Goal: Task Accomplishment & Management: Manage account settings

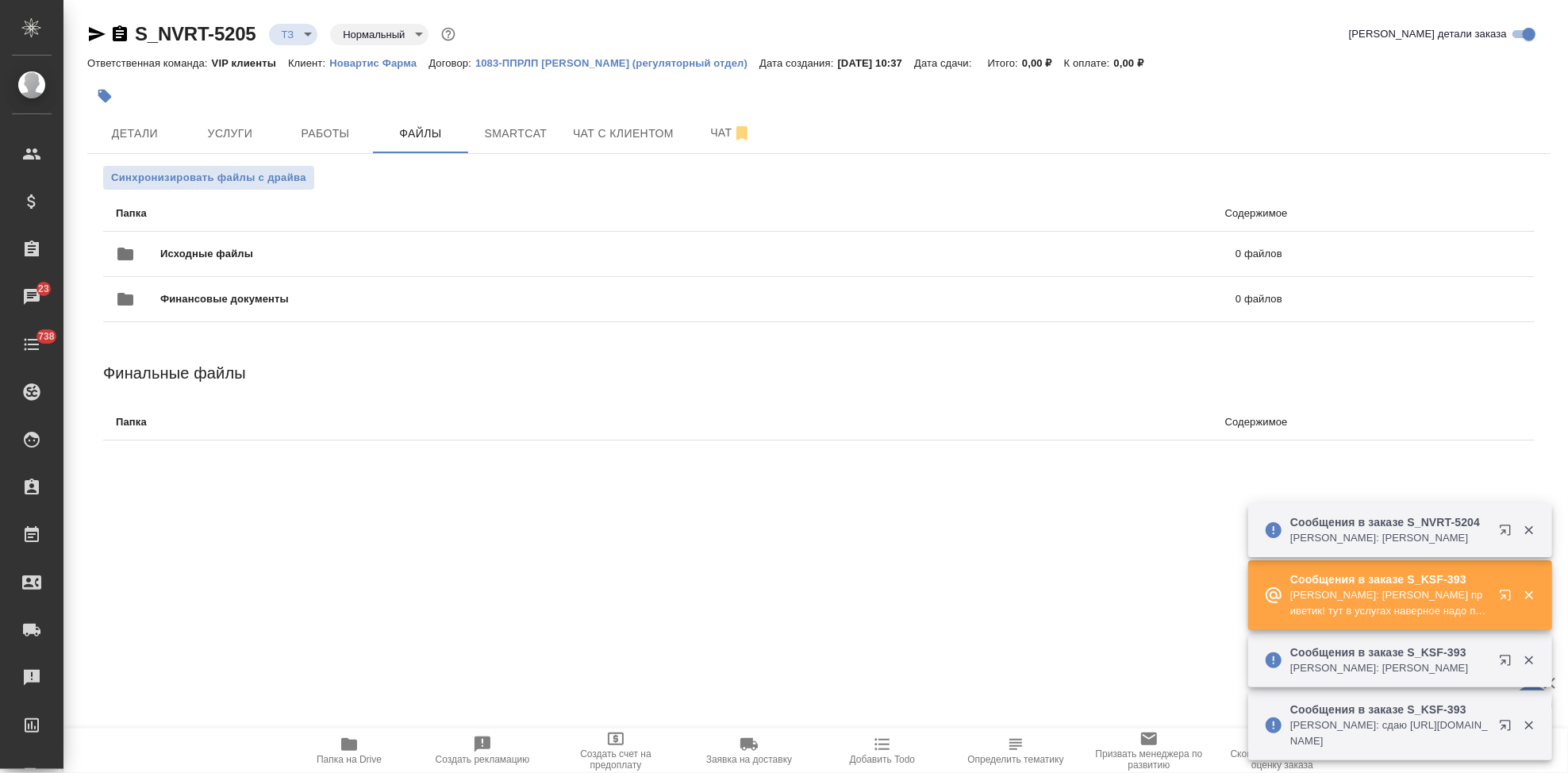
click at [1506, 589] on icon "button" at bounding box center [1504, 594] width 10 height 10
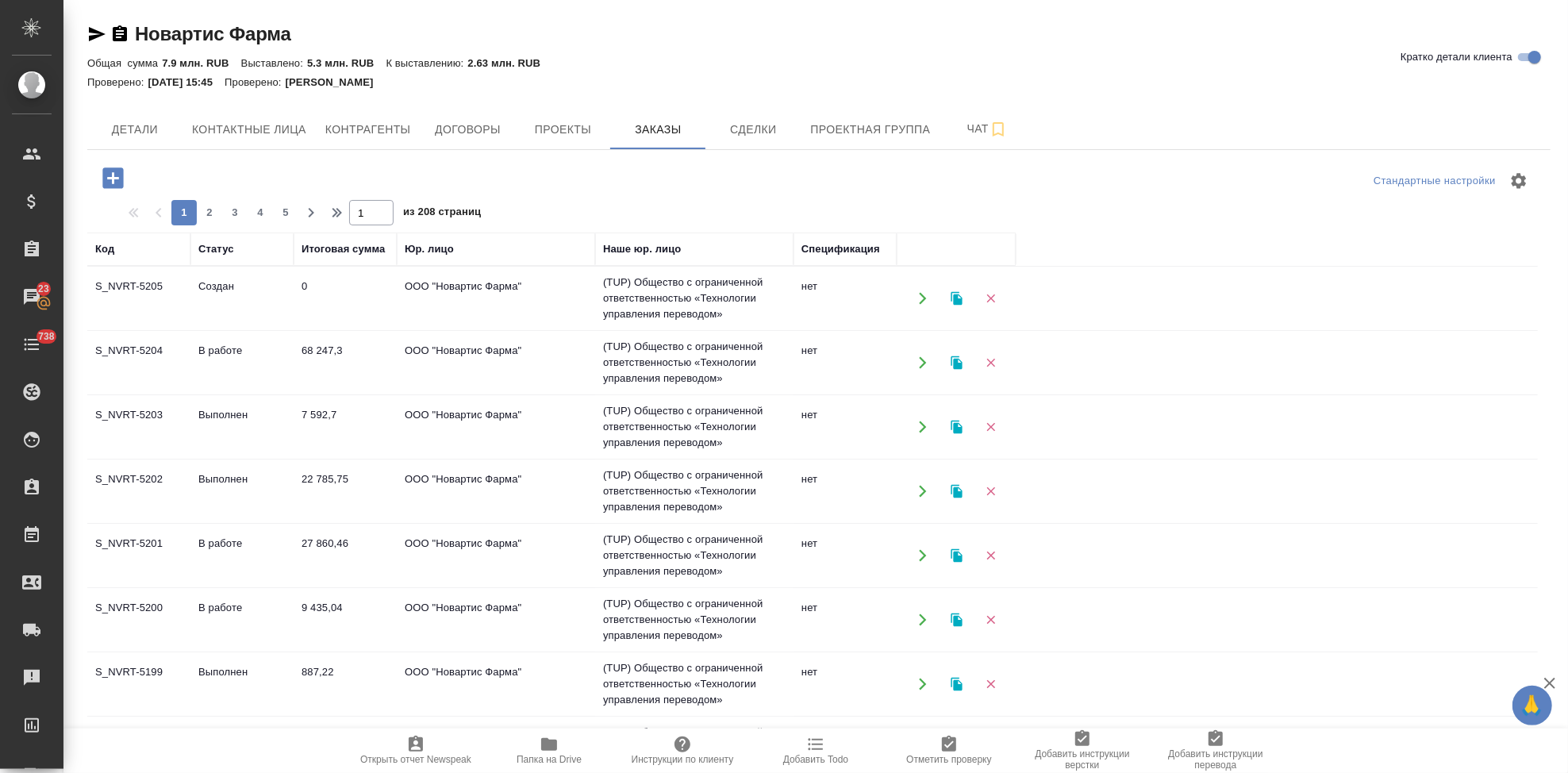
click at [263, 357] on td "В работе" at bounding box center [242, 362] width 103 height 55
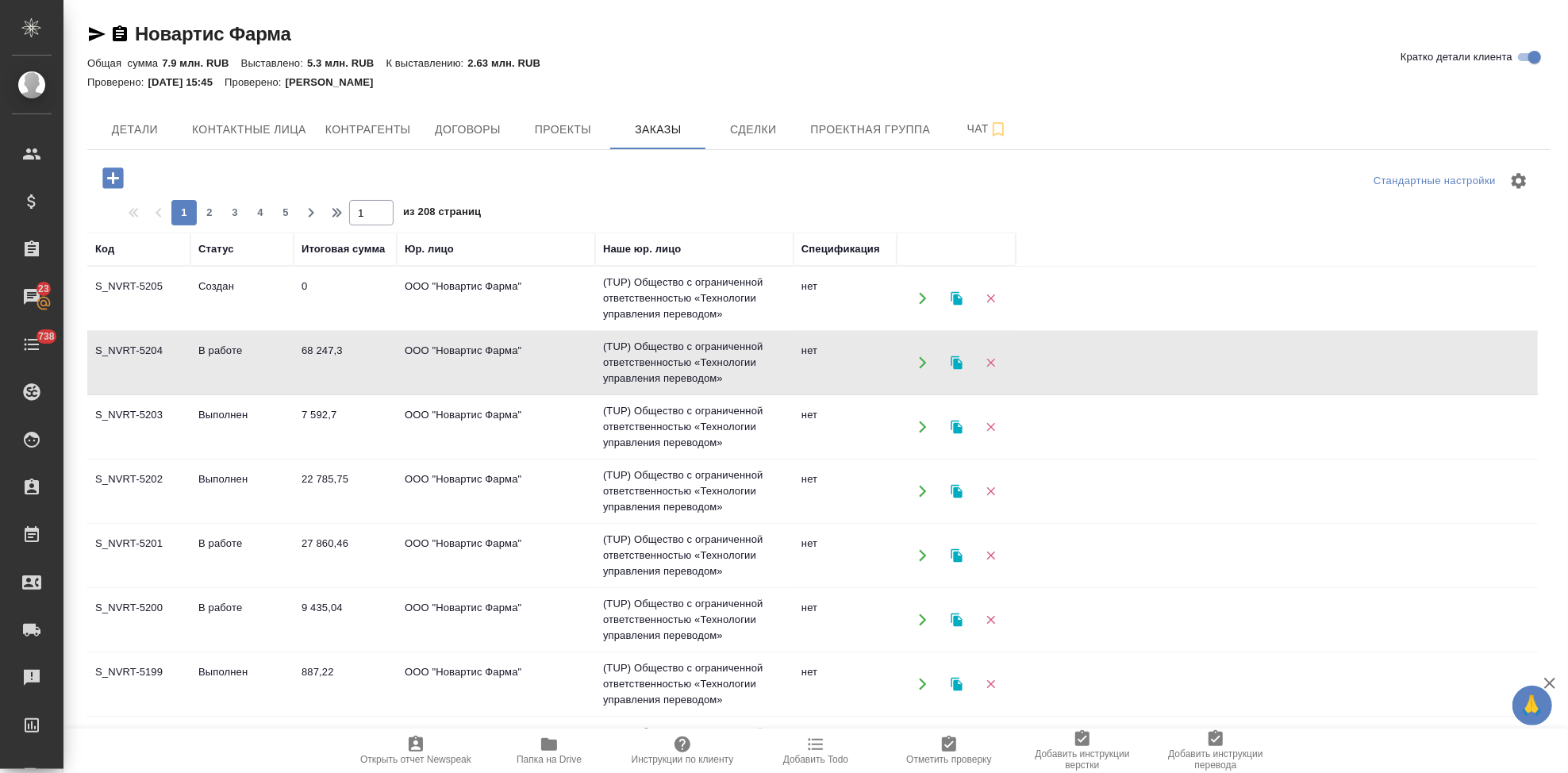
click at [263, 357] on td "В работе" at bounding box center [242, 362] width 103 height 55
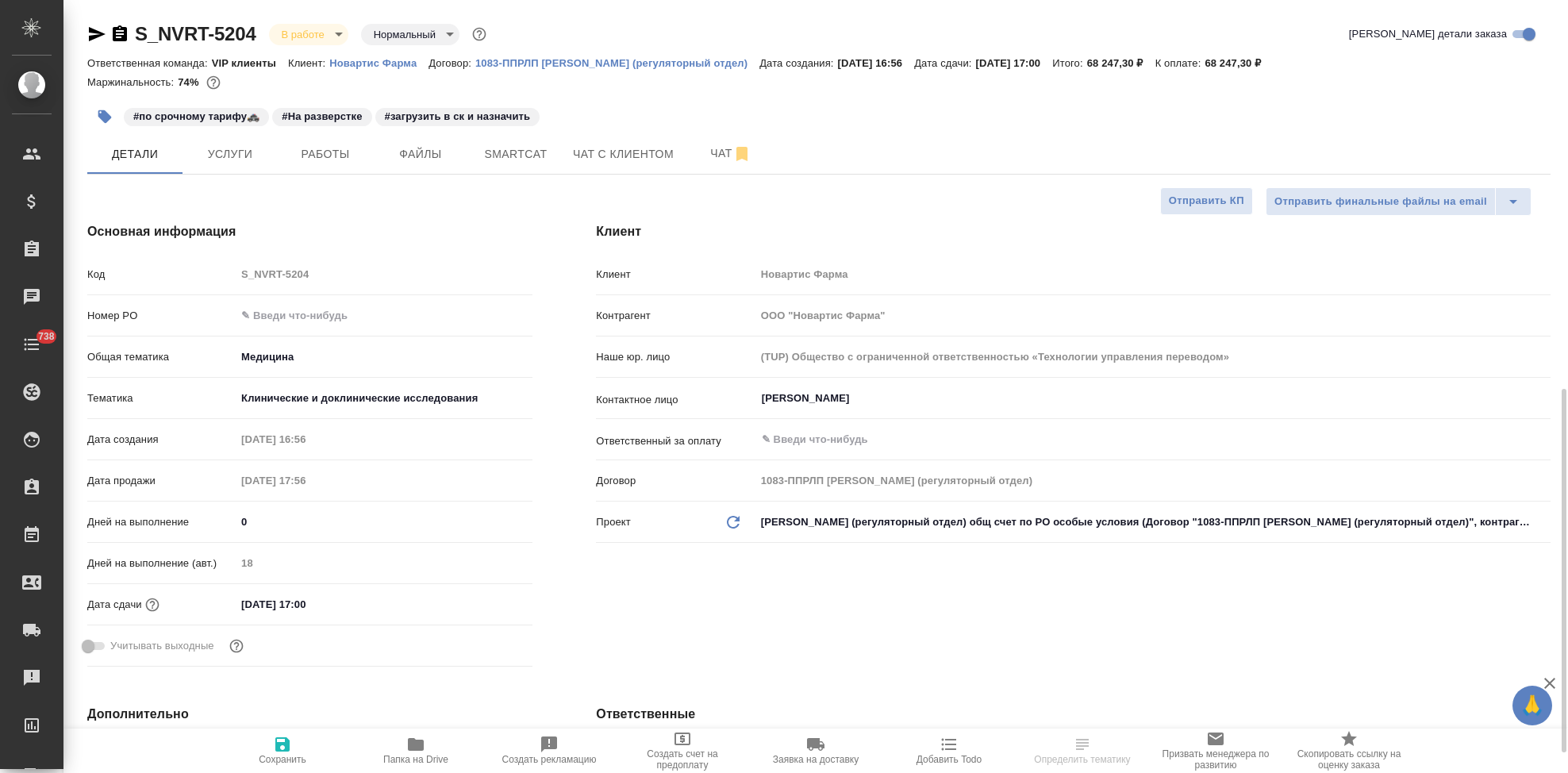
select select "RU"
click at [719, 157] on span "Чат" at bounding box center [731, 152] width 76 height 19
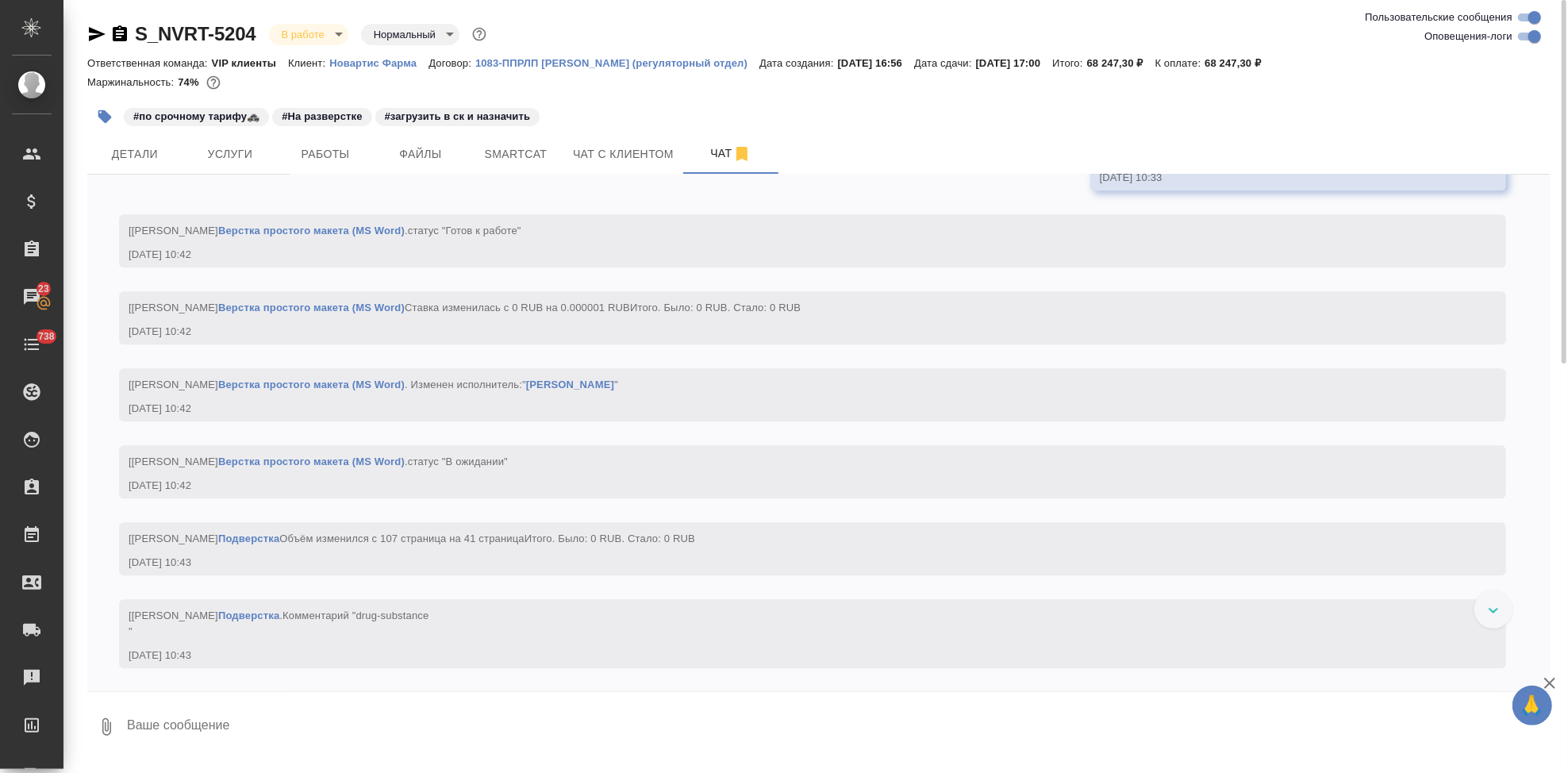
scroll to position [7987, 0]
click at [480, 743] on textarea at bounding box center [838, 727] width 1426 height 54
paste textarea "Скрытый текст переводить не нужно."
type textarea "ответ "Скрытый текст переводить не нужно.""
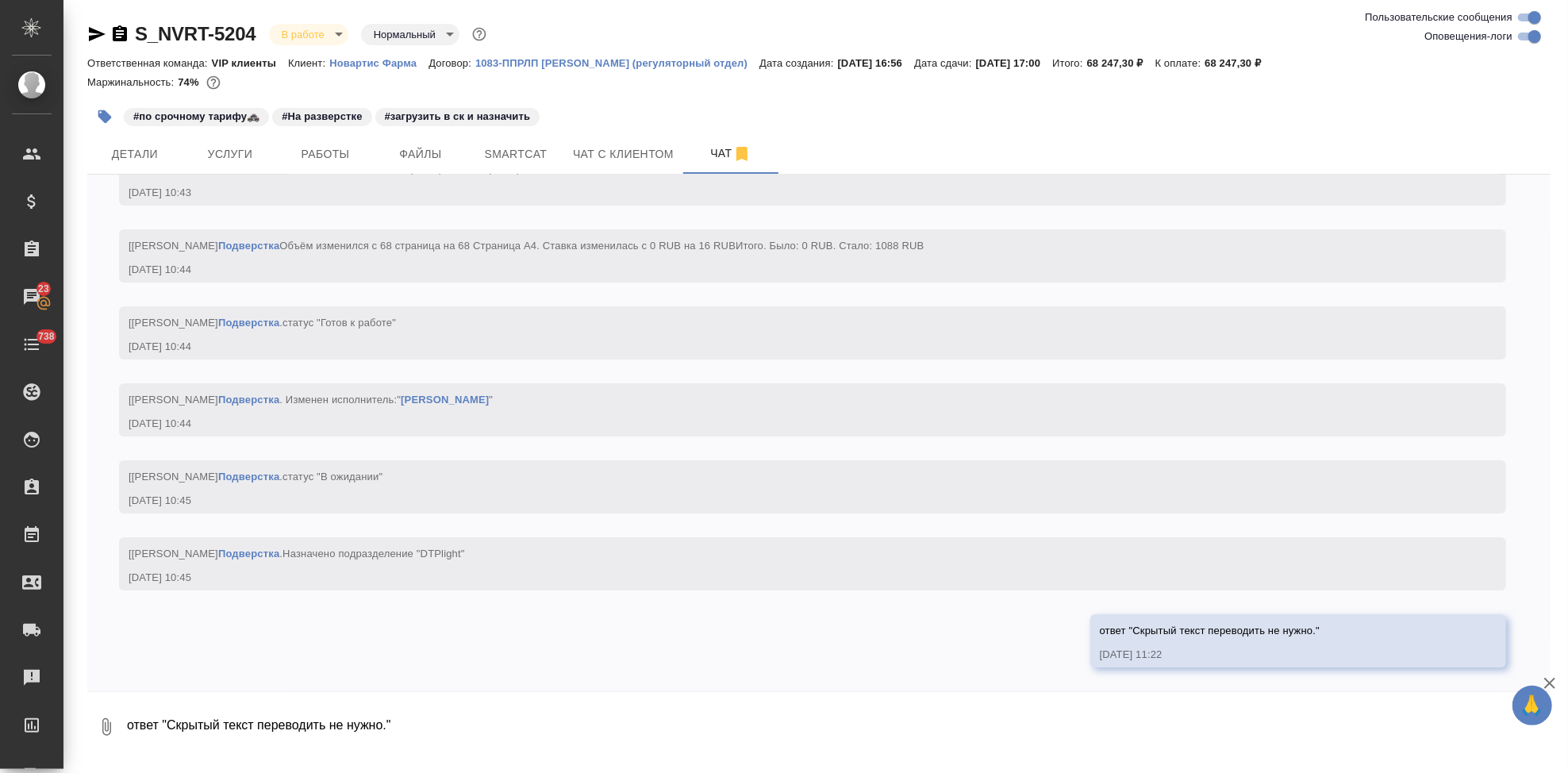
scroll to position [9370, 0]
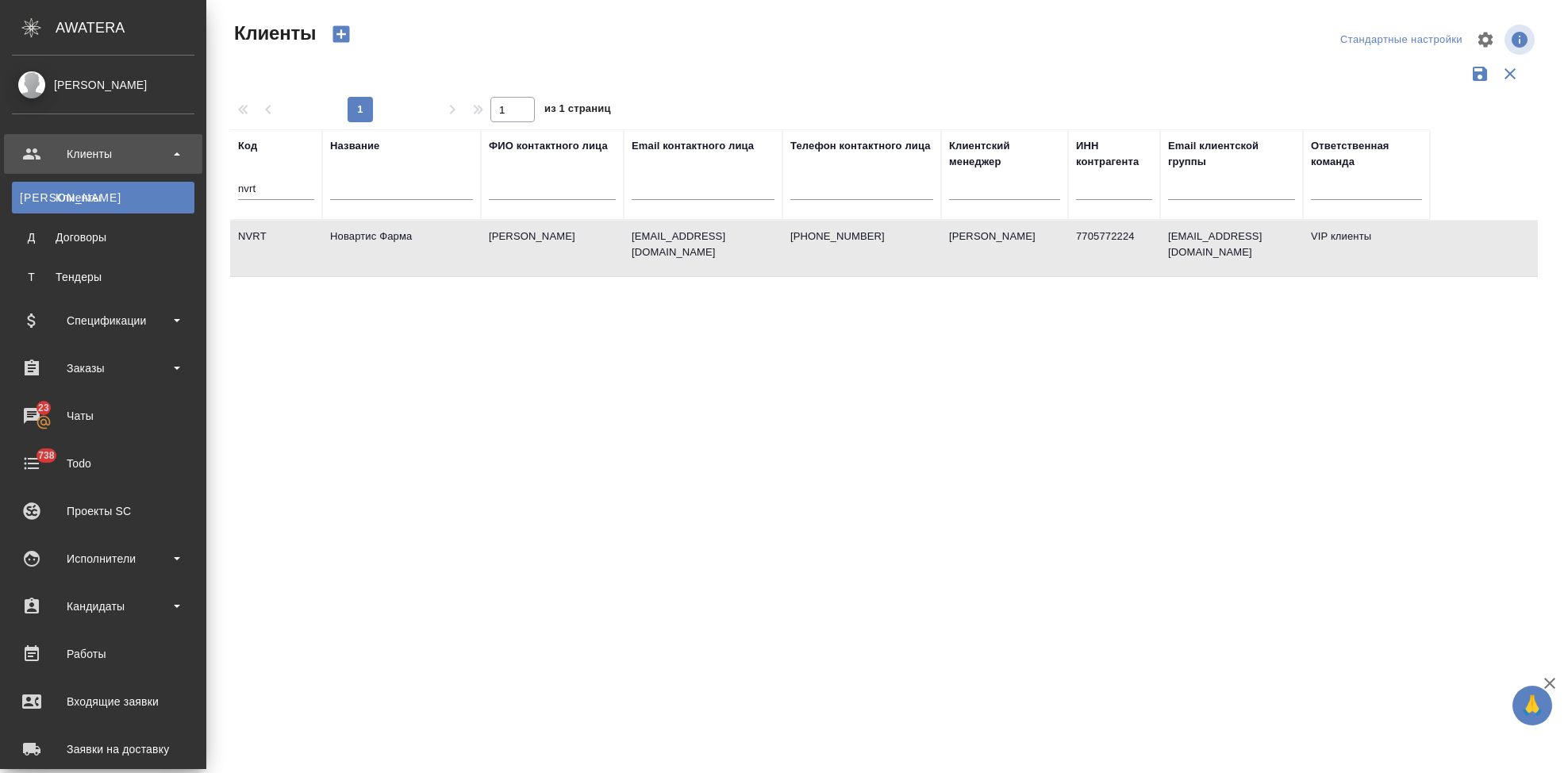
select select "RU"
click at [55, 408] on div "Чаты" at bounding box center [103, 416] width 183 height 24
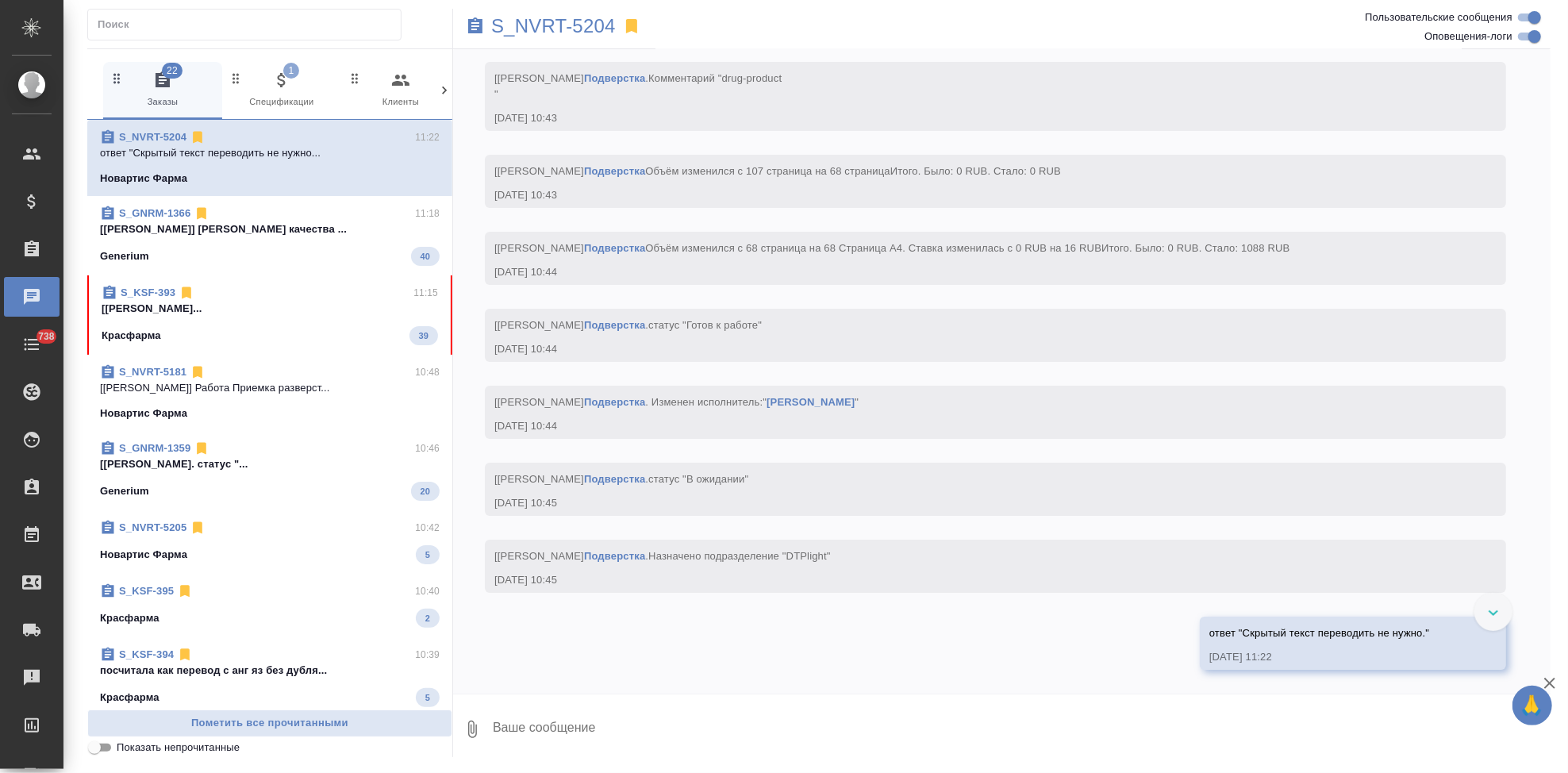
scroll to position [9281, 0]
click at [236, 322] on span "S_KSF-393 11:15 [Горшкова Валентина] Работа Постредактур... Красфарма 39" at bounding box center [270, 314] width 336 height 60
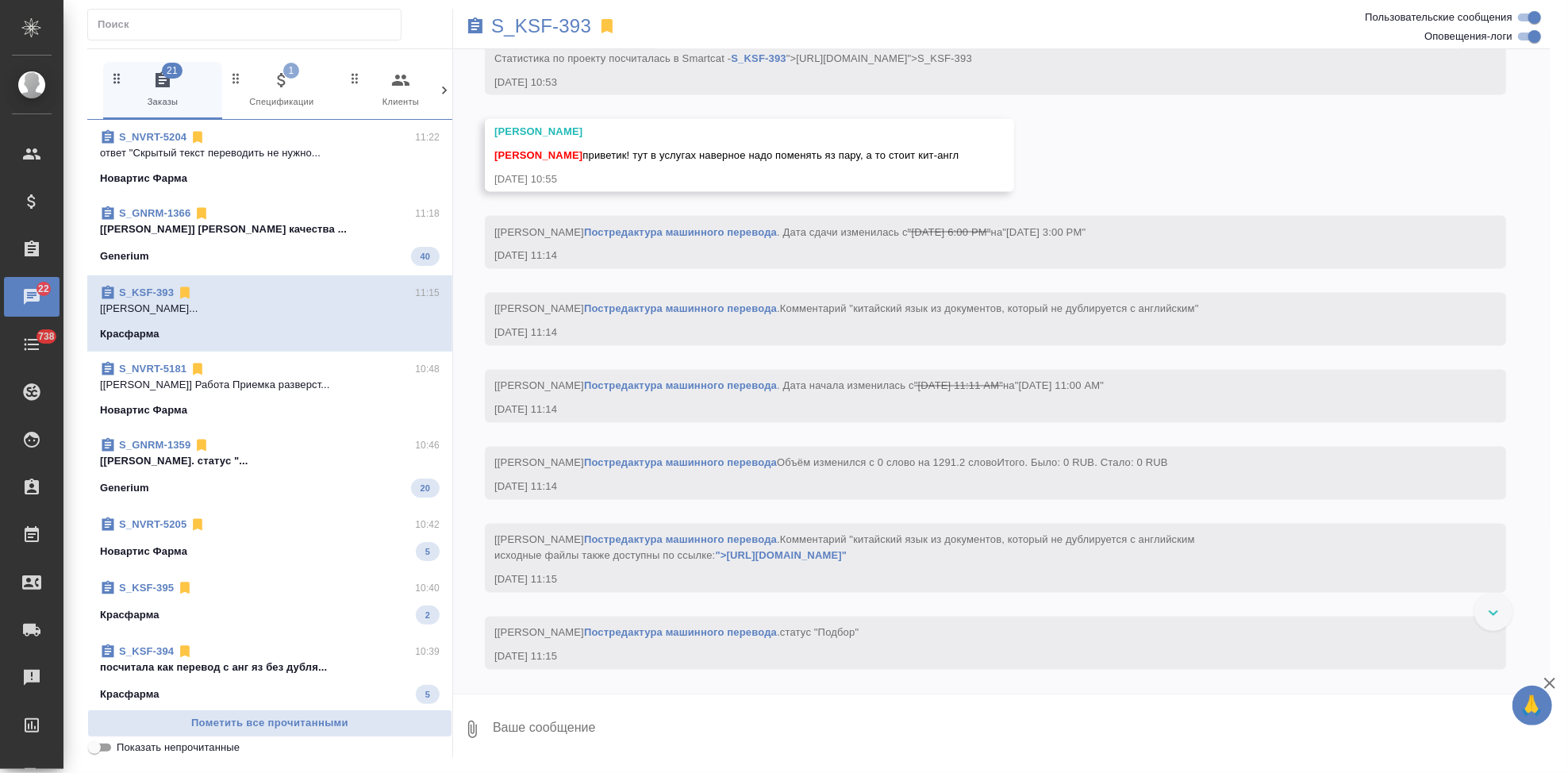
scroll to position [6892, 0]
click at [571, 28] on p "S_KSF-393" at bounding box center [541, 26] width 100 height 16
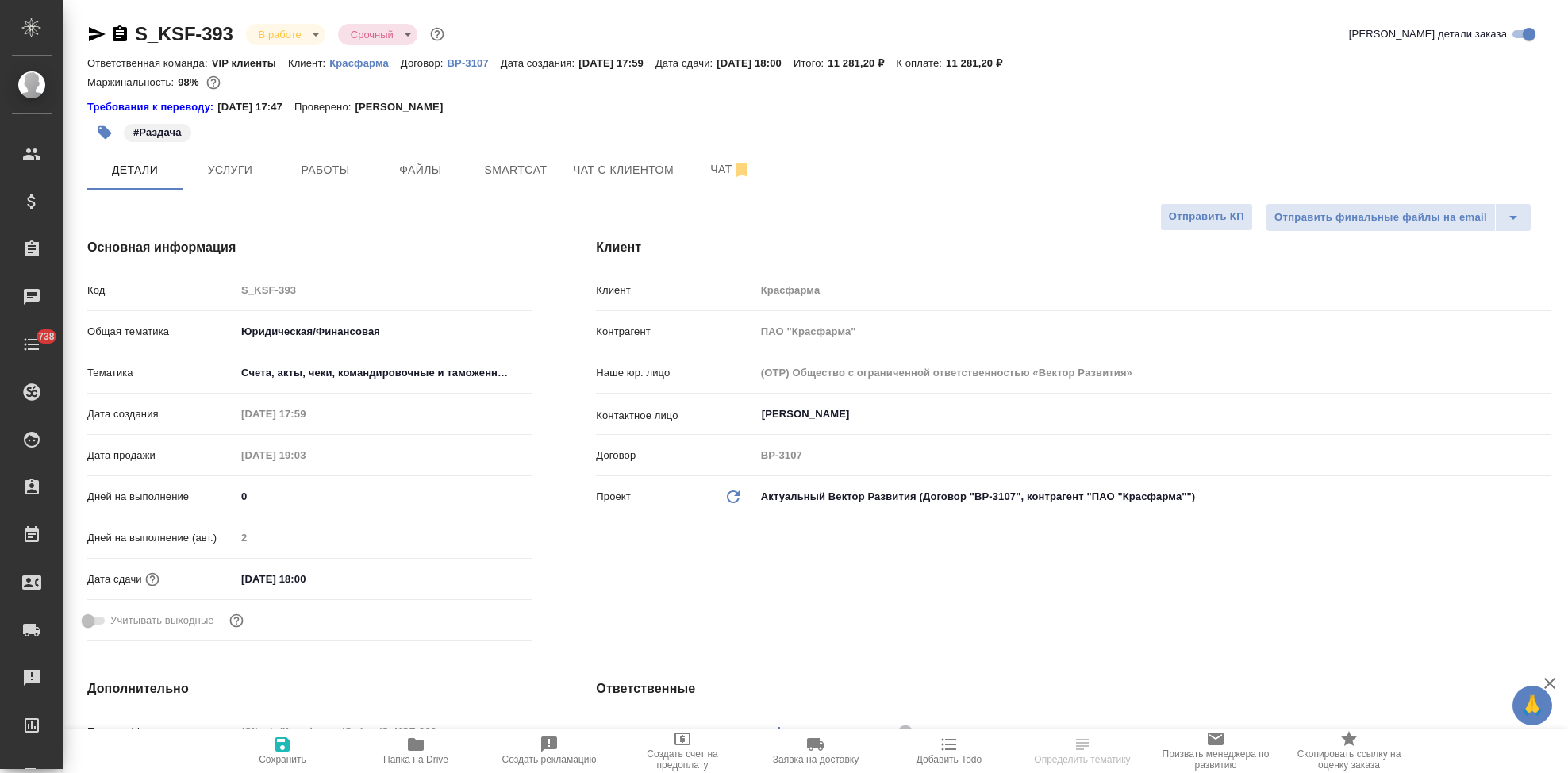
select select "RU"
click at [248, 167] on span "Услуги" at bounding box center [230, 169] width 76 height 19
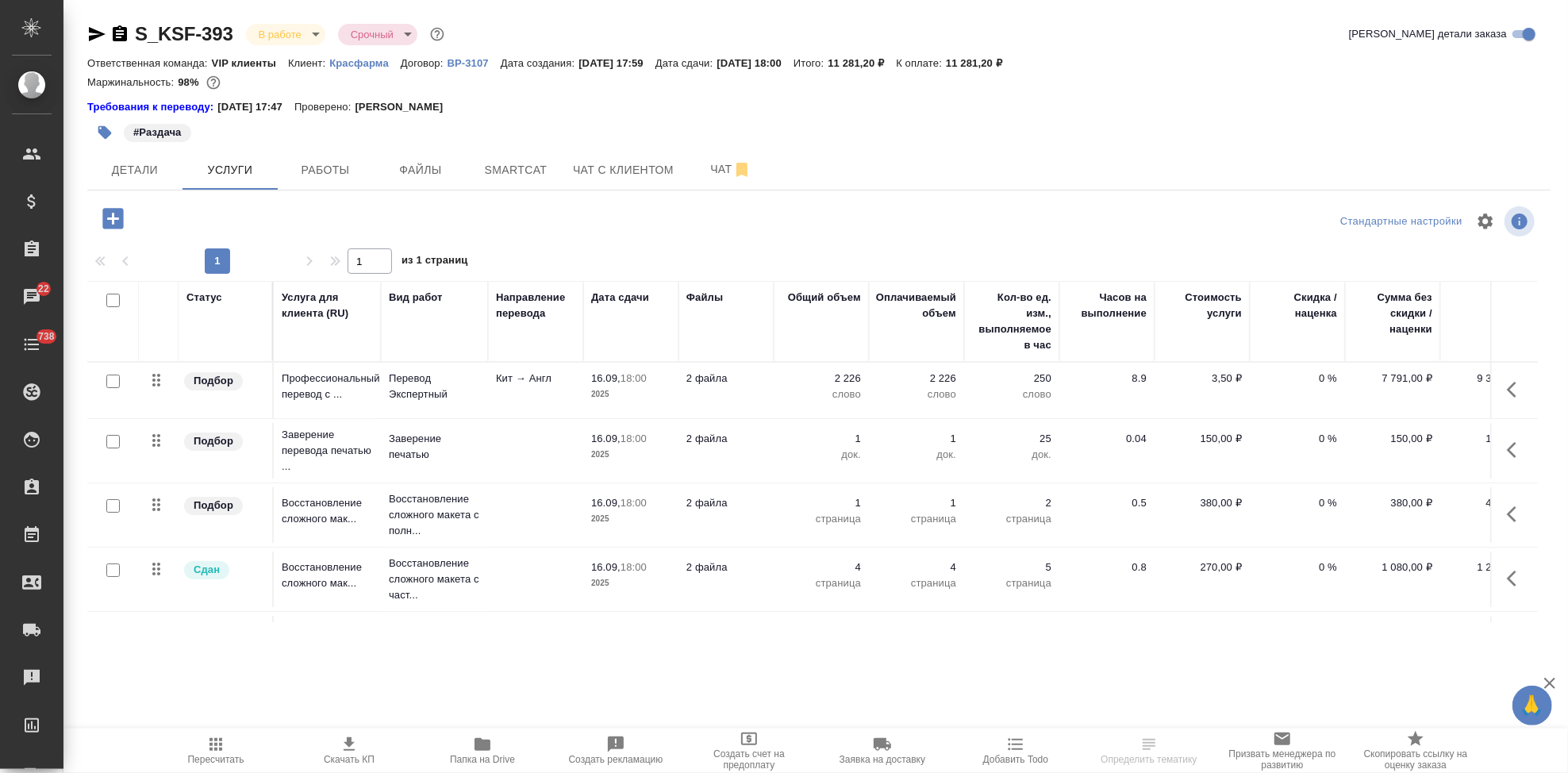
click at [1498, 388] on button "button" at bounding box center [1516, 389] width 38 height 38
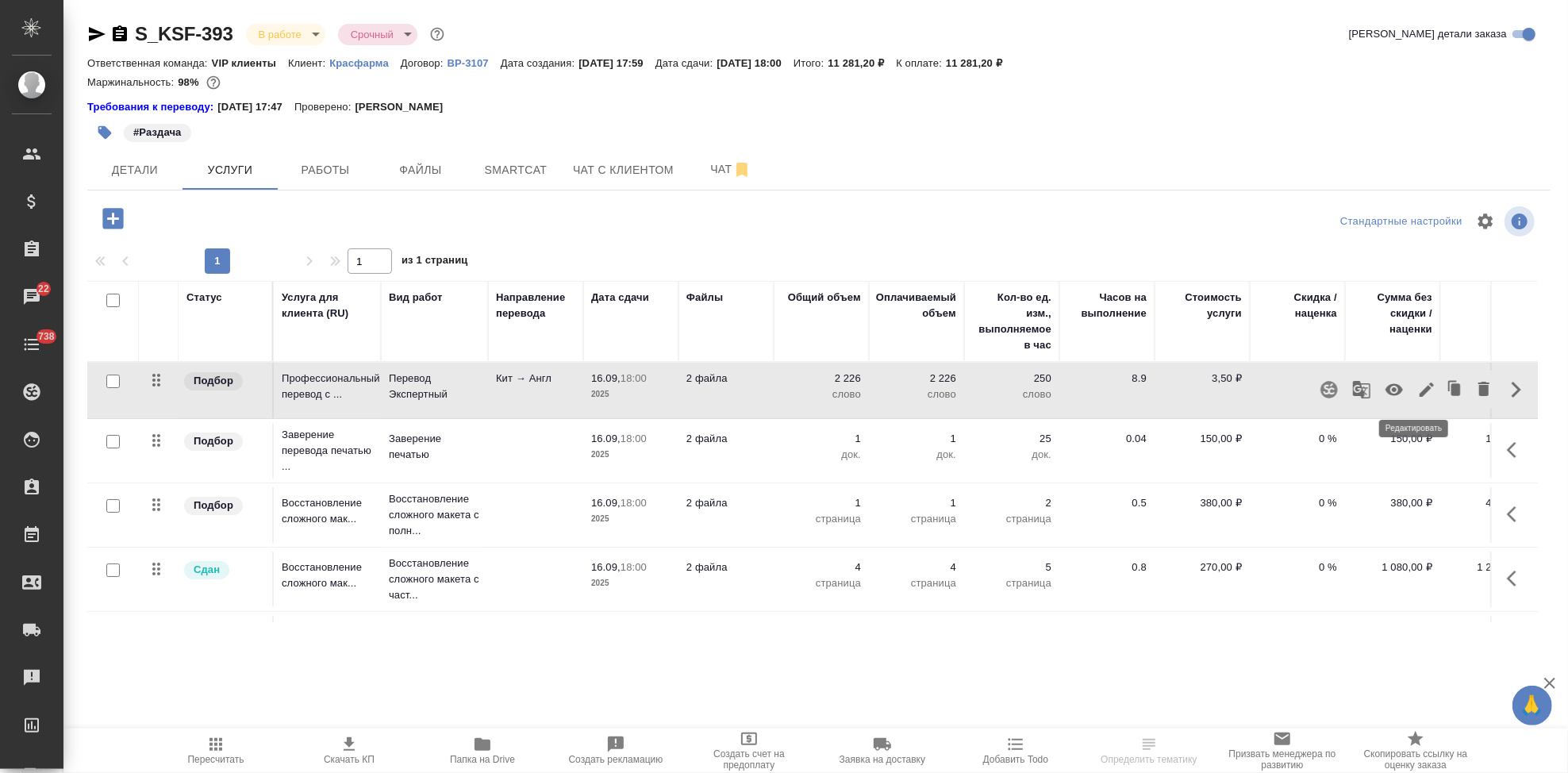
click at [1417, 389] on icon "button" at bounding box center [1427, 389] width 19 height 19
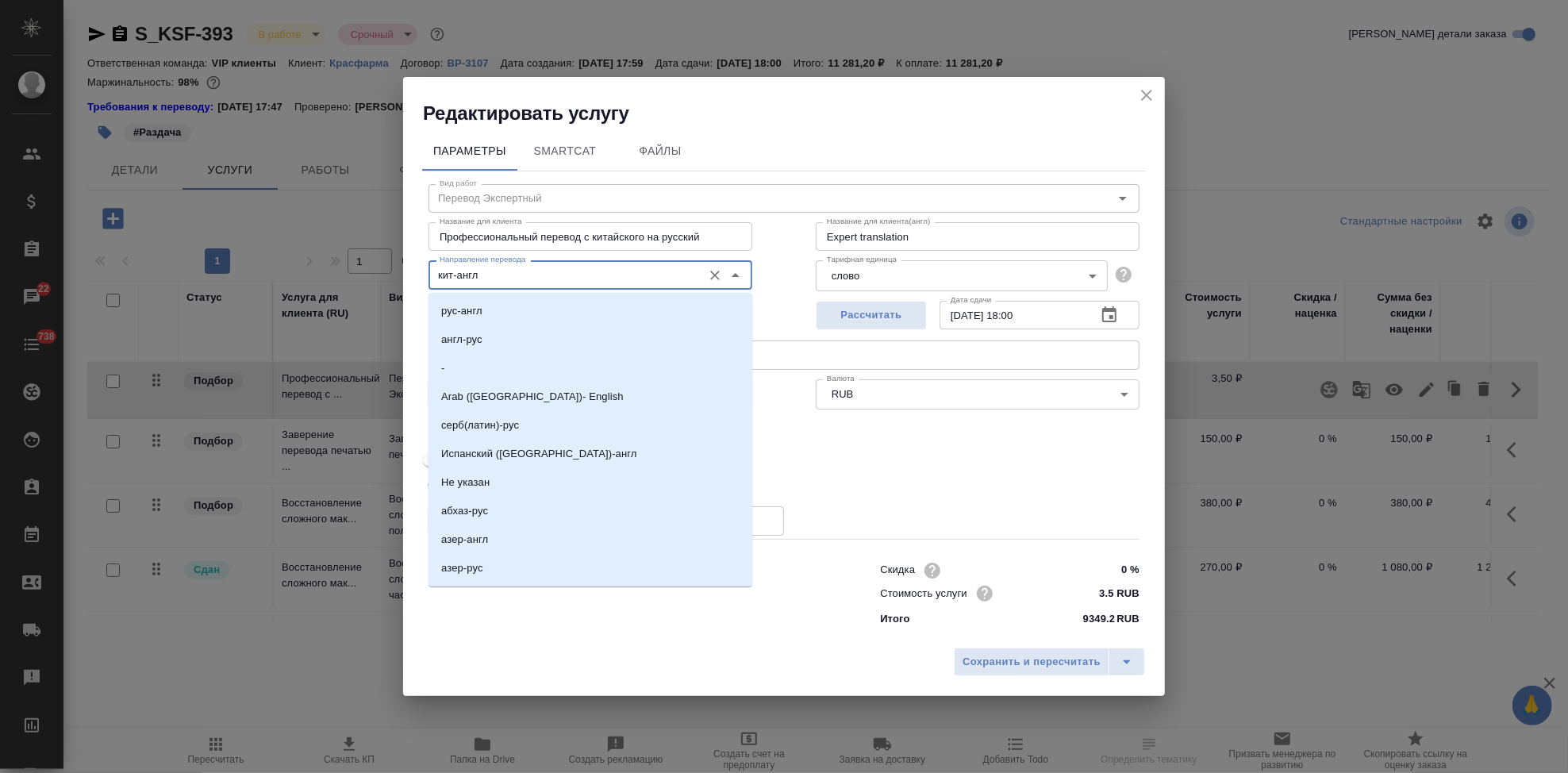
click at [512, 275] on input "кит-англ" at bounding box center [564, 274] width 261 height 19
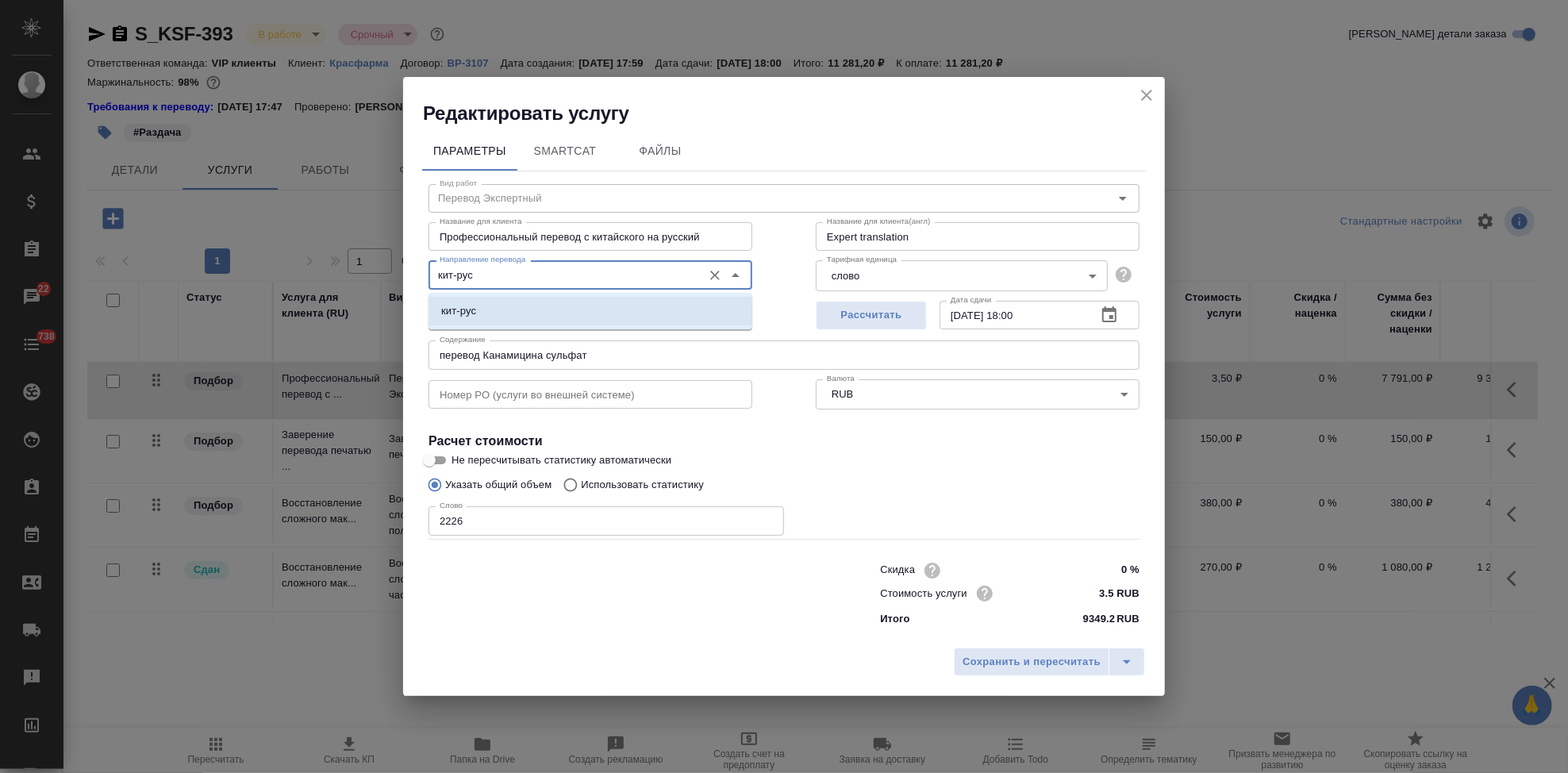
click at [488, 307] on li "кит-рус" at bounding box center [590, 310] width 323 height 29
type input "кит-рус"
click at [1117, 658] on icon "split button" at bounding box center [1126, 661] width 19 height 19
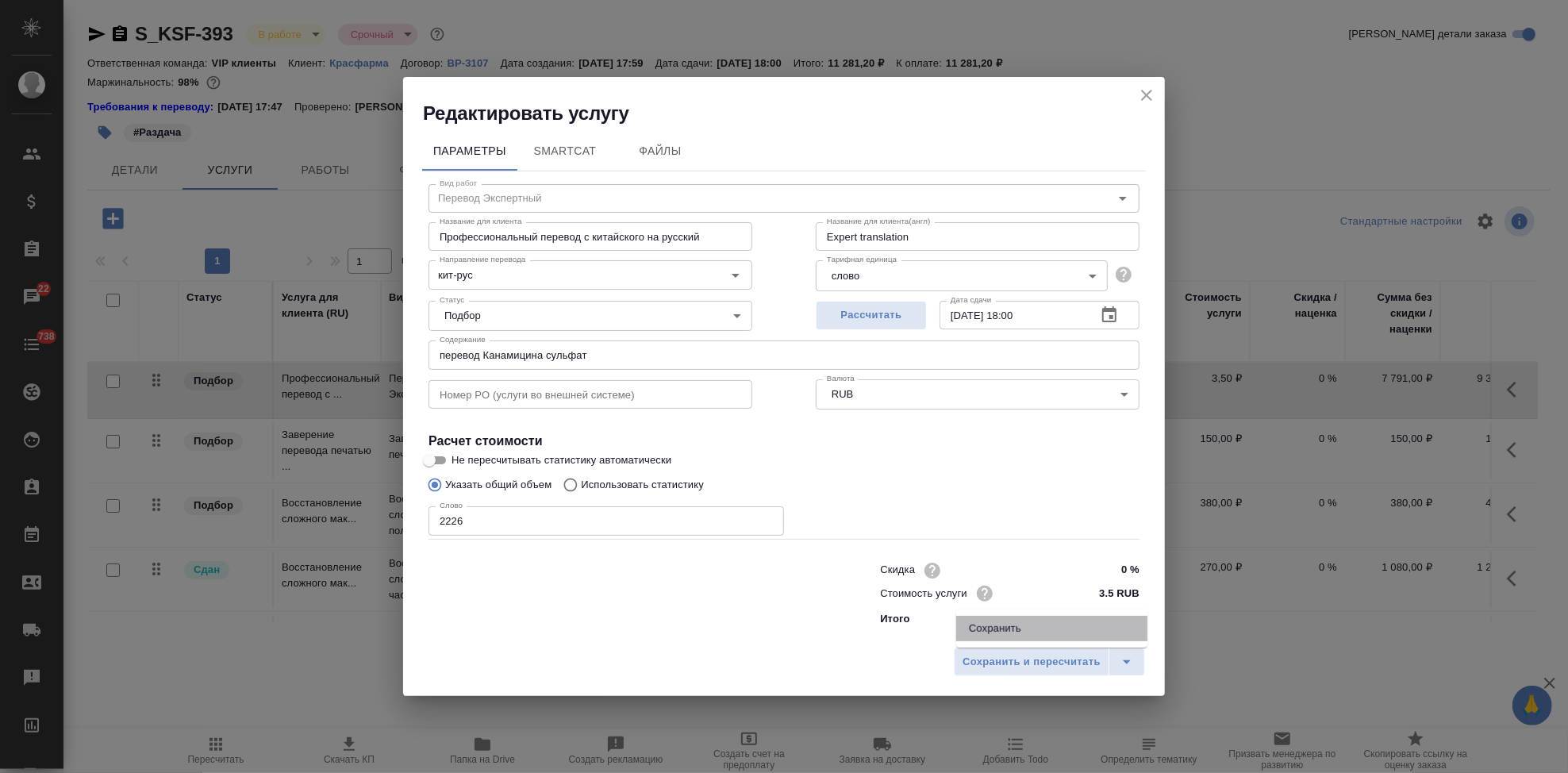
click at [990, 630] on li "Сохранить" at bounding box center [1051, 628] width 191 height 25
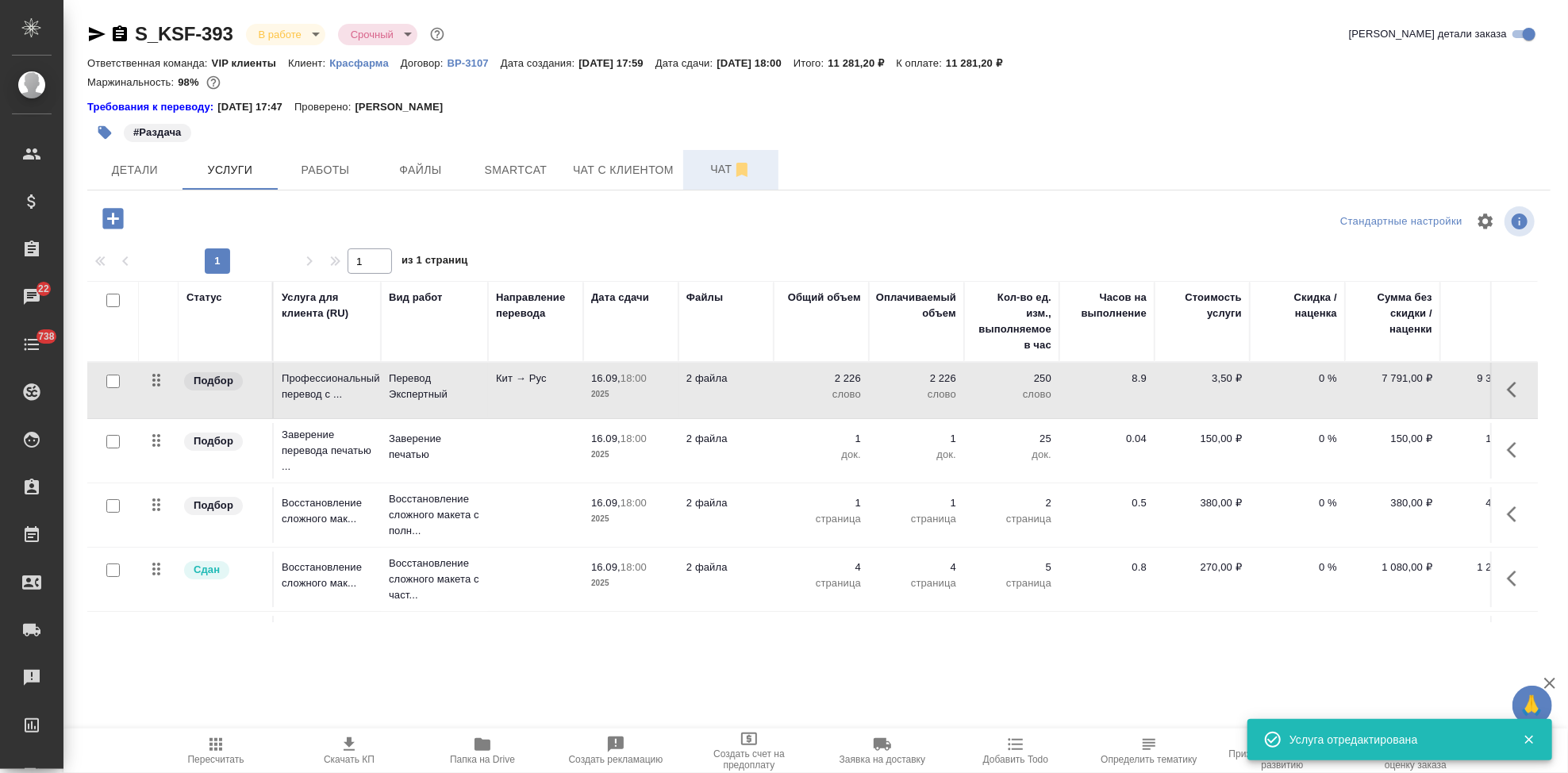
click at [700, 171] on span "Чат" at bounding box center [731, 169] width 76 height 19
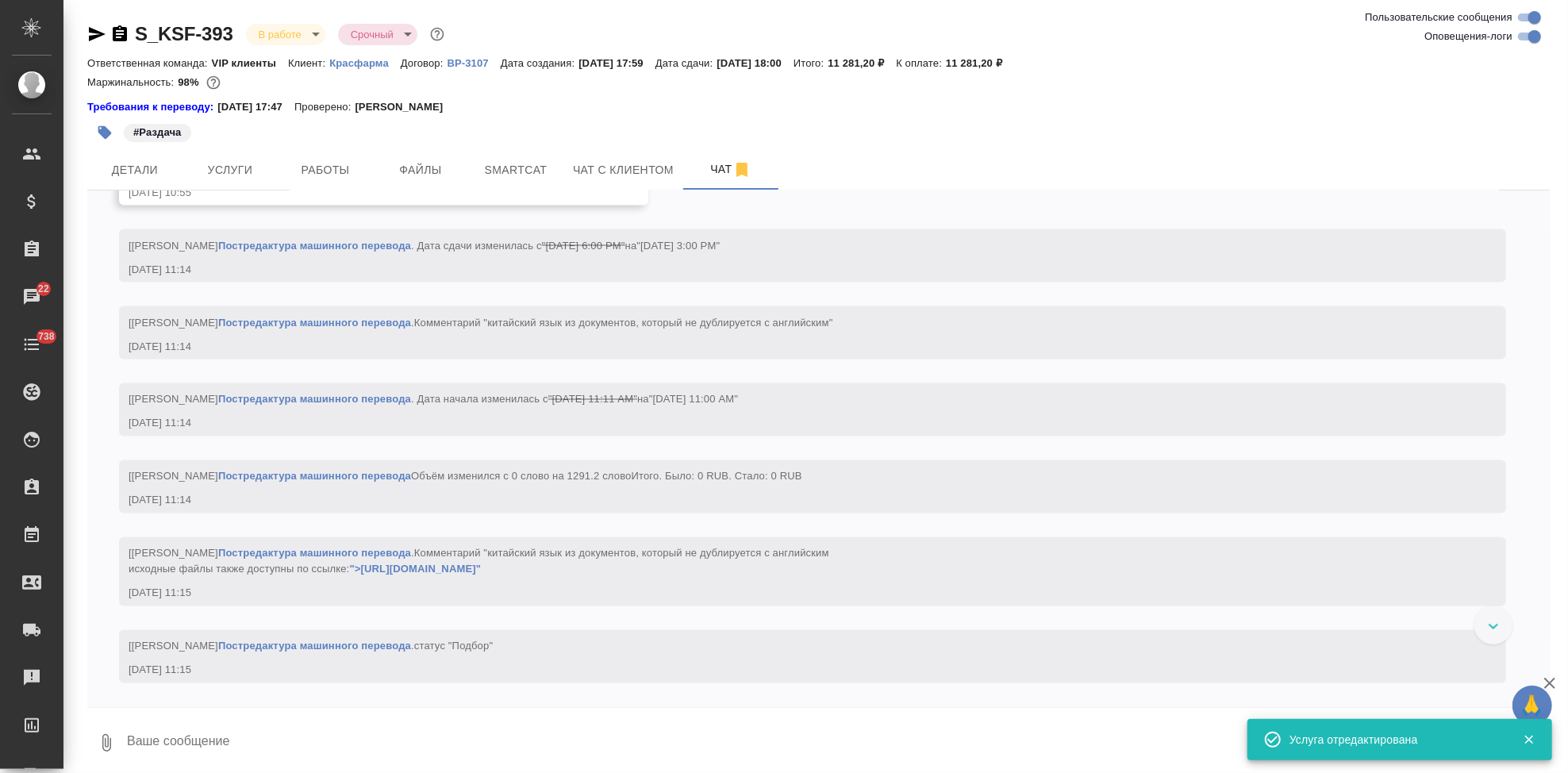
click at [411, 733] on textarea at bounding box center [838, 743] width 1426 height 54
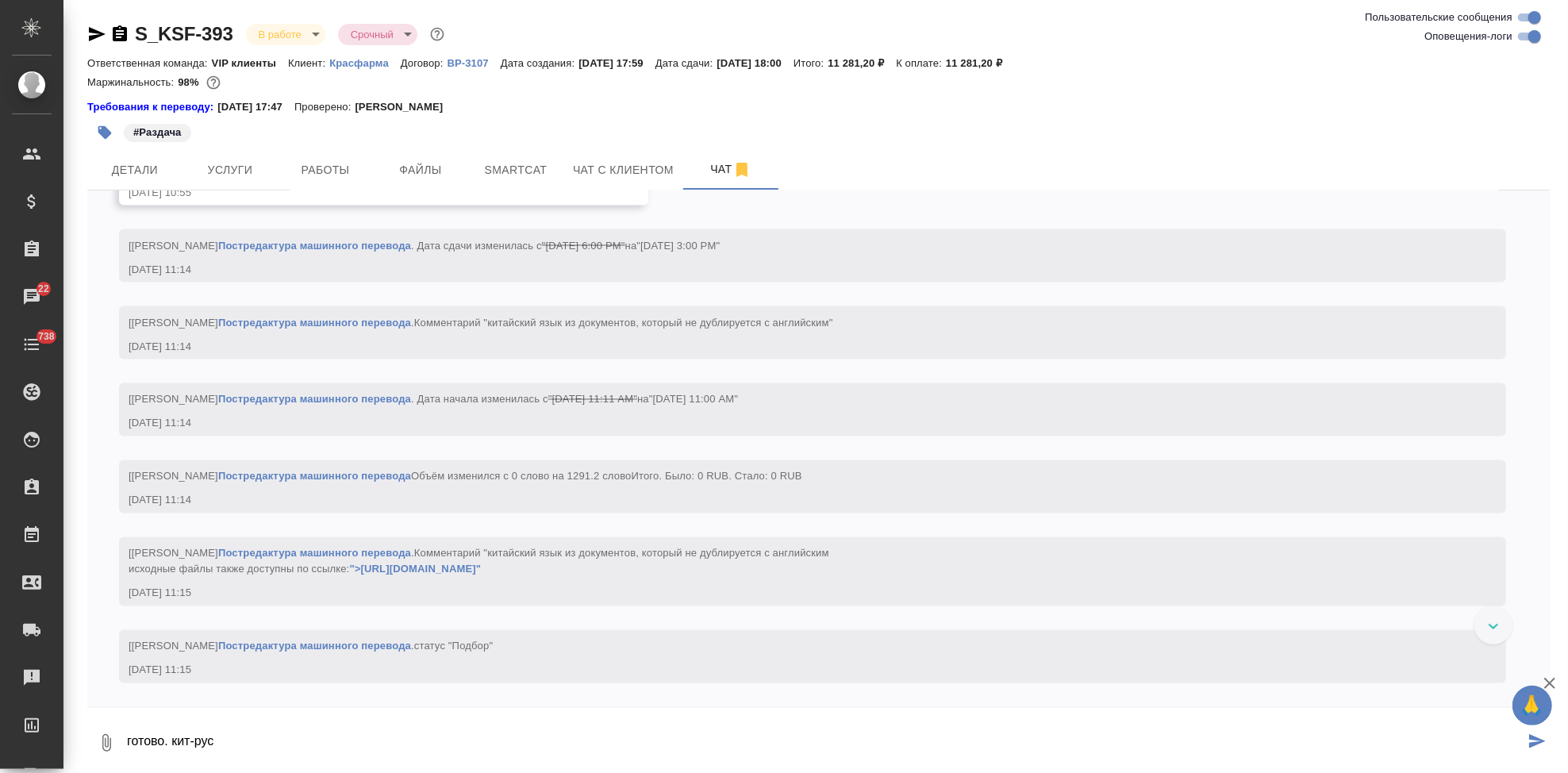
type textarea "готово. кит-рус"
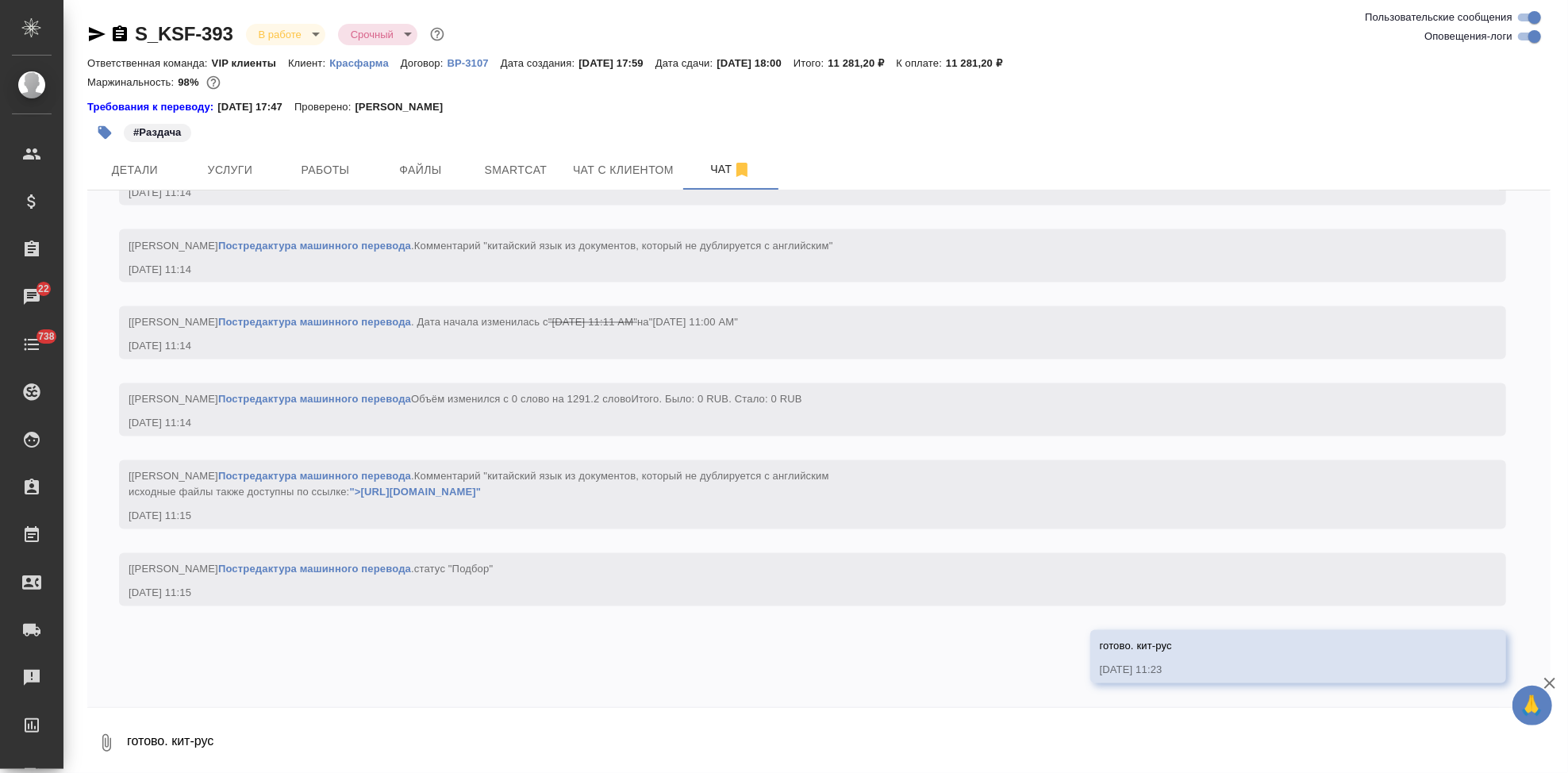
scroll to position [7042, 0]
click at [259, 188] on button "Услуги" at bounding box center [230, 169] width 95 height 40
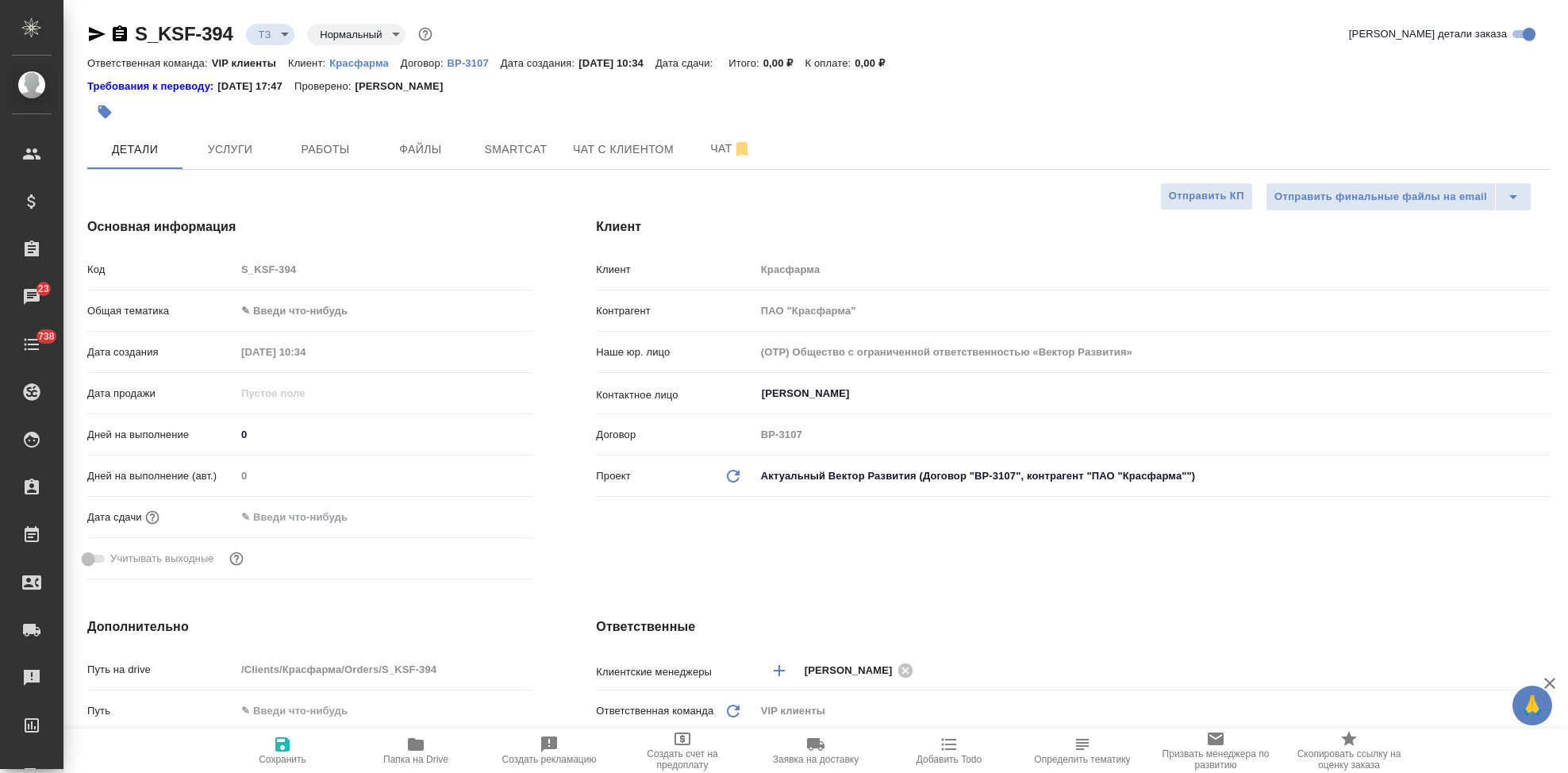
select select "RU"
click at [547, 147] on span "Smartcat" at bounding box center [516, 149] width 76 height 19
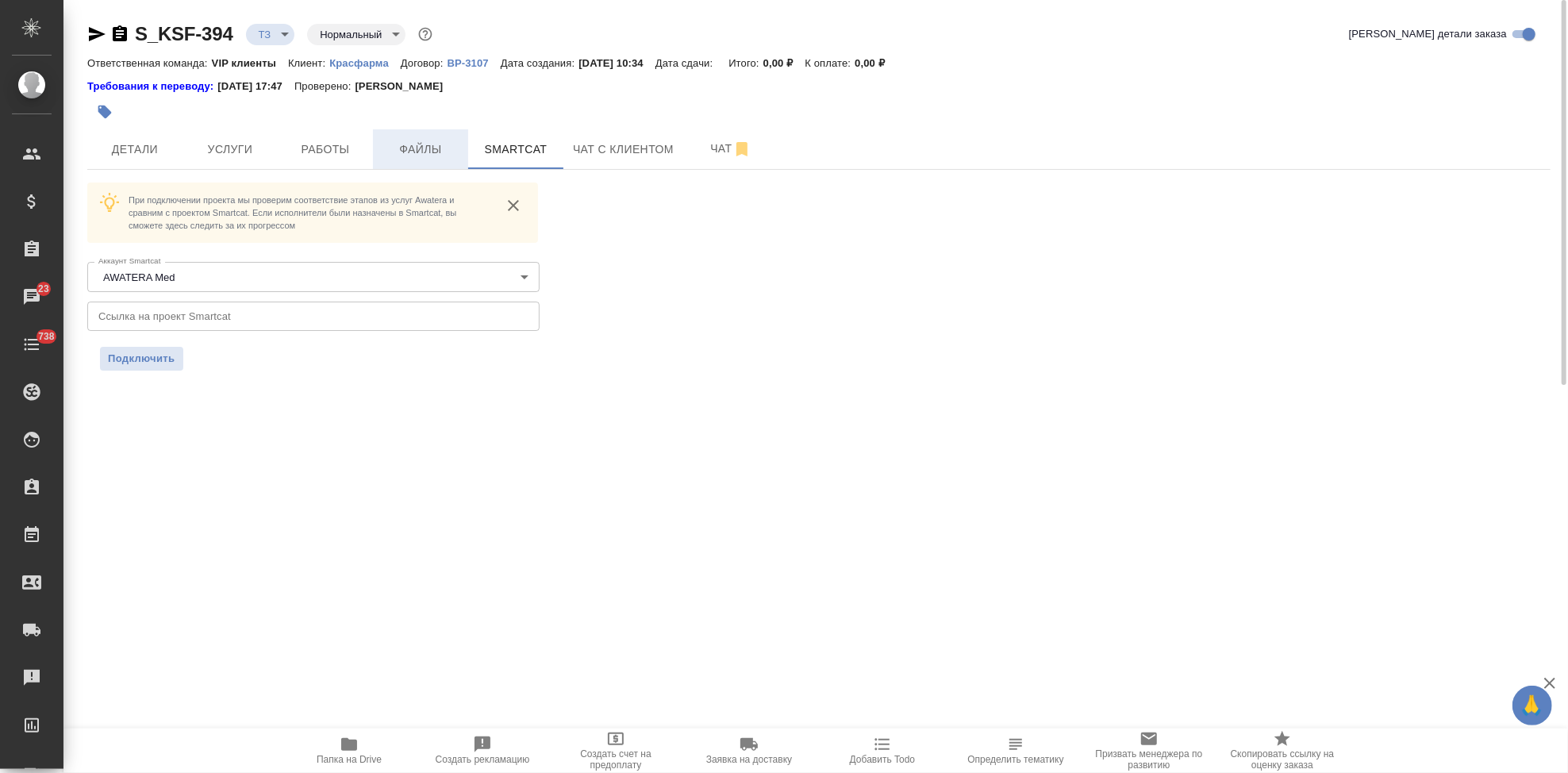
click at [416, 148] on span "Файлы" at bounding box center [420, 149] width 76 height 19
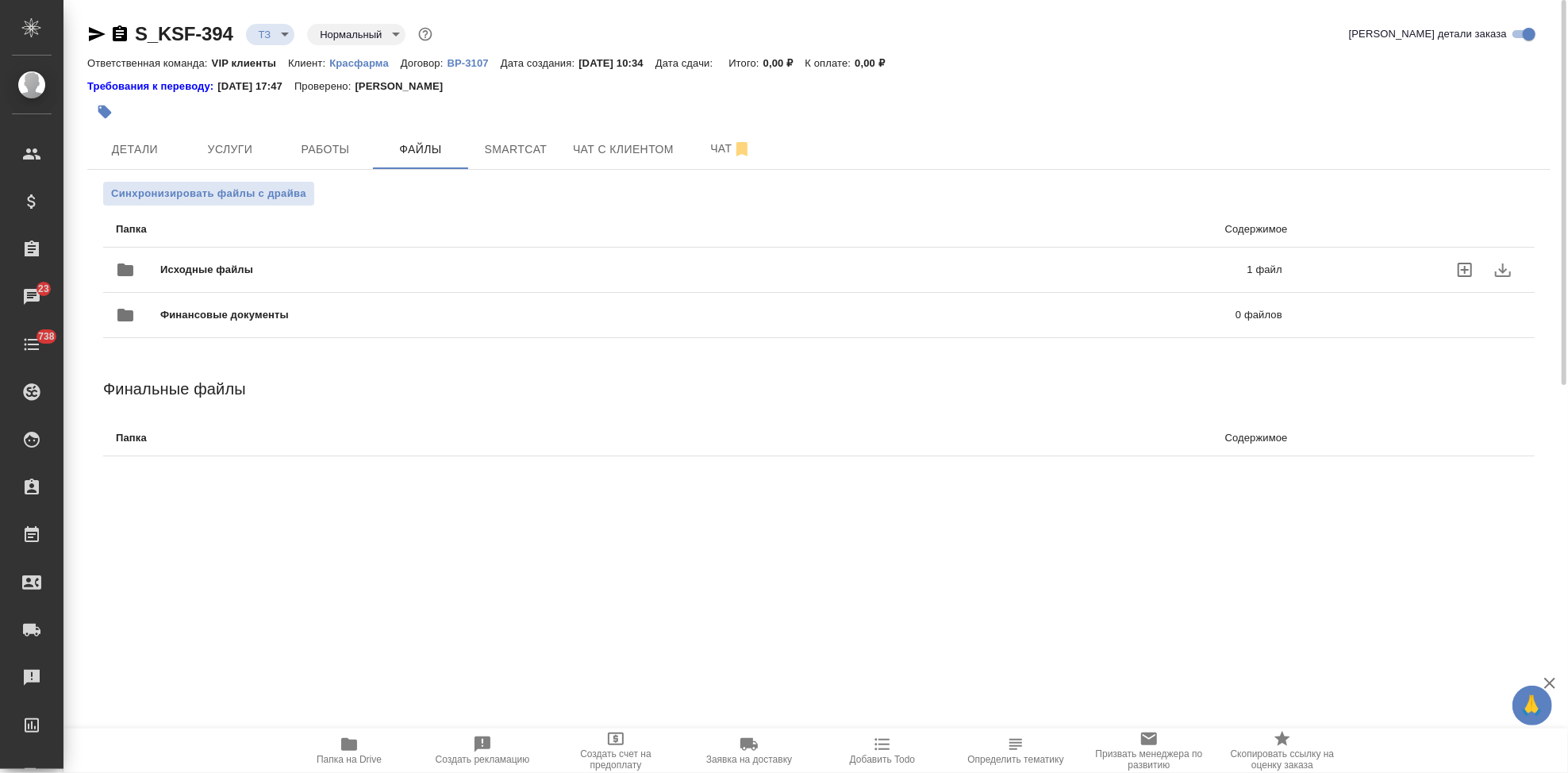
click at [298, 244] on div "Исходные файлы 1 файл" at bounding box center [699, 270] width 1198 height 70
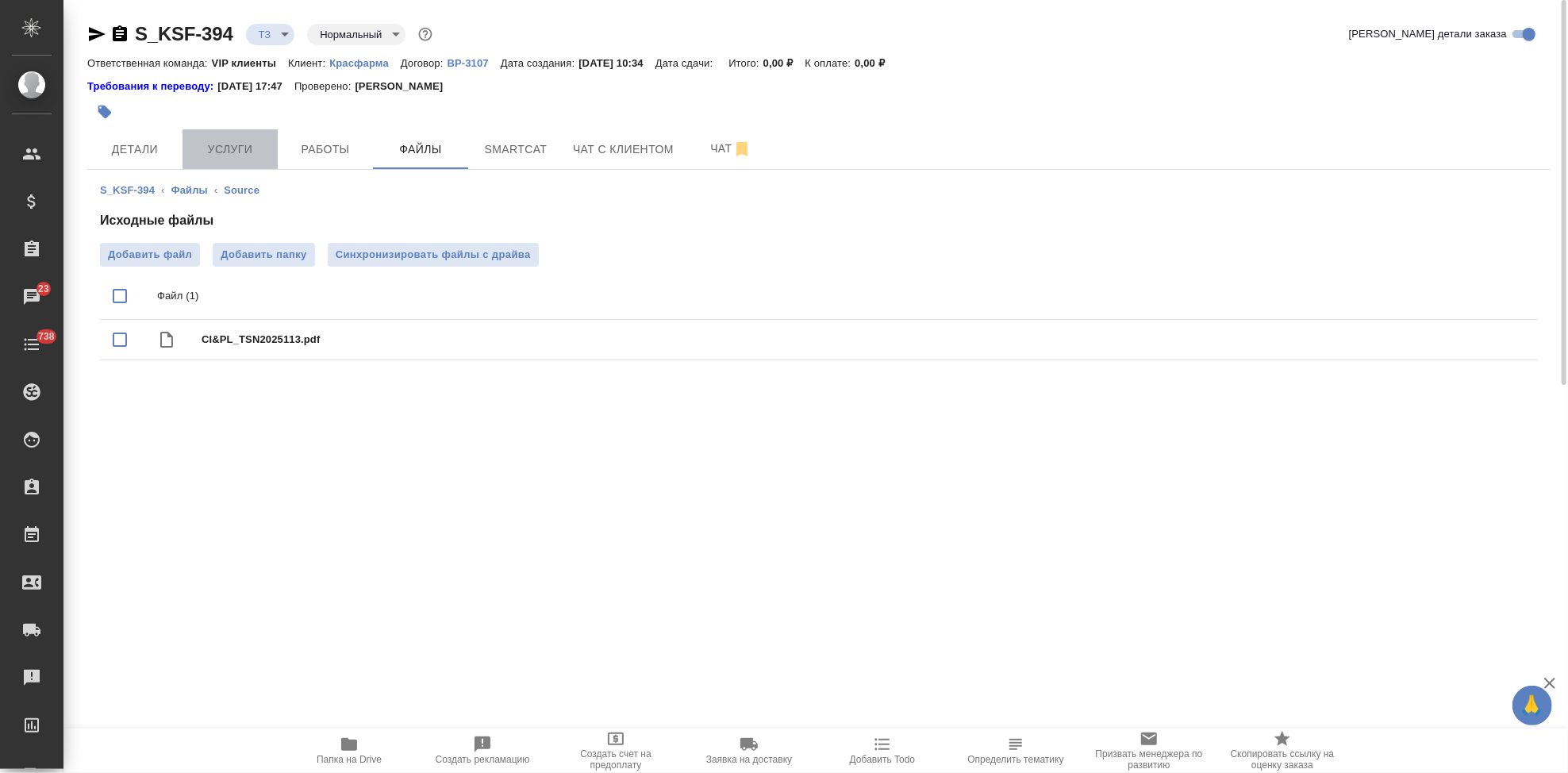
click at [234, 147] on span "Услуги" at bounding box center [230, 149] width 76 height 19
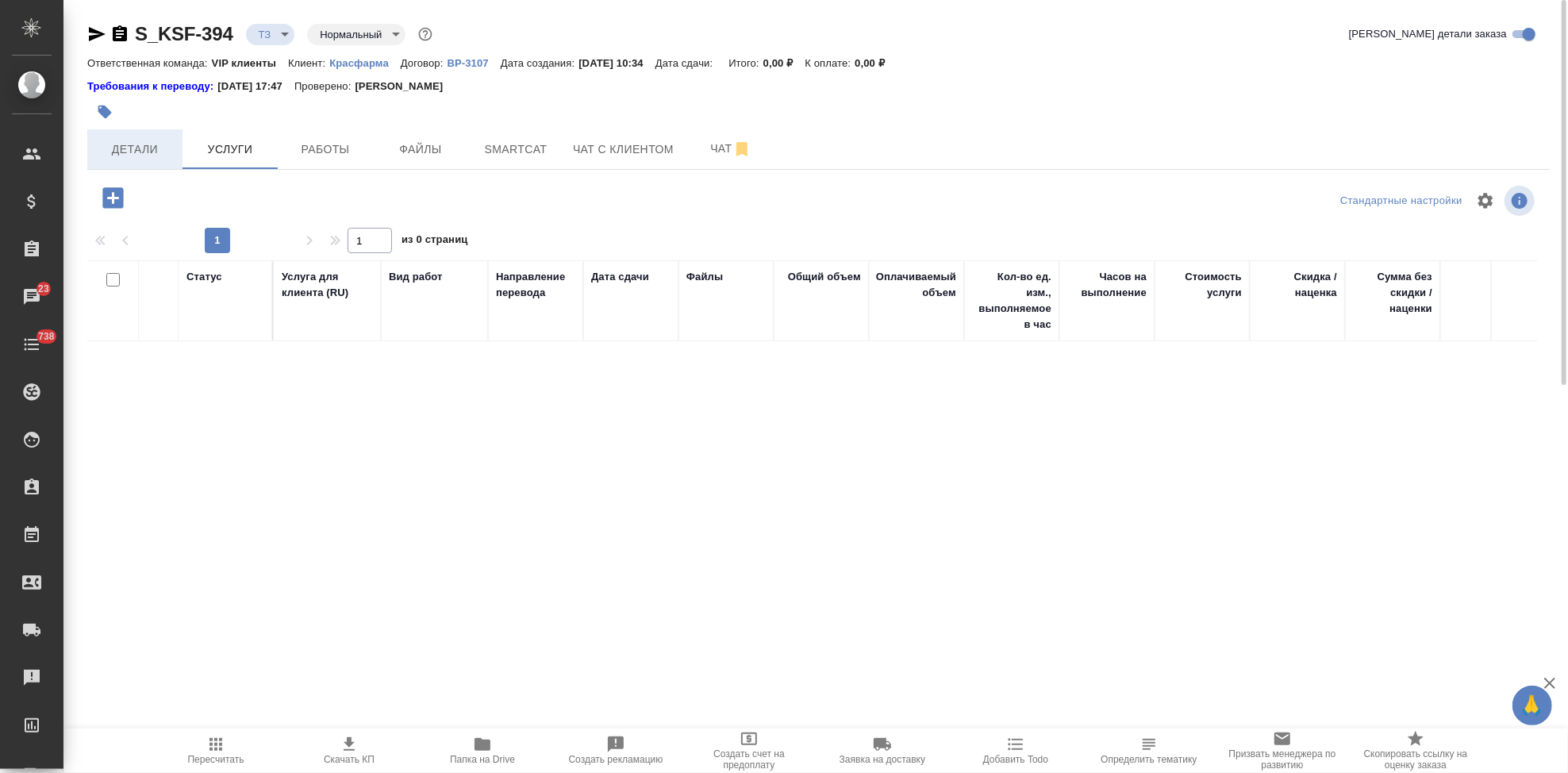
click at [154, 153] on span "Детали" at bounding box center [135, 149] width 76 height 19
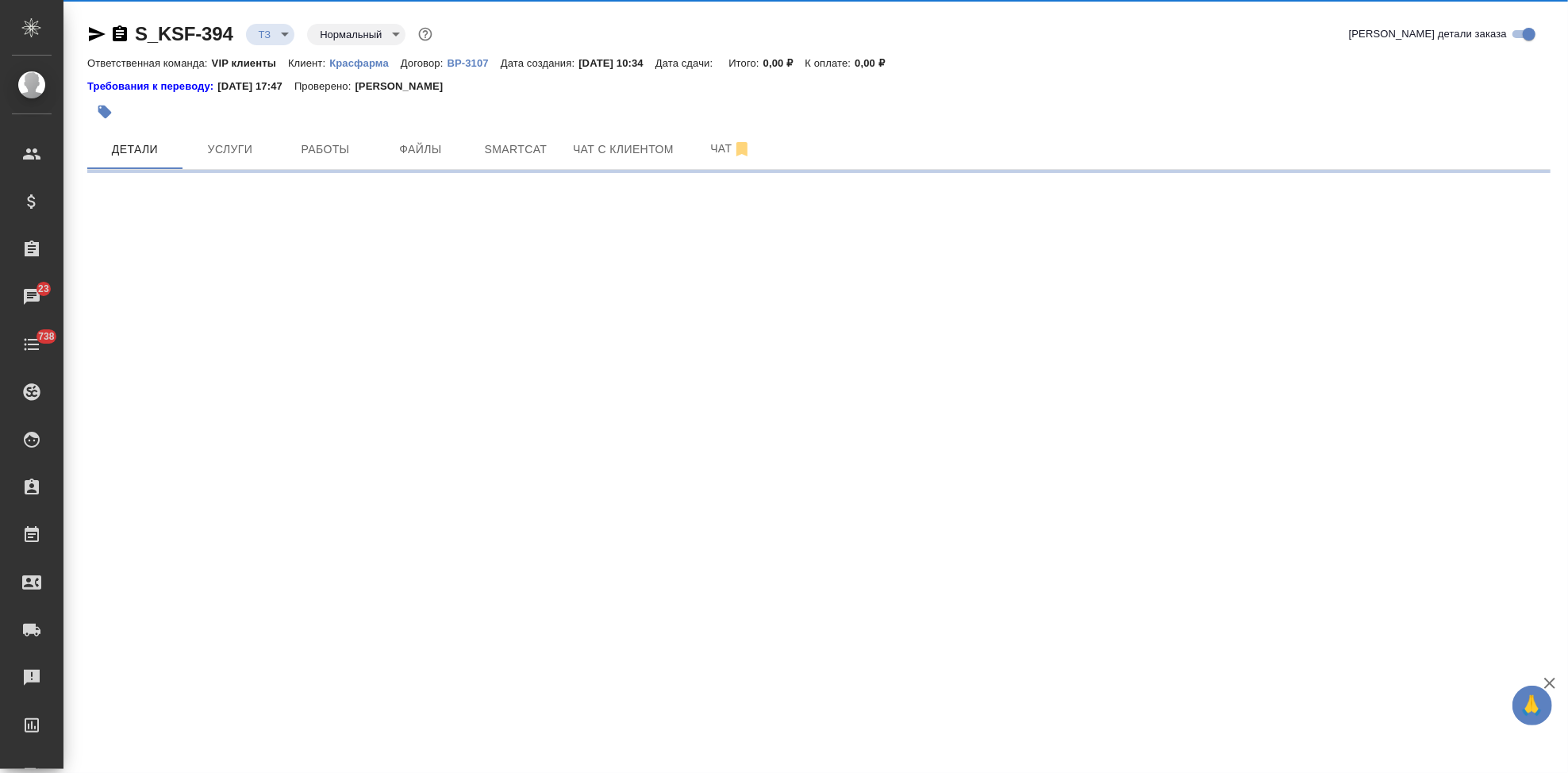
select select "RU"
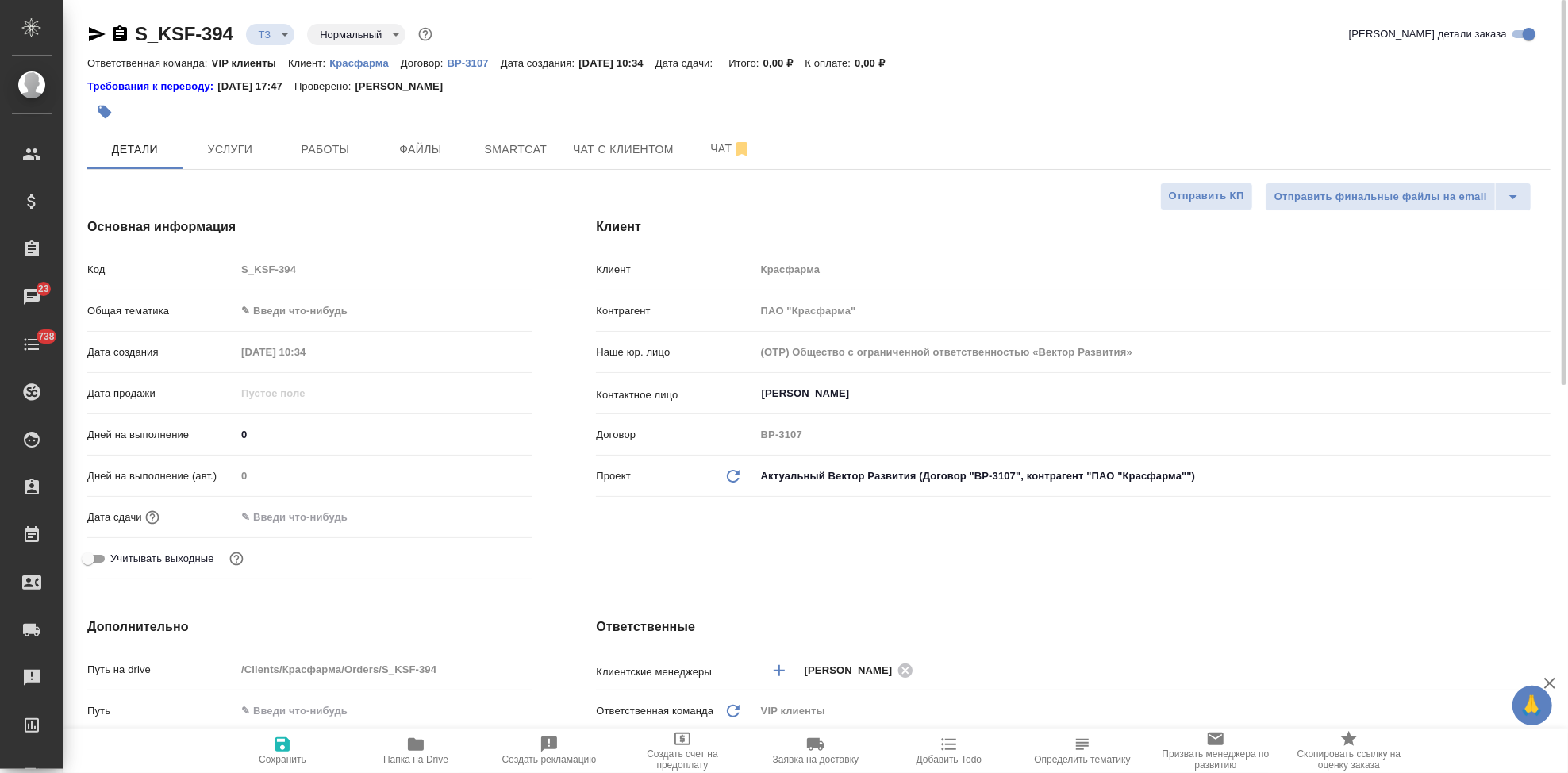
type textarea "x"
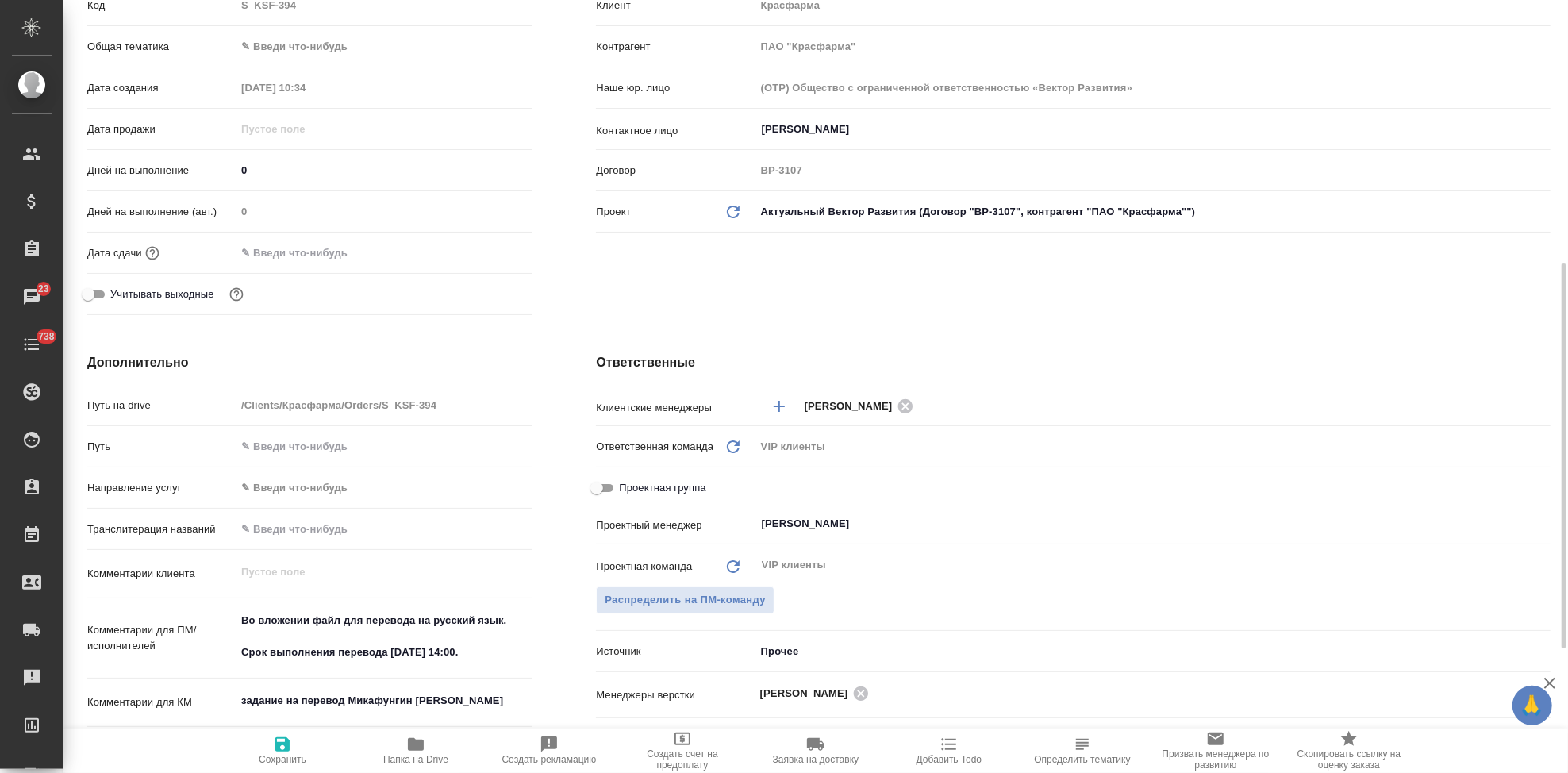
scroll to position [352, 0]
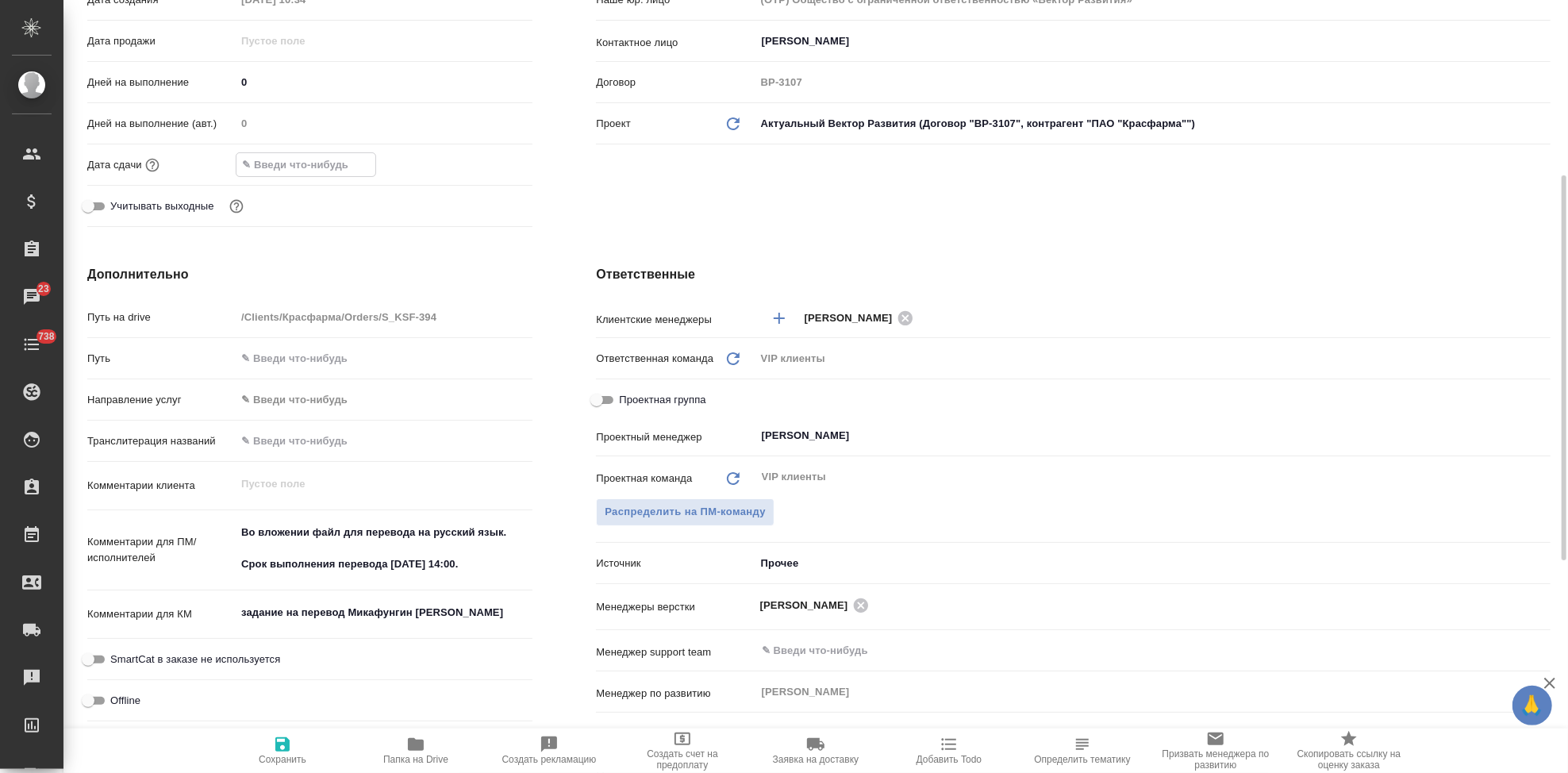
click at [356, 163] on input "text" at bounding box center [306, 164] width 139 height 23
click at [484, 160] on icon "button" at bounding box center [486, 163] width 19 height 19
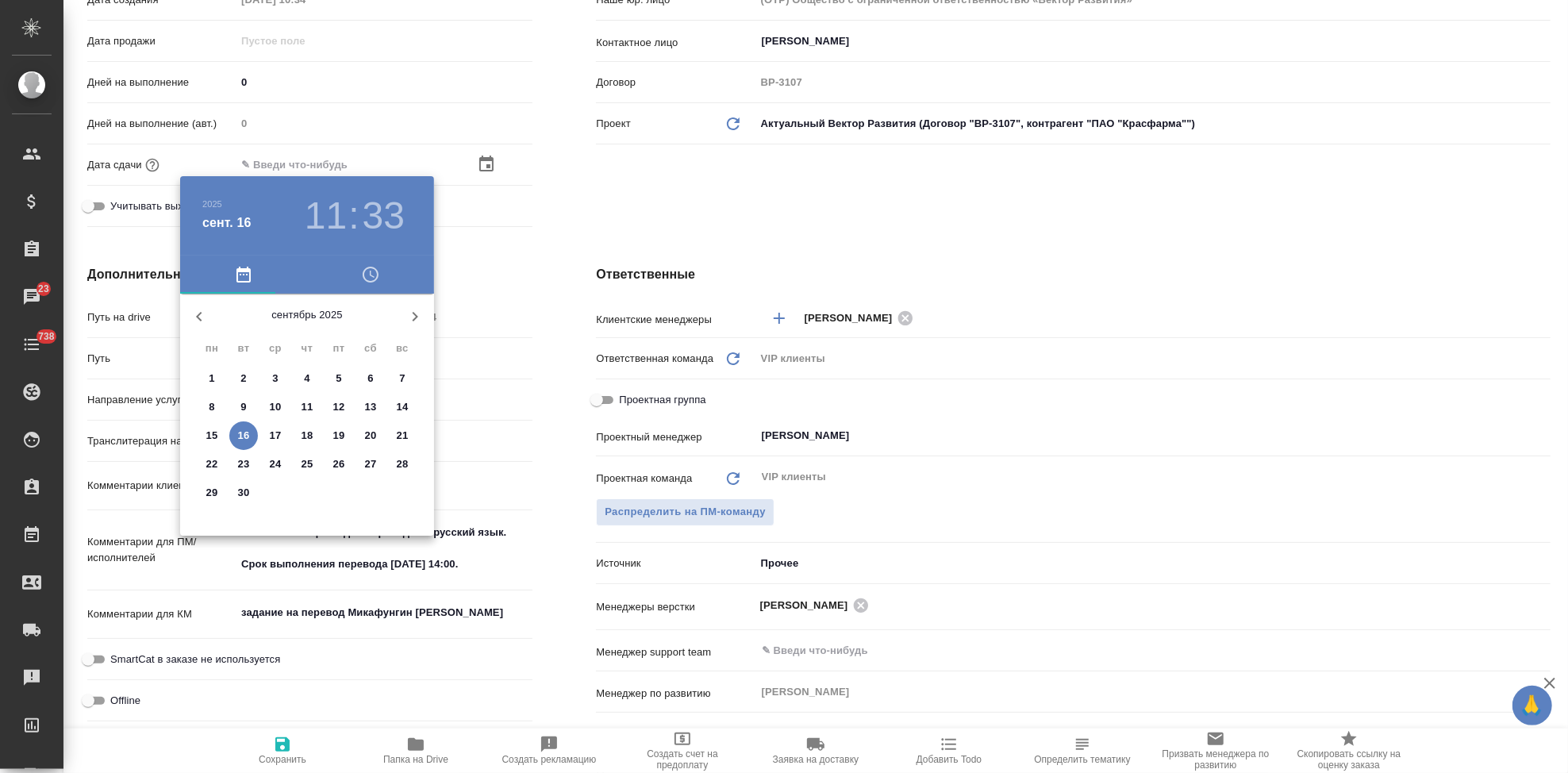
click at [277, 433] on p "17" at bounding box center [275, 435] width 12 height 16
type input "17.09.2025 11:33"
type textarea "x"
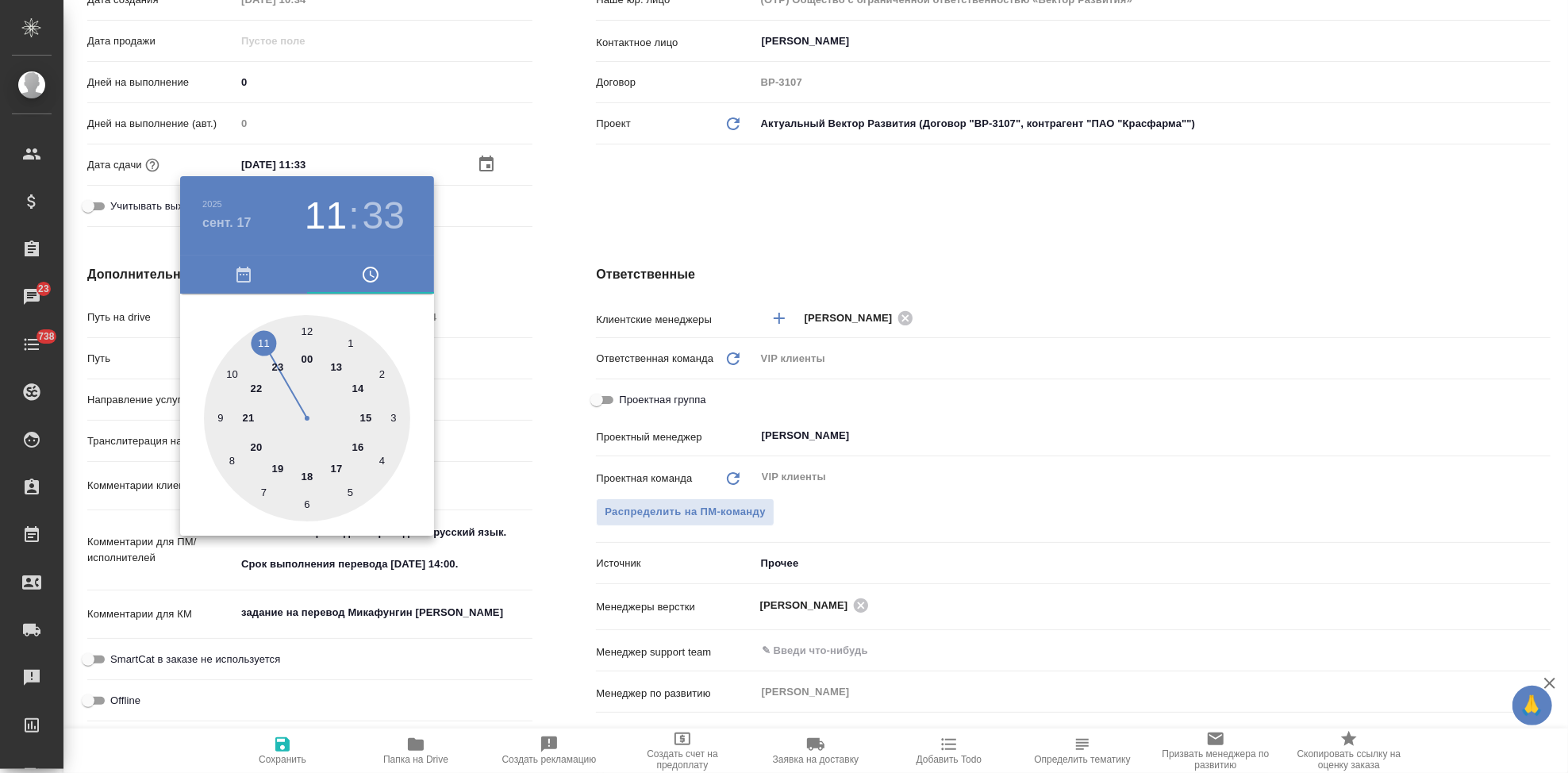
type input "17.09.2025 00:33"
type textarea "x"
type input "17.09.2025 14:33"
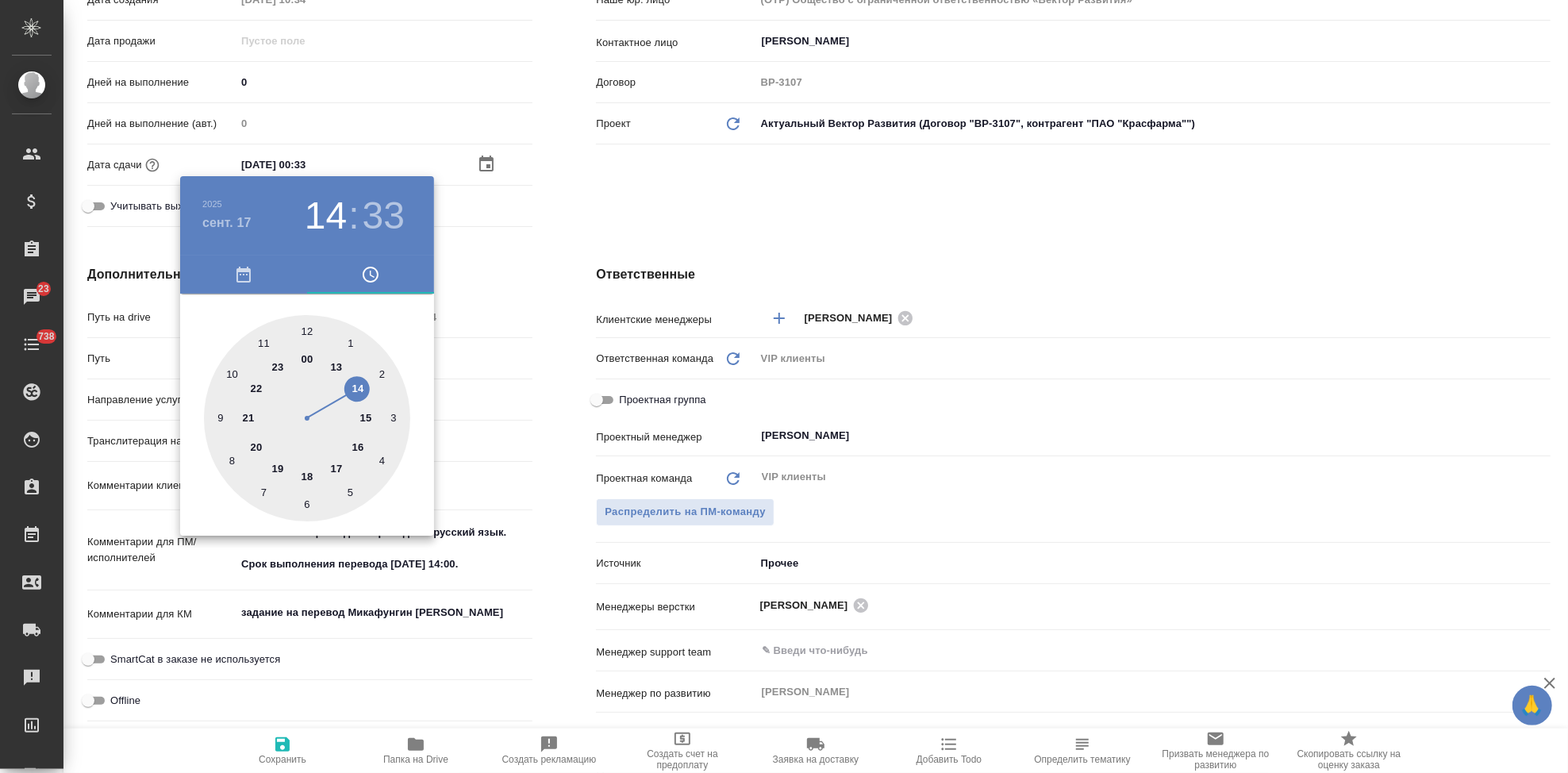
type textarea "x"
drag, startPoint x: 270, startPoint y: 345, endPoint x: 342, endPoint y: 394, distance: 87.1
click at [342, 394] on div at bounding box center [307, 417] width 206 height 206
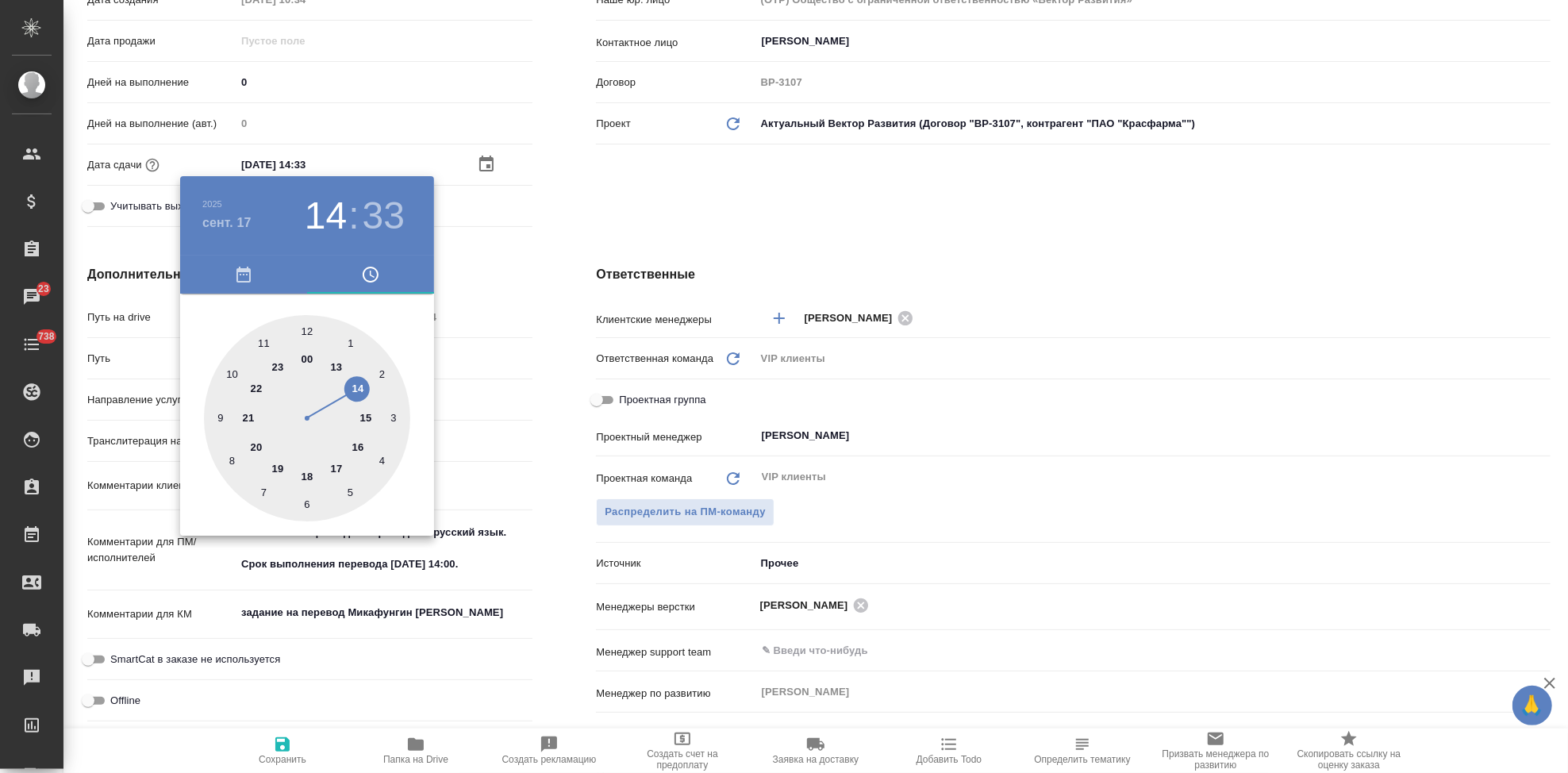
type textarea "x"
type input "17.09.2025 14:01"
type textarea "x"
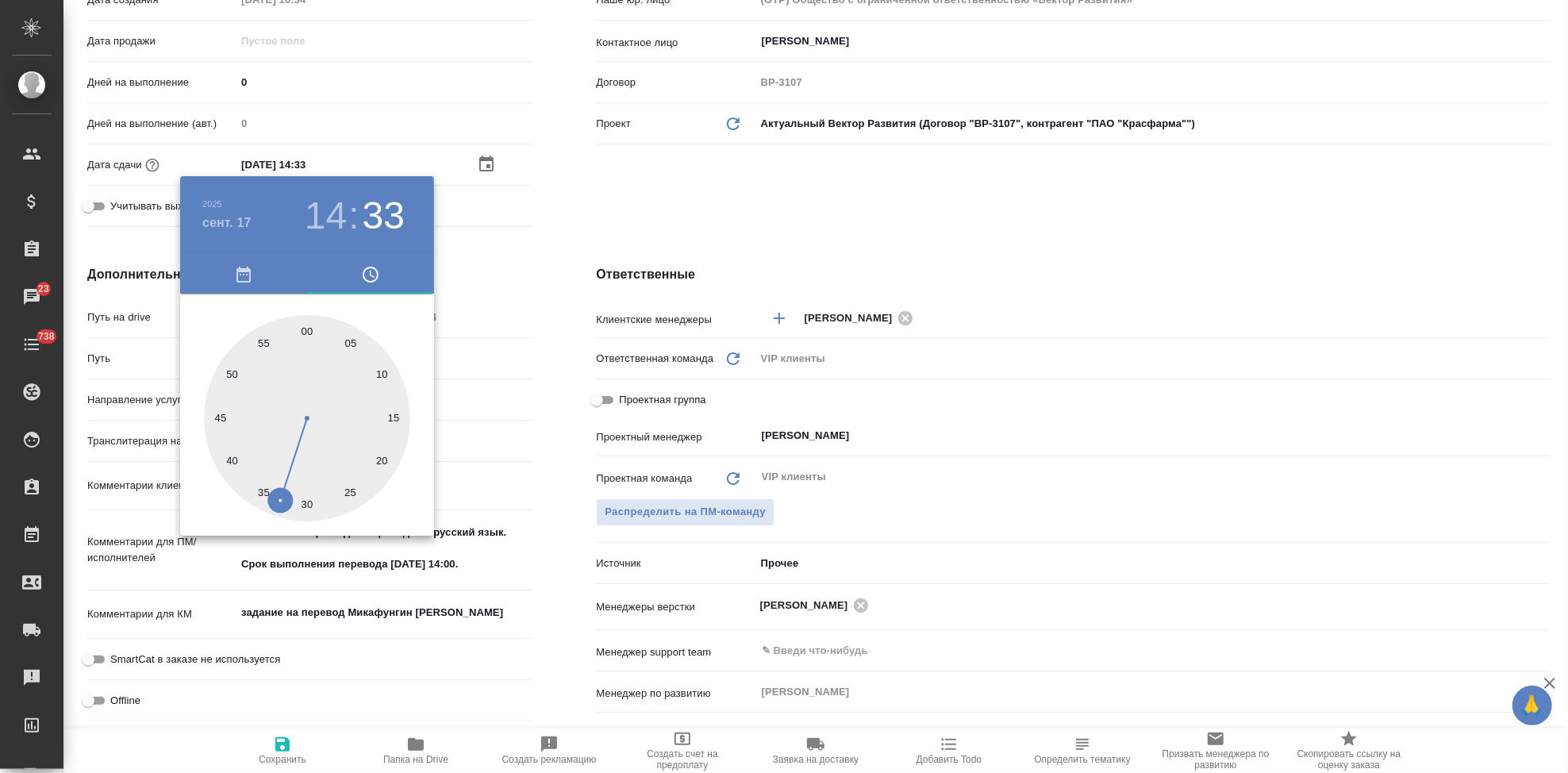
type textarea "x"
type input "17.09.2025 14:00"
type textarea "x"
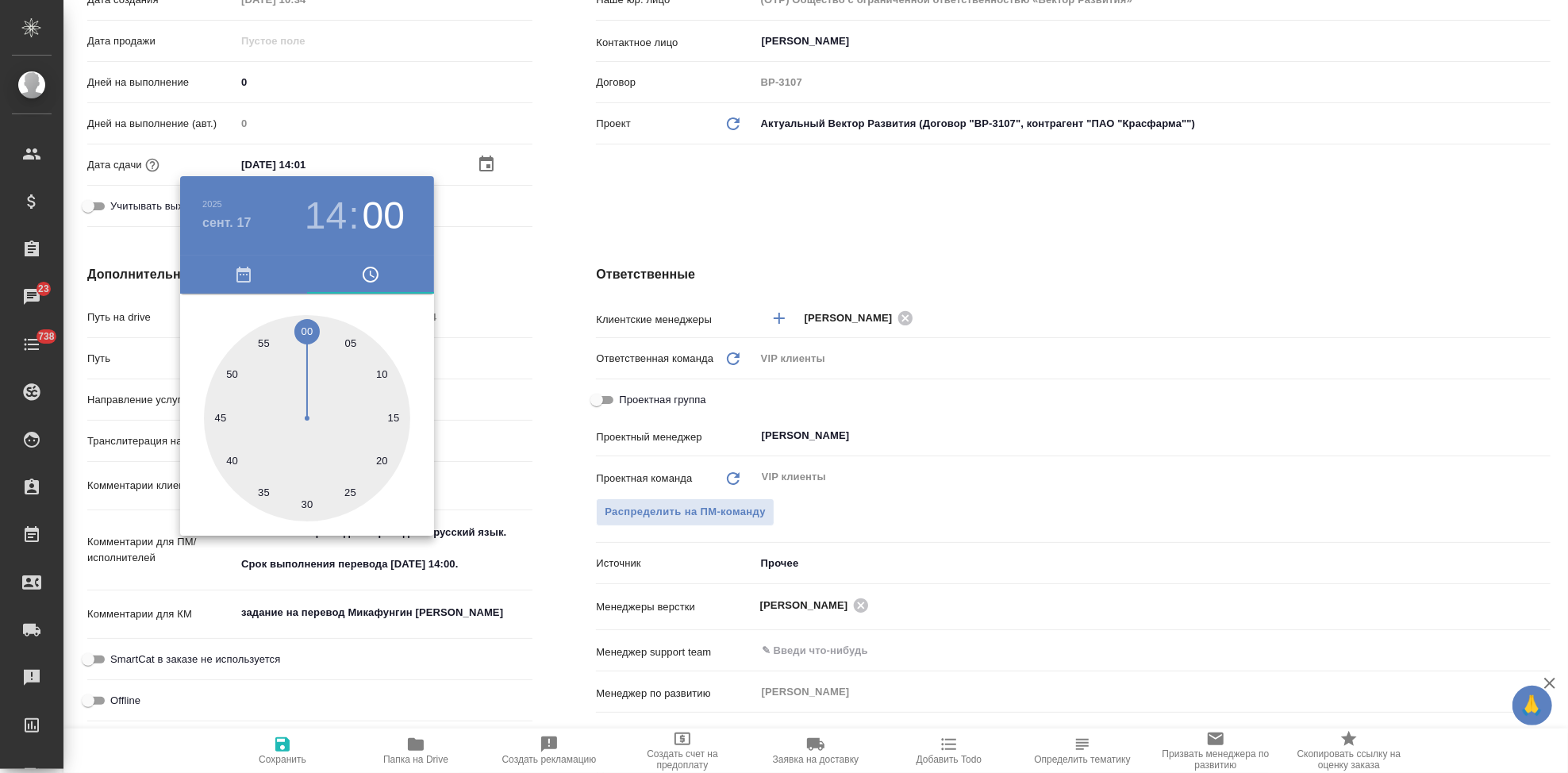
type textarea "x"
click at [308, 338] on div at bounding box center [307, 417] width 206 height 206
type textarea "x"
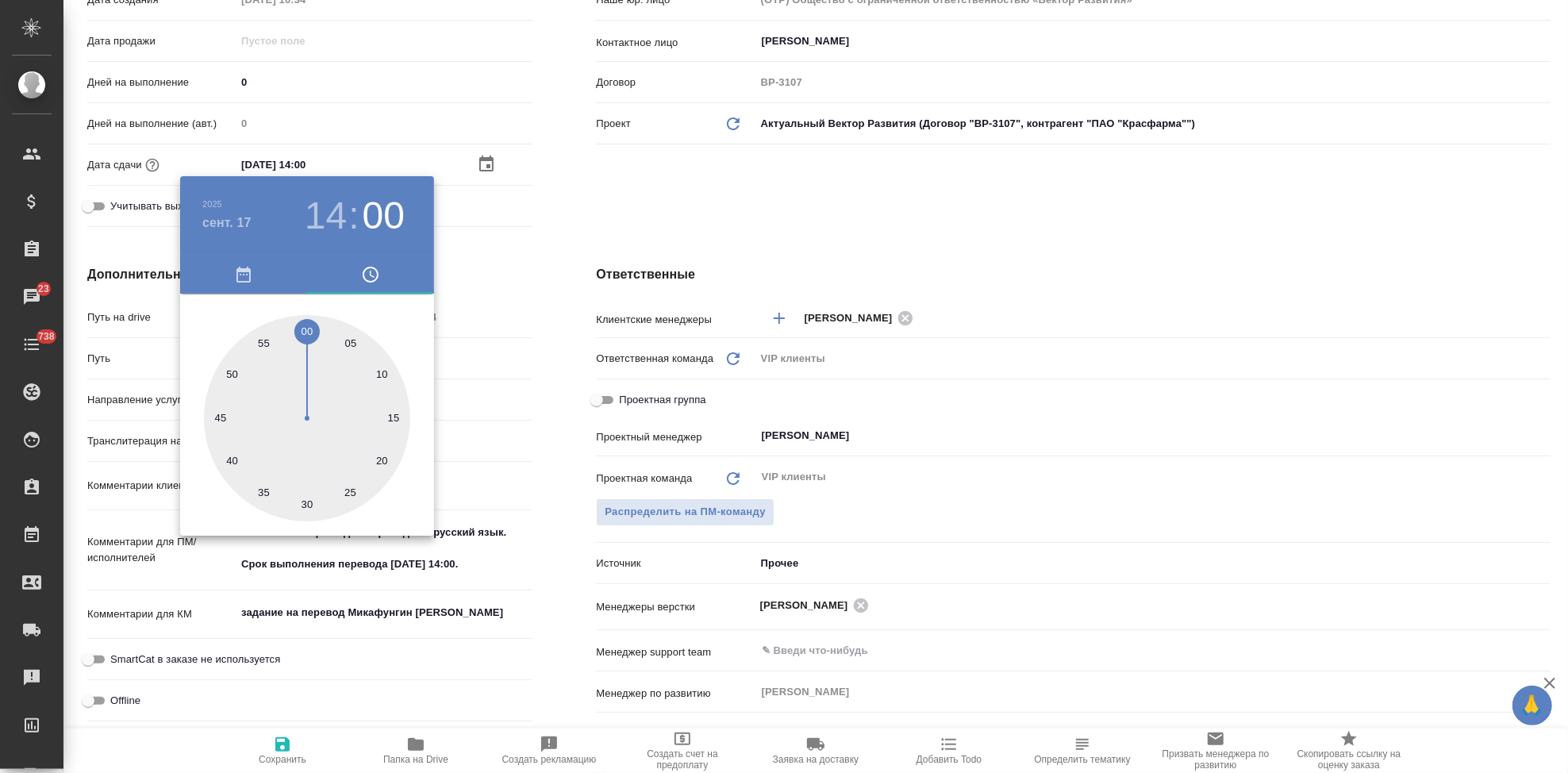
type textarea "x"
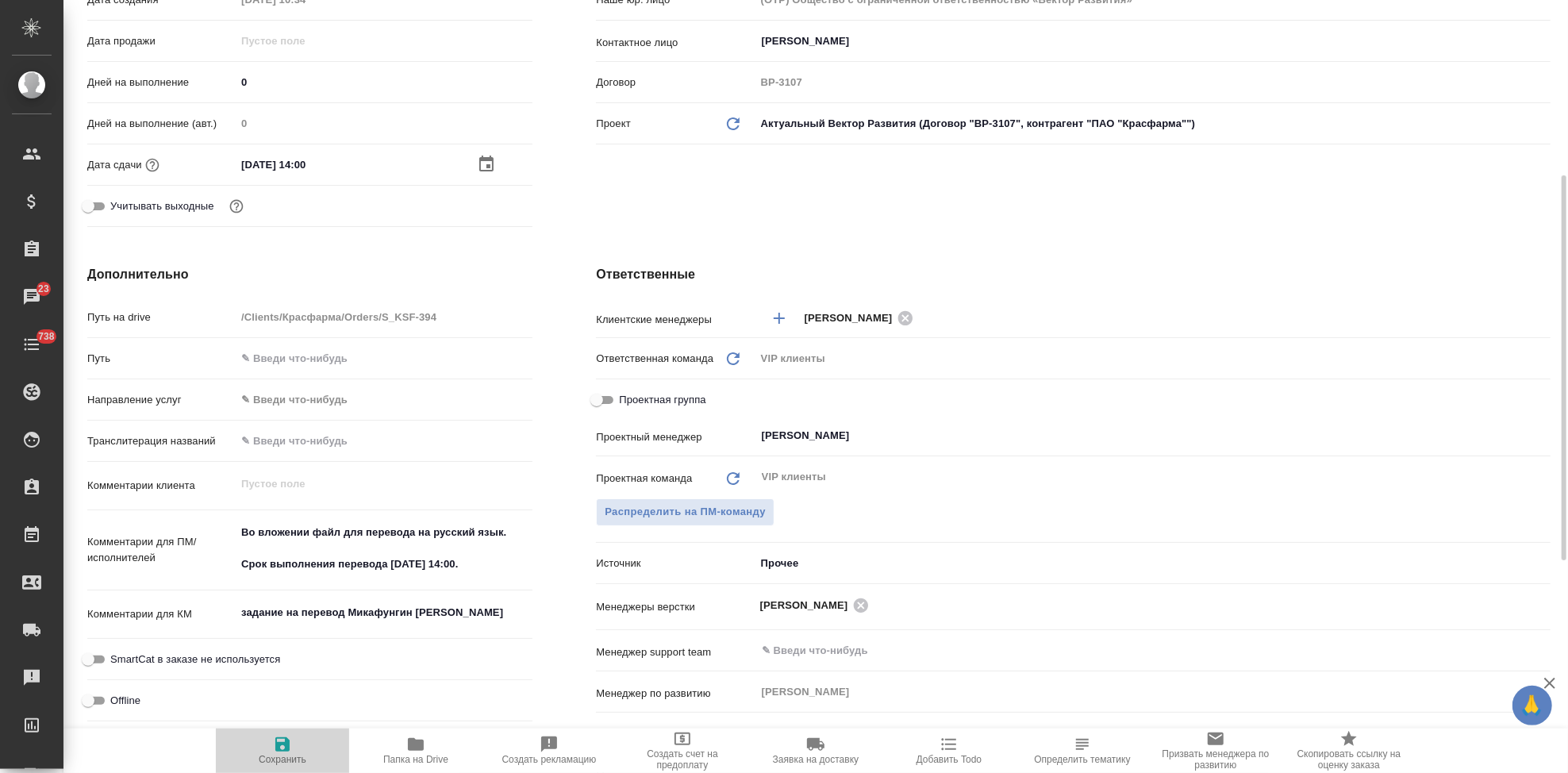
click at [274, 748] on icon "button" at bounding box center [282, 743] width 19 height 19
type textarea "x"
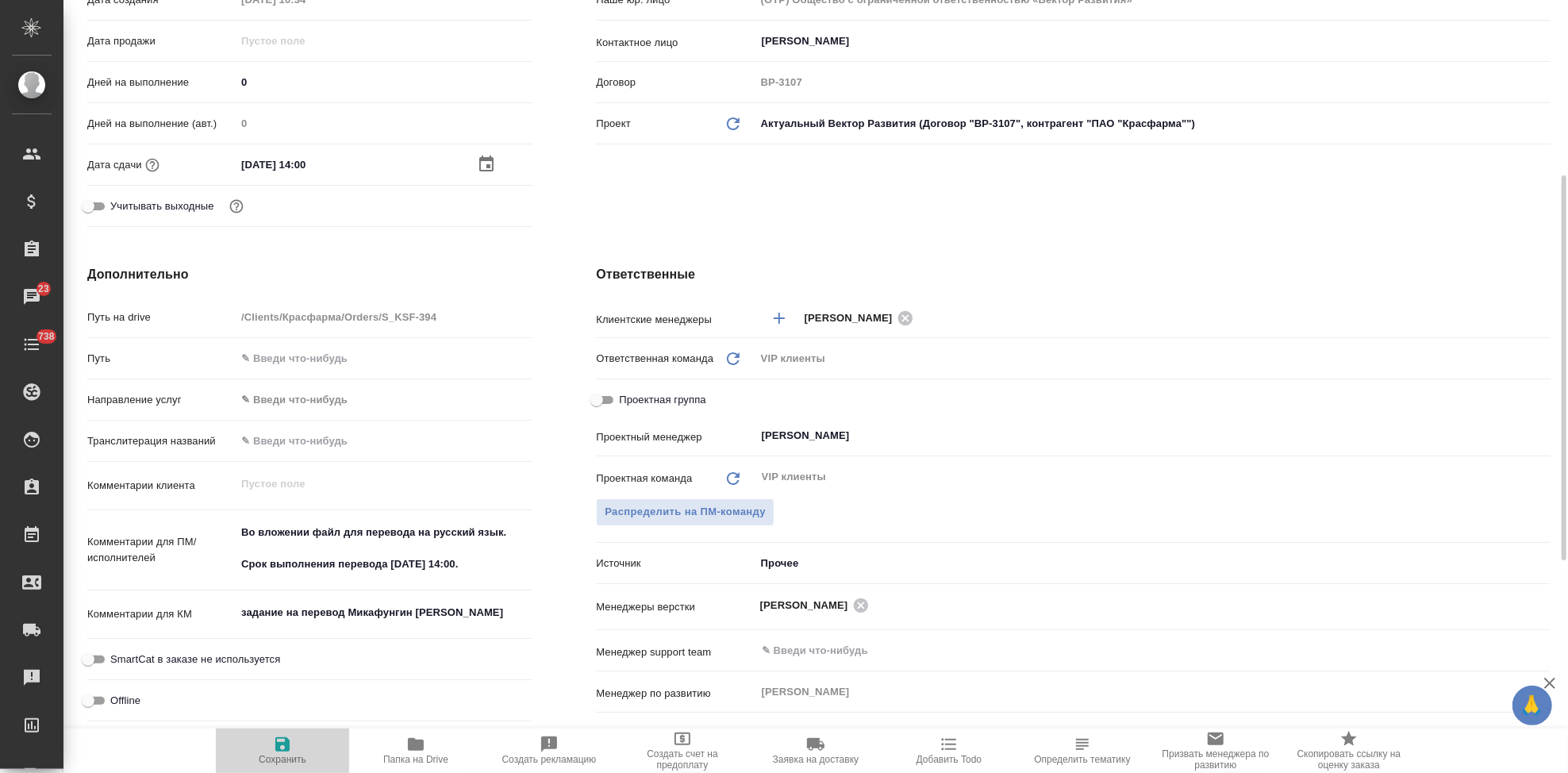
type textarea "x"
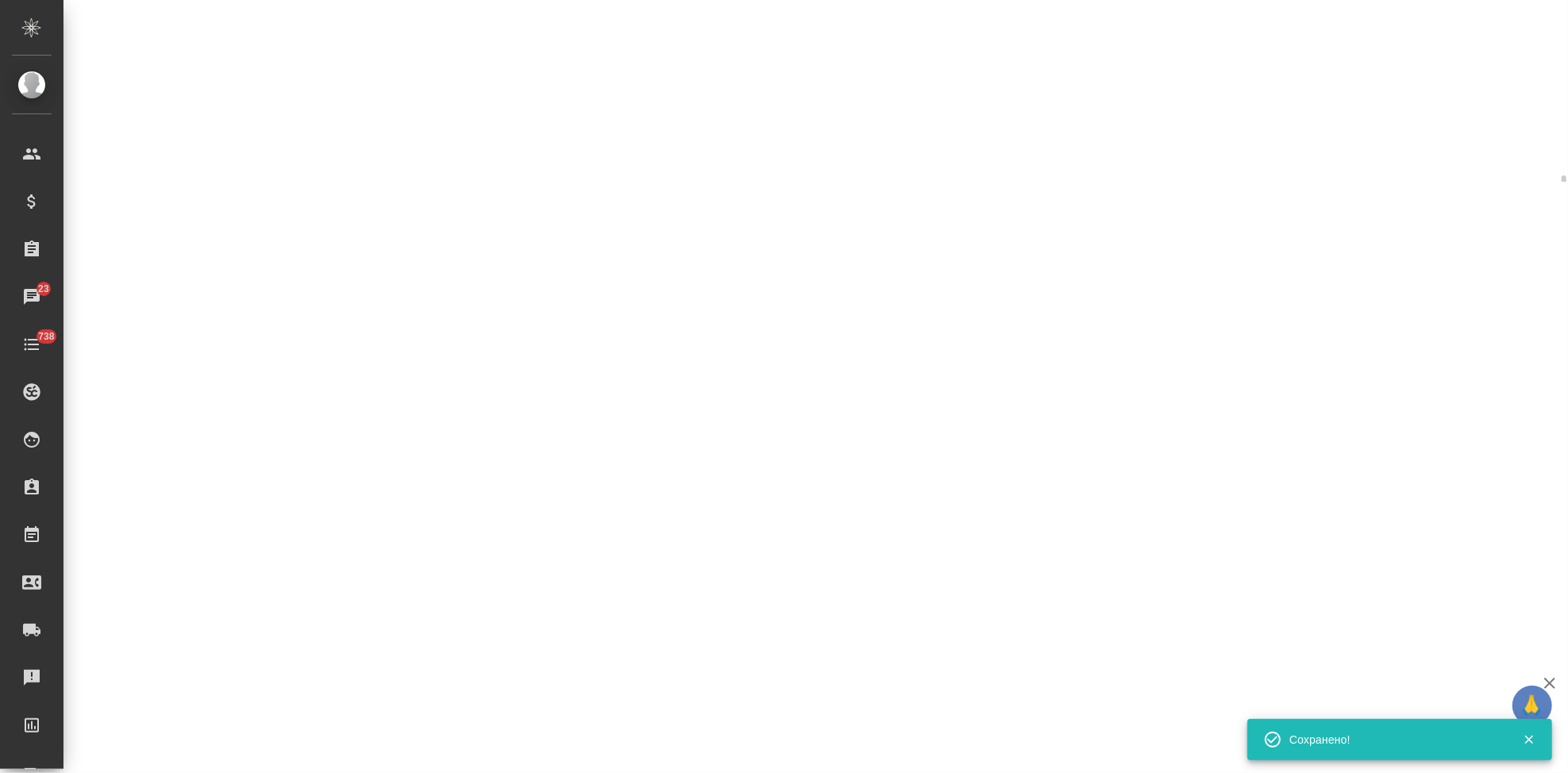
type input "new"
select select "RU"
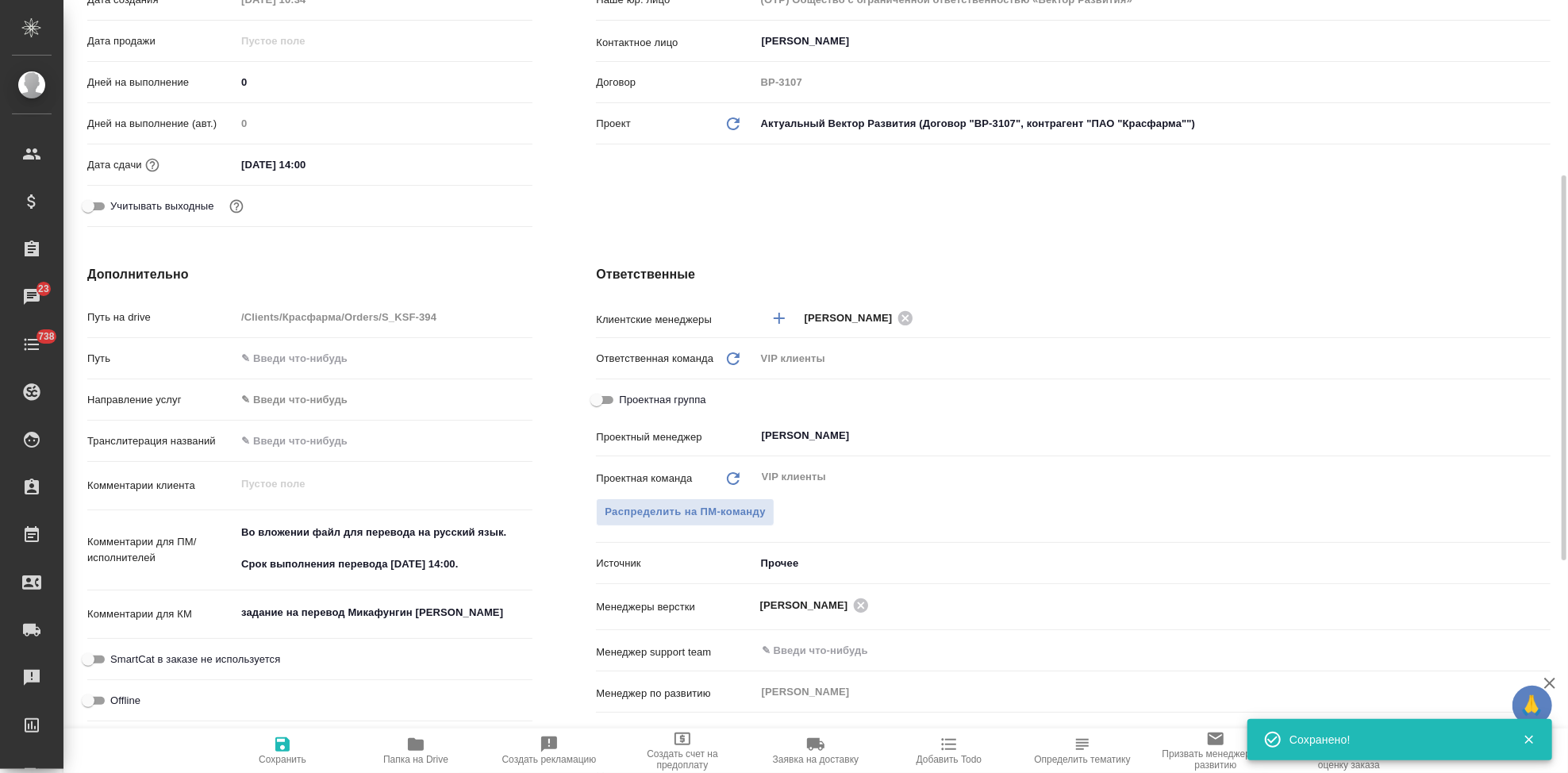
type textarea "x"
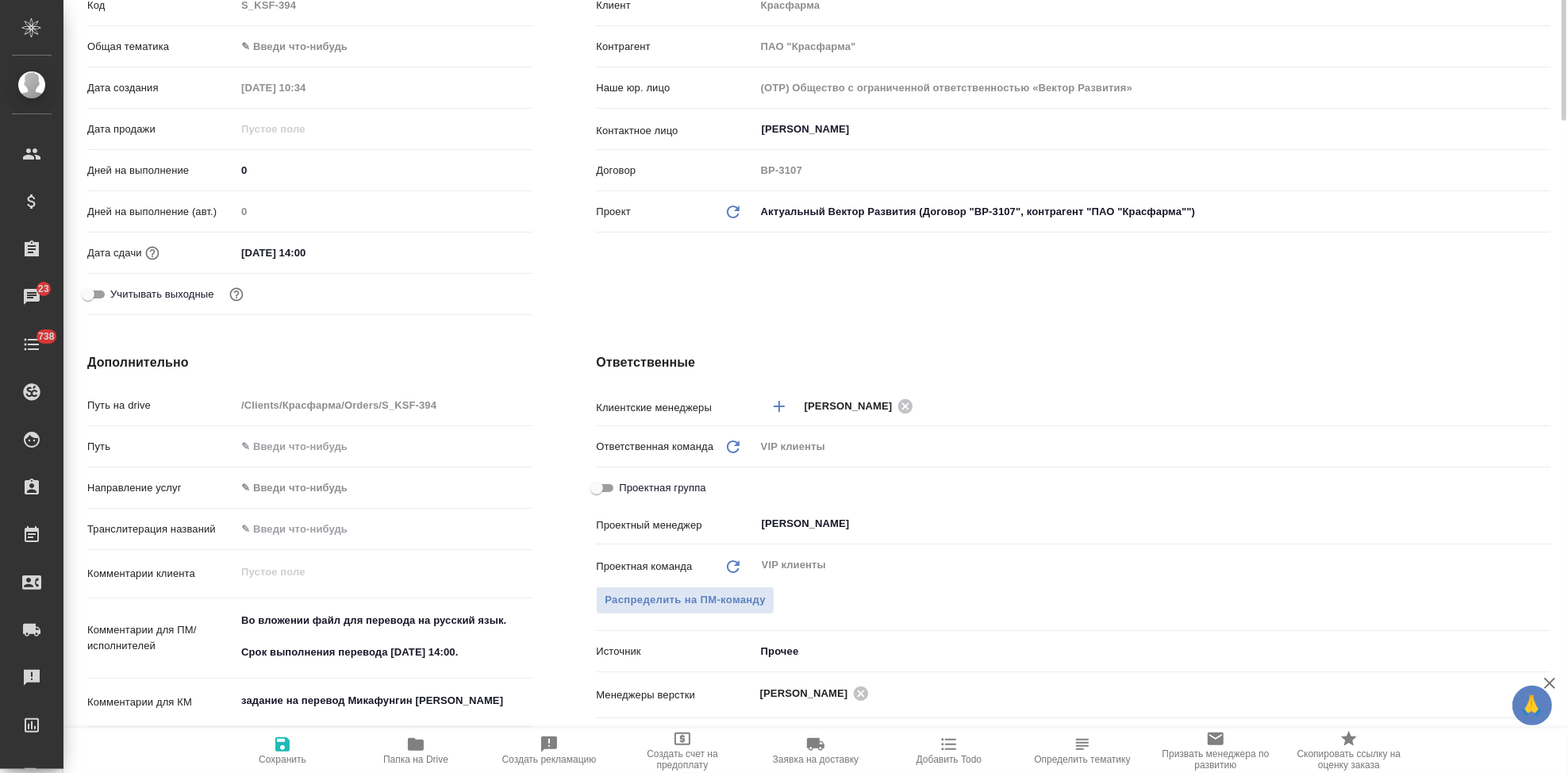
scroll to position [0, 0]
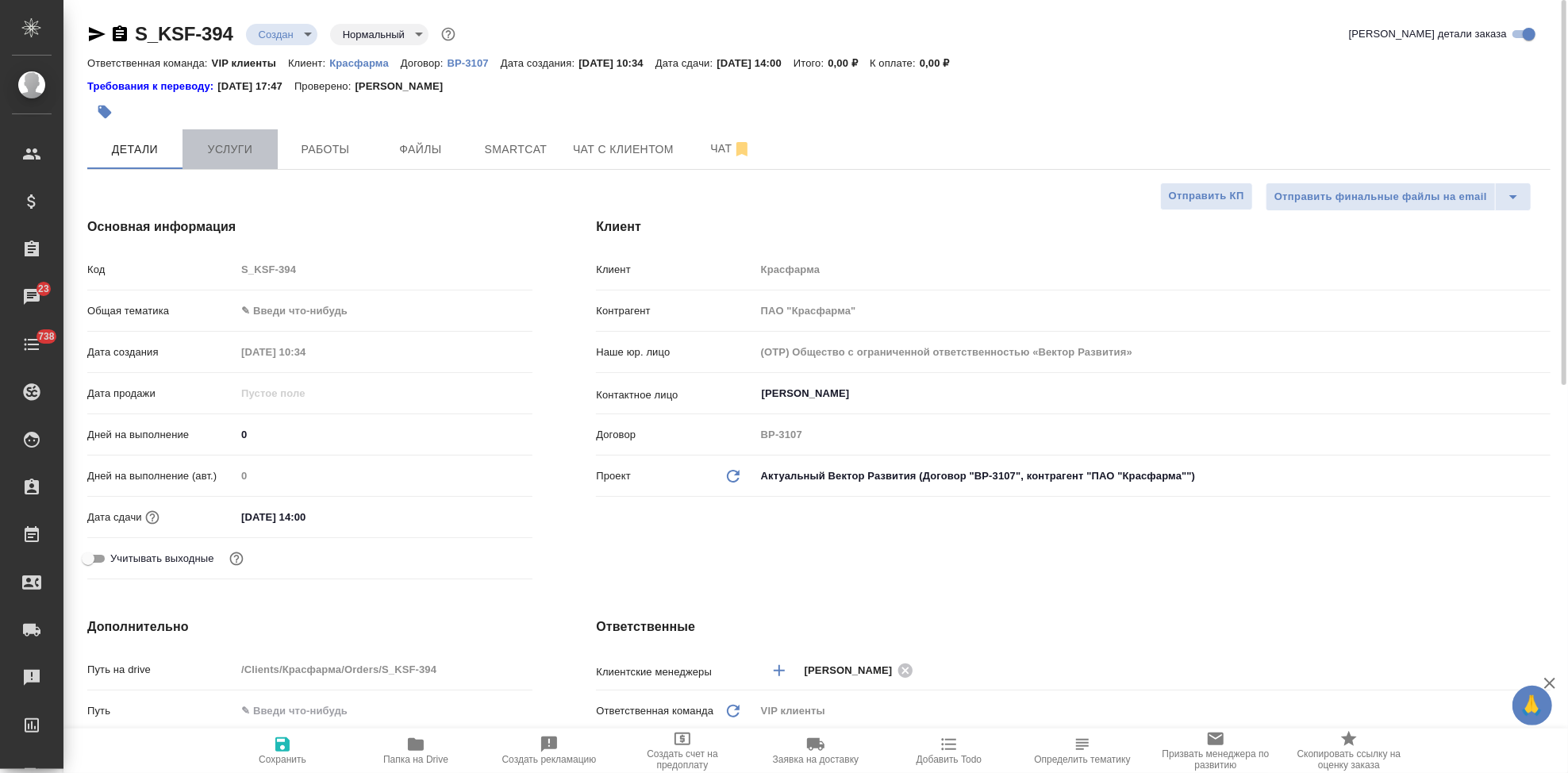
click at [246, 160] on button "Услуги" at bounding box center [230, 149] width 95 height 40
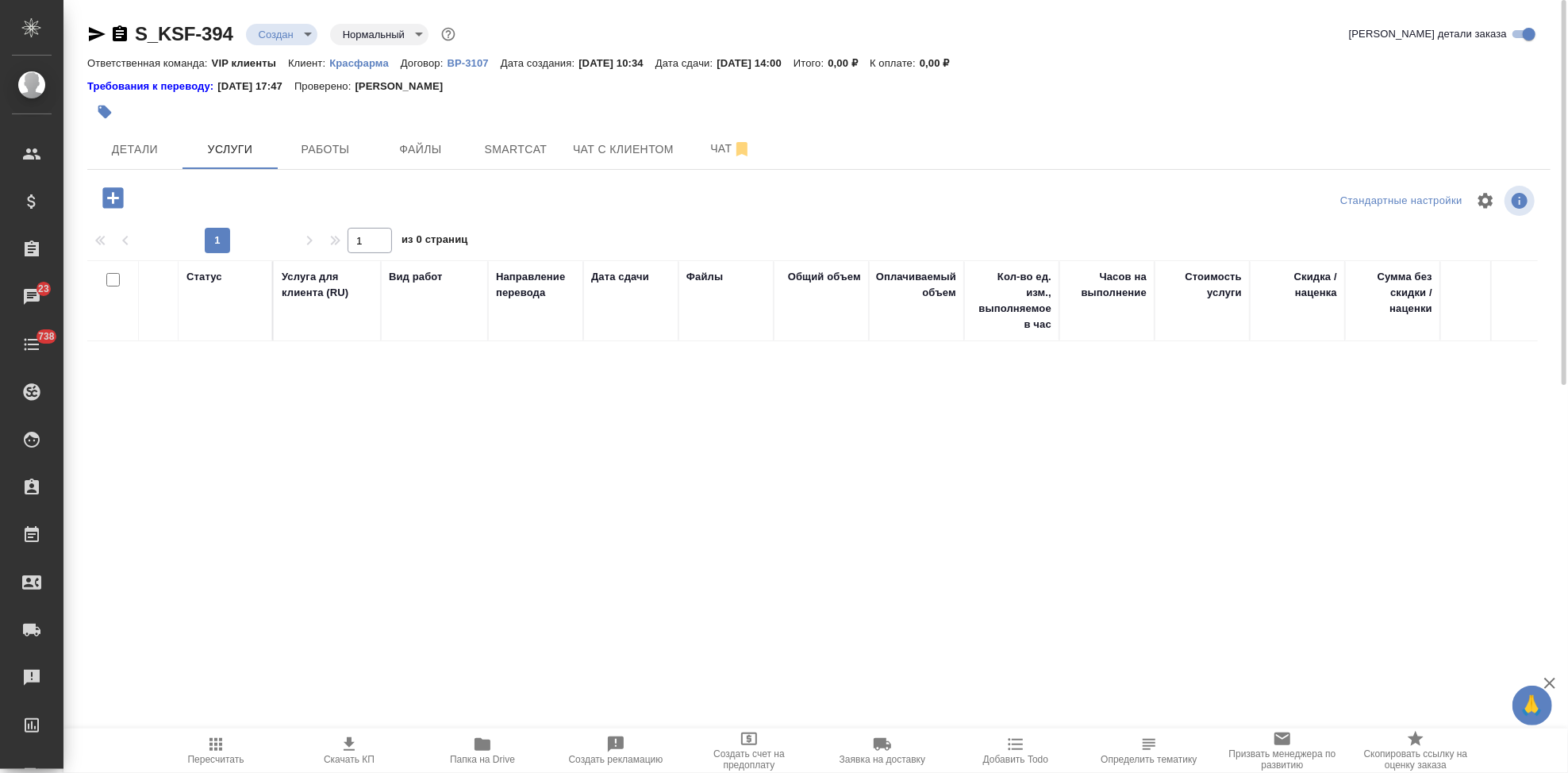
click at [110, 192] on icon "button" at bounding box center [113, 198] width 20 height 20
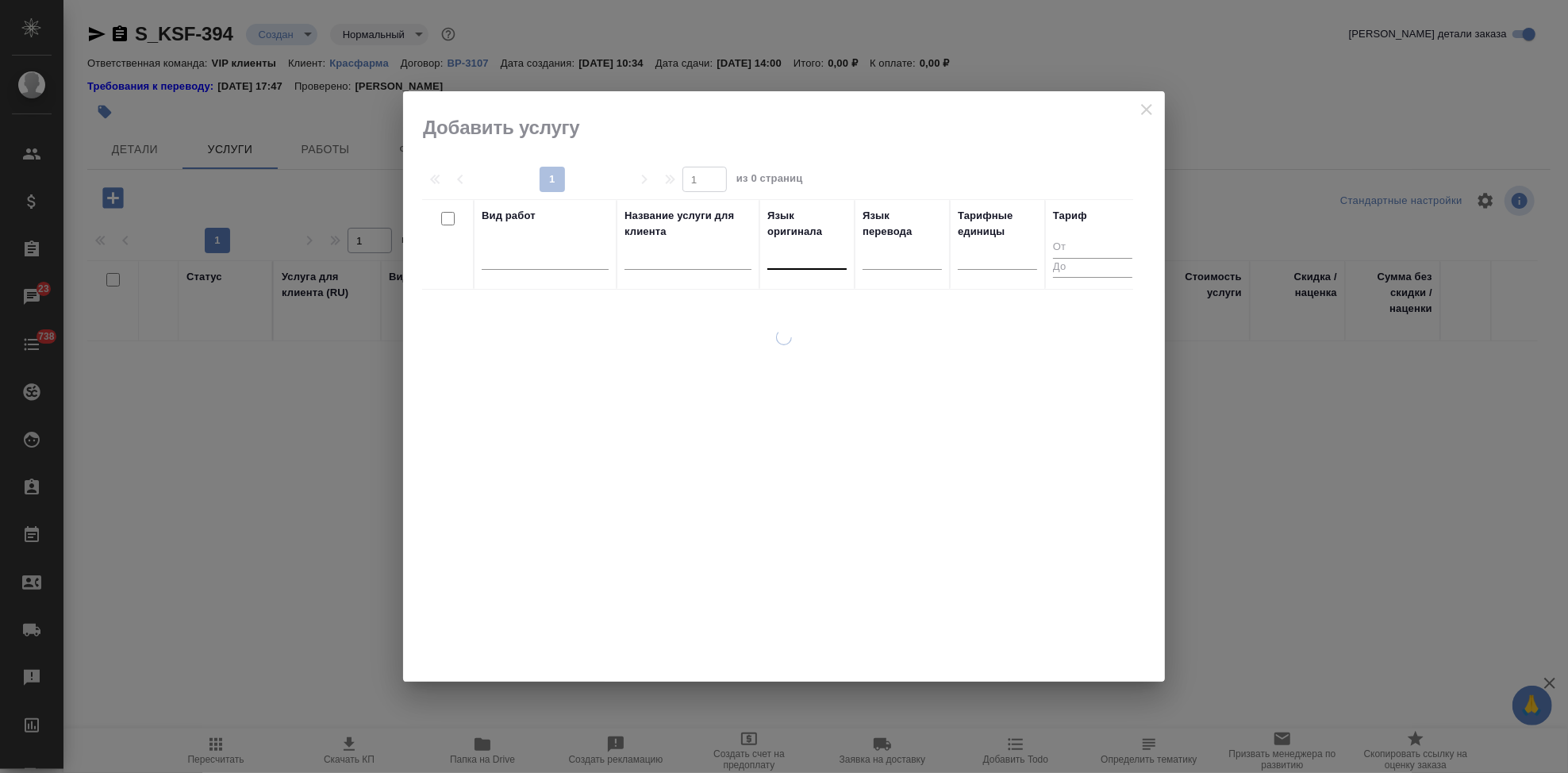
click at [814, 256] on div at bounding box center [808, 253] width 79 height 23
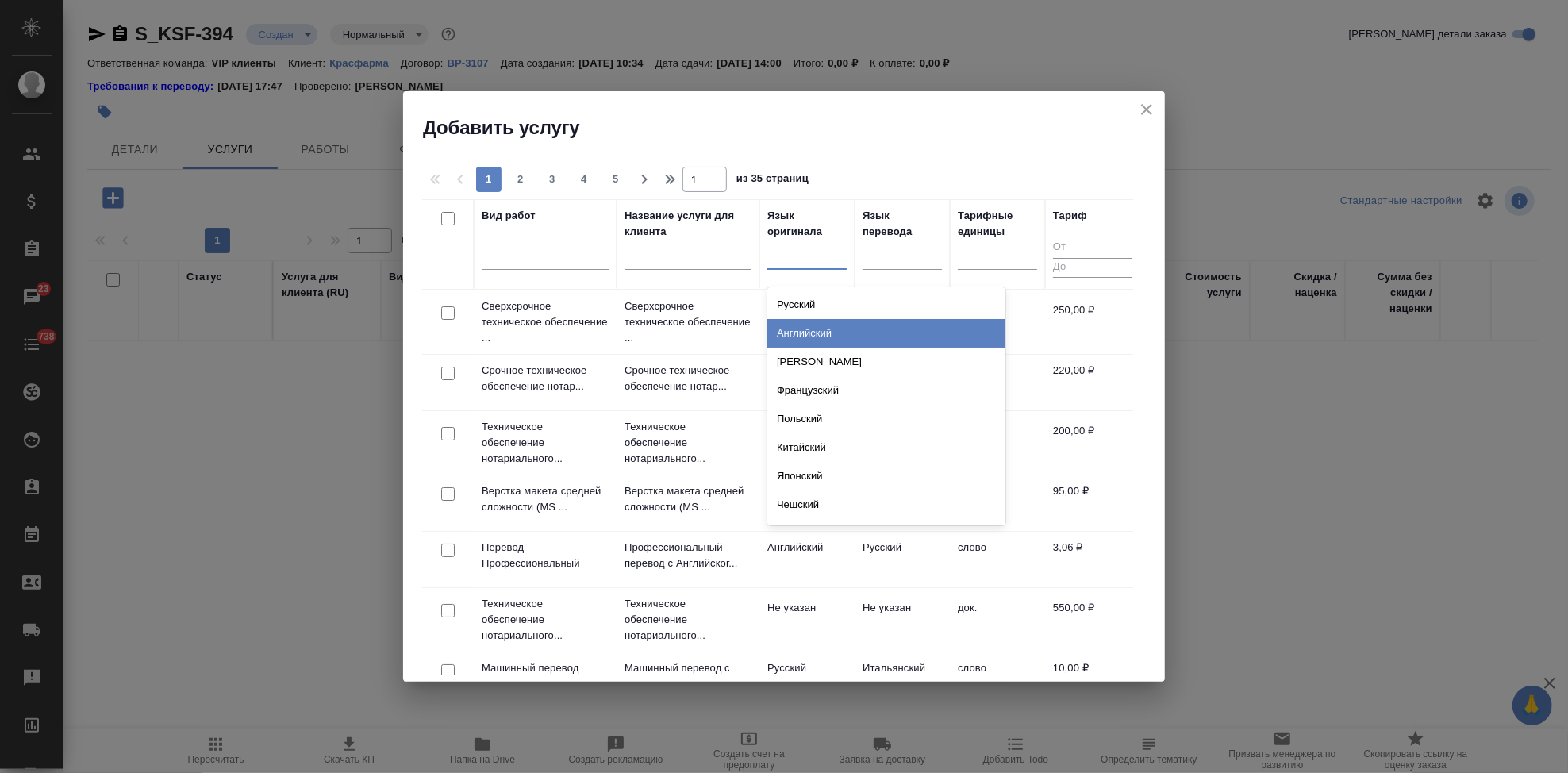
click at [820, 335] on div "Английский" at bounding box center [887, 332] width 238 height 29
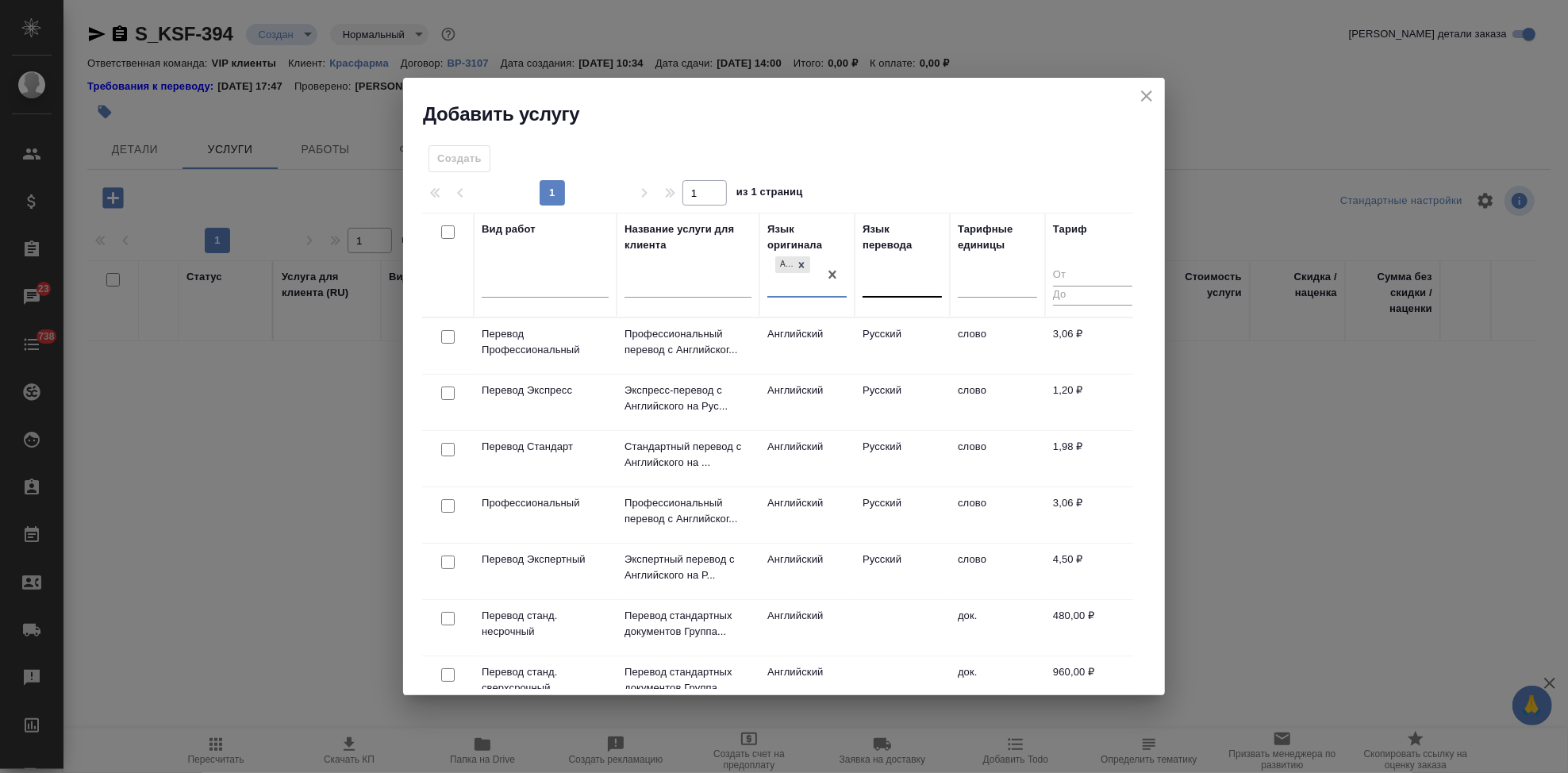
click at [875, 284] on div at bounding box center [903, 282] width 79 height 23
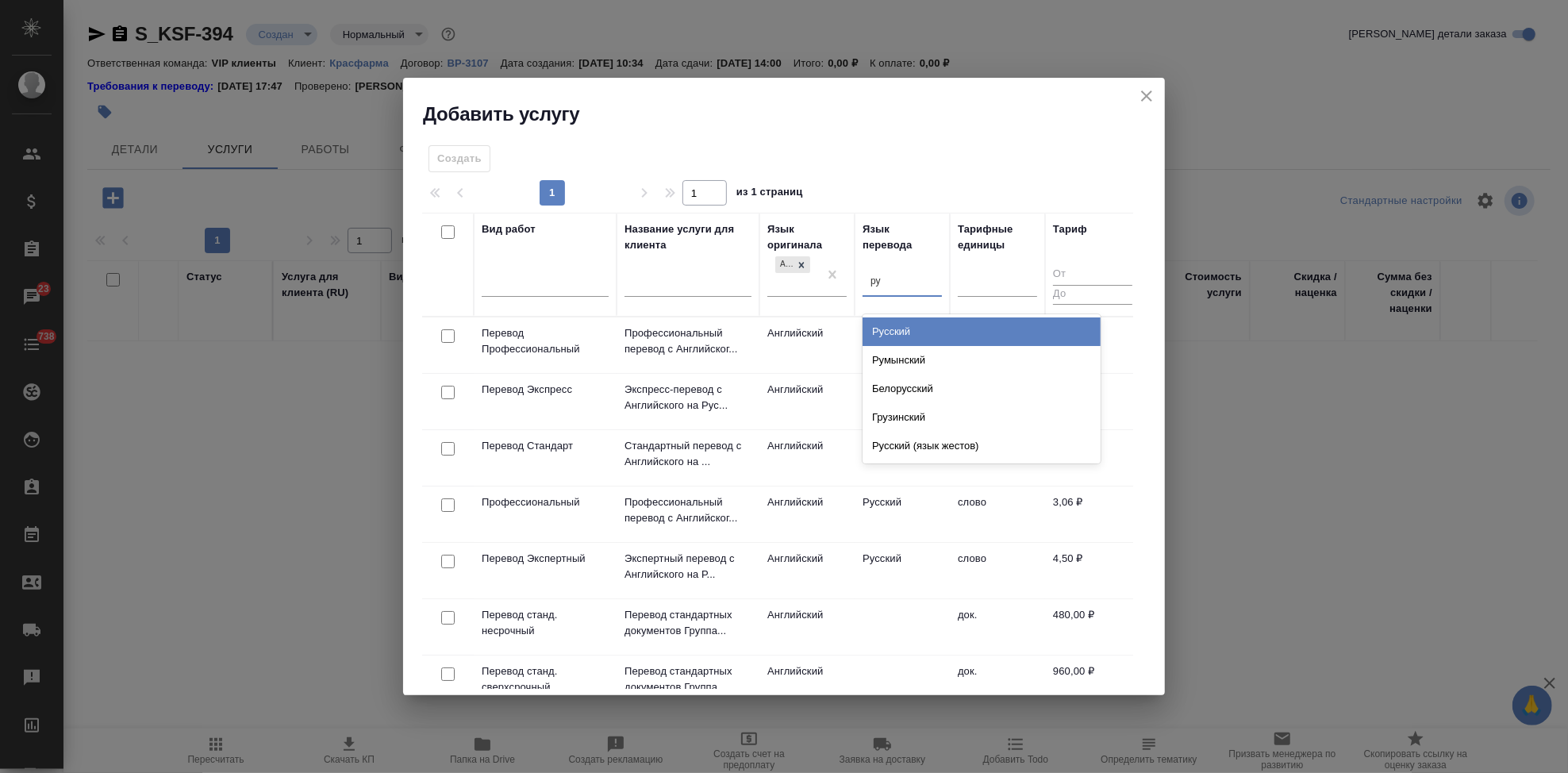
type input "рус"
click at [899, 330] on div "Русский" at bounding box center [982, 332] width 238 height 29
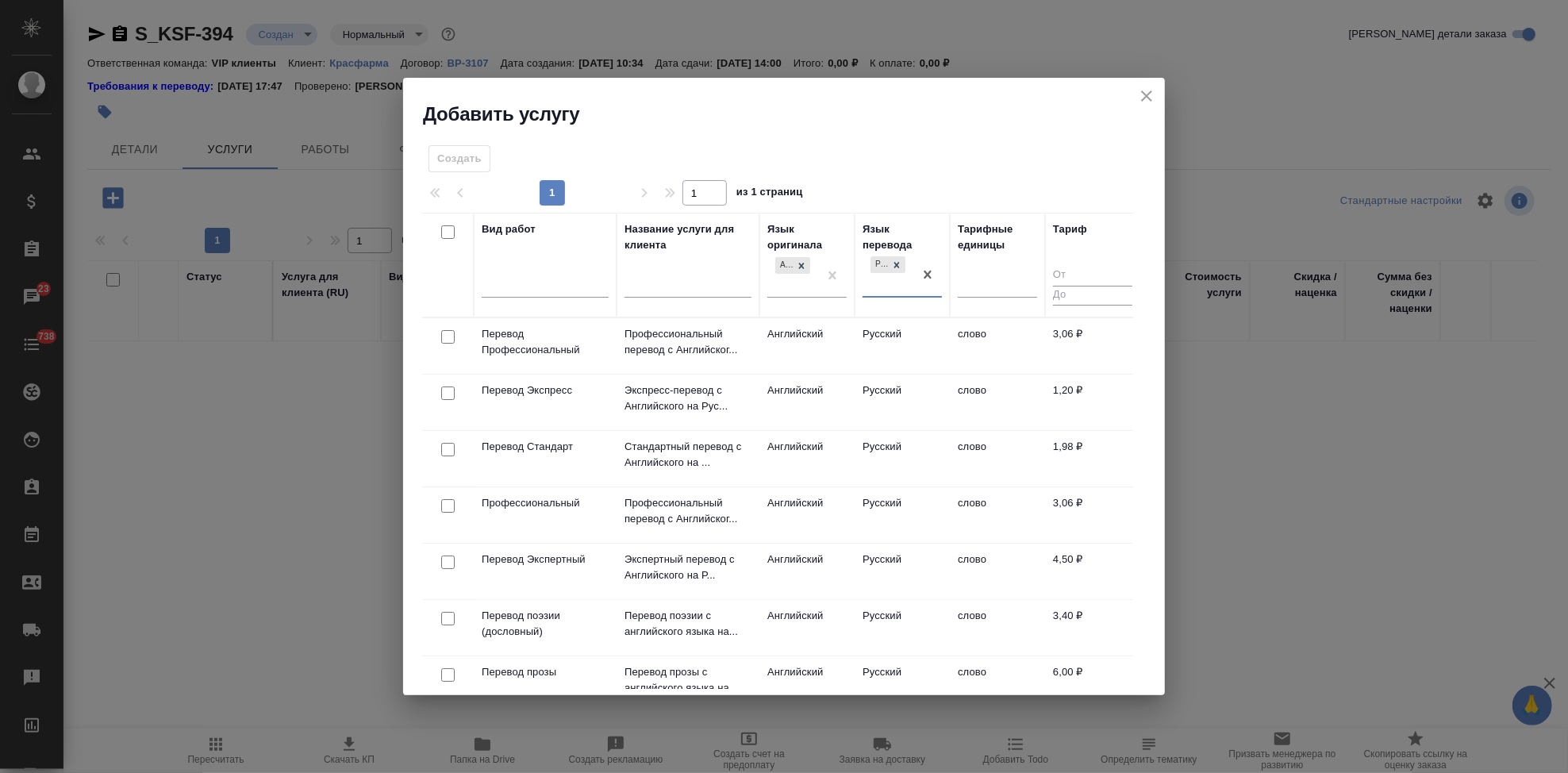
click at [857, 341] on td "Русский" at bounding box center [902, 345] width 95 height 55
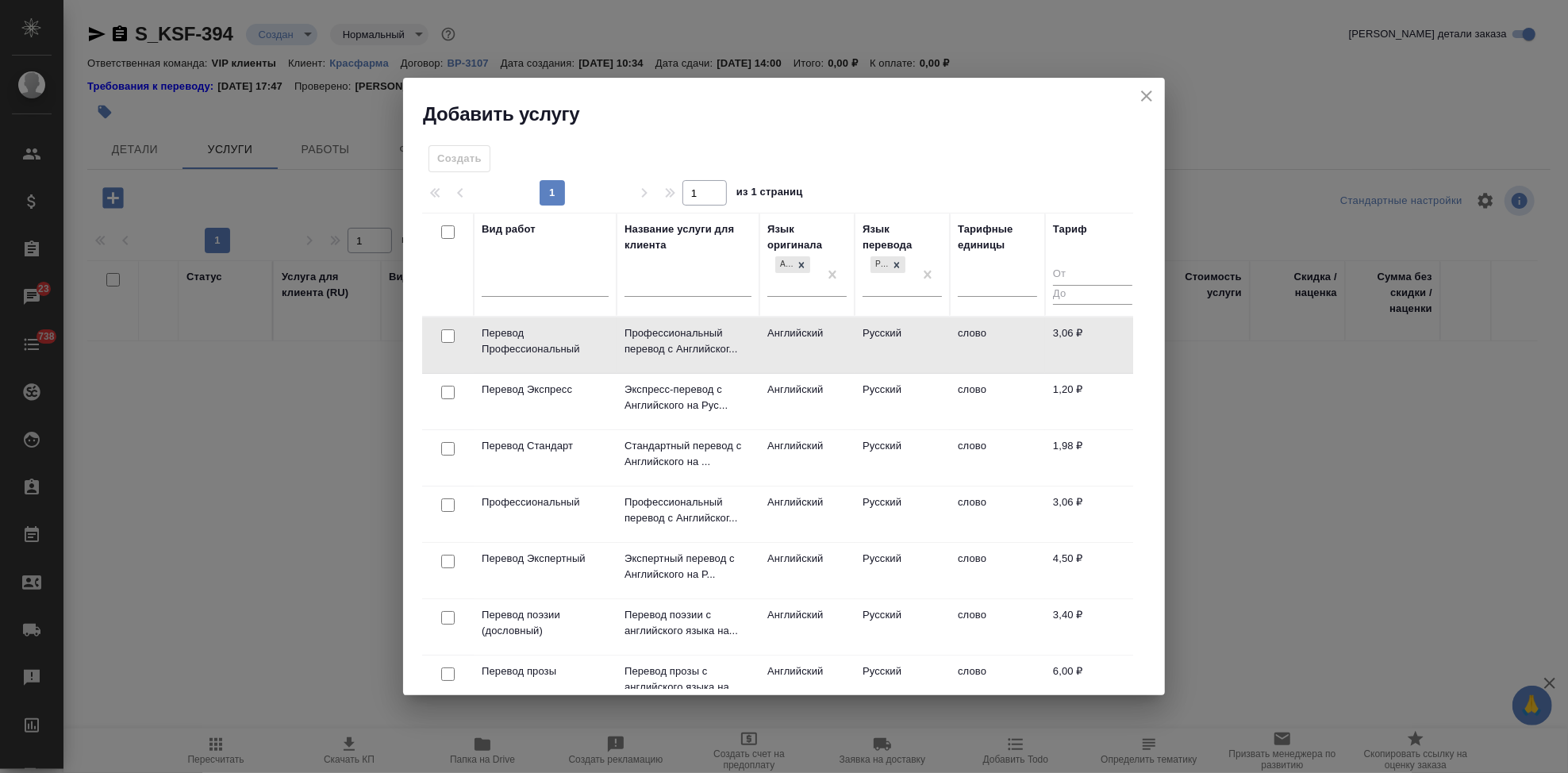
click at [857, 341] on td "Русский" at bounding box center [902, 345] width 95 height 55
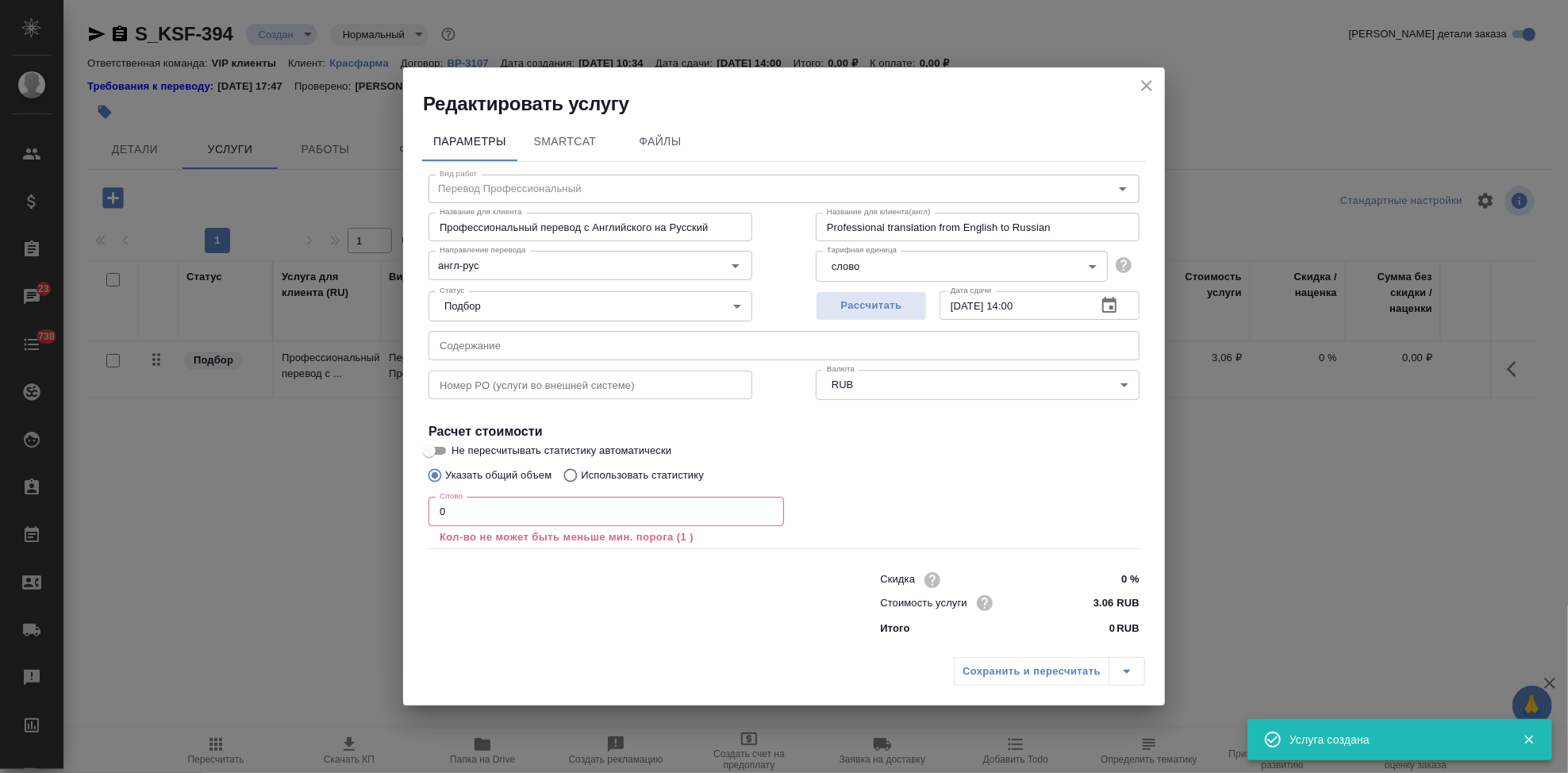
click at [553, 510] on input "0" at bounding box center [606, 511] width 356 height 29
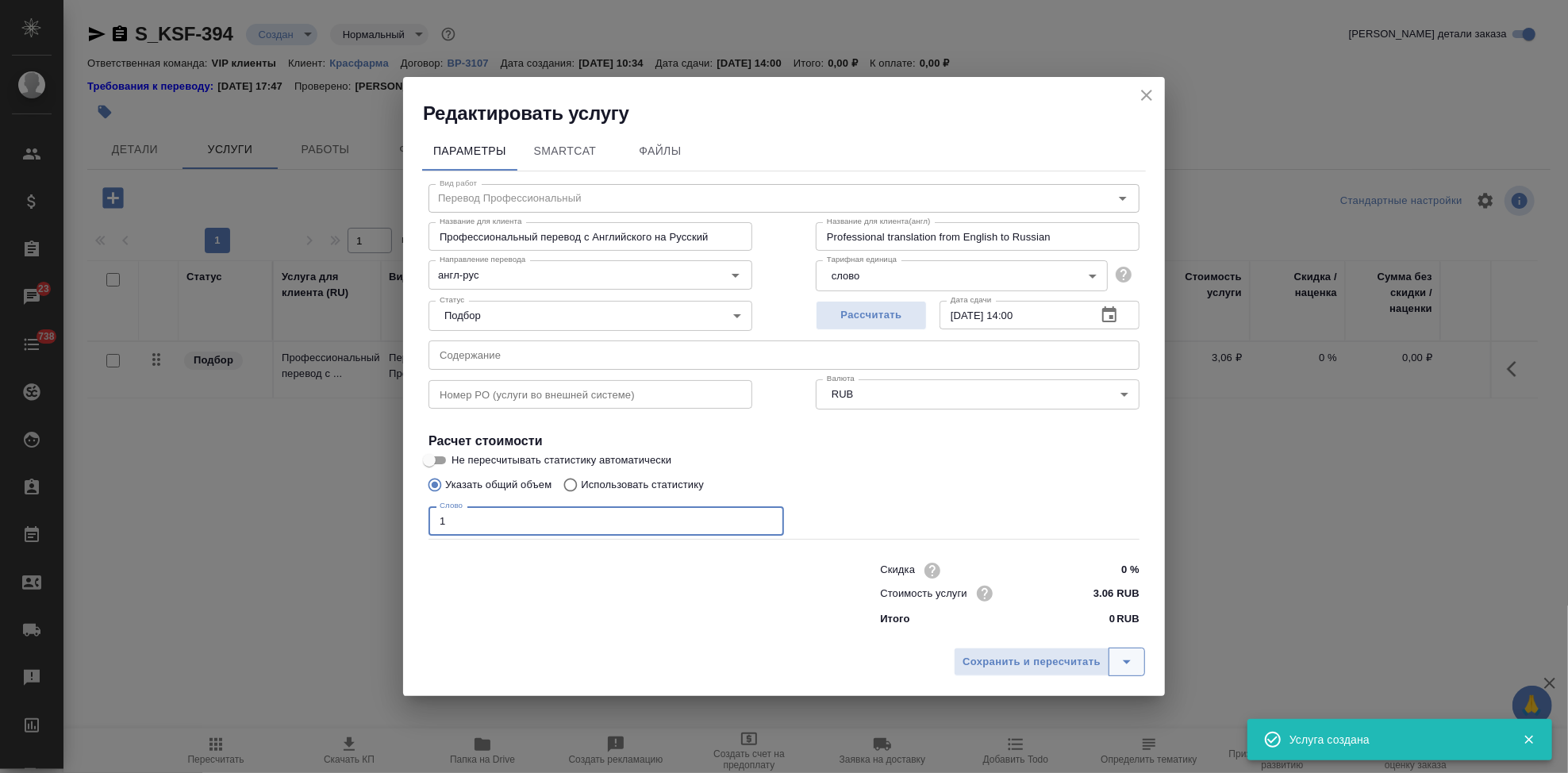
type input "1"
click at [1120, 655] on icon "split button" at bounding box center [1126, 661] width 19 height 19
click at [1068, 635] on li "Сохранить" at bounding box center [1051, 628] width 191 height 25
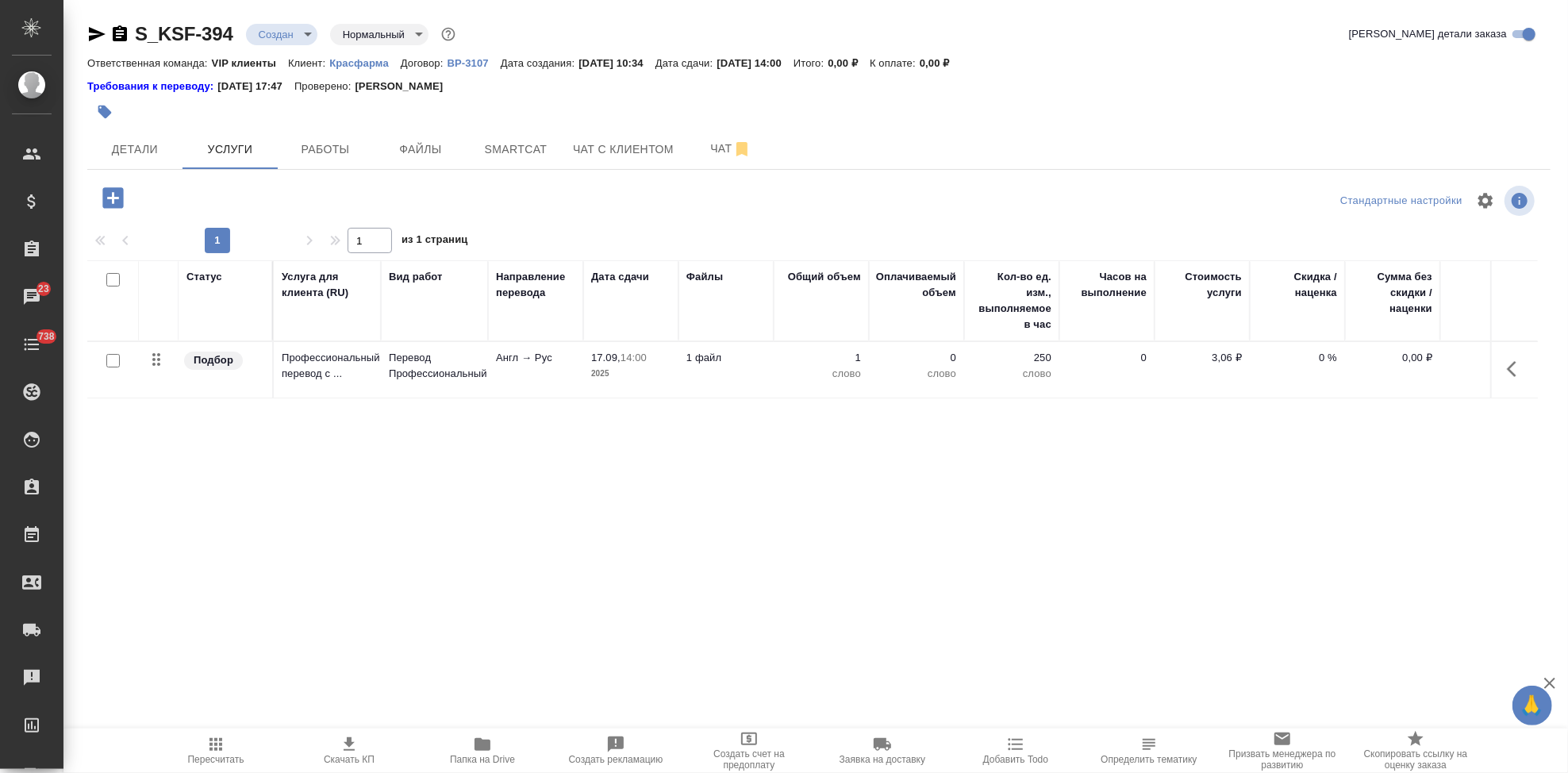
click at [114, 363] on input "checkbox" at bounding box center [113, 360] width 14 height 14
checkbox input "true"
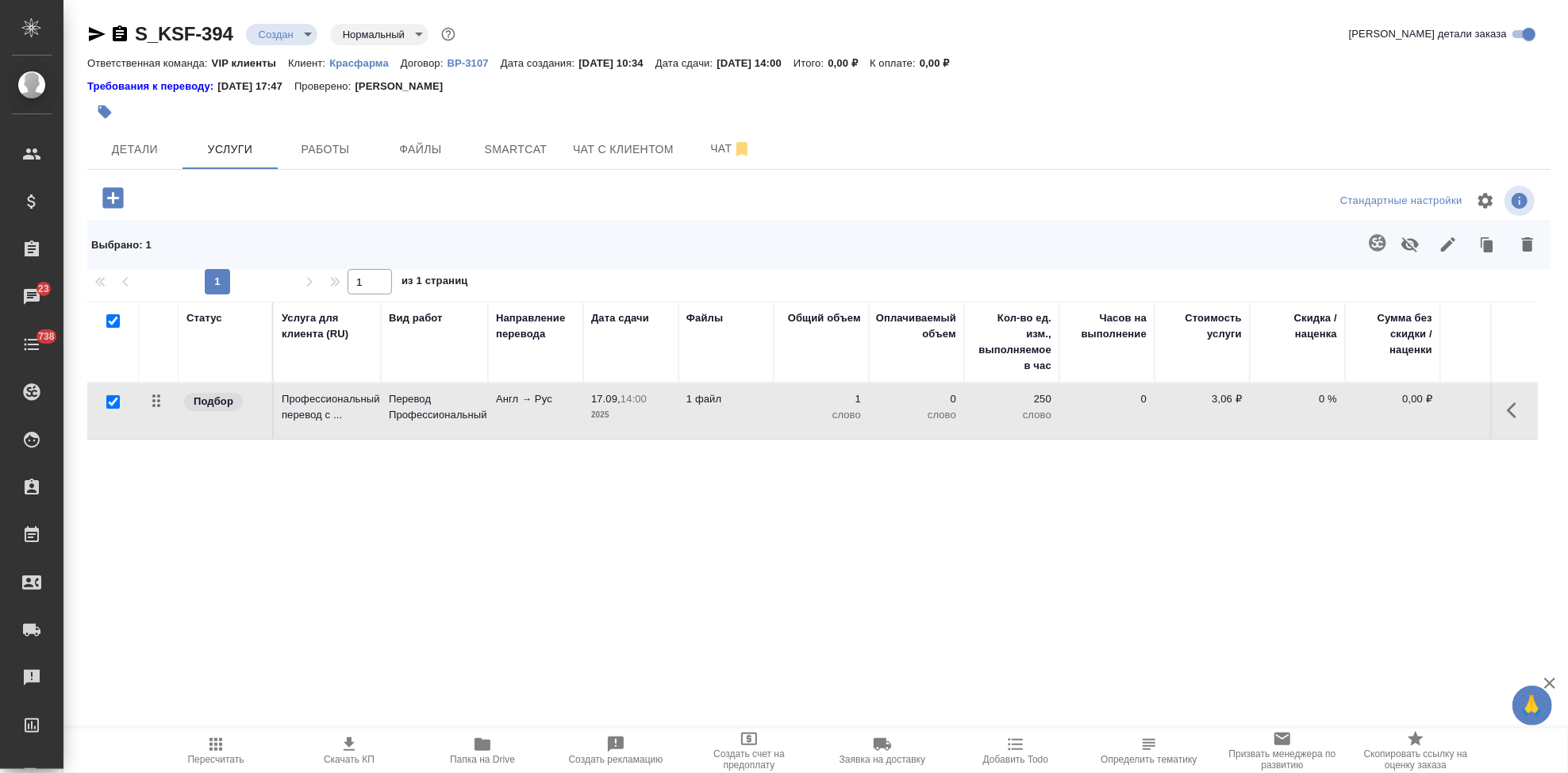
click at [1382, 239] on icon "button" at bounding box center [1378, 242] width 17 height 17
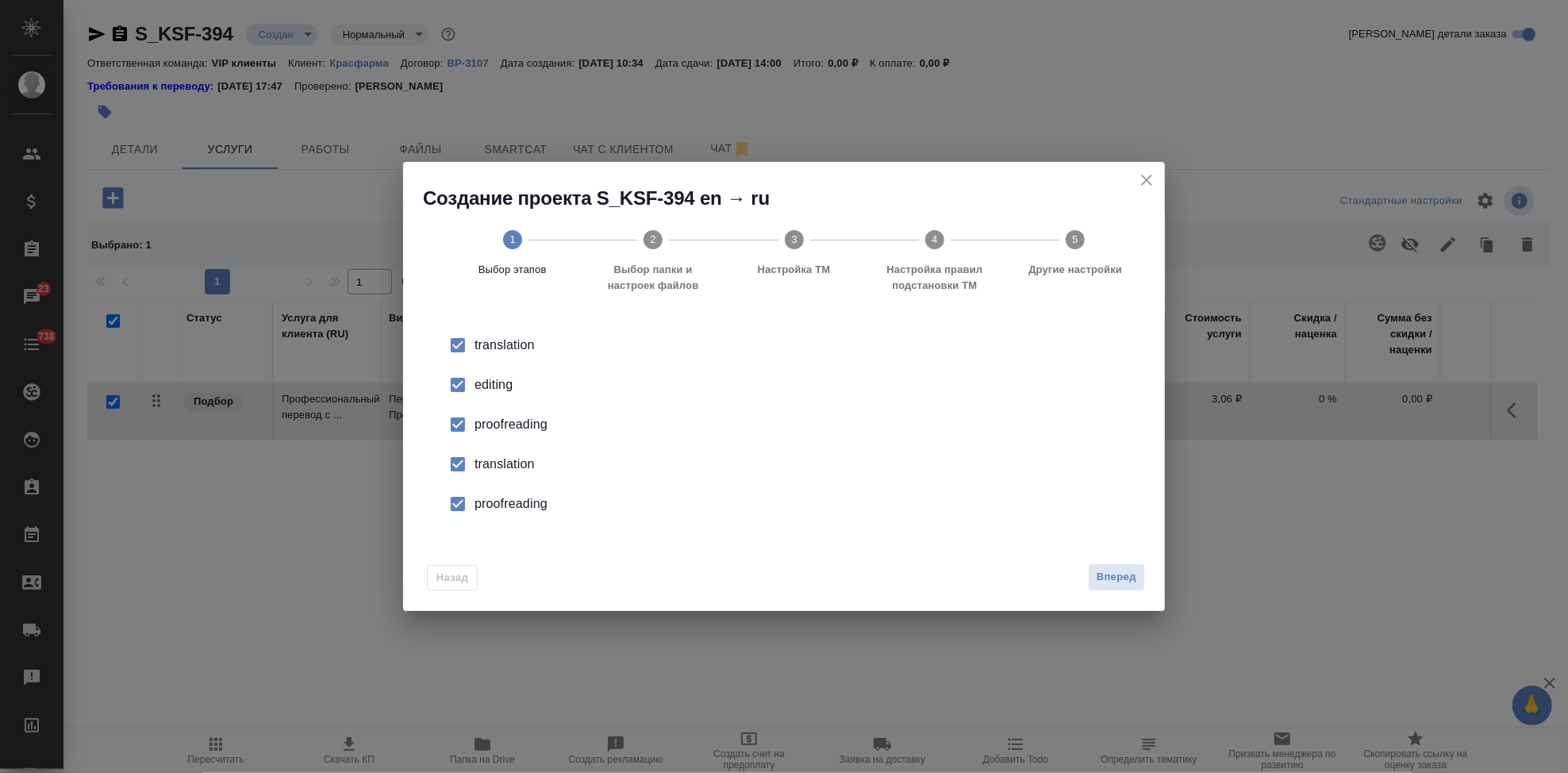
click at [453, 385] on input "checkbox" at bounding box center [458, 385] width 33 height 33
click at [450, 464] on input "checkbox" at bounding box center [458, 464] width 33 height 33
click at [456, 511] on input "checkbox" at bounding box center [458, 503] width 33 height 33
click at [1107, 570] on span "Вперед" at bounding box center [1116, 577] width 40 height 18
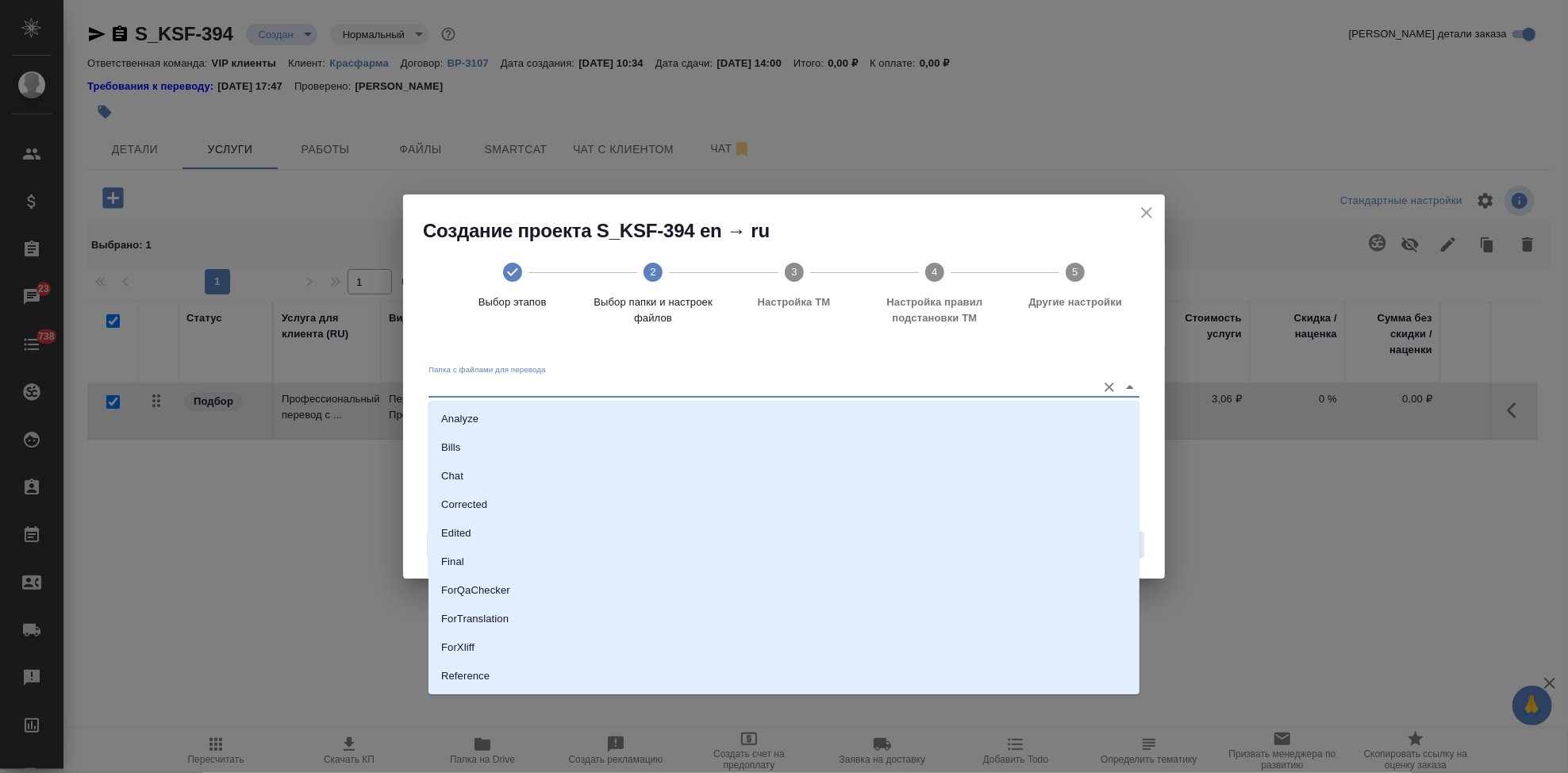
click at [957, 391] on input "Папка с файлами для перевода" at bounding box center [759, 386] width 661 height 19
click at [542, 623] on li "Source" at bounding box center [784, 622] width 711 height 29
type input "Source"
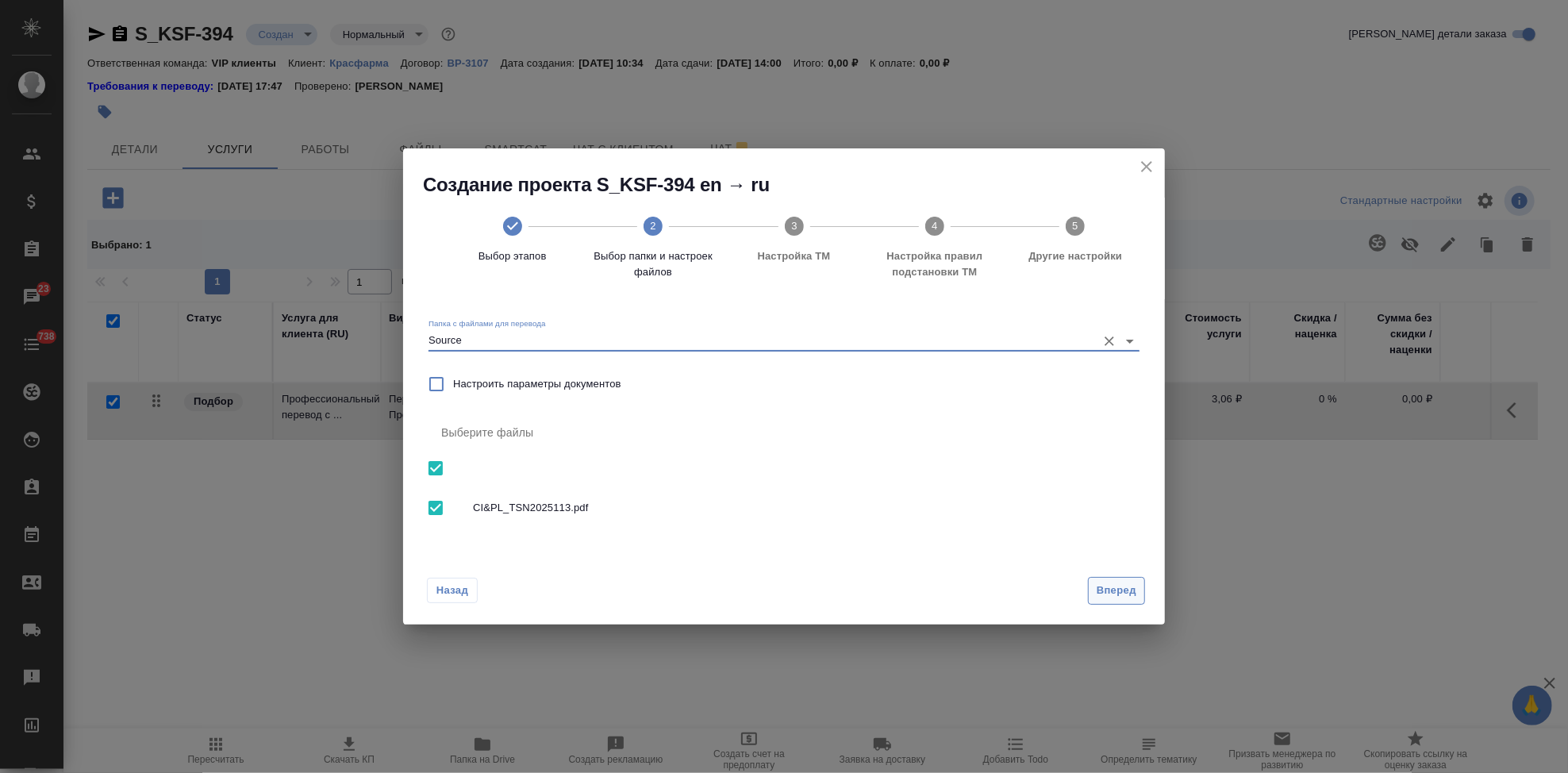
click at [1127, 588] on span "Вперед" at bounding box center [1116, 591] width 40 height 18
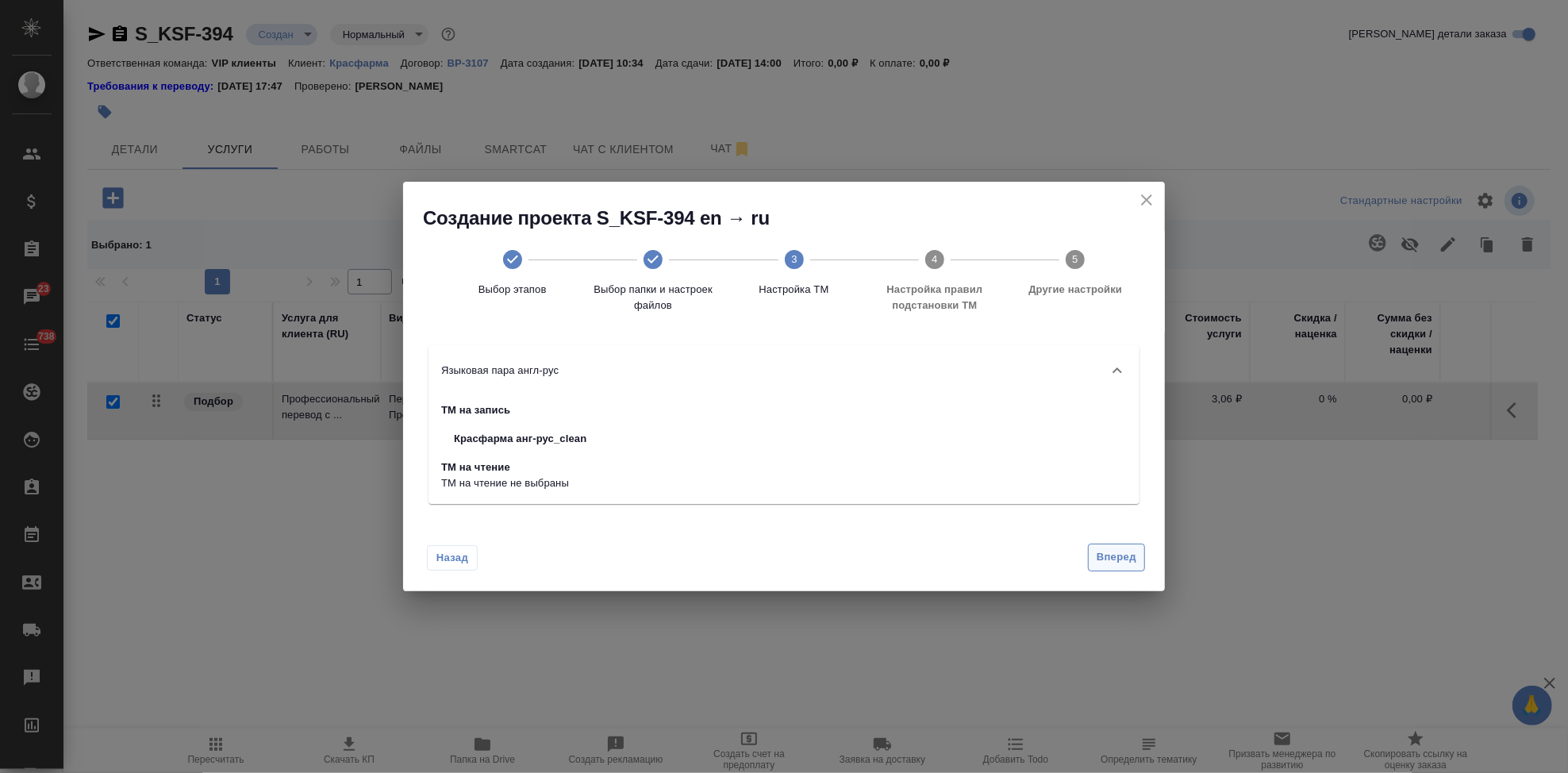
click at [1122, 566] on button "Вперед" at bounding box center [1117, 557] width 57 height 28
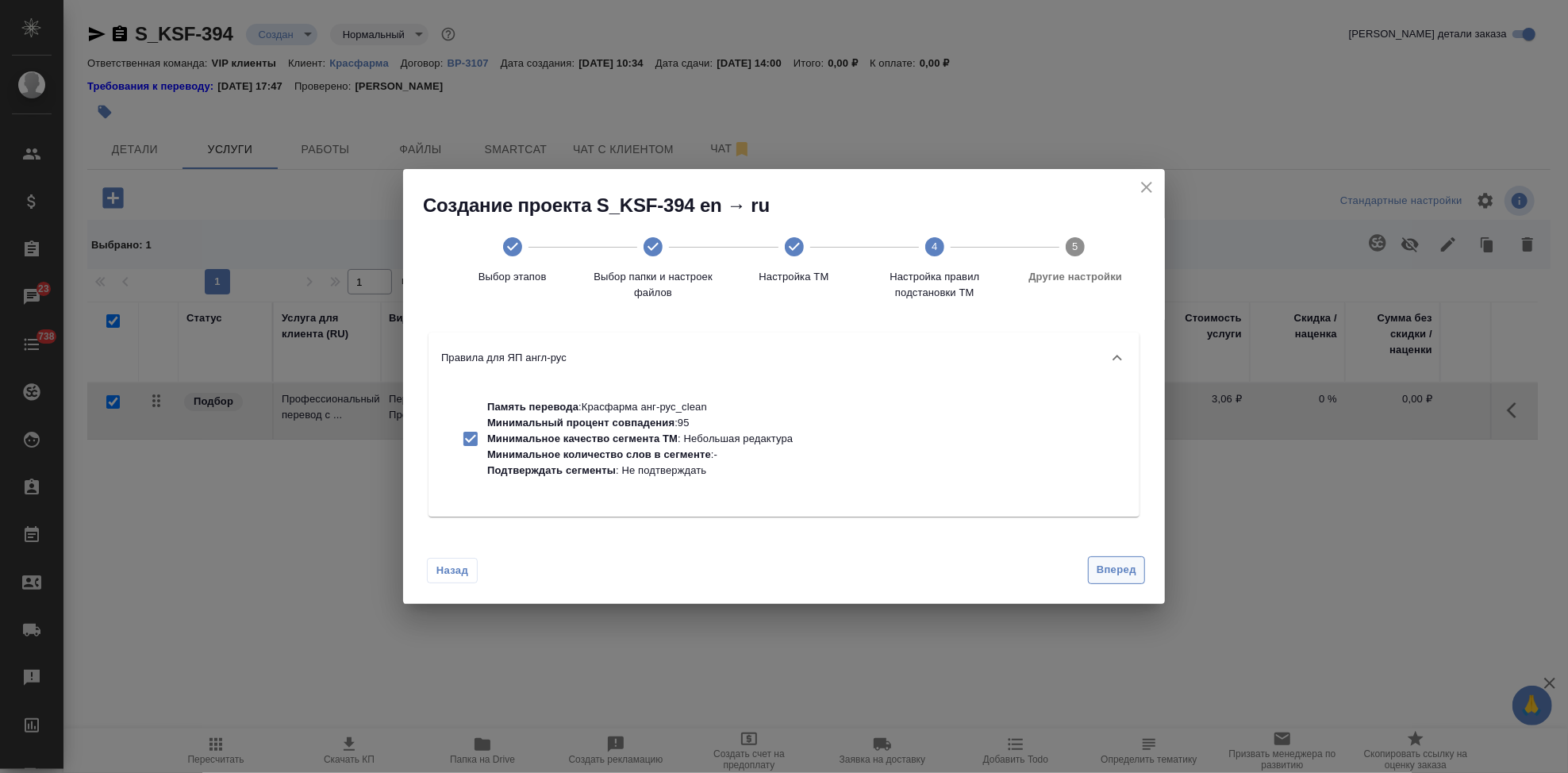
click at [1117, 574] on span "Вперед" at bounding box center [1116, 570] width 40 height 18
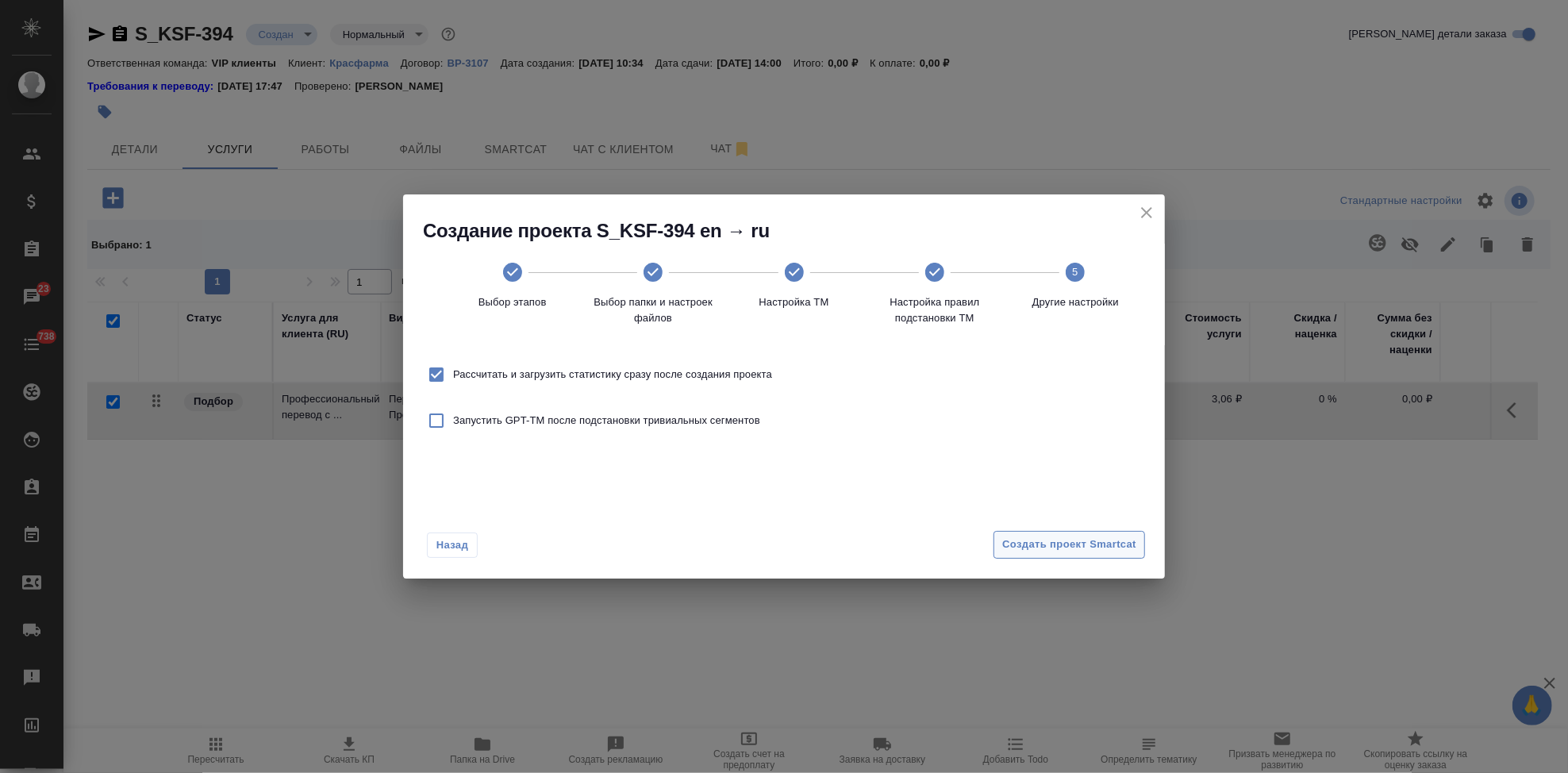
click at [1121, 545] on span "Создать проект Smartcat" at bounding box center [1069, 545] width 134 height 18
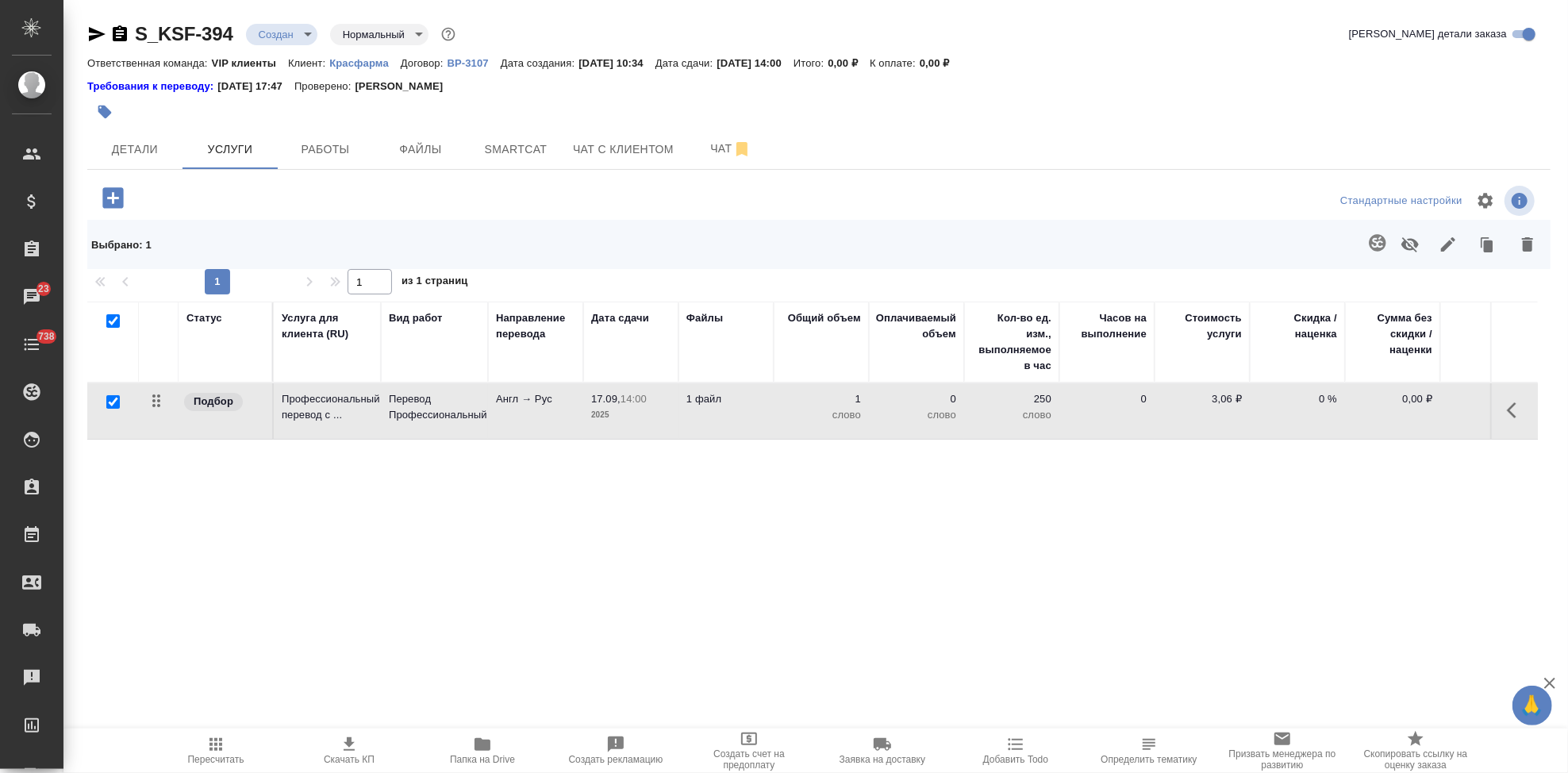
click at [1511, 405] on icon "button" at bounding box center [1516, 410] width 19 height 19
click at [1422, 414] on icon "button" at bounding box center [1427, 409] width 14 height 14
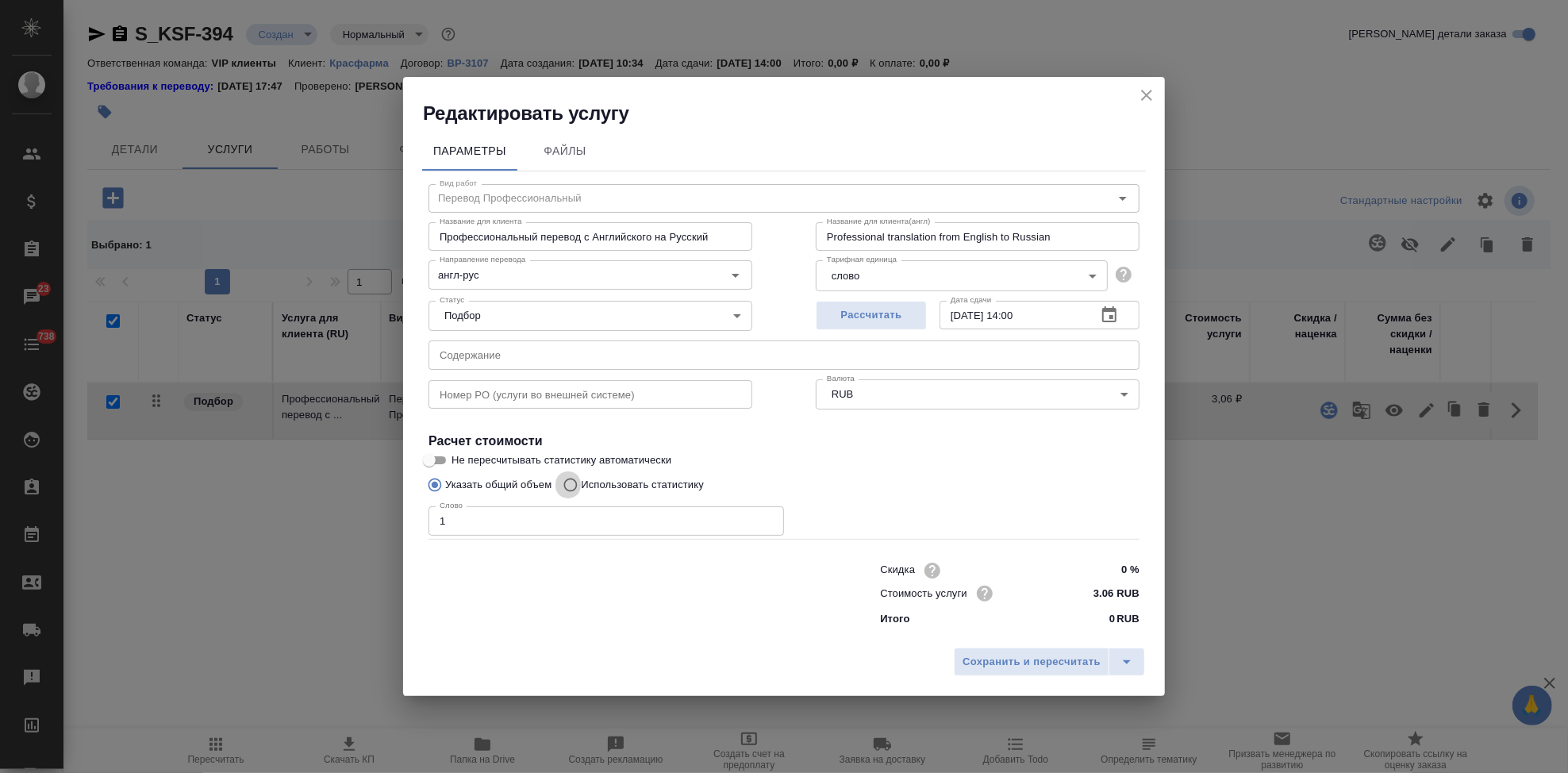
click at [573, 482] on input "Использовать статистику" at bounding box center [567, 484] width 25 height 30
radio input "true"
radio input "false"
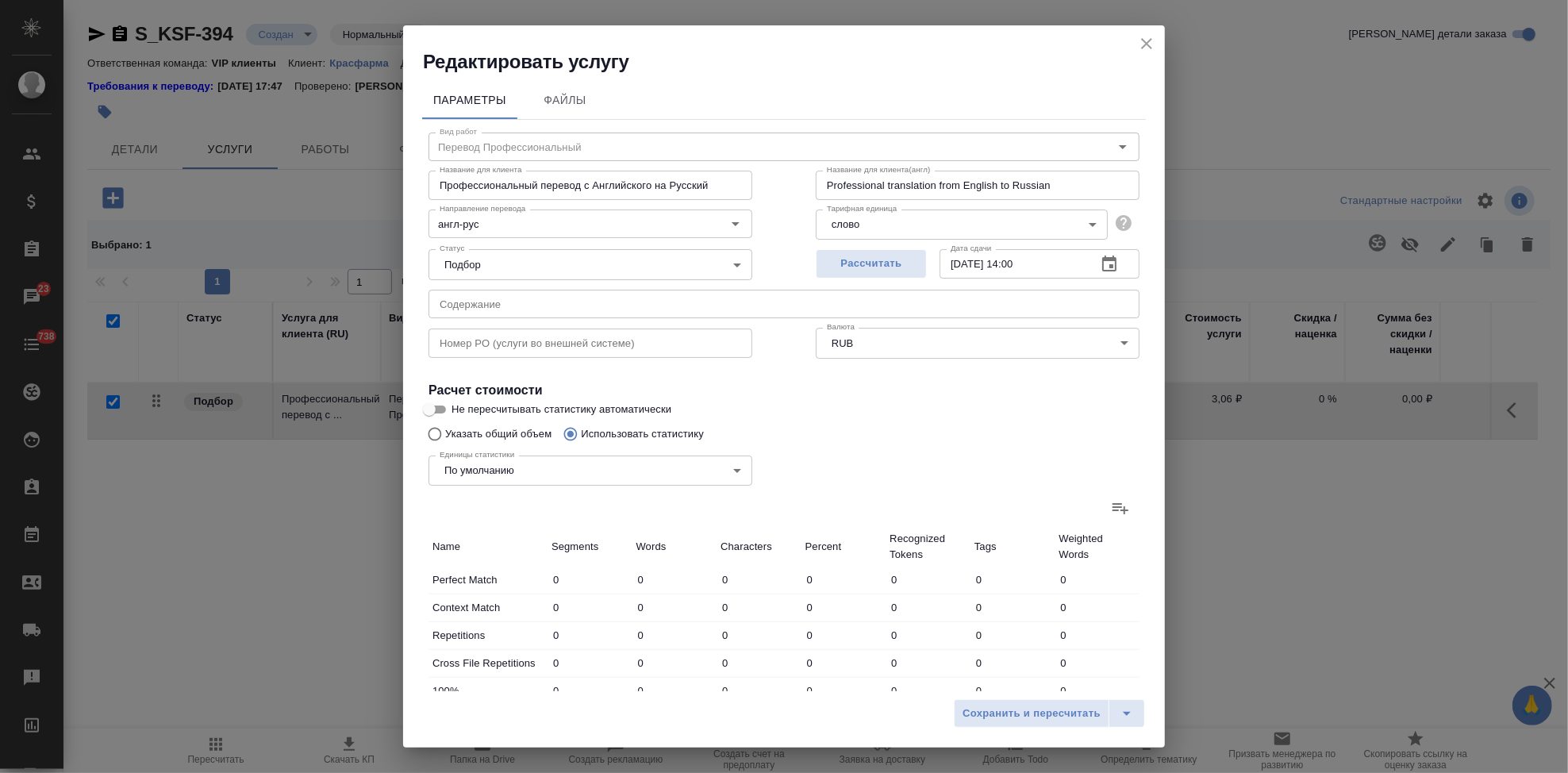
click at [1112, 508] on icon at bounding box center [1120, 507] width 19 height 19
click at [0, 0] on input "file" at bounding box center [0, 0] width 0 height 0
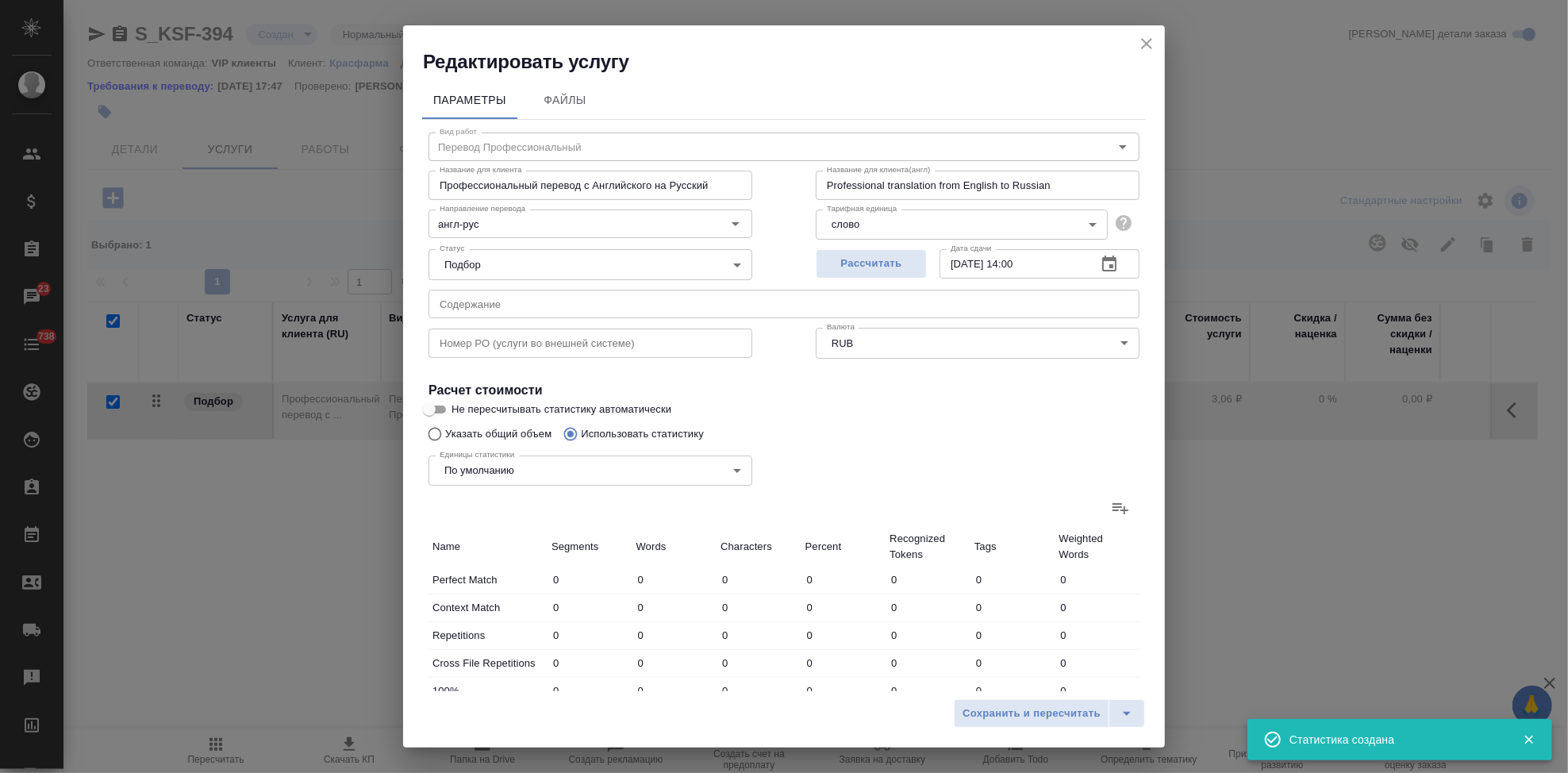
type input "3"
type input "15"
type input "92"
type input "22"
type input "63"
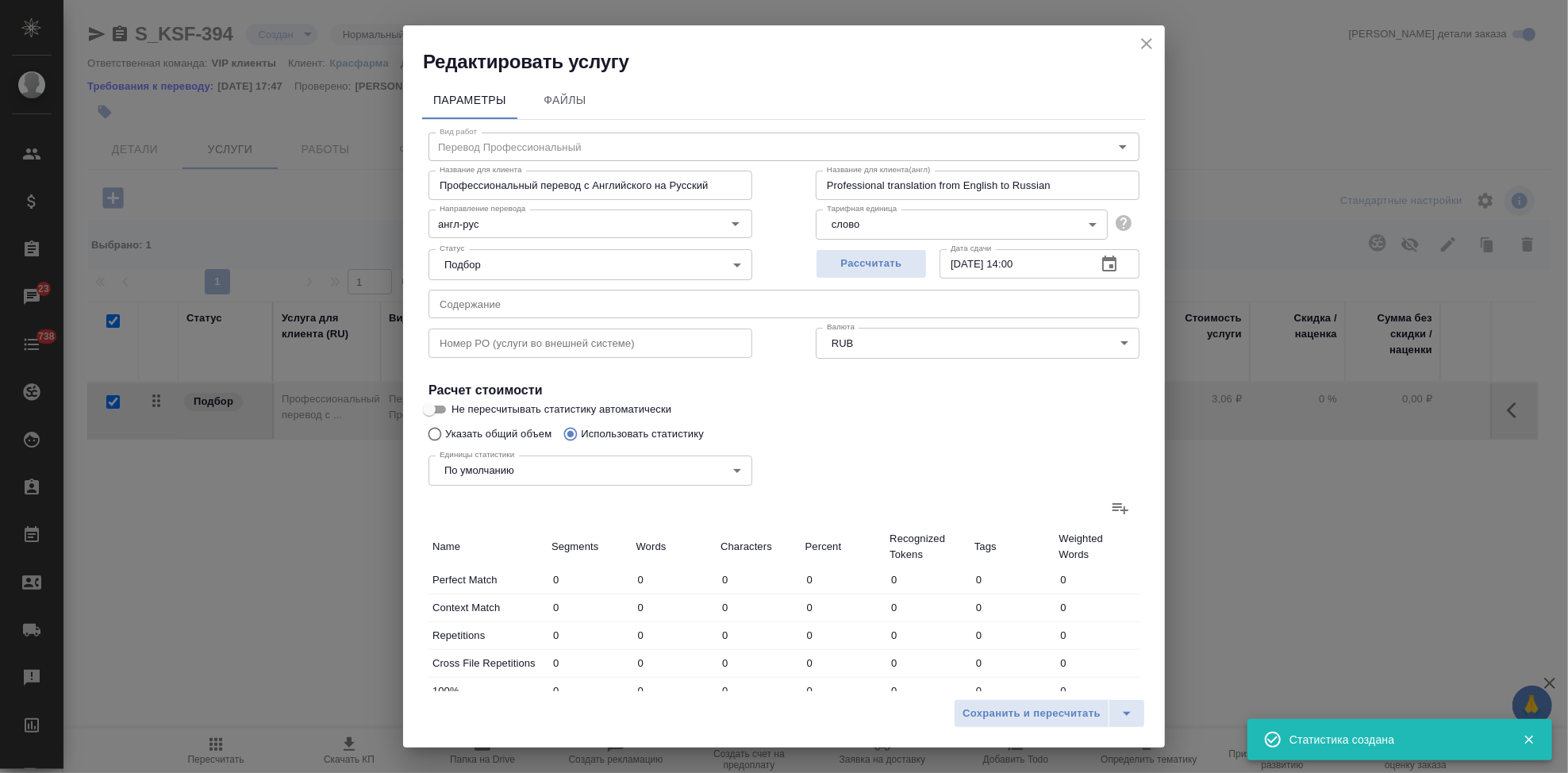
type input "393"
type input "31"
type input "42"
type input "266"
type input "9"
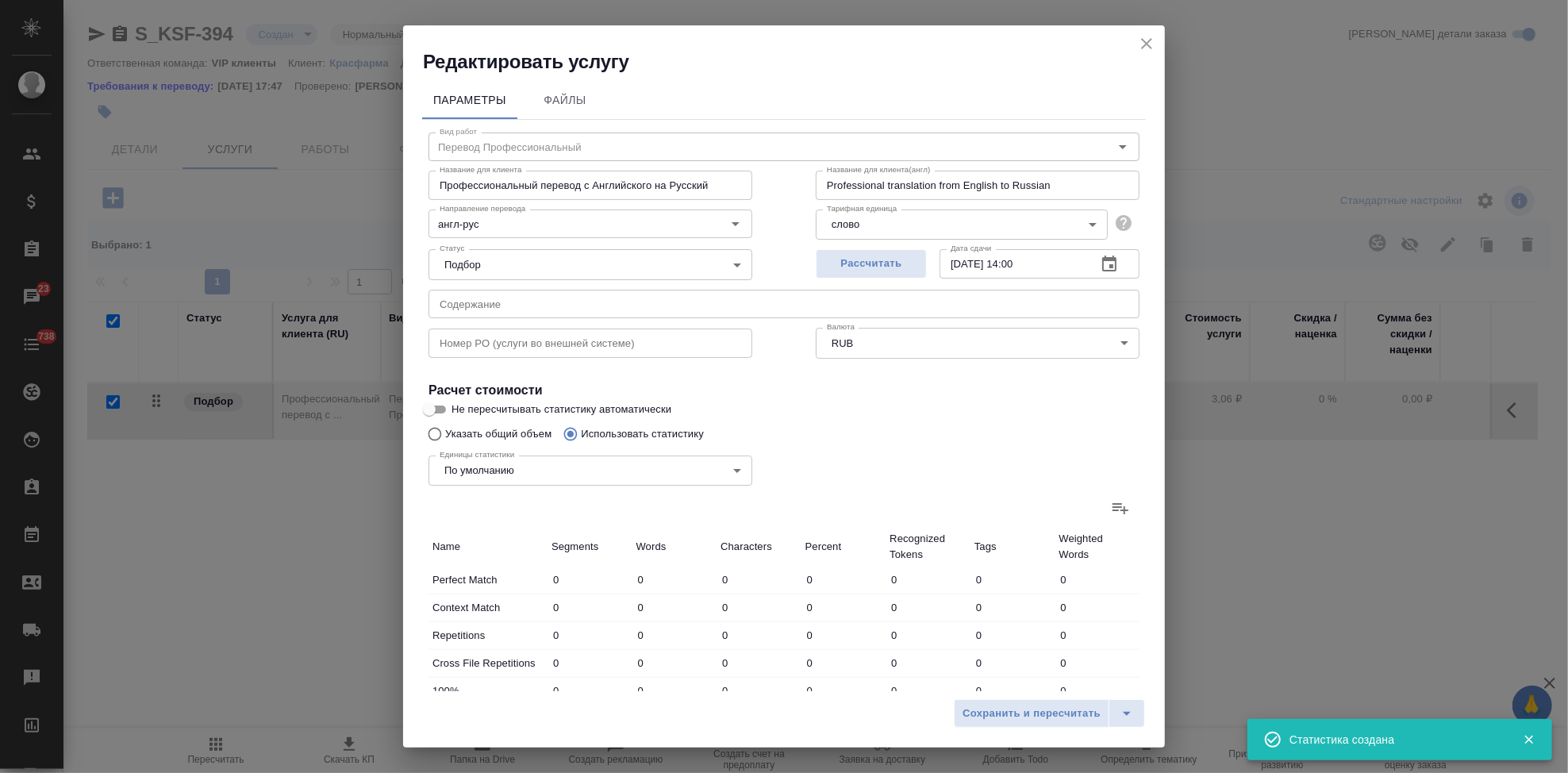
type input "16"
type input "83"
type input "2"
type input "23"
type input "164"
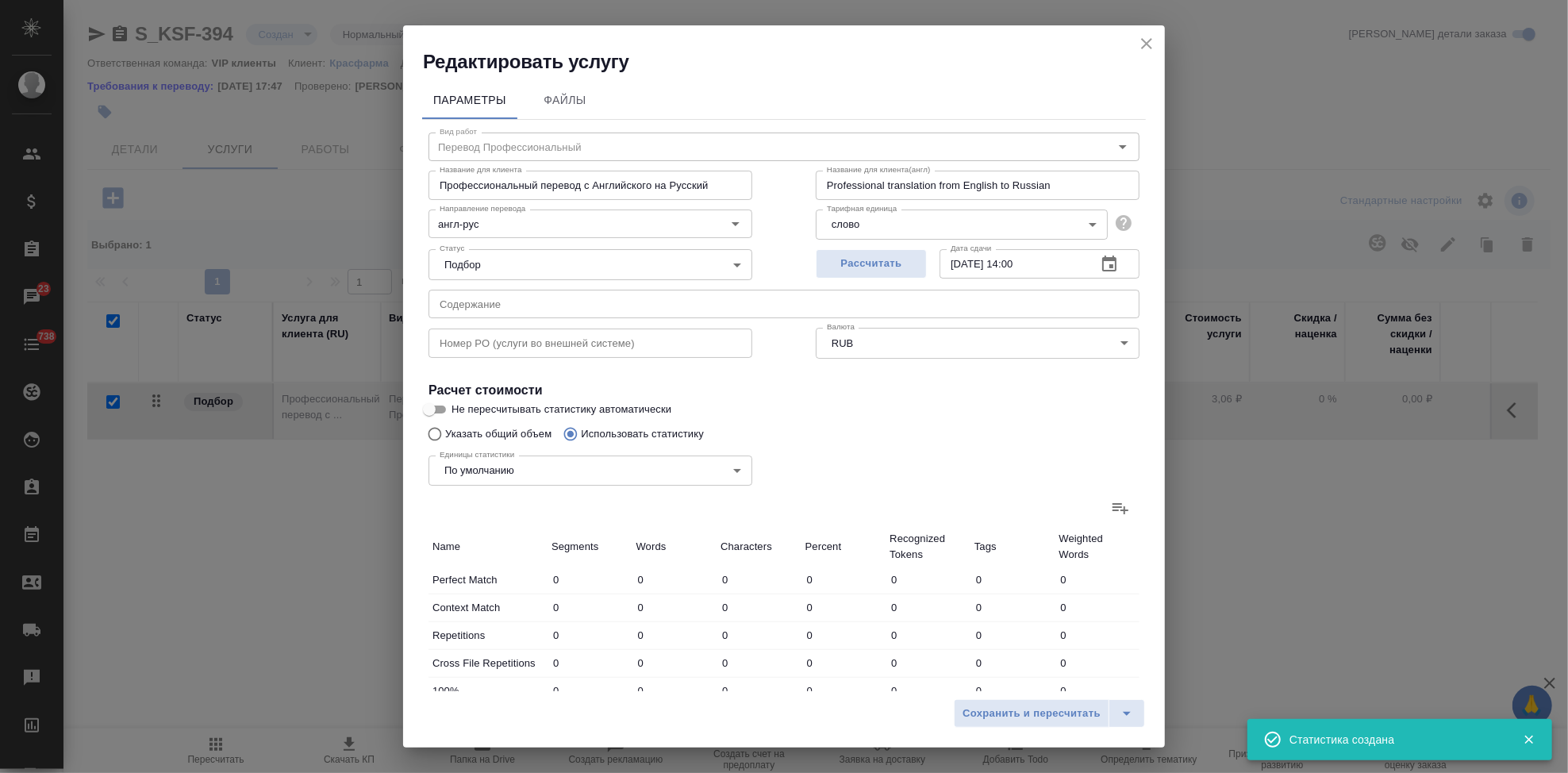
type input "8"
type input "43"
type input "315"
type input "48"
type input "165"
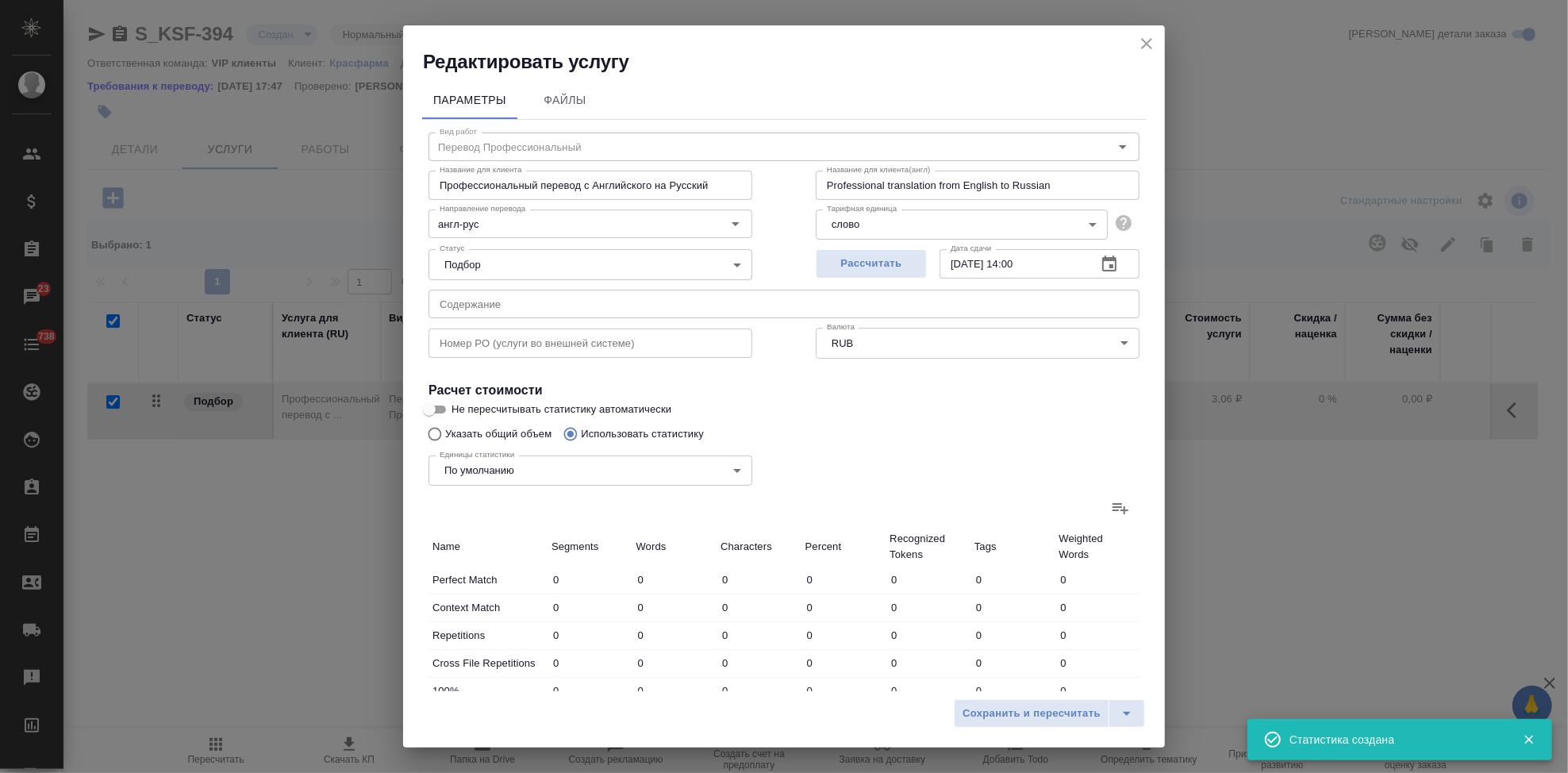
type input "1014"
type input "101"
type input "304"
type input "1934"
type input "123"
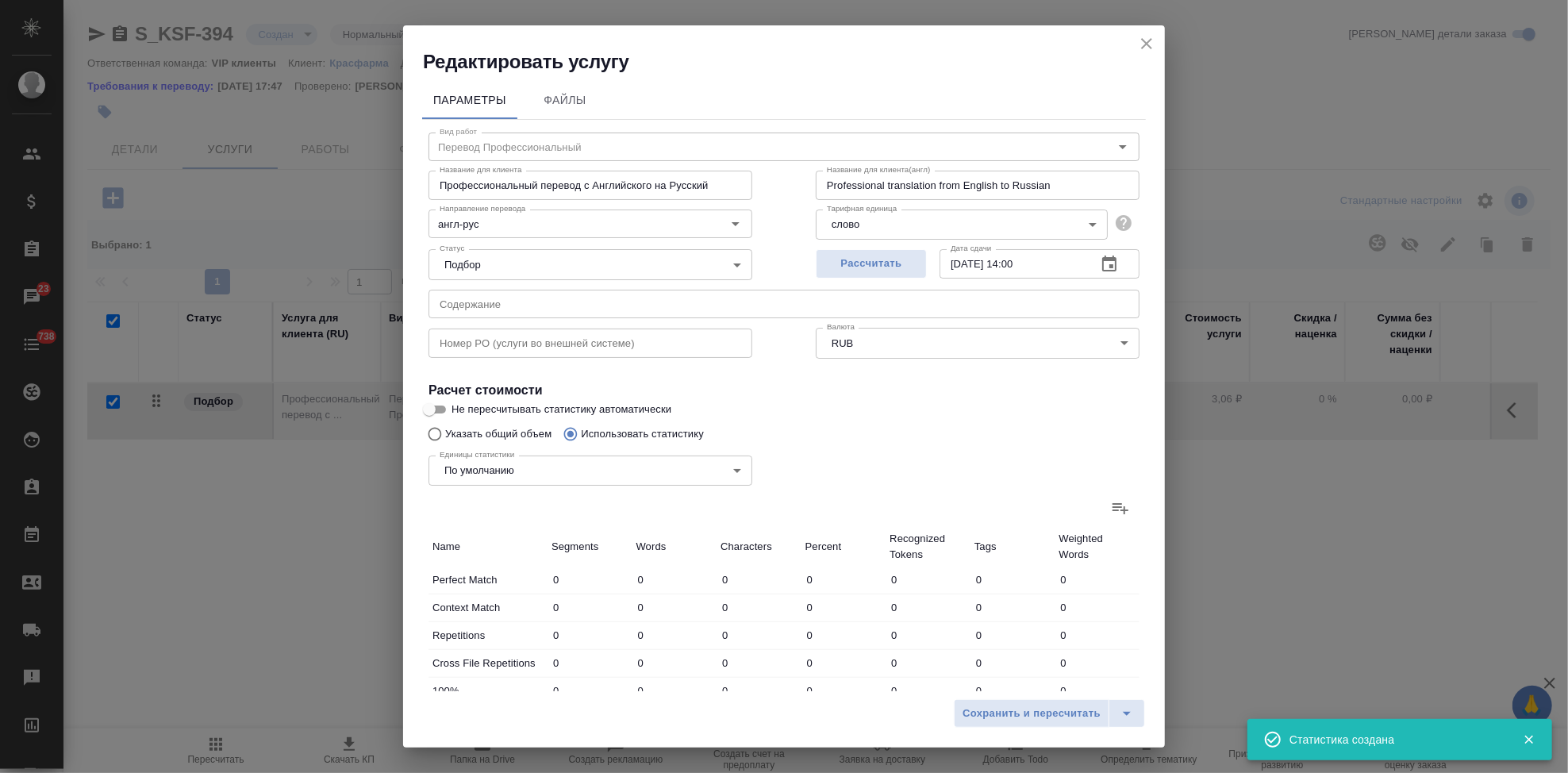
type input "367"
type input "2327"
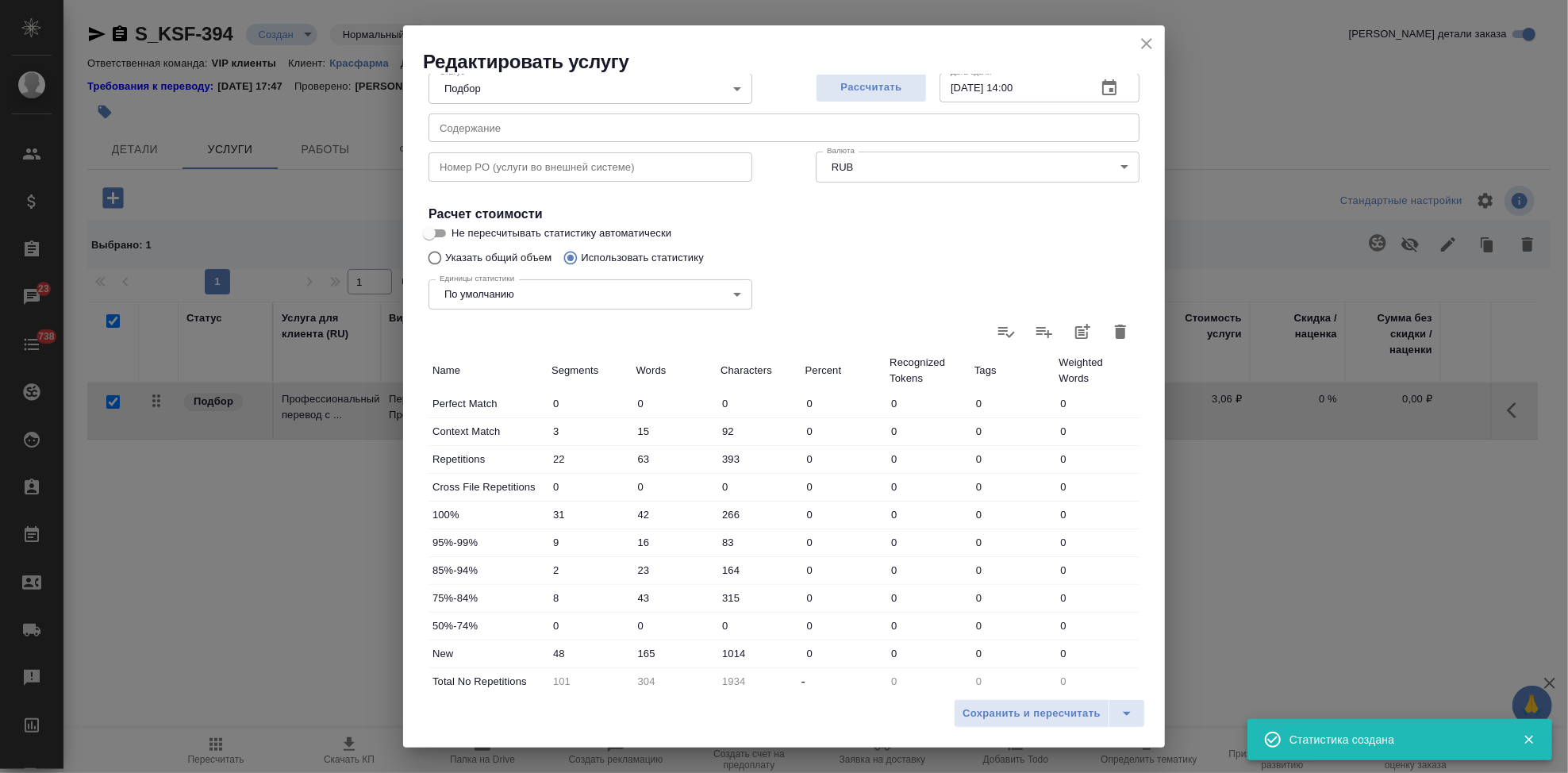
scroll to position [308, 0]
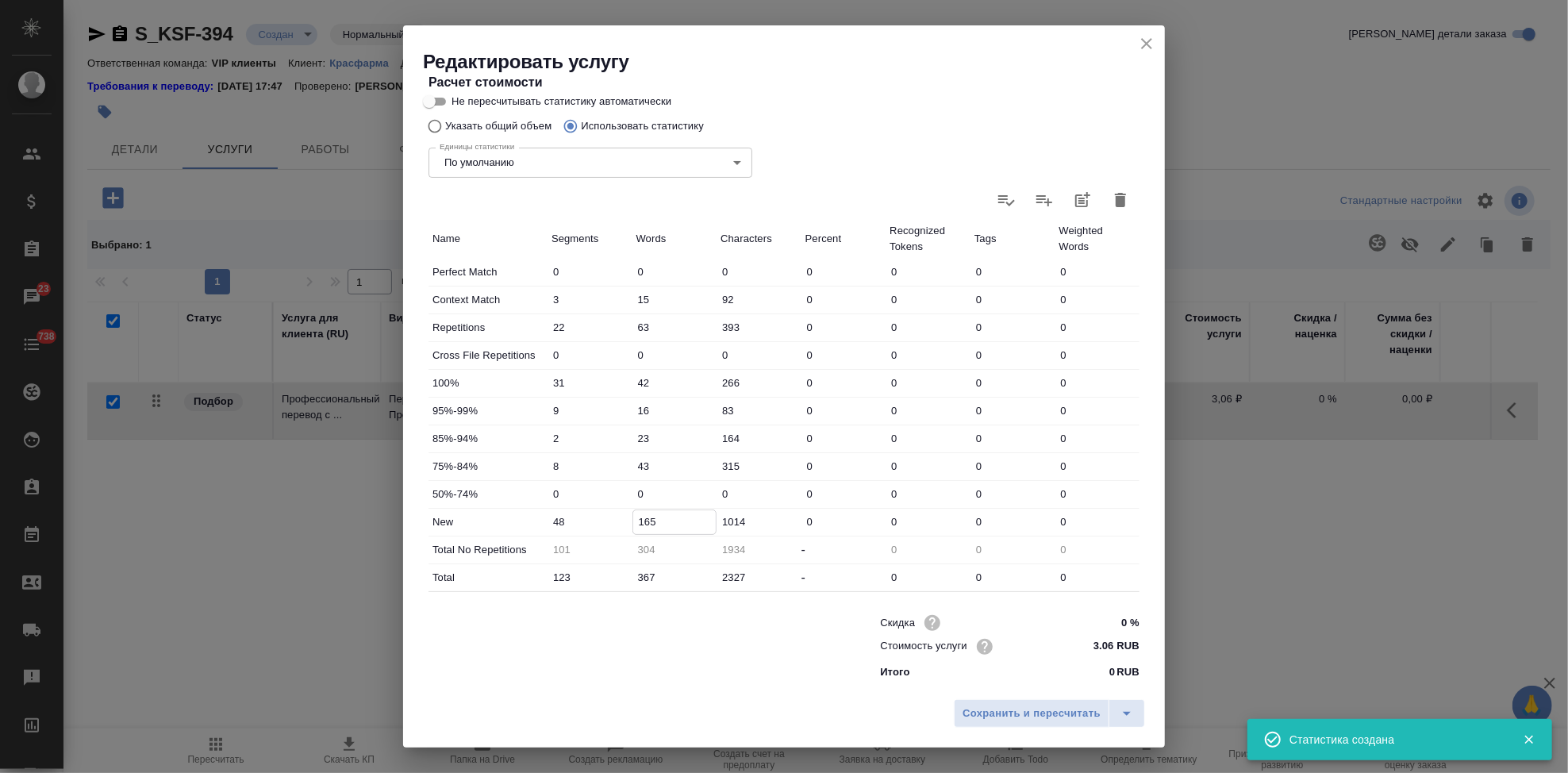
click at [646, 522] on input "165" at bounding box center [675, 521] width 83 height 23
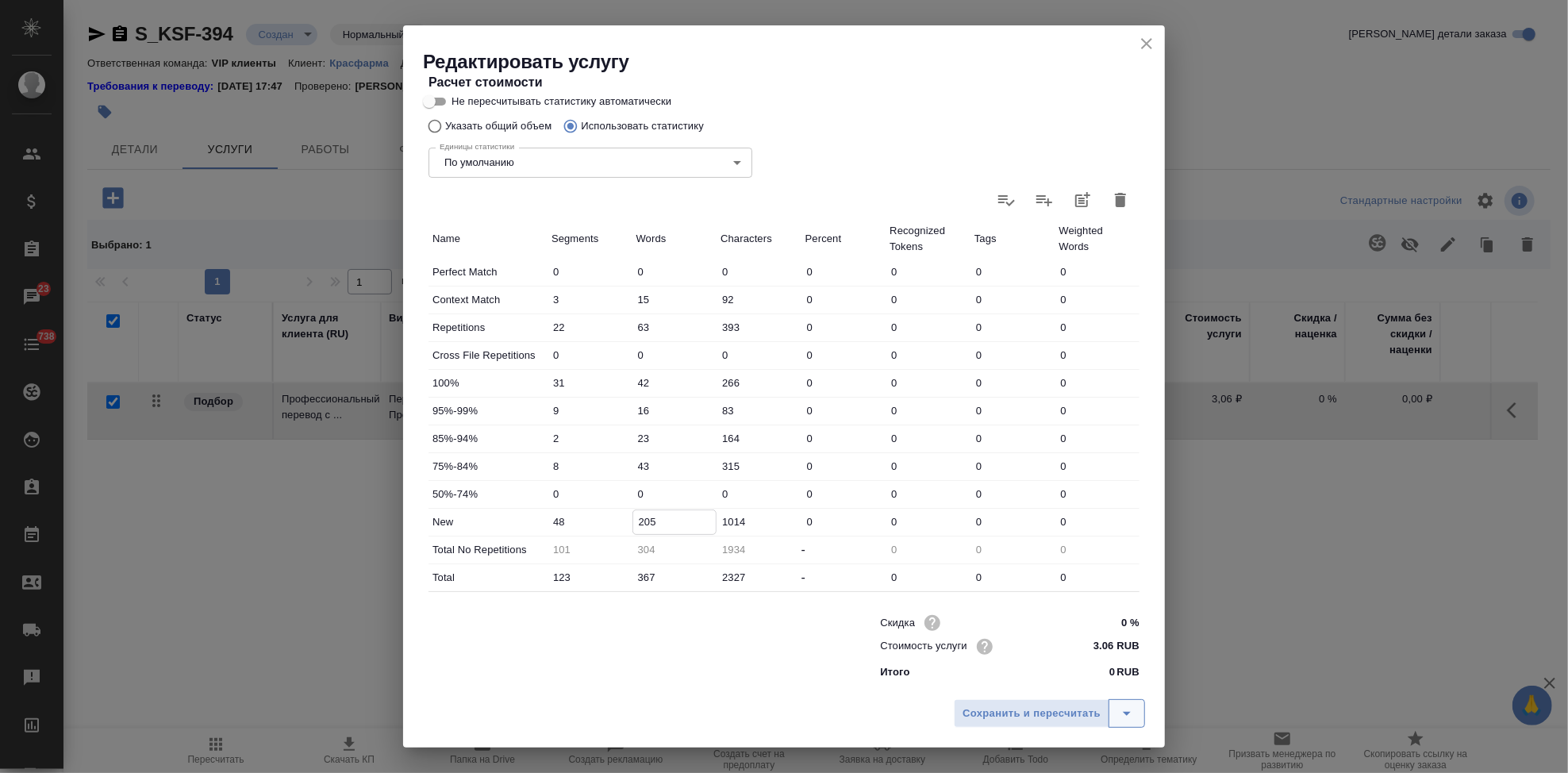
type input "205"
click at [1127, 717] on icon "split button" at bounding box center [1126, 713] width 19 height 19
click at [1067, 688] on li "Сохранить" at bounding box center [1051, 679] width 191 height 25
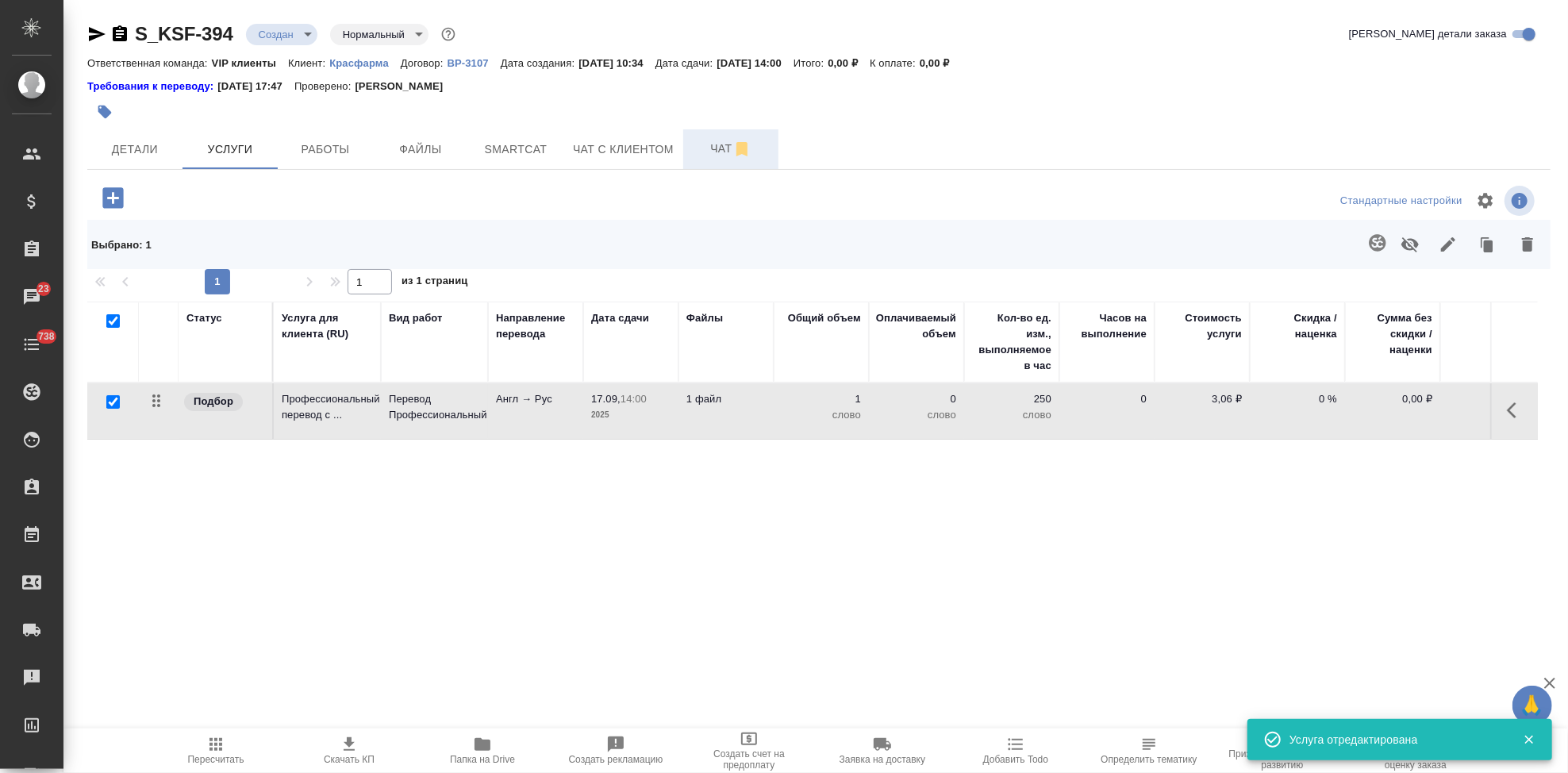
click at [721, 142] on span "Чат" at bounding box center [731, 148] width 76 height 19
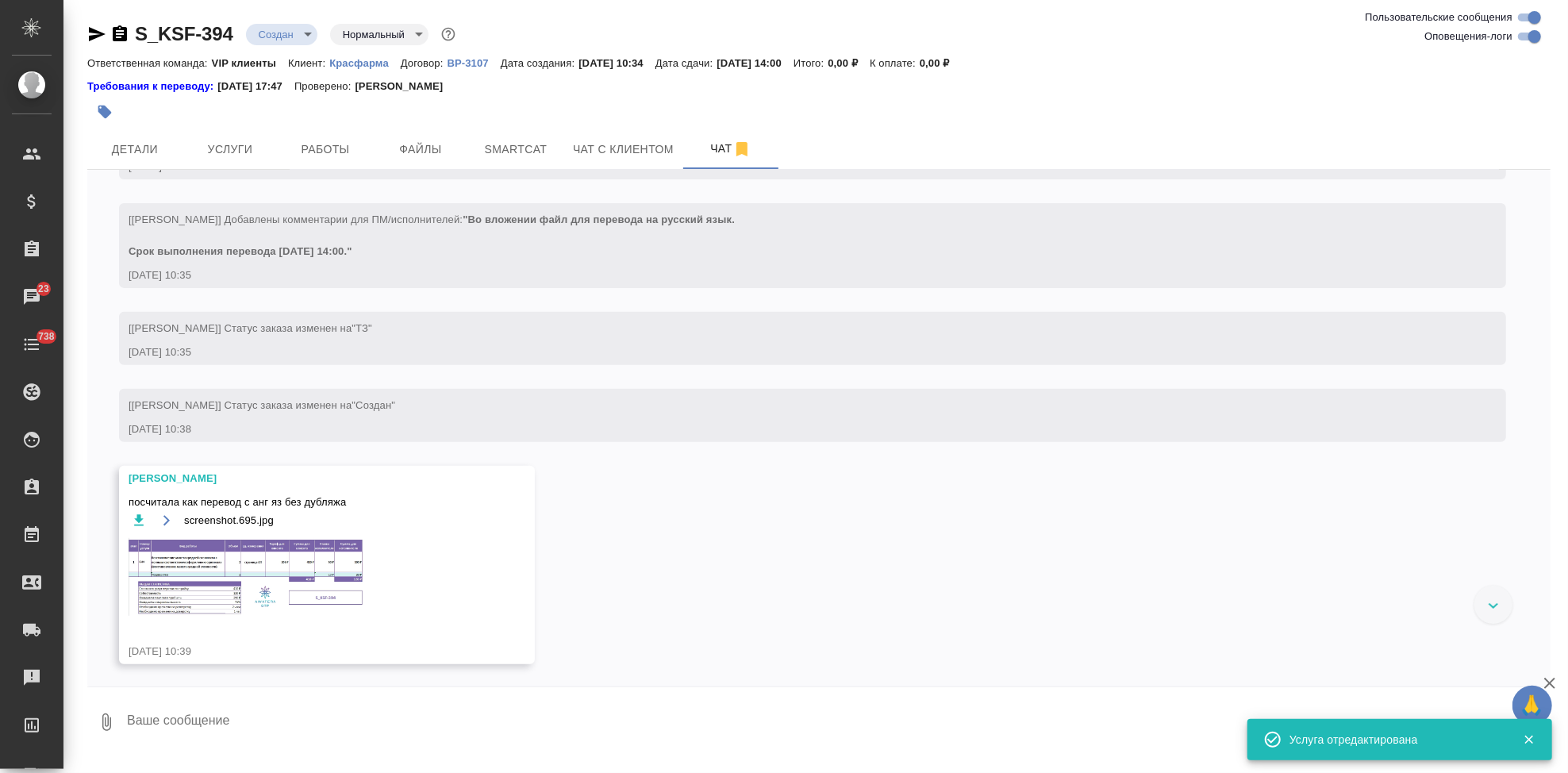
scroll to position [540, 0]
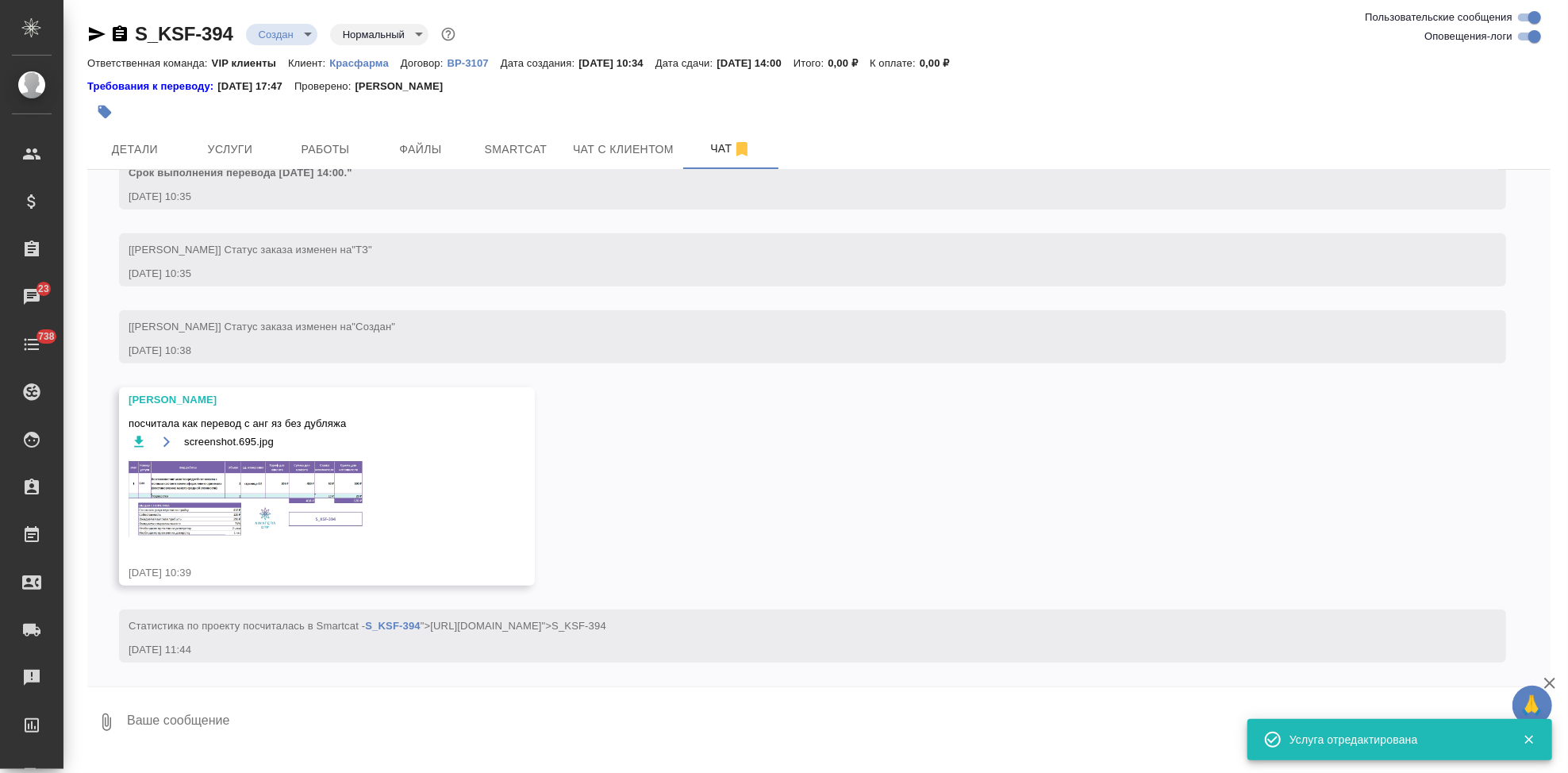
click at [273, 514] on img at bounding box center [248, 498] width 238 height 78
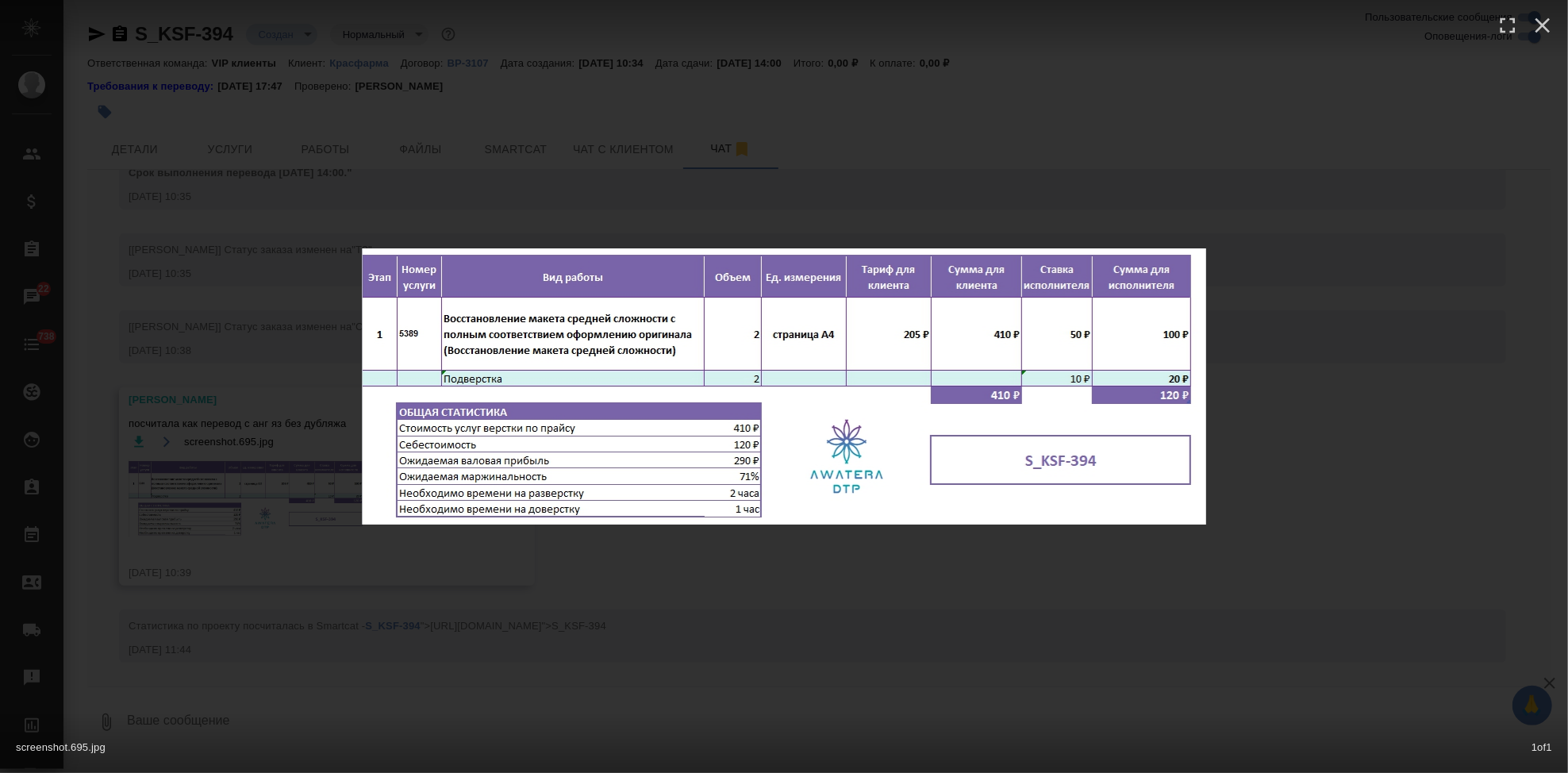
click at [802, 575] on div "screenshot.695.jpg 1 of 1" at bounding box center [784, 386] width 1568 height 773
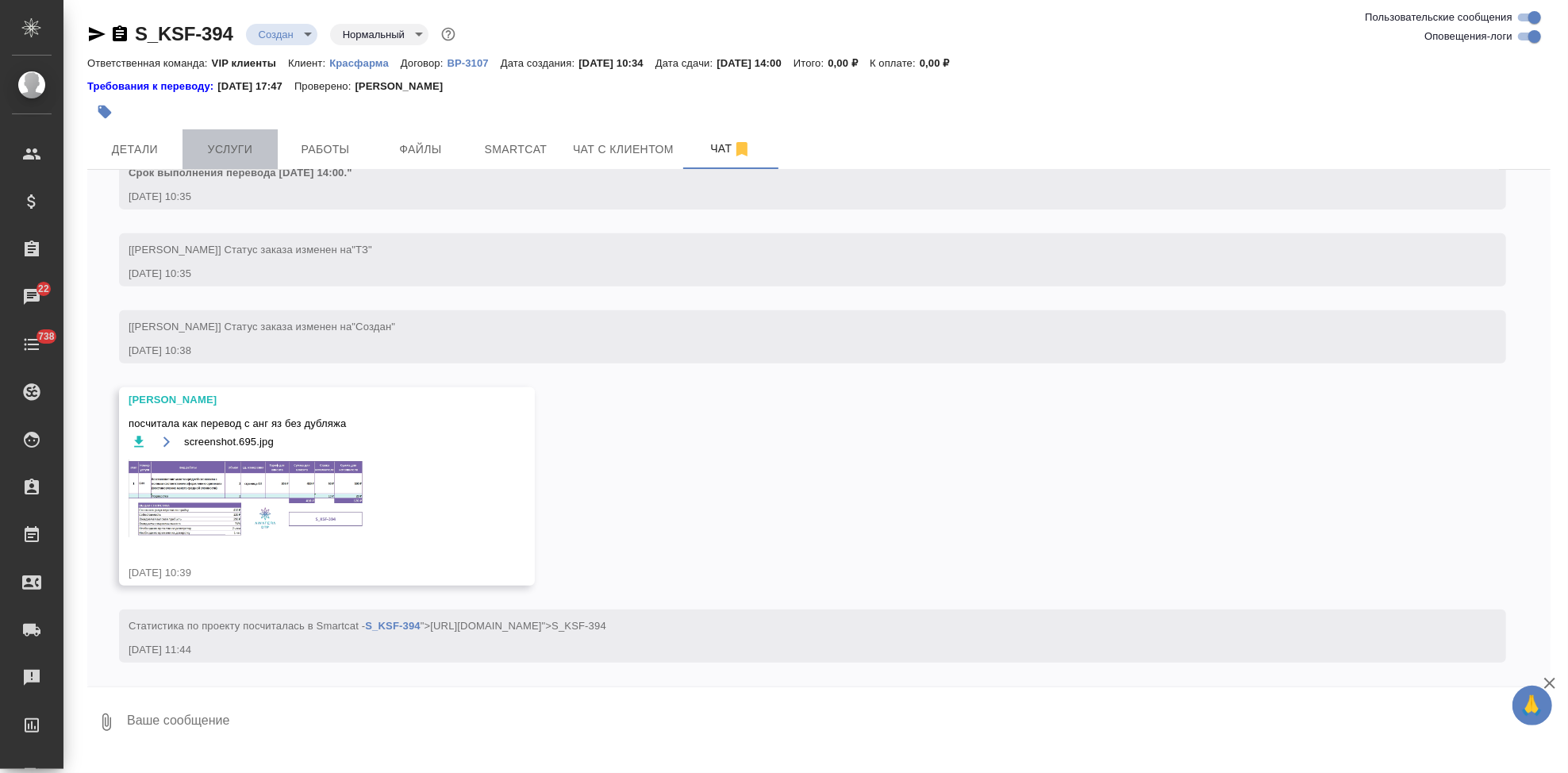
click at [223, 142] on span "Услуги" at bounding box center [230, 149] width 76 height 19
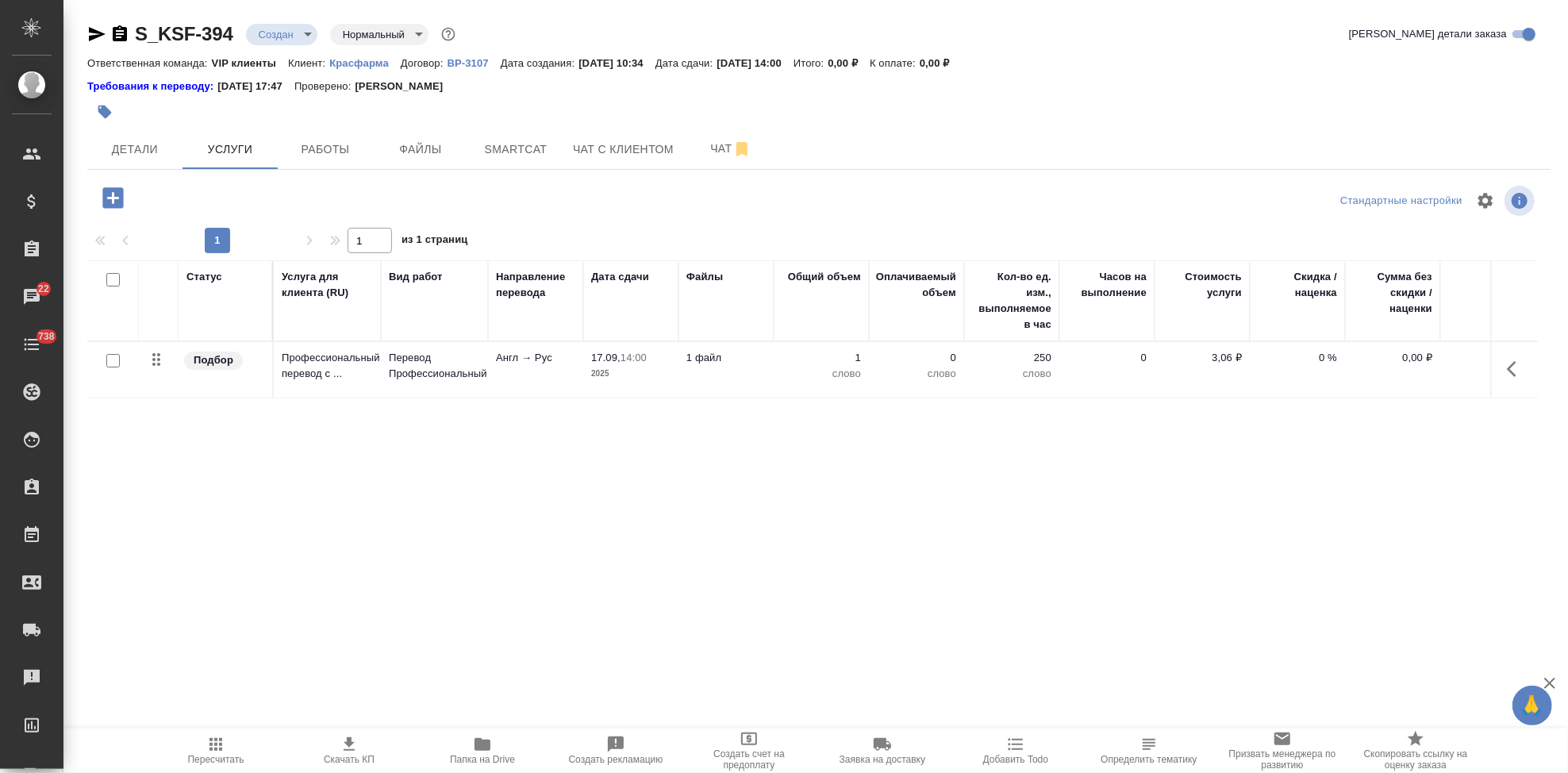
click at [119, 194] on icon "button" at bounding box center [113, 198] width 20 height 20
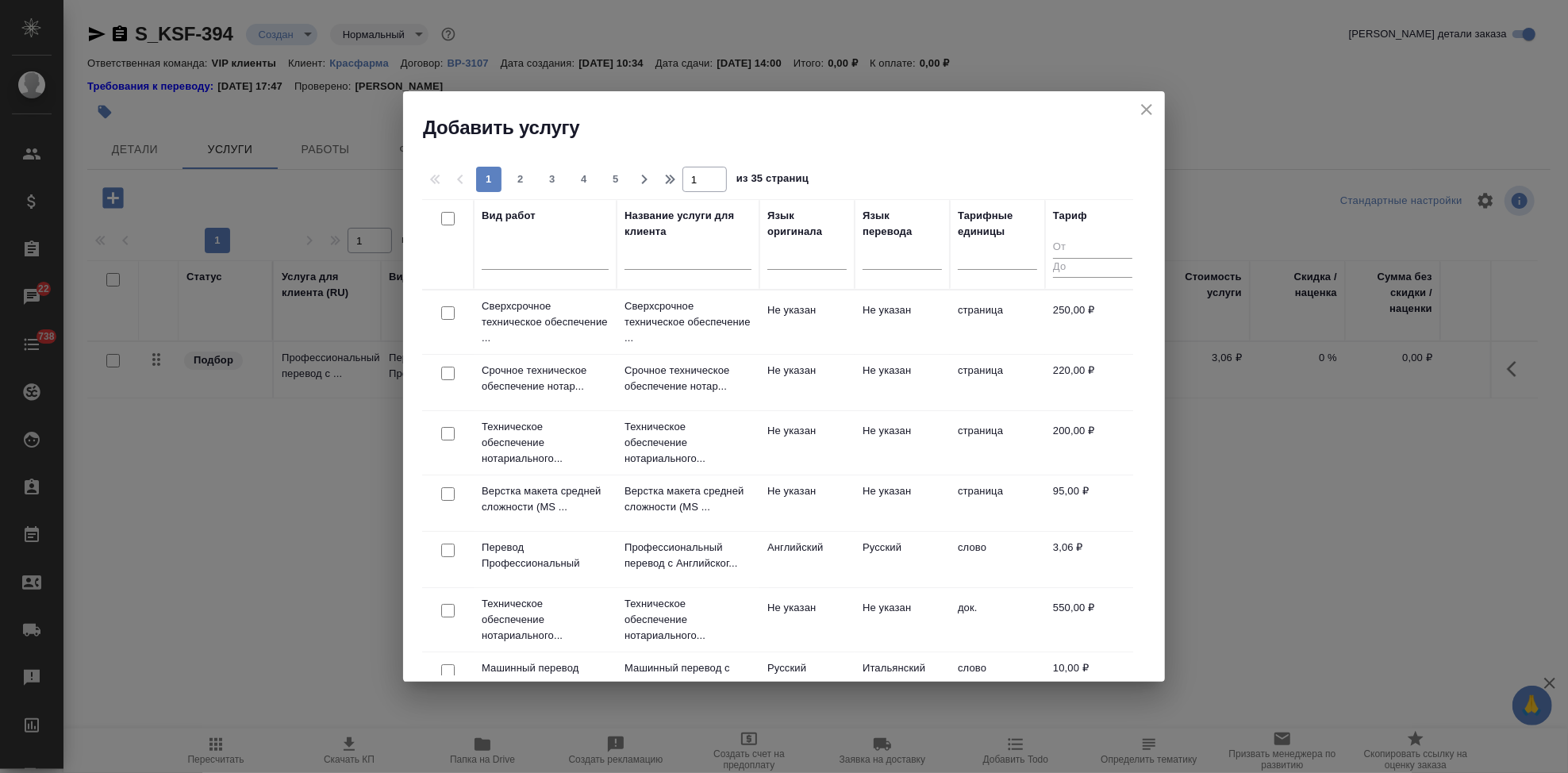
click at [656, 260] on input "text" at bounding box center [687, 260] width 127 height 19
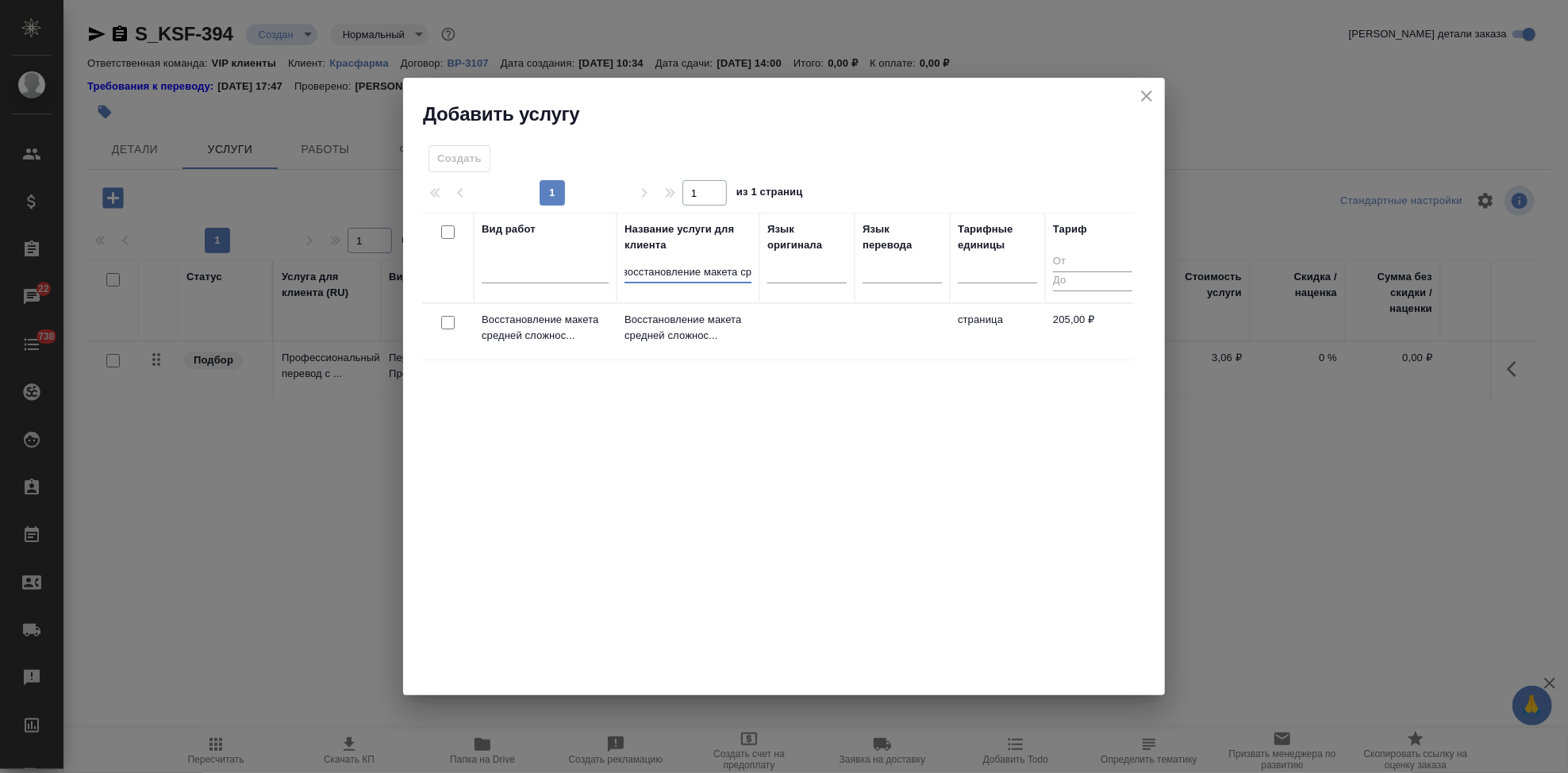
scroll to position [0, 8]
type input "восстановление макета сре"
click at [705, 337] on p "Восстановление макета средней сложнос..." at bounding box center [687, 328] width 127 height 31
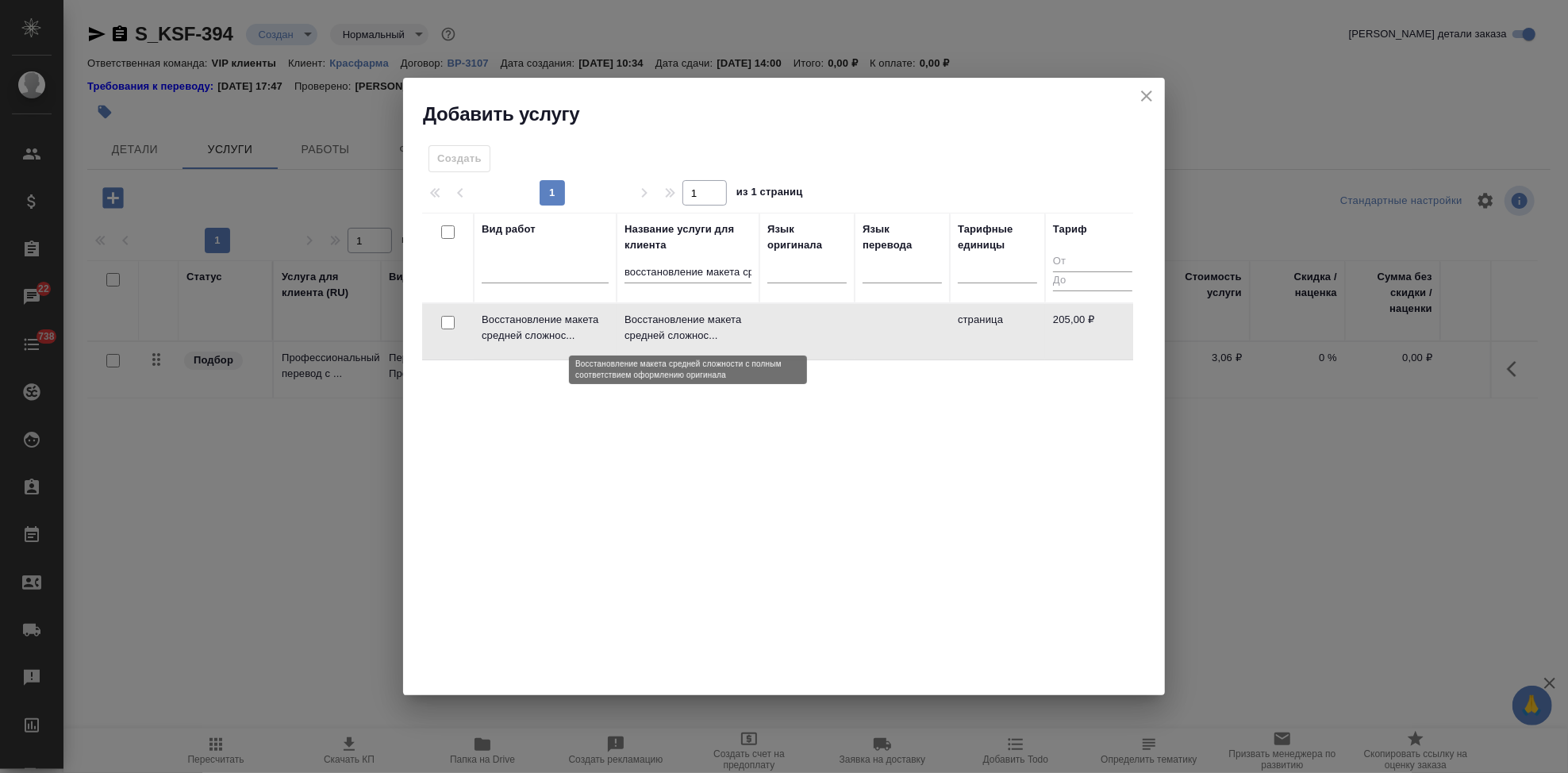
click at [705, 337] on p "Восстановление макета средней сложнос..." at bounding box center [687, 328] width 127 height 31
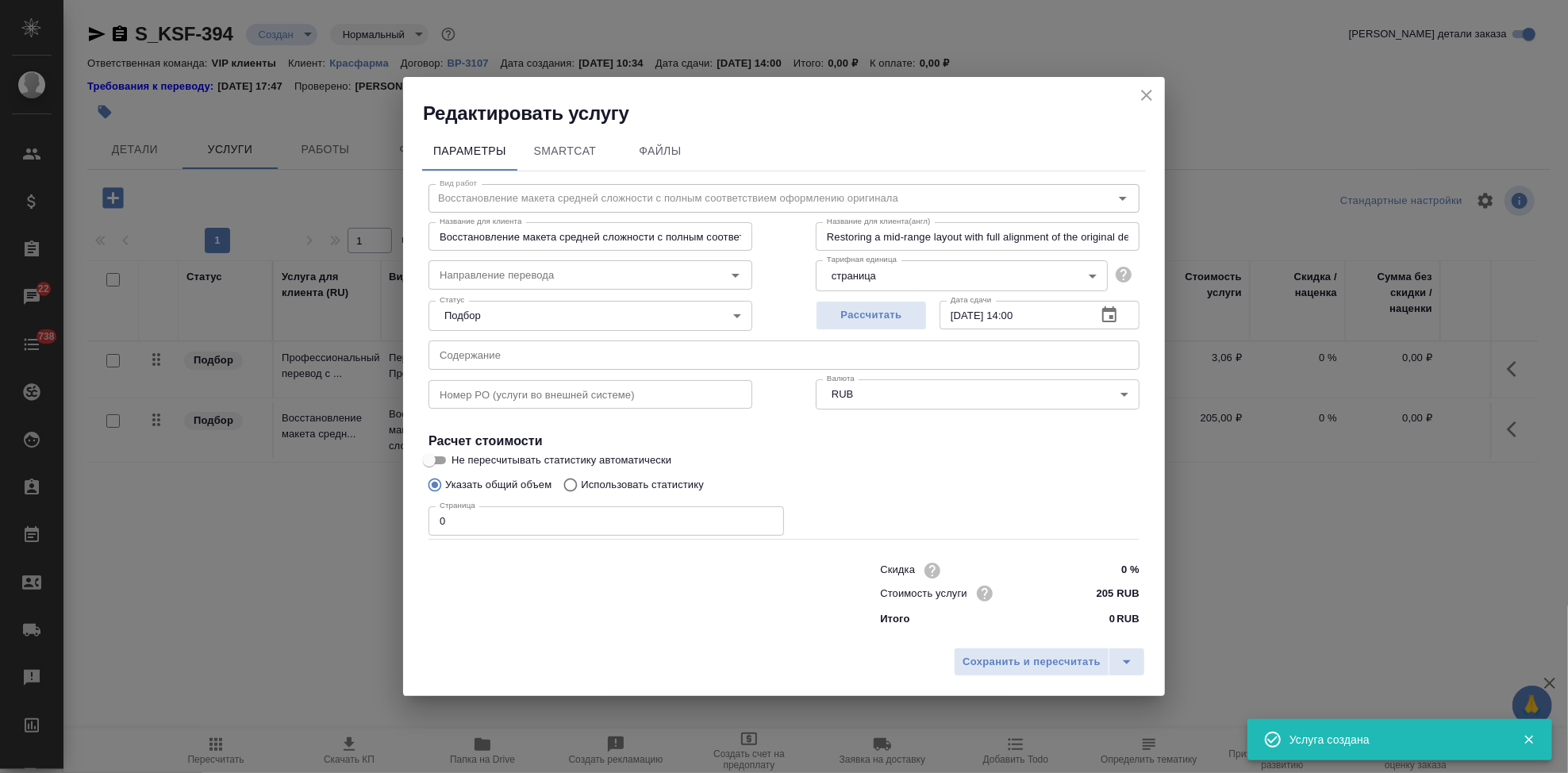
click at [535, 525] on input "0" at bounding box center [606, 520] width 356 height 29
type input "2"
click at [1122, 667] on icon "split button" at bounding box center [1126, 661] width 19 height 19
click at [1083, 628] on li "Сохранить" at bounding box center [1051, 628] width 191 height 25
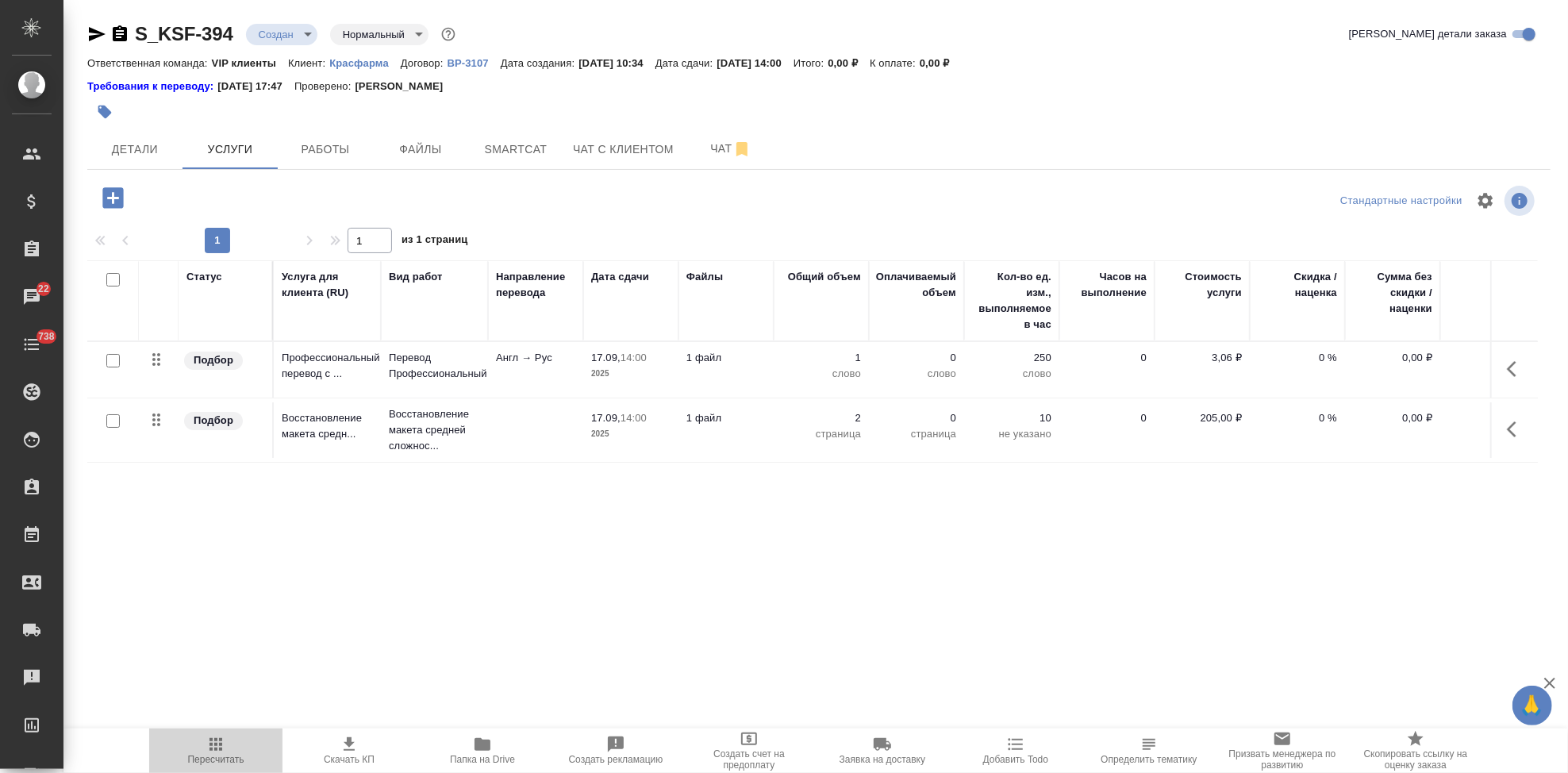
click at [227, 745] on span "Пересчитать" at bounding box center [216, 749] width 115 height 30
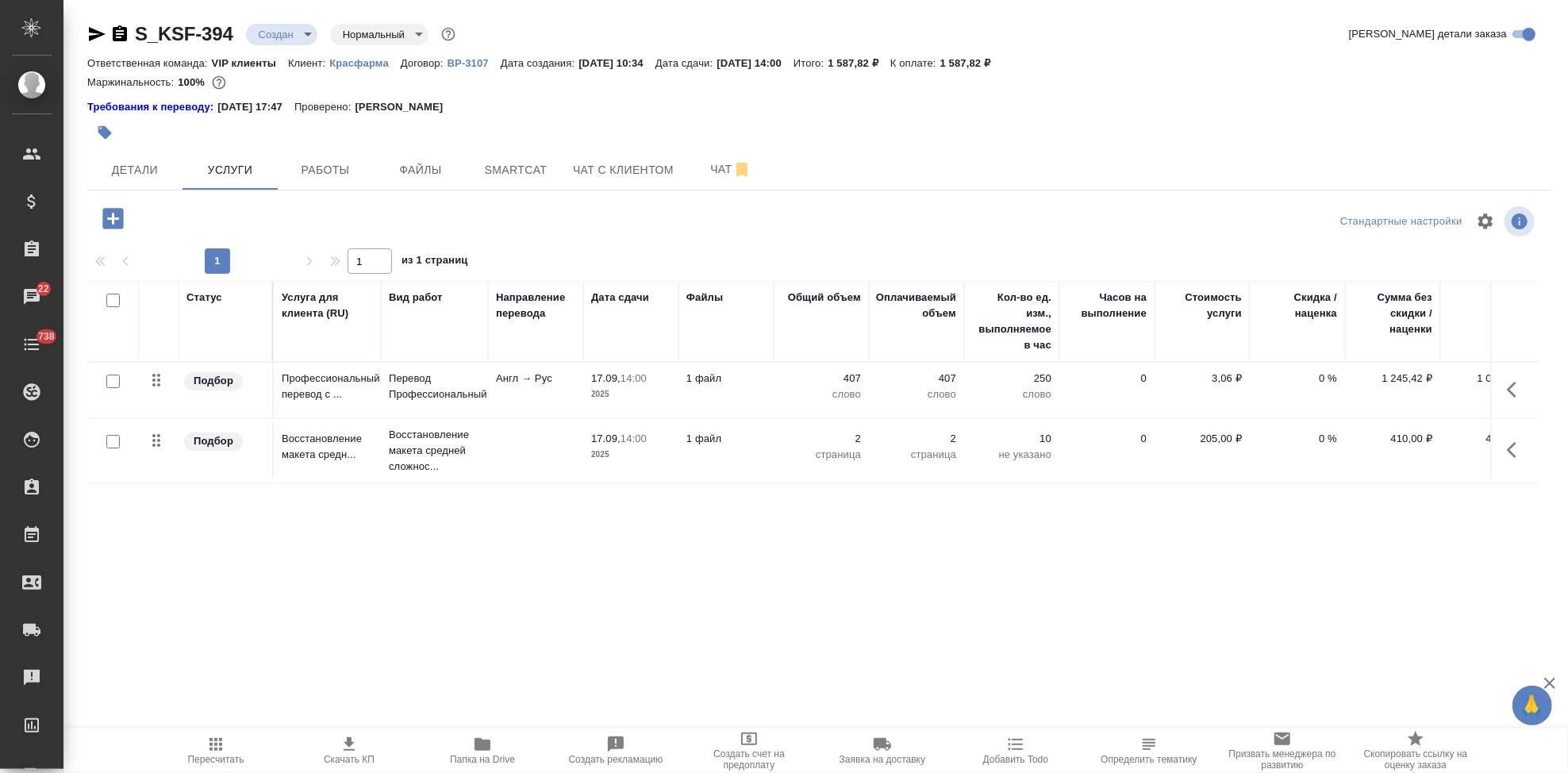
click at [230, 755] on span "Пересчитать" at bounding box center [216, 759] width 56 height 11
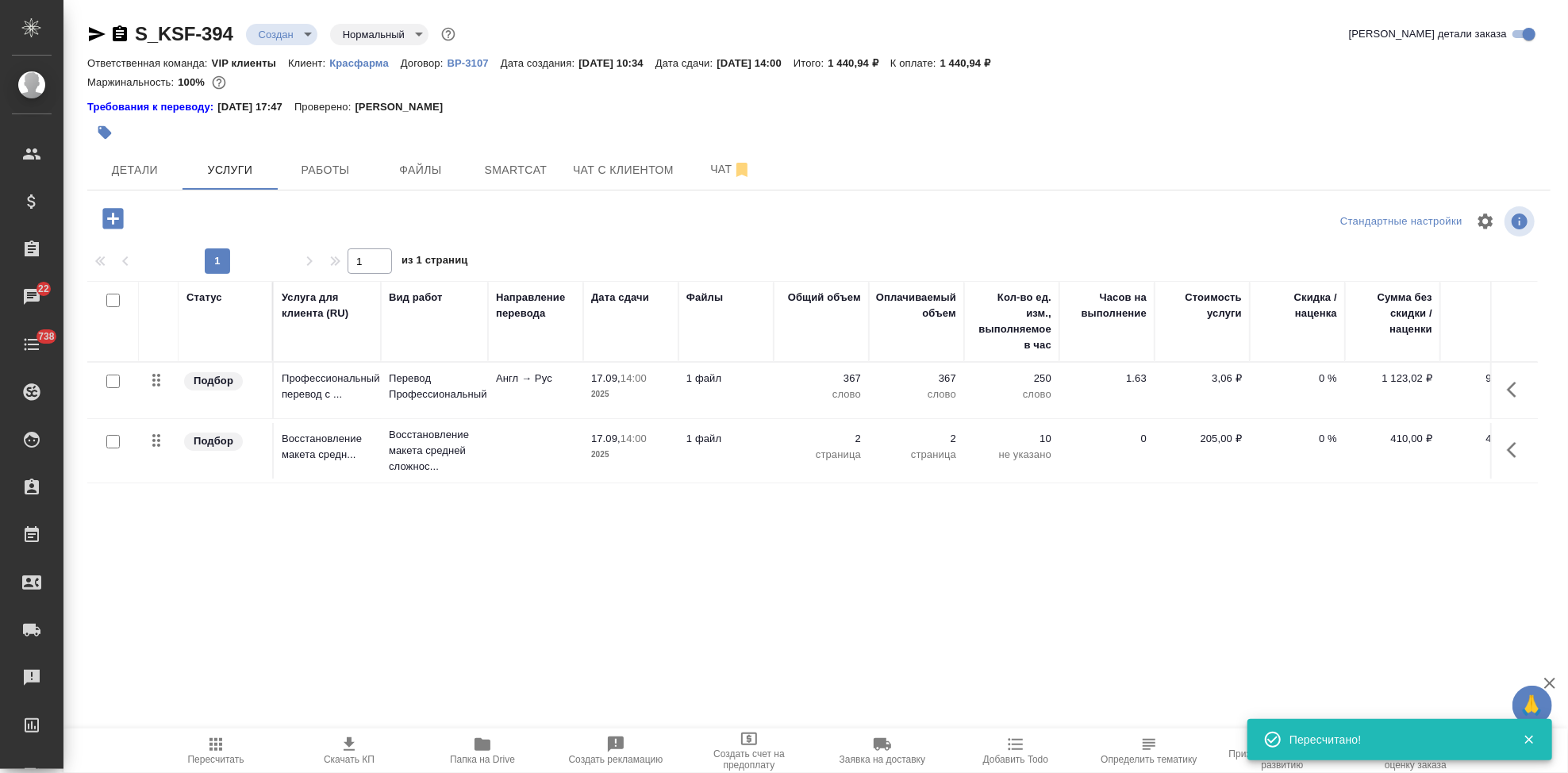
click at [356, 754] on span "Скачать КП" at bounding box center [348, 759] width 51 height 11
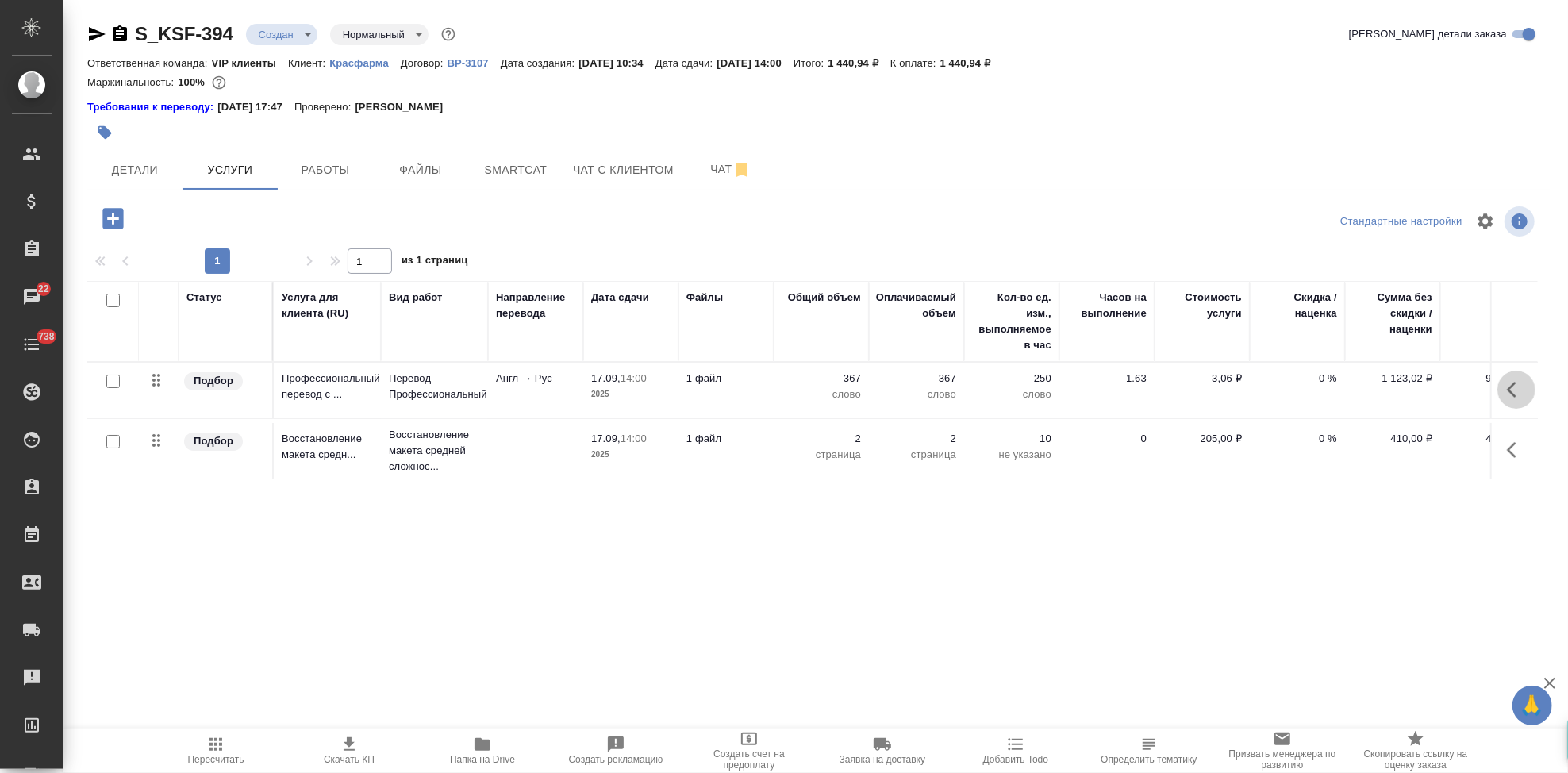
click at [1502, 390] on button "button" at bounding box center [1516, 389] width 38 height 38
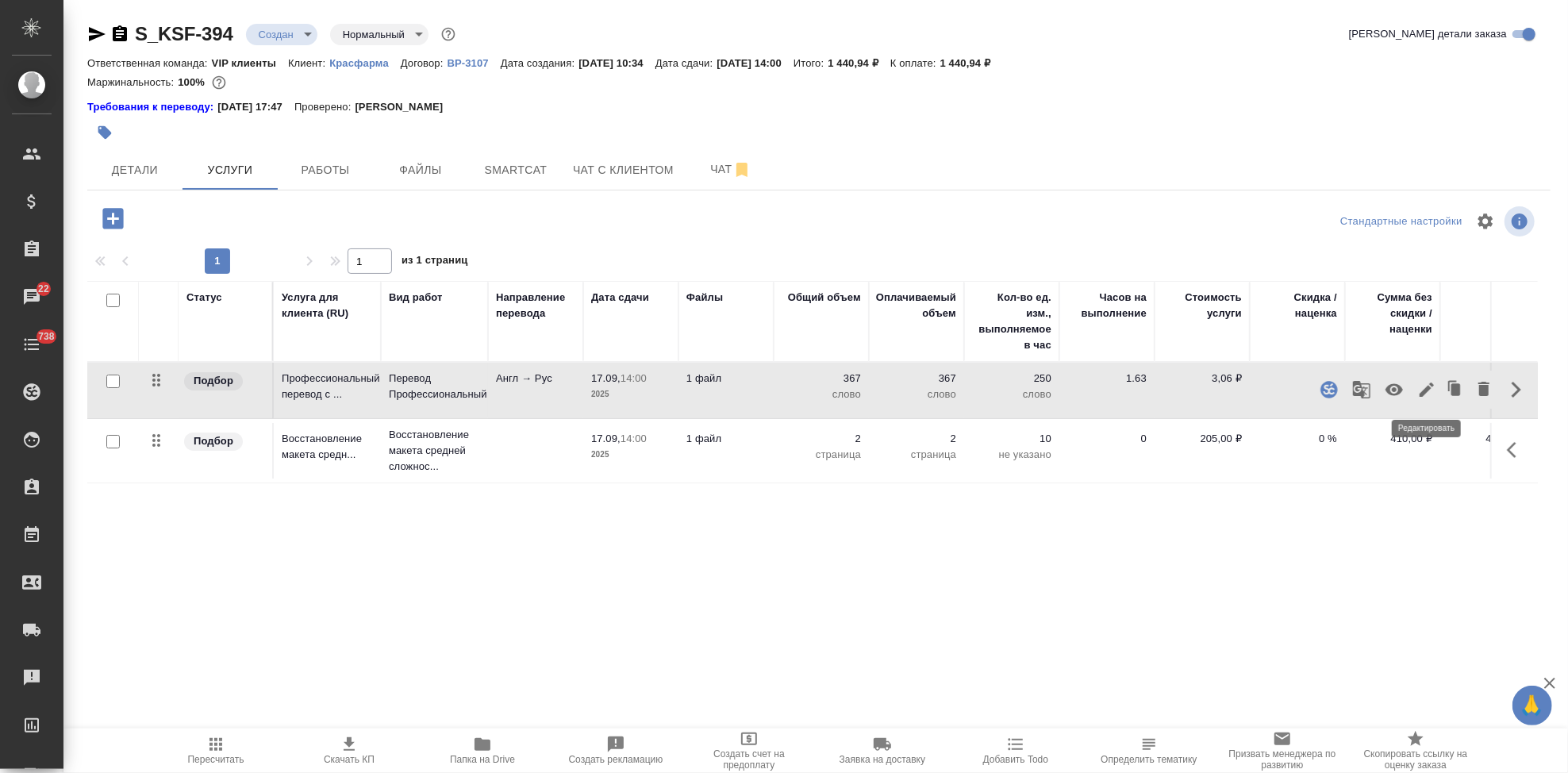
click at [1428, 392] on icon "button" at bounding box center [1427, 389] width 19 height 19
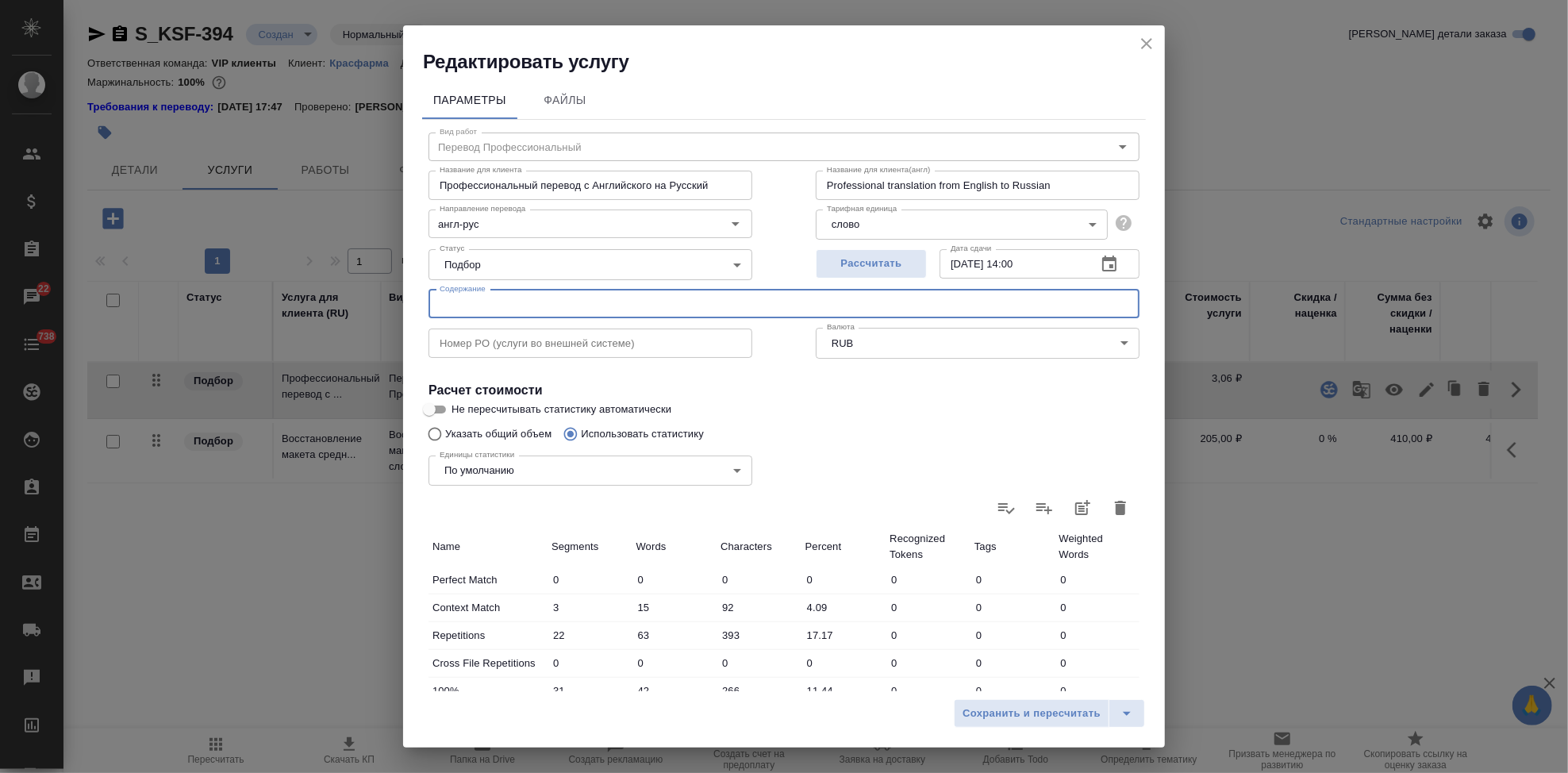
click at [556, 307] on input "text" at bounding box center [784, 303] width 711 height 29
paste input "перевод Микафунгин Ханзо альтернатива"
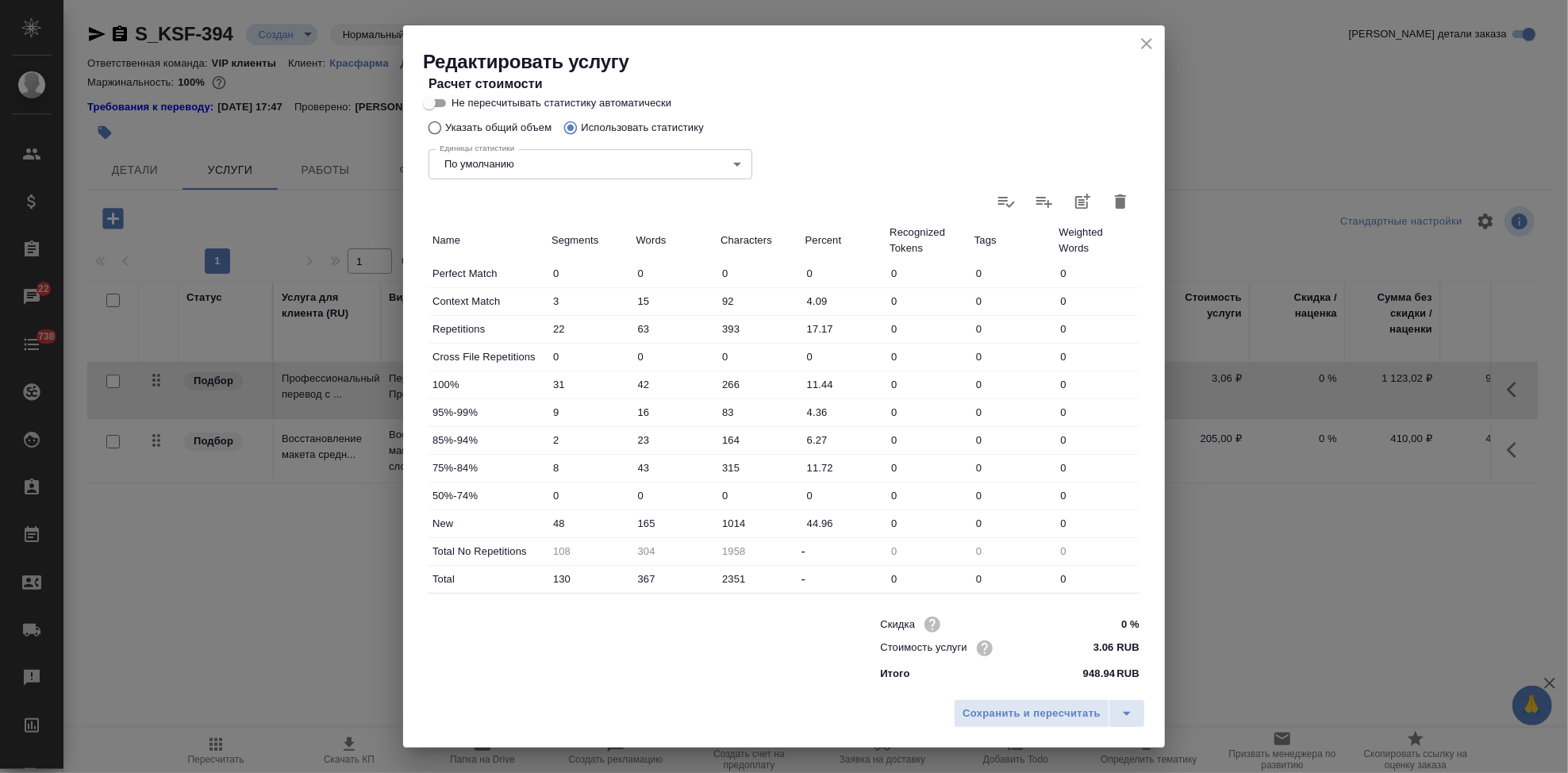
scroll to position [308, 0]
type input "перевод Микафунгин Ханзо альтернатива"
click at [646, 520] on input "165" at bounding box center [675, 521] width 85 height 23
type input "195"
click at [1135, 707] on icon "split button" at bounding box center [1126, 713] width 19 height 19
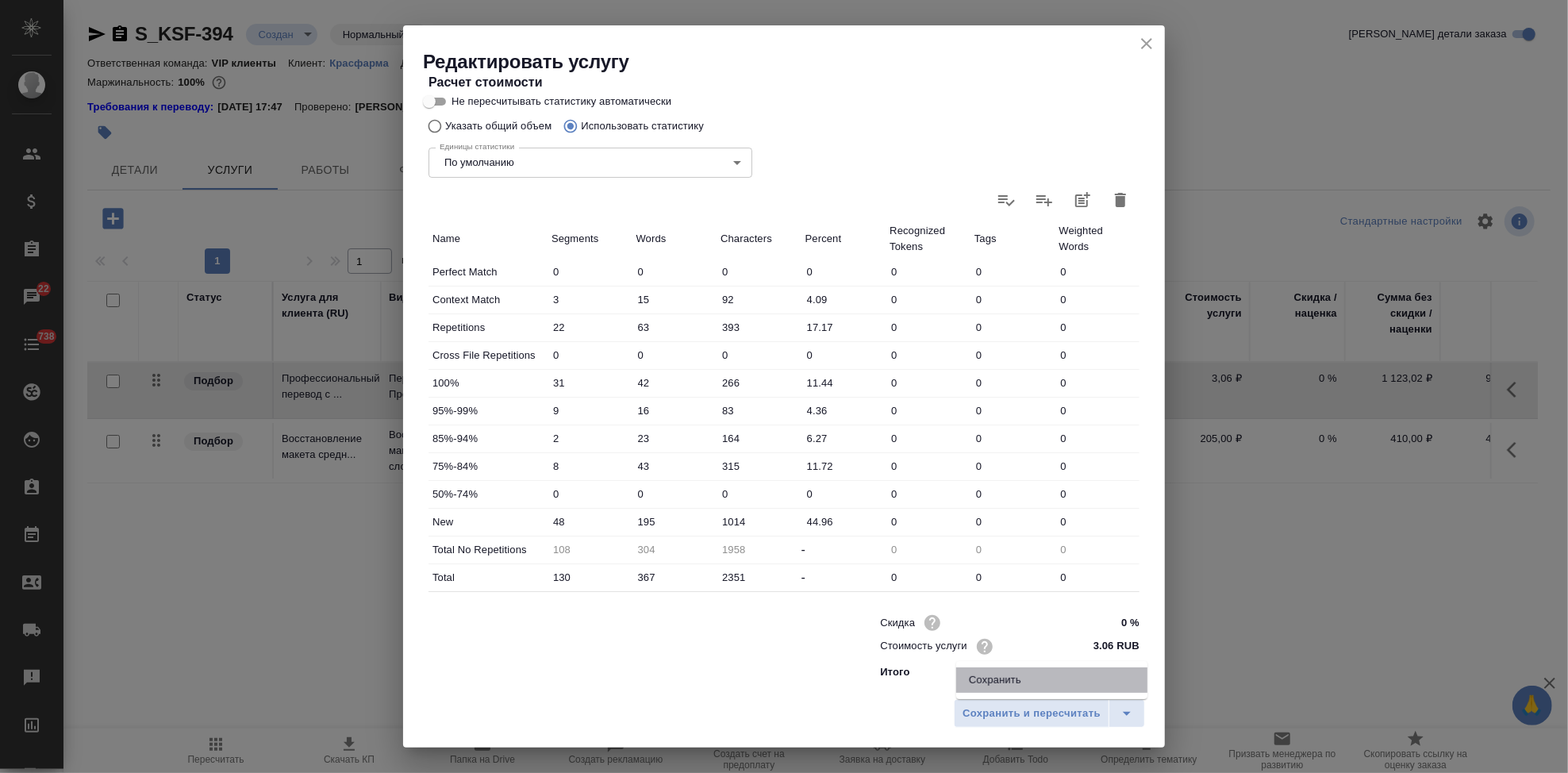
click at [1011, 673] on li "Сохранить" at bounding box center [1051, 679] width 191 height 25
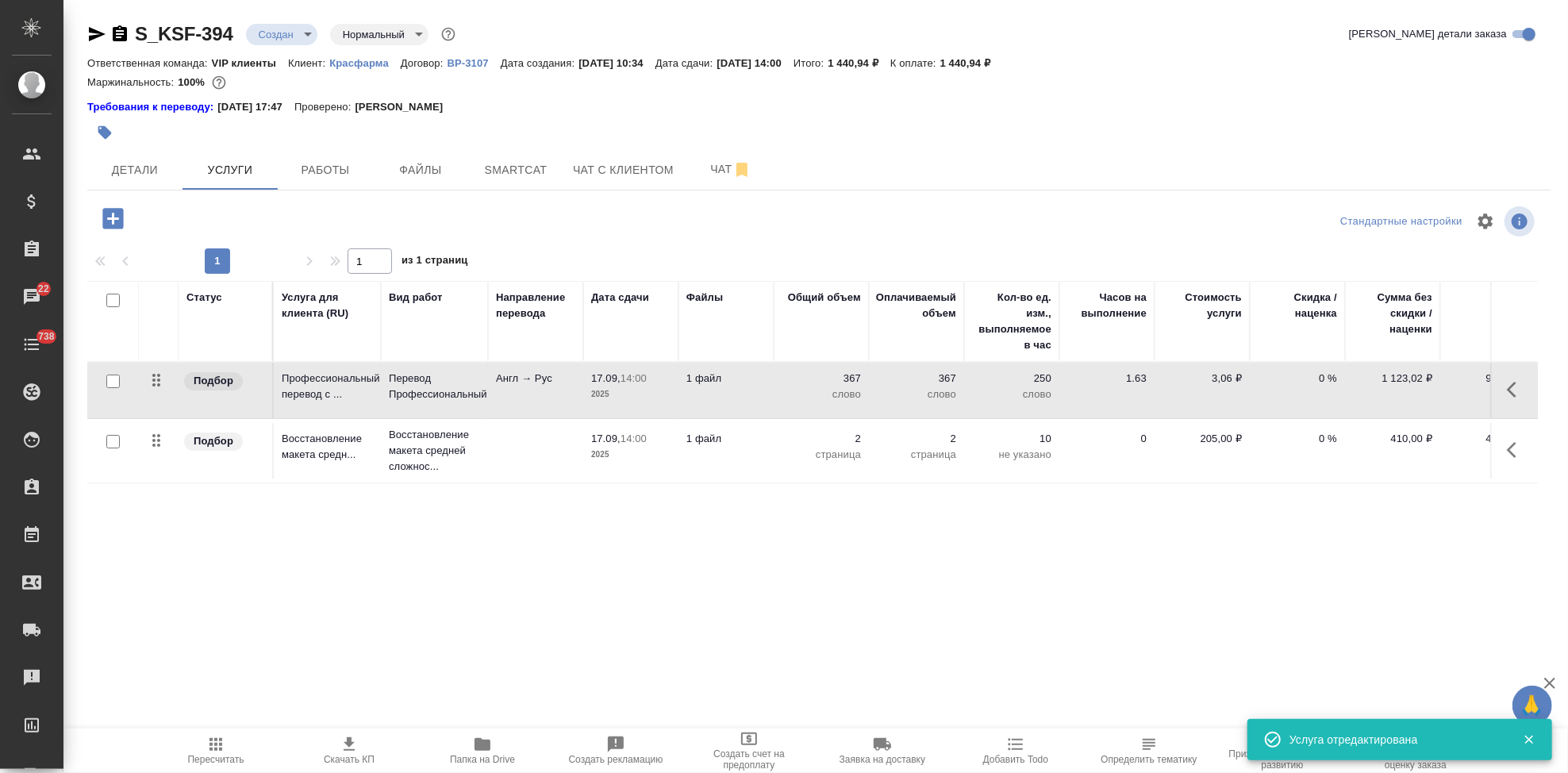
click at [234, 750] on span "Пересчитать" at bounding box center [216, 749] width 115 height 30
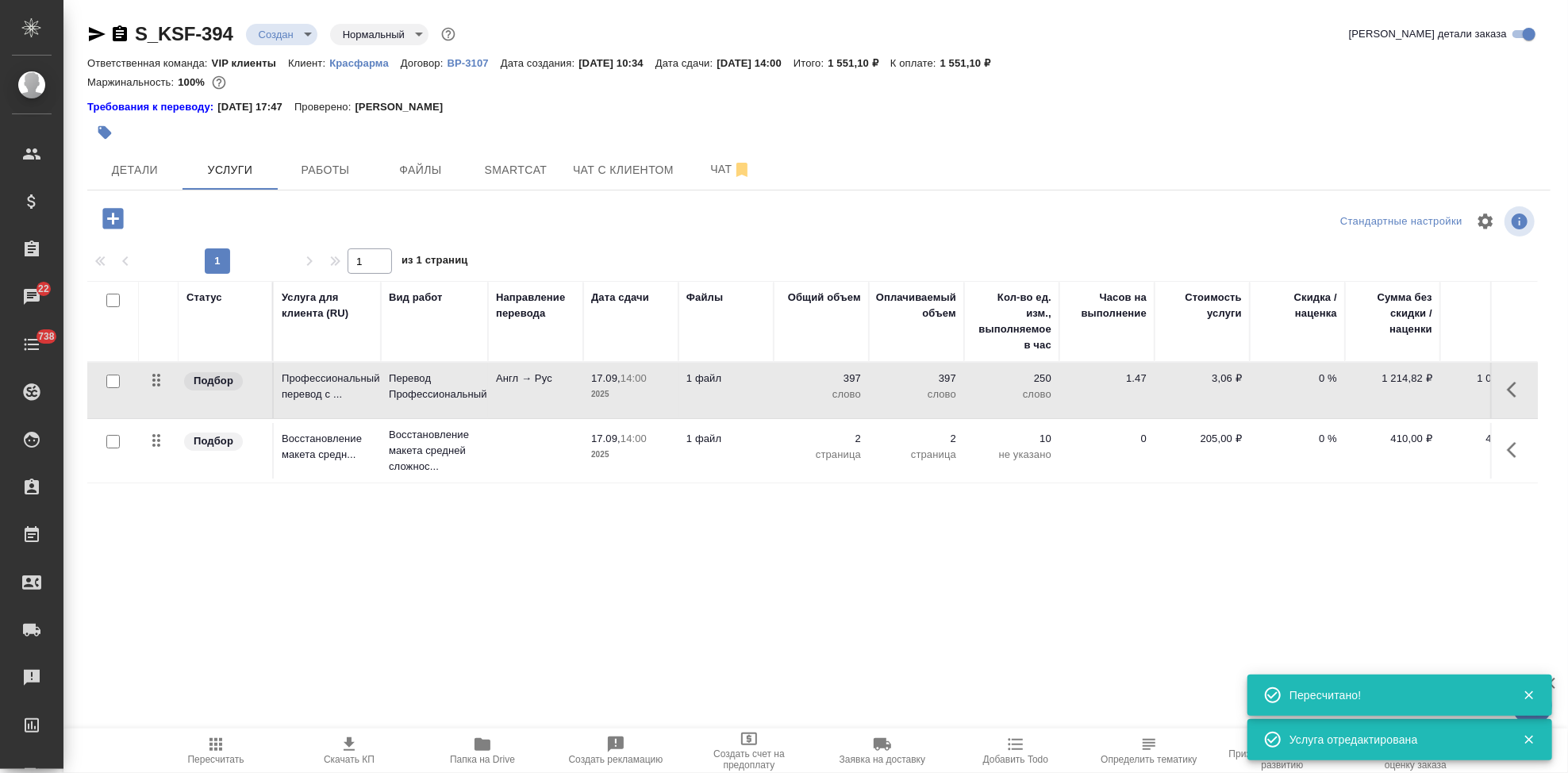
click at [358, 751] on icon "button" at bounding box center [349, 743] width 19 height 19
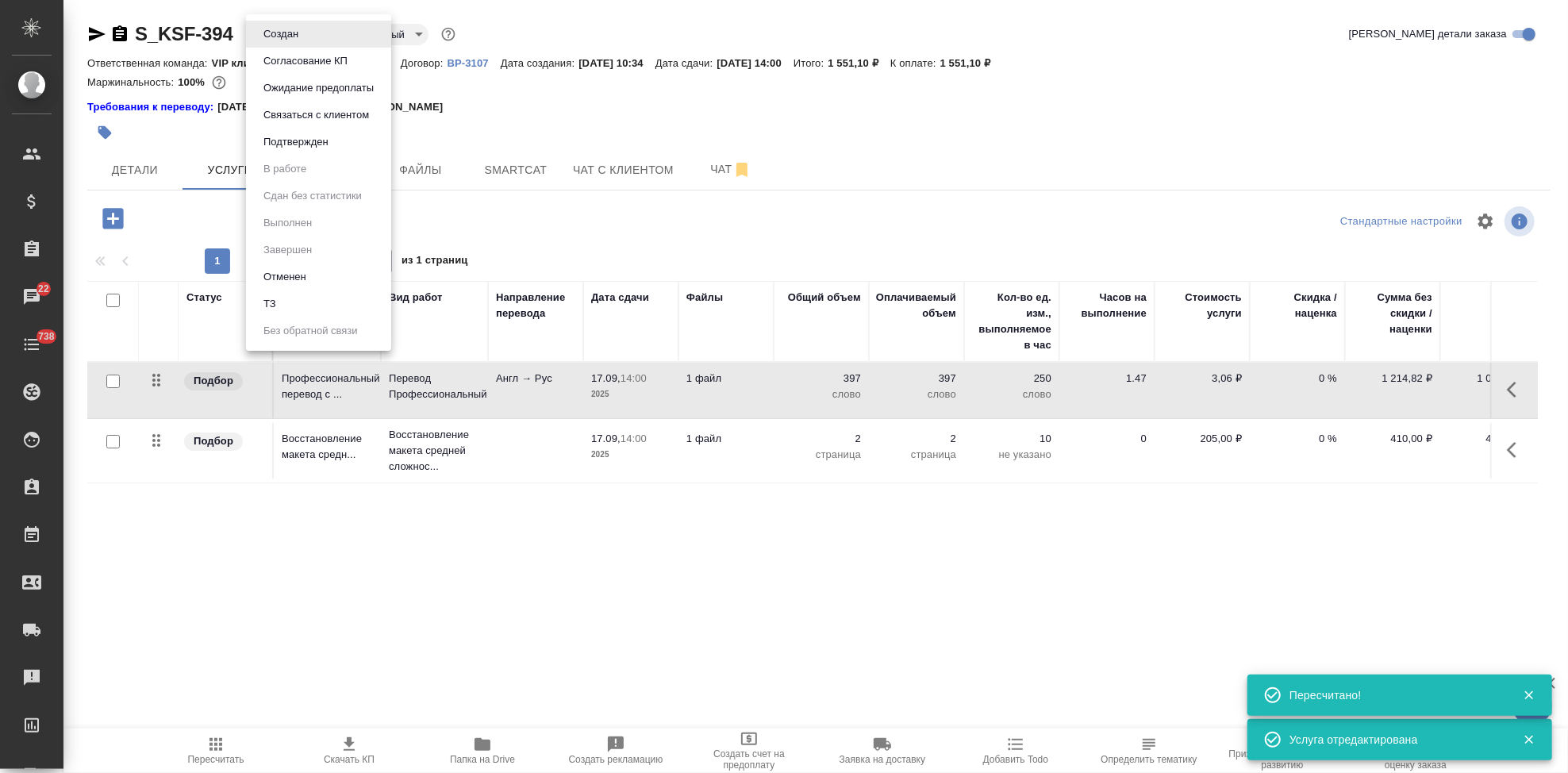
click at [305, 39] on body "🙏 .cls-1 fill:#fff; AWATERA Kabargina Anna Клиенты Спецификации Заказы 22 Чаты …" at bounding box center [784, 386] width 1568 height 773
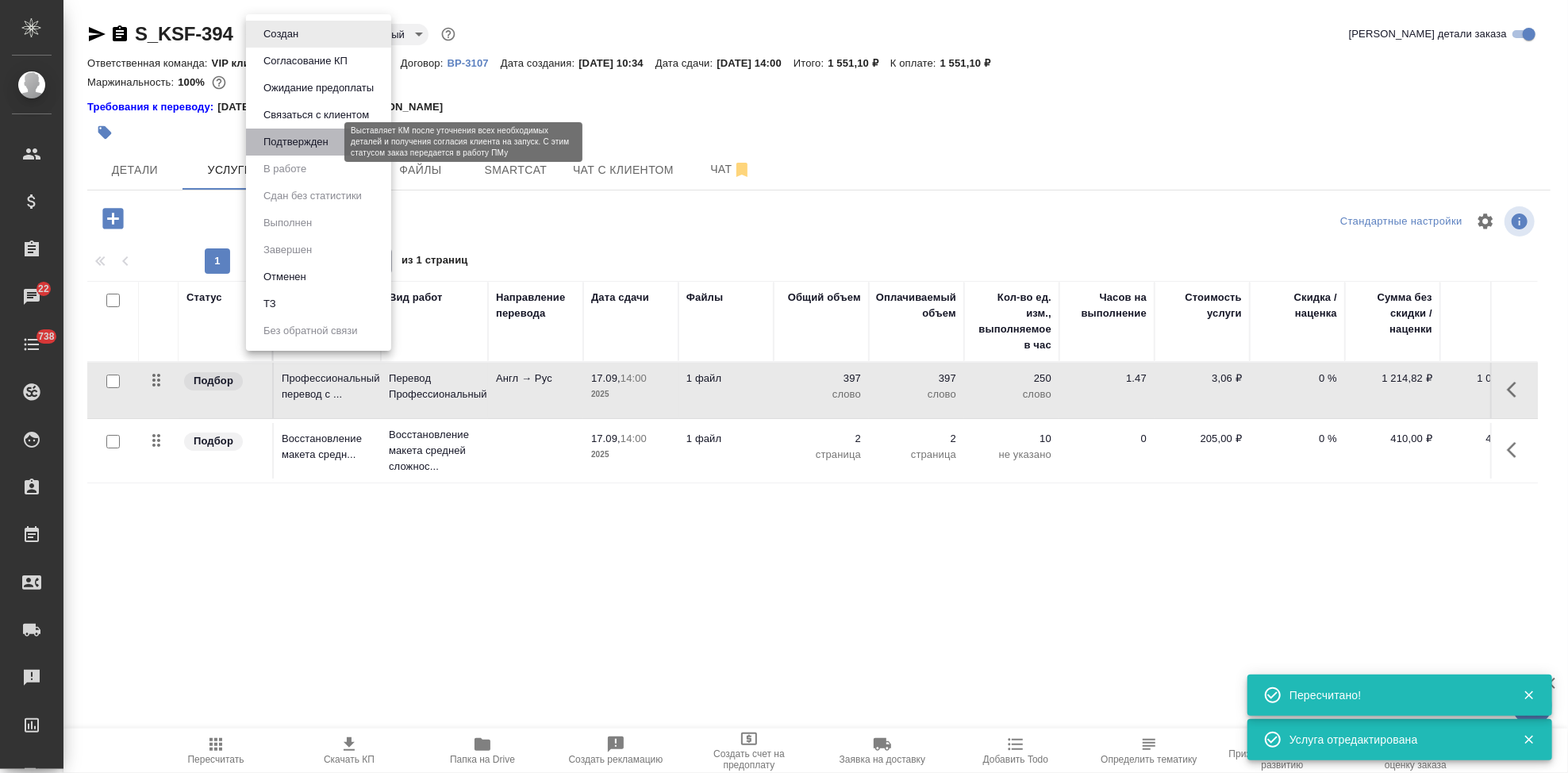
click at [289, 149] on button "Подтвержден" at bounding box center [296, 141] width 75 height 18
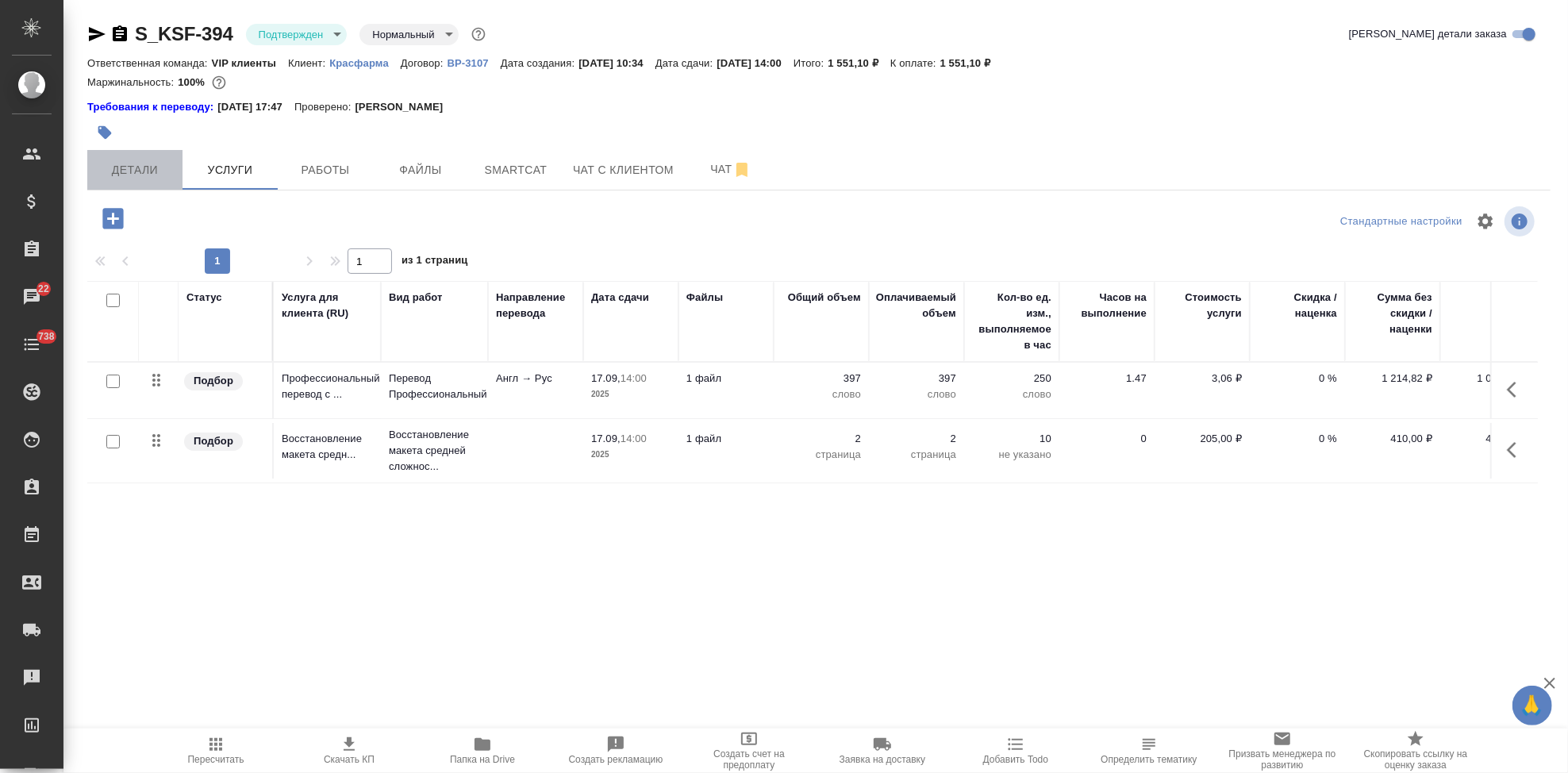
click at [146, 172] on span "Детали" at bounding box center [135, 169] width 76 height 19
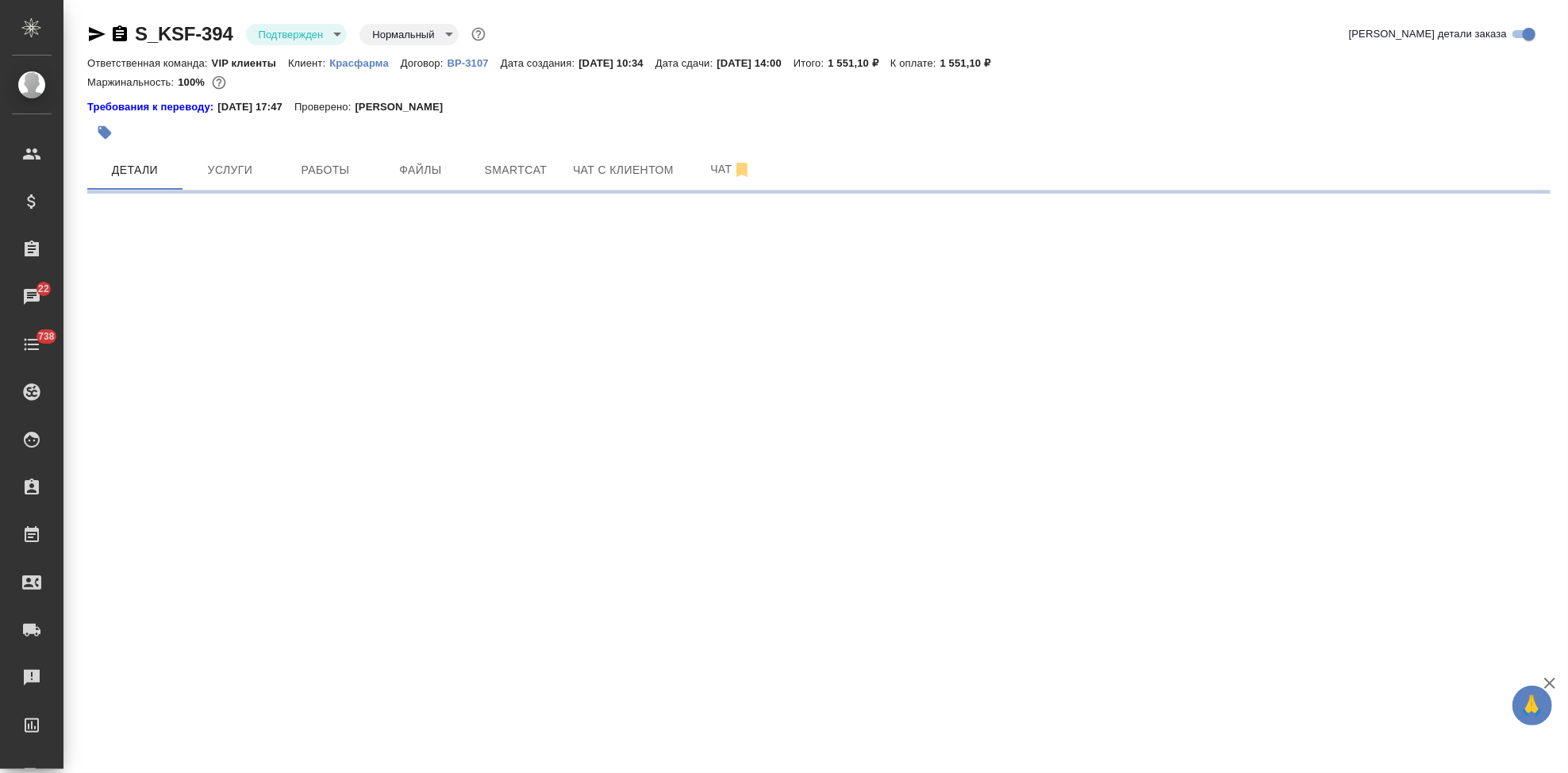
select select "RU"
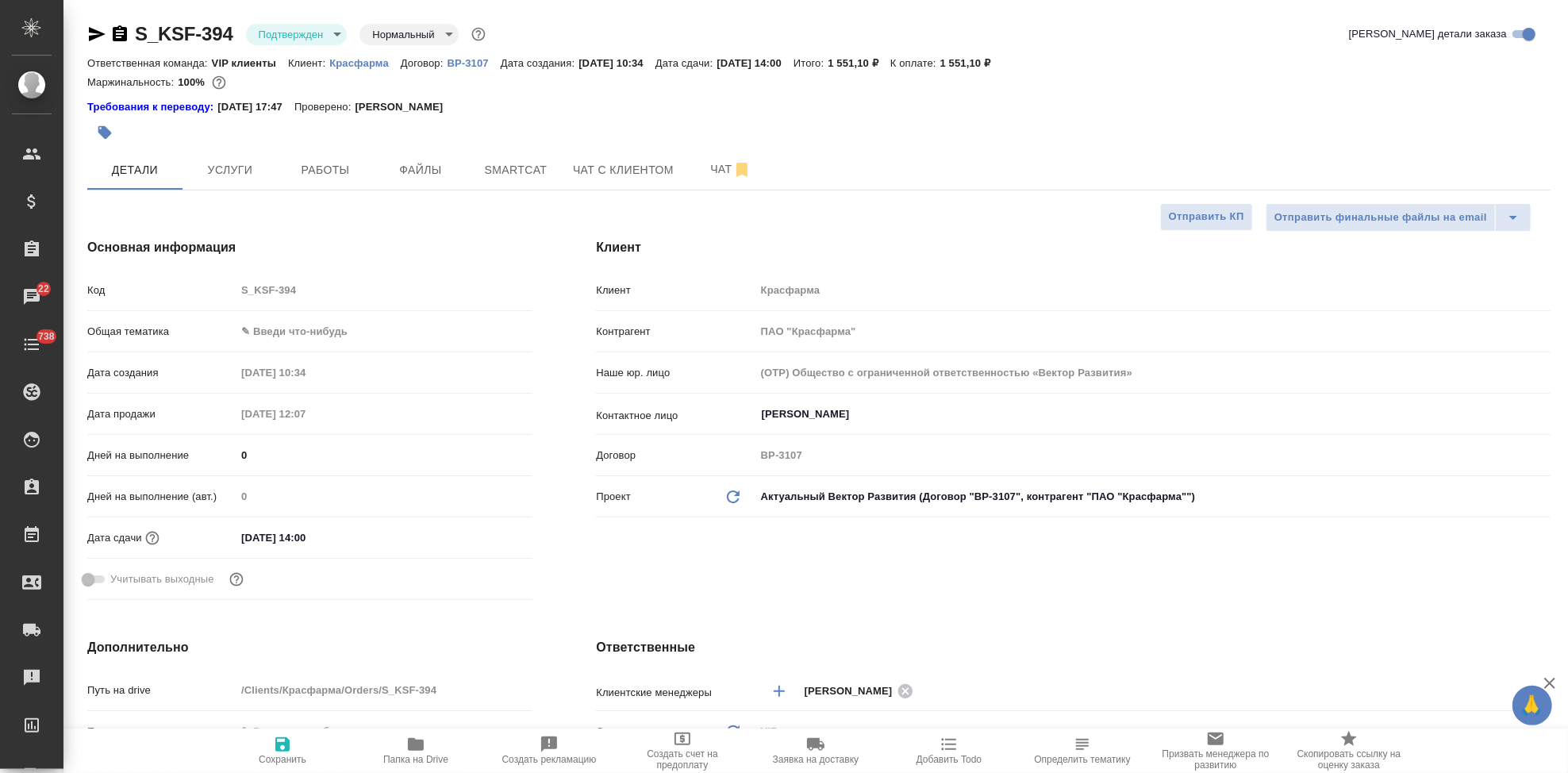
type textarea "x"
click at [709, 164] on span "Чат" at bounding box center [731, 169] width 76 height 19
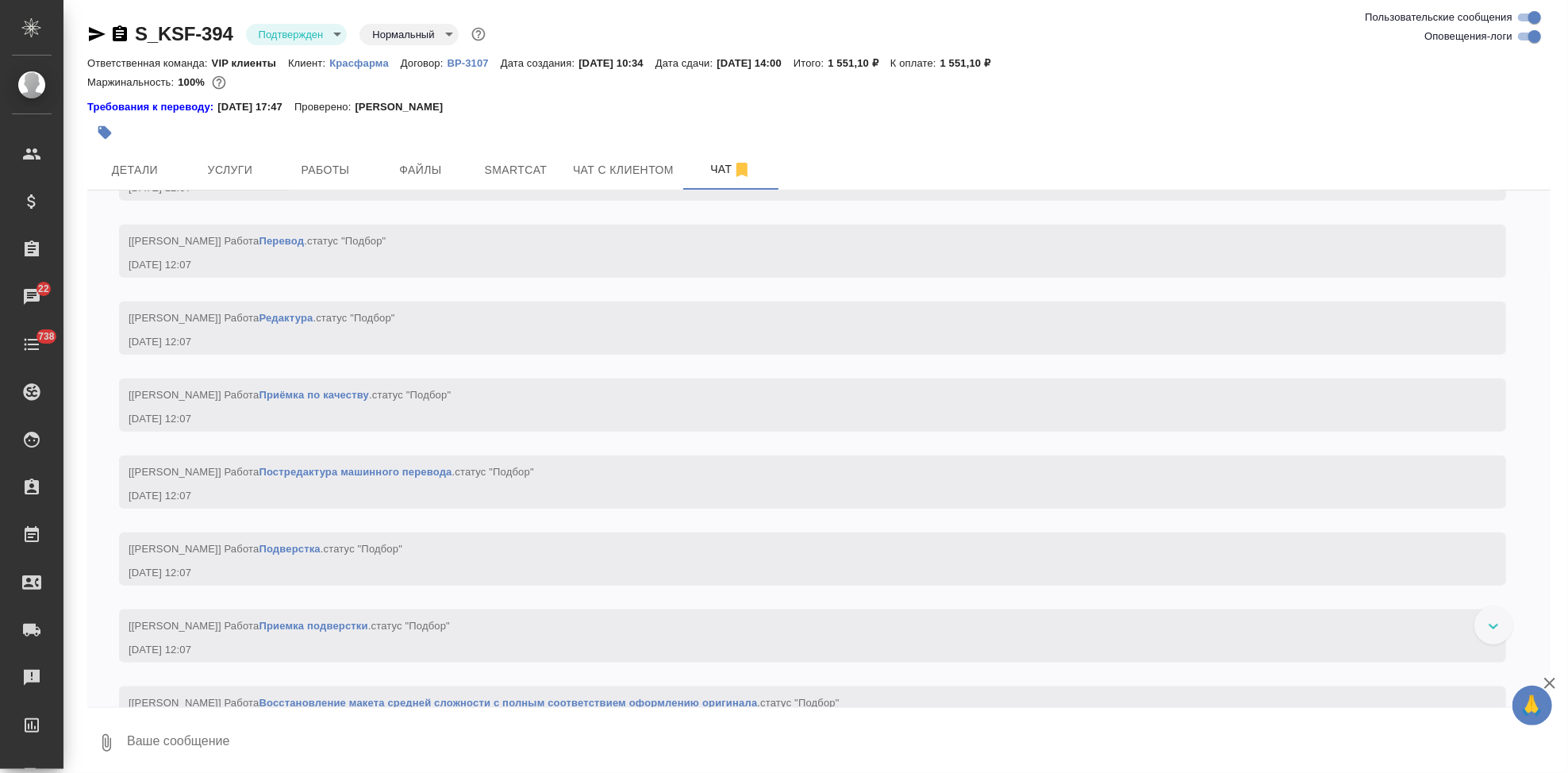
click at [237, 752] on textarea at bounding box center [838, 743] width 1426 height 54
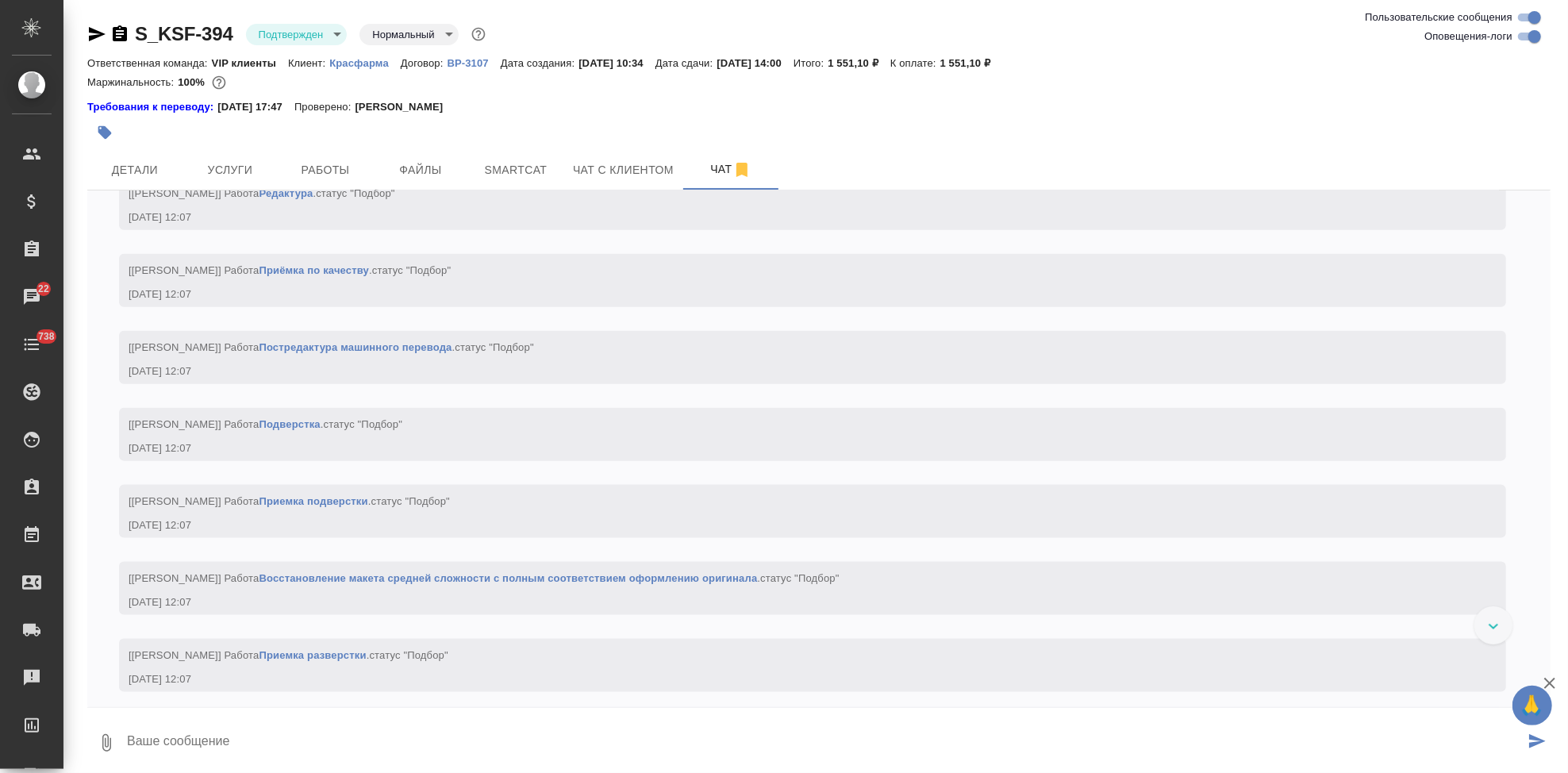
type textarea """
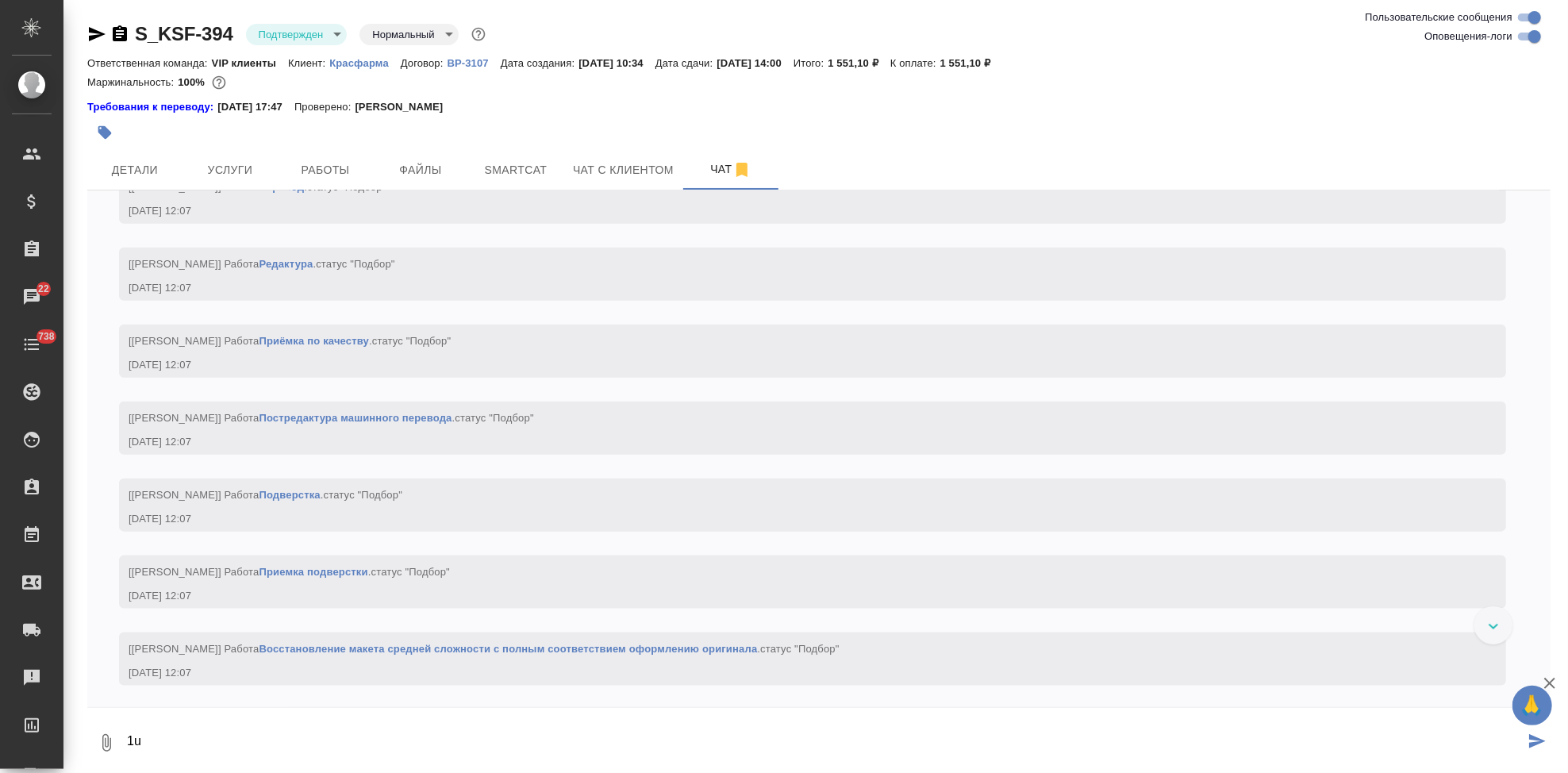
type textarea "1"
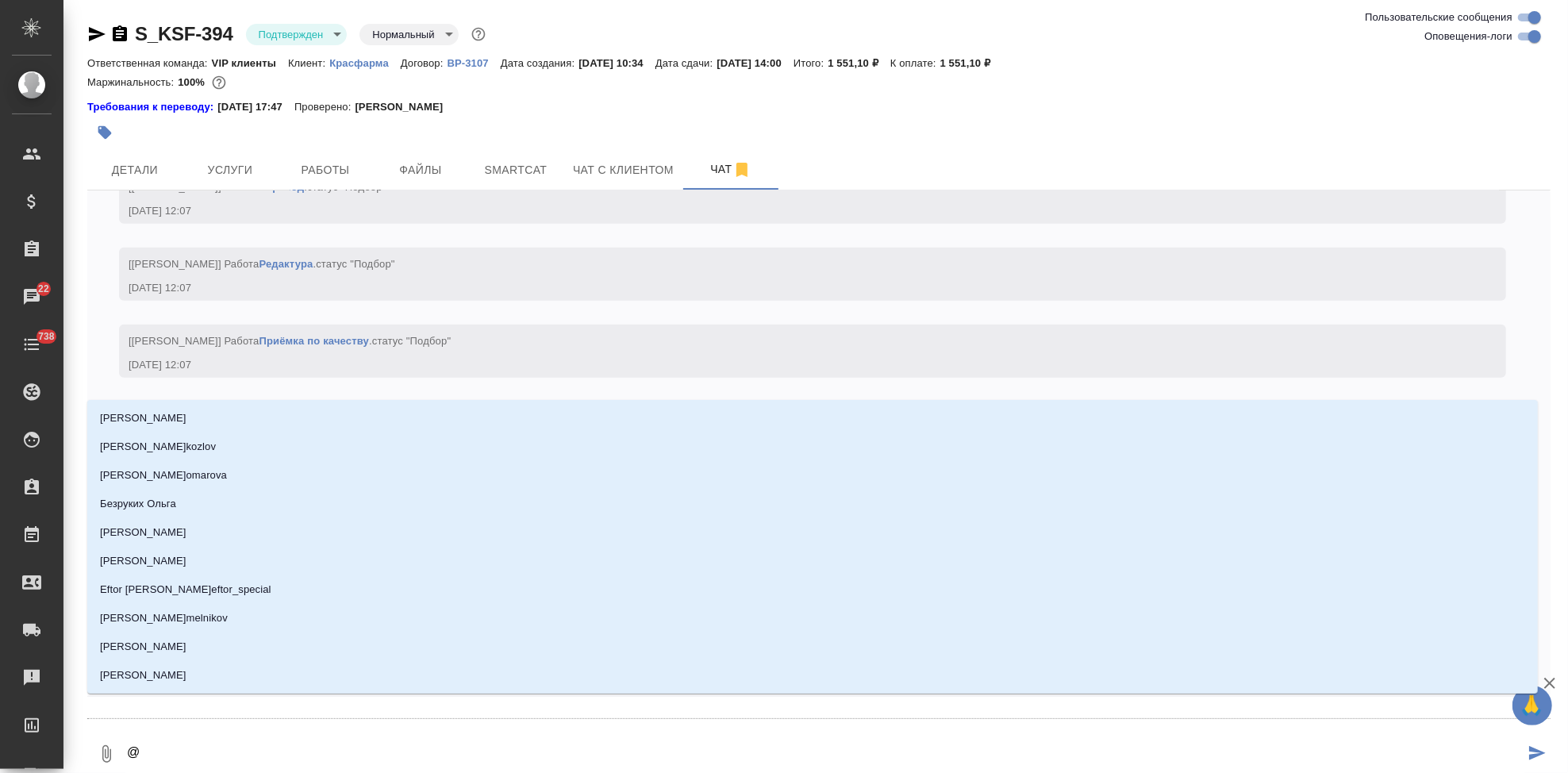
type textarea "@г"
type input "г"
type textarea "@гор"
type input "гор"
type textarea "@горш"
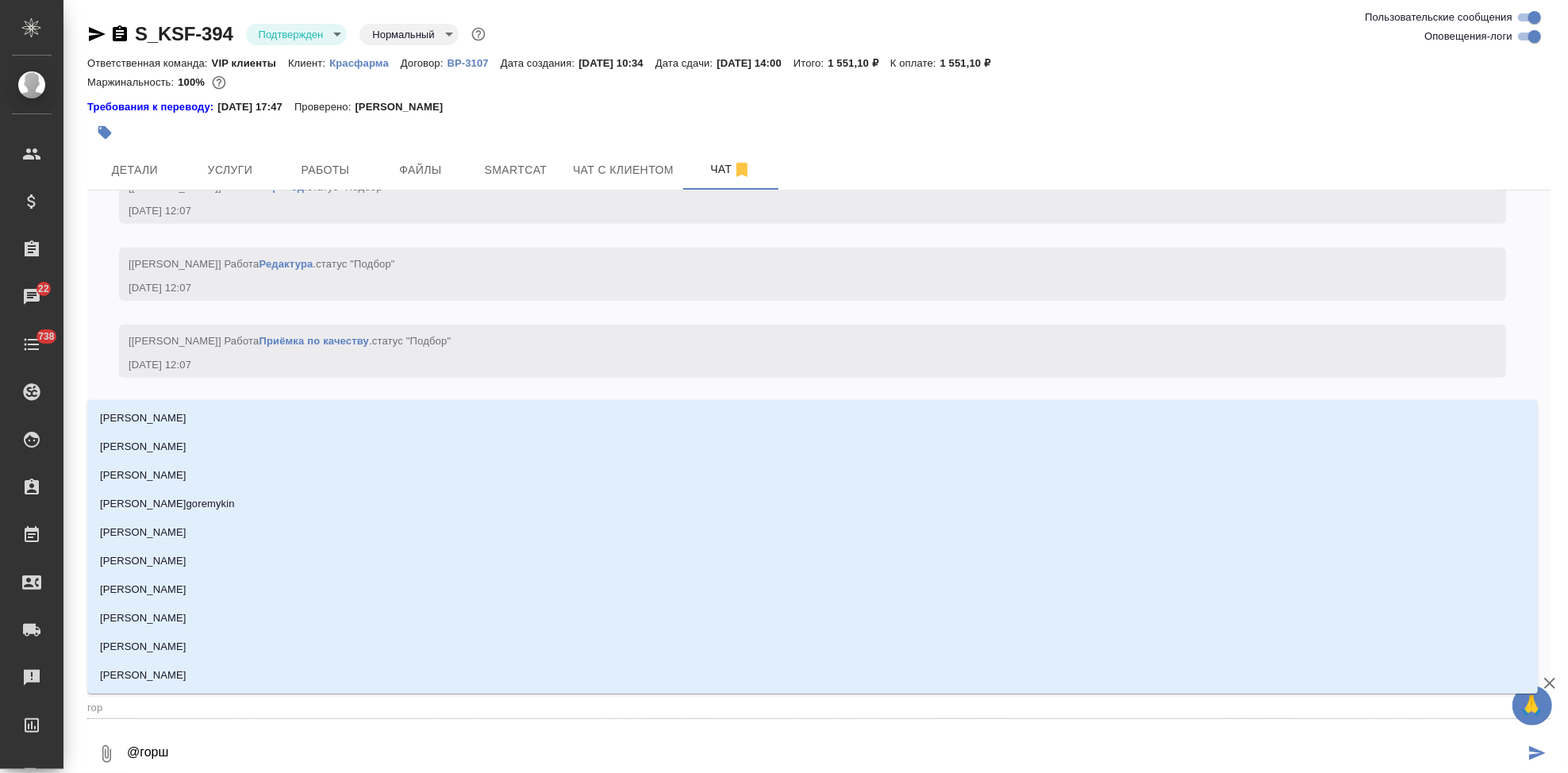
type input "горш"
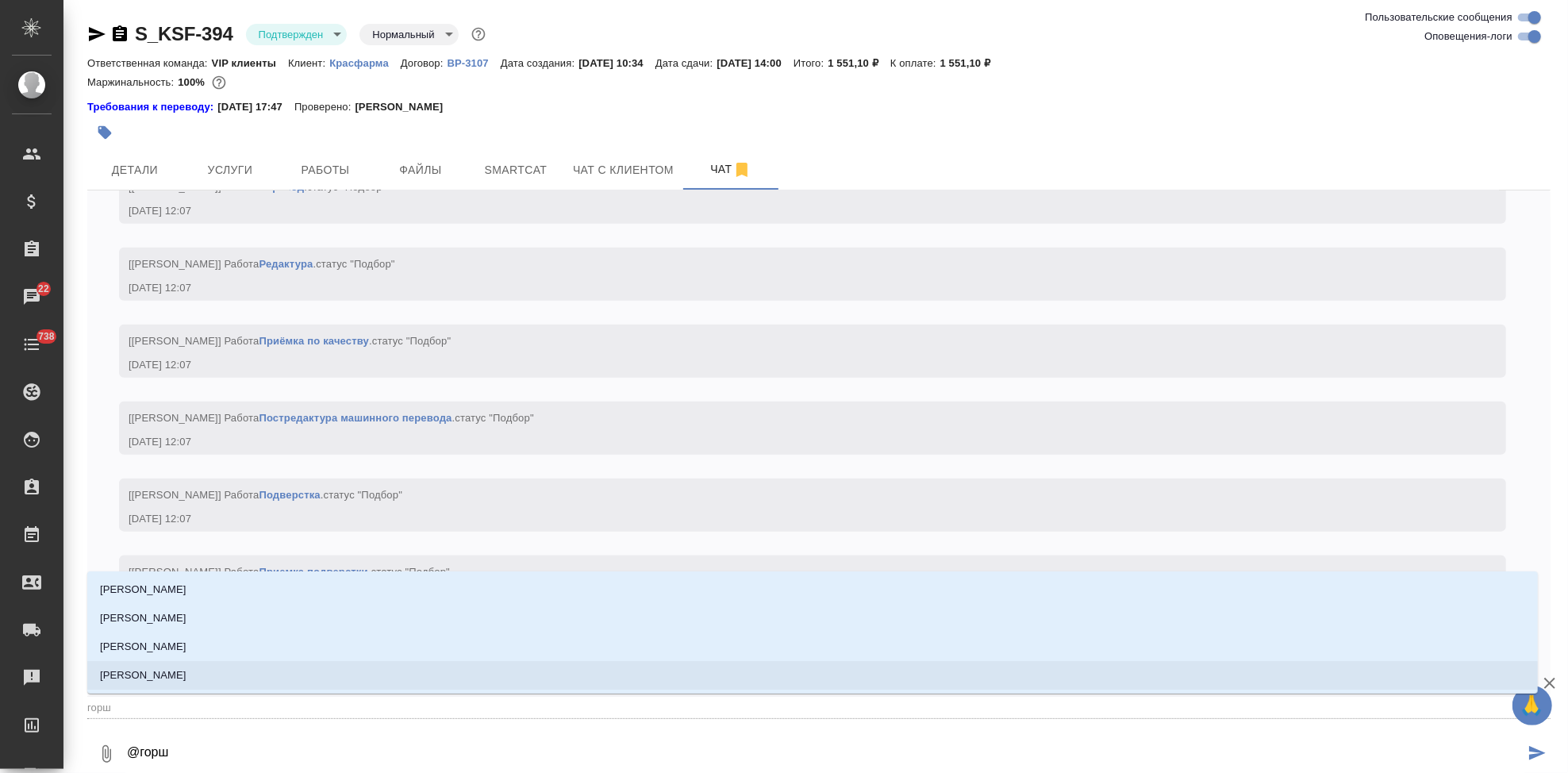
click at [295, 688] on li "[PERSON_NAME]" at bounding box center [812, 674] width 1451 height 29
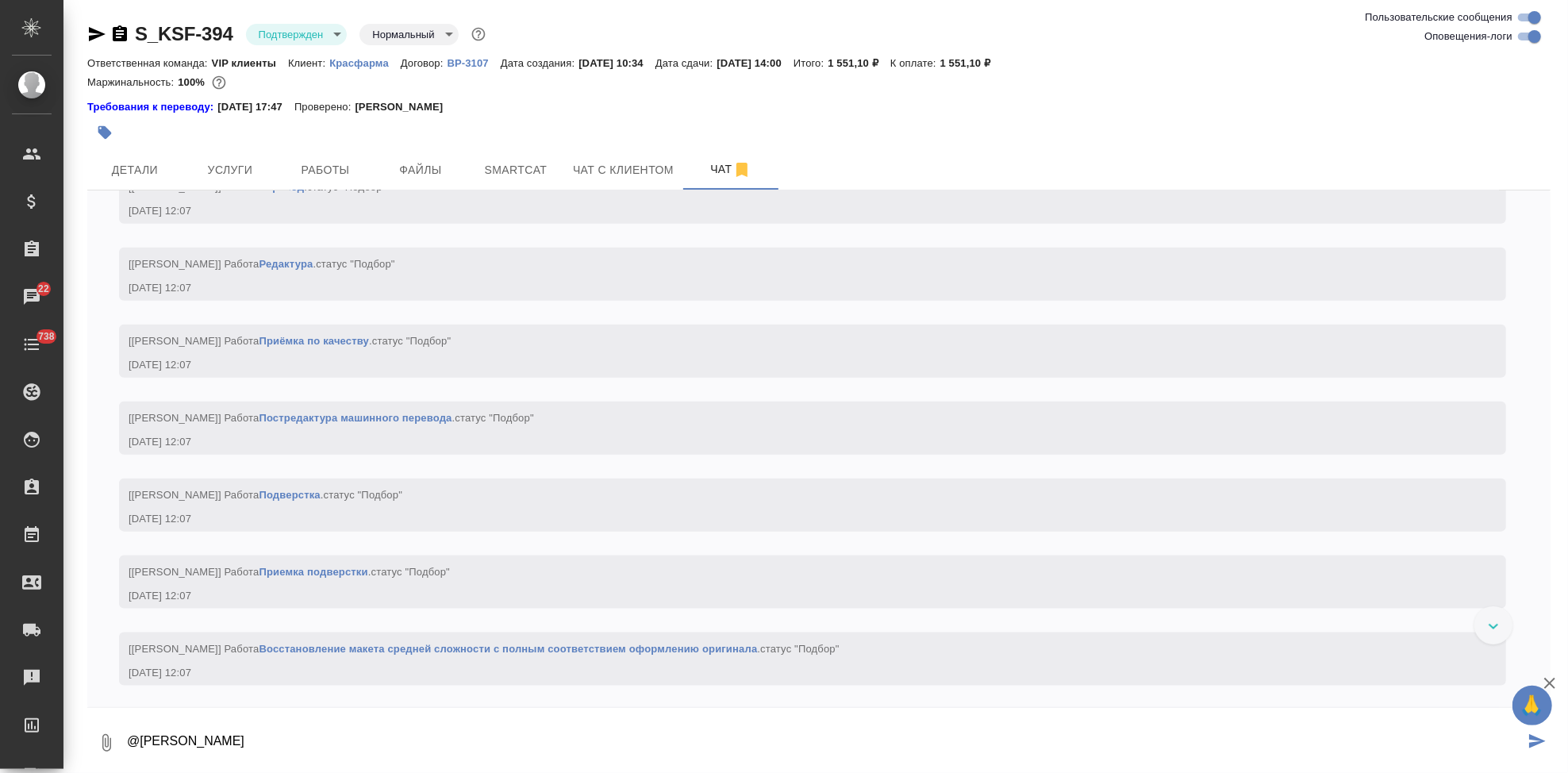
type textarea "@Горшкова Валентина"
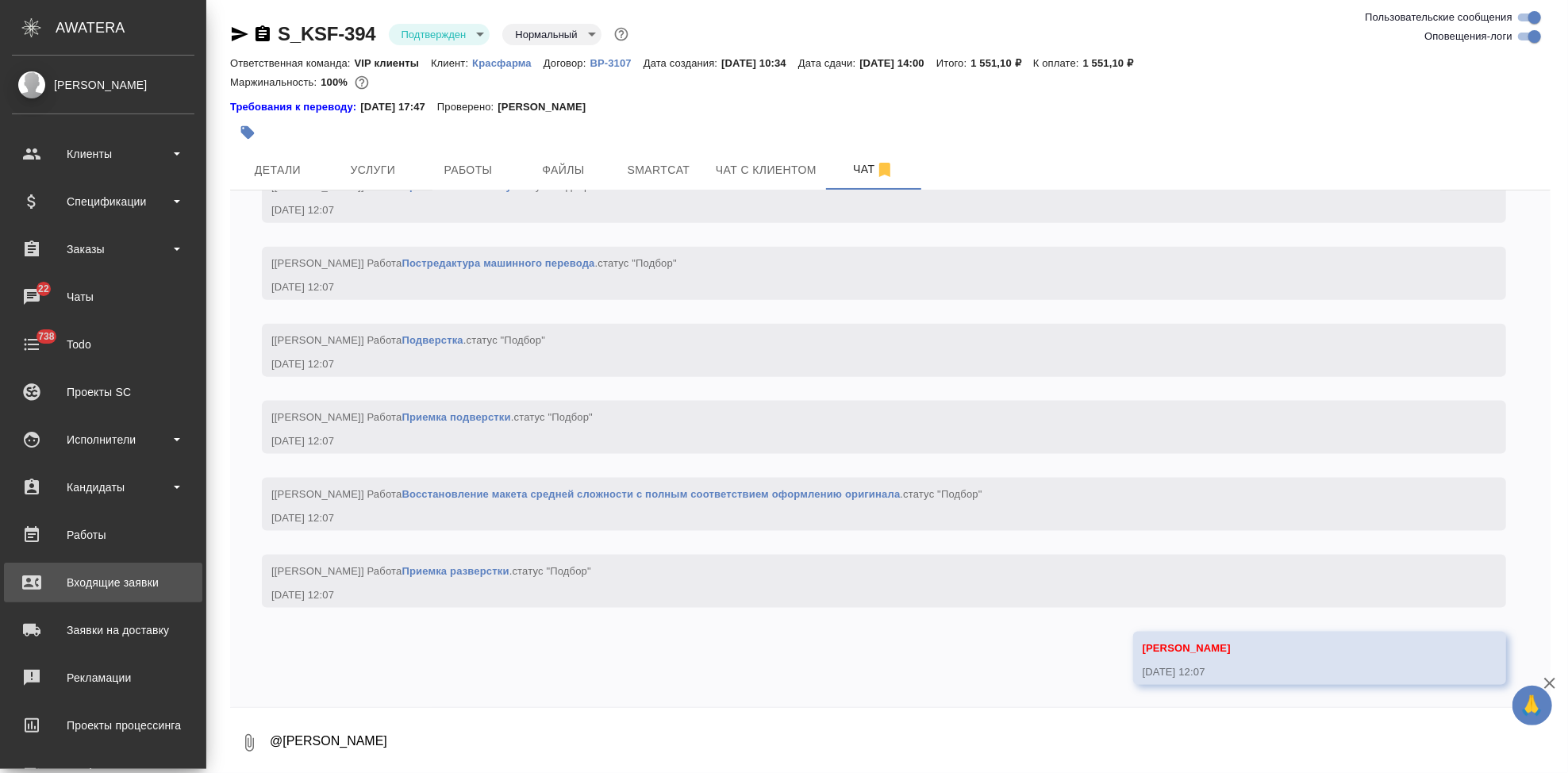
scroll to position [1540, 0]
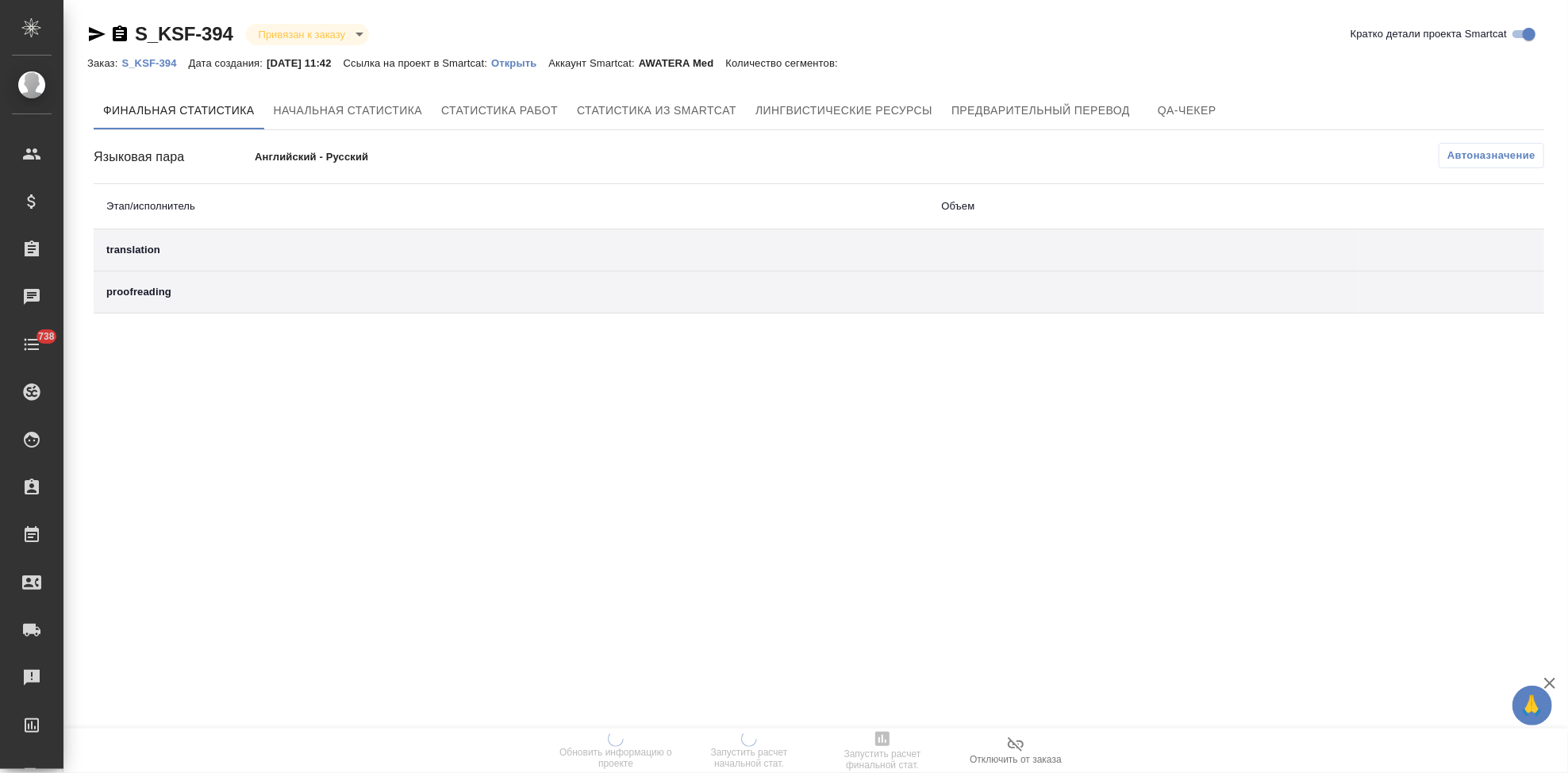
click at [548, 60] on p "Открыть" at bounding box center [520, 63] width 57 height 12
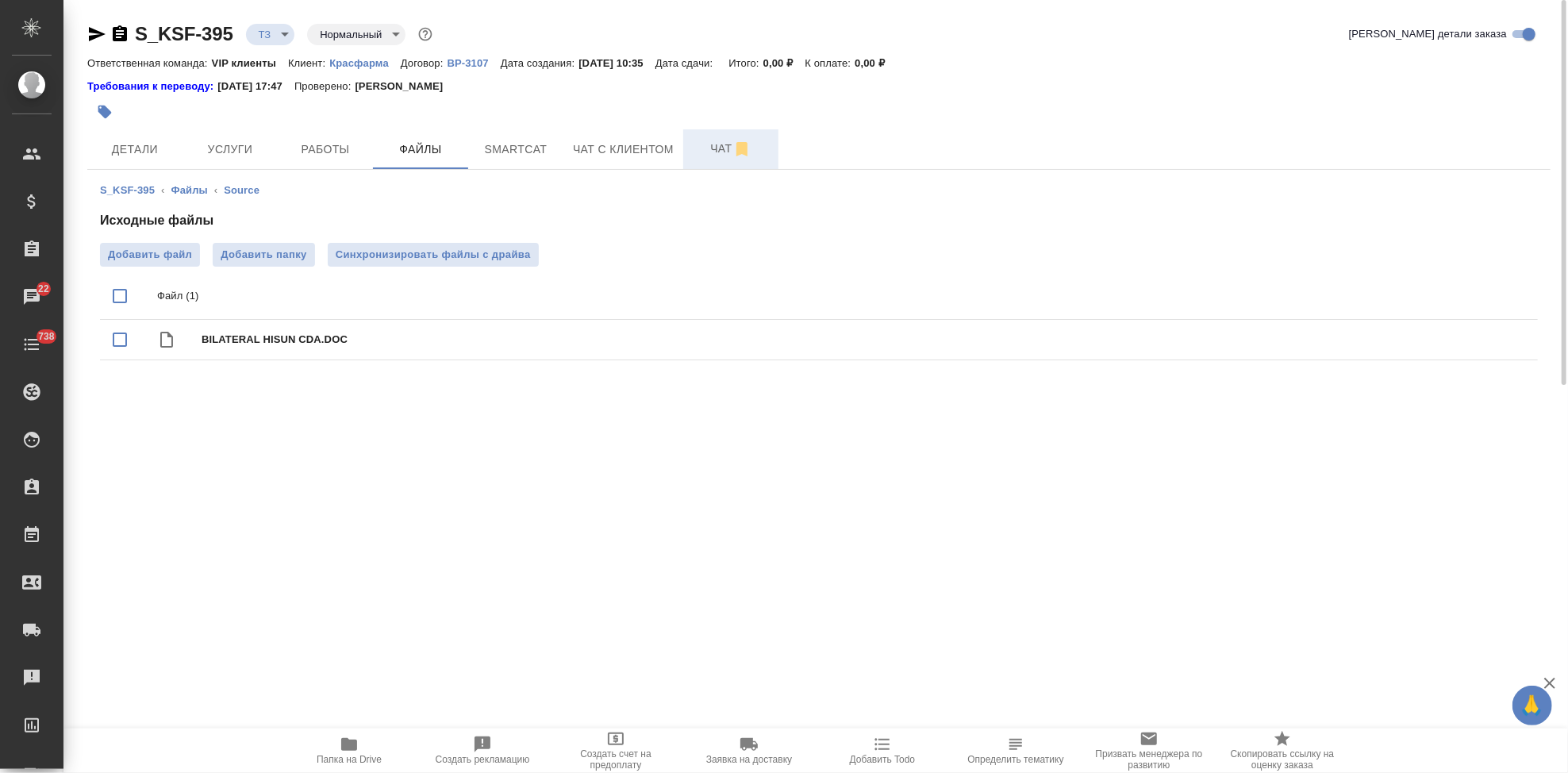
click at [702, 157] on span "Чат" at bounding box center [731, 148] width 76 height 19
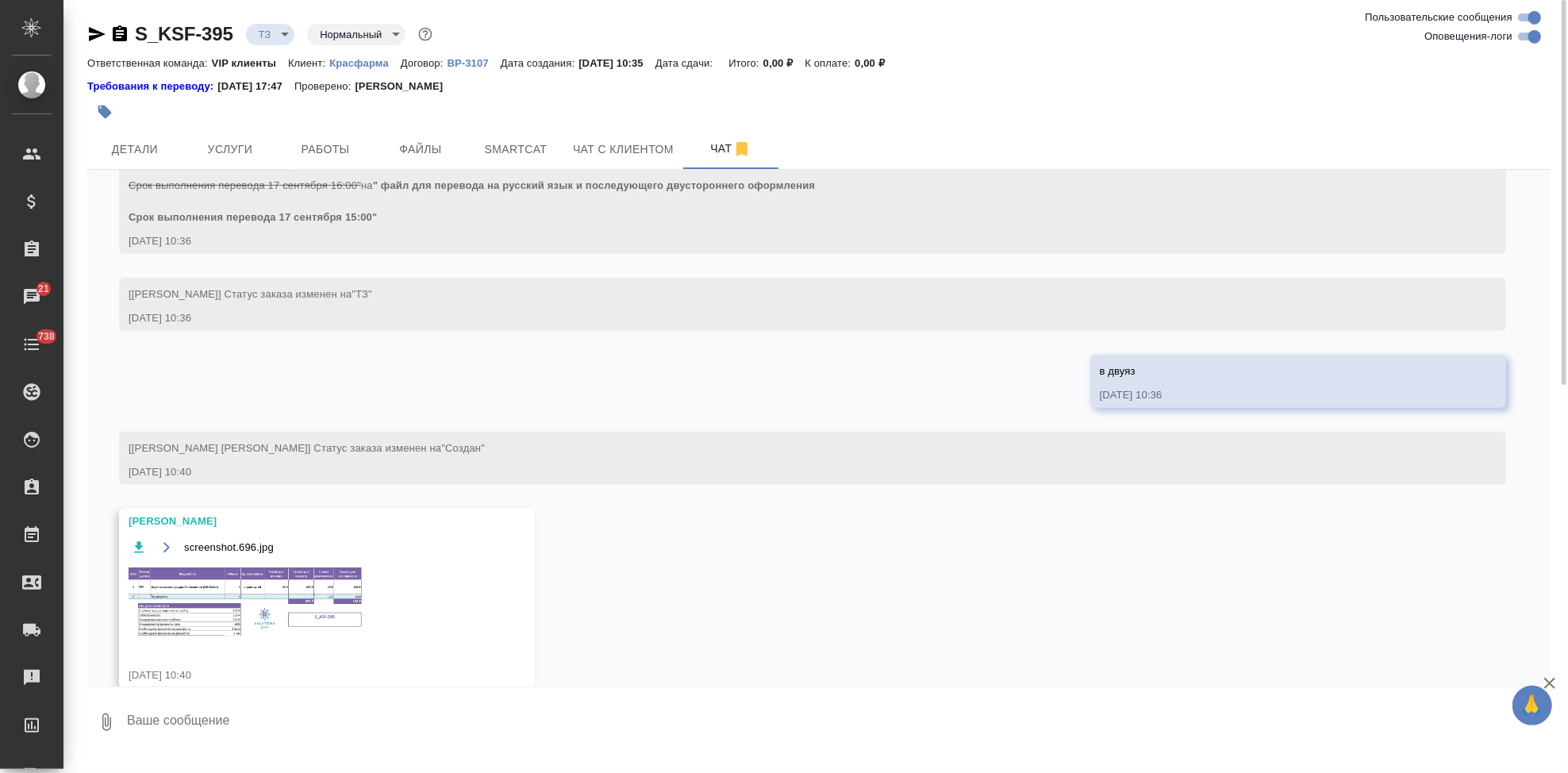
scroll to position [552, 0]
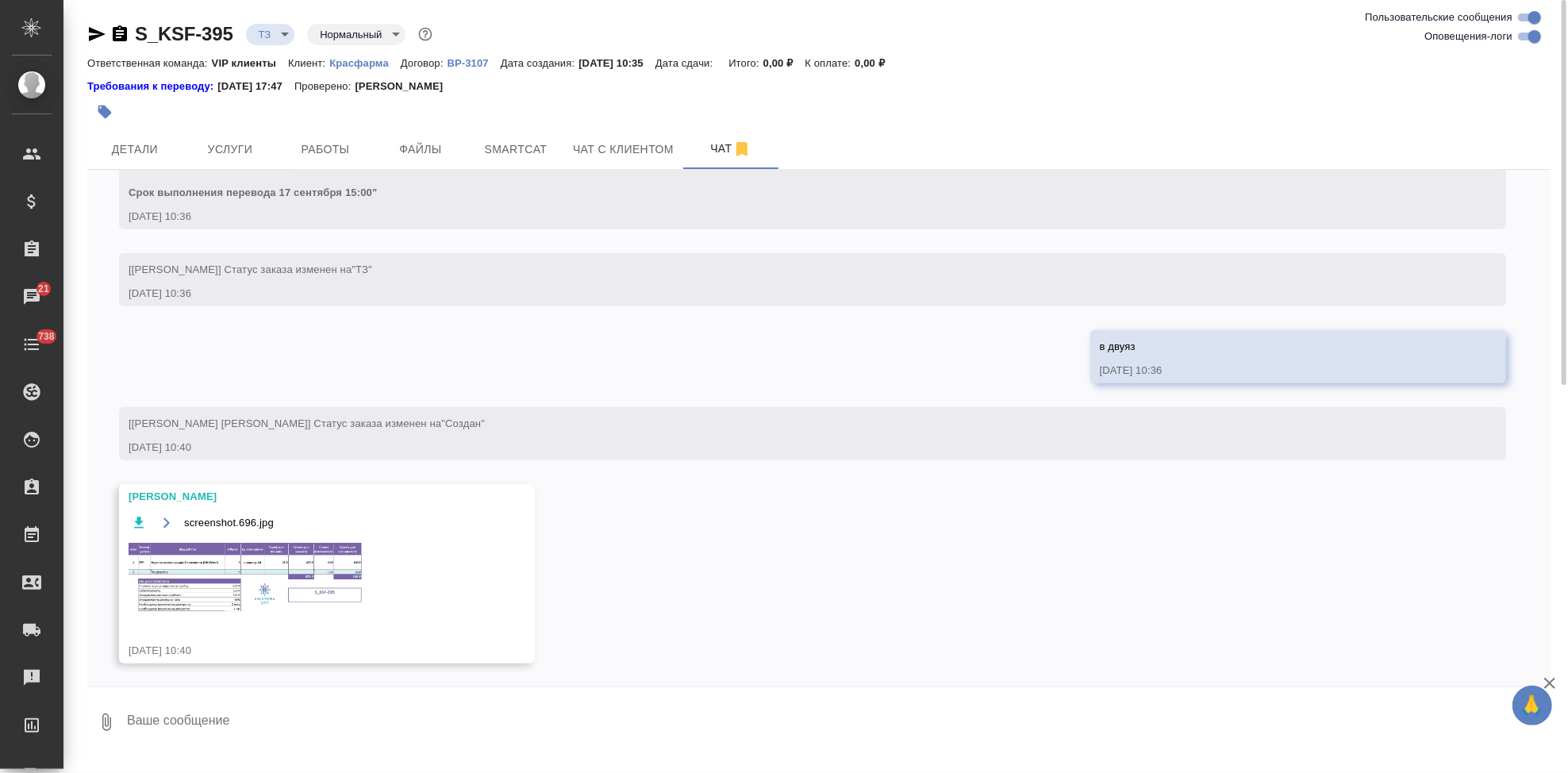
click at [316, 590] on img at bounding box center [248, 577] width 238 height 75
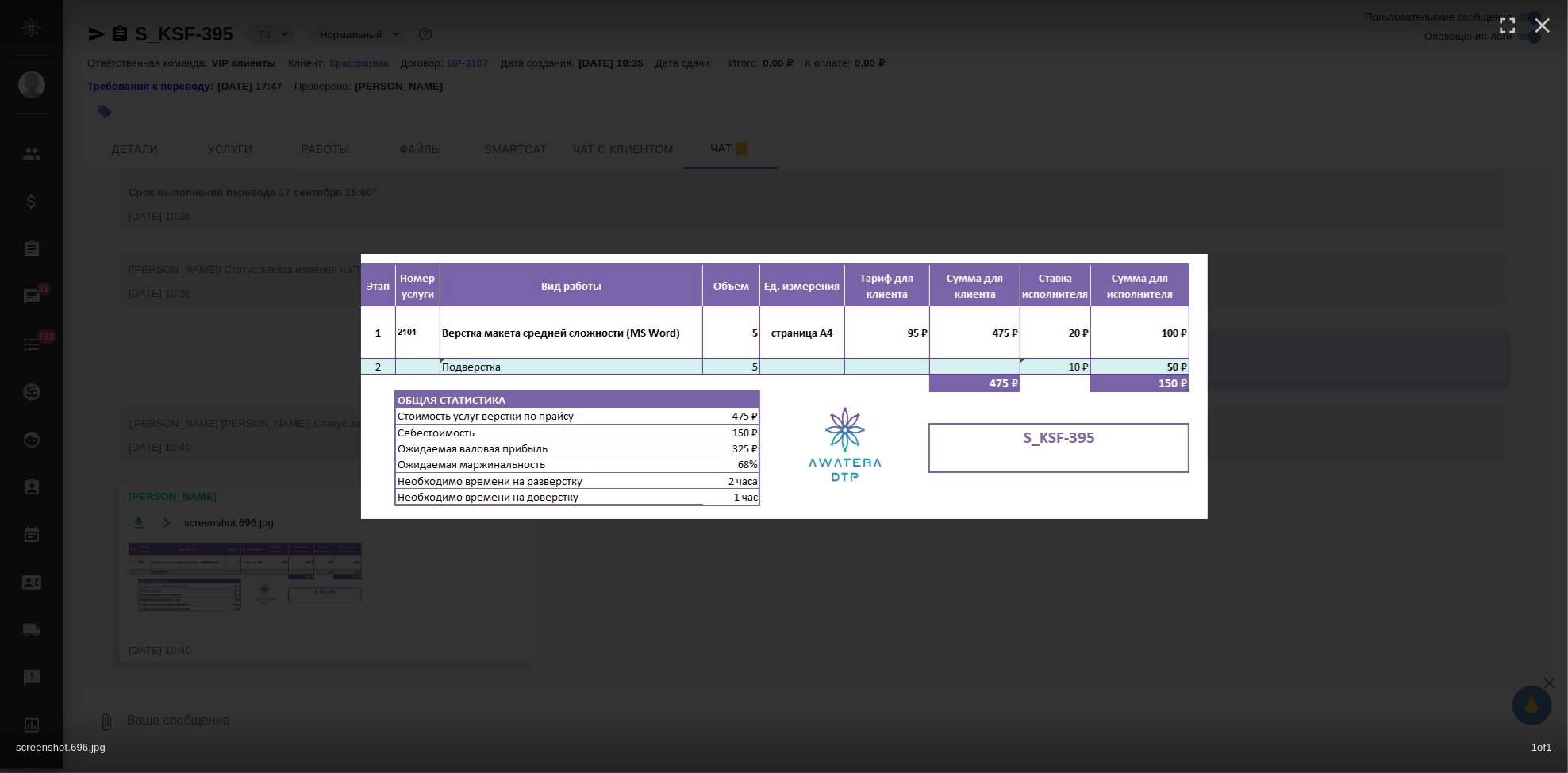
click at [792, 618] on div "screenshot.696.jpg 1 of 1" at bounding box center [784, 386] width 1568 height 773
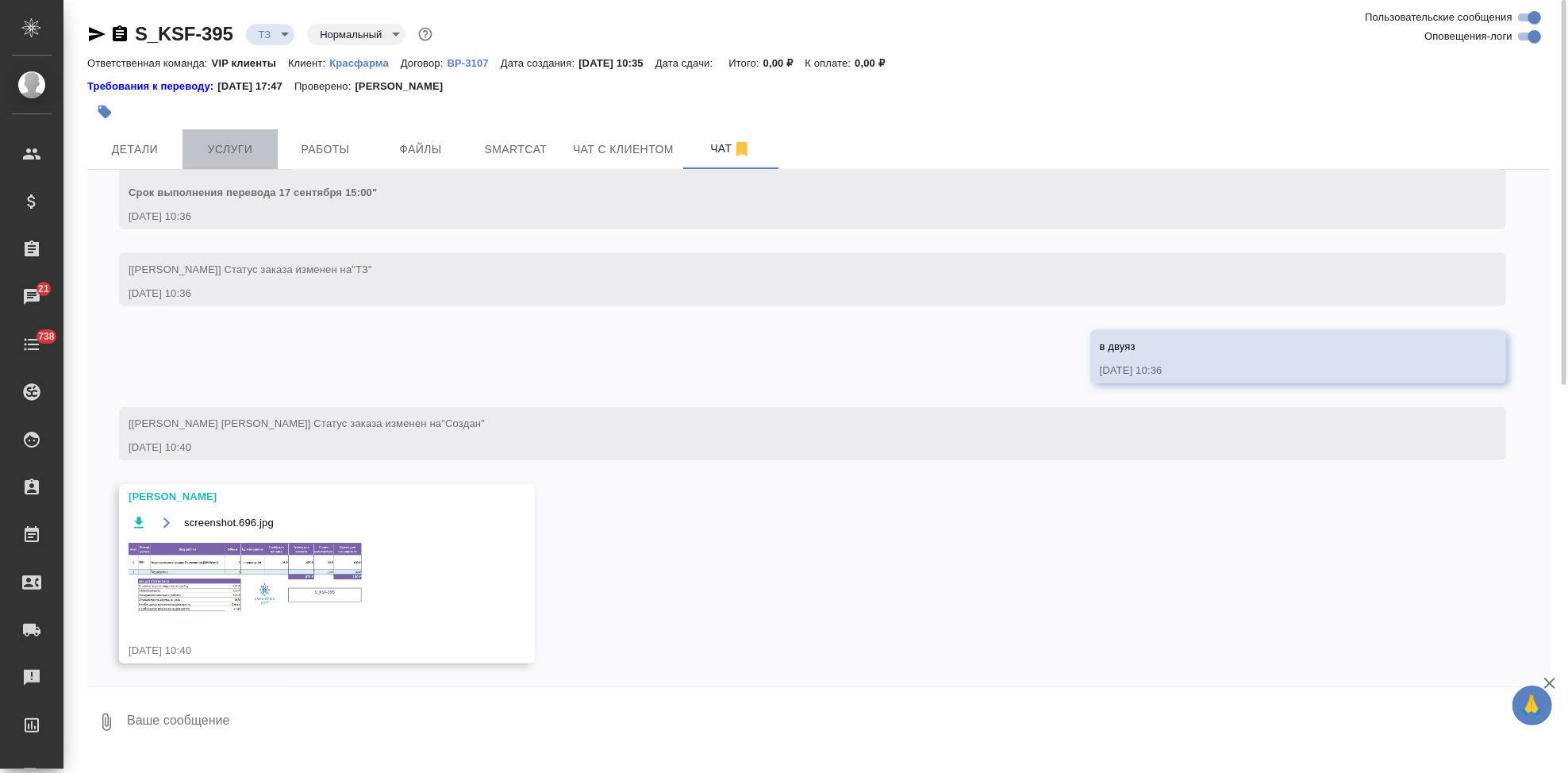
click at [239, 146] on span "Услуги" at bounding box center [230, 149] width 76 height 19
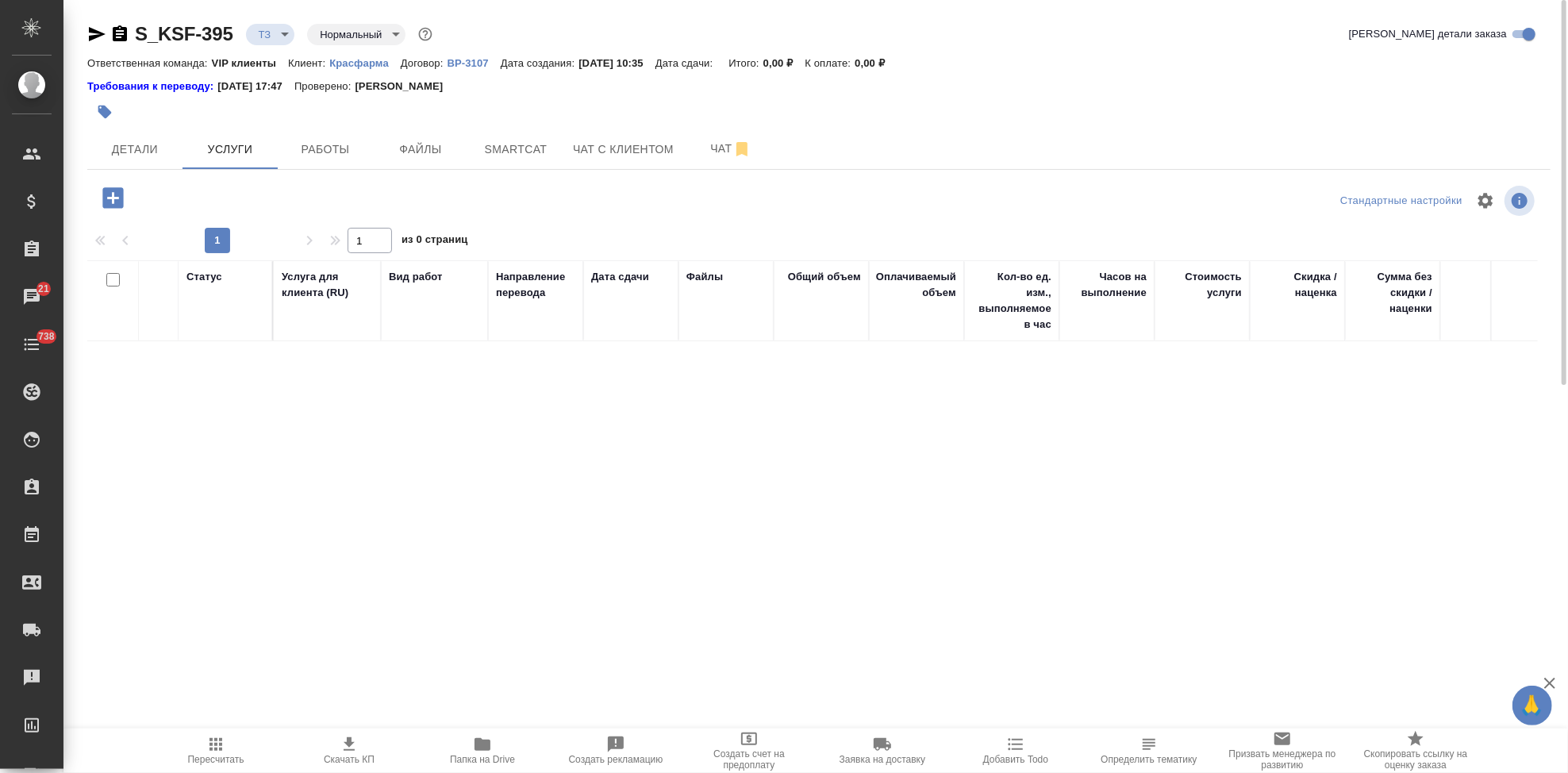
click at [110, 199] on icon "button" at bounding box center [113, 198] width 20 height 20
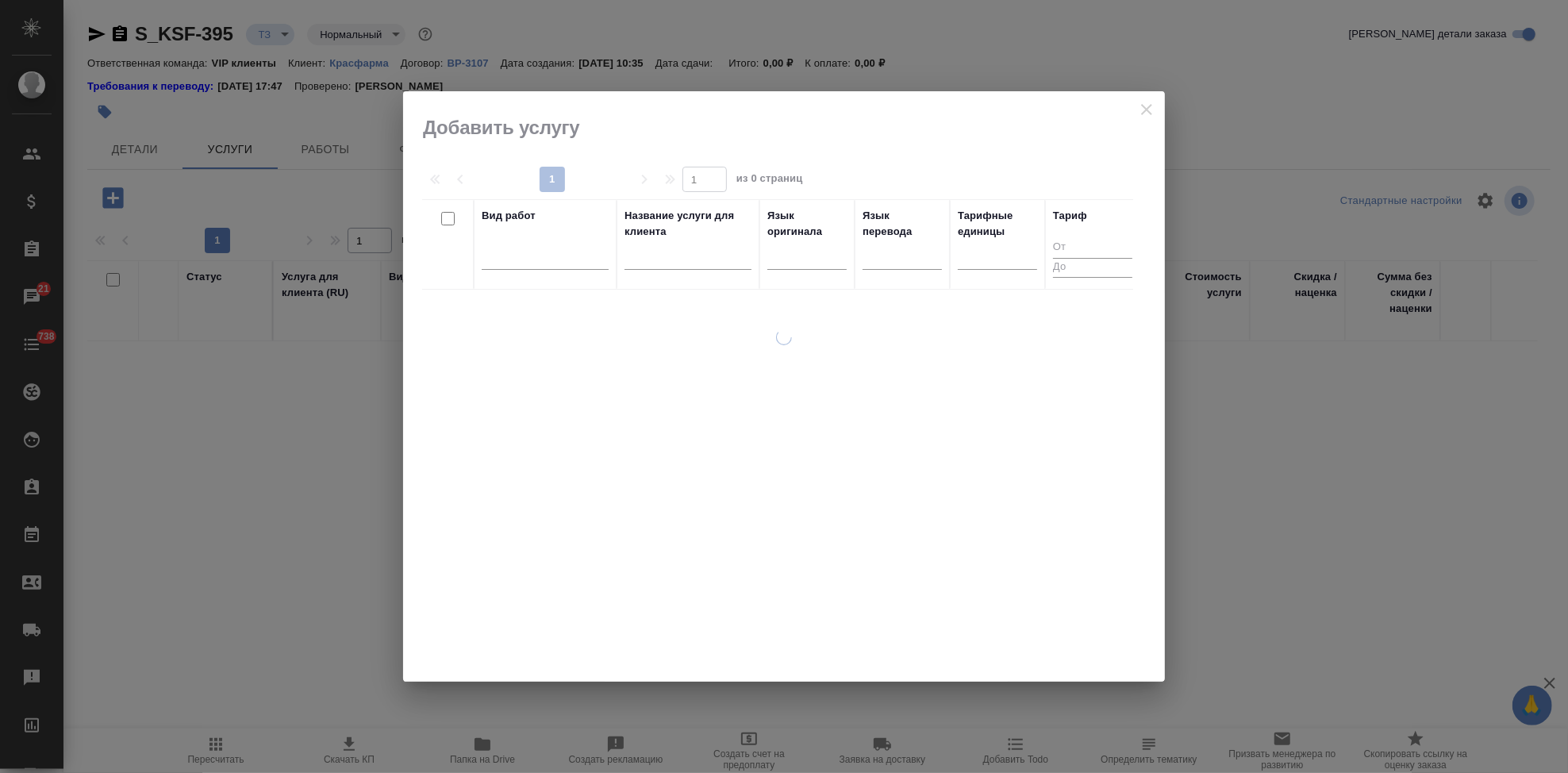
click at [662, 266] on input "text" at bounding box center [687, 260] width 127 height 19
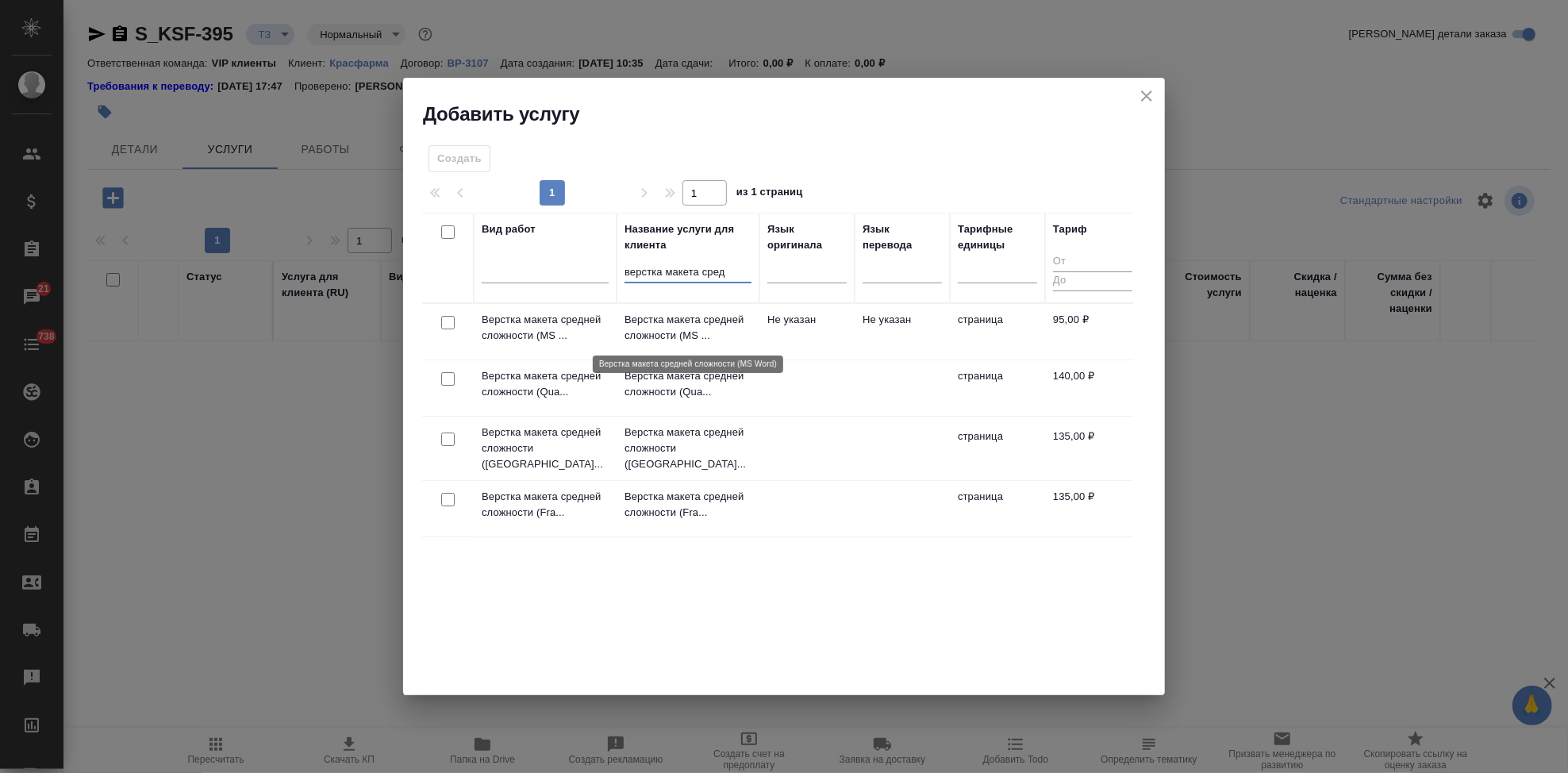
type input "верстка макета сред"
click at [678, 331] on p "Верстка макета средней сложности (MS ..." at bounding box center [687, 328] width 127 height 31
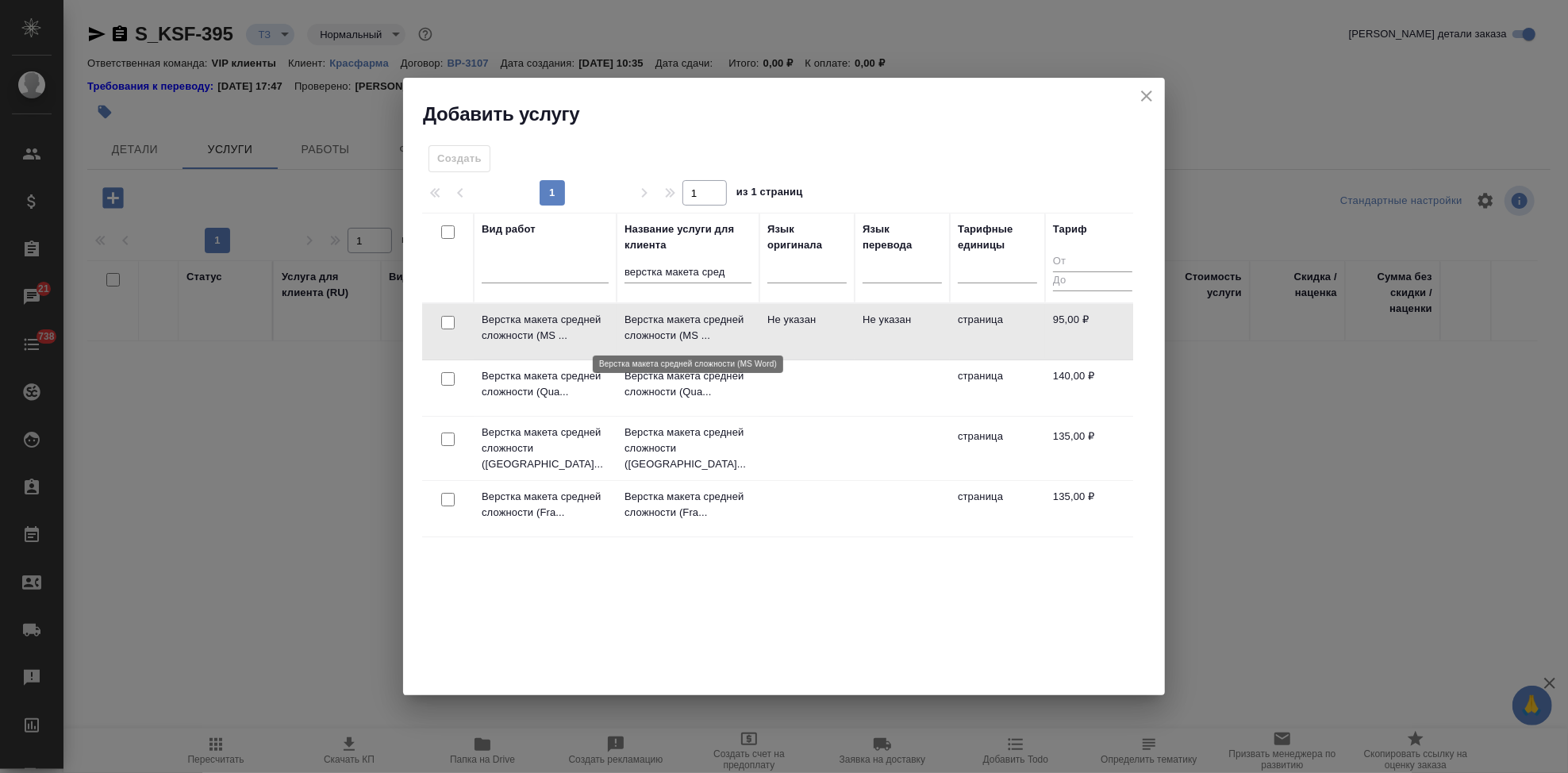
click at [678, 331] on p "Верстка макета средней сложности (MS ..." at bounding box center [687, 328] width 127 height 31
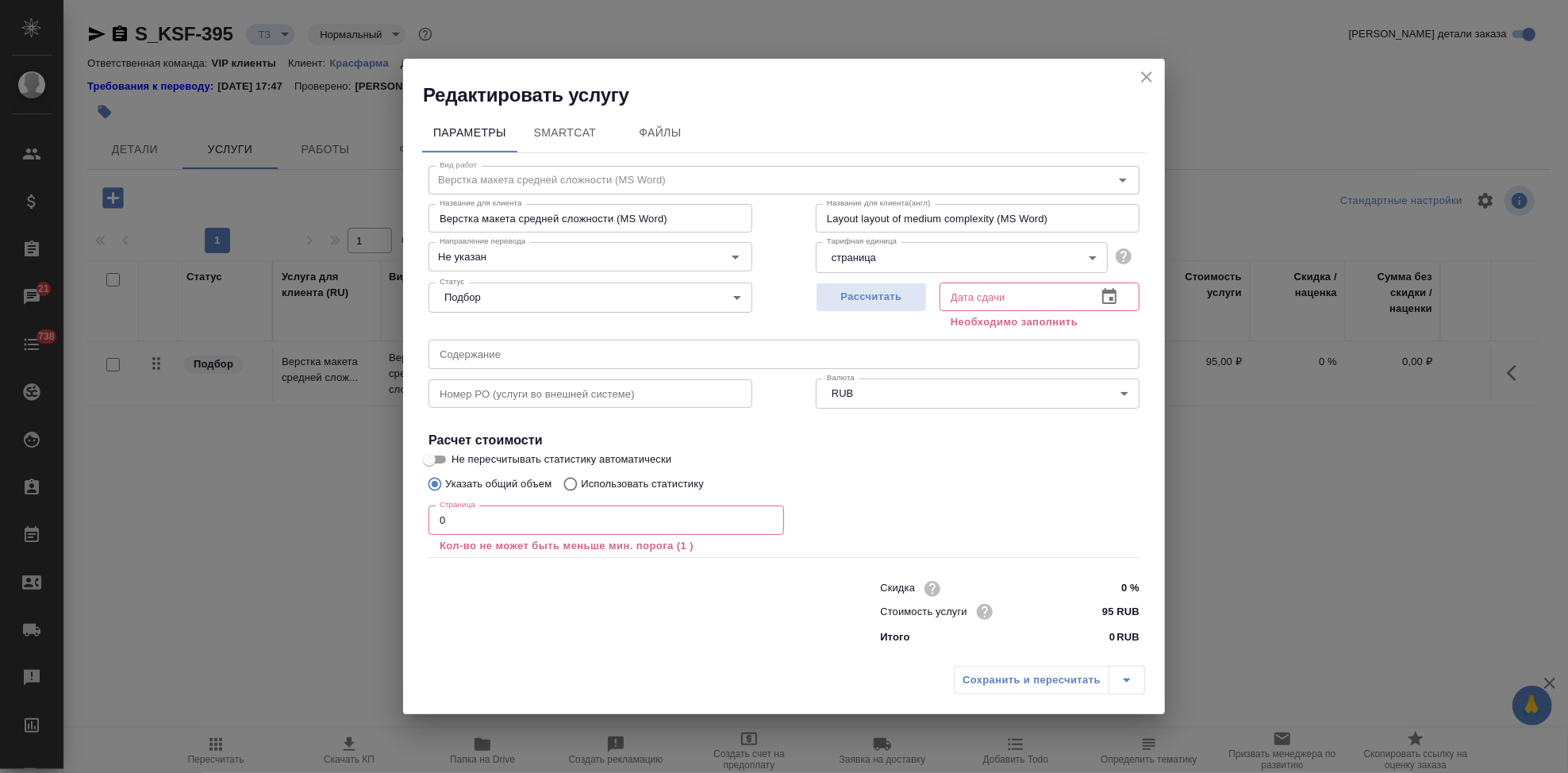
click at [550, 520] on input "0" at bounding box center [606, 519] width 356 height 29
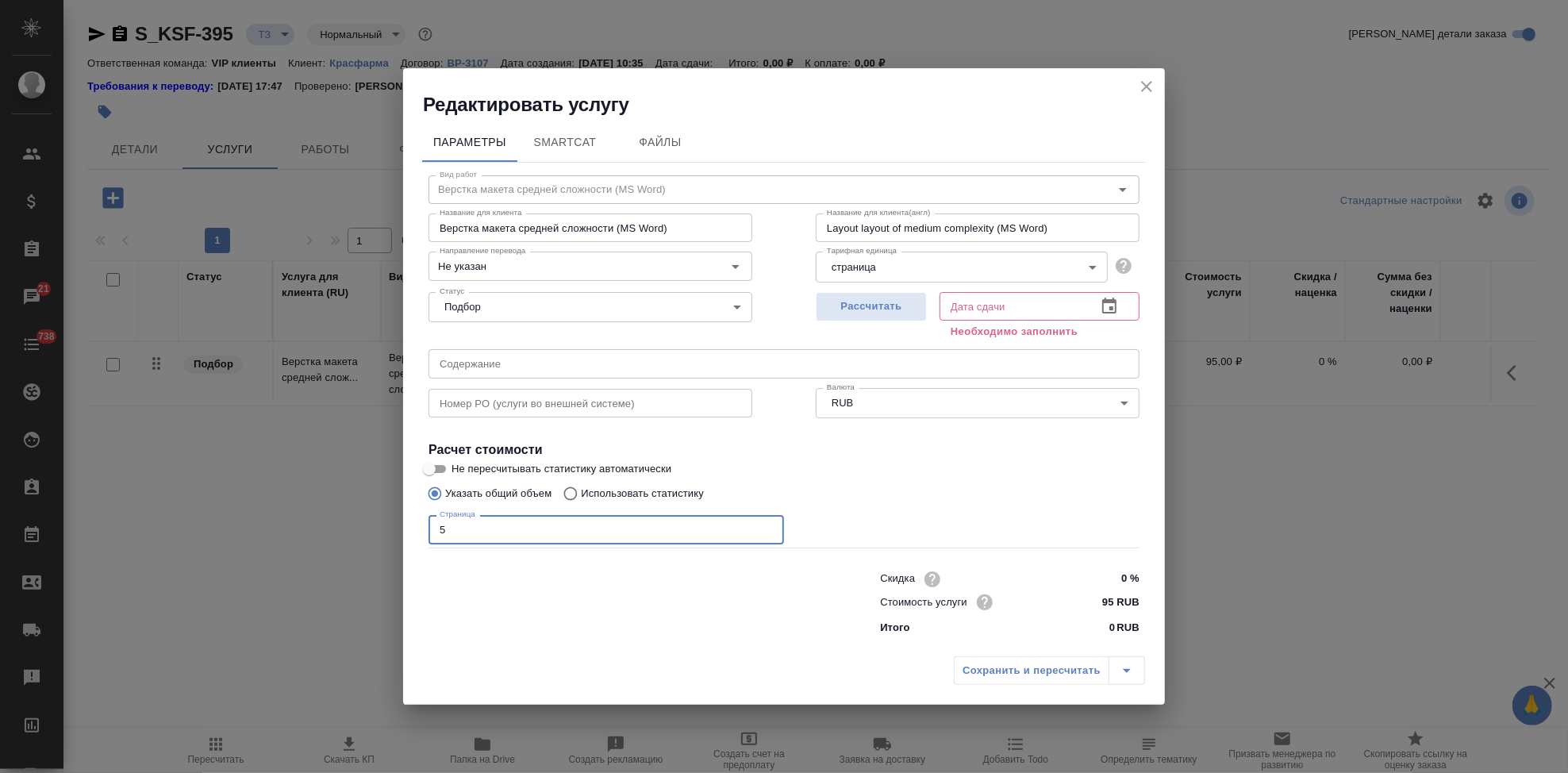
type input "5"
click at [1112, 313] on icon "button" at bounding box center [1109, 305] width 14 height 16
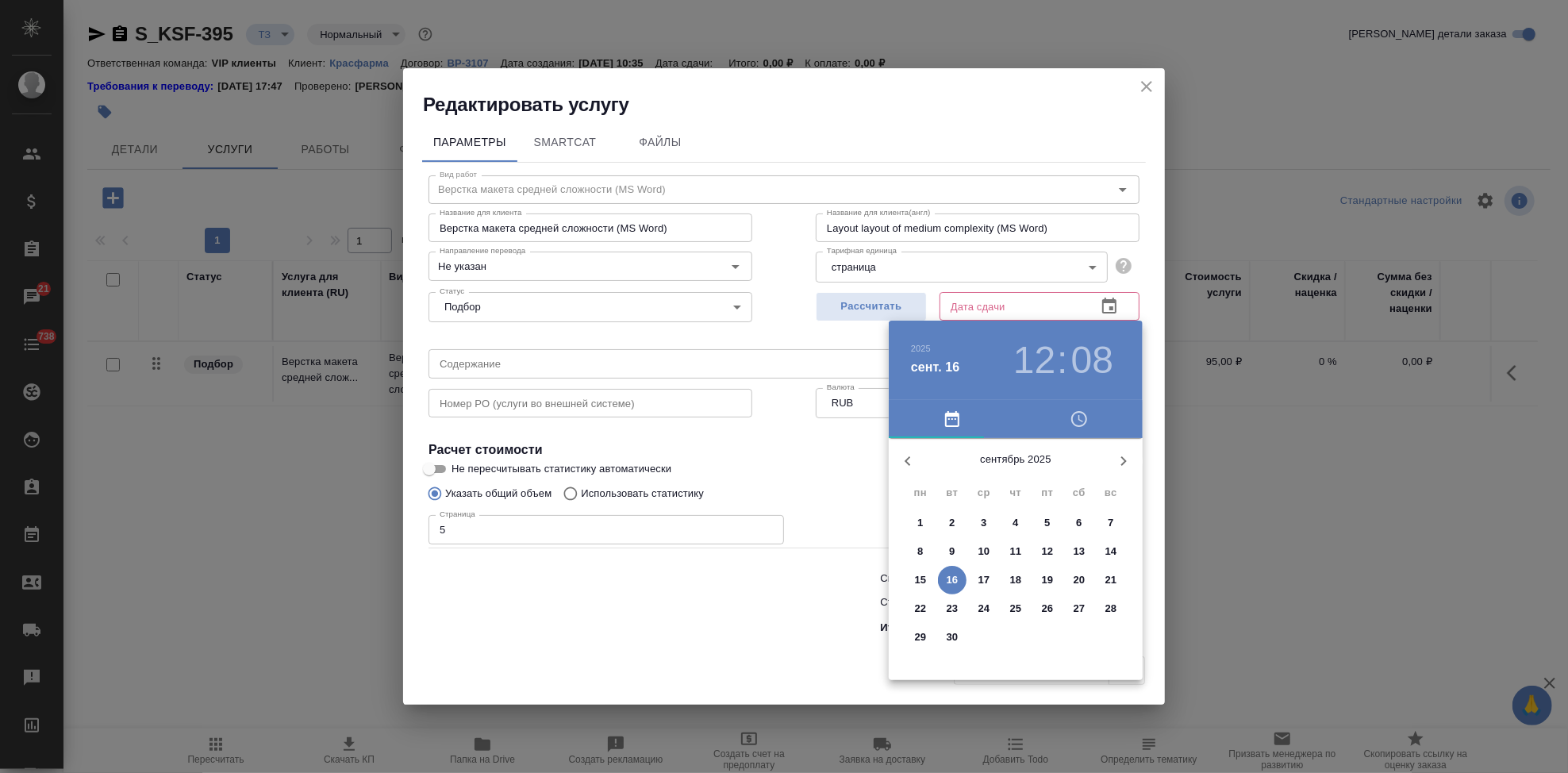
click at [982, 580] on p "17" at bounding box center [984, 579] width 12 height 16
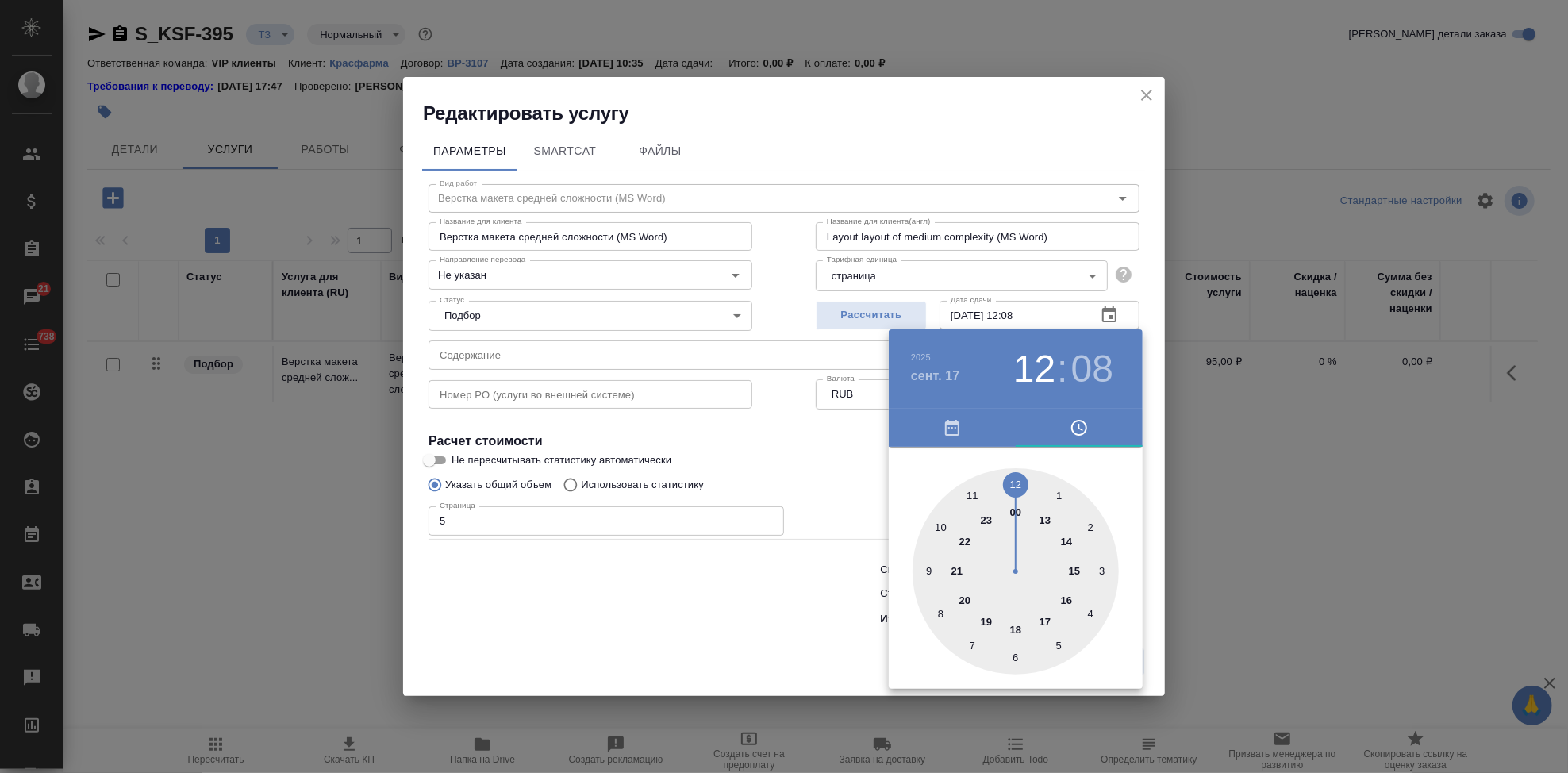
click at [1041, 520] on div at bounding box center [1015, 571] width 206 height 206
click at [1019, 485] on div at bounding box center [1015, 571] width 206 height 206
type input "17.09.2025 13:00"
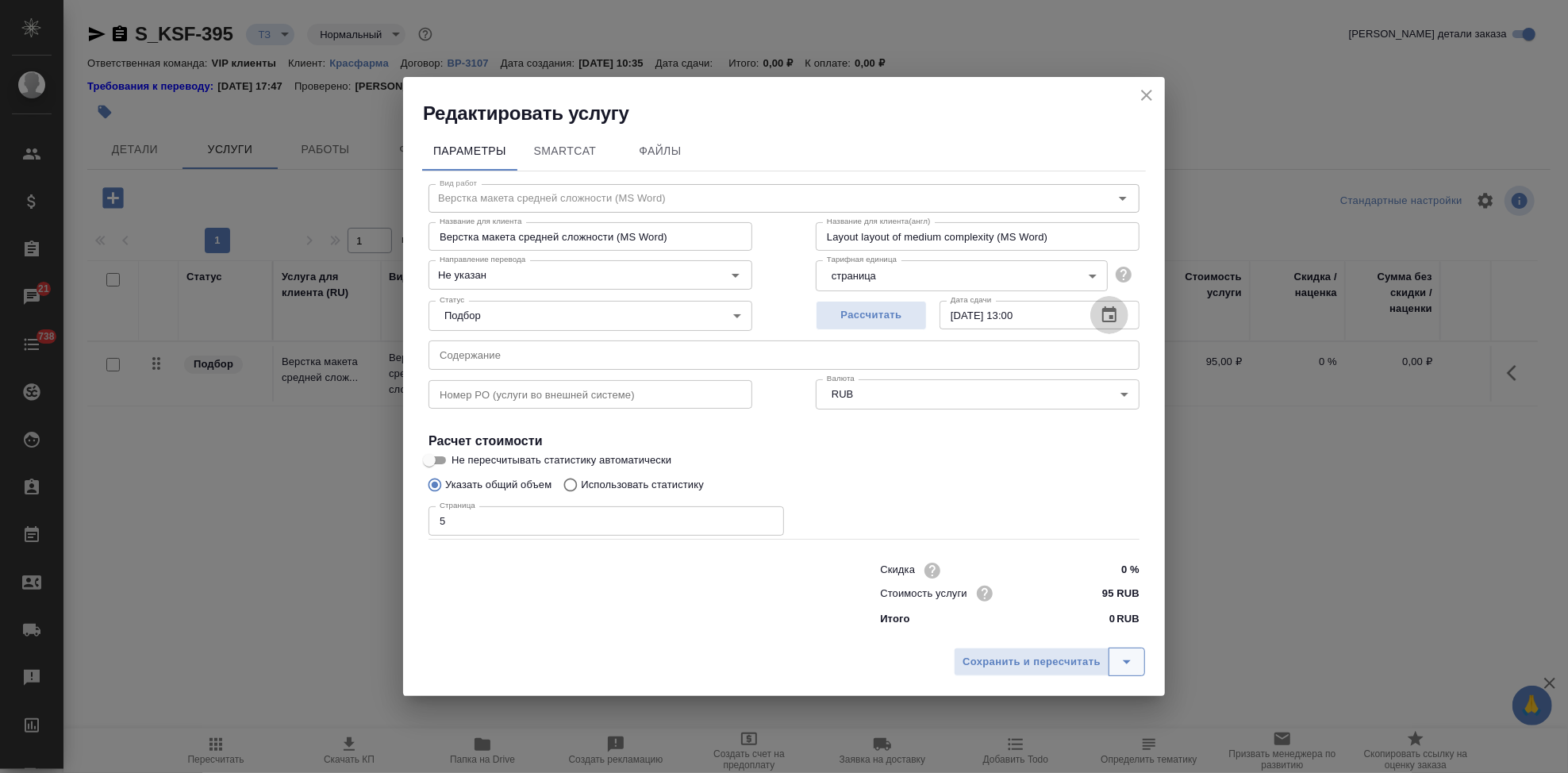
click at [1117, 662] on icon "split button" at bounding box center [1126, 661] width 19 height 19
click at [1030, 616] on li "Сохранить" at bounding box center [1051, 628] width 191 height 25
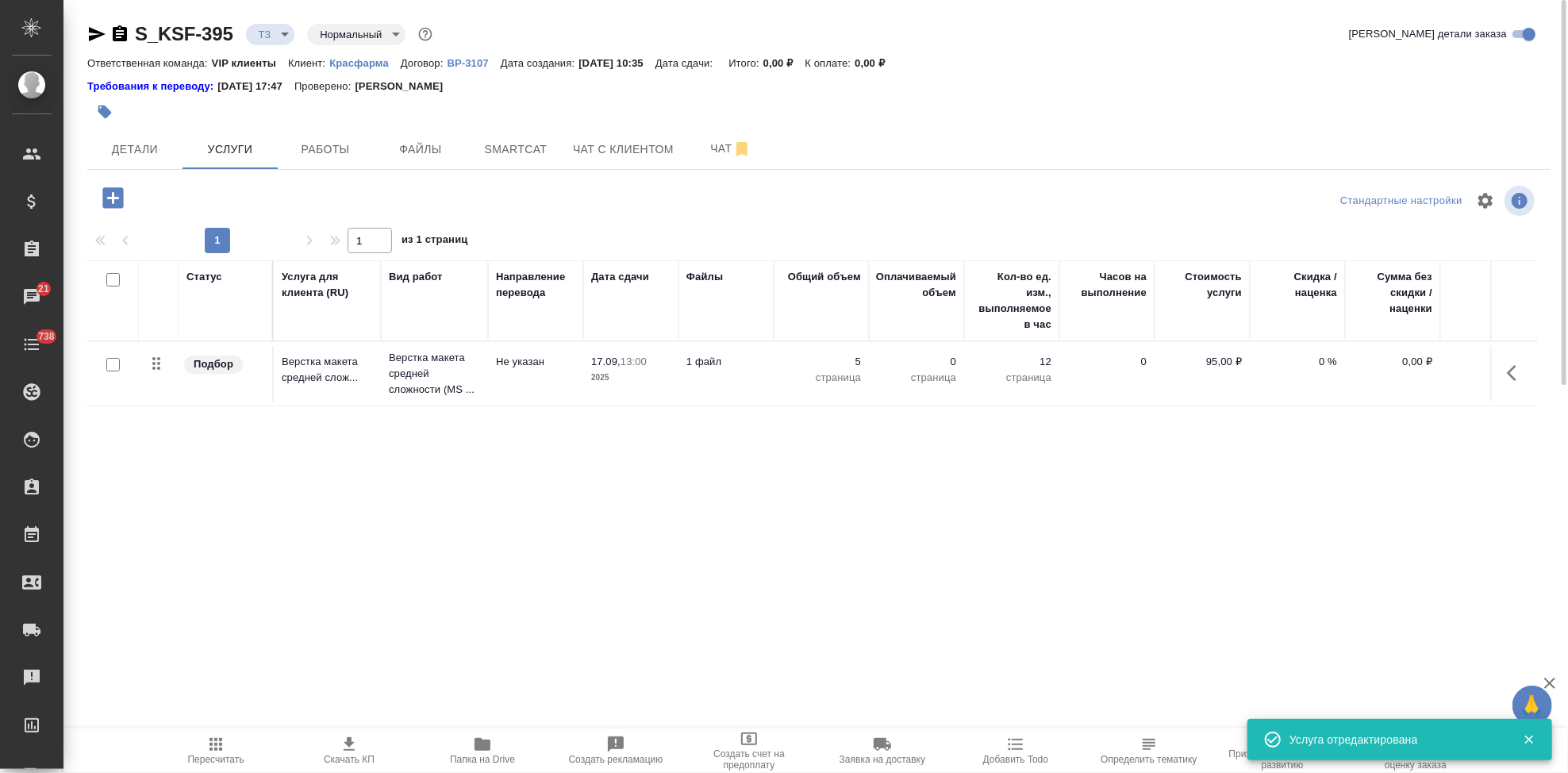
click at [111, 203] on icon "button" at bounding box center [113, 198] width 20 height 20
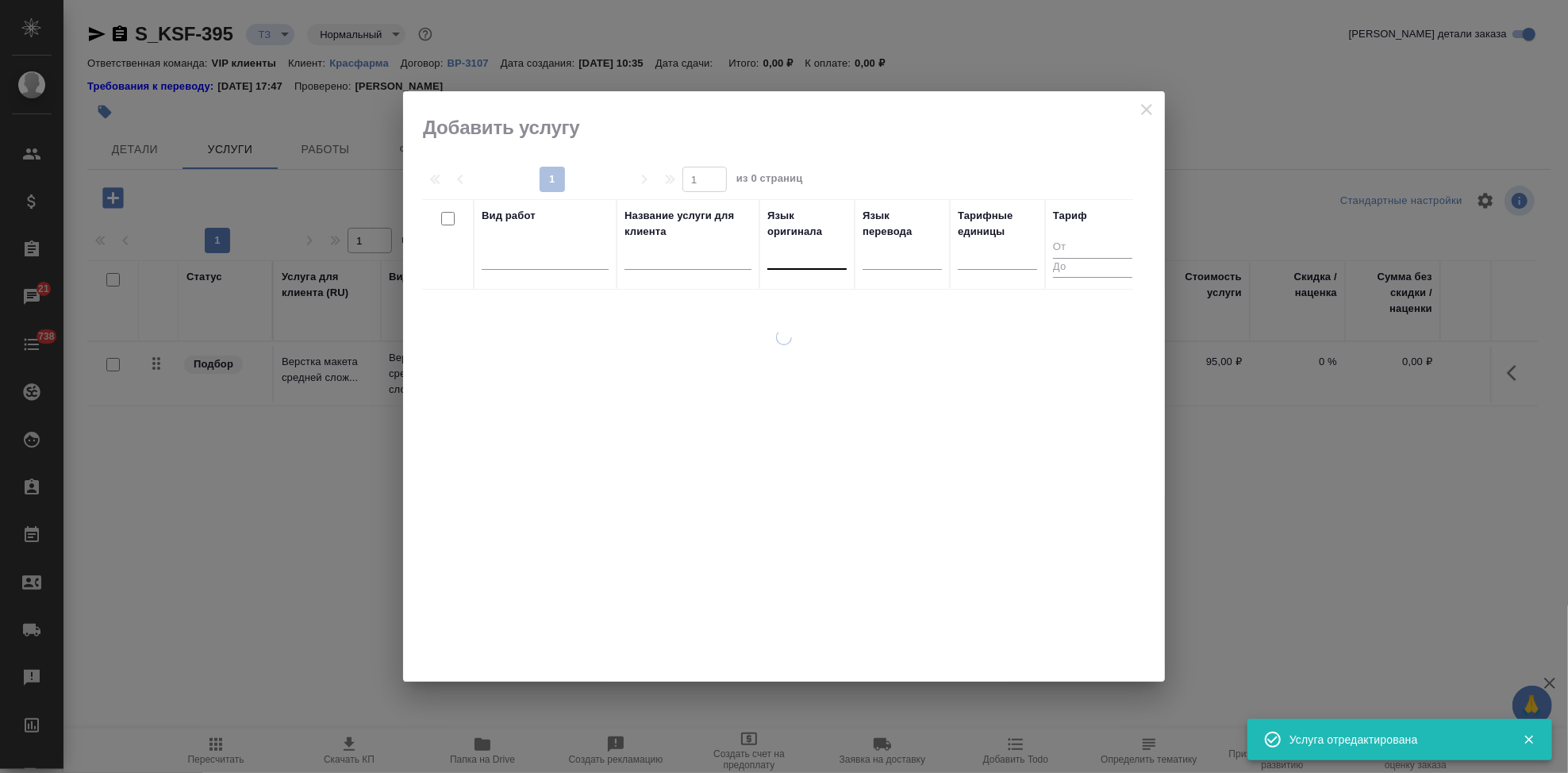
click at [790, 257] on div at bounding box center [808, 253] width 79 height 23
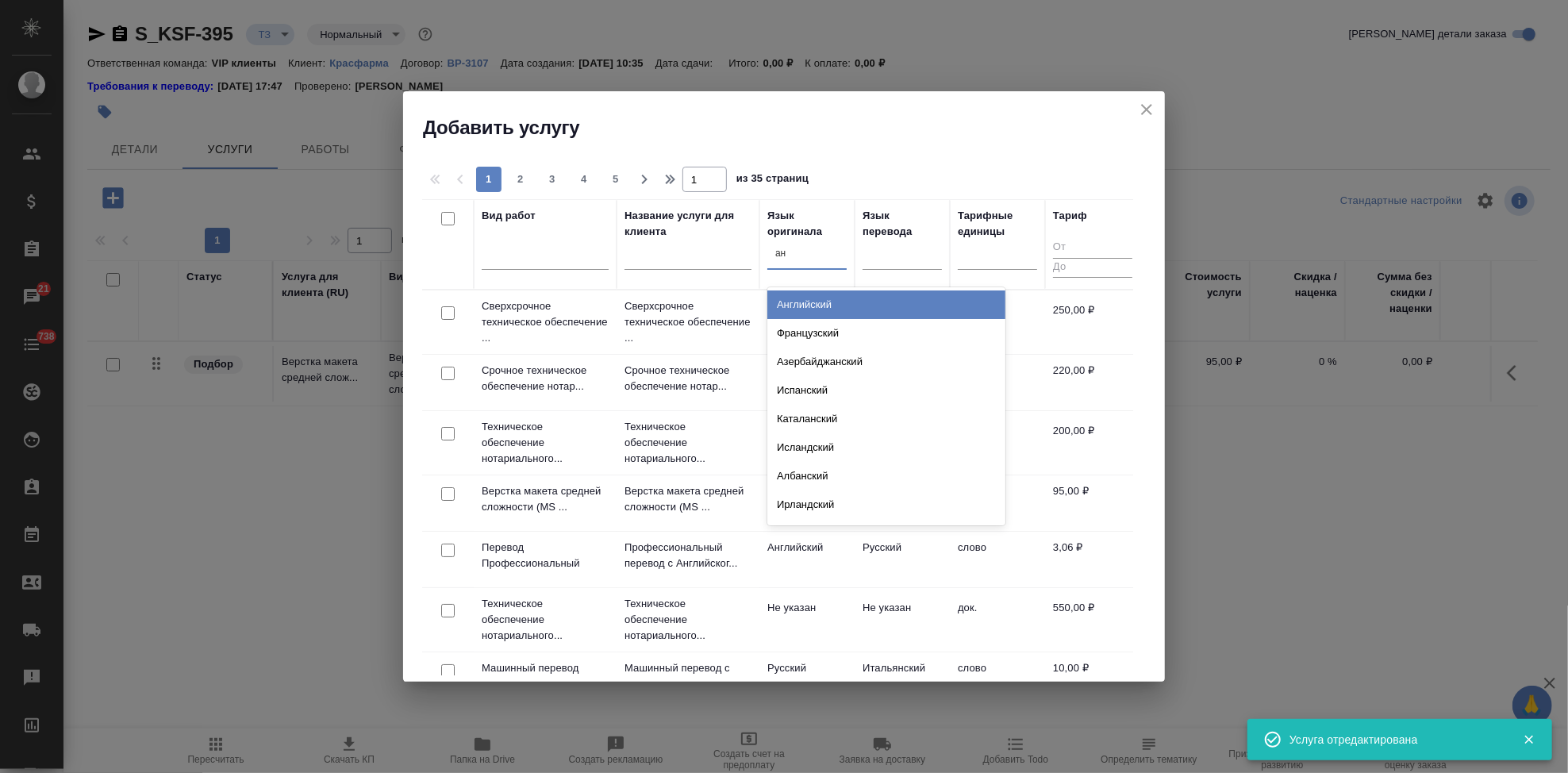
type input "анг"
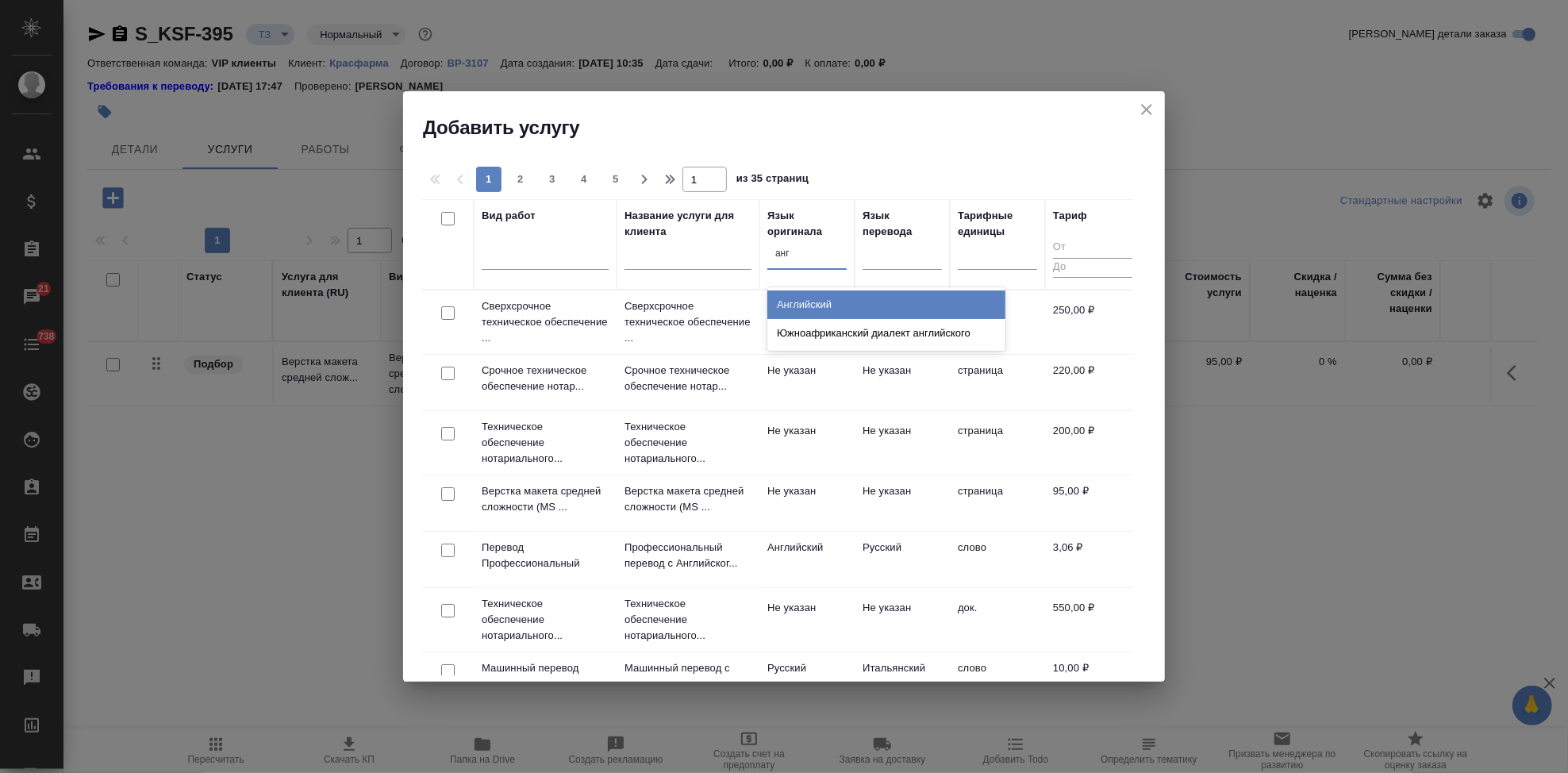
click at [802, 299] on div "Английский" at bounding box center [887, 304] width 238 height 29
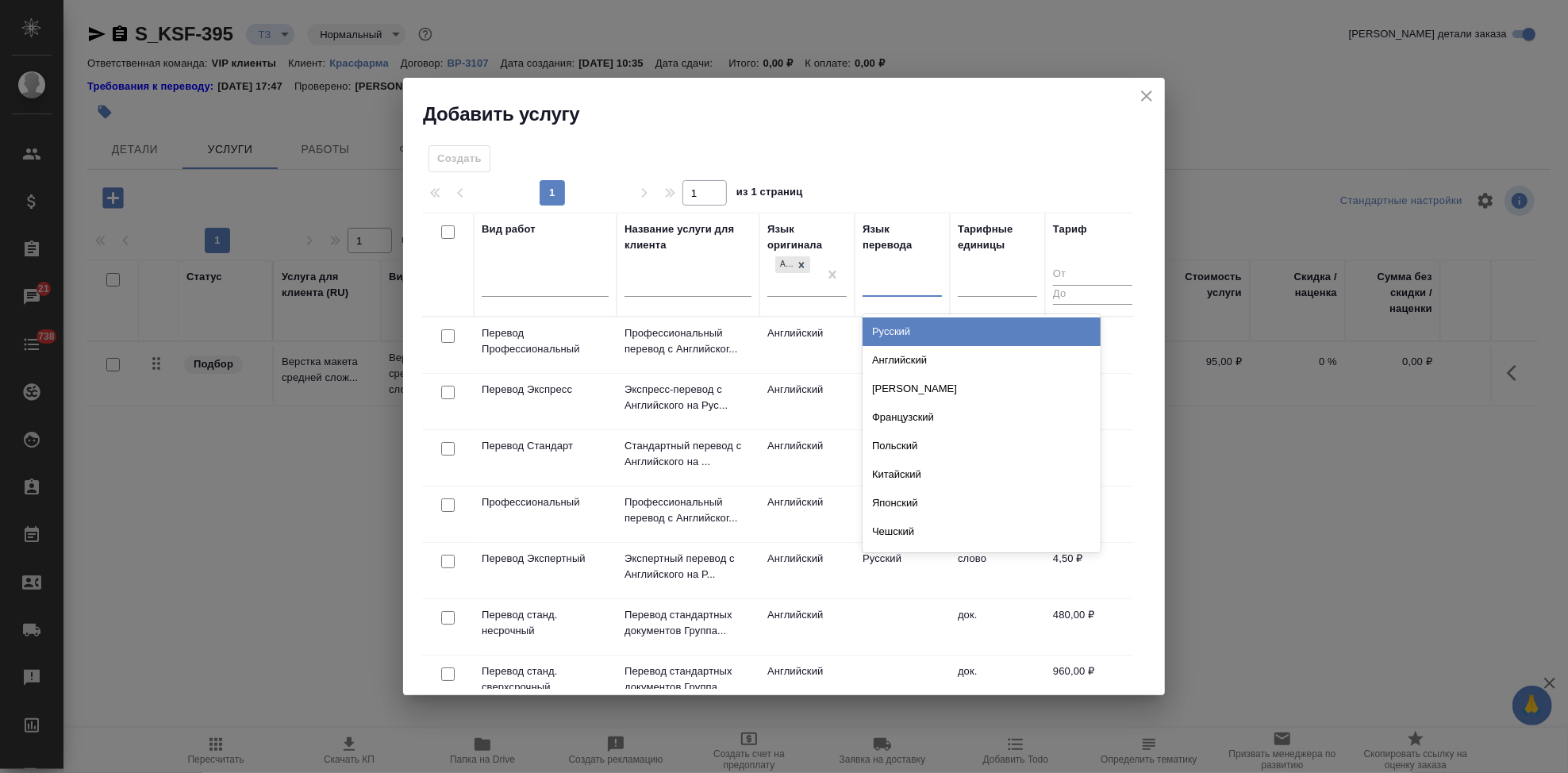
click at [871, 283] on input "text" at bounding box center [871, 281] width 2 height 11
type input "рус"
click at [897, 322] on div "Русский" at bounding box center [982, 332] width 238 height 29
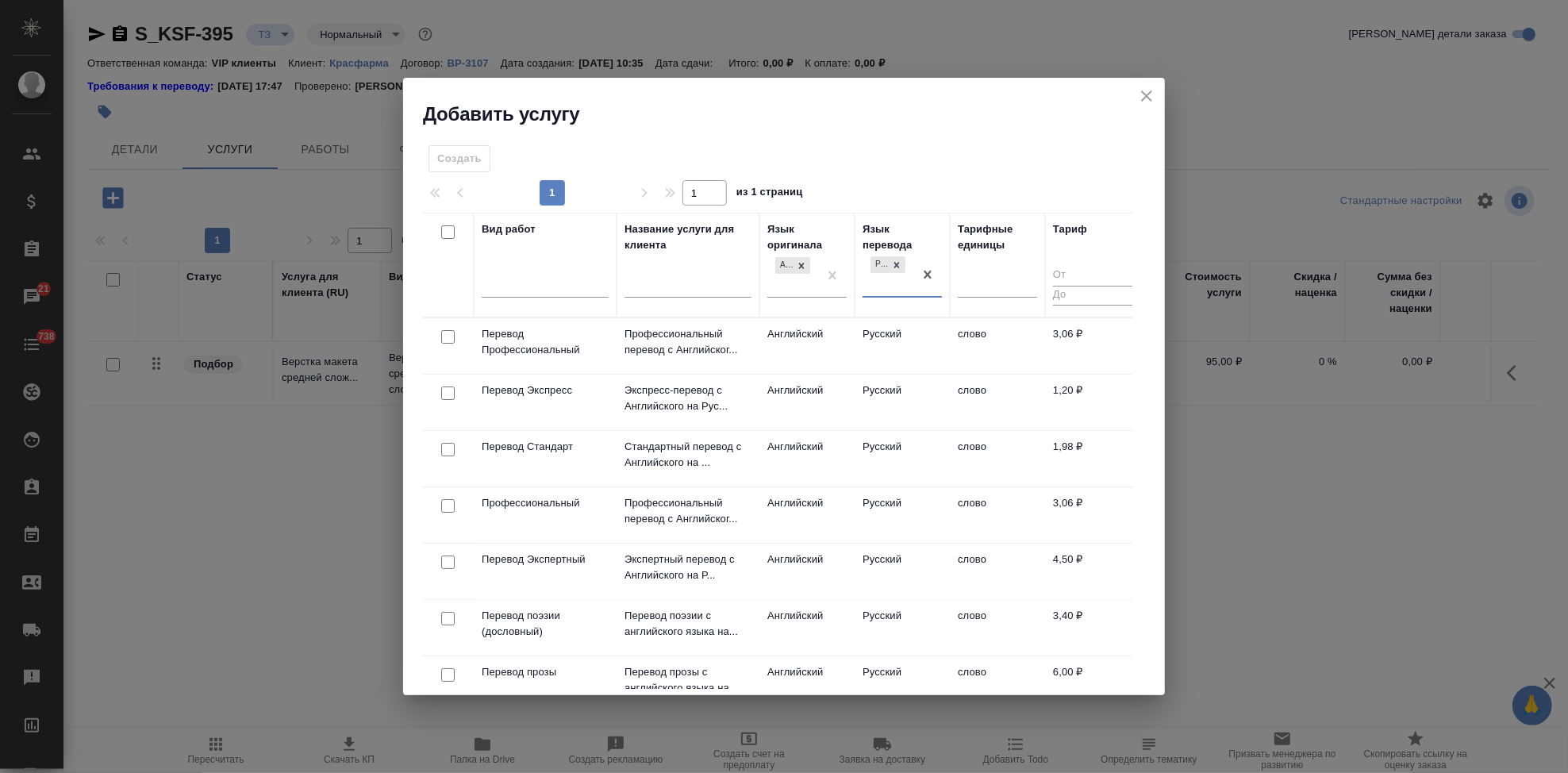
click at [893, 346] on td "Русский" at bounding box center [902, 345] width 95 height 55
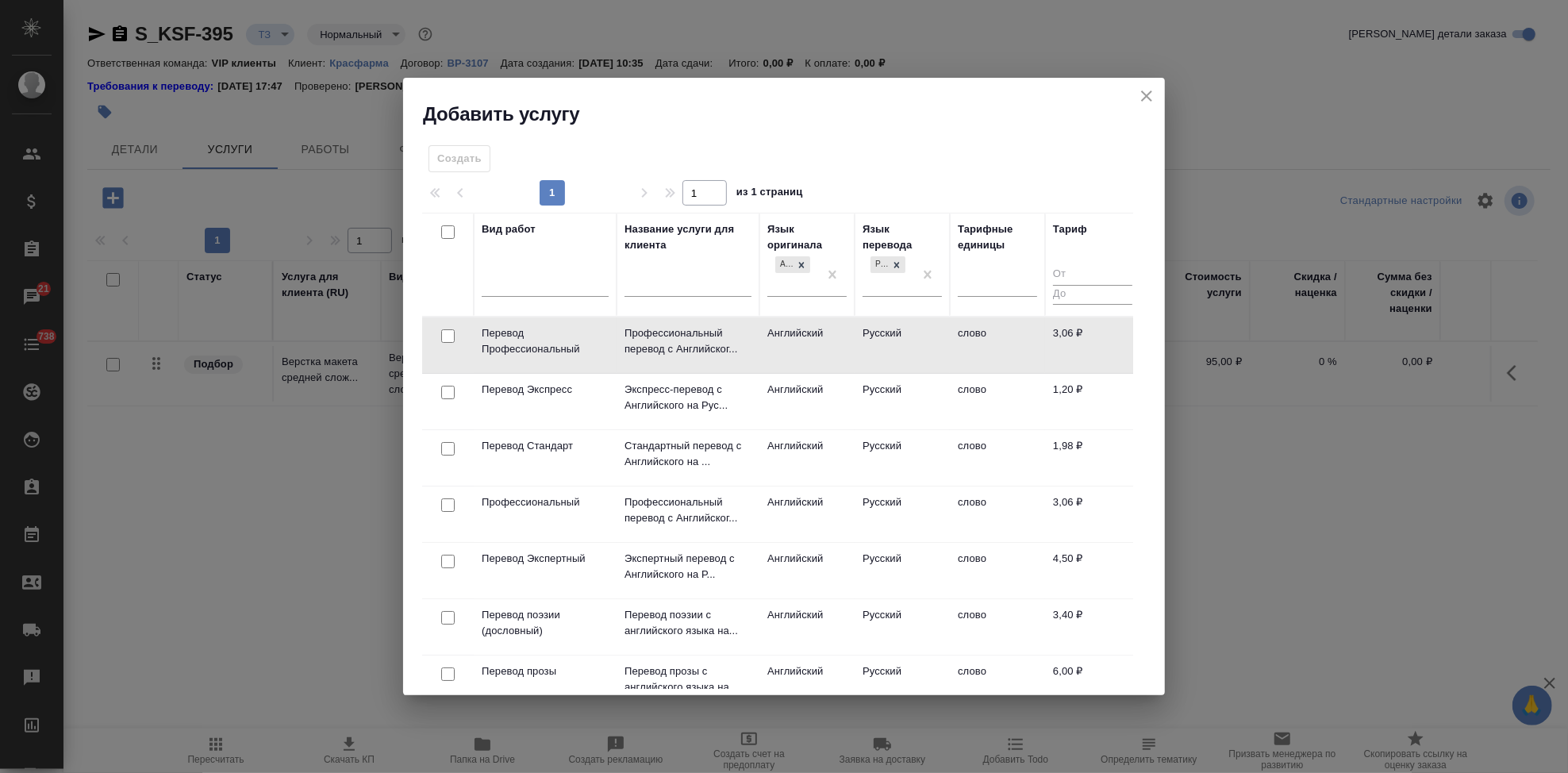
click at [893, 346] on td "Русский" at bounding box center [902, 345] width 95 height 55
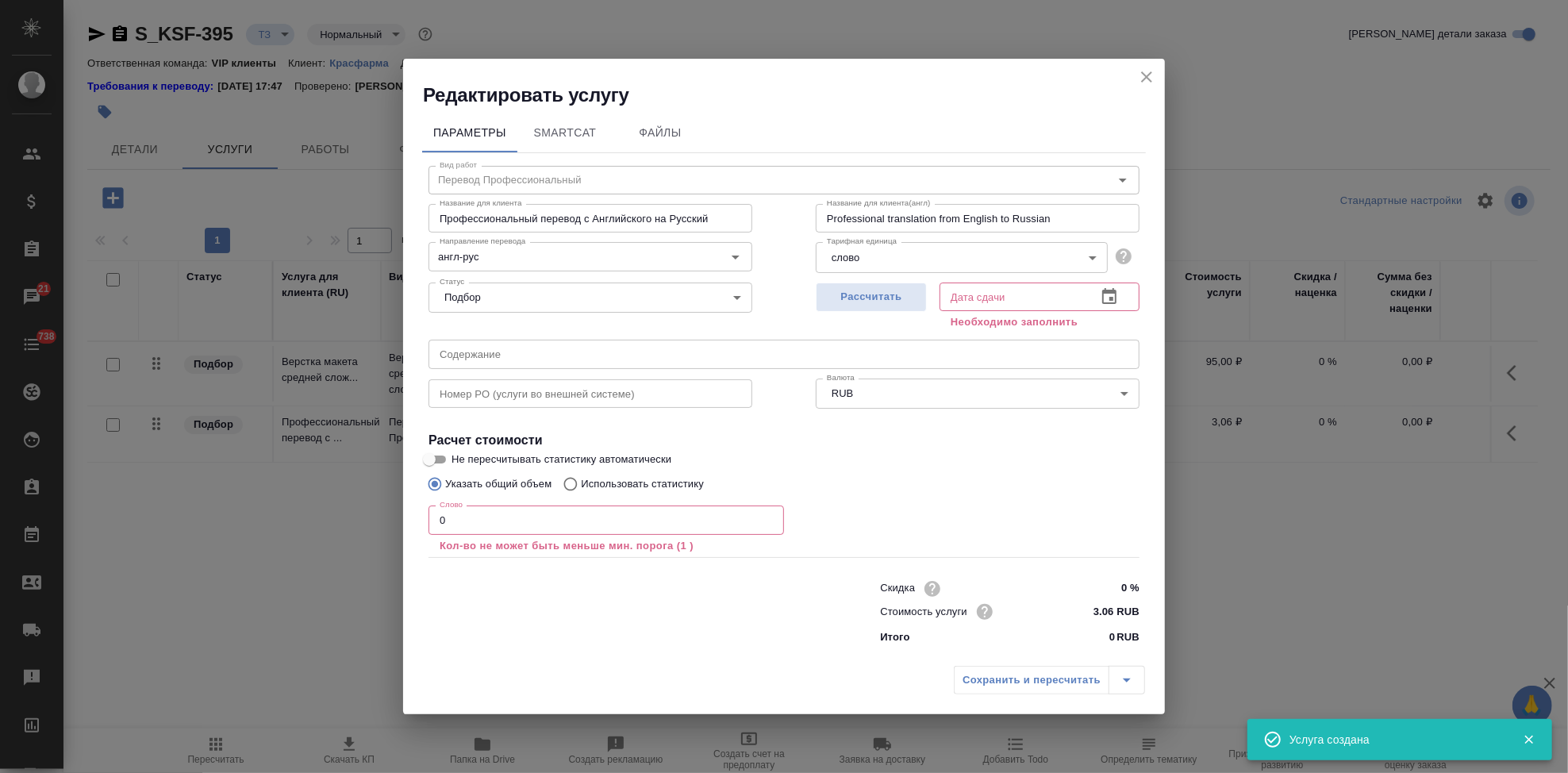
click at [466, 509] on input "0" at bounding box center [606, 519] width 356 height 29
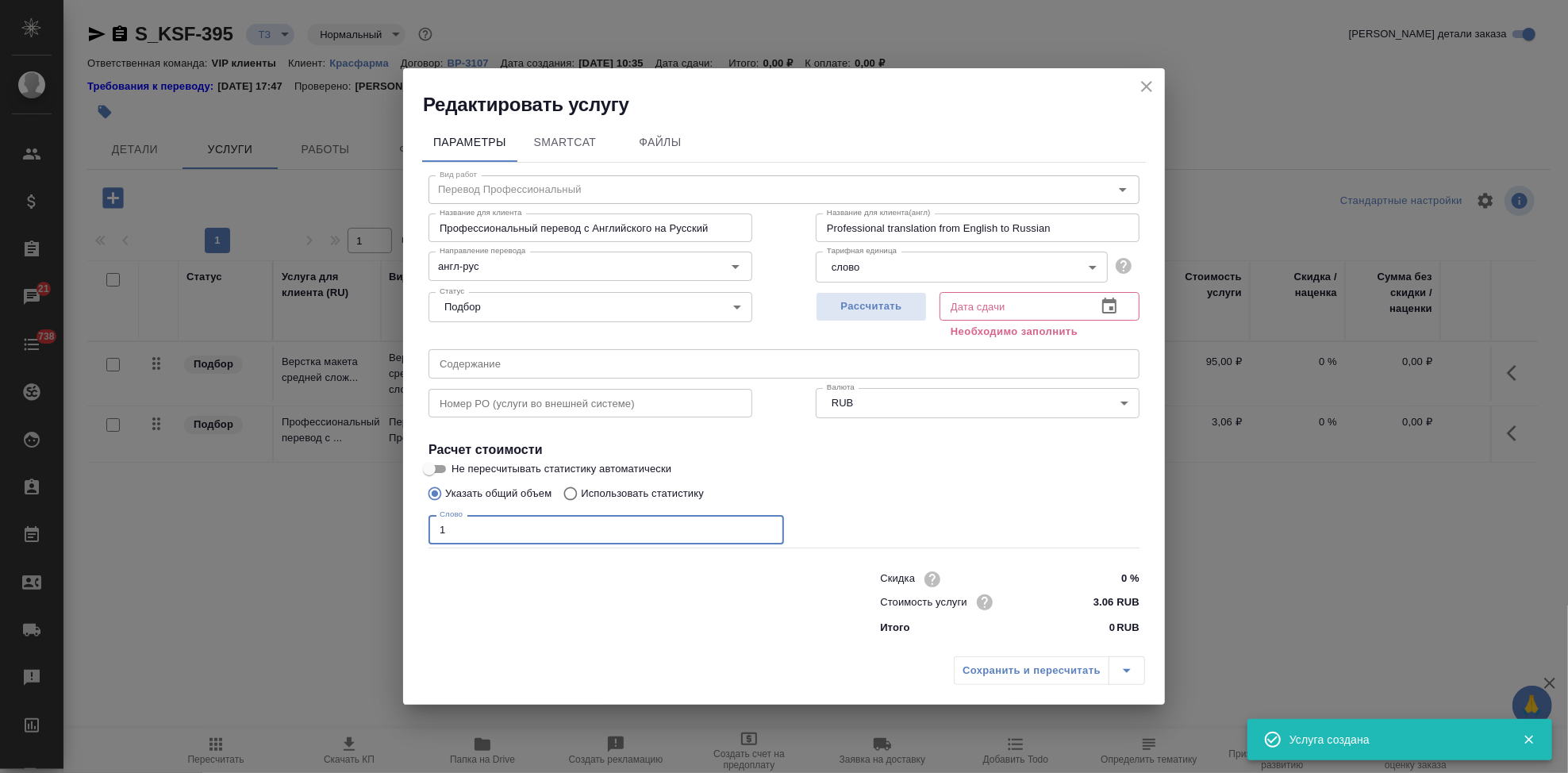
type input "1"
click at [1112, 303] on icon "button" at bounding box center [1109, 306] width 19 height 19
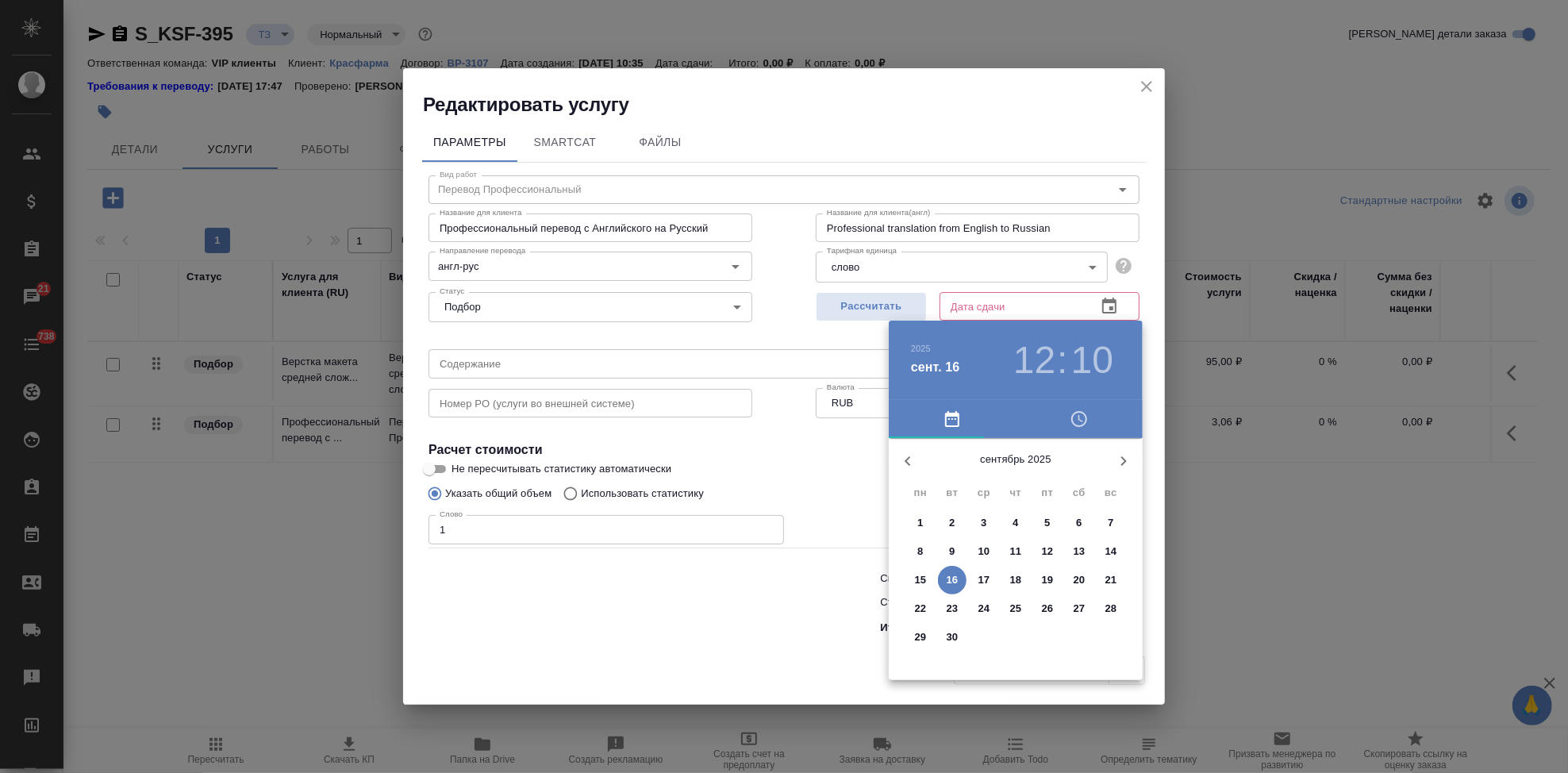
click at [984, 579] on p "17" at bounding box center [984, 579] width 12 height 16
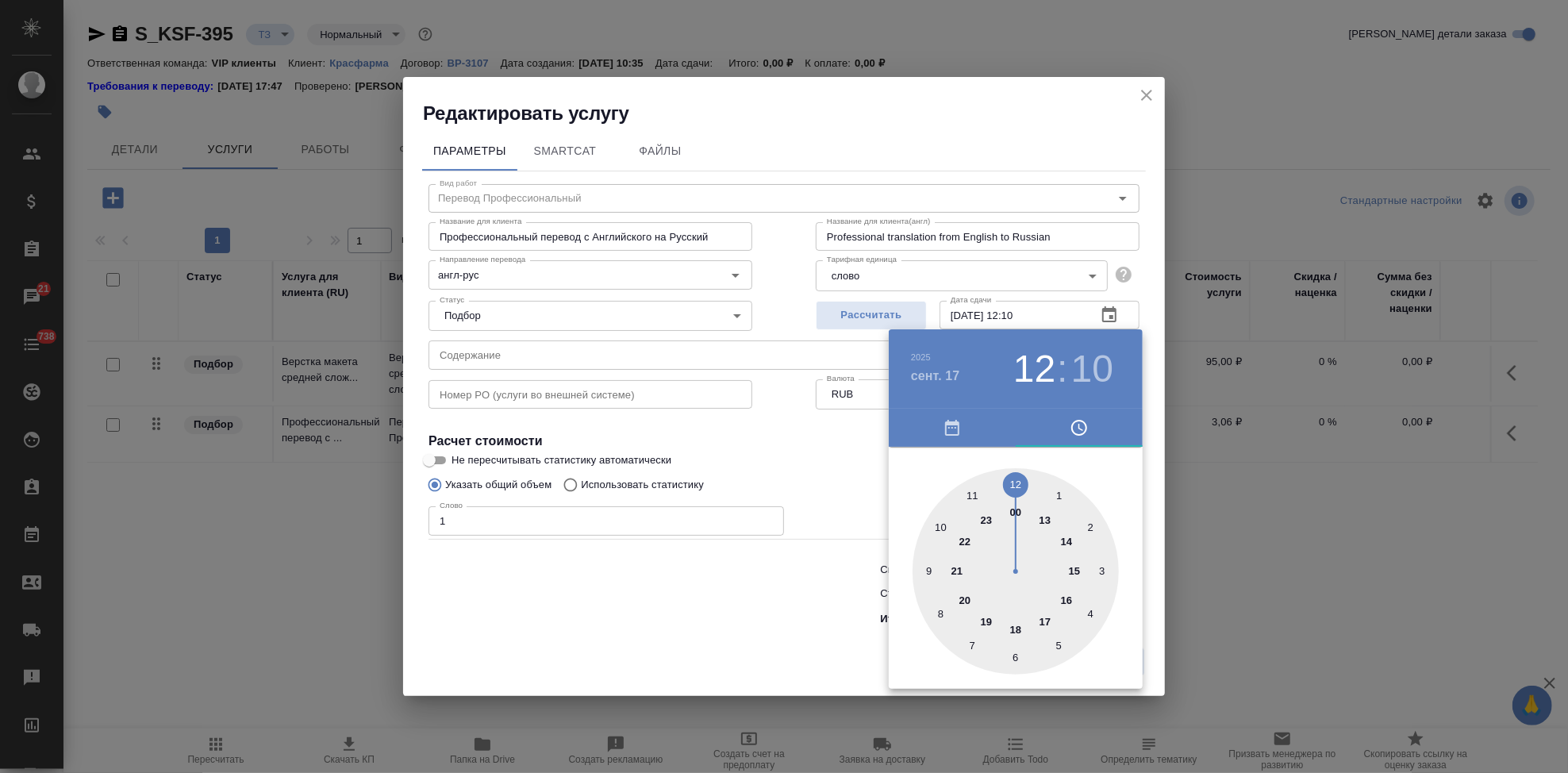
click at [1046, 516] on div at bounding box center [1015, 571] width 206 height 206
click at [1009, 475] on div at bounding box center [1015, 571] width 206 height 206
click at [1015, 477] on div at bounding box center [1015, 571] width 206 height 206
type input "17.09.2025 13:00"
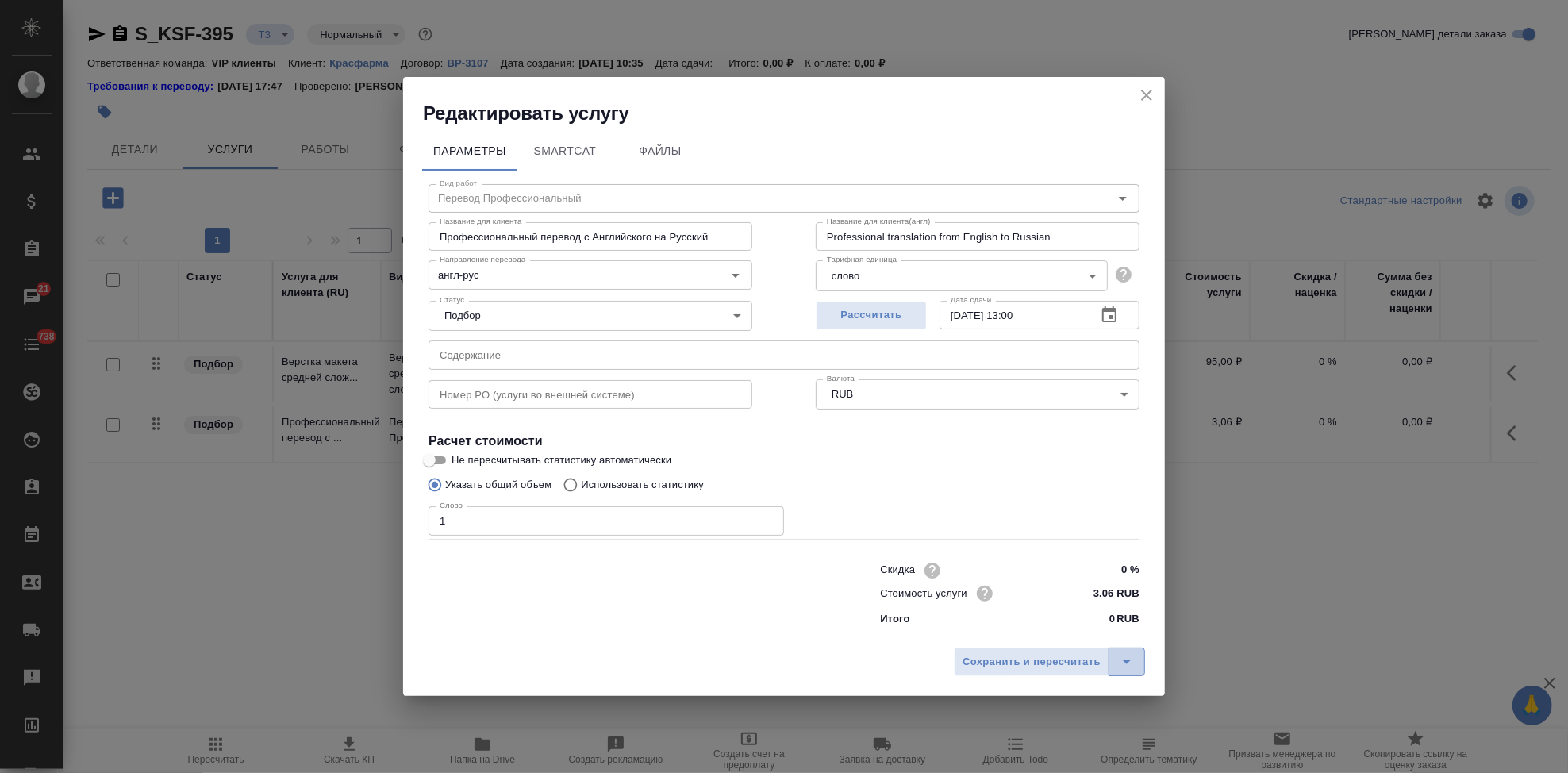
click at [1130, 660] on icon "split button" at bounding box center [1126, 661] width 19 height 19
click at [1045, 632] on li "Сохранить" at bounding box center [1051, 628] width 191 height 25
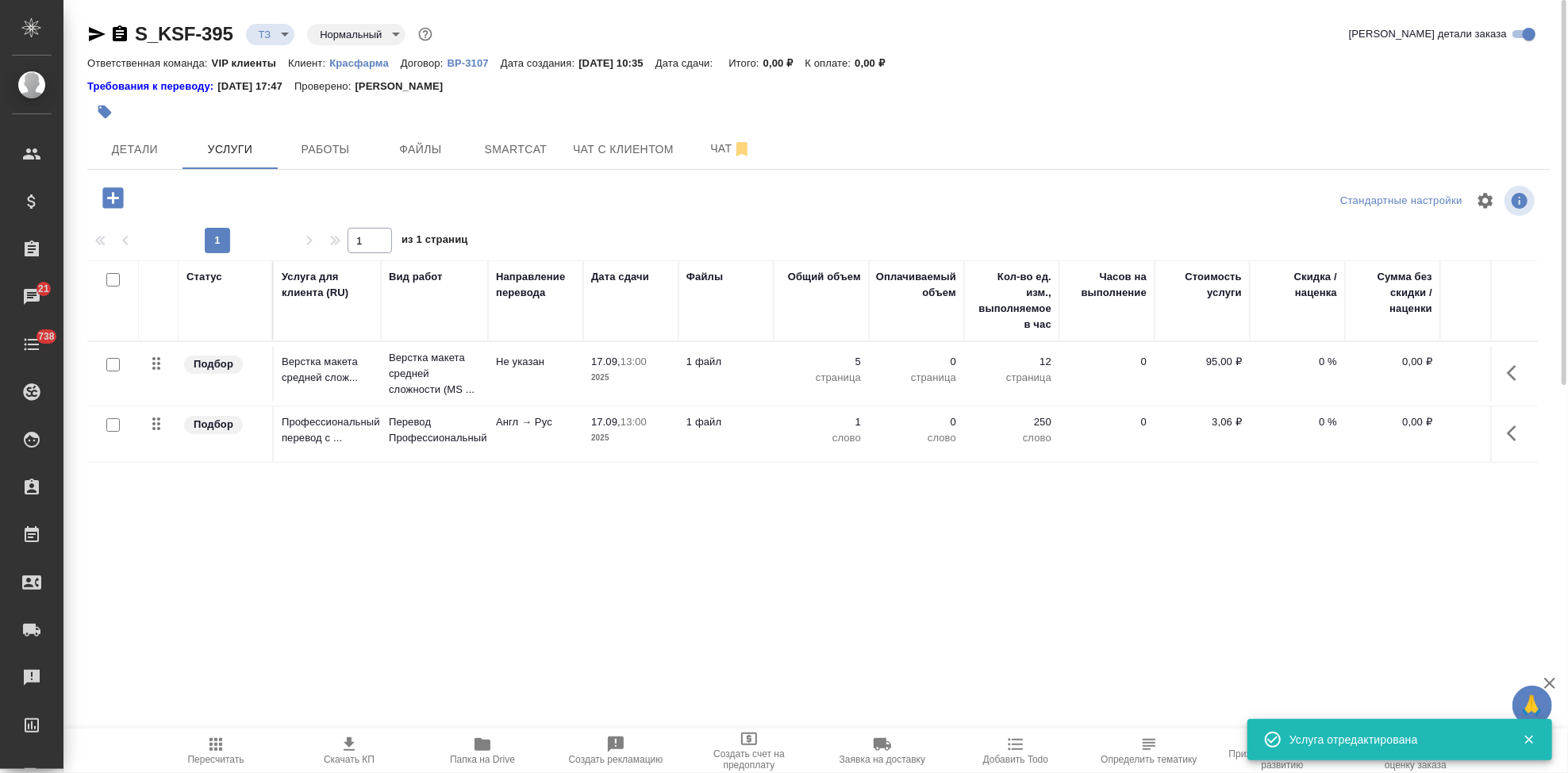
click at [115, 425] on input "checkbox" at bounding box center [113, 425] width 14 height 14
checkbox input "true"
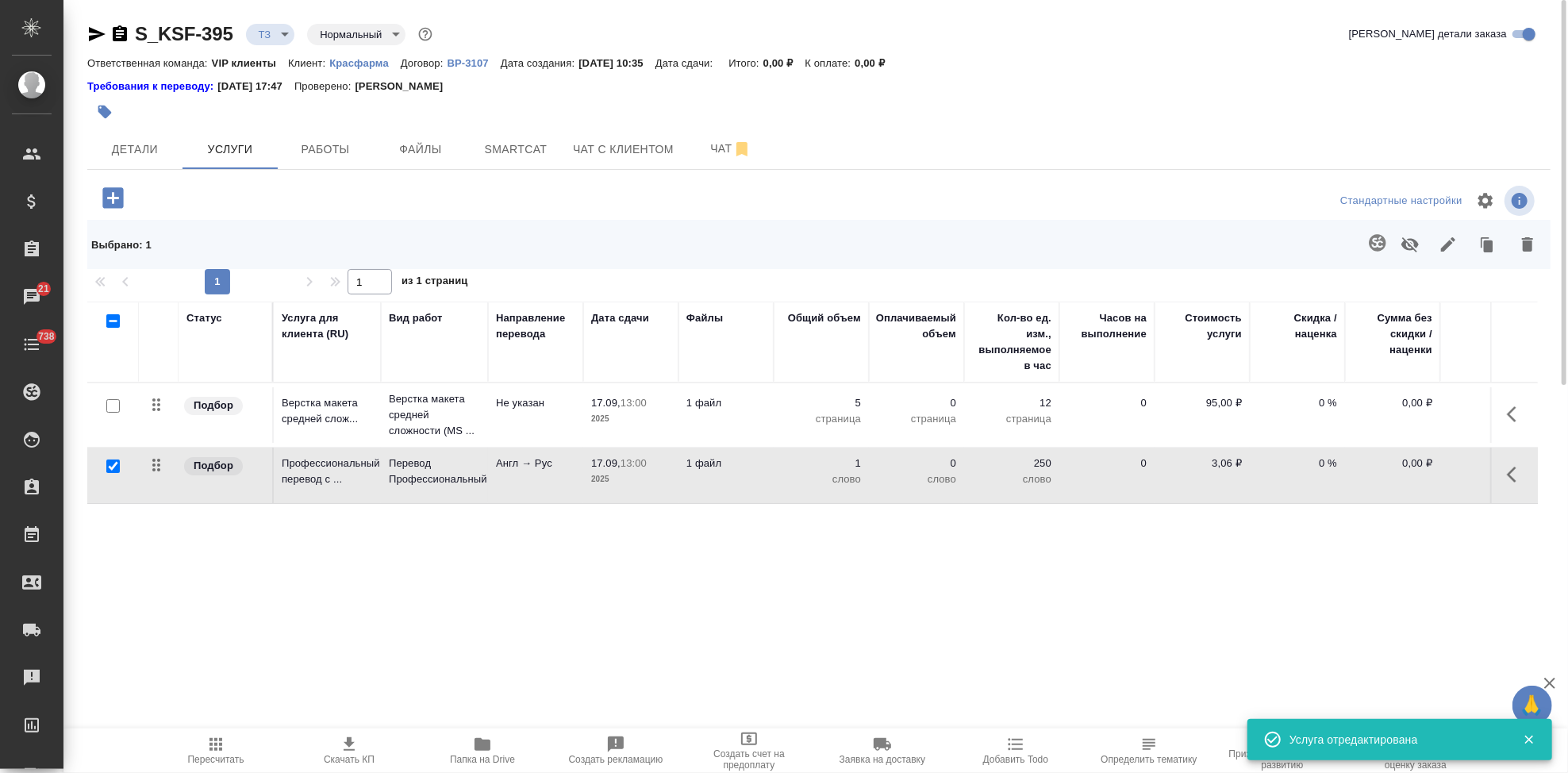
click at [1374, 245] on icon "button" at bounding box center [1378, 242] width 17 height 17
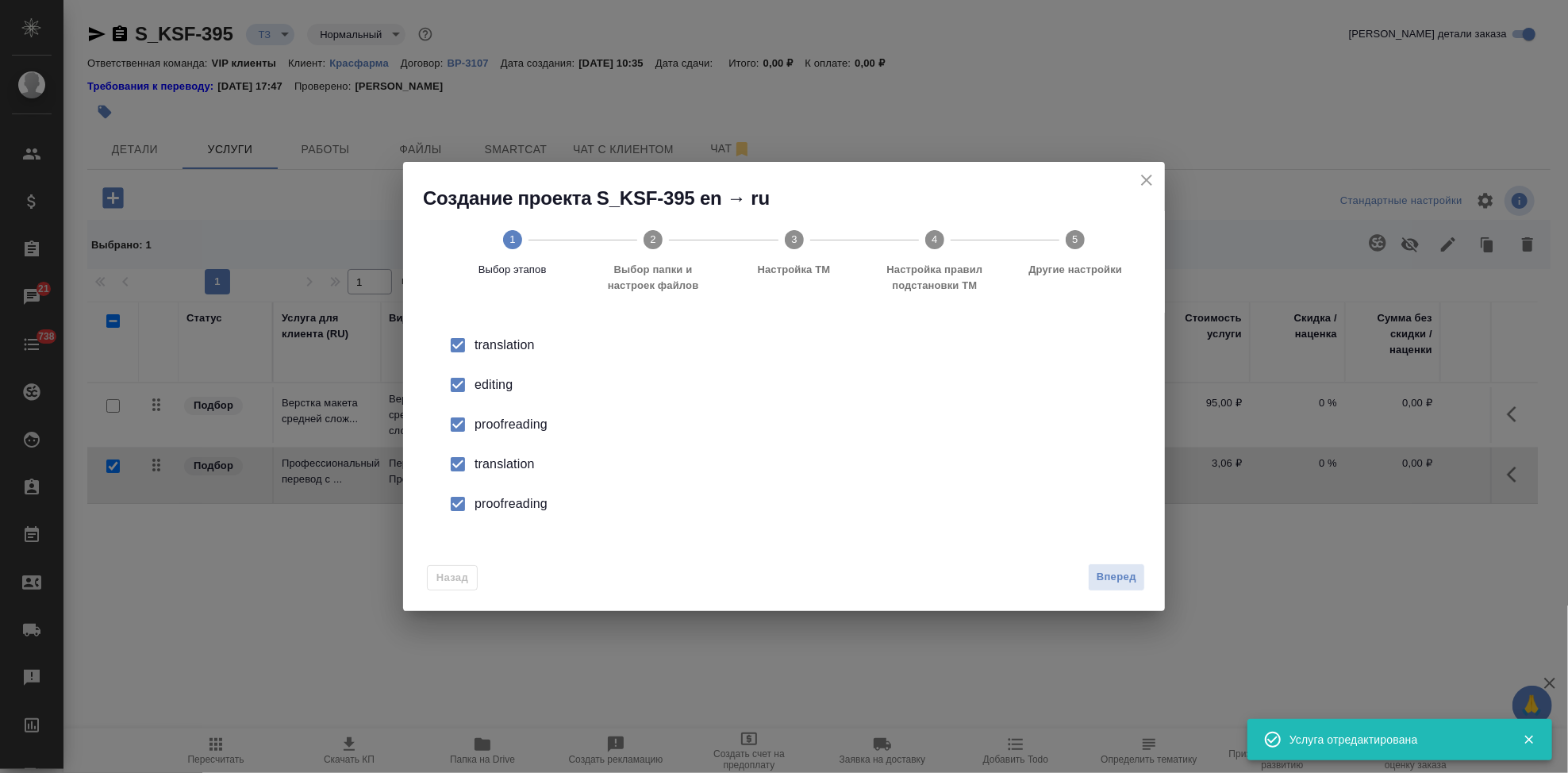
click at [479, 399] on li "editing" at bounding box center [784, 384] width 711 height 40
click at [465, 451] on input "checkbox" at bounding box center [458, 464] width 33 height 33
click at [457, 509] on input "checkbox" at bounding box center [458, 503] width 33 height 33
click at [1119, 570] on span "Вперед" at bounding box center [1116, 577] width 40 height 18
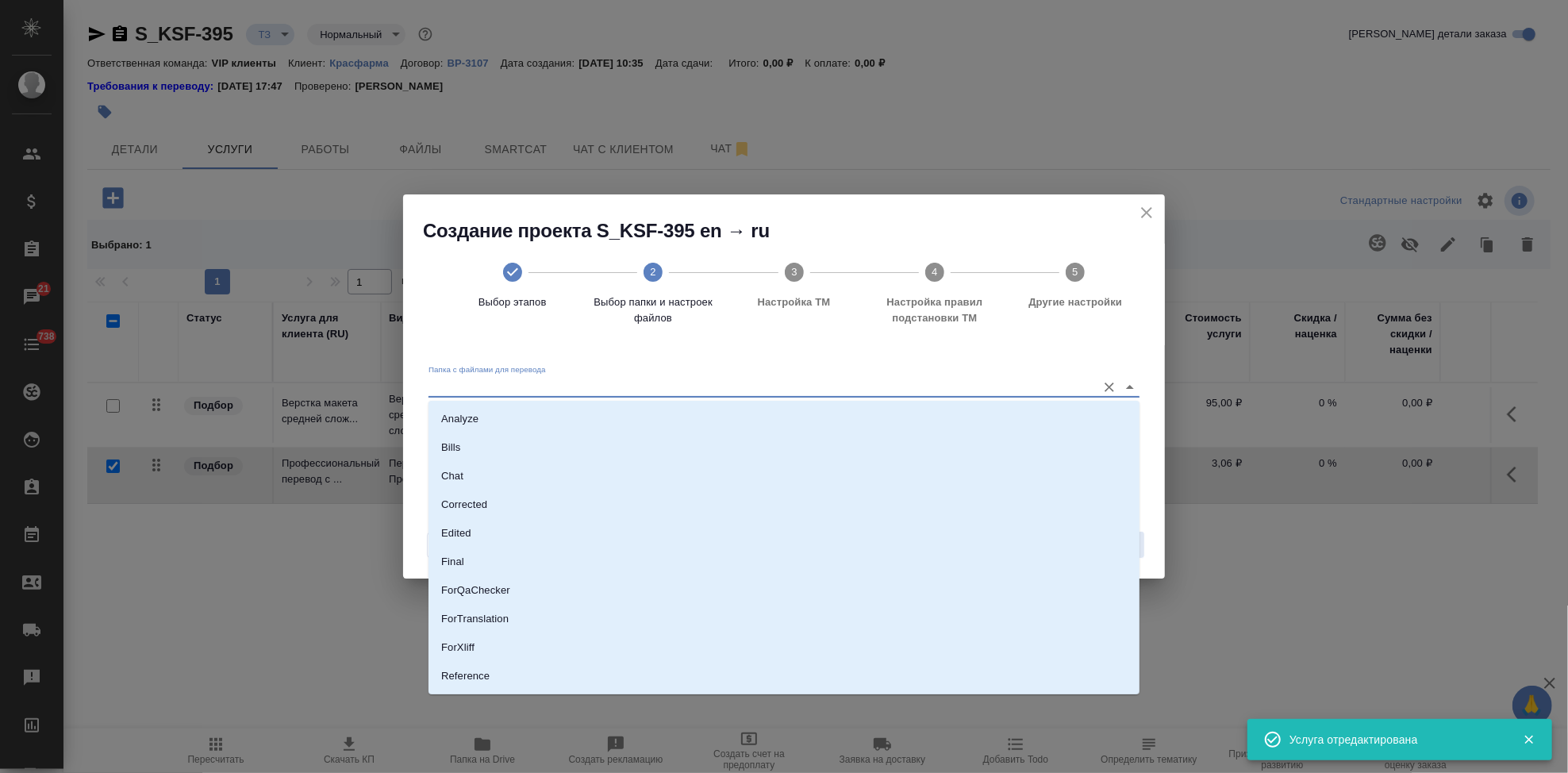
click at [1069, 382] on input "Папка с файлами для перевода" at bounding box center [759, 386] width 661 height 19
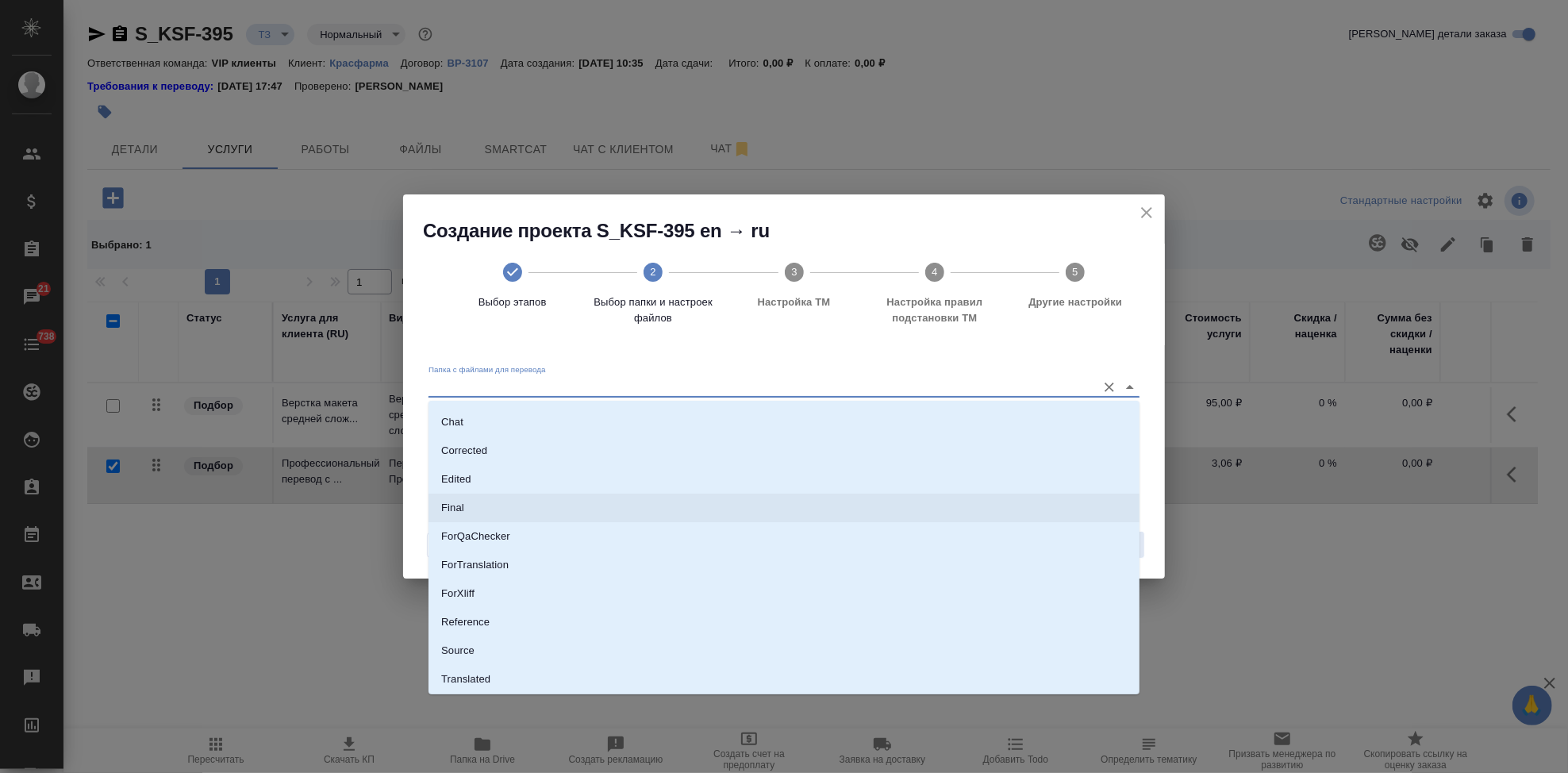
scroll to position [81, 0]
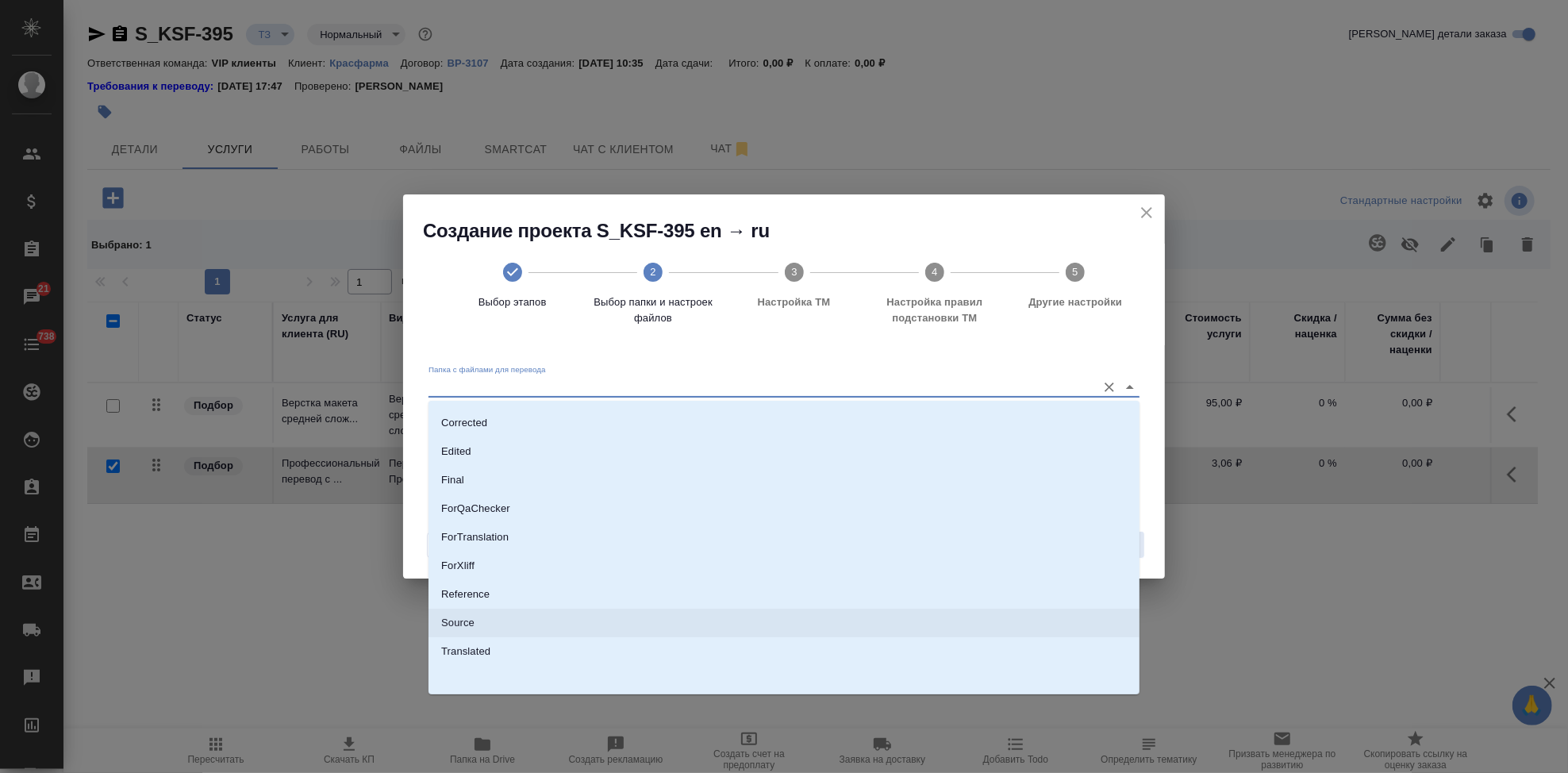
click at [520, 613] on li "Source" at bounding box center [784, 622] width 711 height 29
type input "Source"
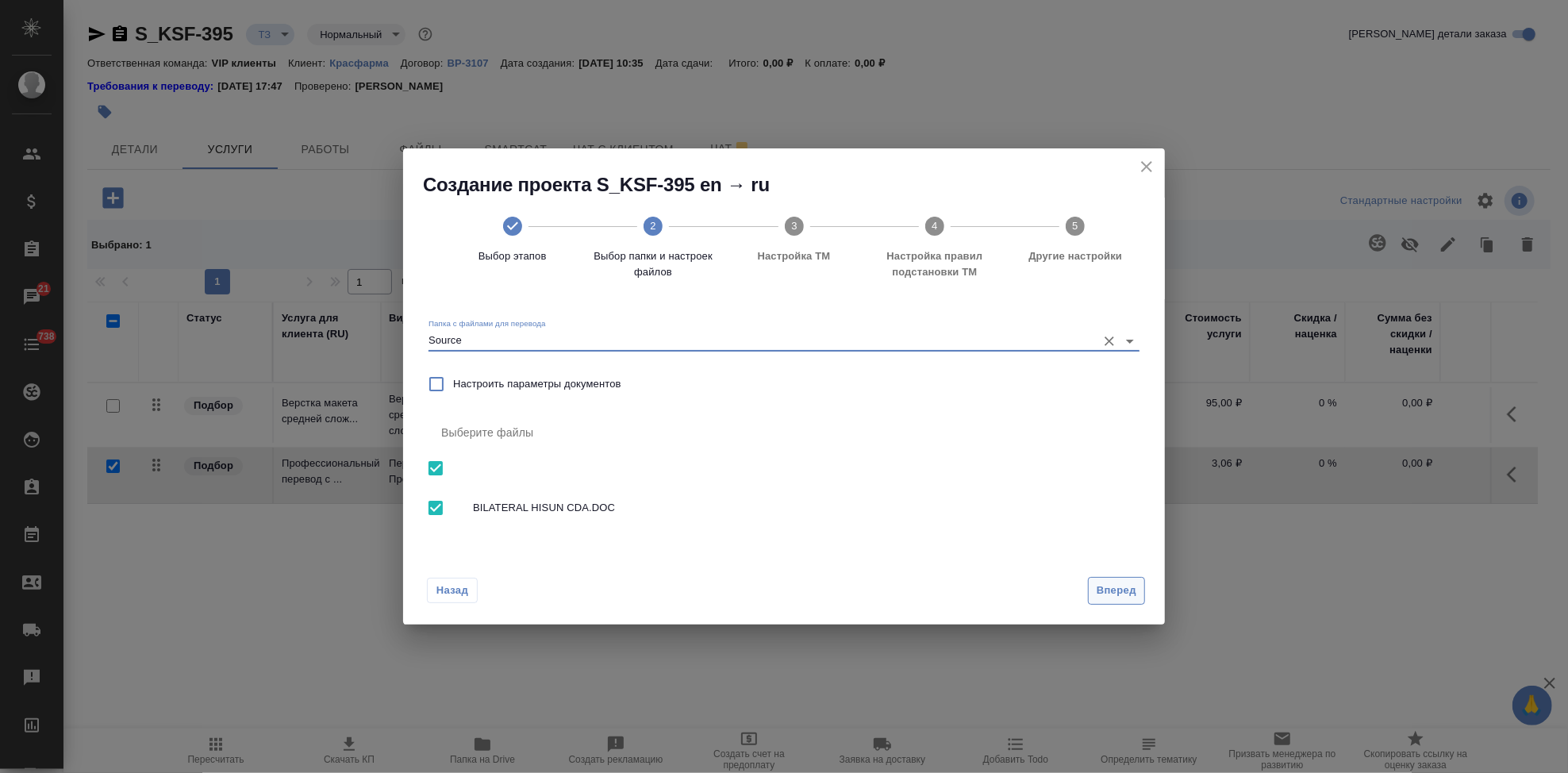
click at [1121, 592] on span "Вперед" at bounding box center [1116, 591] width 40 height 18
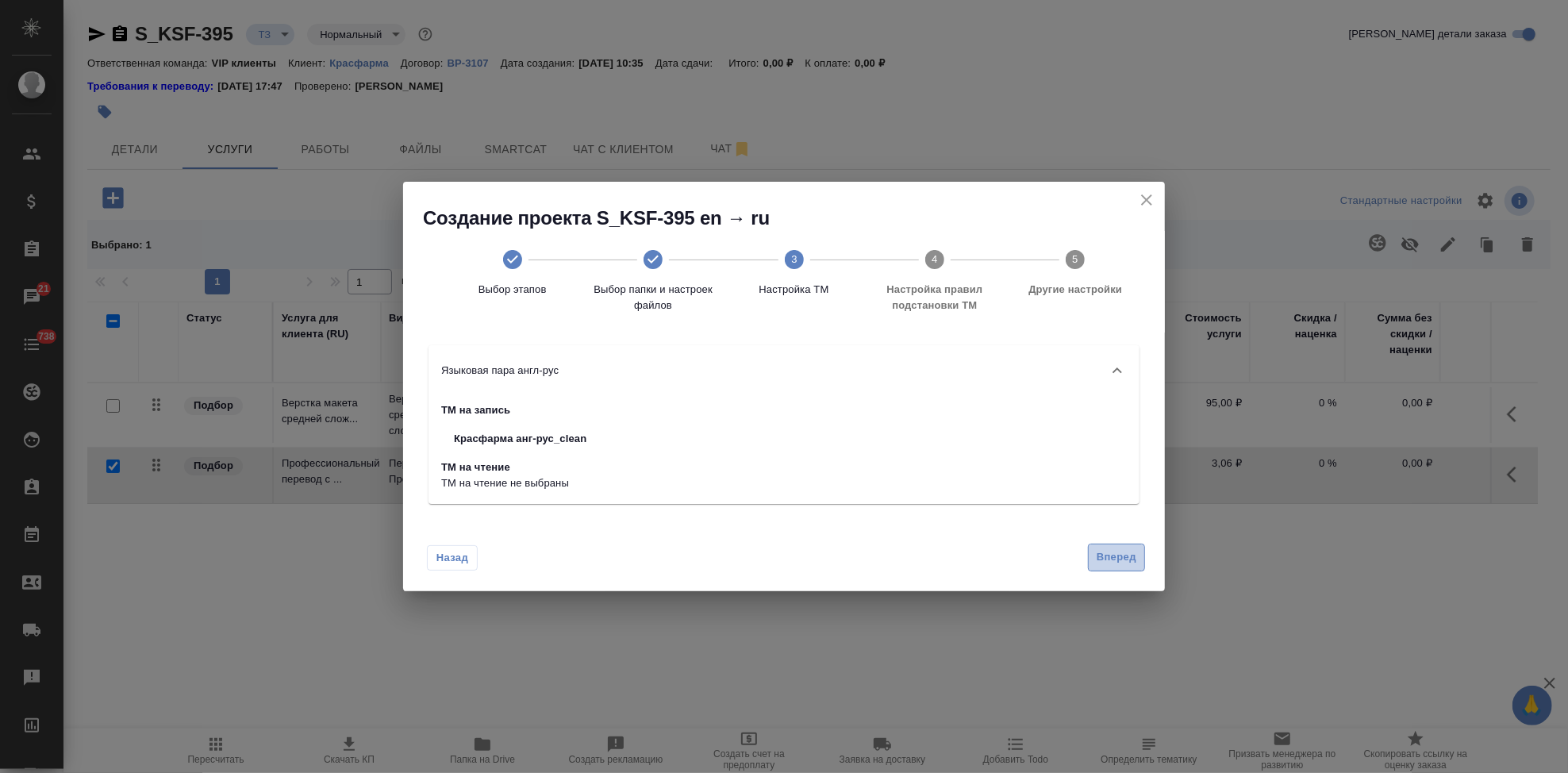
click at [1118, 554] on span "Вперед" at bounding box center [1116, 557] width 40 height 18
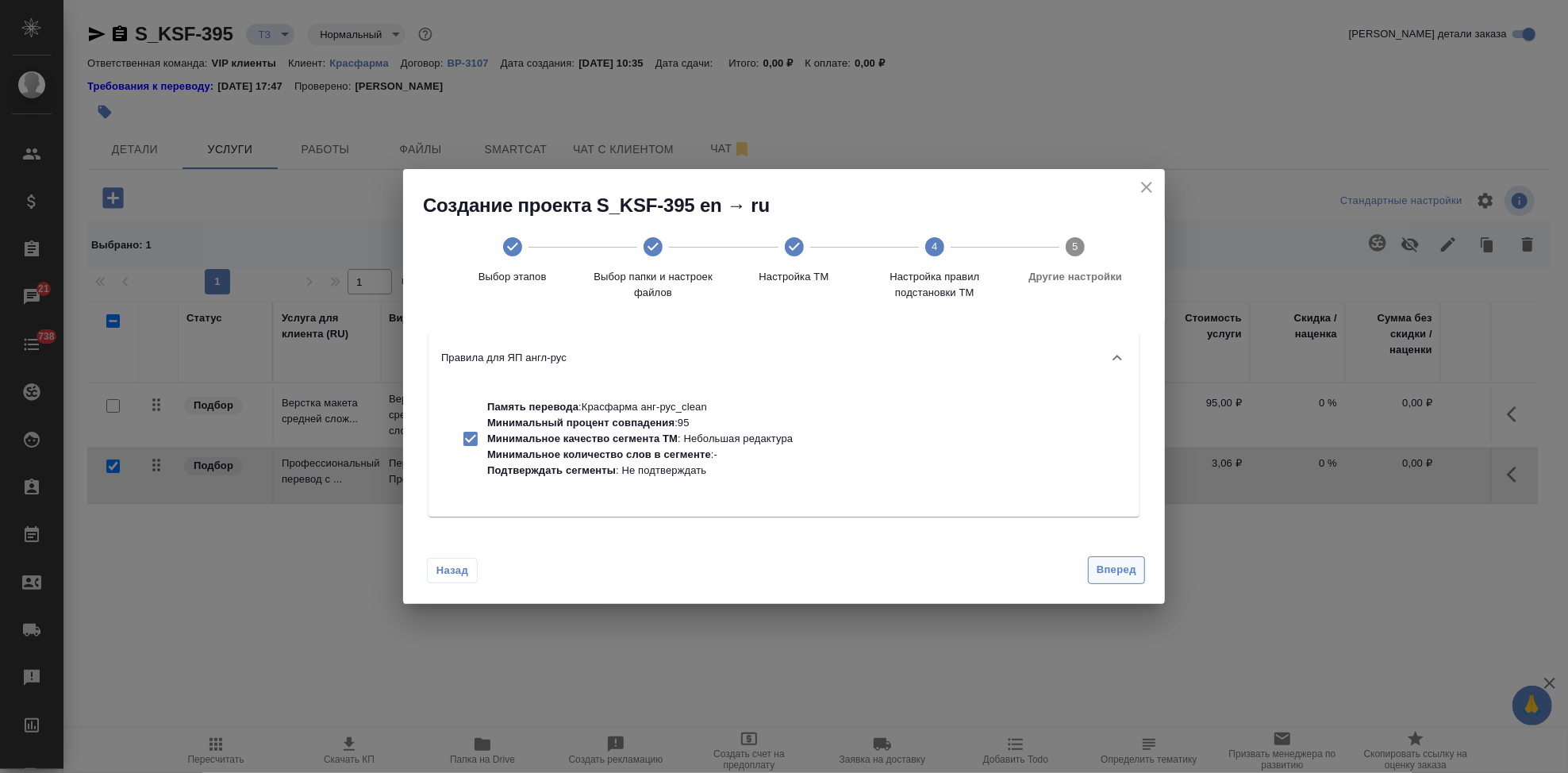
click at [1101, 582] on button "Вперед" at bounding box center [1117, 570] width 57 height 28
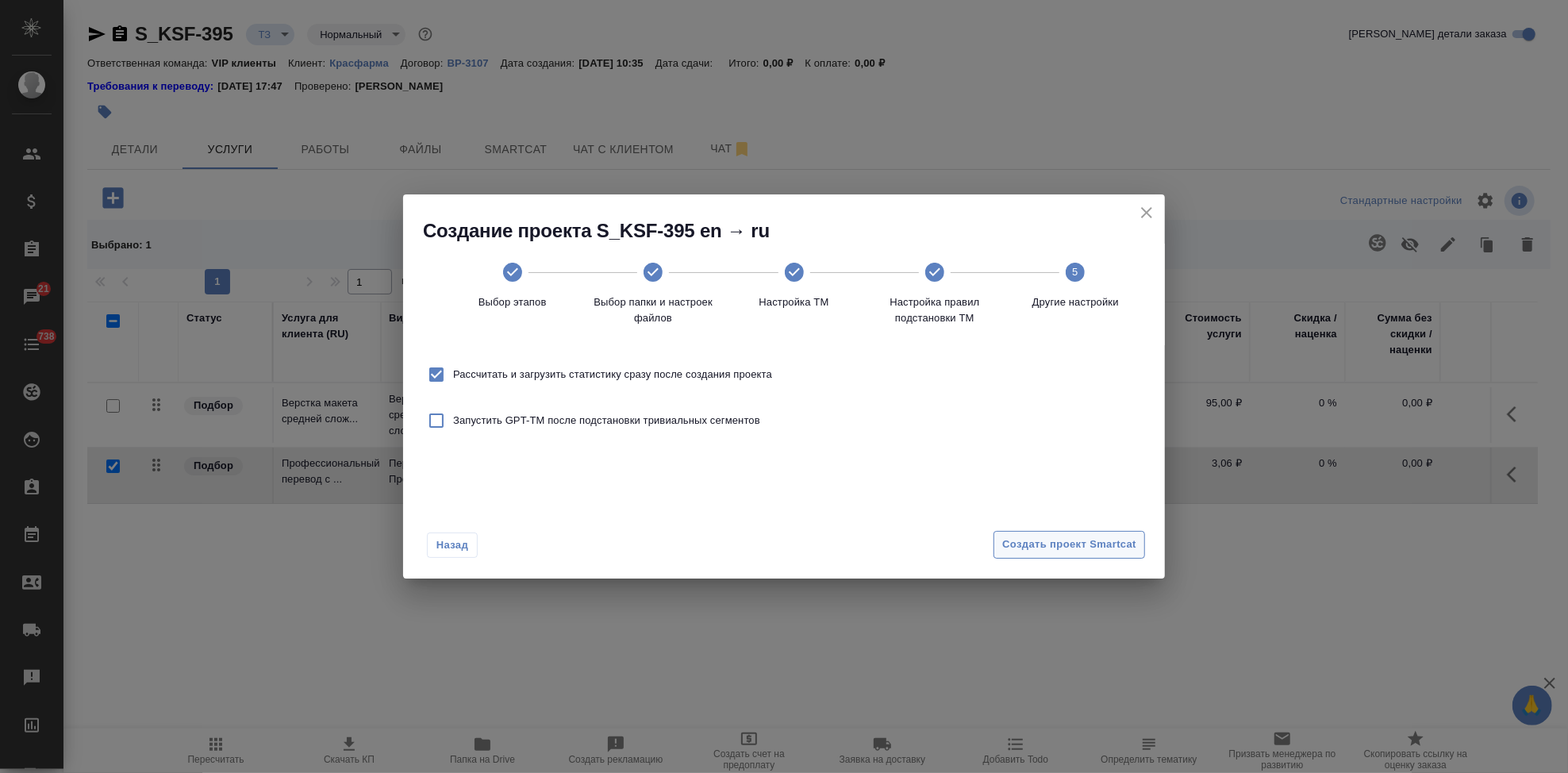
click at [1110, 531] on button "Создать проект Smartcat" at bounding box center [1069, 545] width 152 height 28
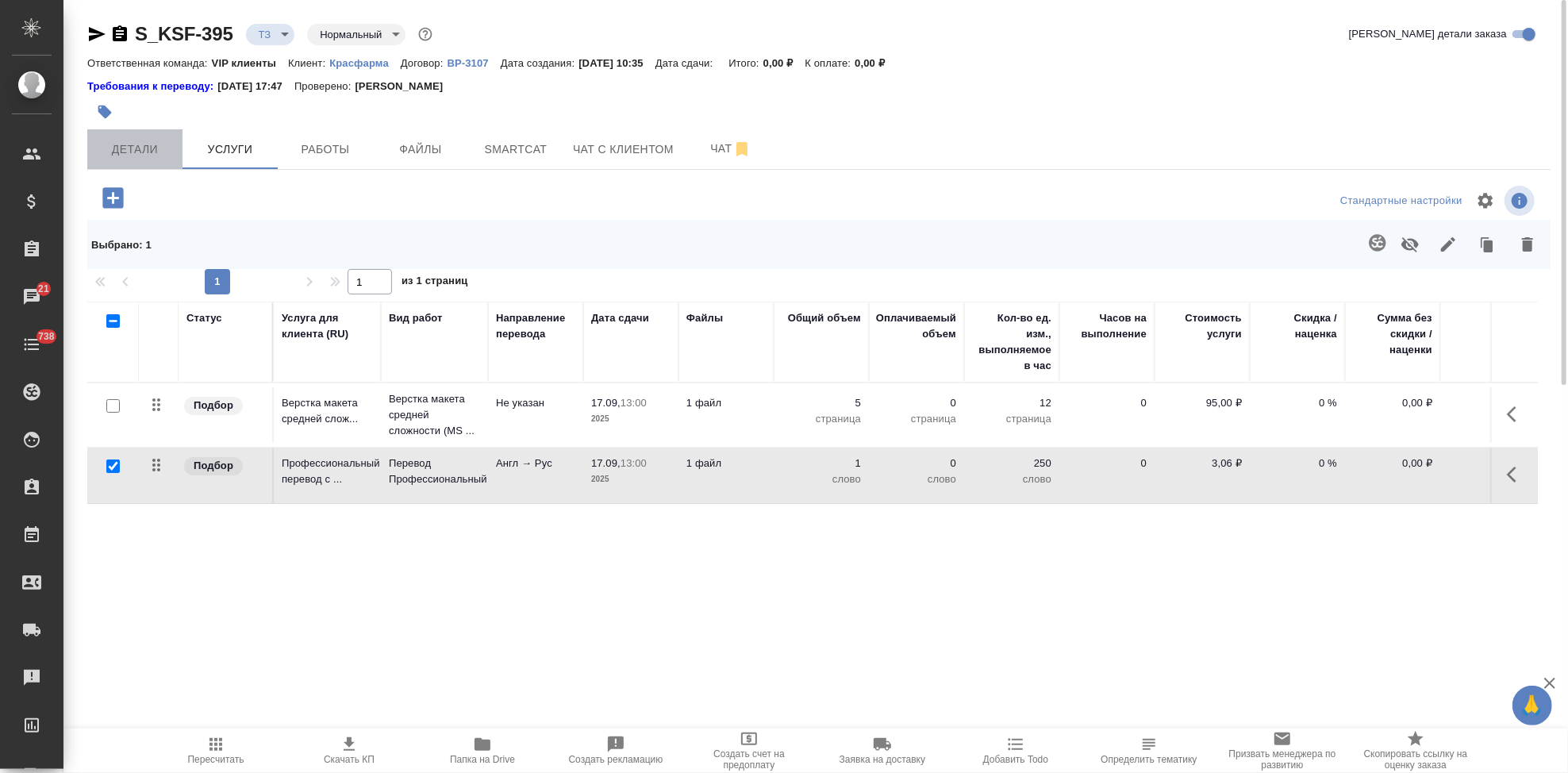
click at [120, 150] on span "Детали" at bounding box center [135, 149] width 76 height 19
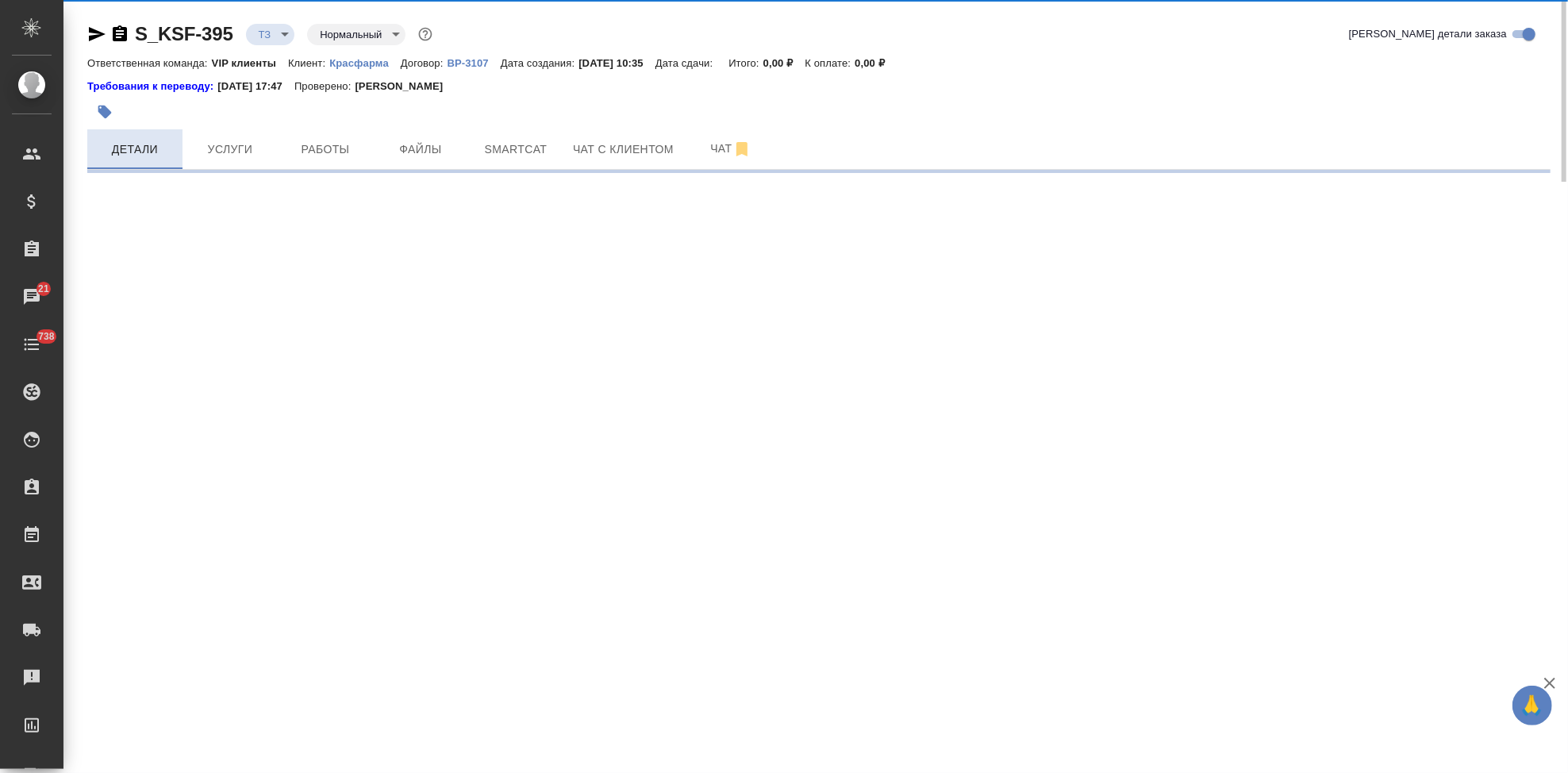
select select "RU"
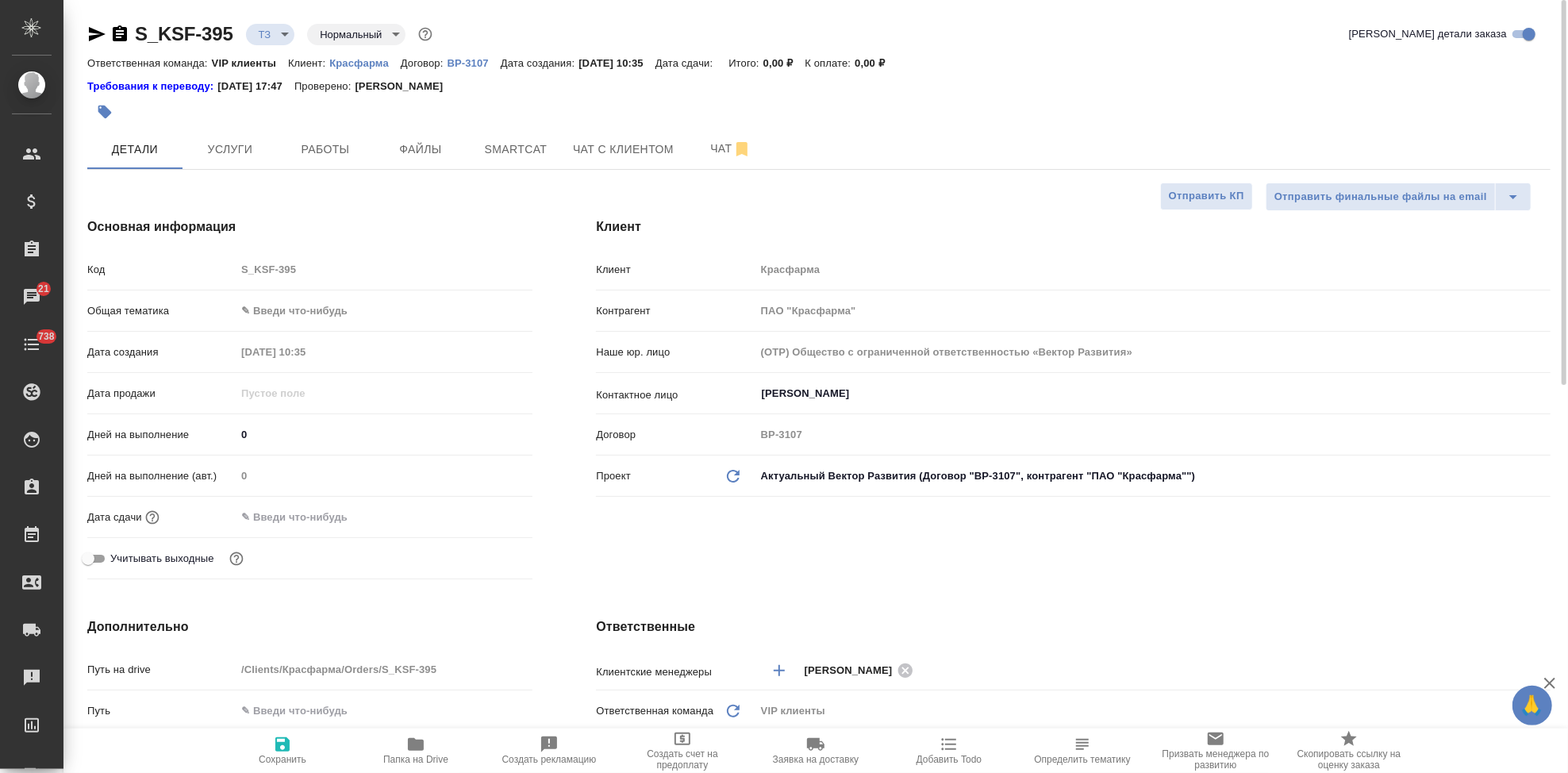
type textarea "x"
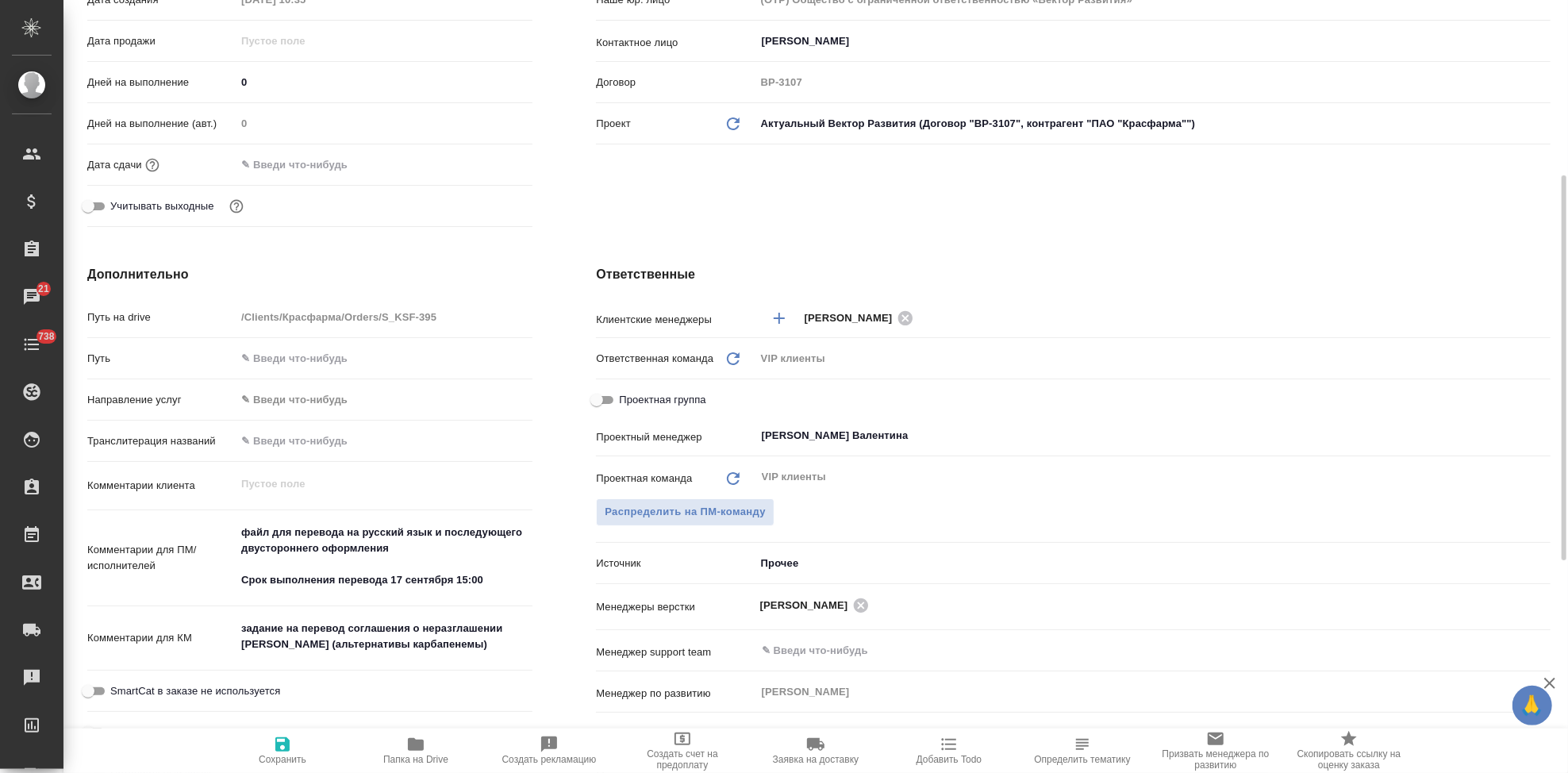
scroll to position [88, 0]
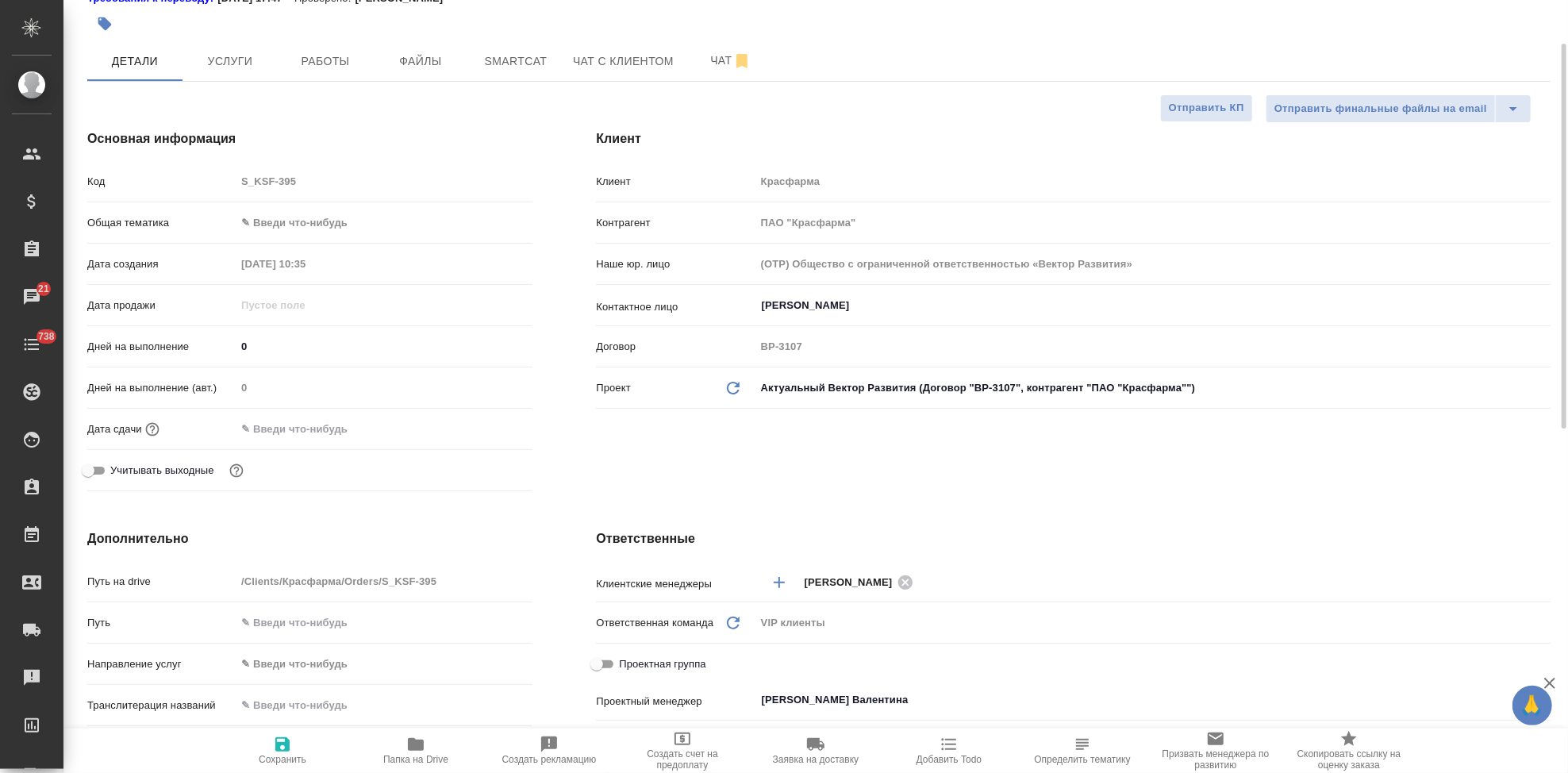
click at [348, 439] on input "text" at bounding box center [305, 429] width 139 height 23
click at [492, 428] on icon "button" at bounding box center [486, 428] width 19 height 19
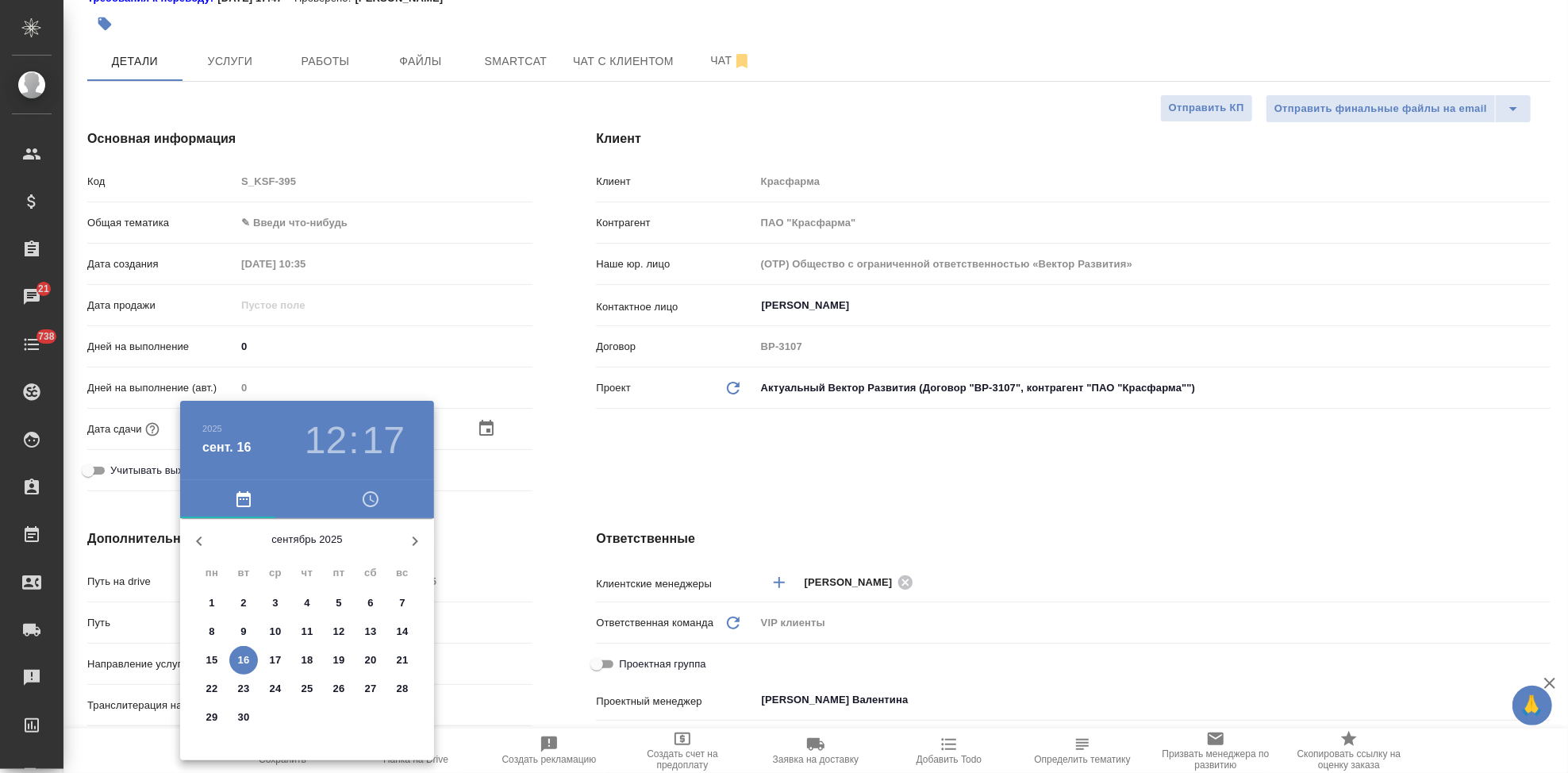
click at [276, 656] on p "17" at bounding box center [275, 659] width 12 height 16
type input "17.09.2025 12:17"
type textarea "x"
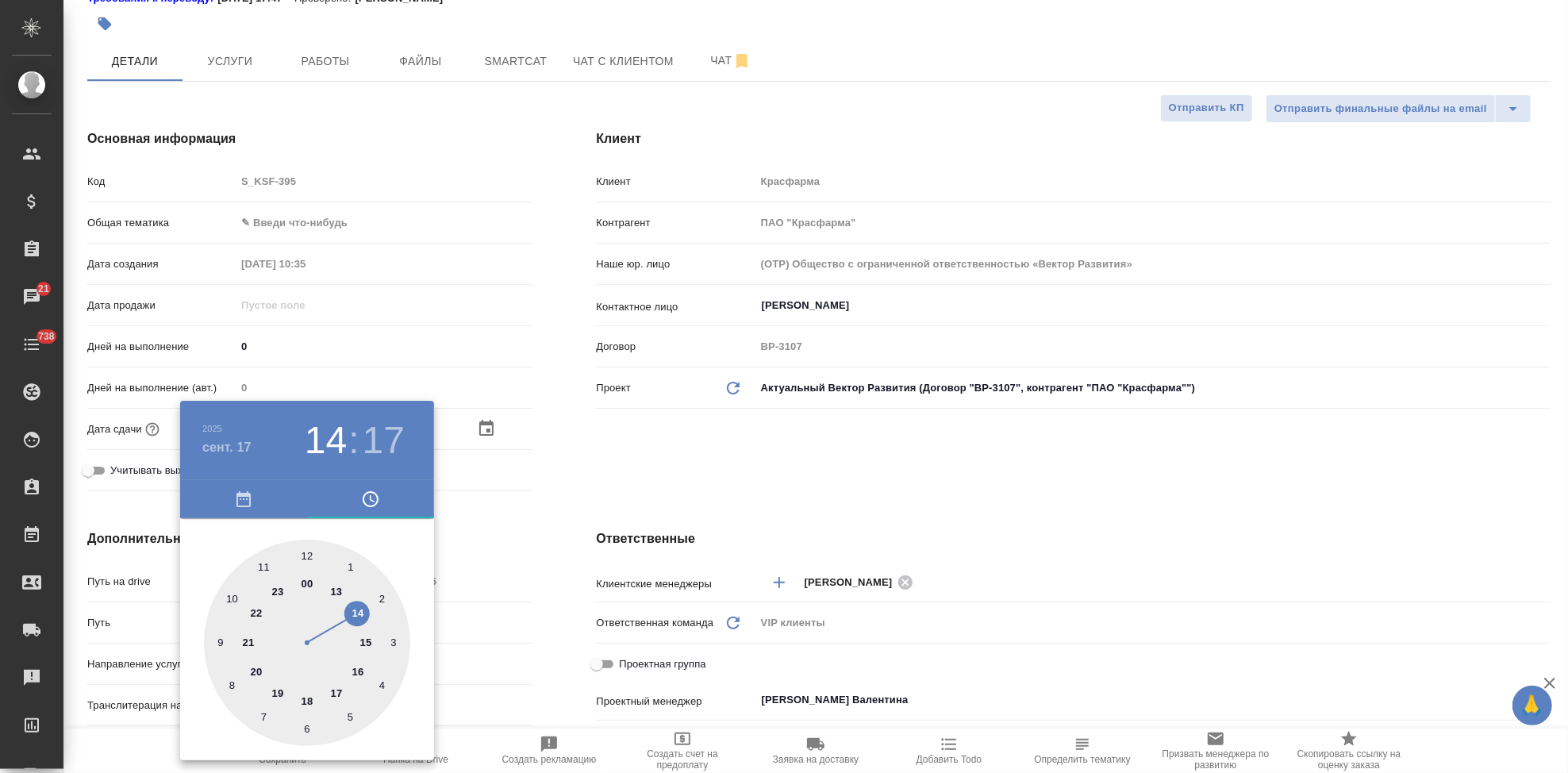
type input "17.09.2025 14:17"
type textarea "x"
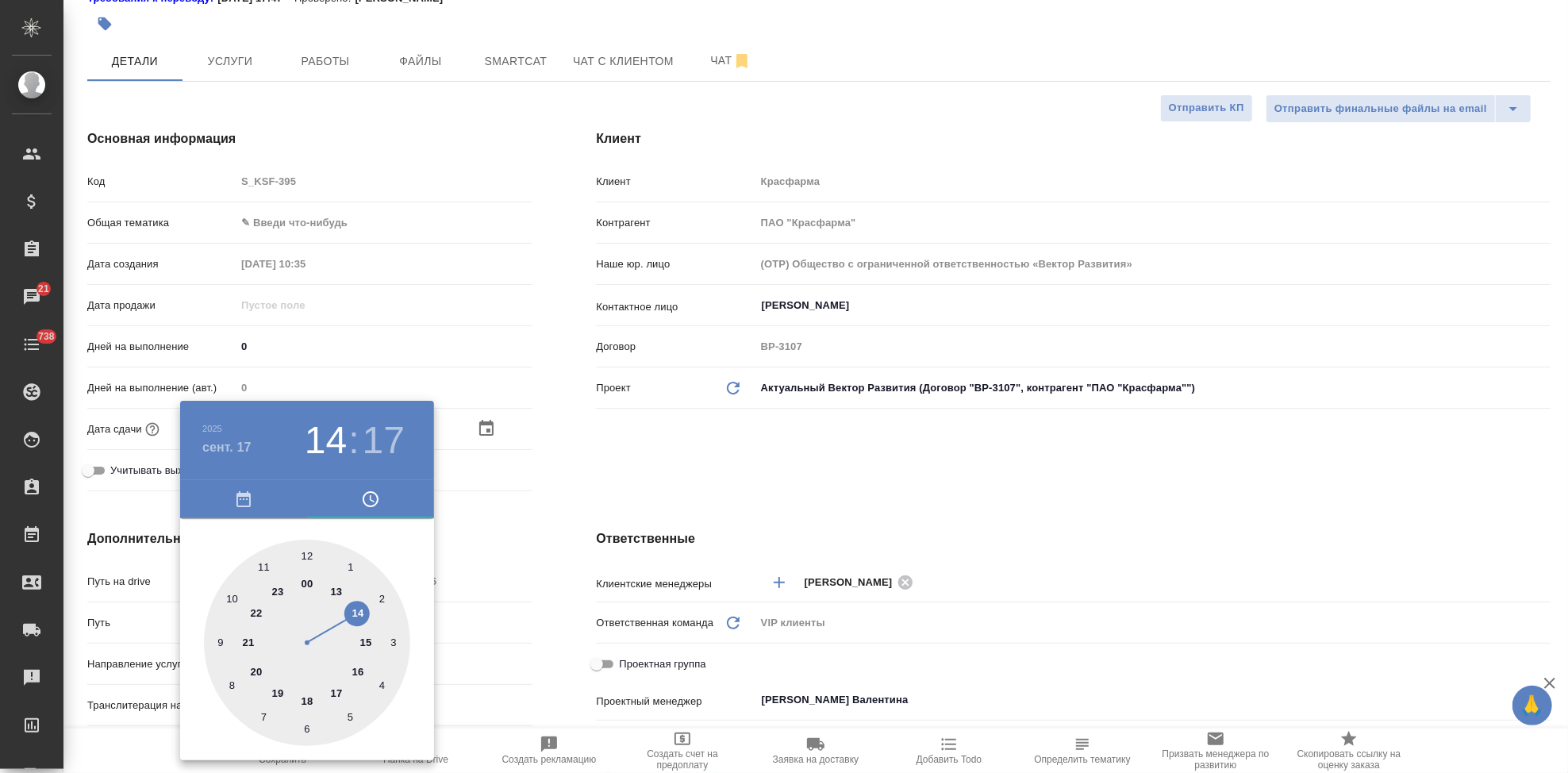
type textarea "x"
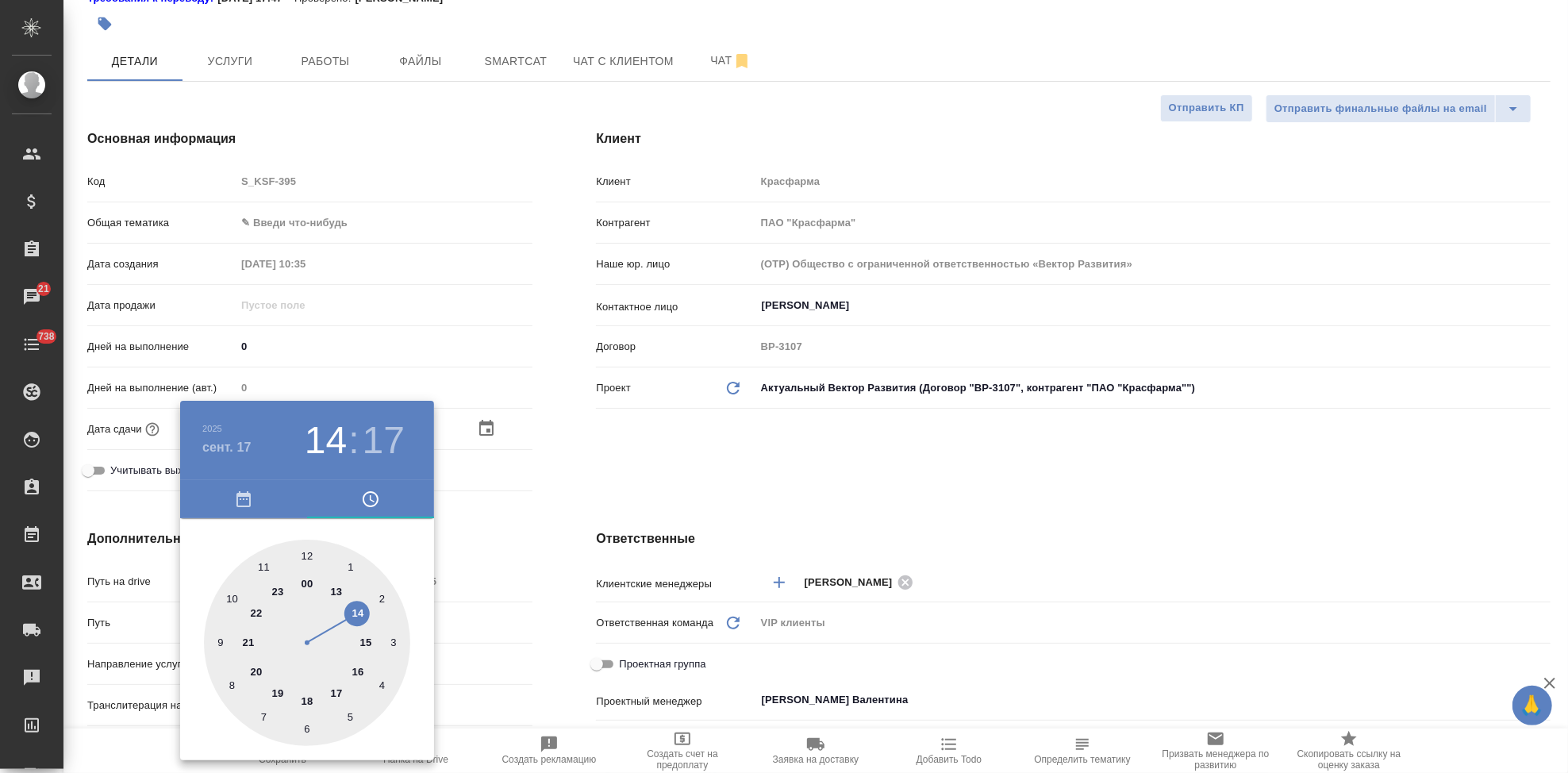
type textarea "x"
type input "17.09.2025 15:17"
type textarea "x"
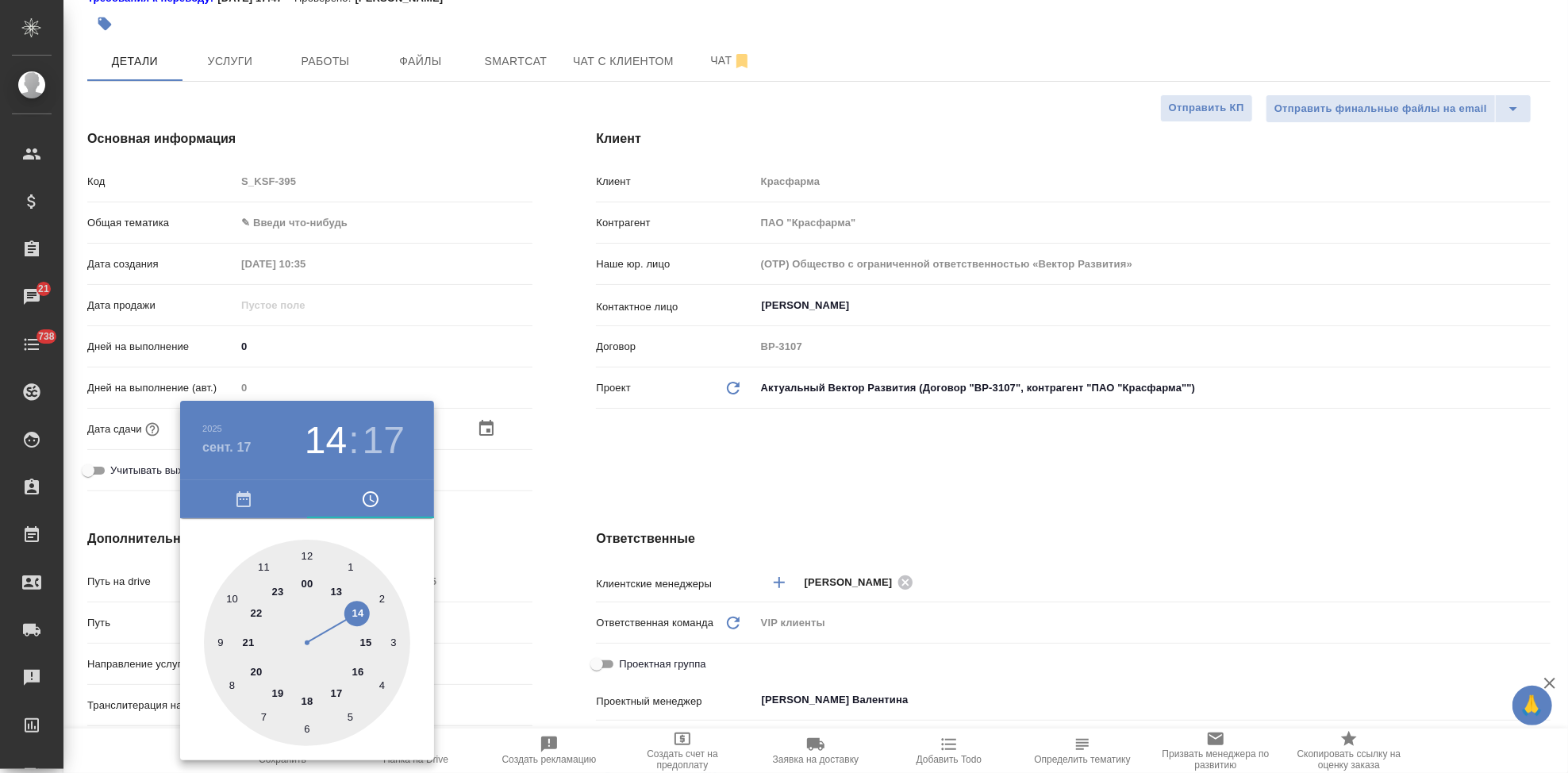
type textarea "x"
drag, startPoint x: 355, startPoint y: 619, endPoint x: 361, endPoint y: 634, distance: 16.2
click at [361, 634] on div at bounding box center [307, 642] width 206 height 206
type textarea "x"
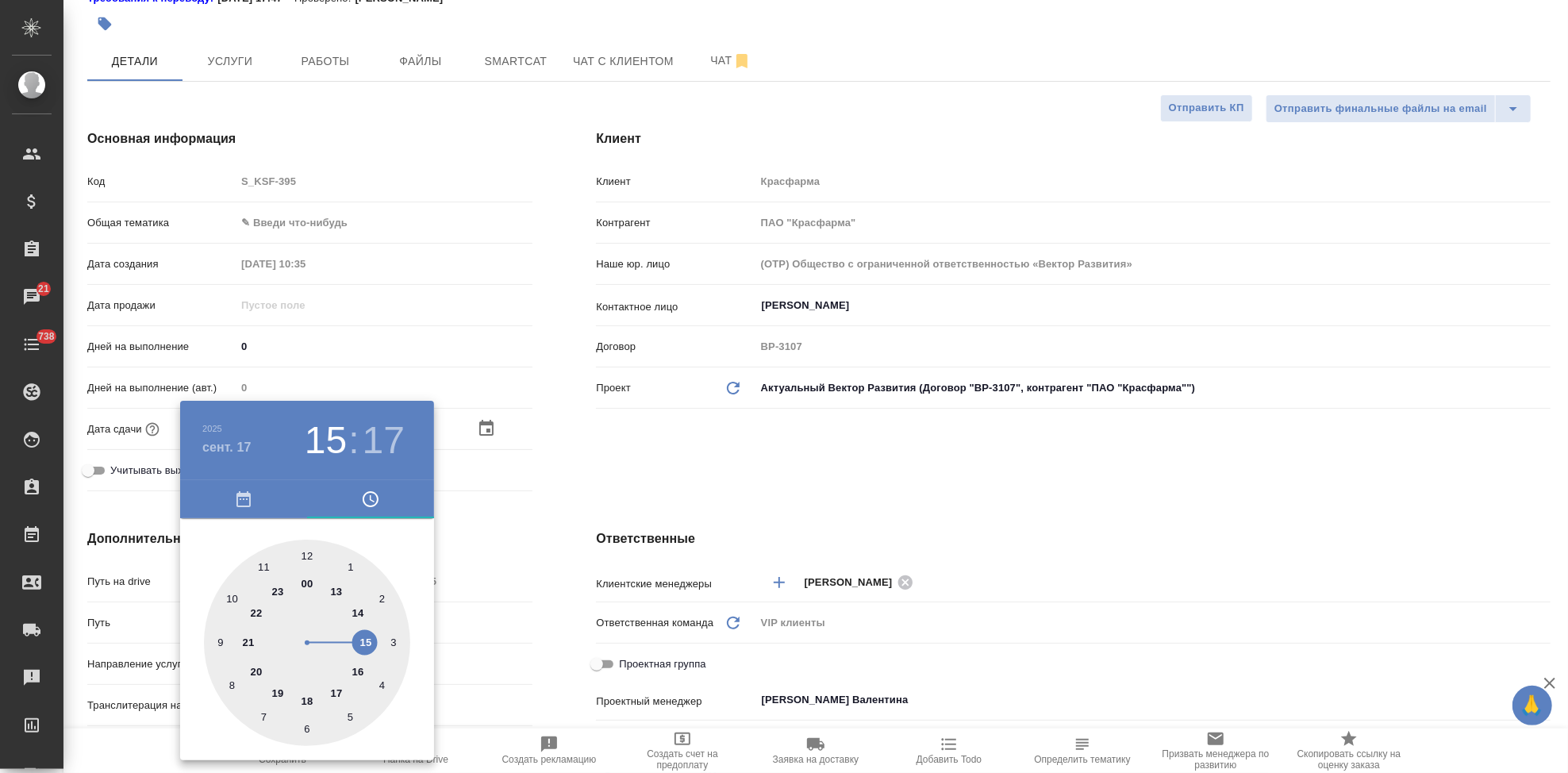
type textarea "x"
click at [241, 450] on h4 "сент. 17" at bounding box center [226, 447] width 49 height 19
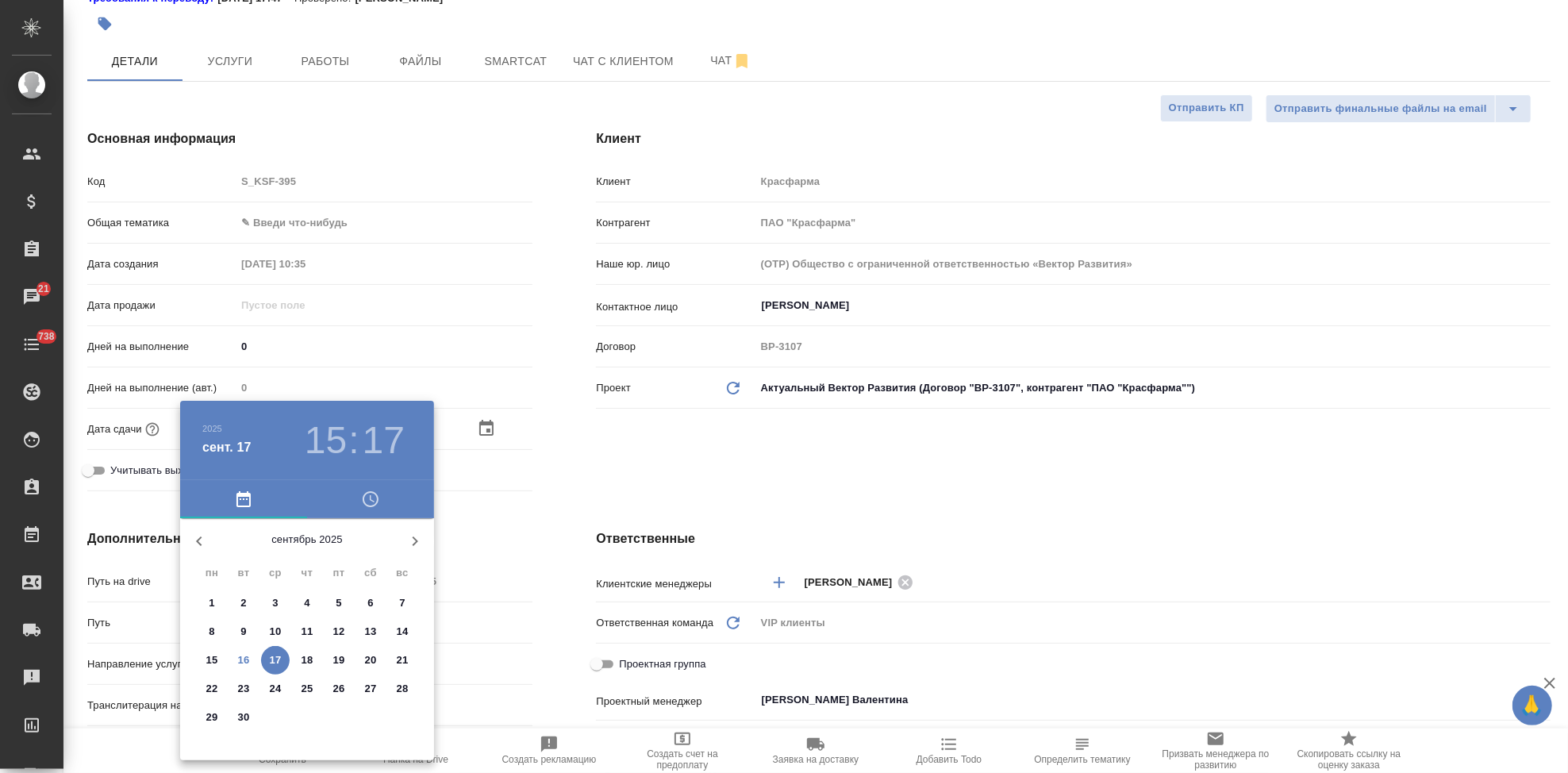
click at [277, 658] on p "17" at bounding box center [275, 659] width 12 height 16
type textarea "x"
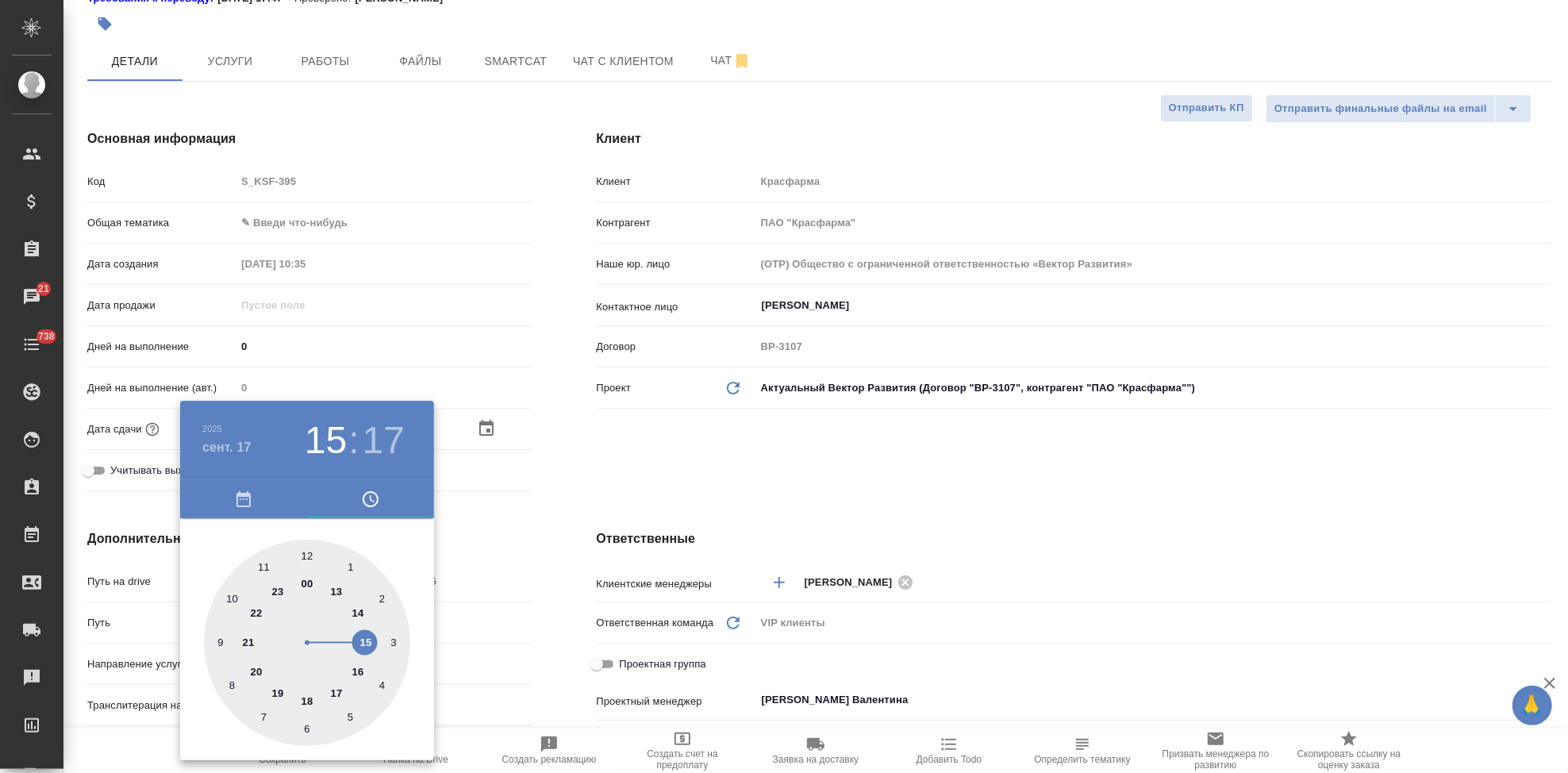
click at [353, 609] on div at bounding box center [307, 642] width 206 height 206
type input "17.09.2025 14:17"
type textarea "x"
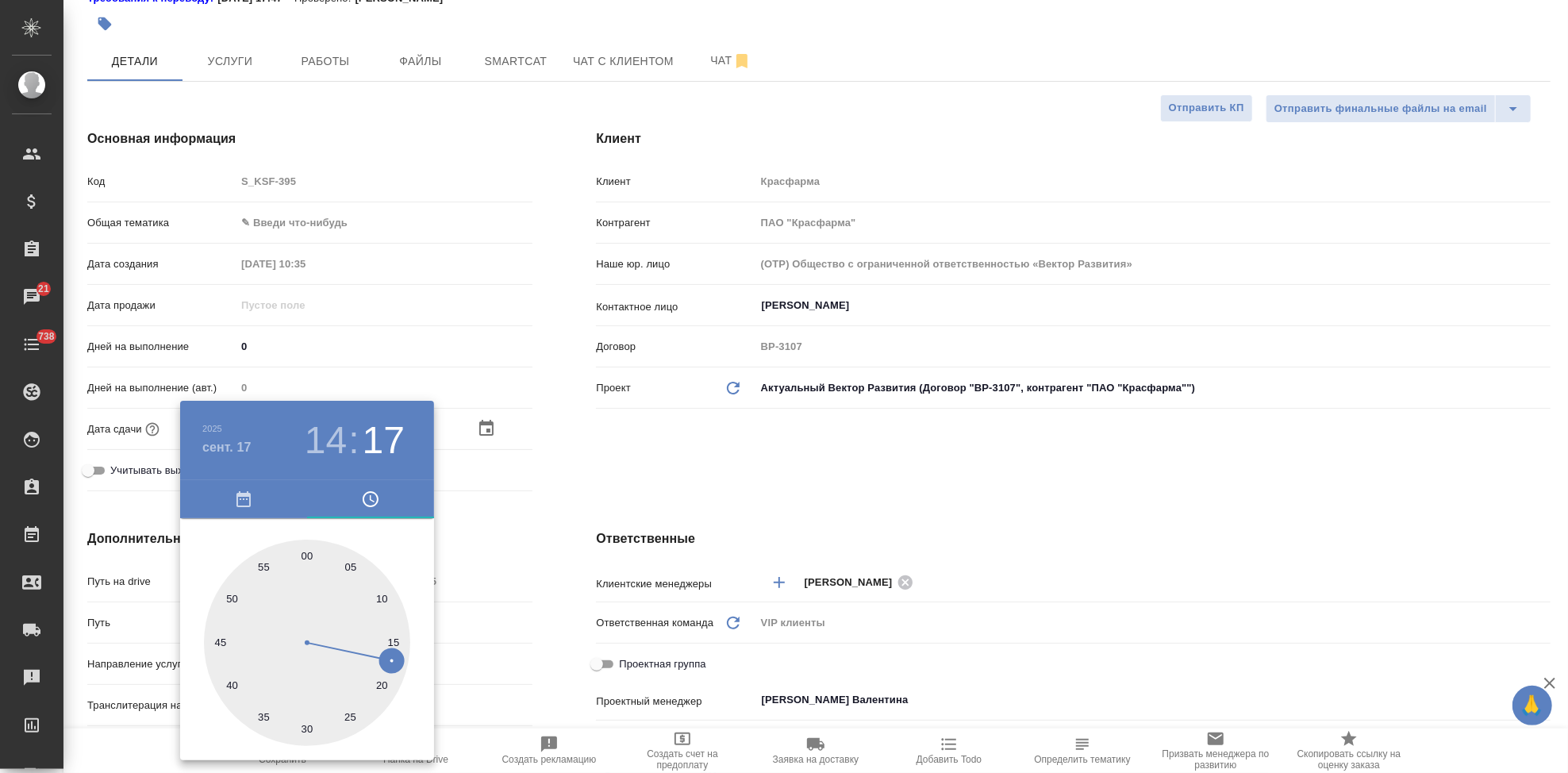
click at [297, 550] on div at bounding box center [307, 642] width 206 height 206
type input "17.09.2025 14:59"
type textarea "x"
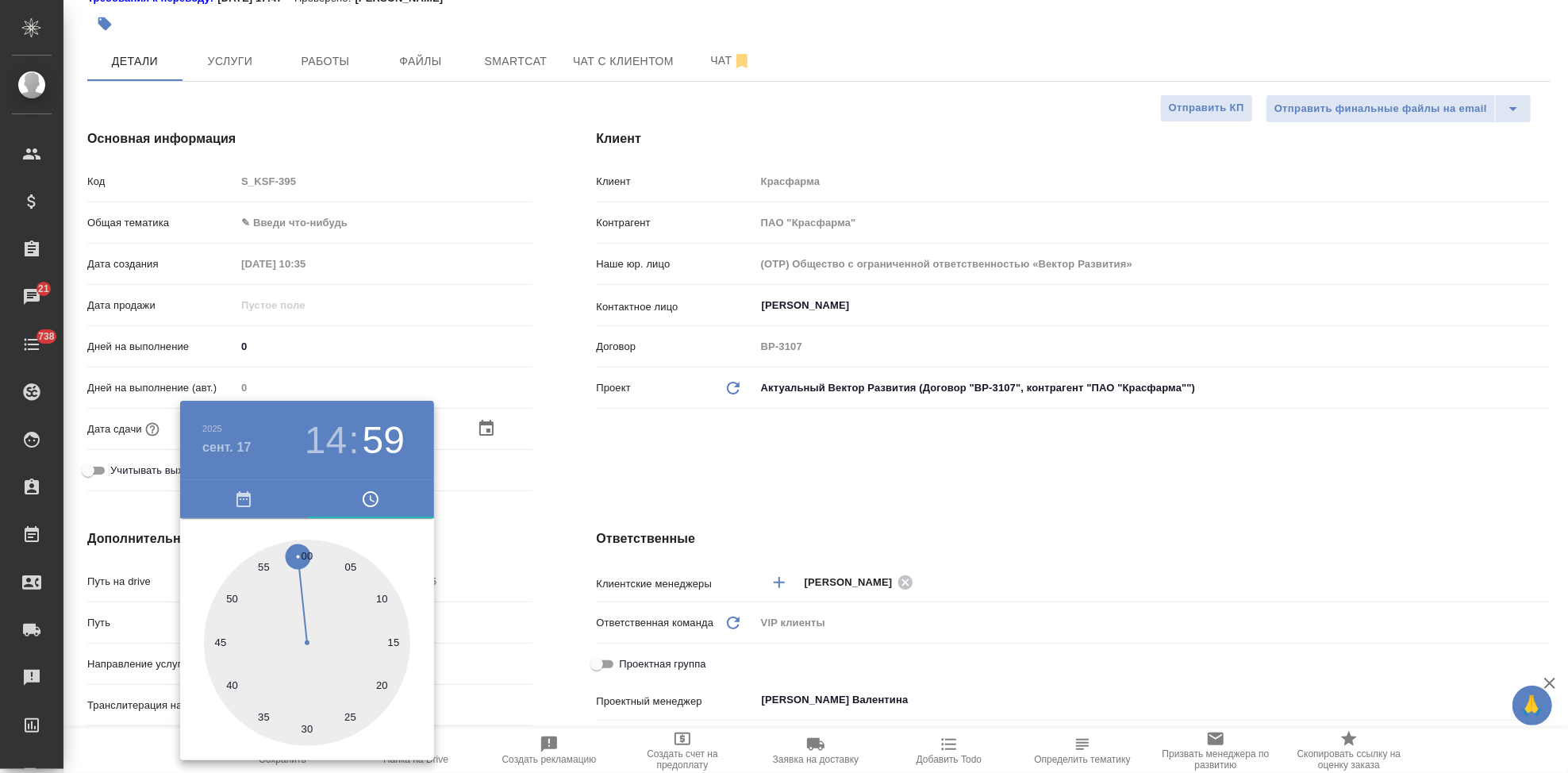
click at [305, 550] on div at bounding box center [307, 642] width 206 height 206
type input "17.09.2025 14:00"
type textarea "x"
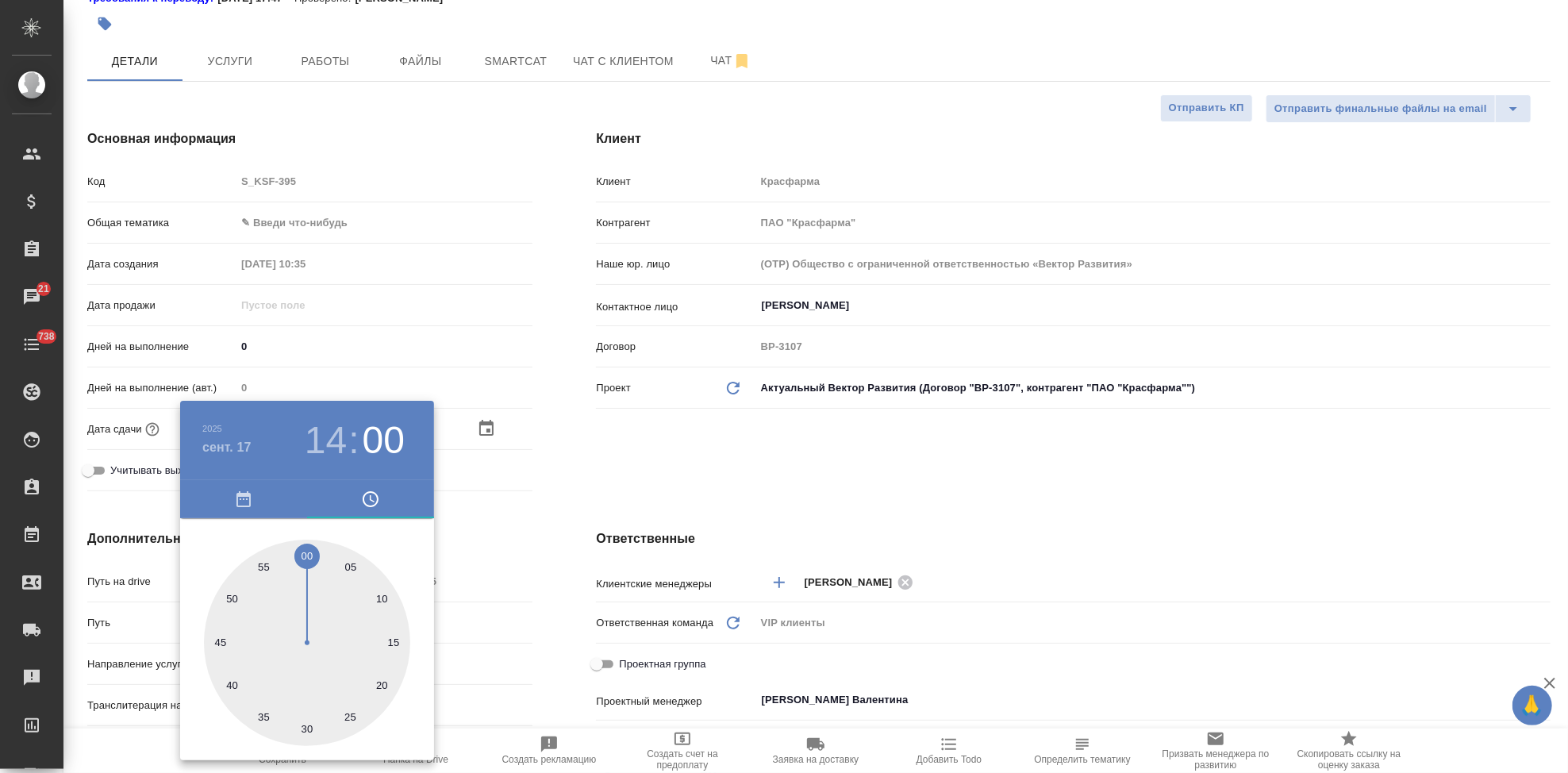
type textarea "x"
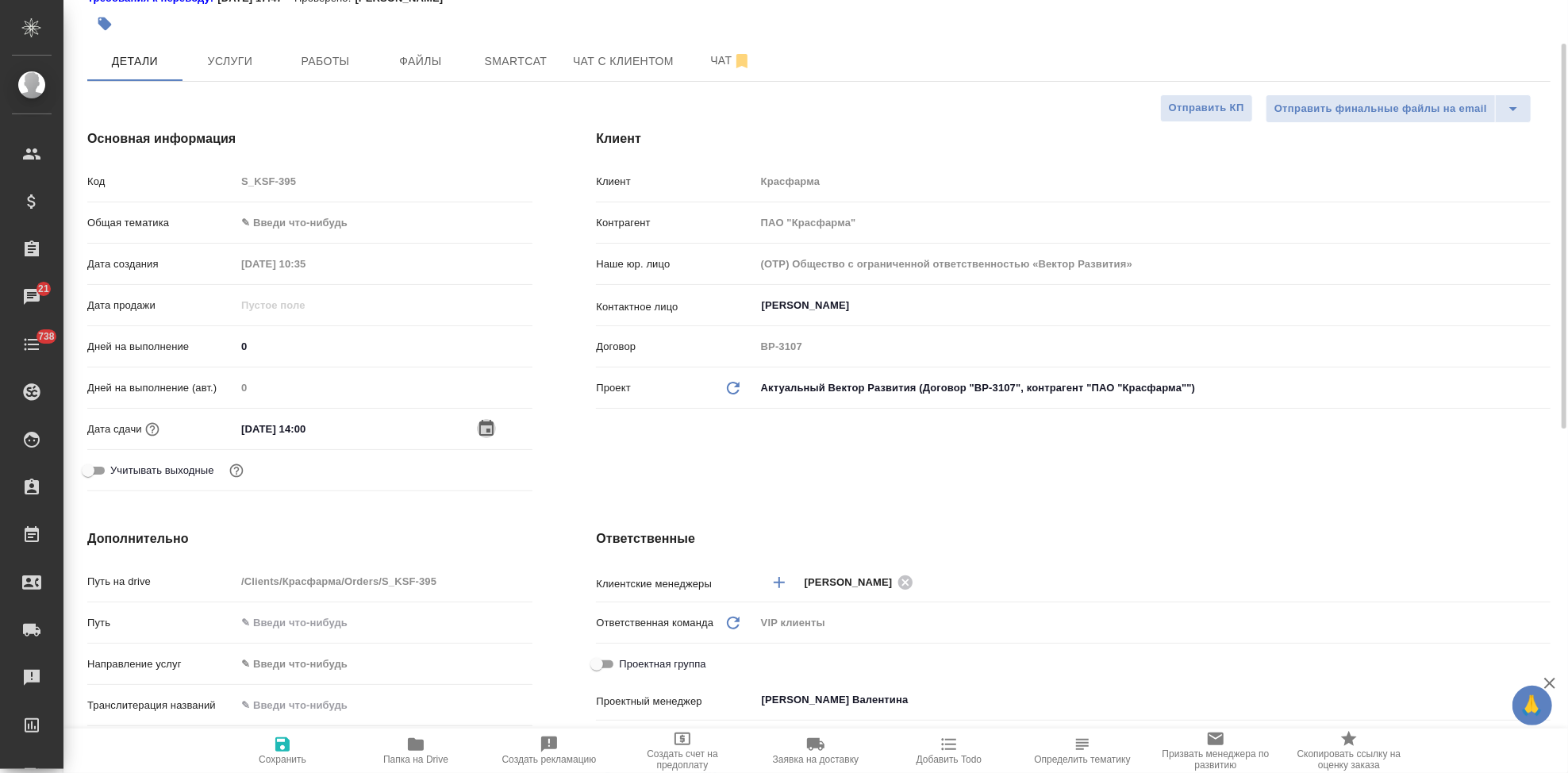
click at [272, 751] on span "Сохранить" at bounding box center [283, 749] width 115 height 30
type textarea "x"
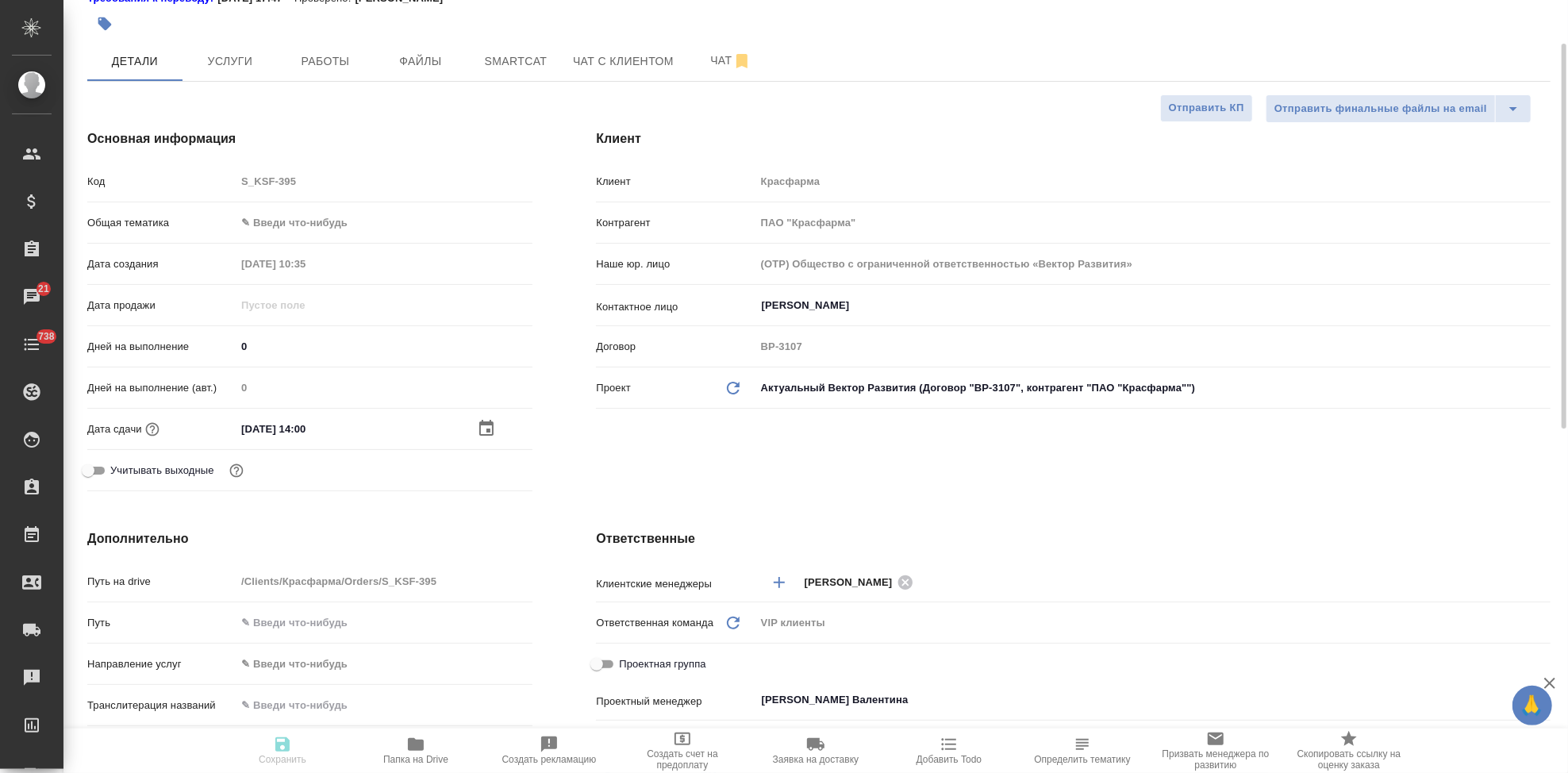
type textarea "x"
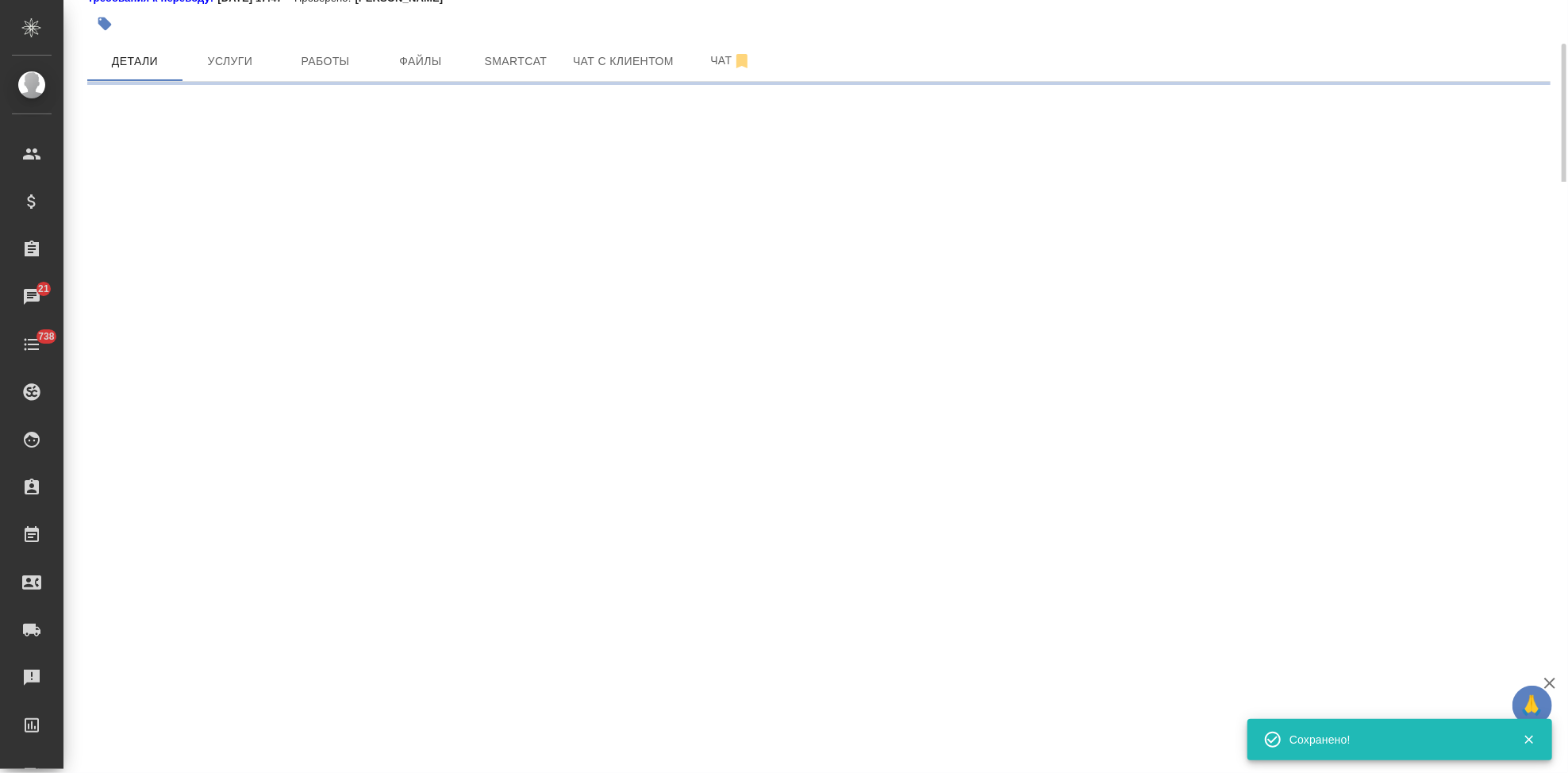
select select "RU"
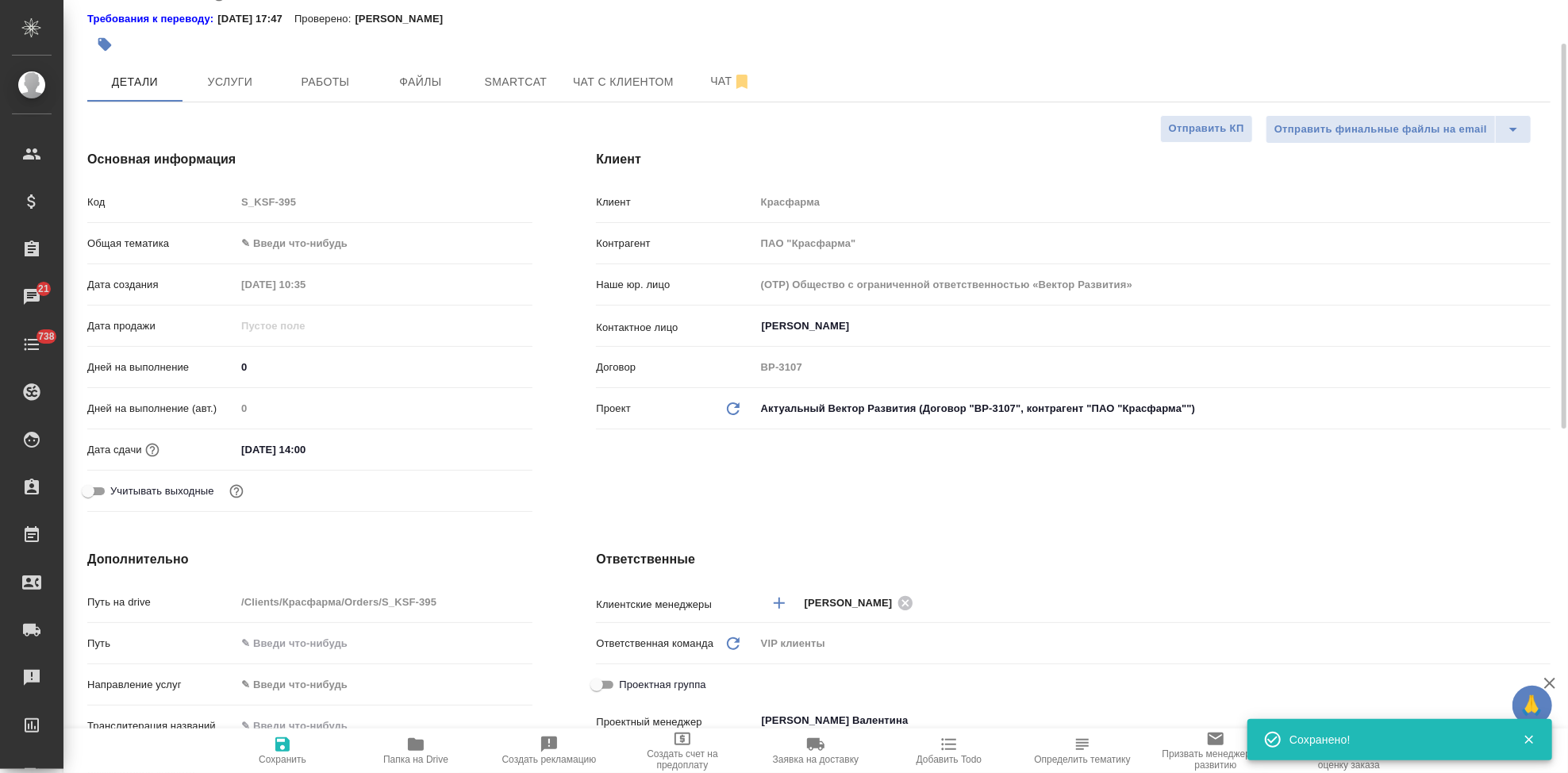
type input "new"
type textarea "x"
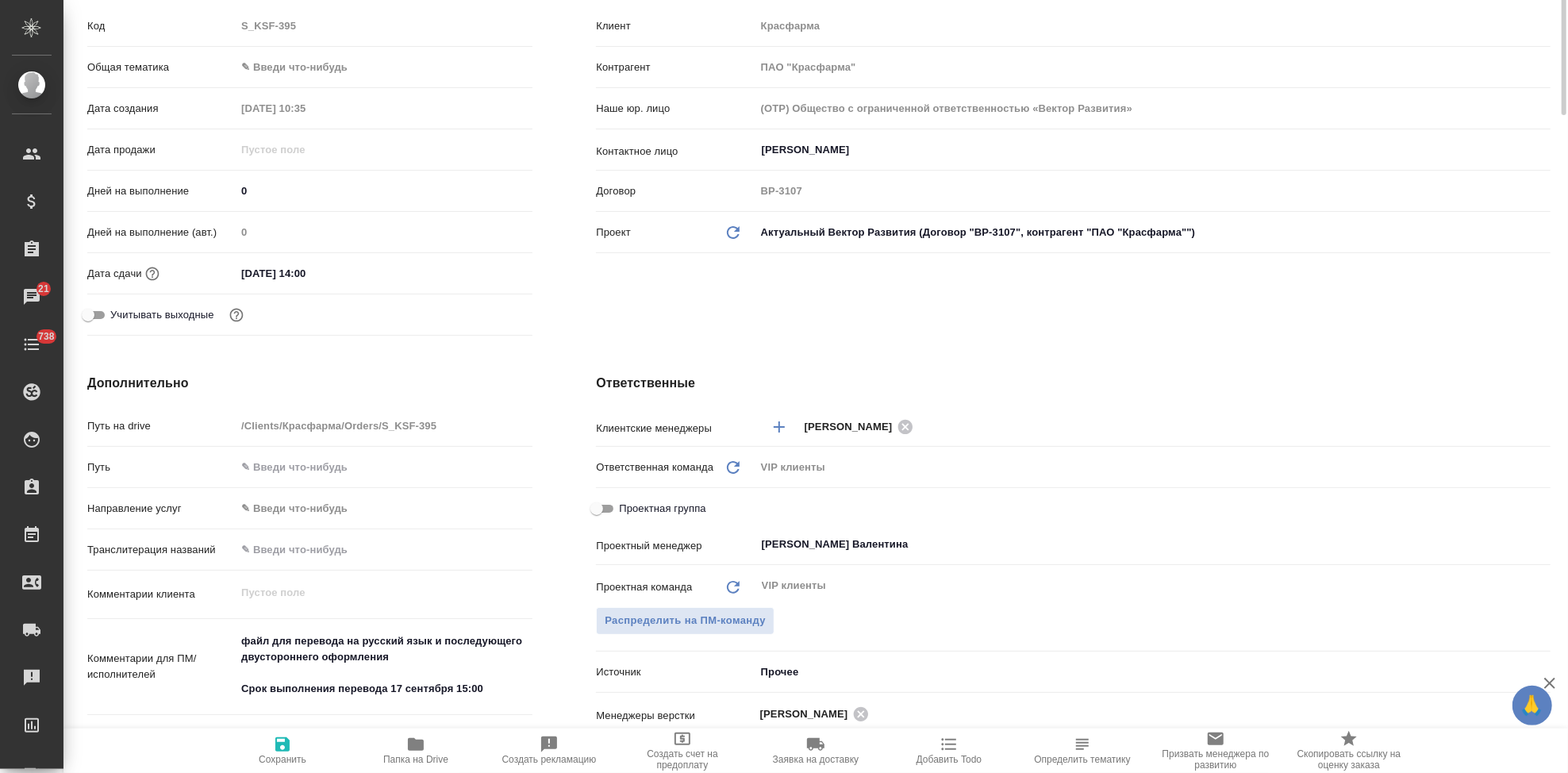
scroll to position [0, 0]
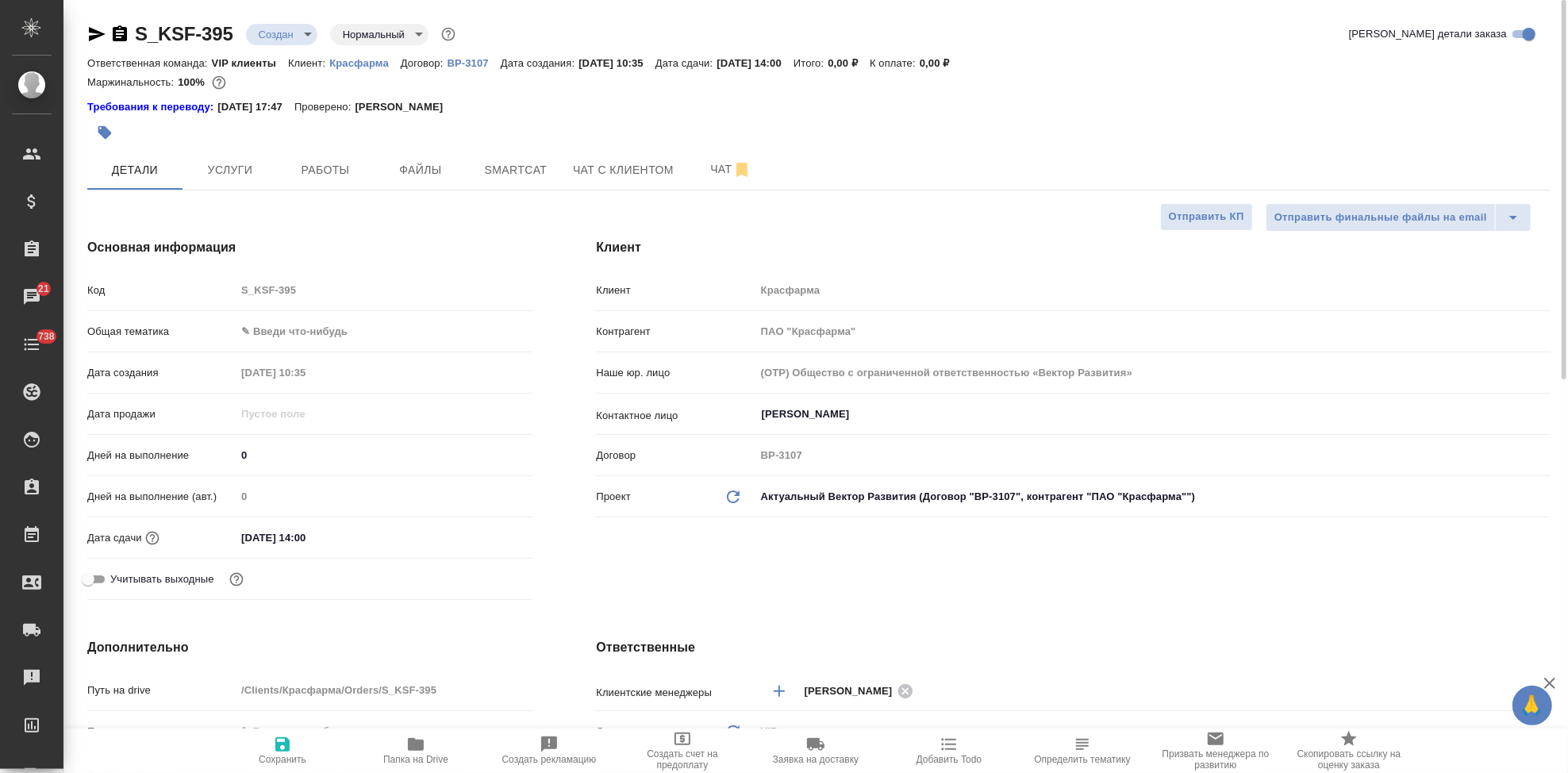
type textarea "x"
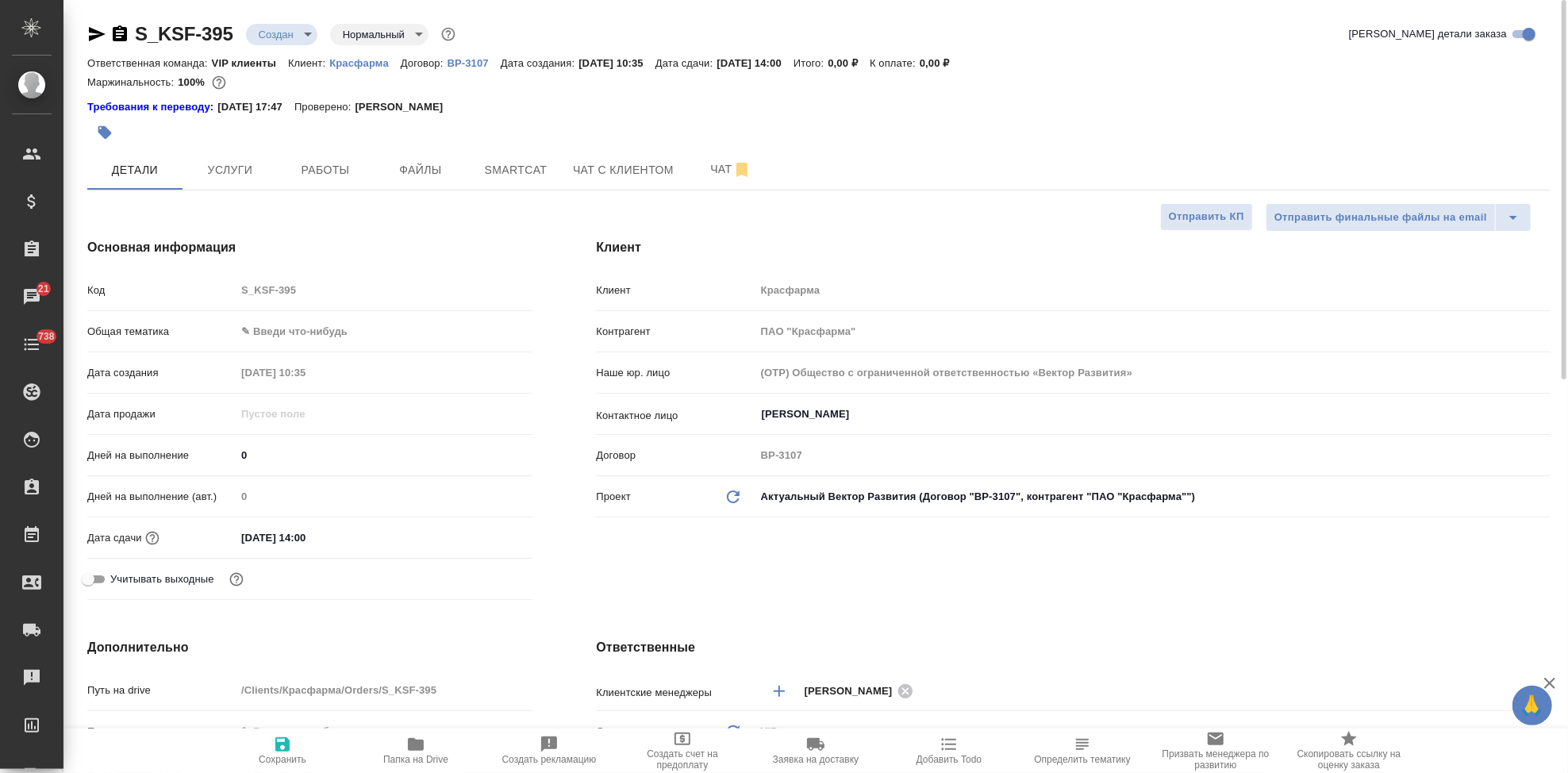
type textarea "x"
click at [305, 534] on input "17.09.2025 14:00" at bounding box center [305, 537] width 139 height 23
type input "17.09.2025 15:00"
type textarea "x"
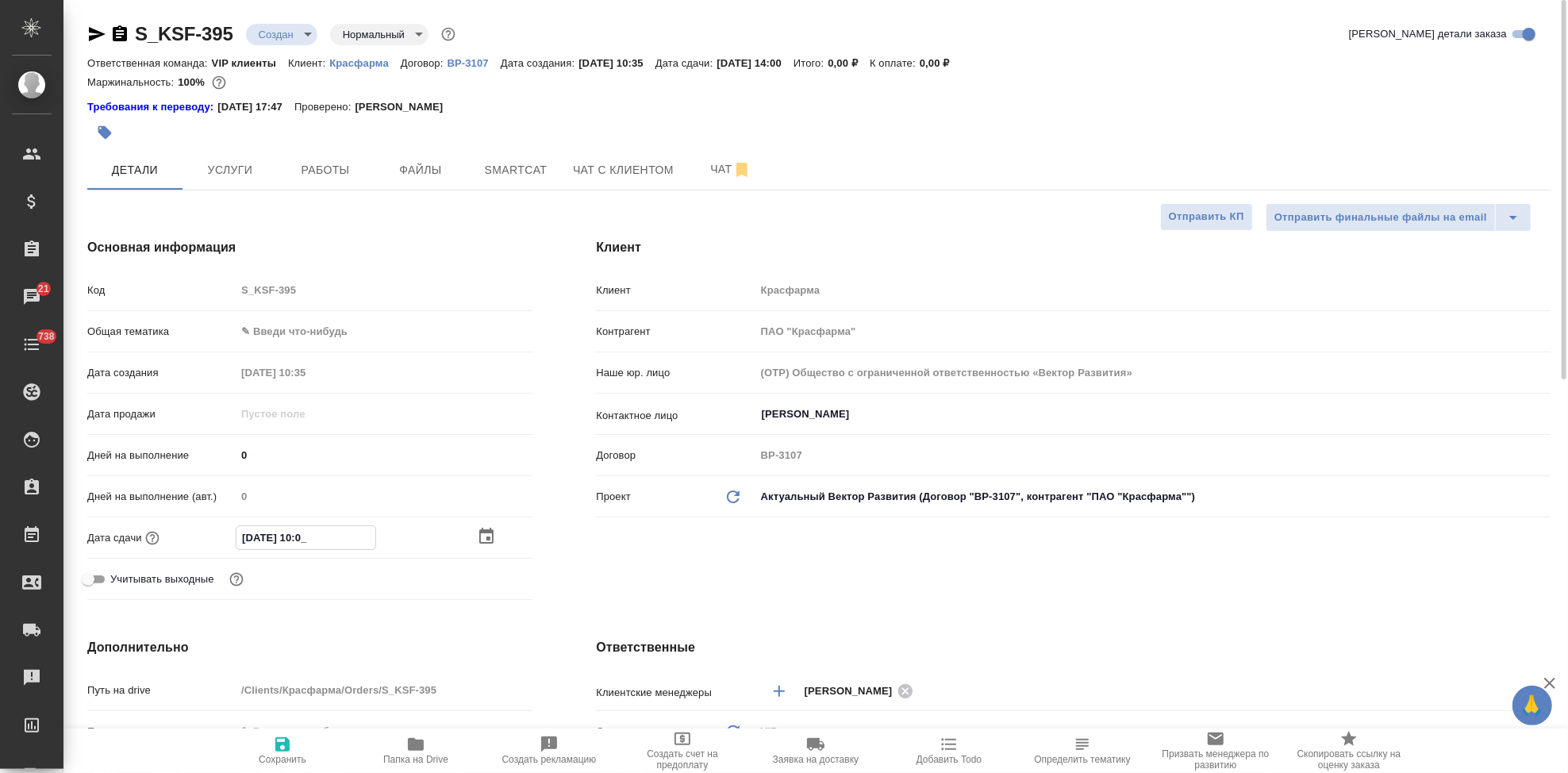
type textarea "x"
type input "17.09.2025 15:00"
click at [626, 559] on div "Клиент Клиент Красфарма Контрагент ПАО "Красфарма" Наше юр. лицо (OTP) Общество…" at bounding box center [1074, 421] width 1018 height 431
click at [275, 751] on icon "button" at bounding box center [282, 743] width 14 height 14
type textarea "x"
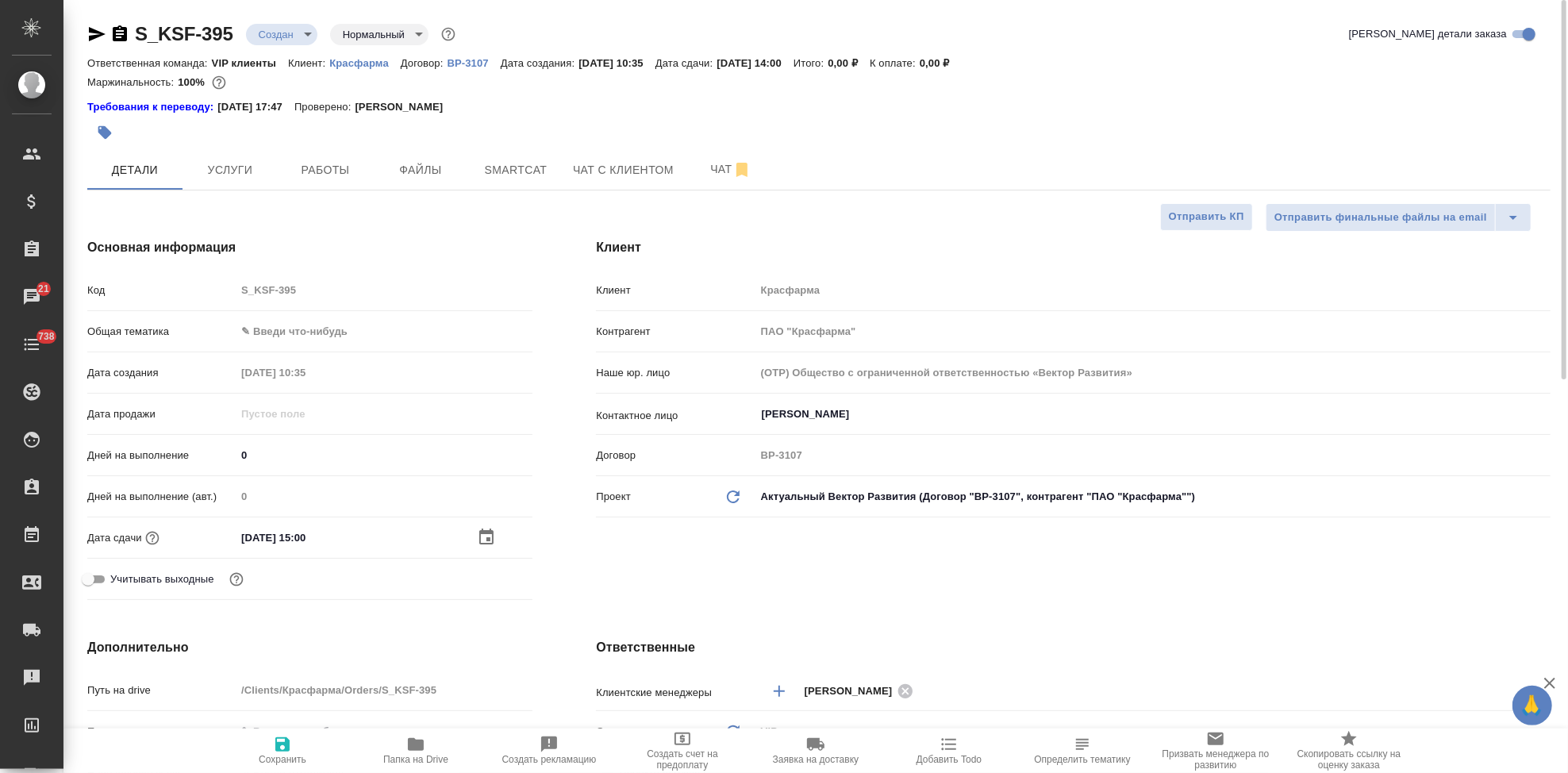
type textarea "x"
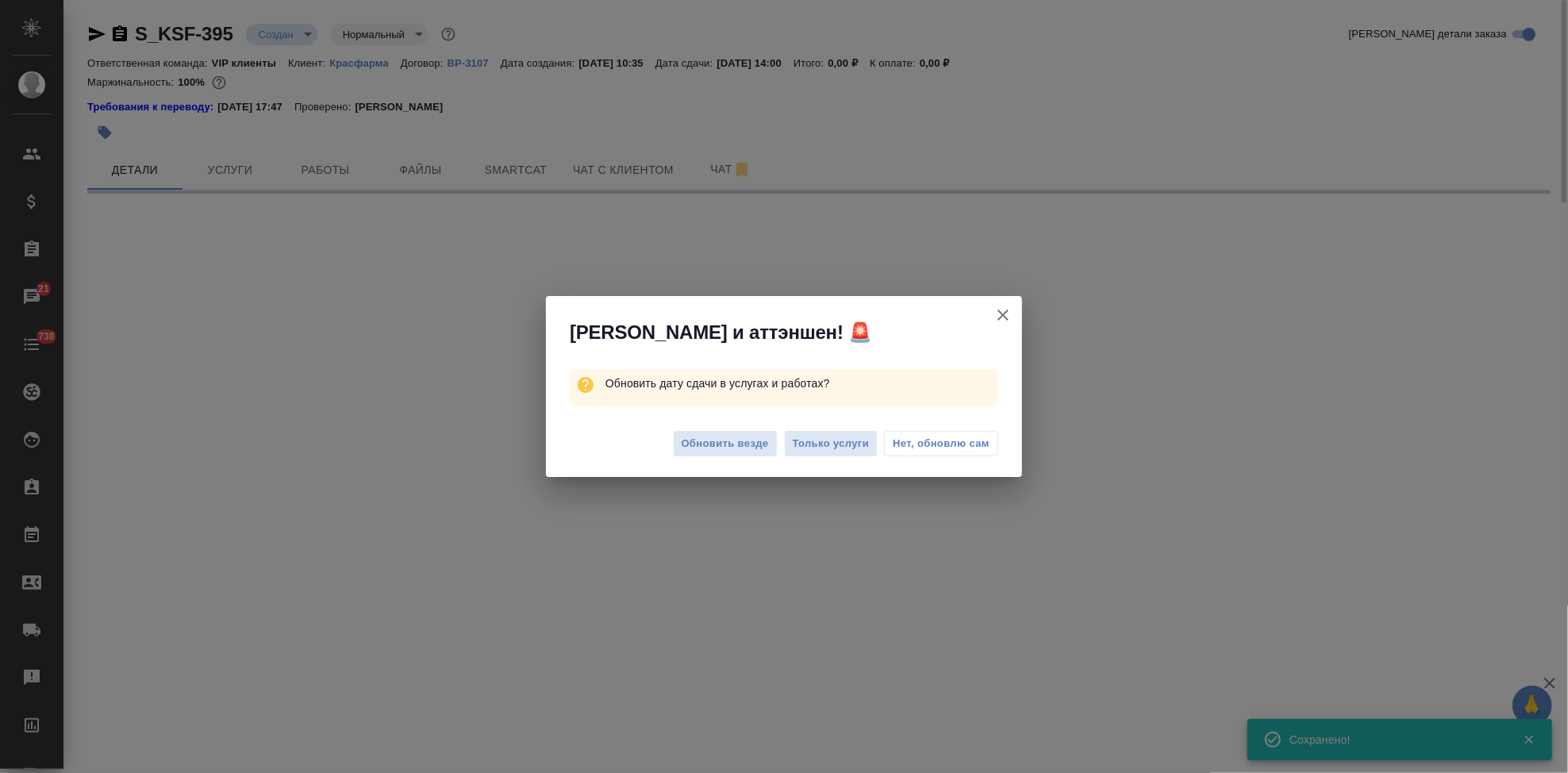
select select "RU"
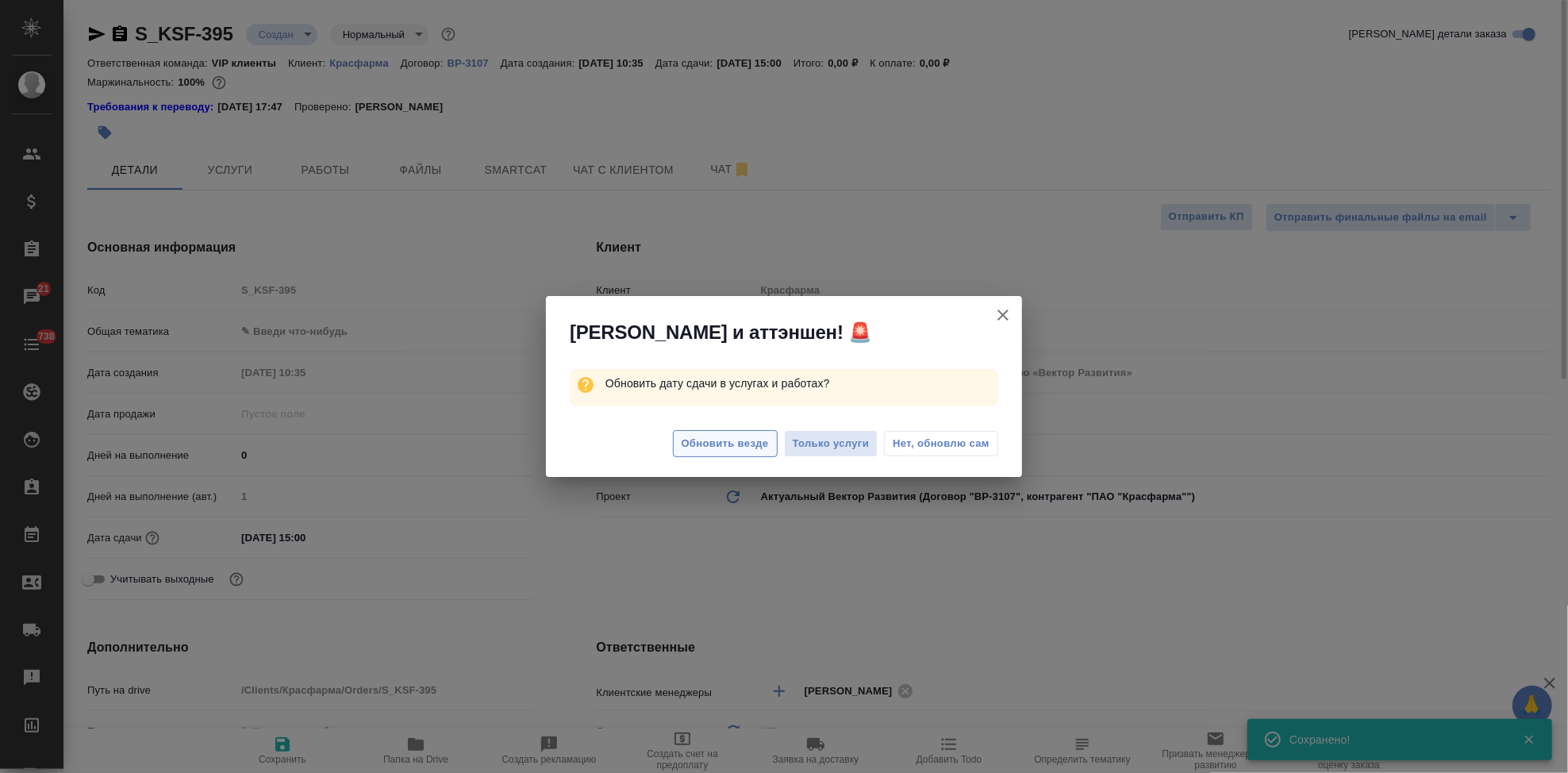
type textarea "x"
click at [733, 442] on span "Обновить везде" at bounding box center [725, 444] width 87 height 18
type textarea "x"
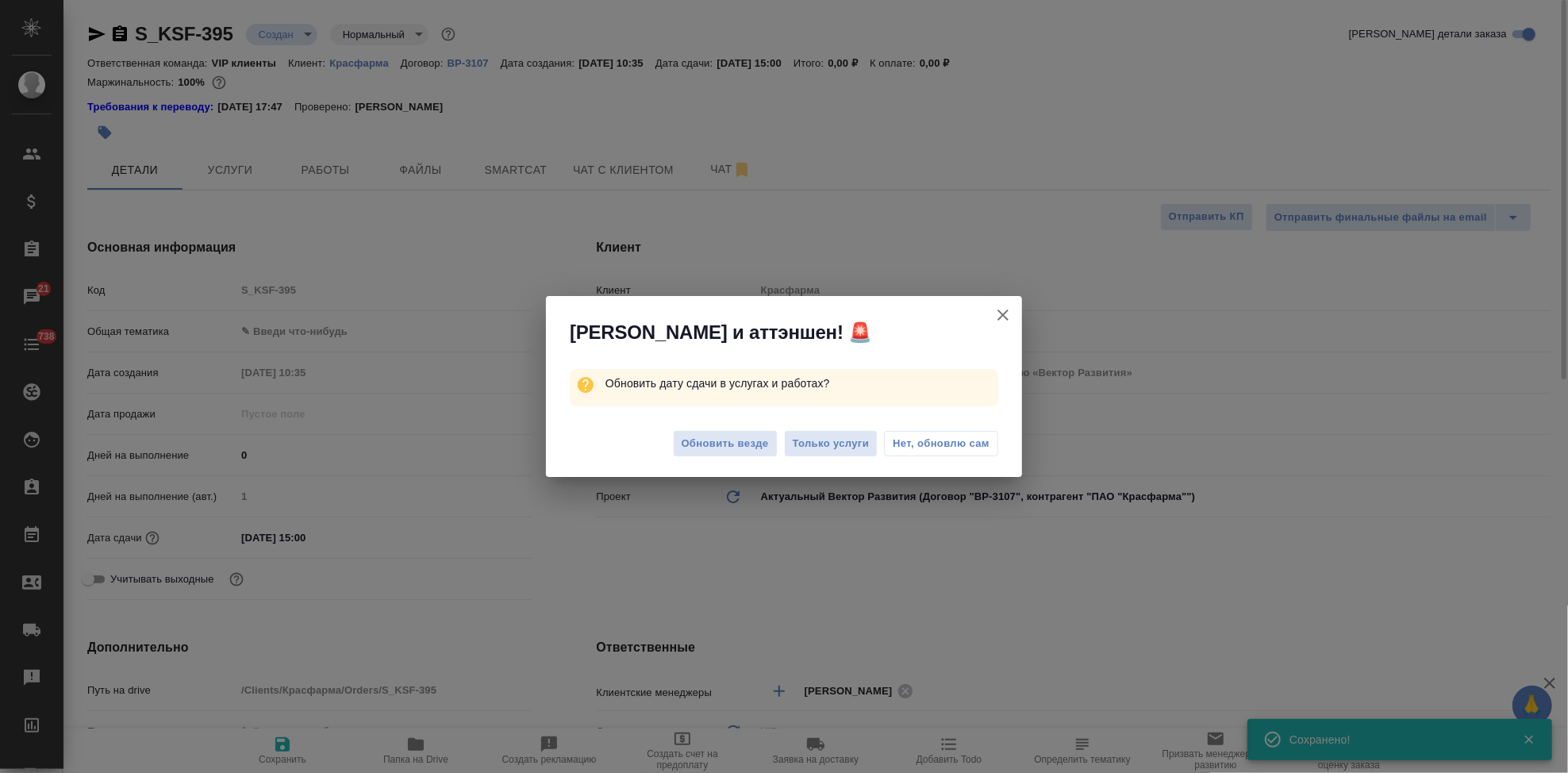
type textarea "x"
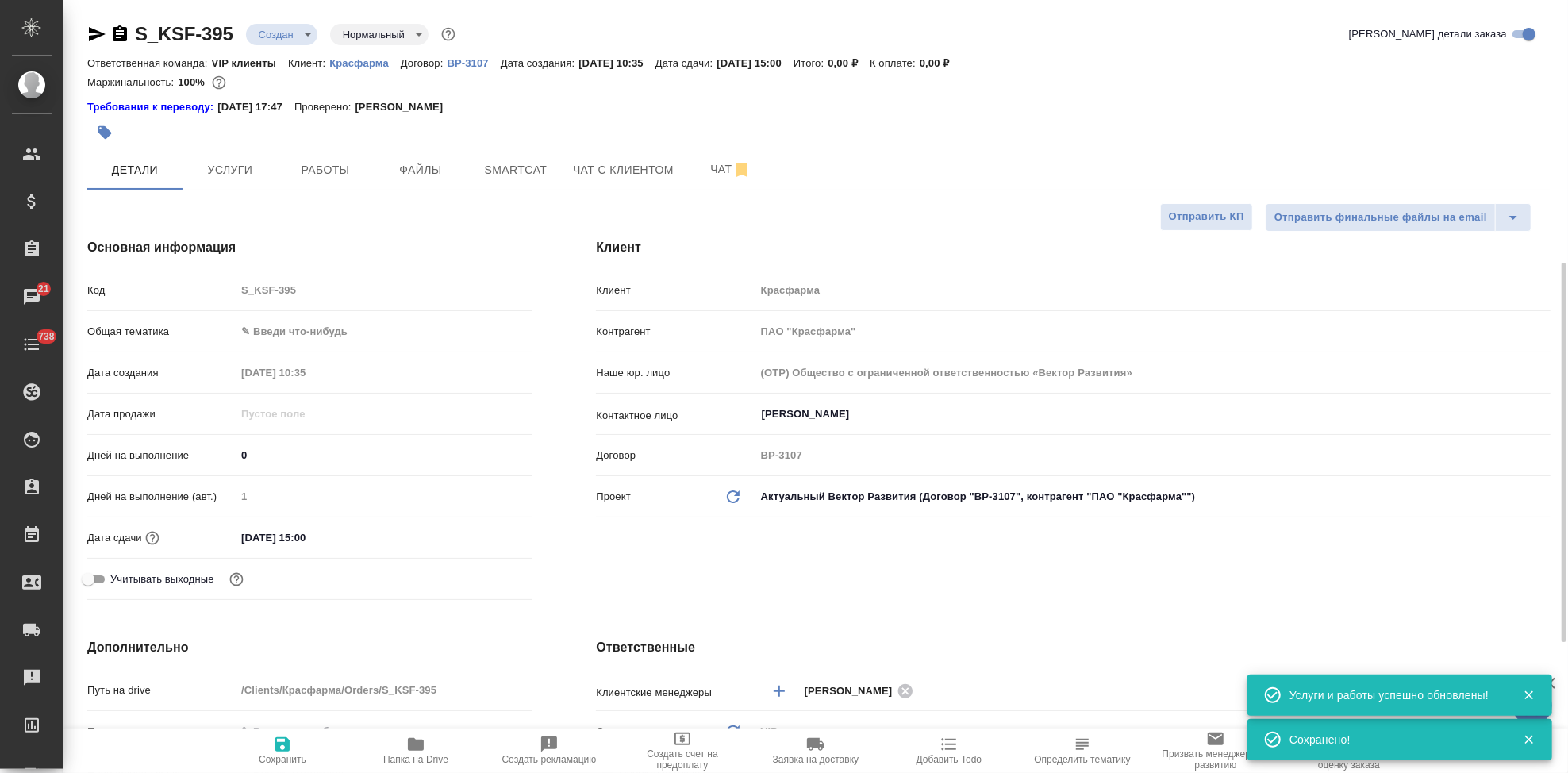
scroll to position [264, 0]
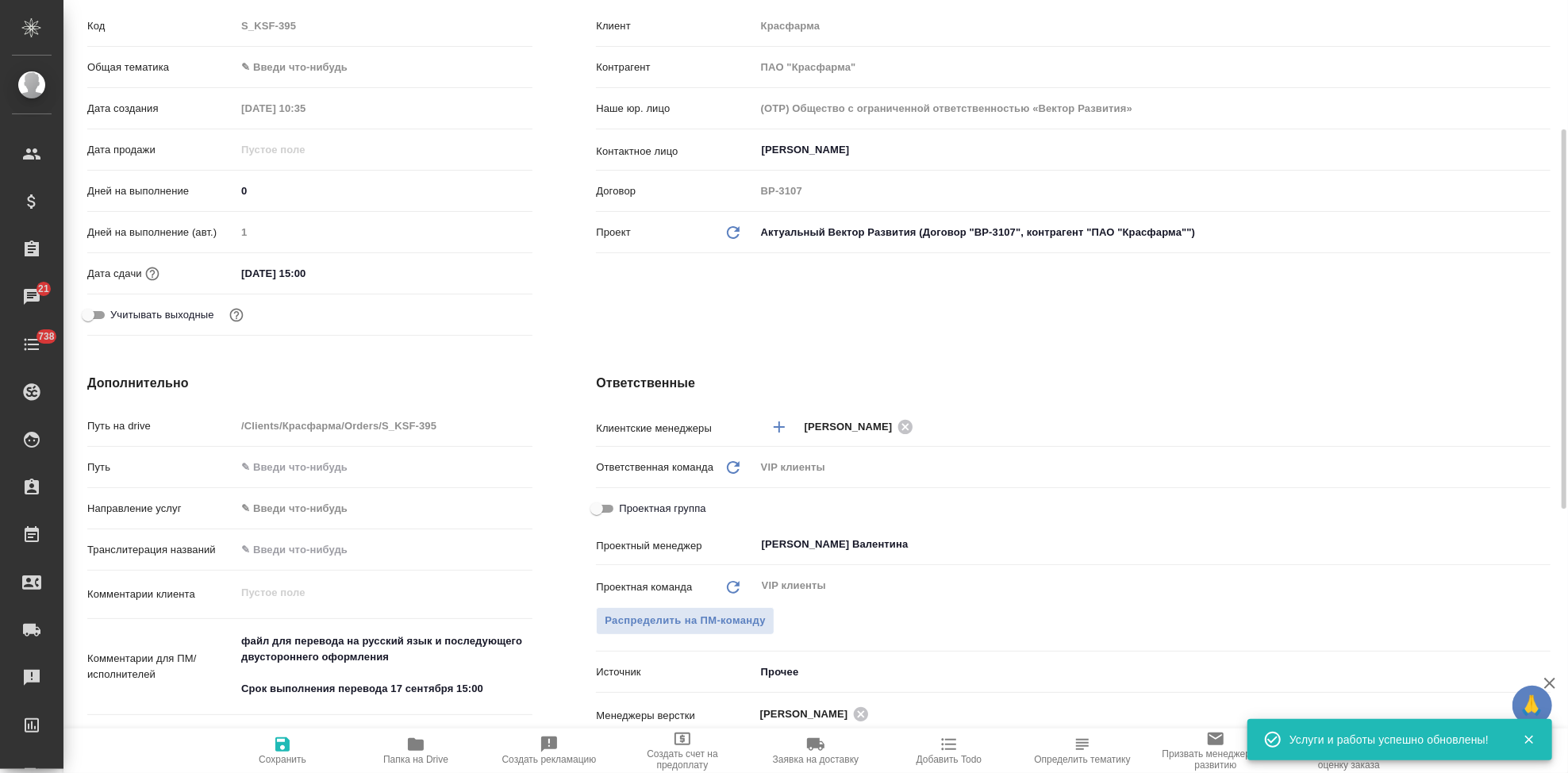
type textarea "x"
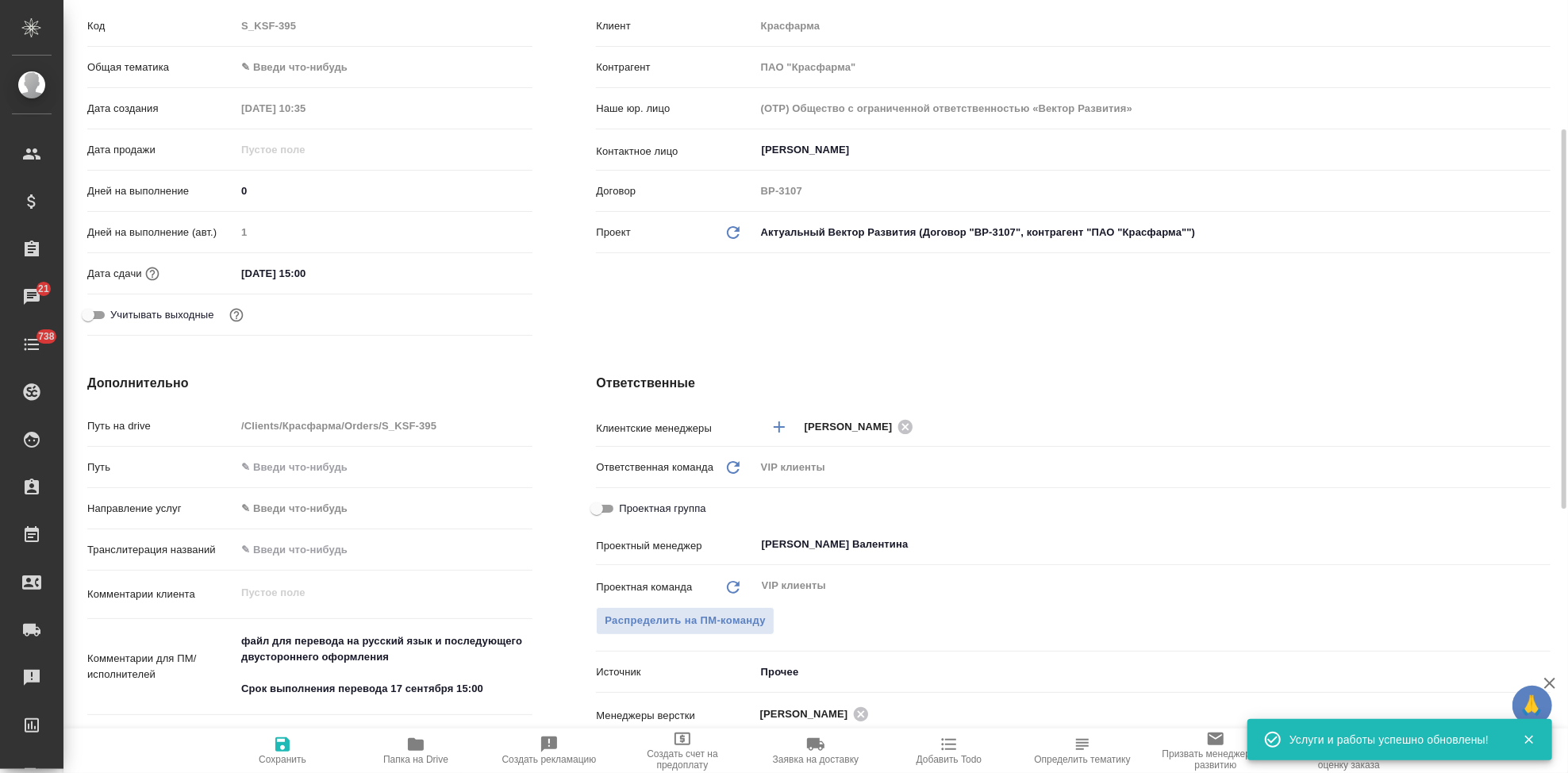
type textarea "x"
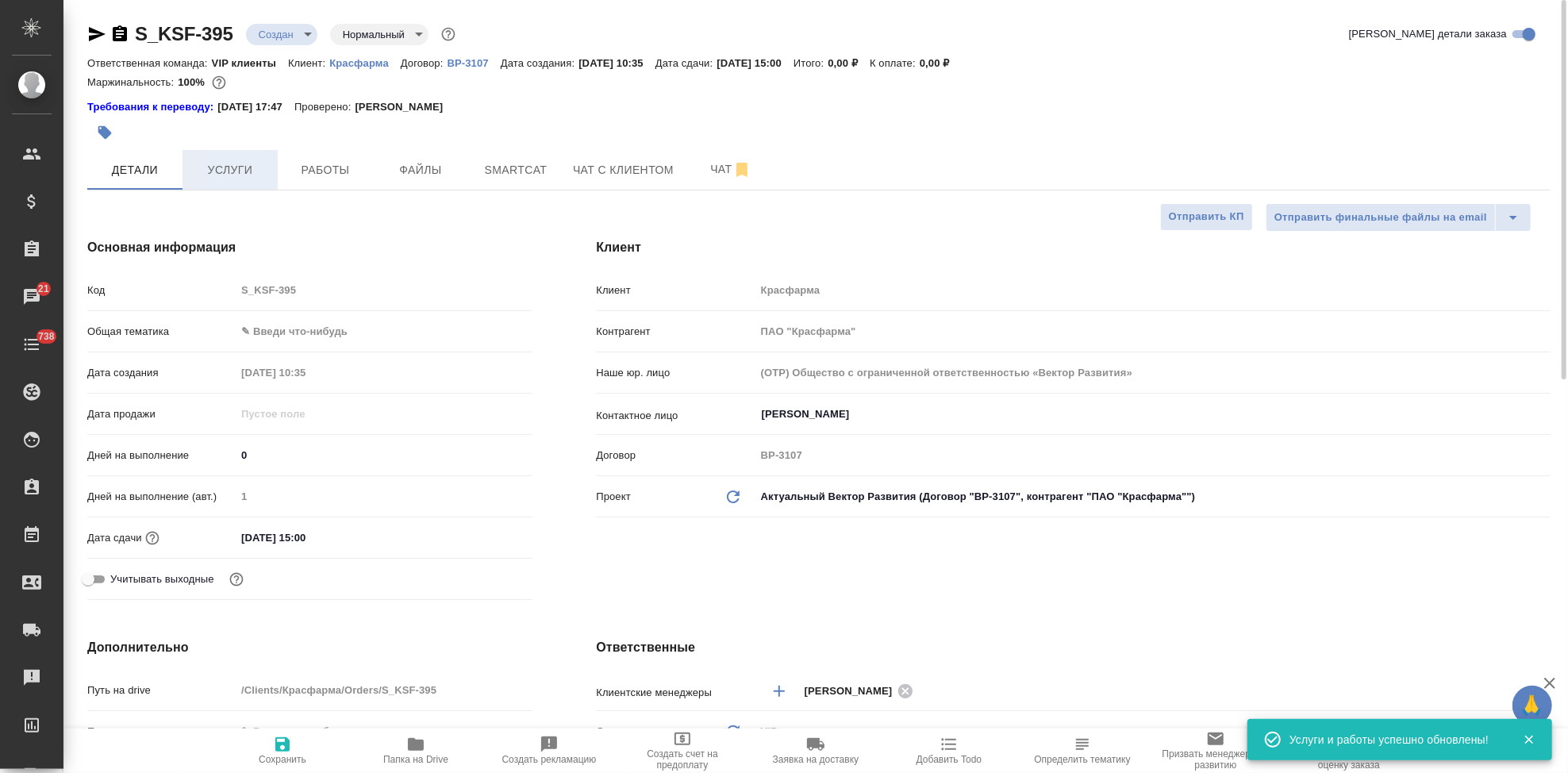
click at [267, 183] on button "Услуги" at bounding box center [230, 169] width 95 height 40
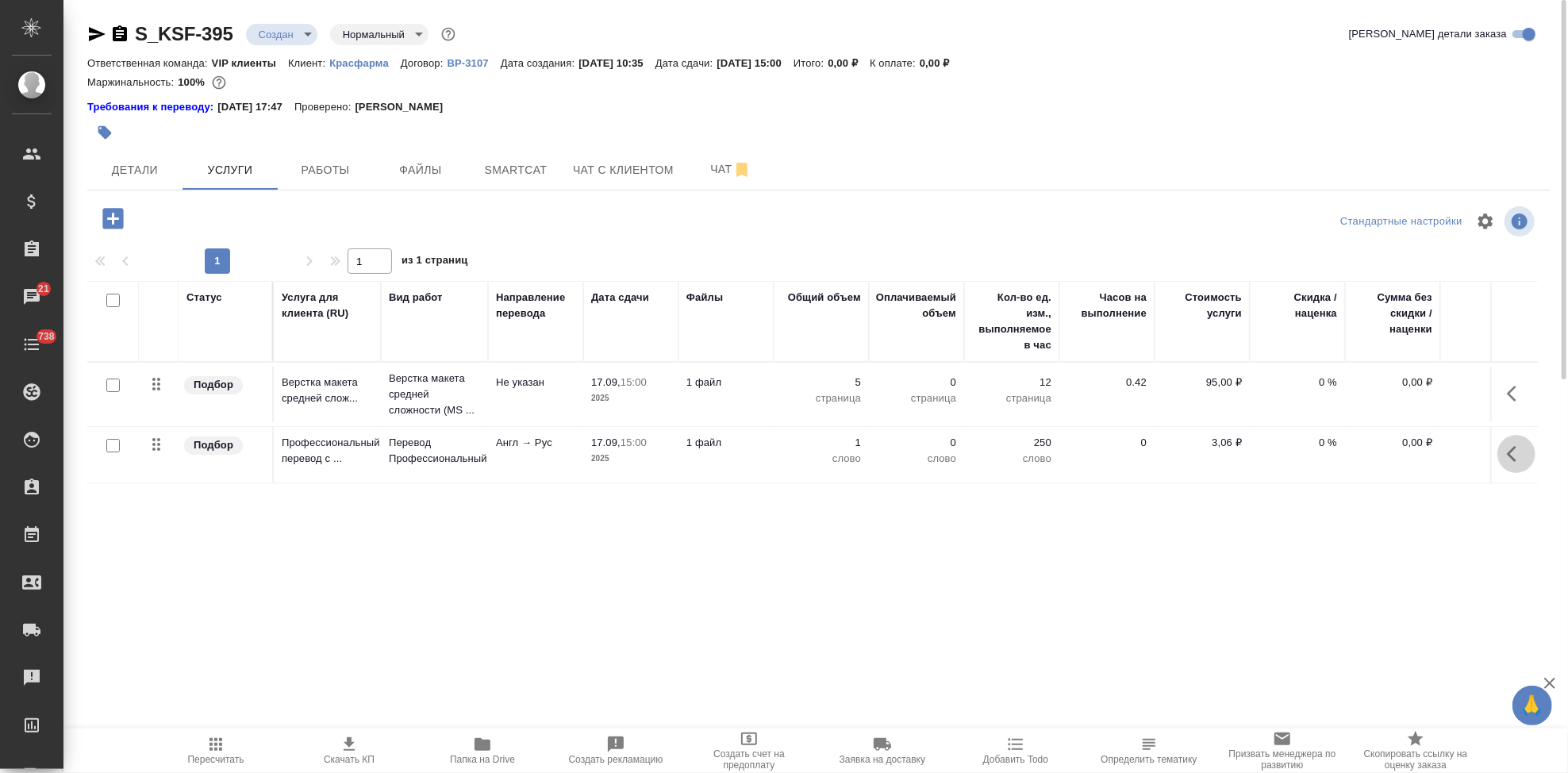
click at [1515, 447] on icon "button" at bounding box center [1512, 453] width 9 height 16
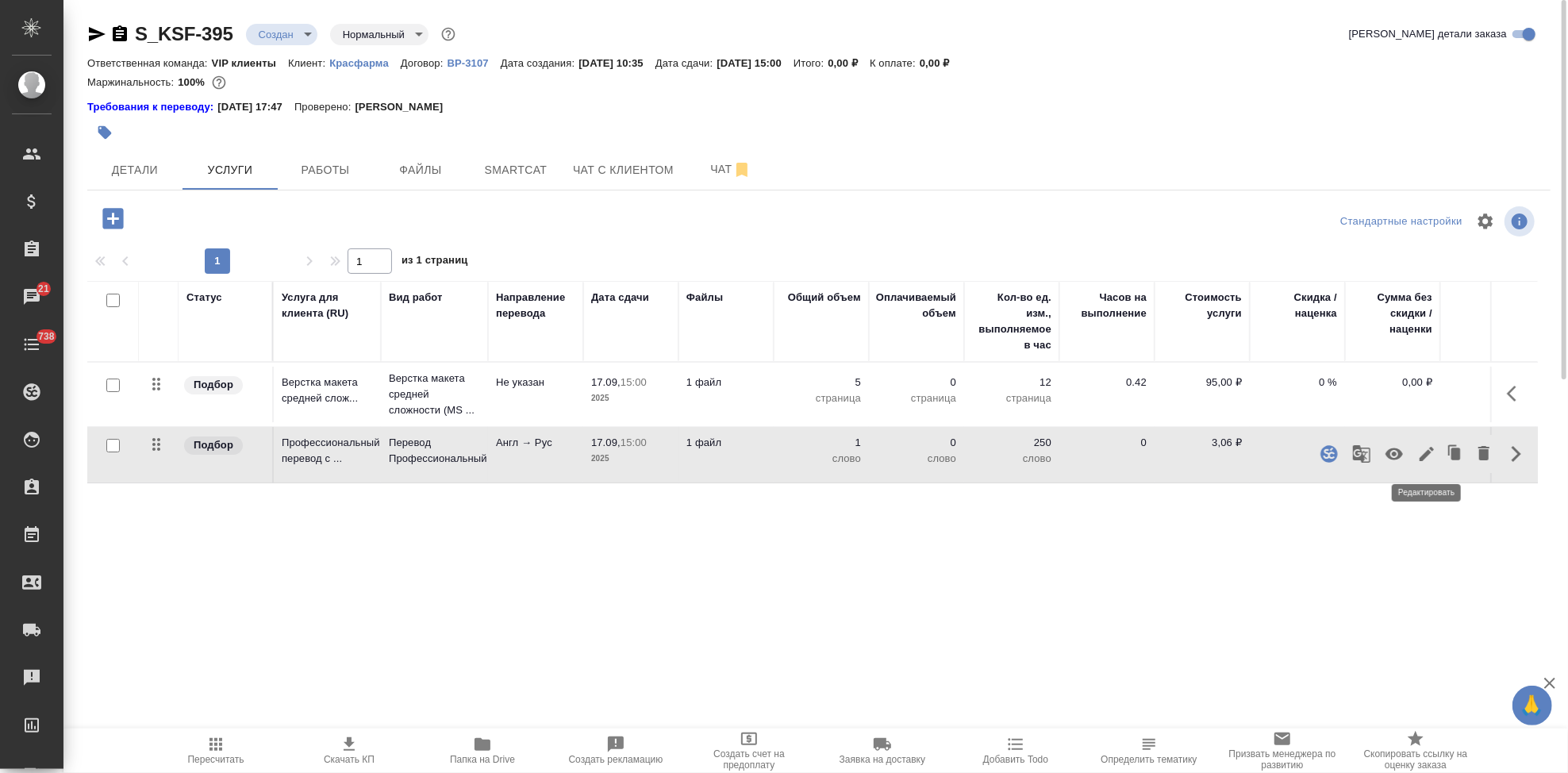
click at [1430, 458] on icon "button" at bounding box center [1427, 453] width 19 height 19
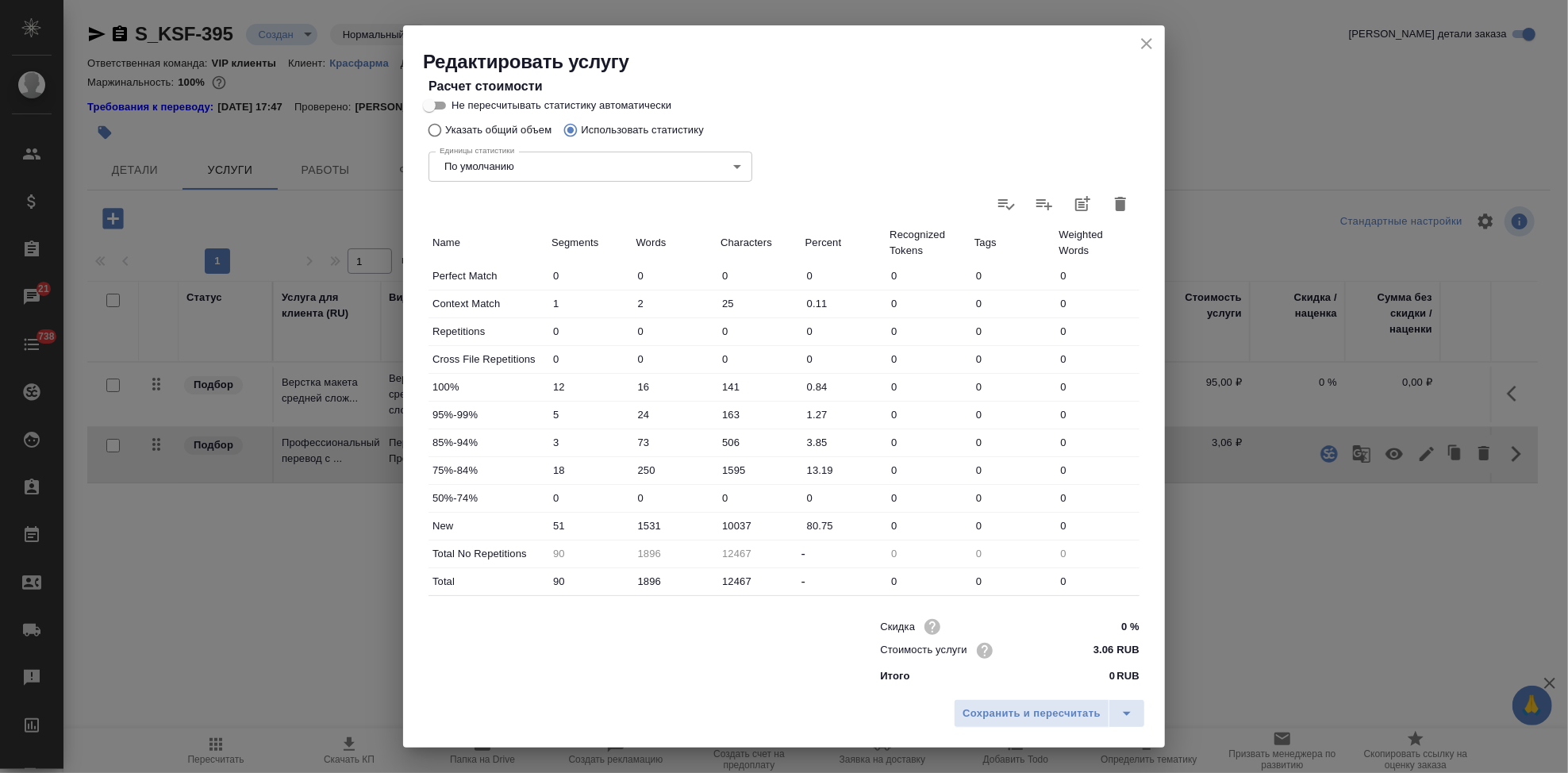
scroll to position [308, 0]
drag, startPoint x: 1127, startPoint y: 718, endPoint x: 1104, endPoint y: 711, distance: 24.0
click at [1127, 718] on icon "split button" at bounding box center [1126, 713] width 19 height 19
click at [998, 689] on li "Сохранить" at bounding box center [1051, 679] width 191 height 25
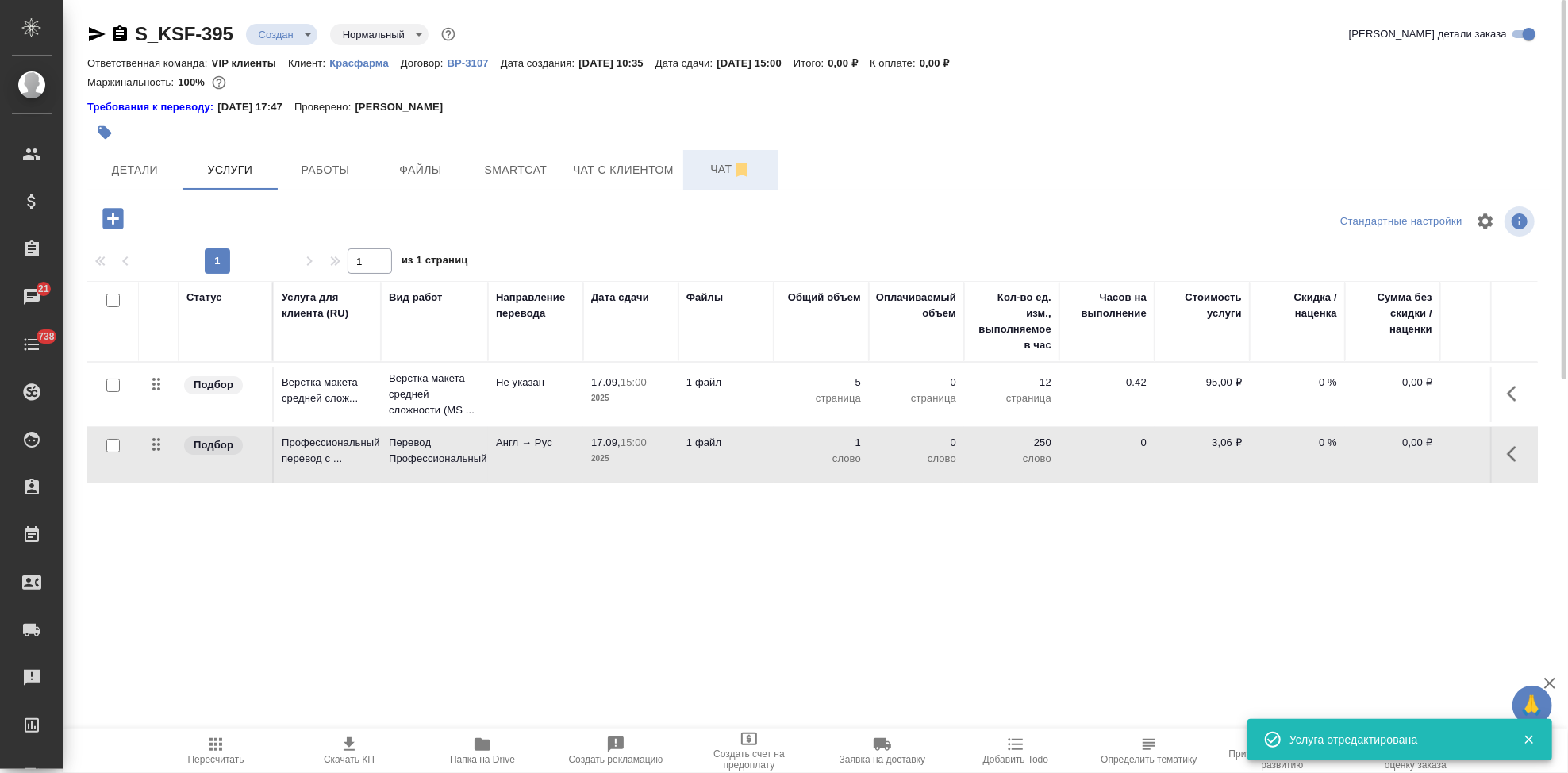
click at [723, 160] on span "Чат" at bounding box center [731, 169] width 76 height 19
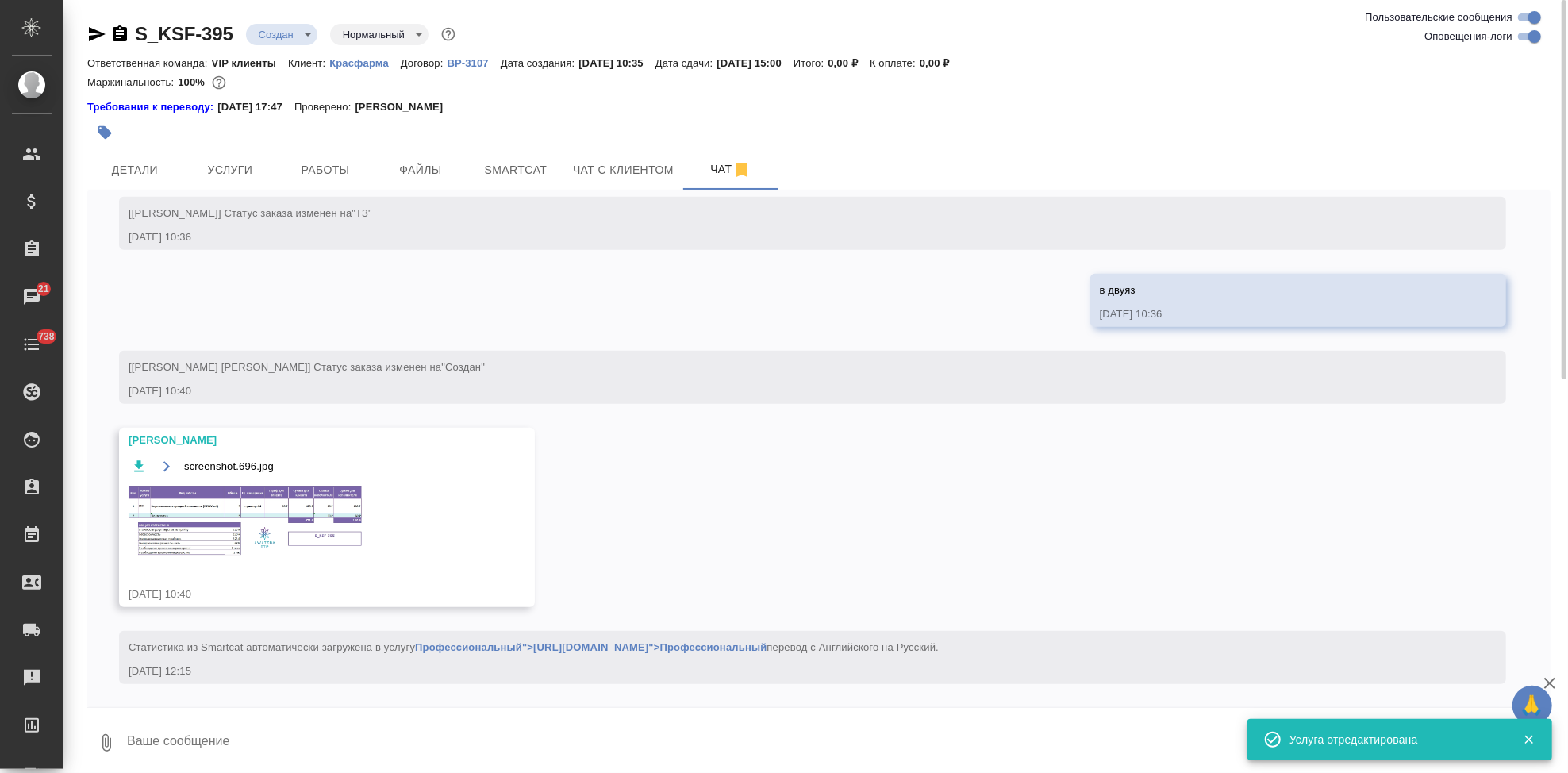
scroll to position [632, 0]
click at [241, 508] on img at bounding box center [248, 518] width 238 height 75
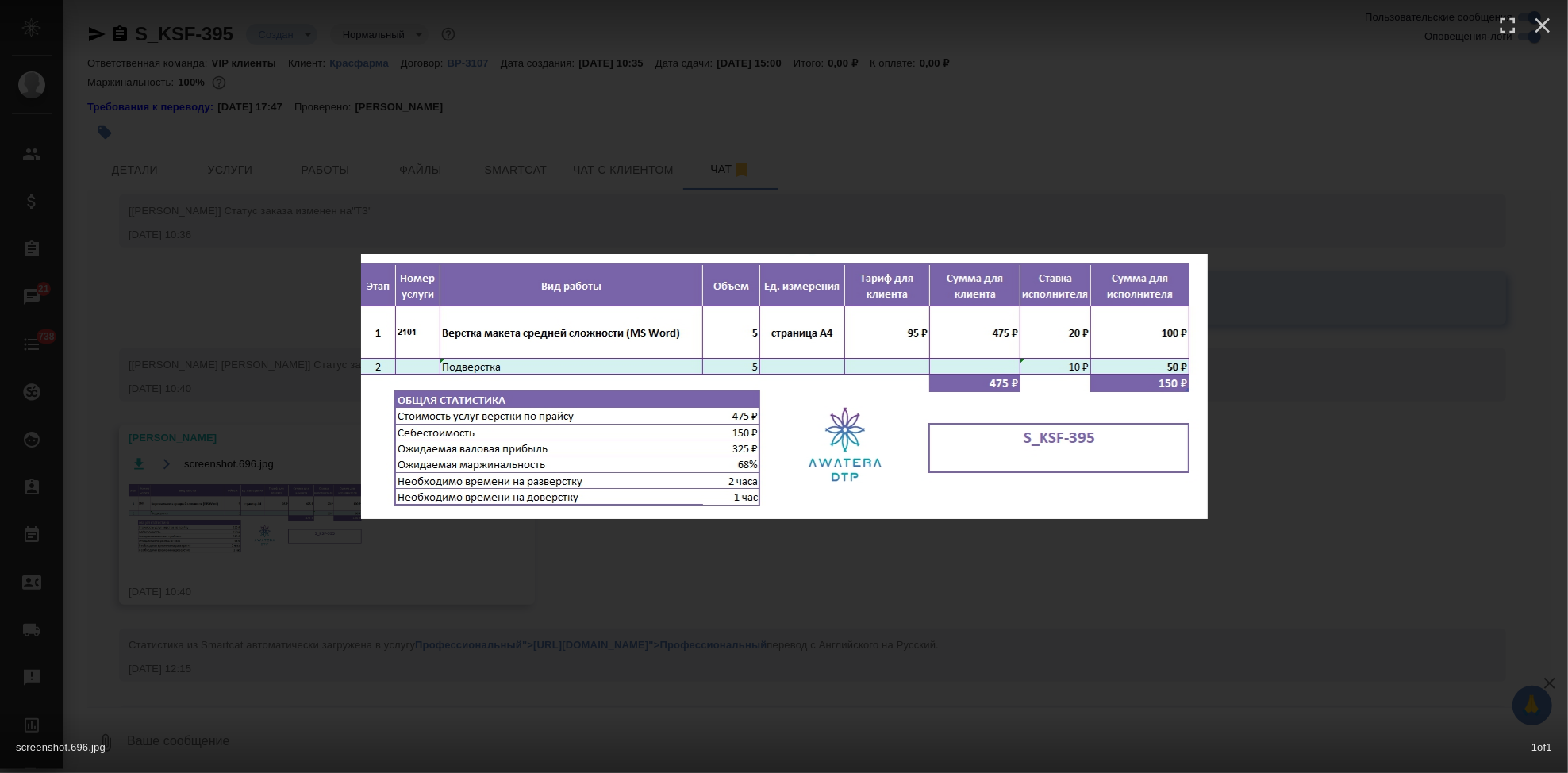
click at [783, 542] on div "screenshot.696.jpg 1 of 1" at bounding box center [784, 386] width 1568 height 773
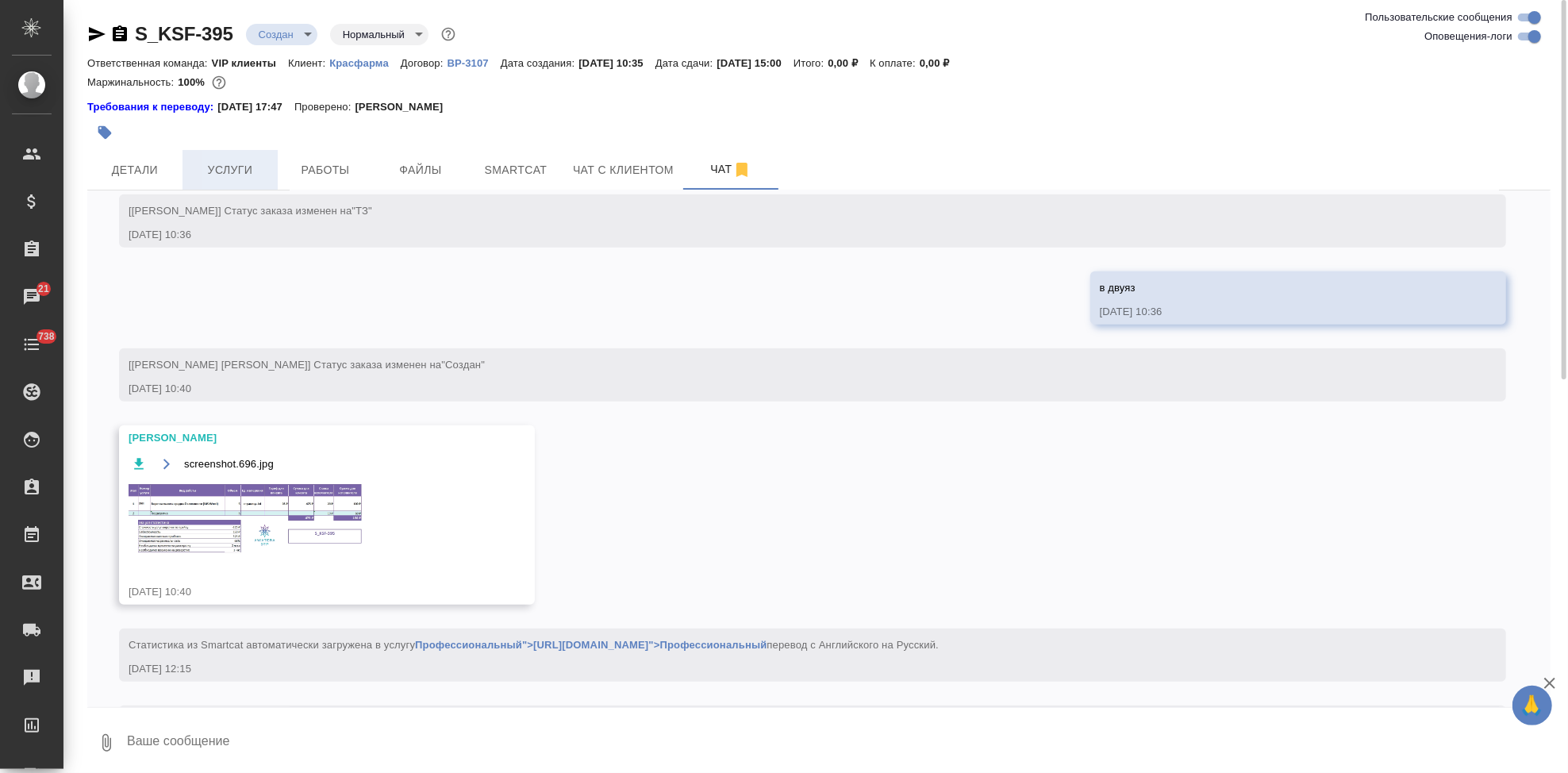
click at [222, 177] on span "Услуги" at bounding box center [230, 169] width 76 height 19
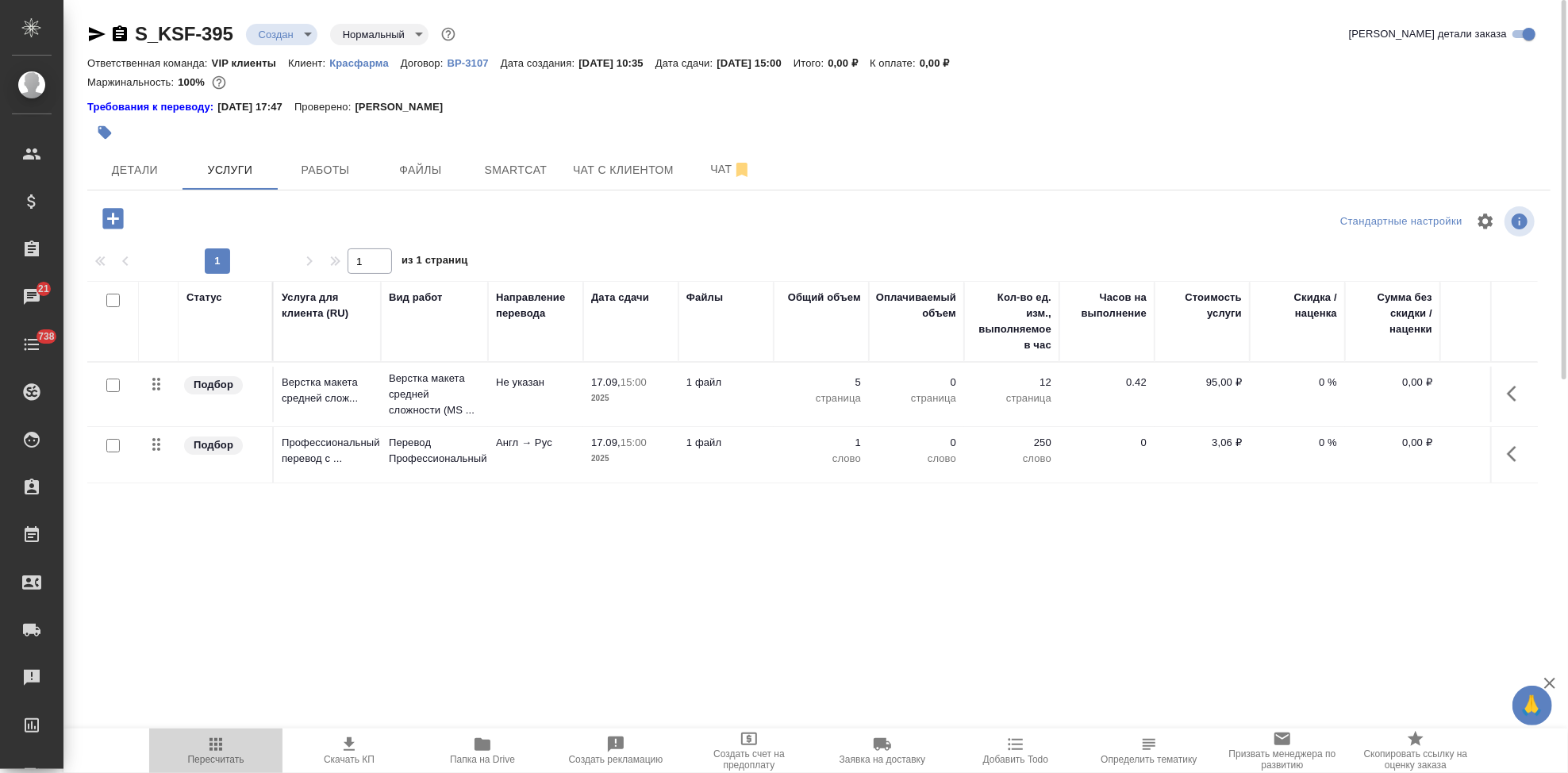
click at [216, 744] on icon "button" at bounding box center [216, 744] width 13 height 13
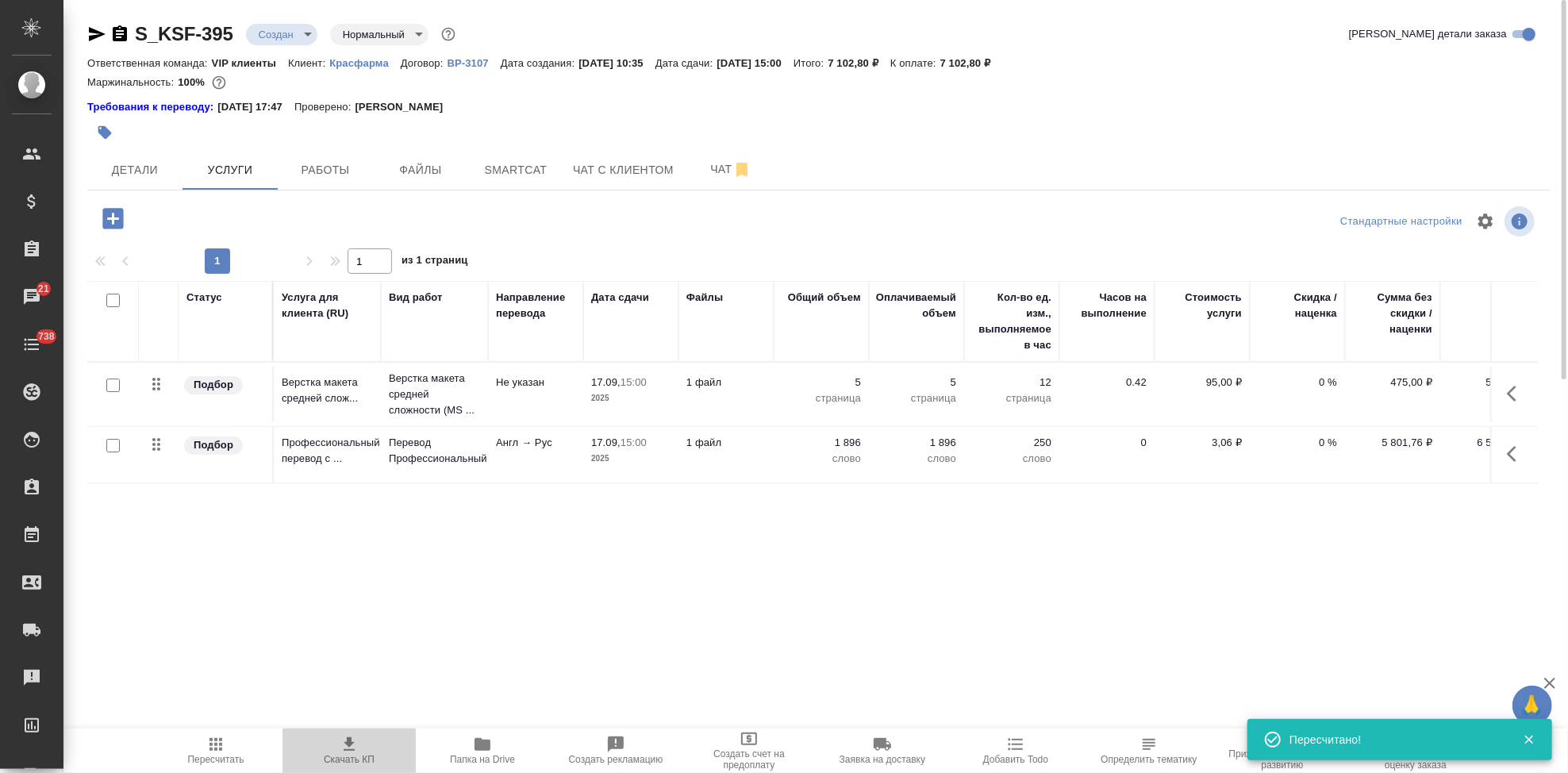
click at [354, 746] on icon "button" at bounding box center [349, 743] width 19 height 19
click at [289, 35] on body "🙏 .cls-1 fill:#fff; AWATERA Kabargina Anna Клиенты Спецификации Заказы 21 Чаты …" at bounding box center [784, 386] width 1568 height 773
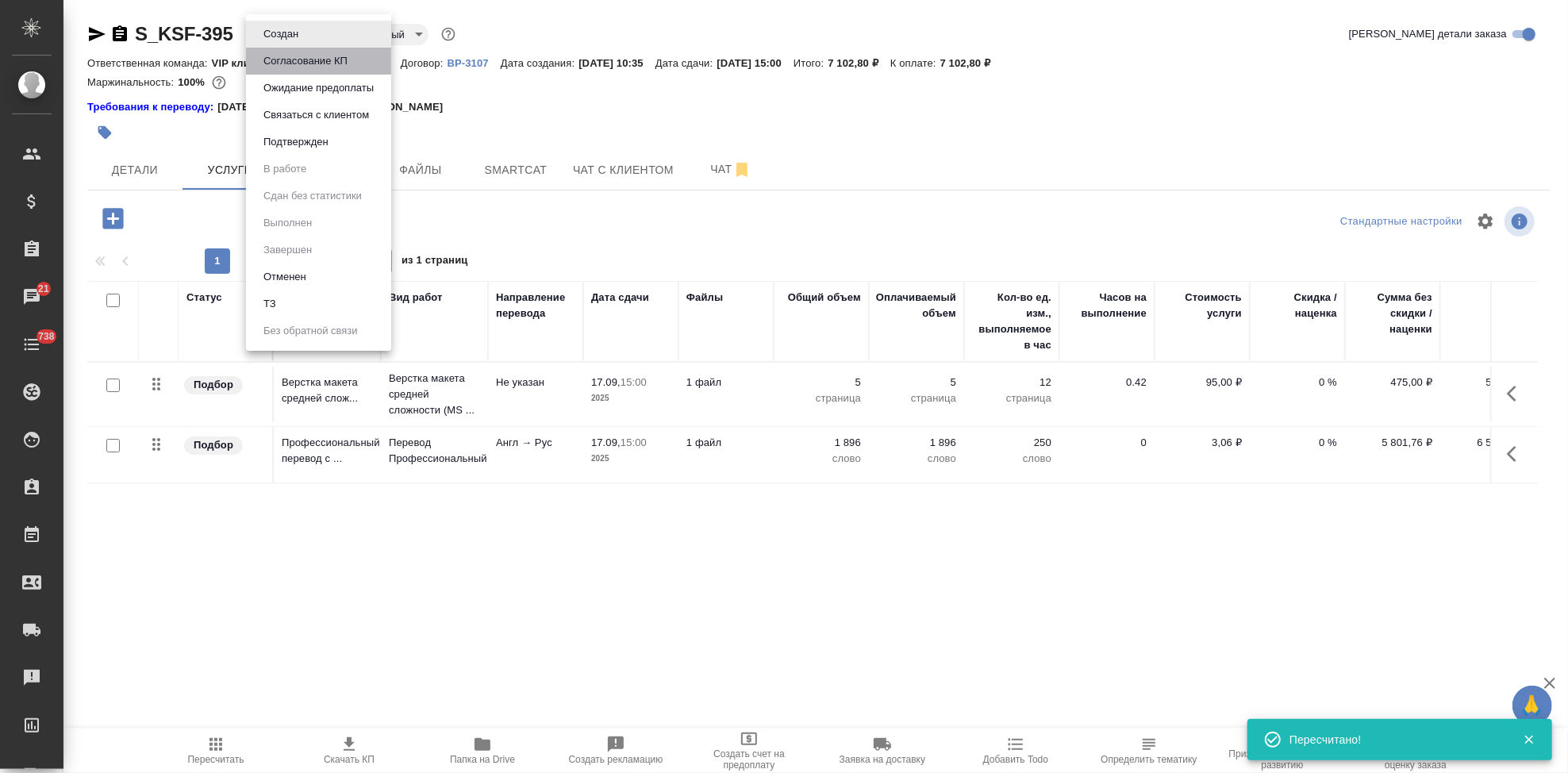
click at [289, 58] on button "Согласование КП" at bounding box center [305, 61] width 93 height 18
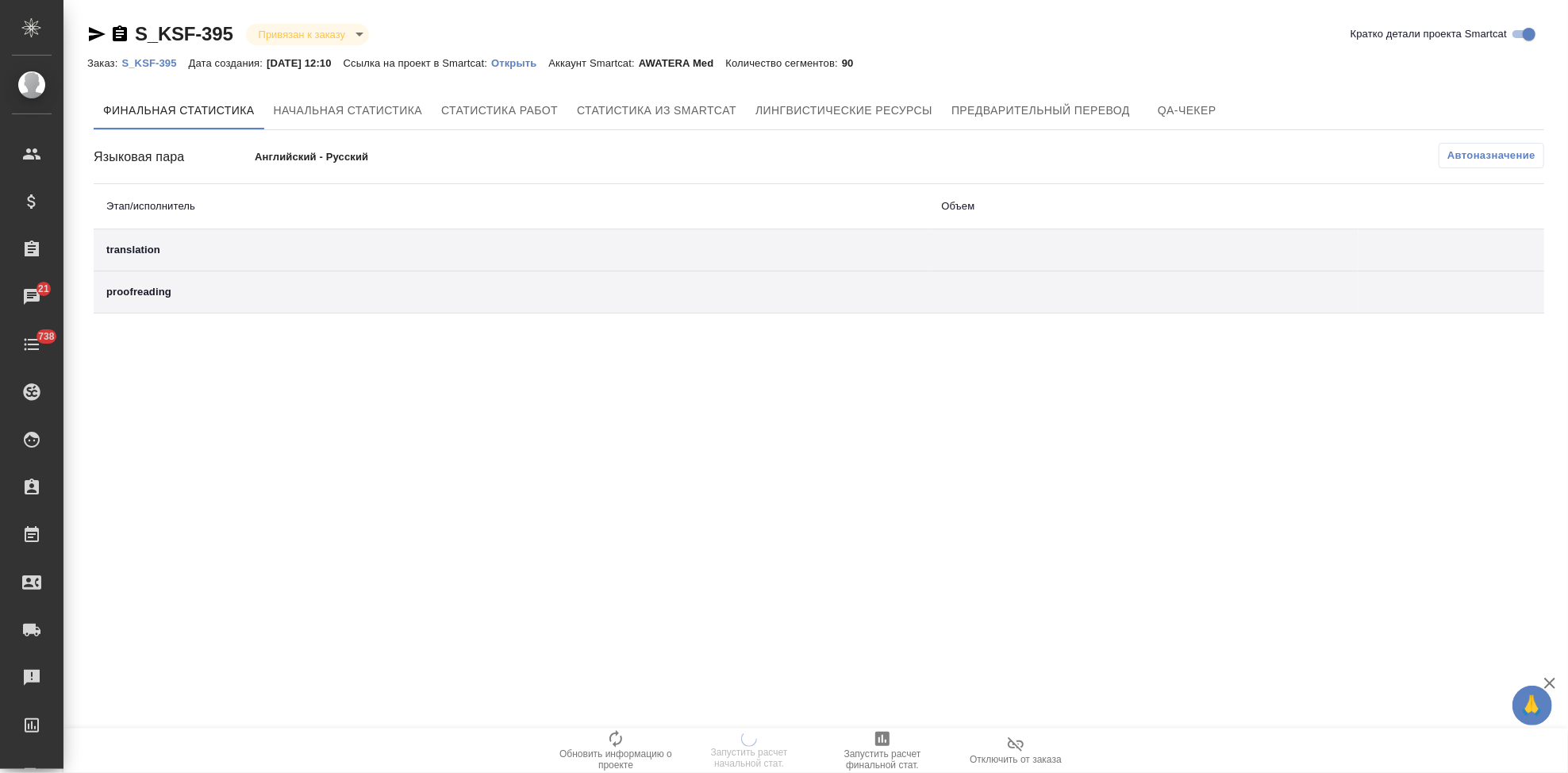
click at [540, 63] on p "Открыть" at bounding box center [520, 63] width 57 height 12
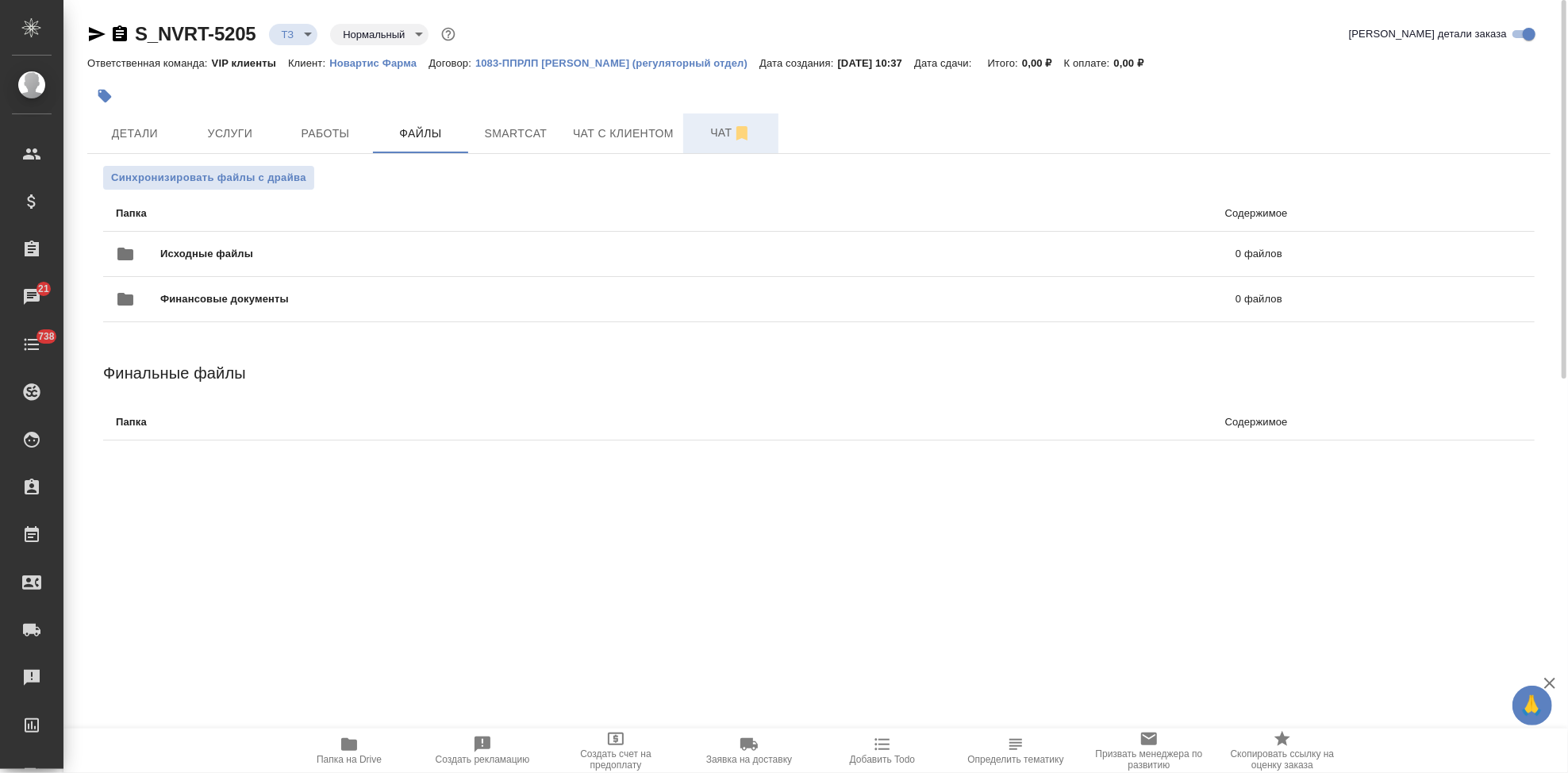
click at [717, 138] on span "Чат" at bounding box center [731, 132] width 76 height 19
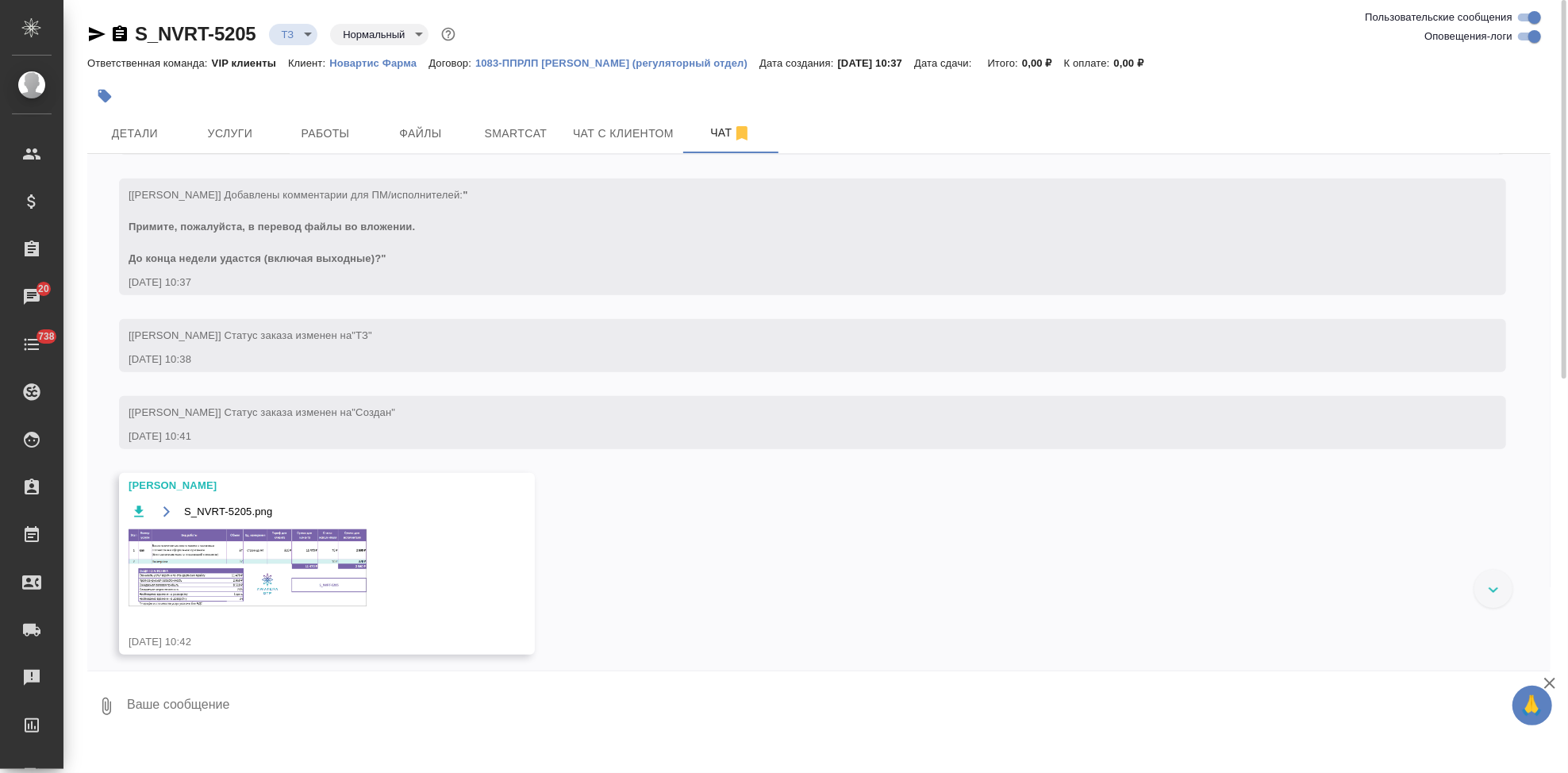
scroll to position [1001, 0]
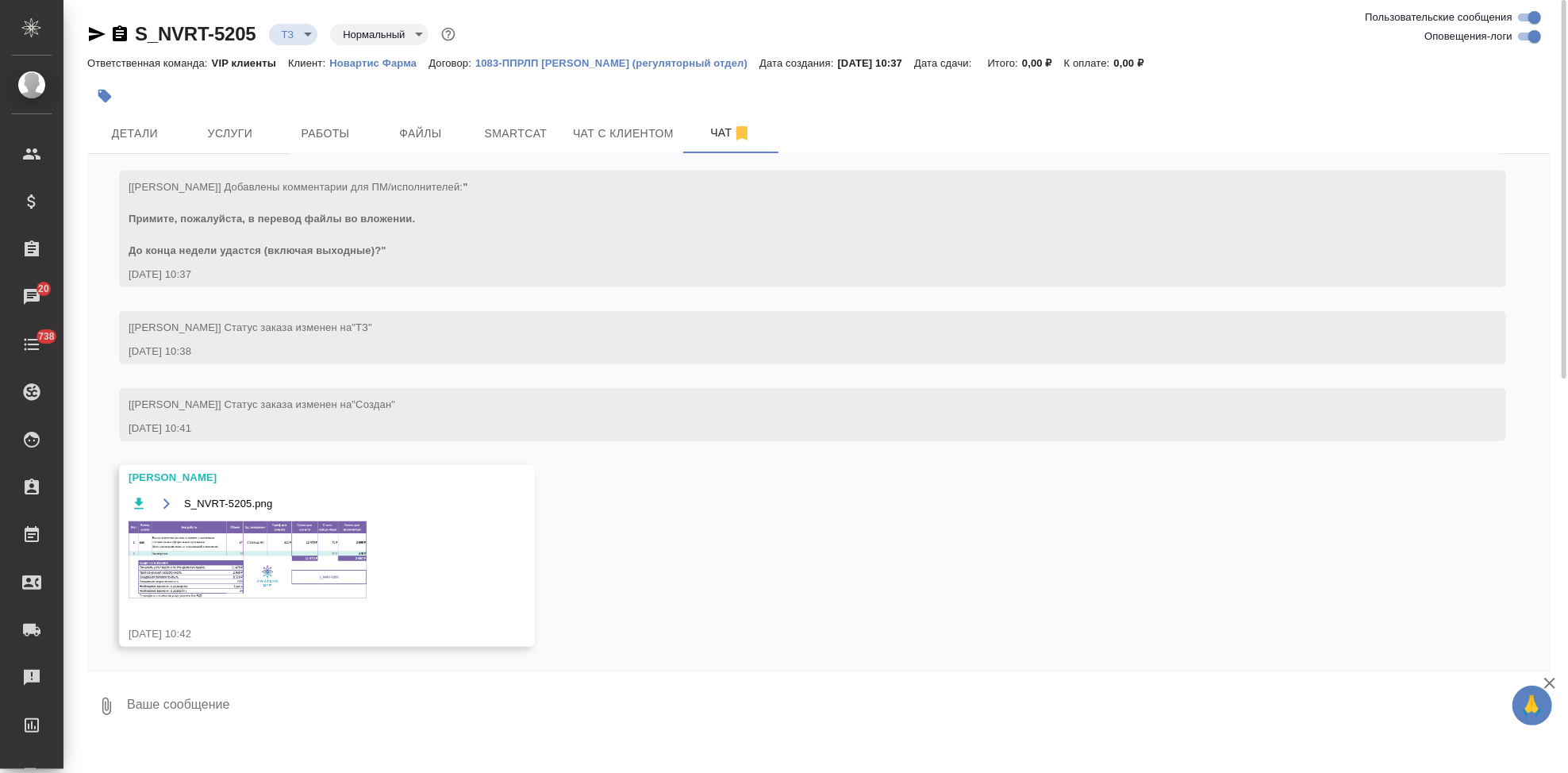
click at [252, 563] on img at bounding box center [248, 559] width 238 height 77
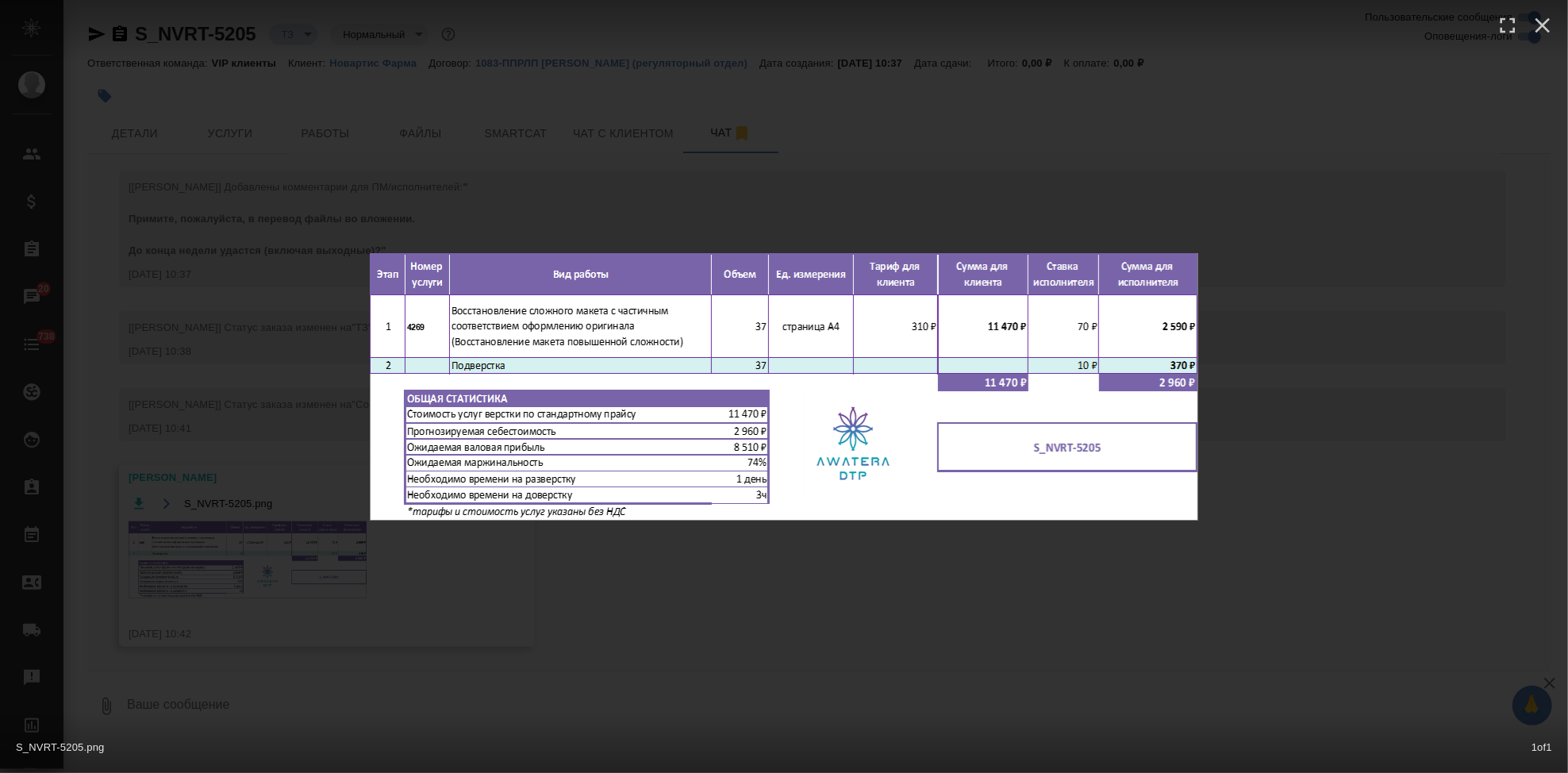
click at [716, 564] on div "S_NVRT-5205.png 1 of 1" at bounding box center [784, 386] width 1568 height 773
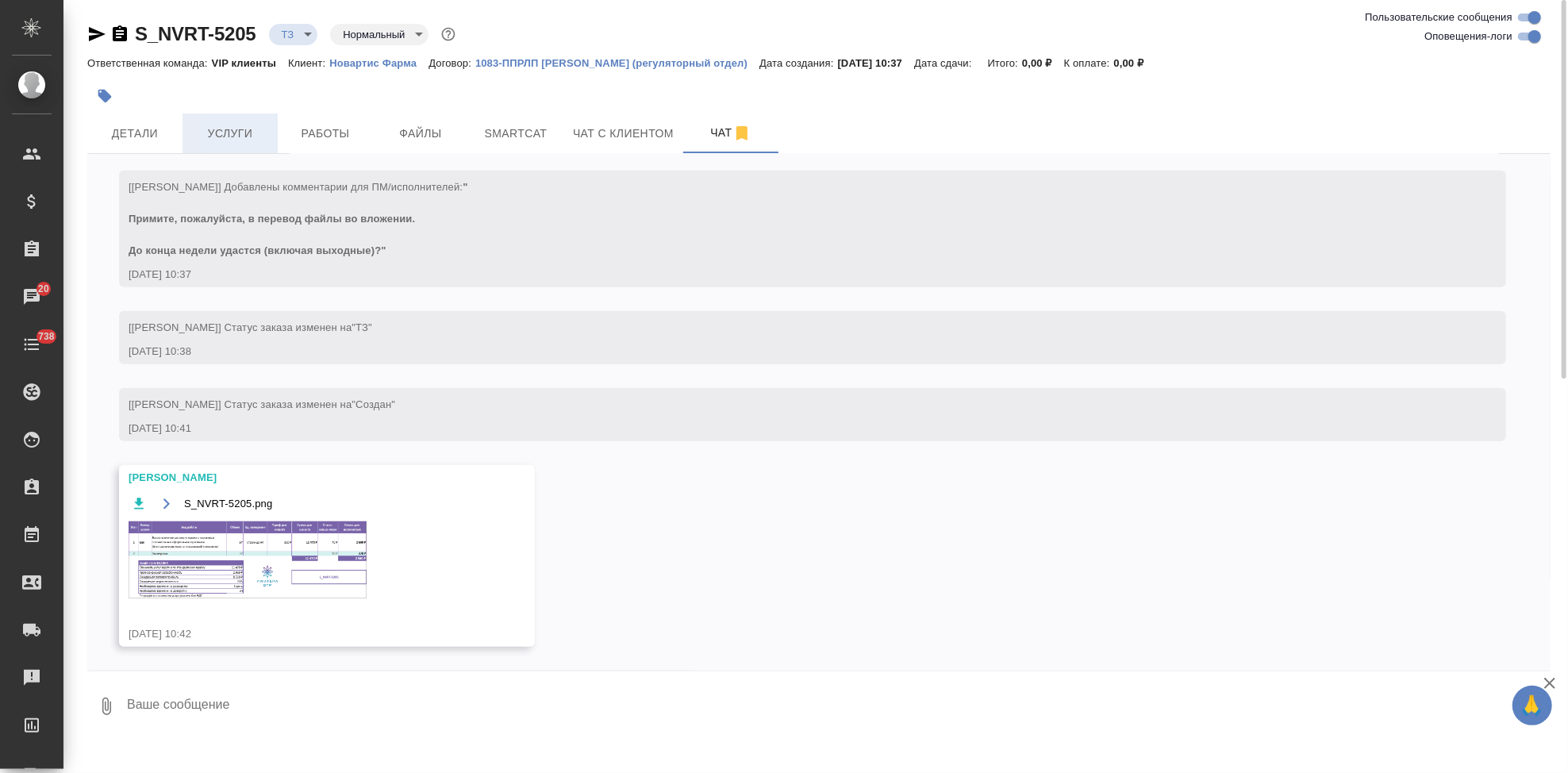
click at [260, 139] on span "Услуги" at bounding box center [230, 133] width 76 height 19
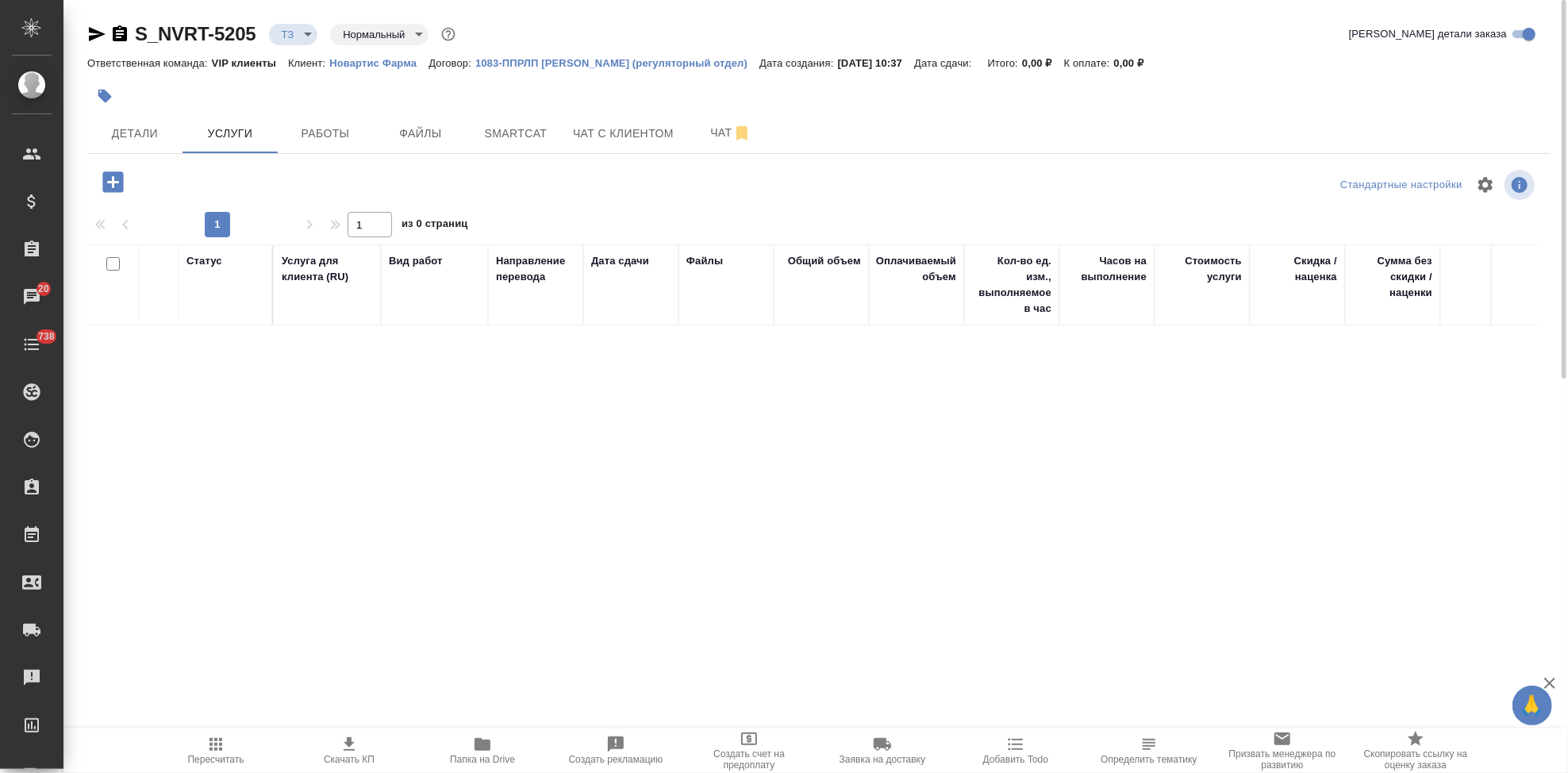
click at [126, 183] on icon "button" at bounding box center [113, 182] width 28 height 28
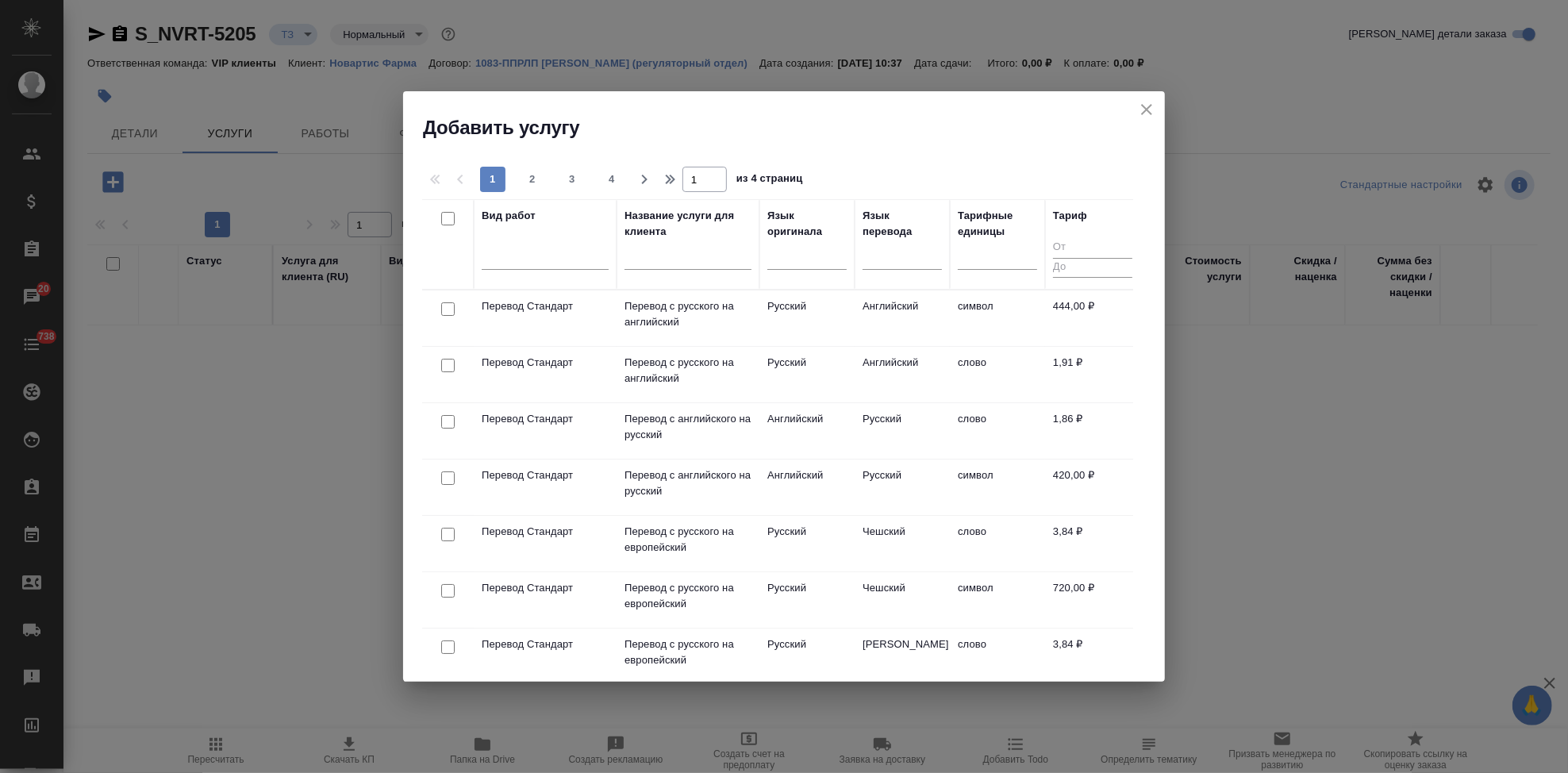
click at [650, 261] on input "text" at bounding box center [687, 260] width 127 height 19
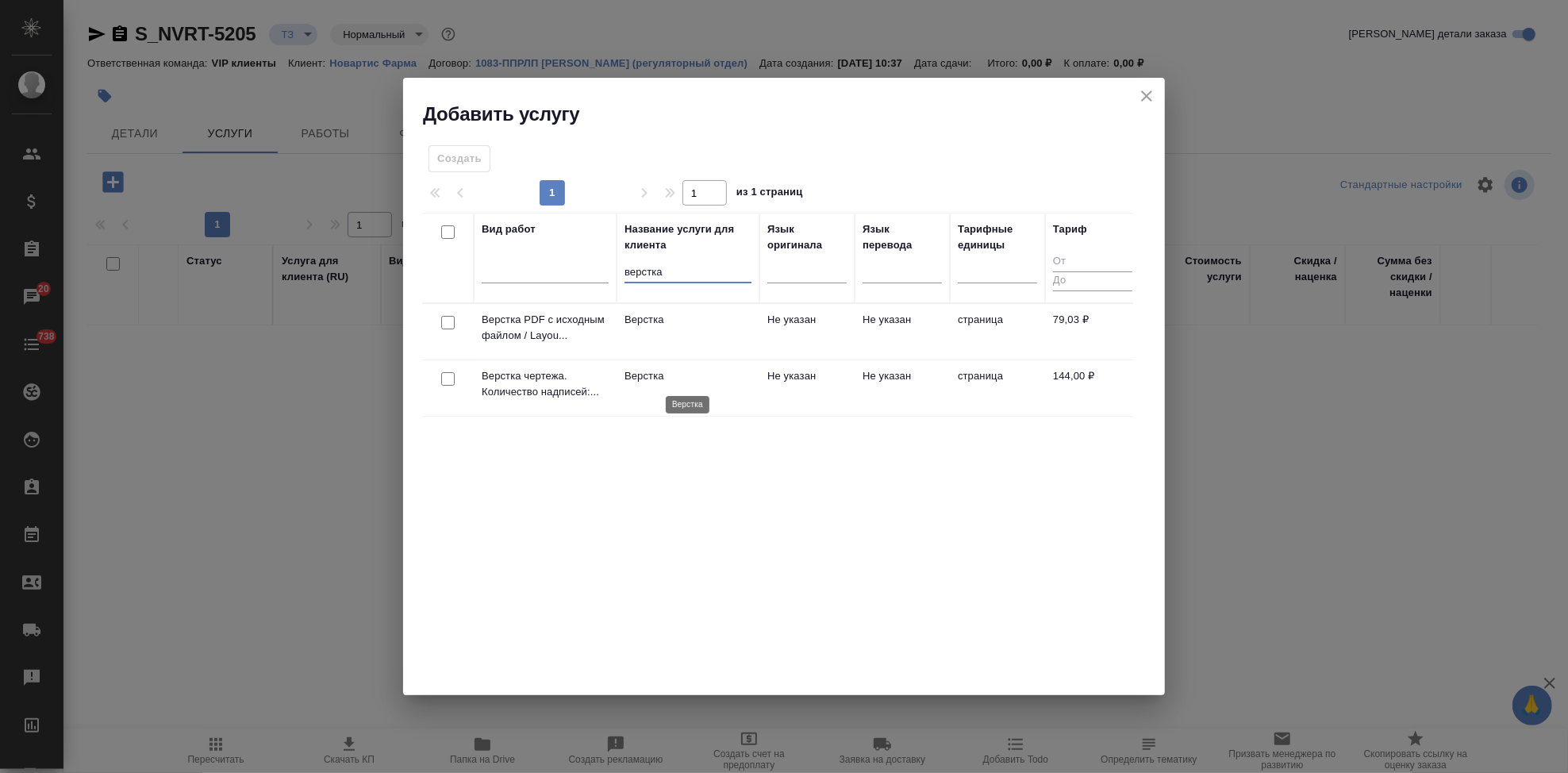
type input "верстка"
click at [682, 370] on p "Верстка" at bounding box center [687, 376] width 127 height 16
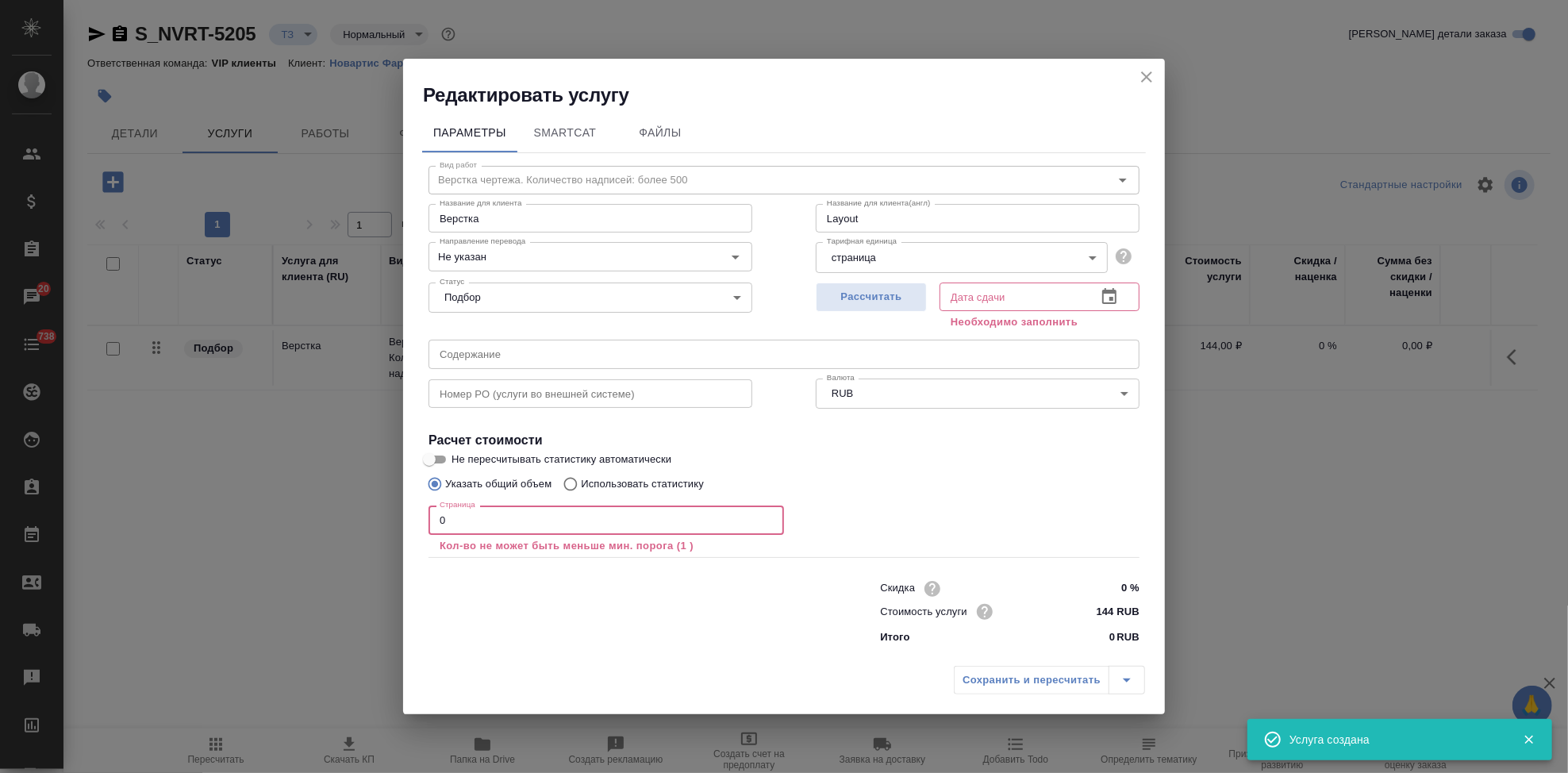
click at [531, 520] on input "0" at bounding box center [606, 519] width 356 height 29
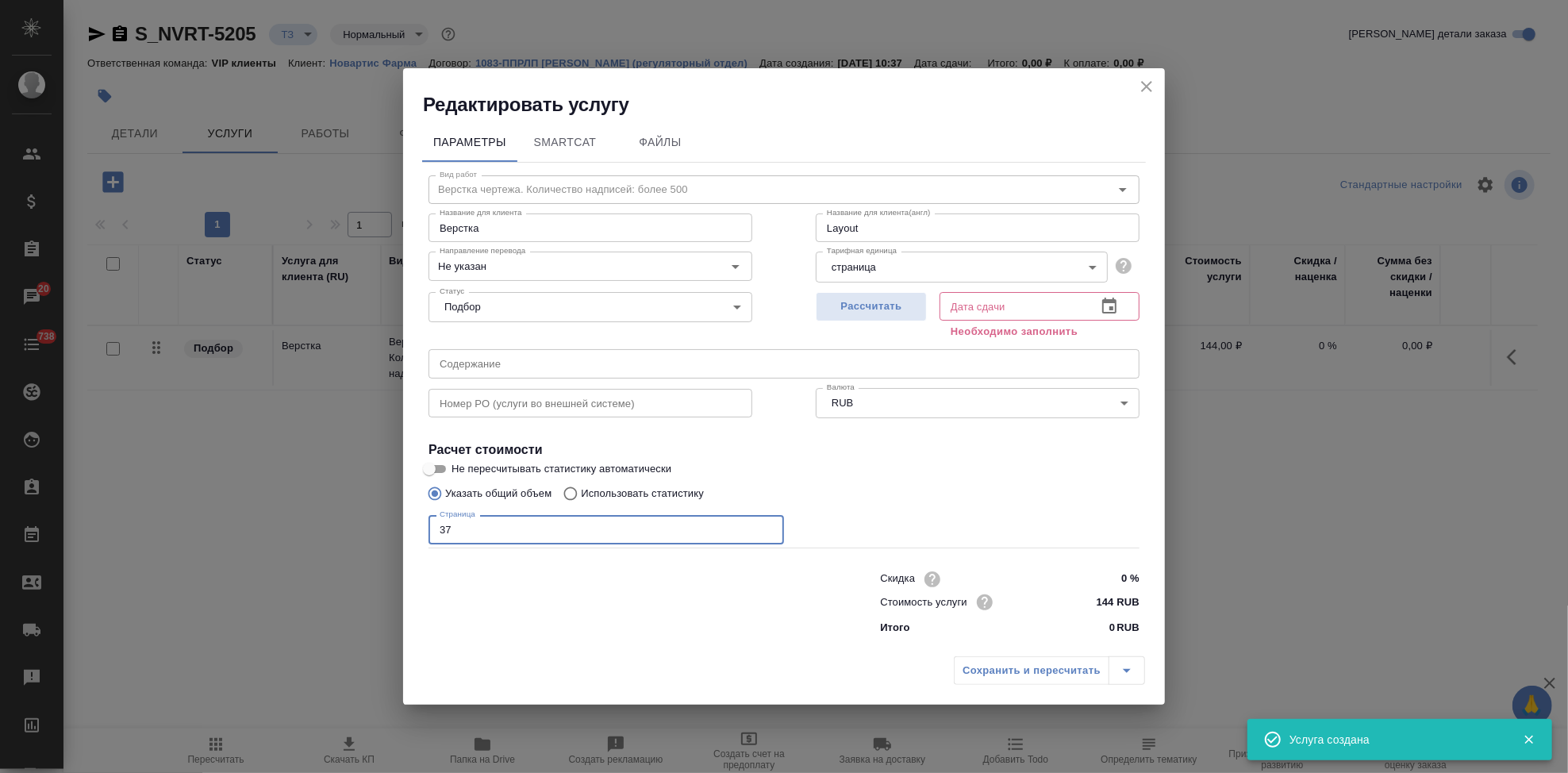
type input "37"
click at [1102, 299] on icon "button" at bounding box center [1109, 306] width 19 height 19
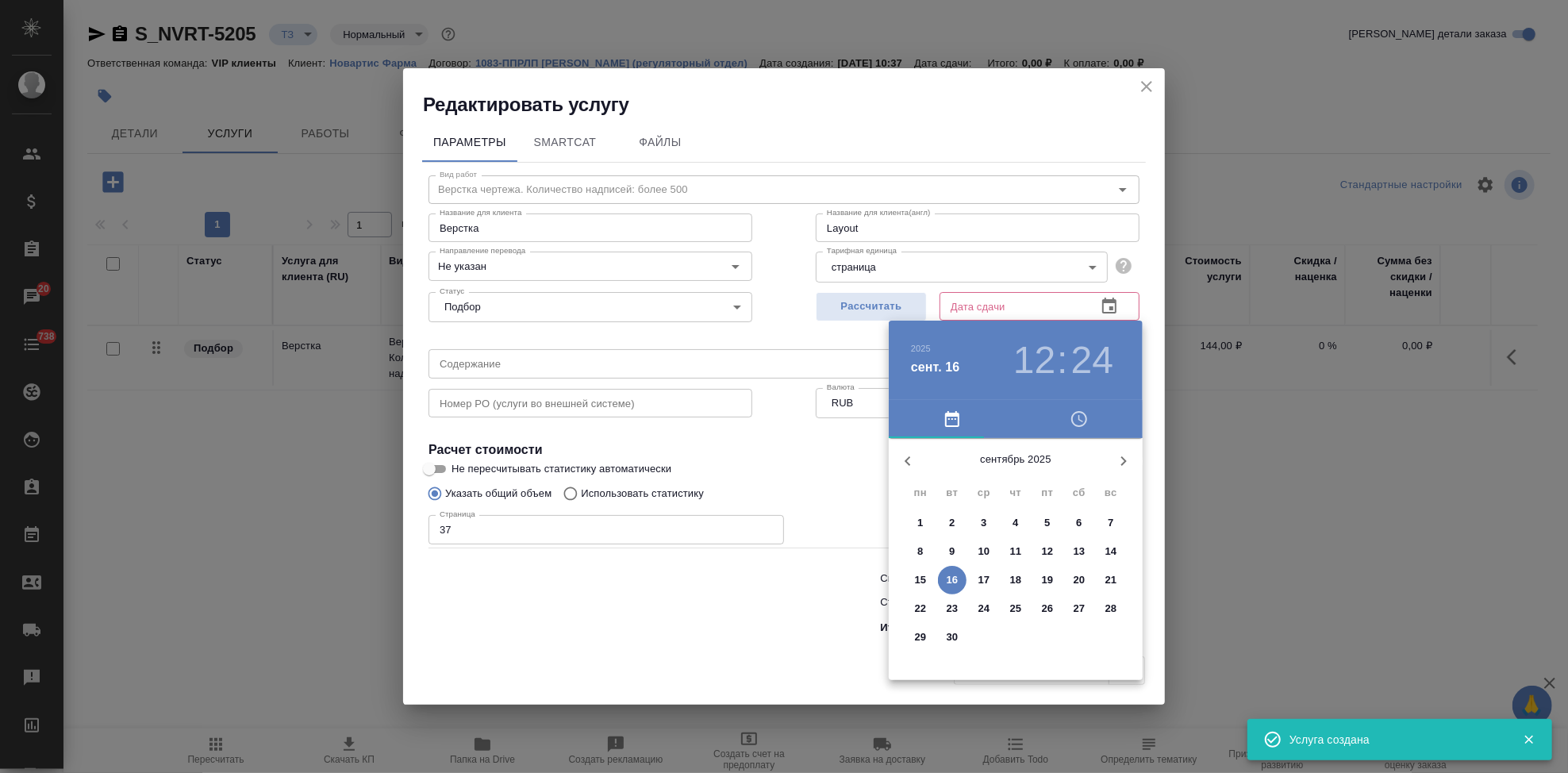
click at [1111, 582] on p "21" at bounding box center [1111, 579] width 12 height 16
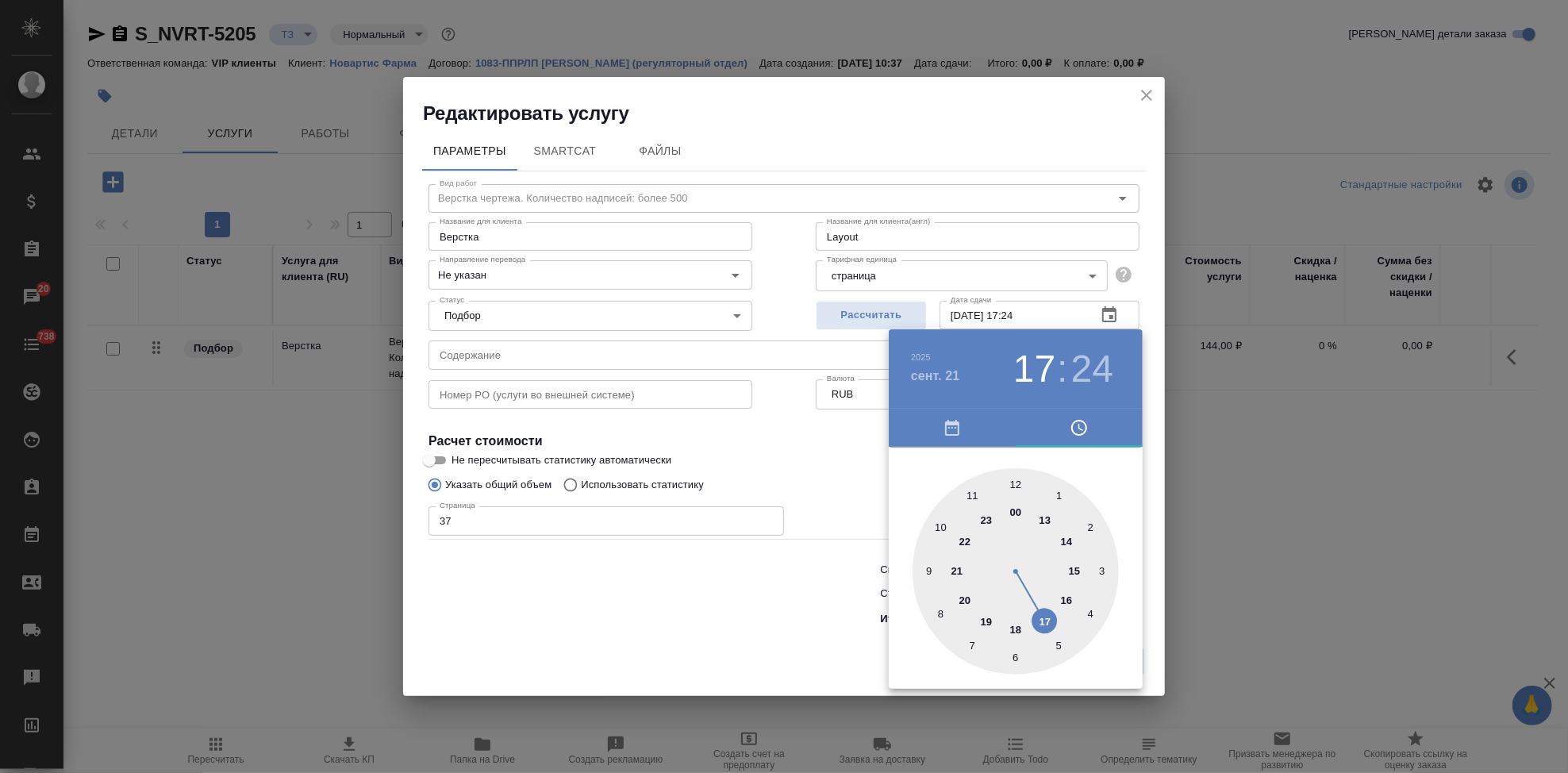
drag, startPoint x: 1025, startPoint y: 489, endPoint x: 1031, endPoint y: 609, distance: 120.1
click at [1031, 609] on div at bounding box center [1015, 571] width 206 height 206
type input "21.09.2025 17:00"
drag, startPoint x: 1022, startPoint y: 559, endPoint x: 1015, endPoint y: 502, distance: 57.4
click at [1015, 502] on div at bounding box center [1015, 571] width 206 height 206
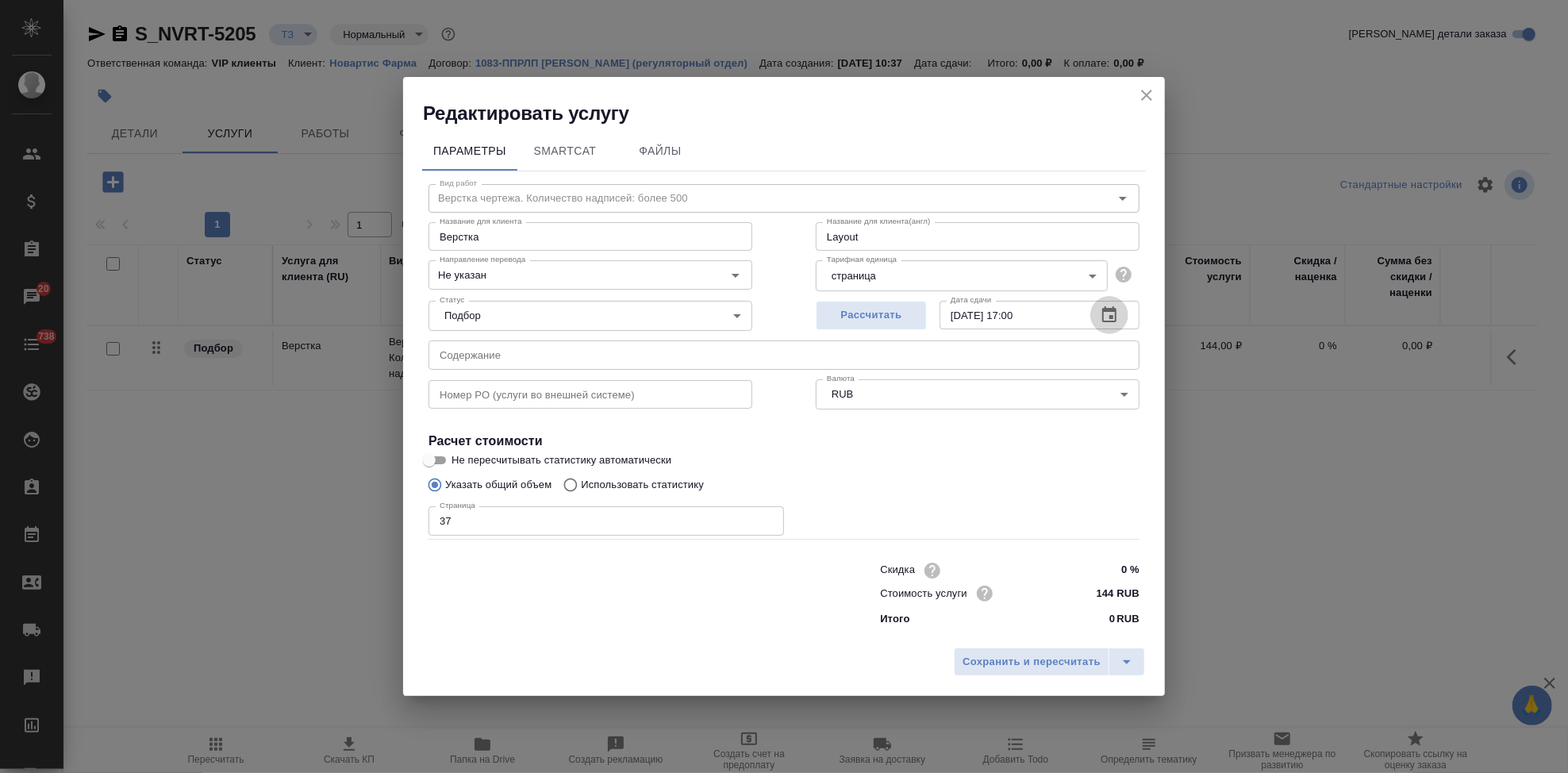
click at [595, 358] on input "text" at bounding box center [784, 354] width 711 height 29
click at [768, 352] on input "text" at bounding box center [784, 354] width 711 height 29
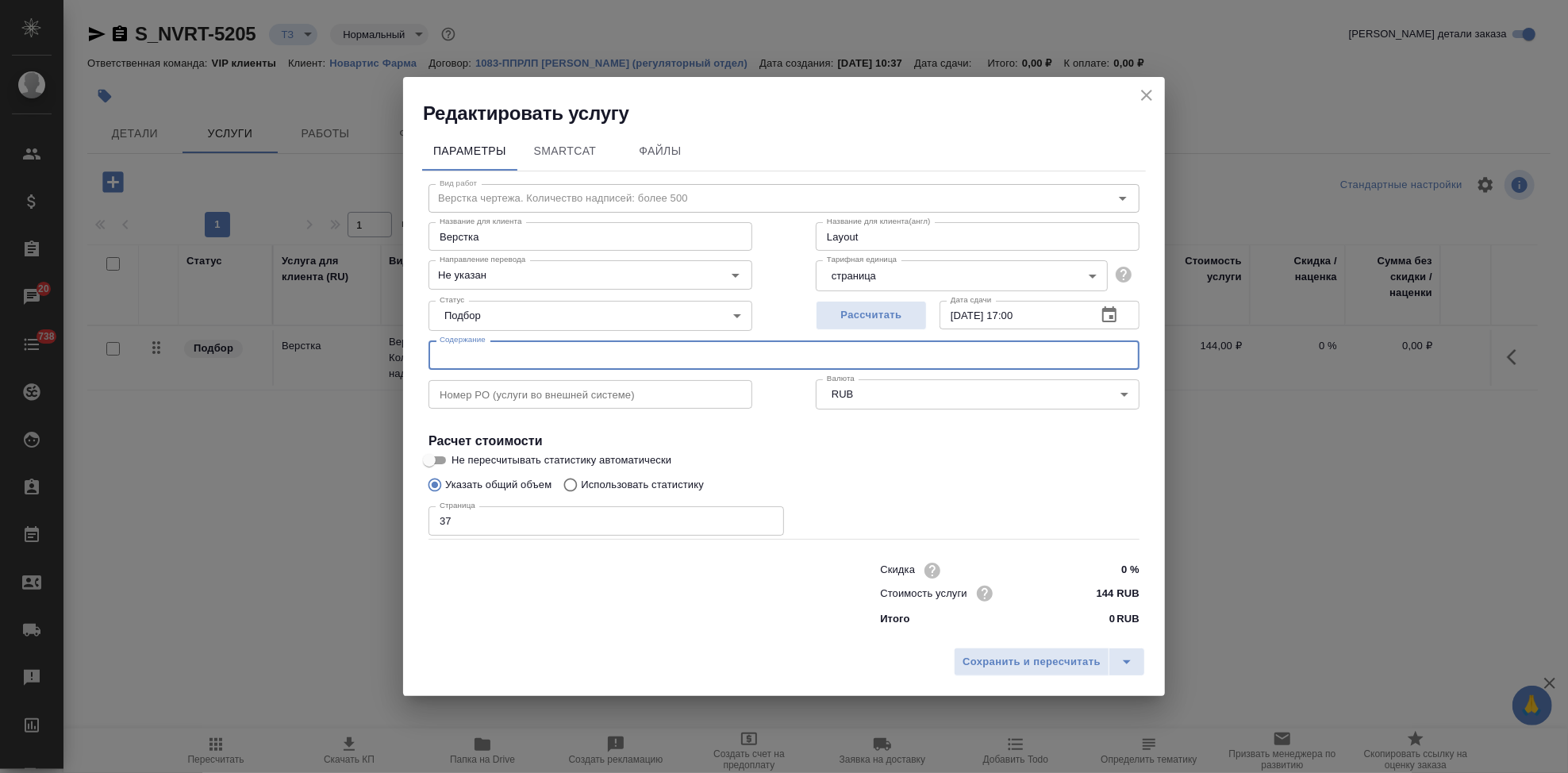
paste input "for trans_Exelon TTS_AtQ_rtt1639"
type input "for trans_Exelon TTS_AtQ_rtt1639"
click at [1137, 658] on button "split button" at bounding box center [1127, 661] width 37 height 29
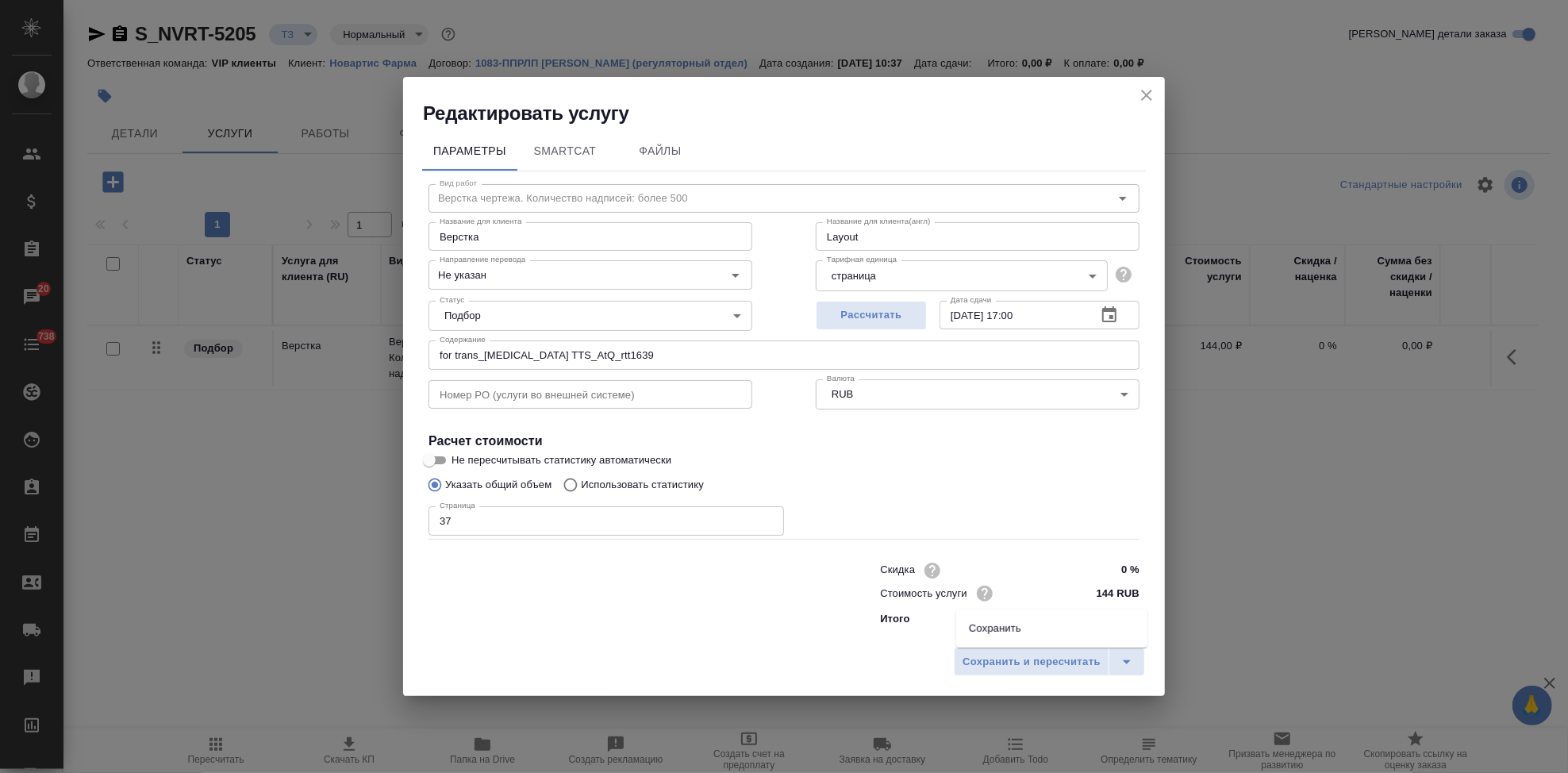
click at [1010, 631] on li "Сохранить" at bounding box center [1051, 628] width 191 height 25
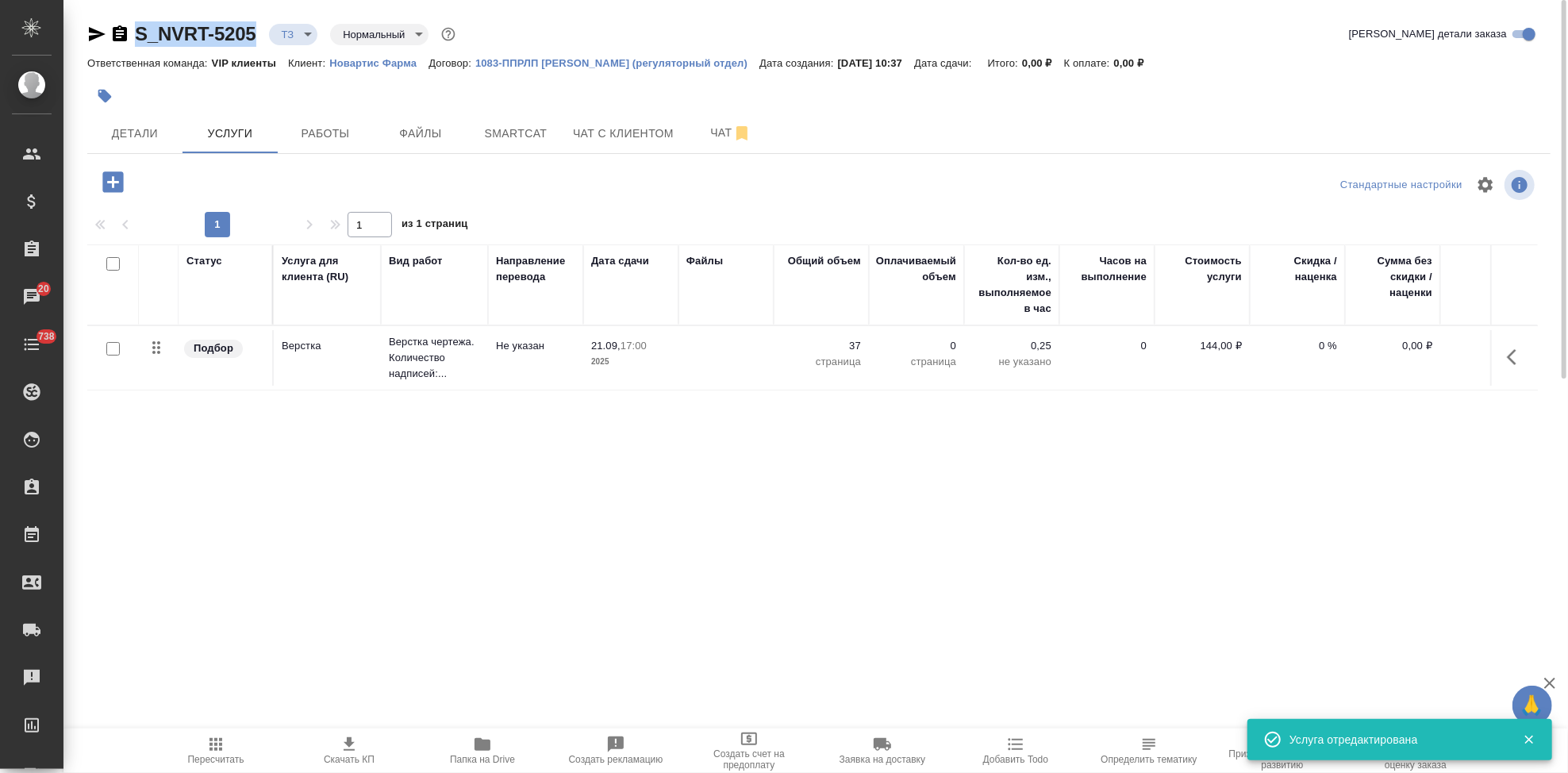
drag, startPoint x: 261, startPoint y: 42, endPoint x: 103, endPoint y: 41, distance: 158.0
click at [103, 41] on div "S_NVRT-5205 ТЗ tz Нормальный normal" at bounding box center [273, 33] width 371 height 25
copy link "S_NVRT-5205"
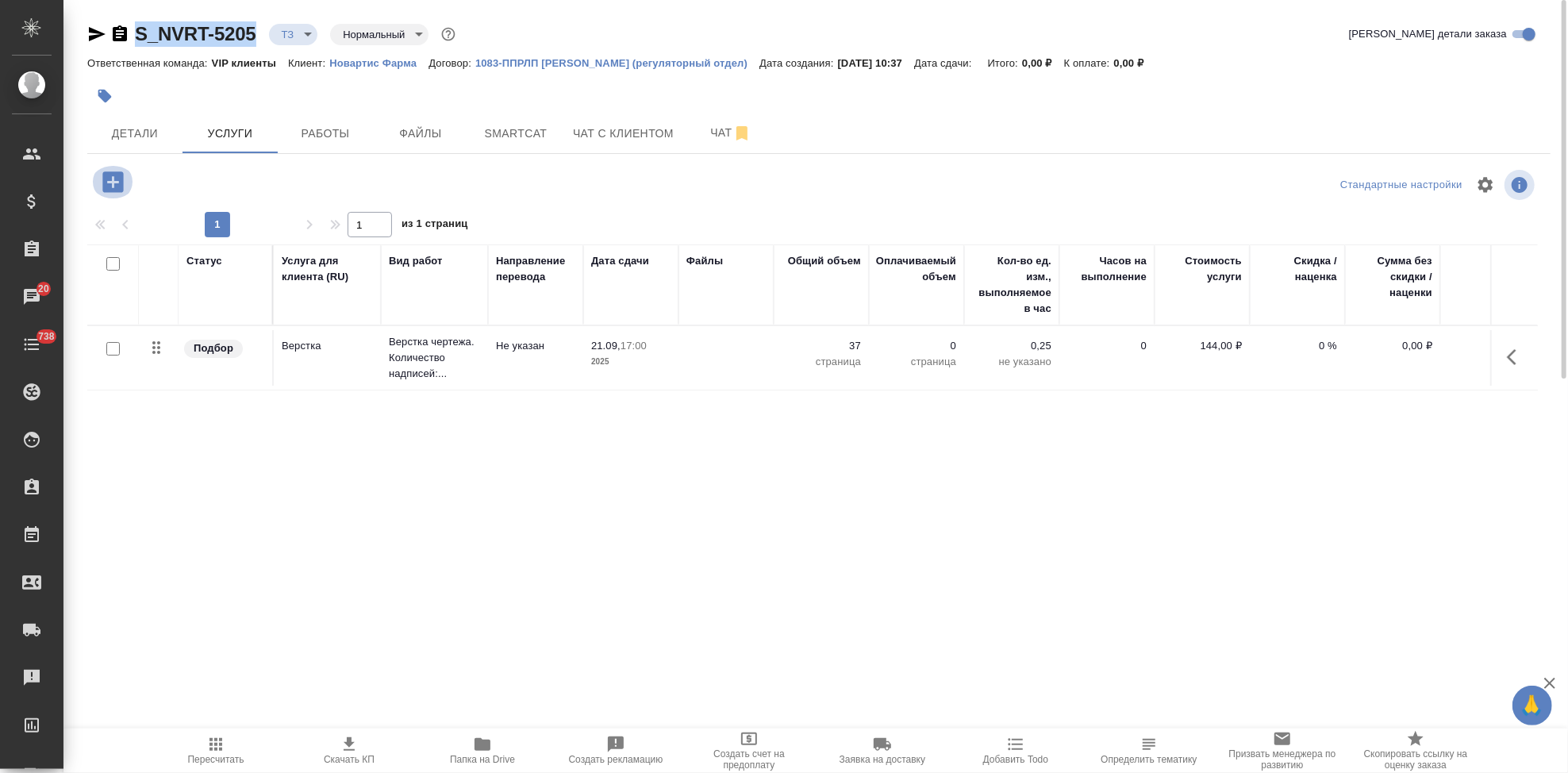
click at [106, 186] on icon "button" at bounding box center [113, 182] width 20 height 20
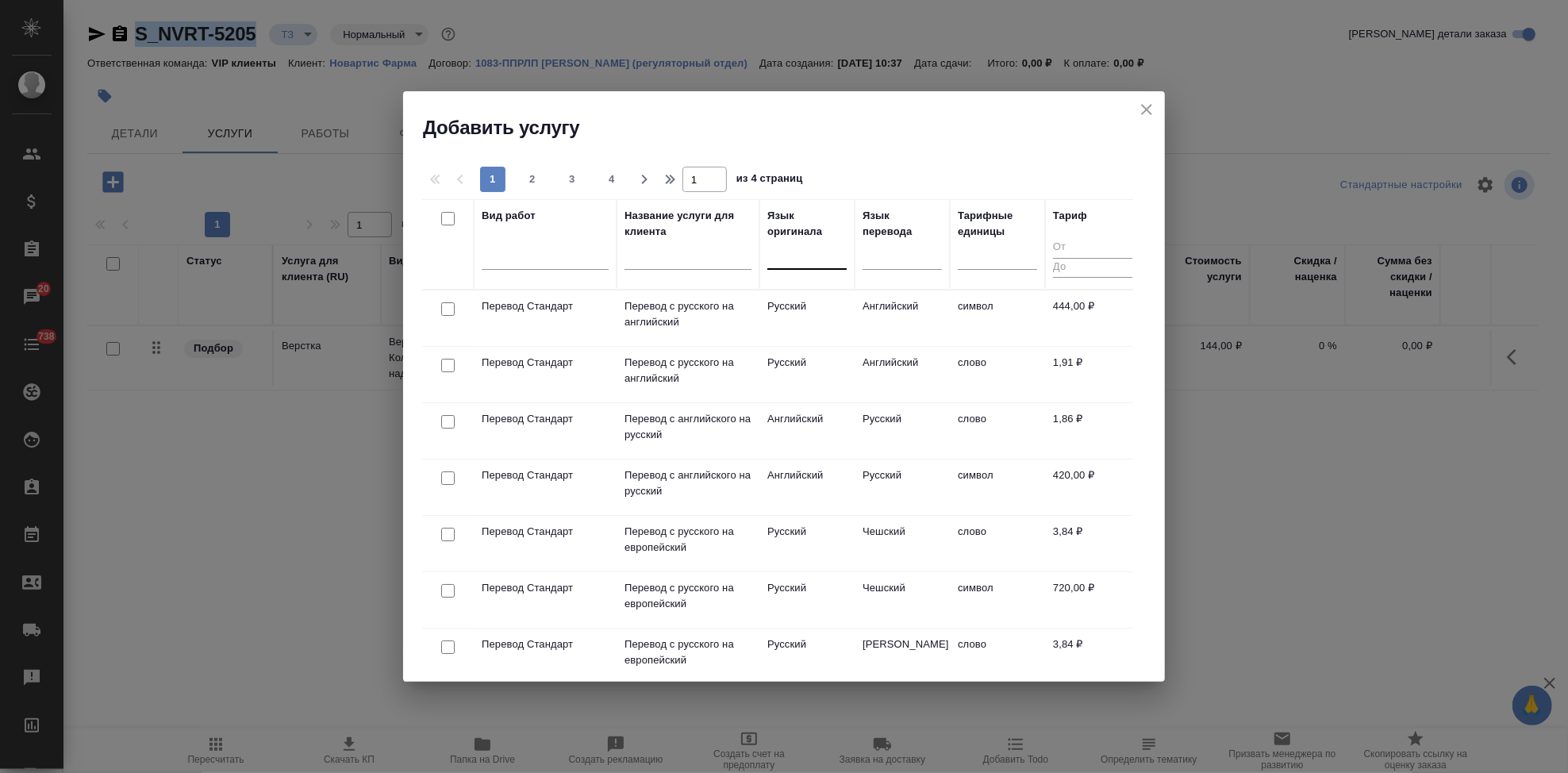
click at [801, 262] on div at bounding box center [808, 253] width 79 height 23
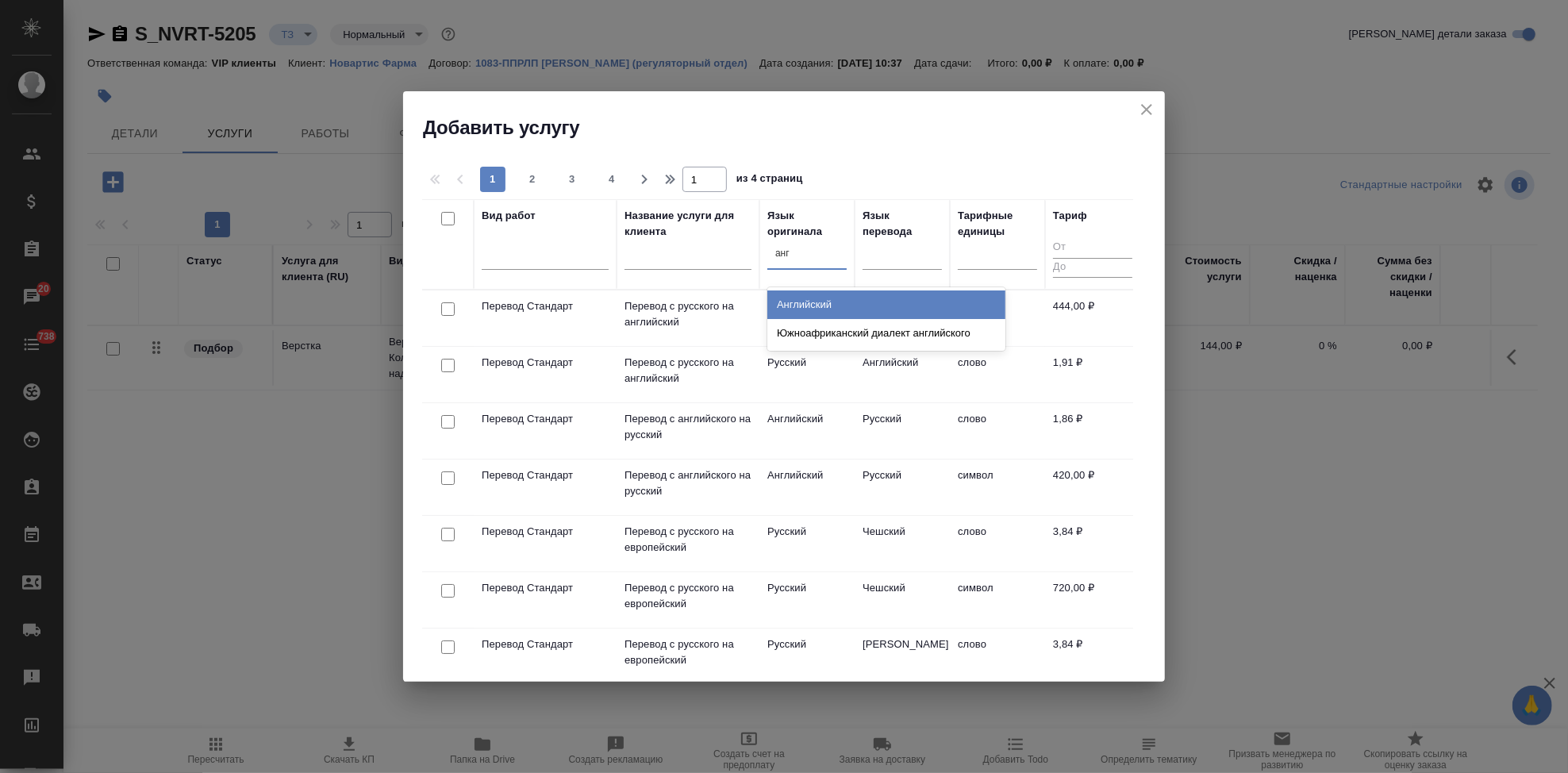
type input "англ"
click at [837, 314] on div "Английский" at bounding box center [887, 304] width 238 height 29
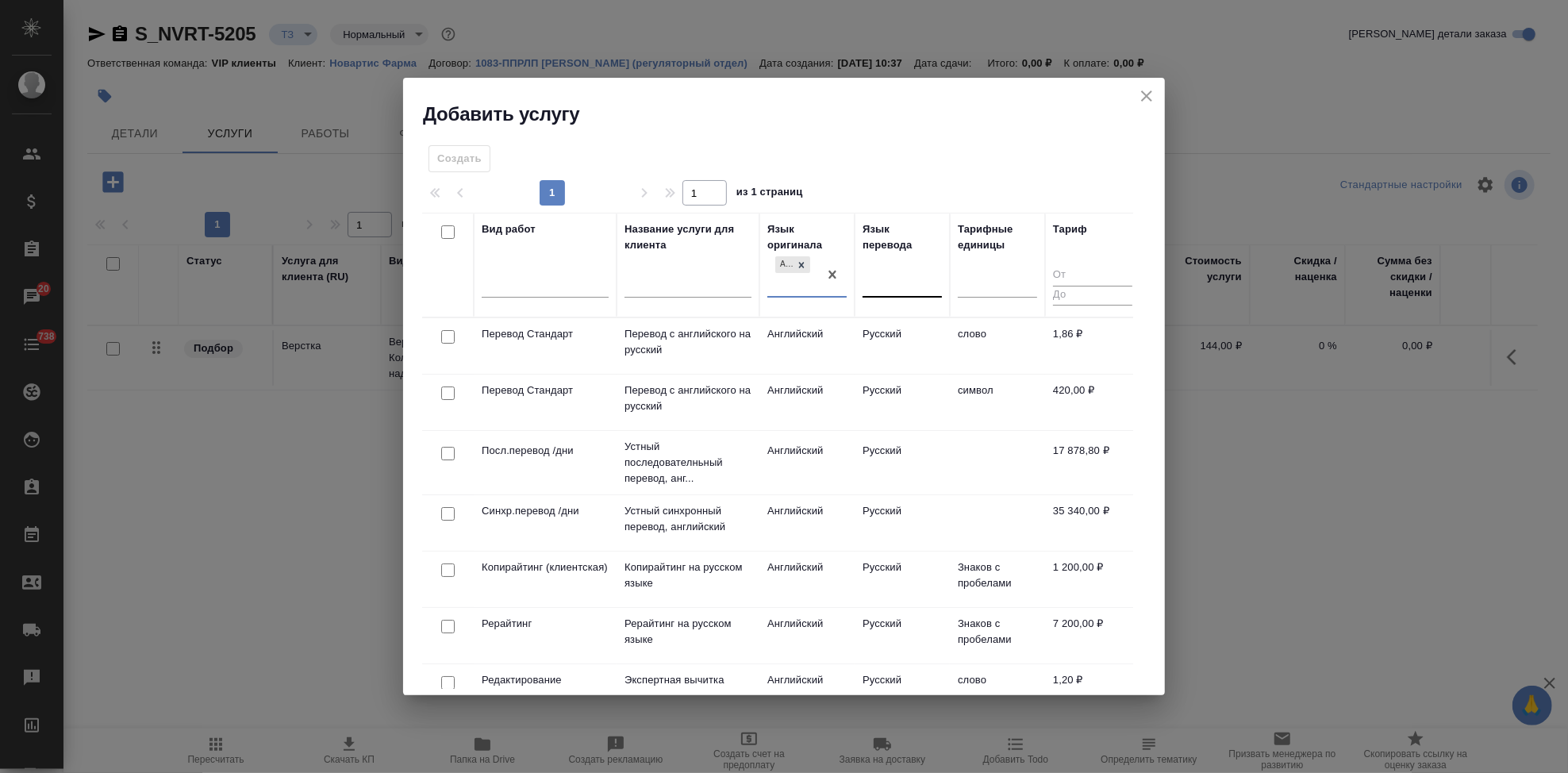
click at [897, 286] on div at bounding box center [903, 282] width 79 height 23
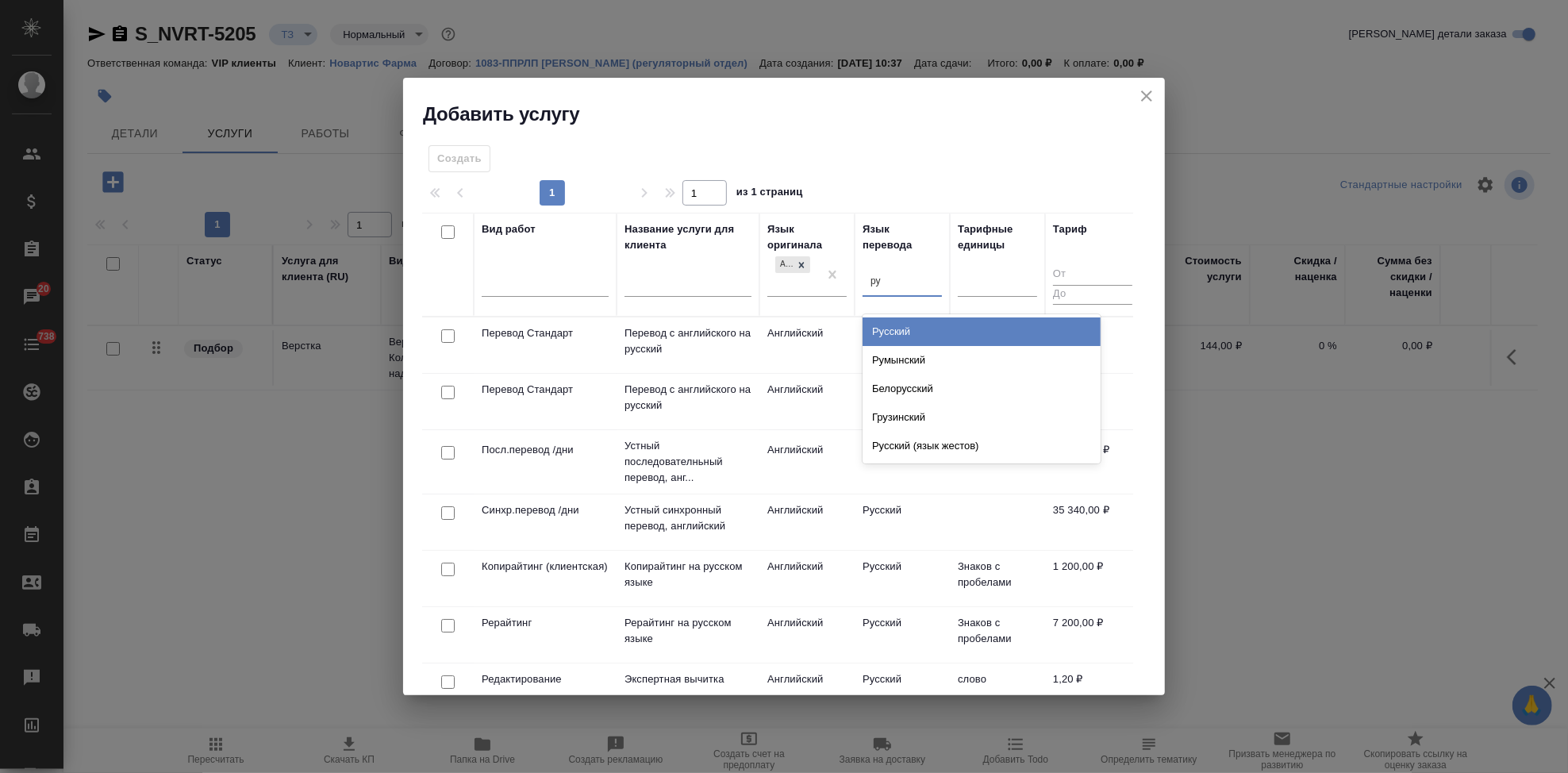
type input "рус"
click at [953, 318] on div "Русский" at bounding box center [982, 332] width 238 height 29
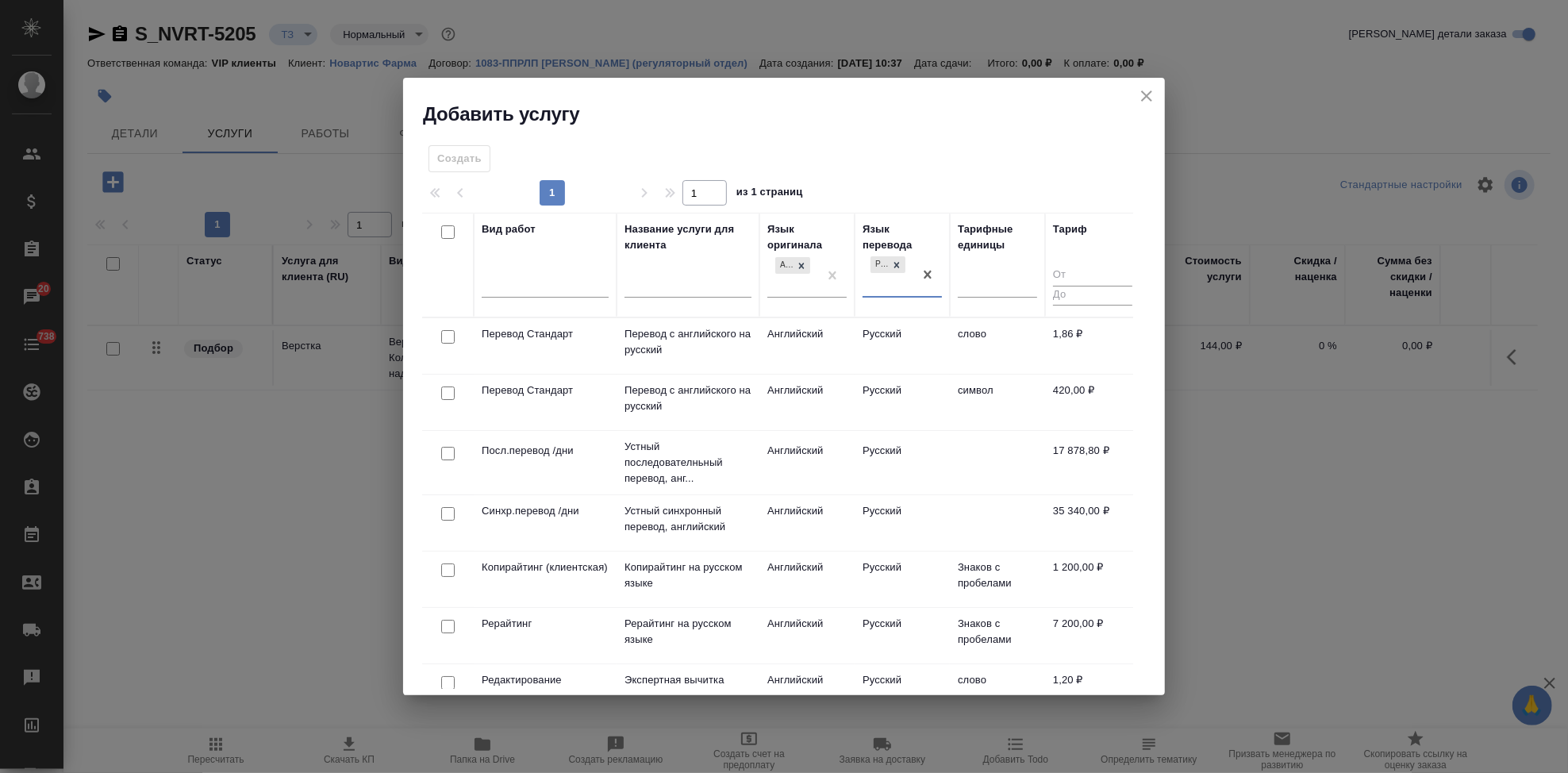
click at [942, 333] on td "Русский" at bounding box center [902, 345] width 95 height 55
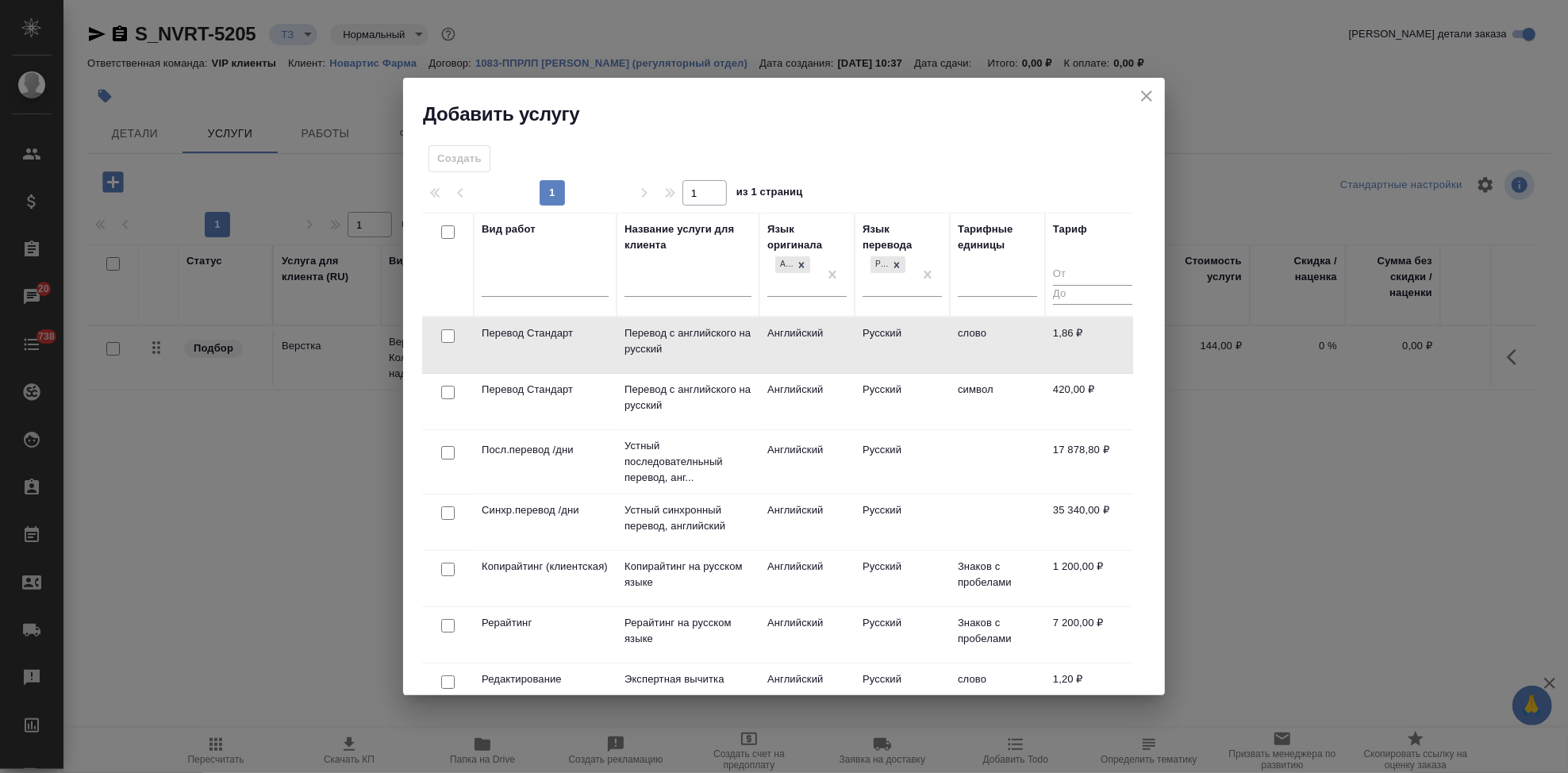
click at [942, 333] on td "Русский" at bounding box center [902, 345] width 95 height 55
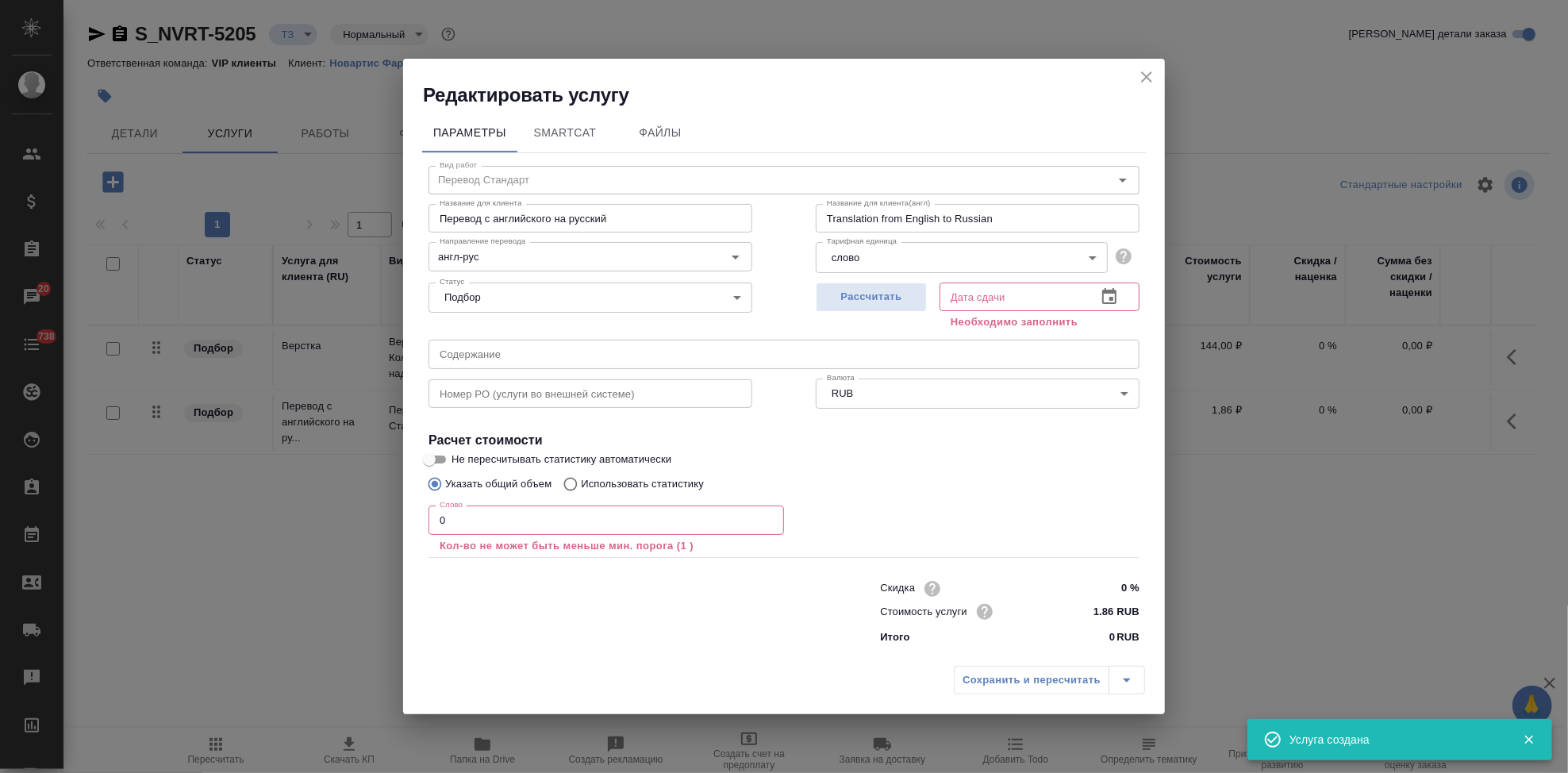
click at [517, 499] on div "Слово 0 Слово Кол-во не может быть меньше мин. порога (1 )" at bounding box center [606, 527] width 356 height 57
click at [502, 507] on input "0" at bounding box center [606, 519] width 356 height 29
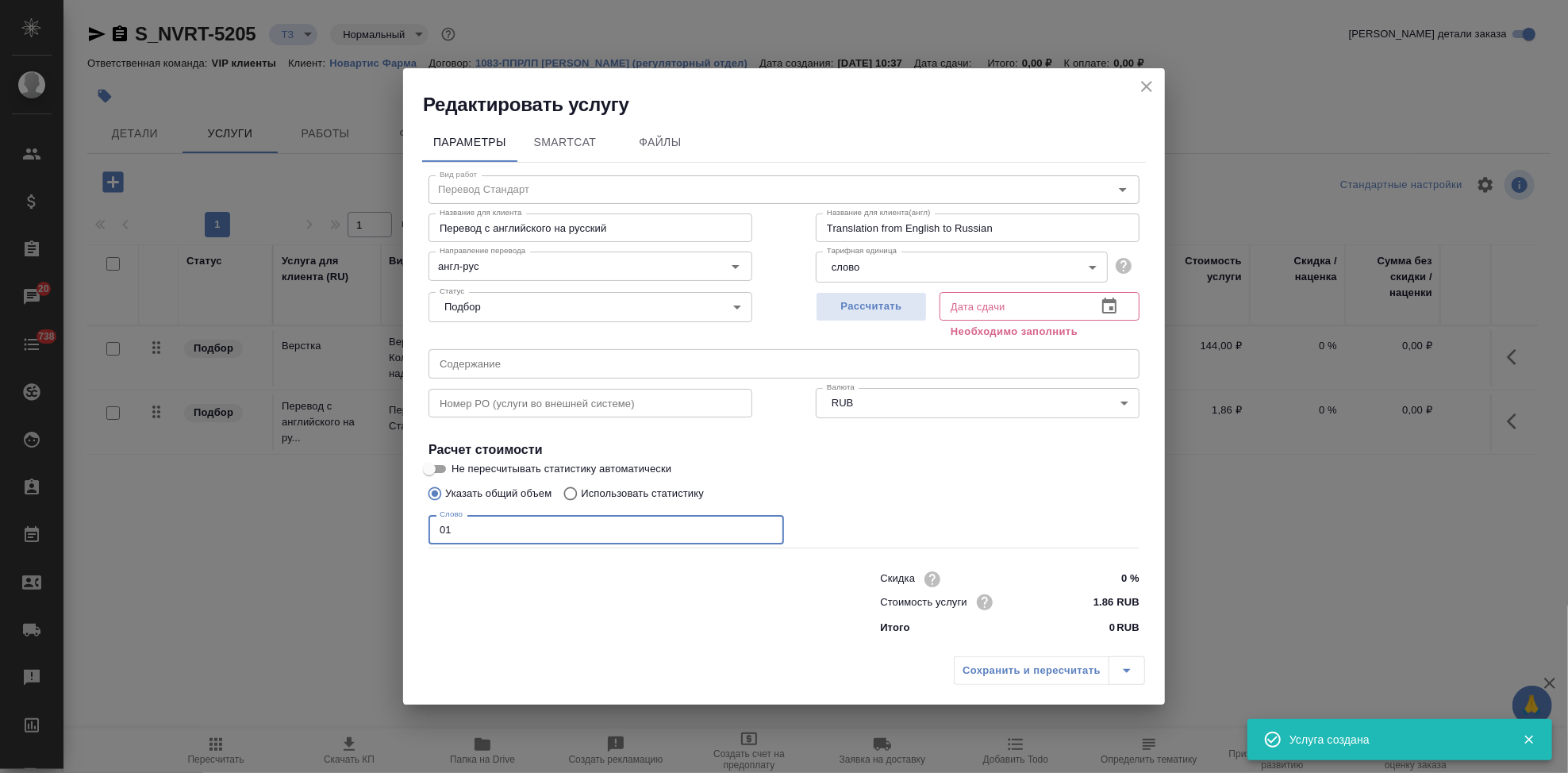
type input "0"
type input "1"
click at [1102, 317] on button "button" at bounding box center [1109, 306] width 38 height 38
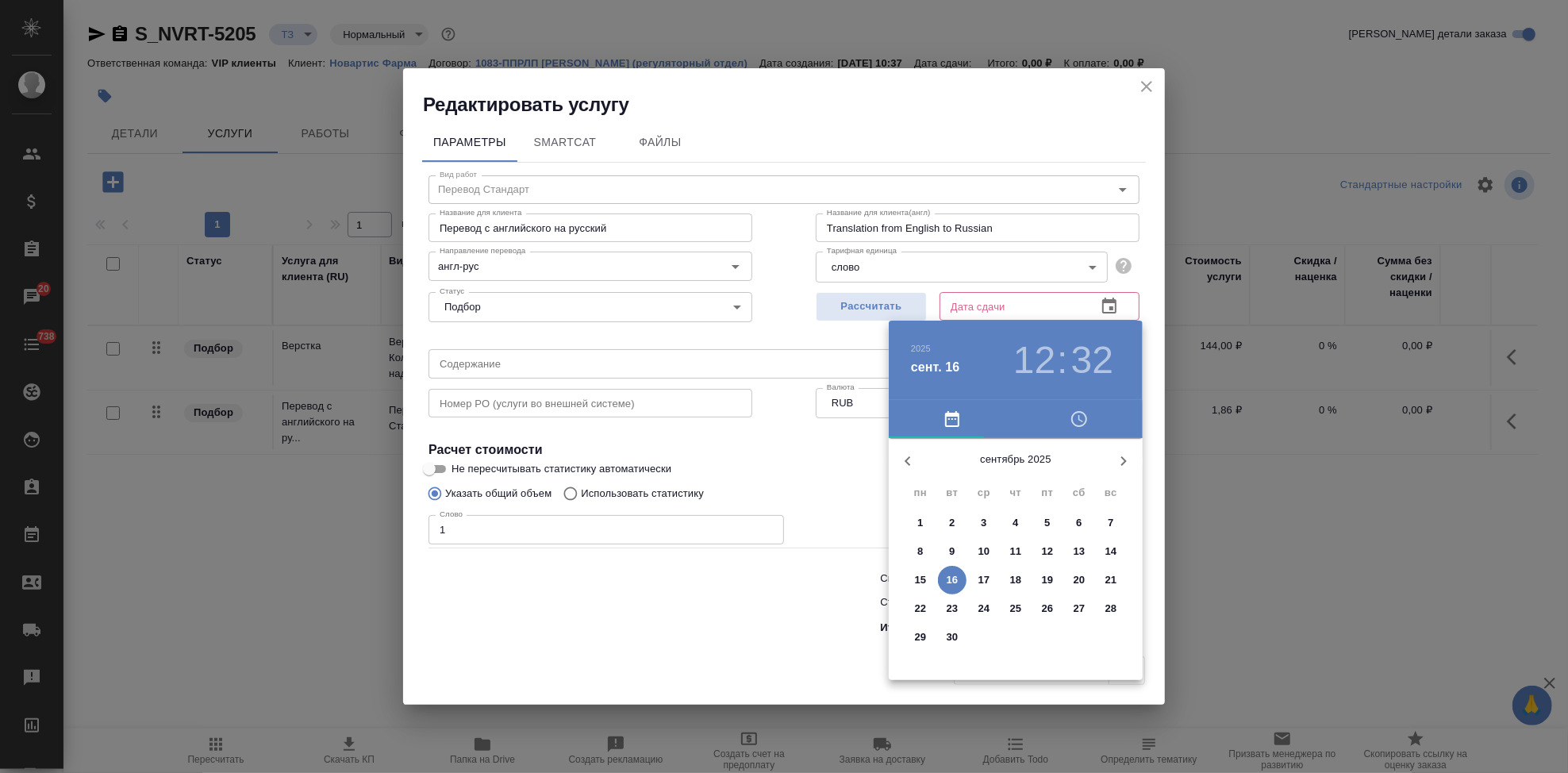
click at [1110, 576] on p "21" at bounding box center [1111, 579] width 12 height 16
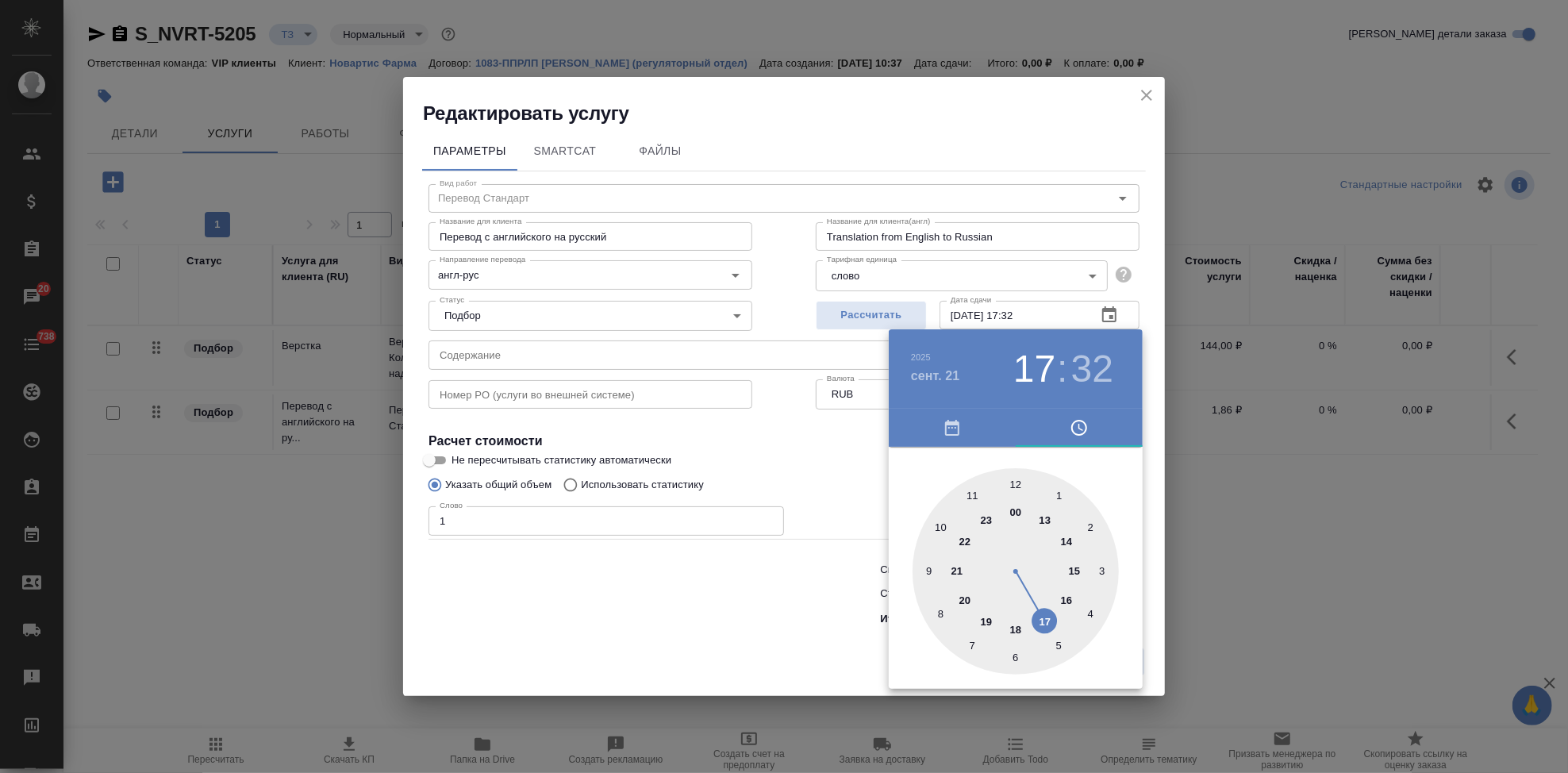
drag, startPoint x: 1016, startPoint y: 487, endPoint x: 1028, endPoint y: 598, distance: 111.6
click at [1028, 598] on div at bounding box center [1015, 571] width 206 height 206
click at [1017, 481] on div at bounding box center [1015, 571] width 206 height 206
type input "21.09.2025 17:00"
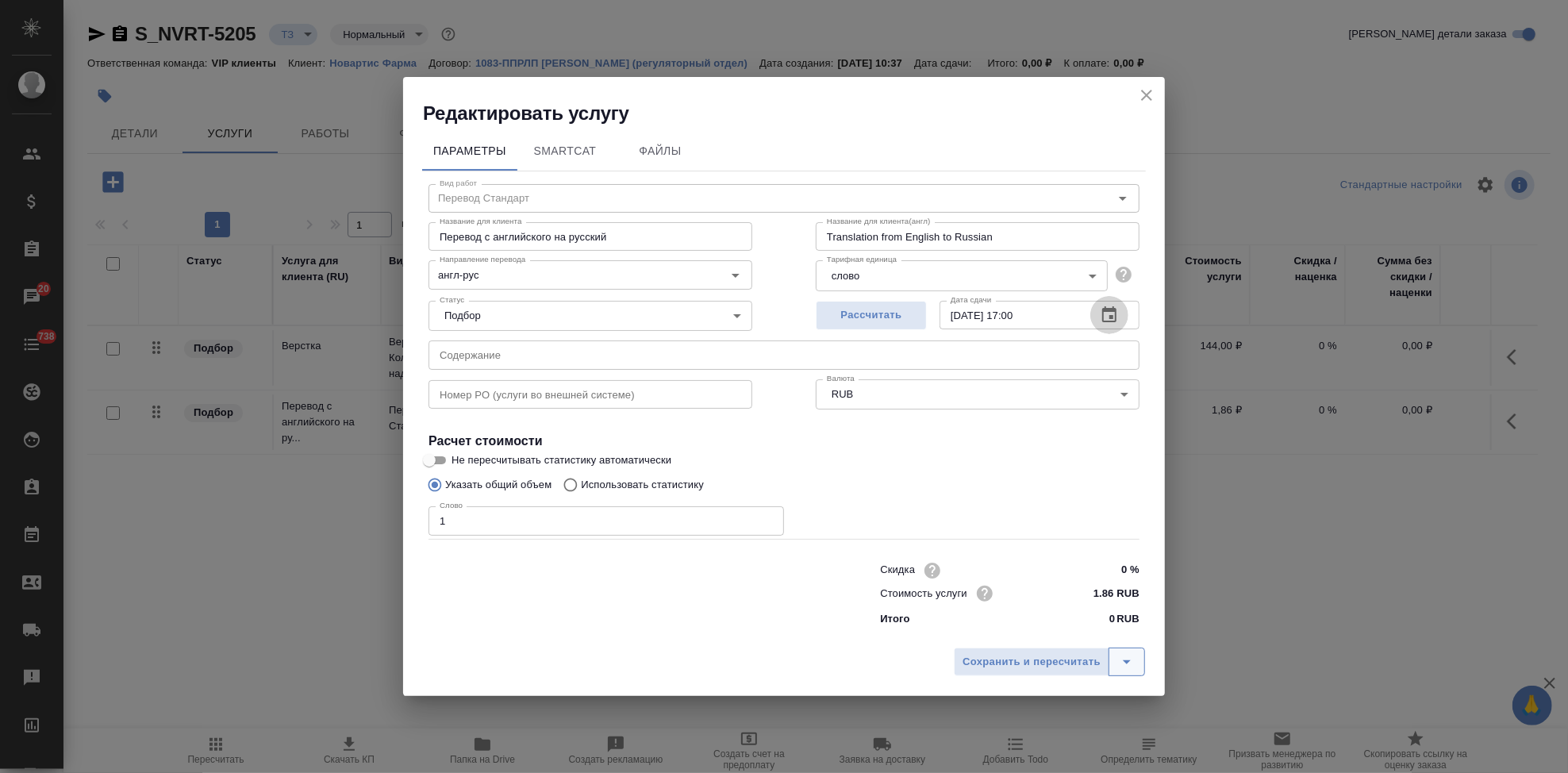
click at [1134, 659] on icon "split button" at bounding box center [1126, 661] width 19 height 19
click at [1035, 628] on li "Сохранить" at bounding box center [1051, 628] width 191 height 25
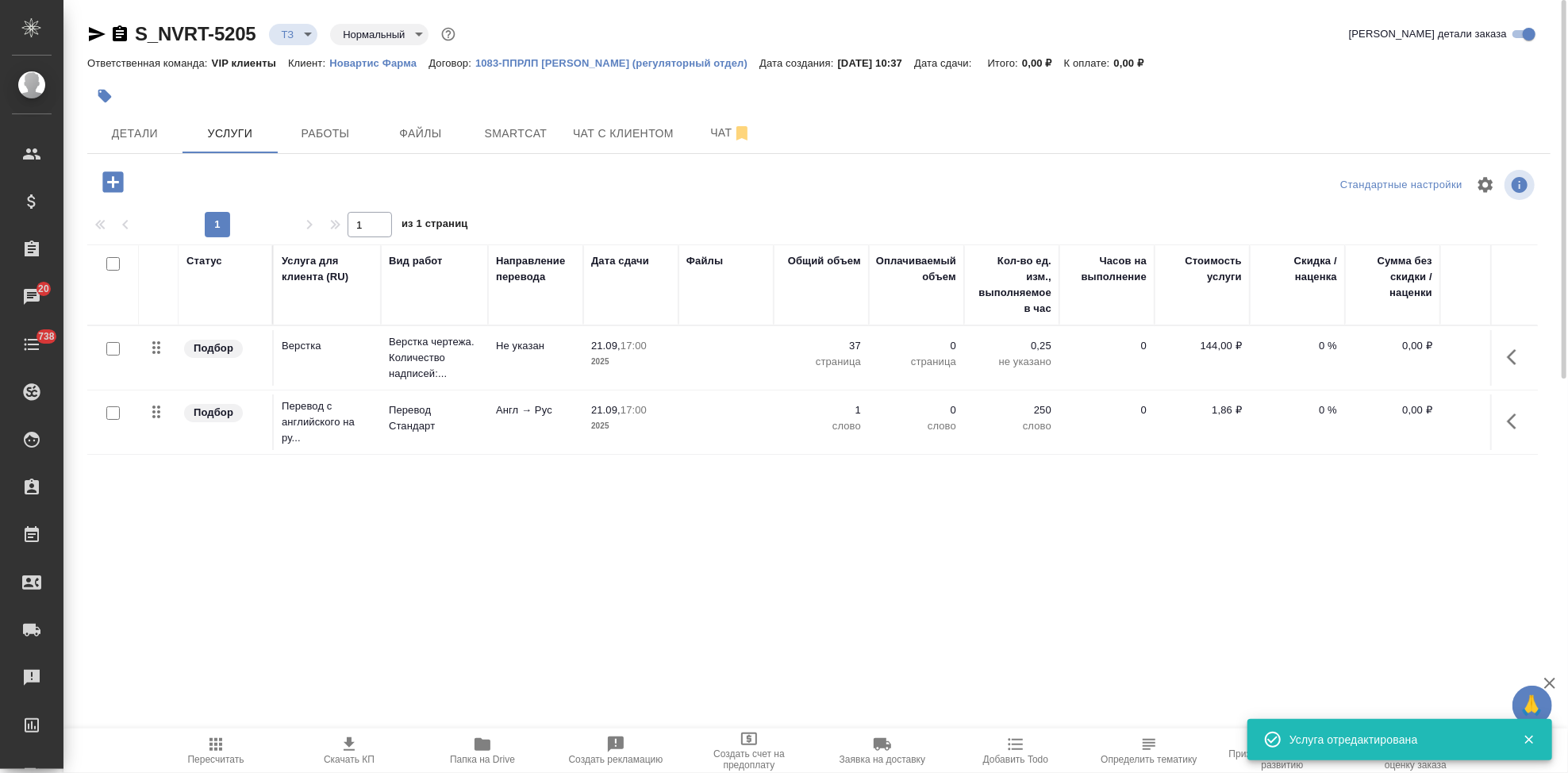
click at [1510, 416] on icon "button" at bounding box center [1516, 421] width 19 height 19
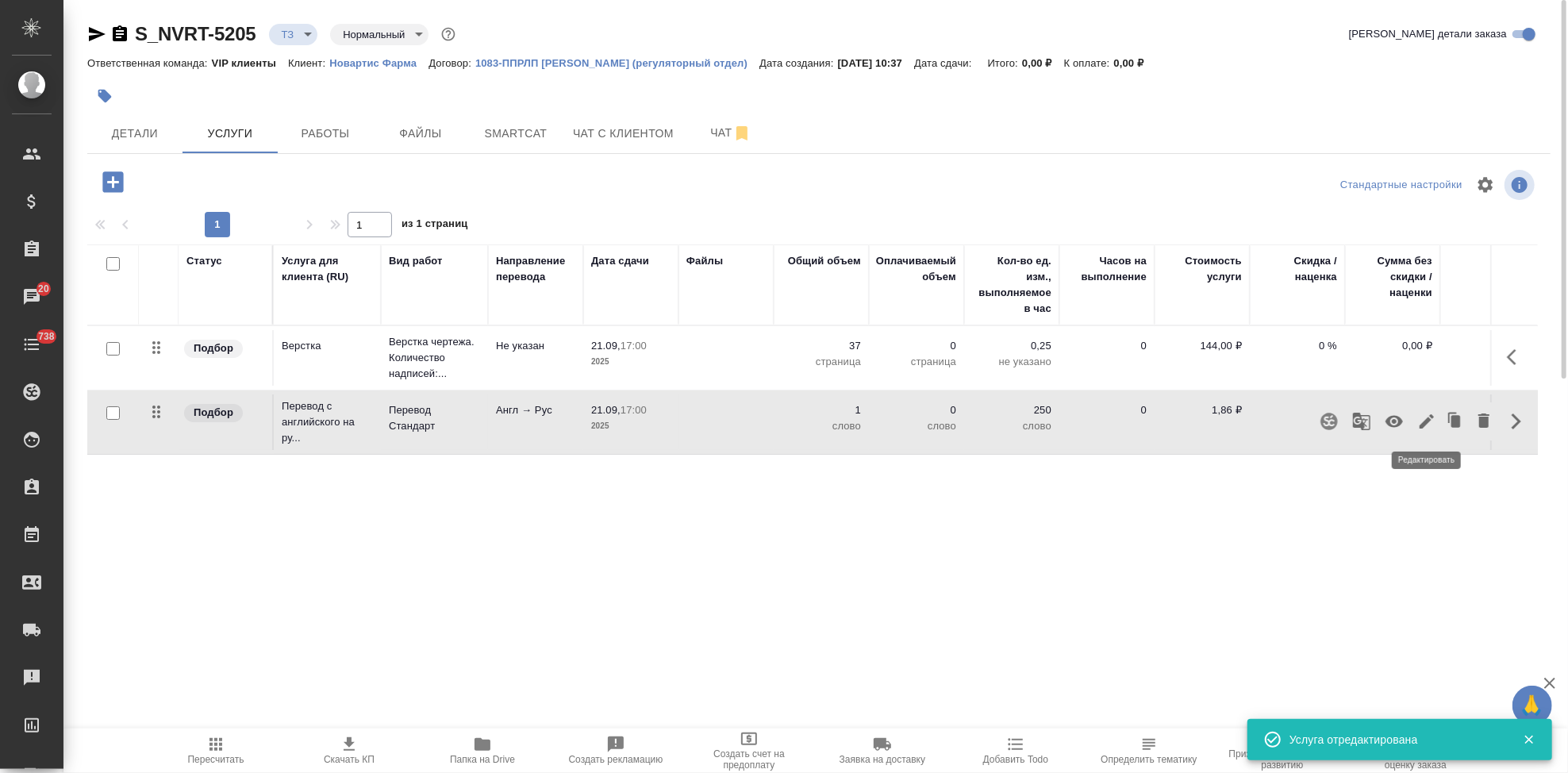
click at [1428, 417] on icon "button" at bounding box center [1427, 420] width 14 height 14
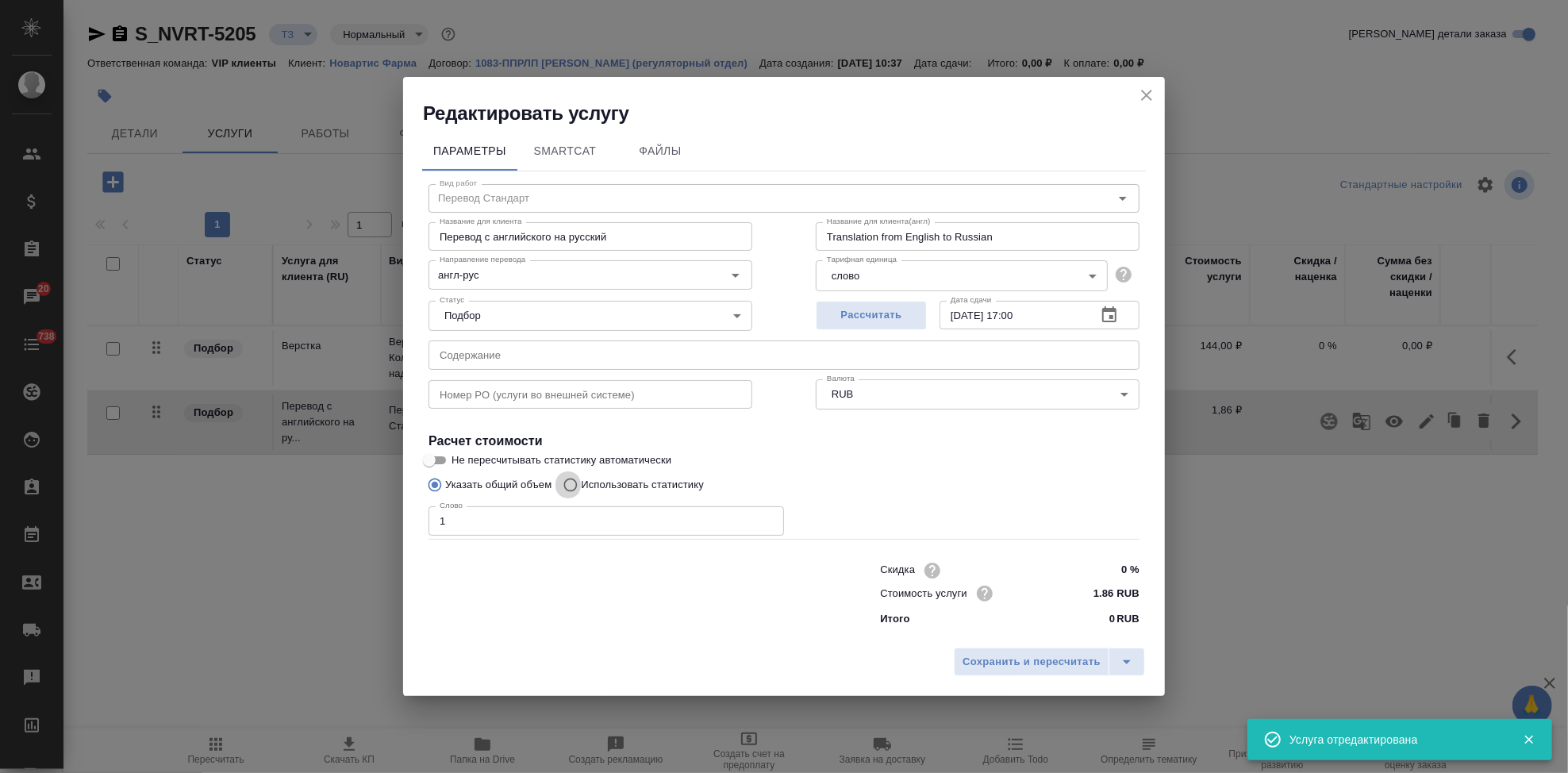
click at [571, 484] on input "Использовать статистику" at bounding box center [567, 484] width 25 height 30
radio input "true"
radio input "false"
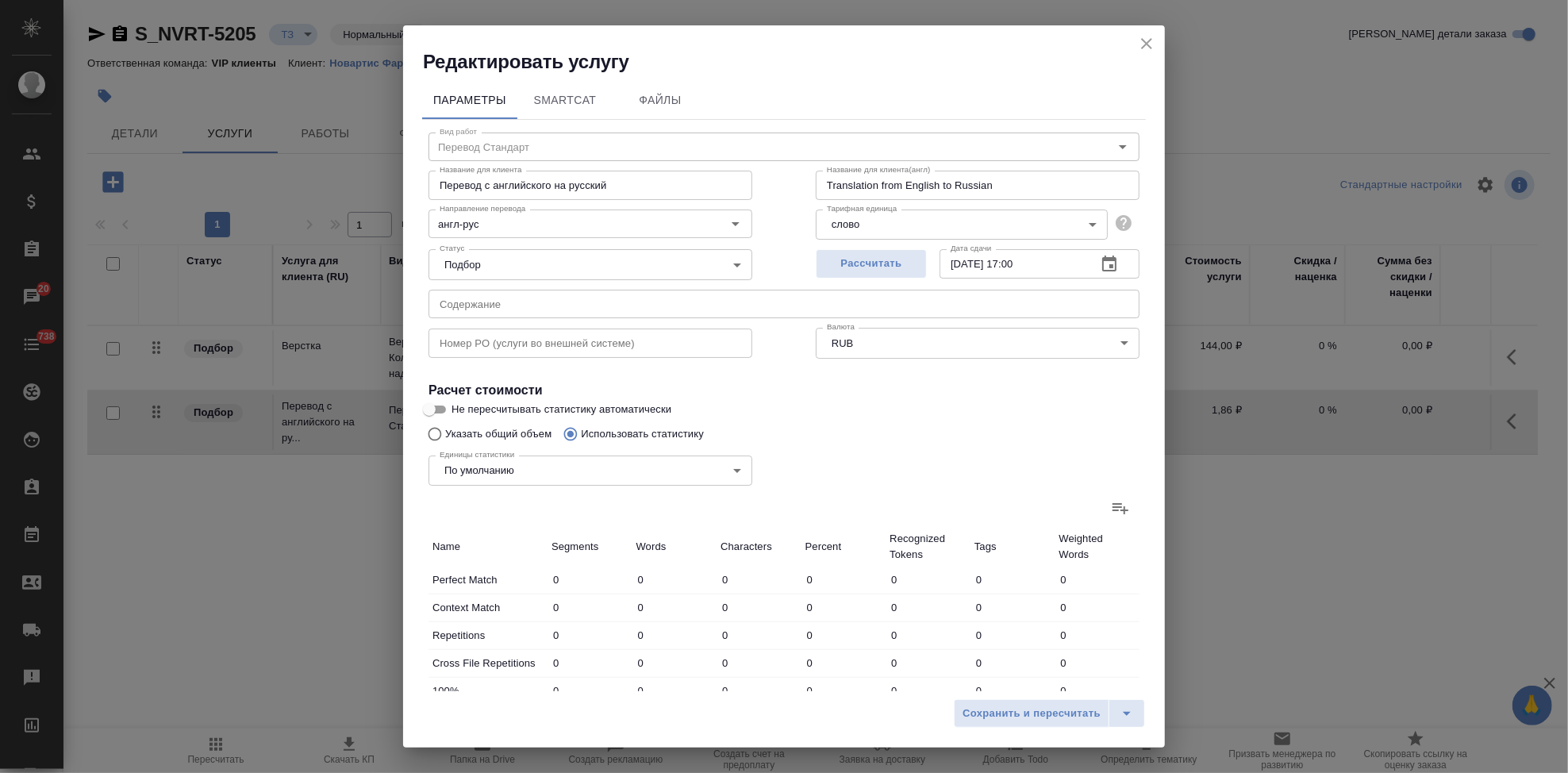
click at [1111, 504] on icon at bounding box center [1120, 507] width 19 height 19
click at [0, 0] on input "file" at bounding box center [0, 0] width 0 height 0
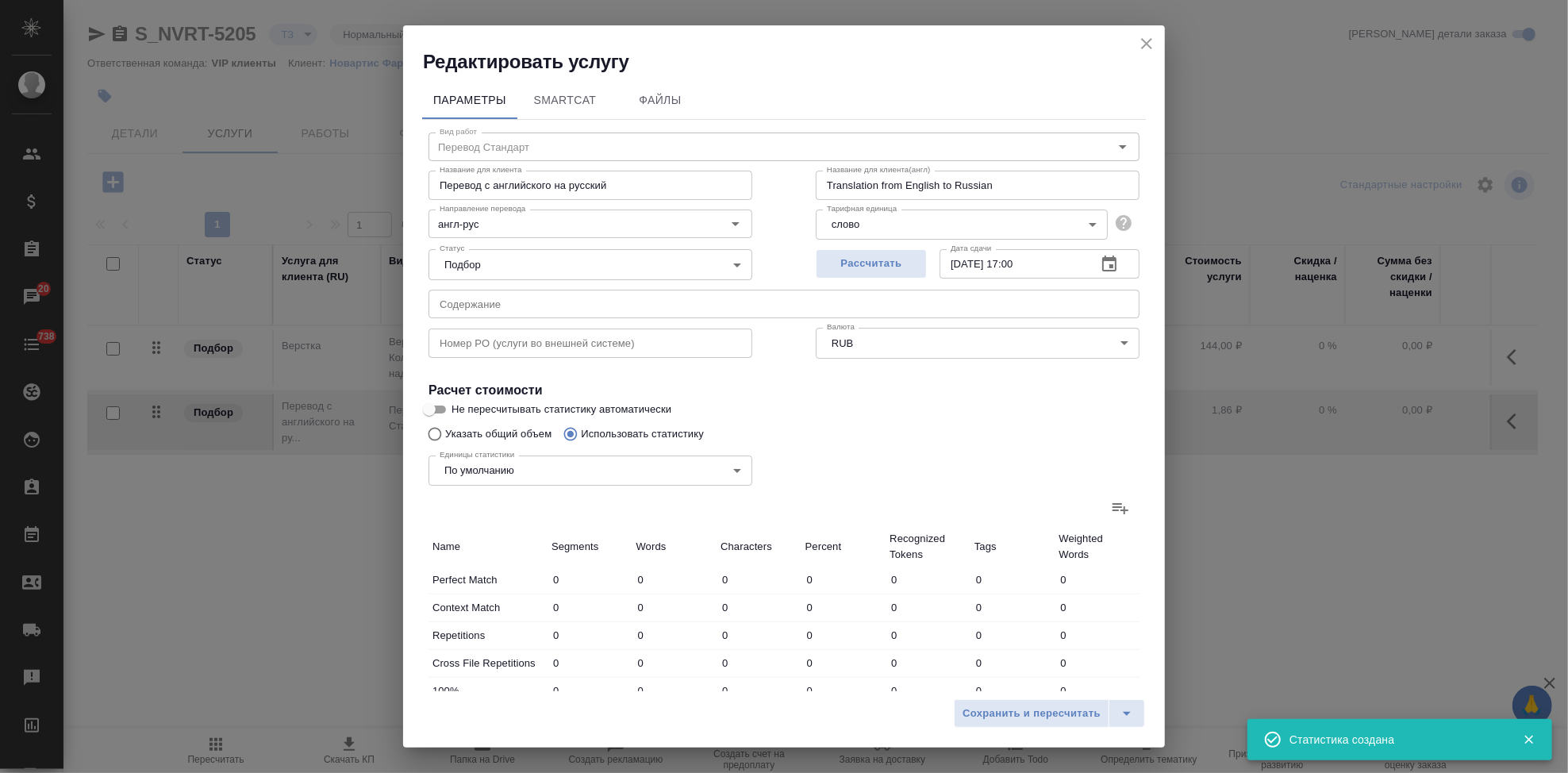
type input "221"
type input "443"
type input "2889"
type input "212"
type input "717"
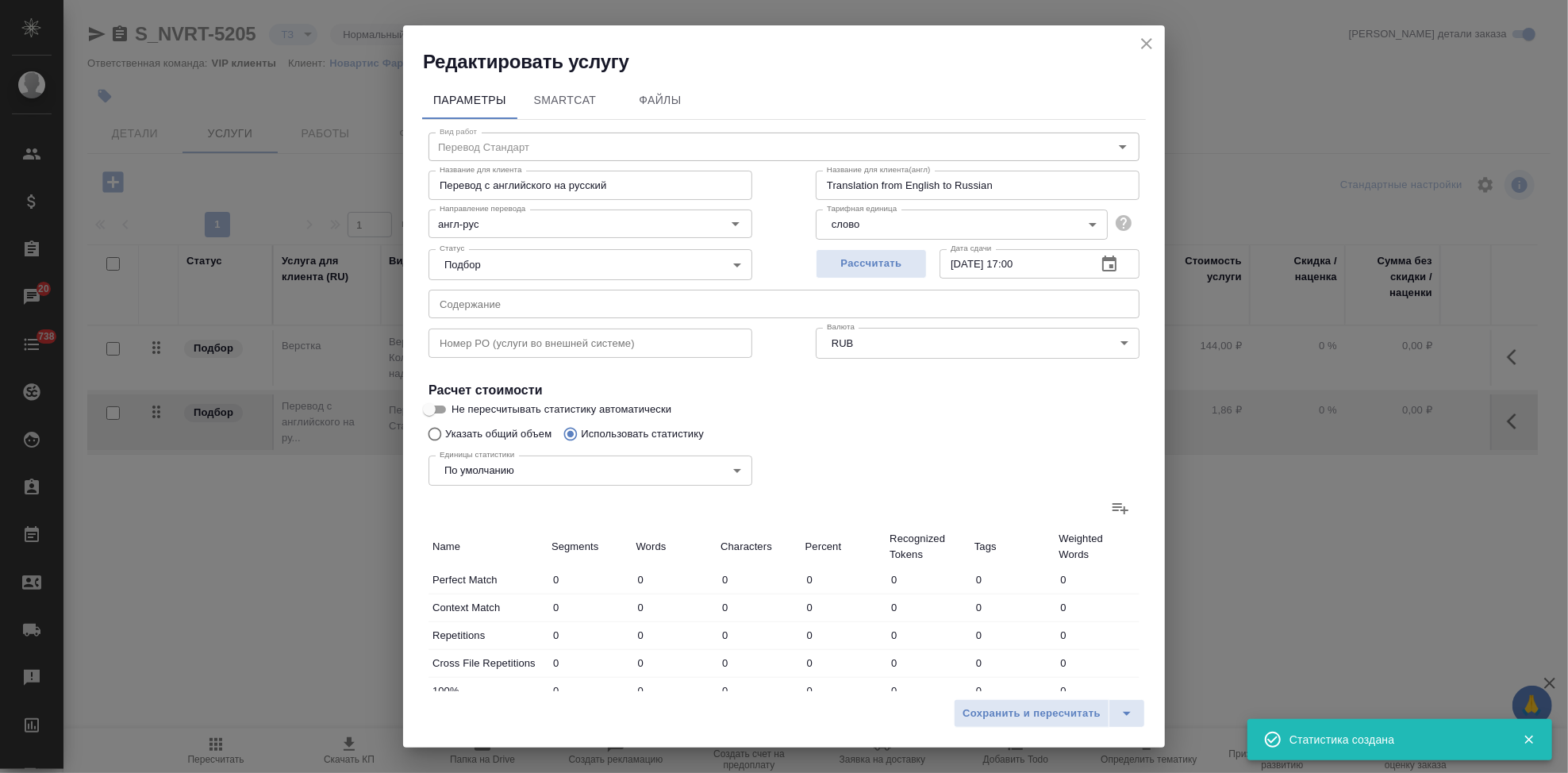
type input "4519"
type input "262"
type input "593"
type input "3331"
type input "544"
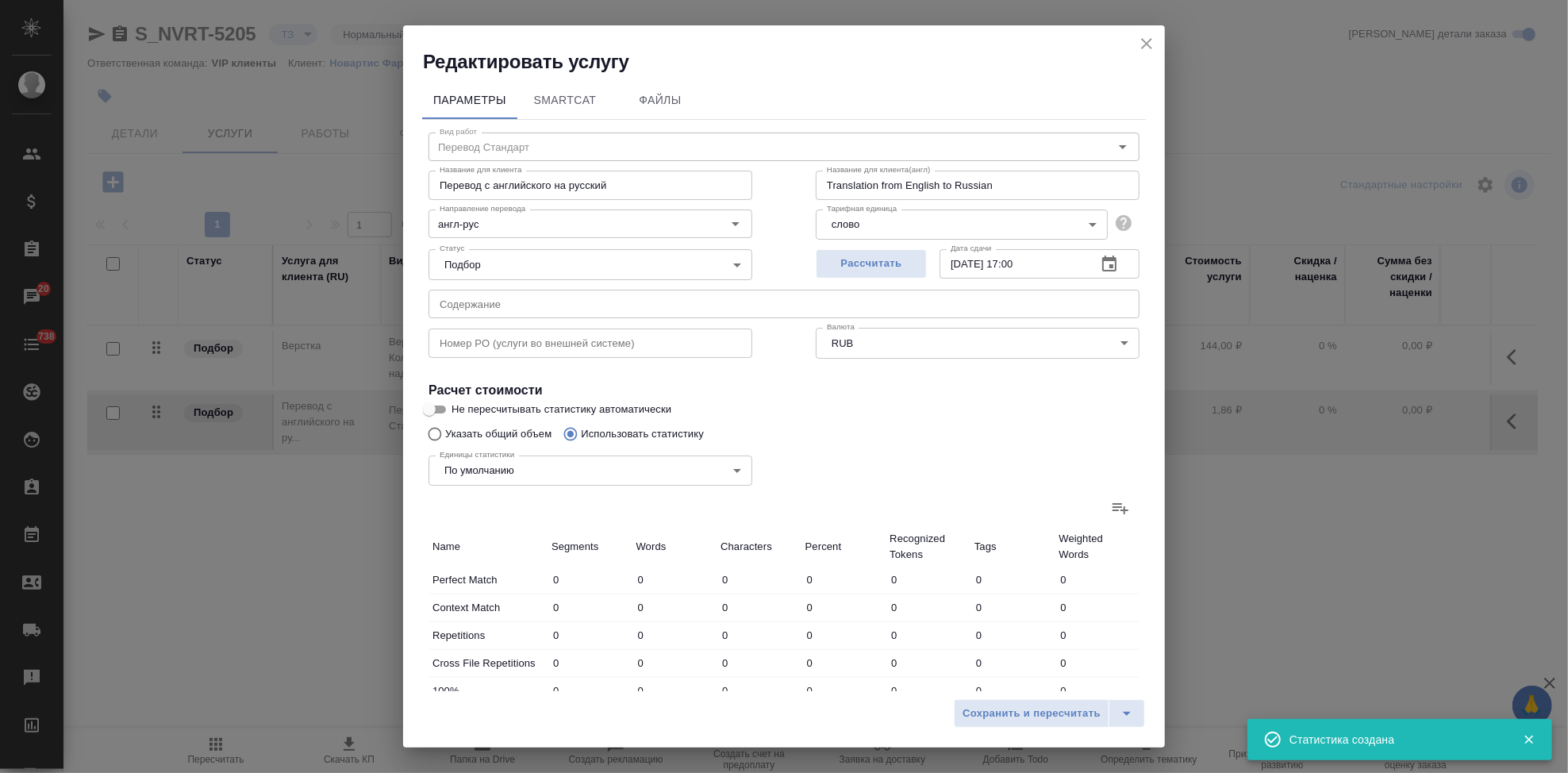
type input "1353"
type input "8967"
type input "200"
type input "1122"
type input "7238"
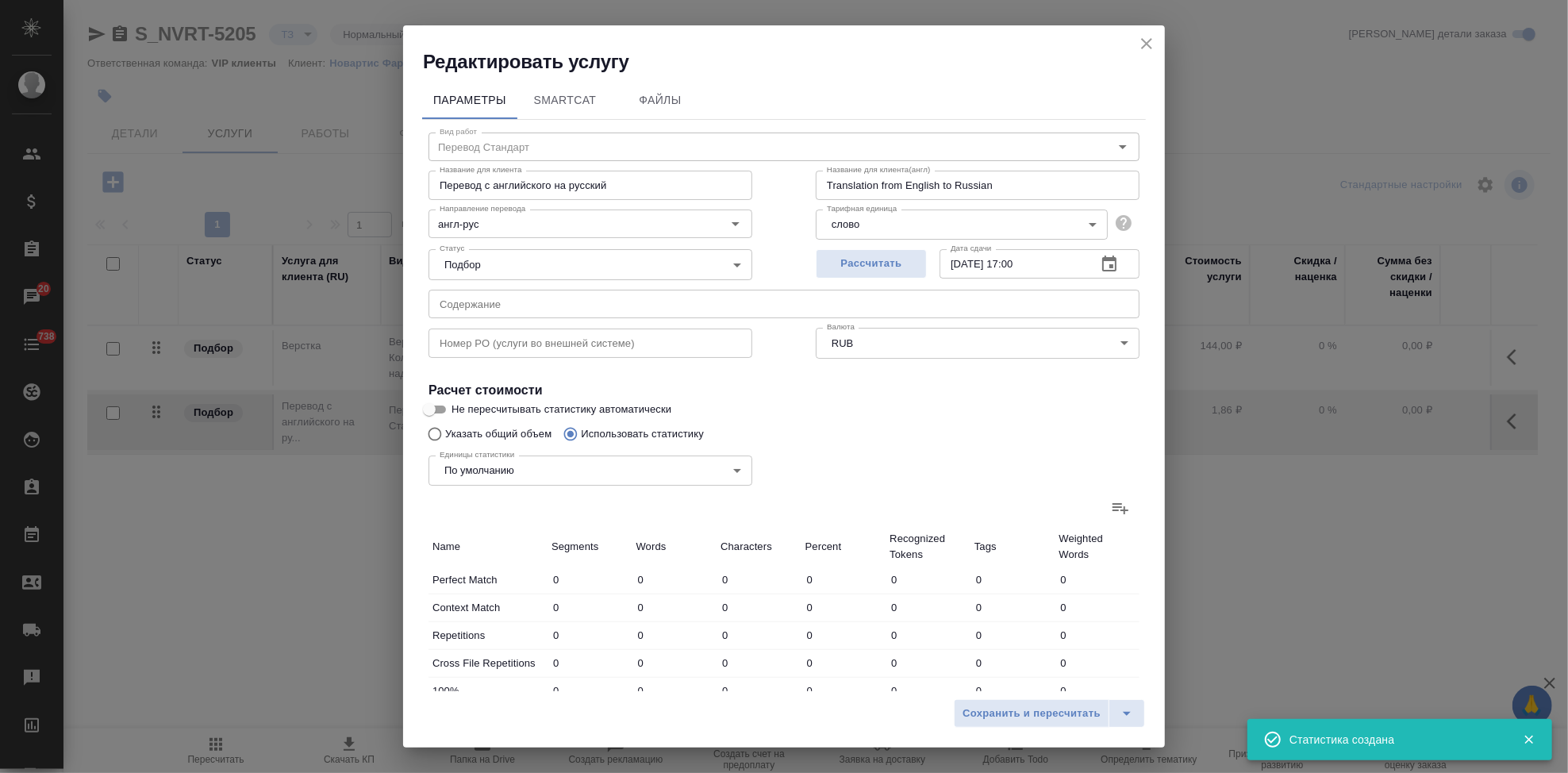
type input "98"
type input "838"
type input "5527"
type input "124"
type input "536"
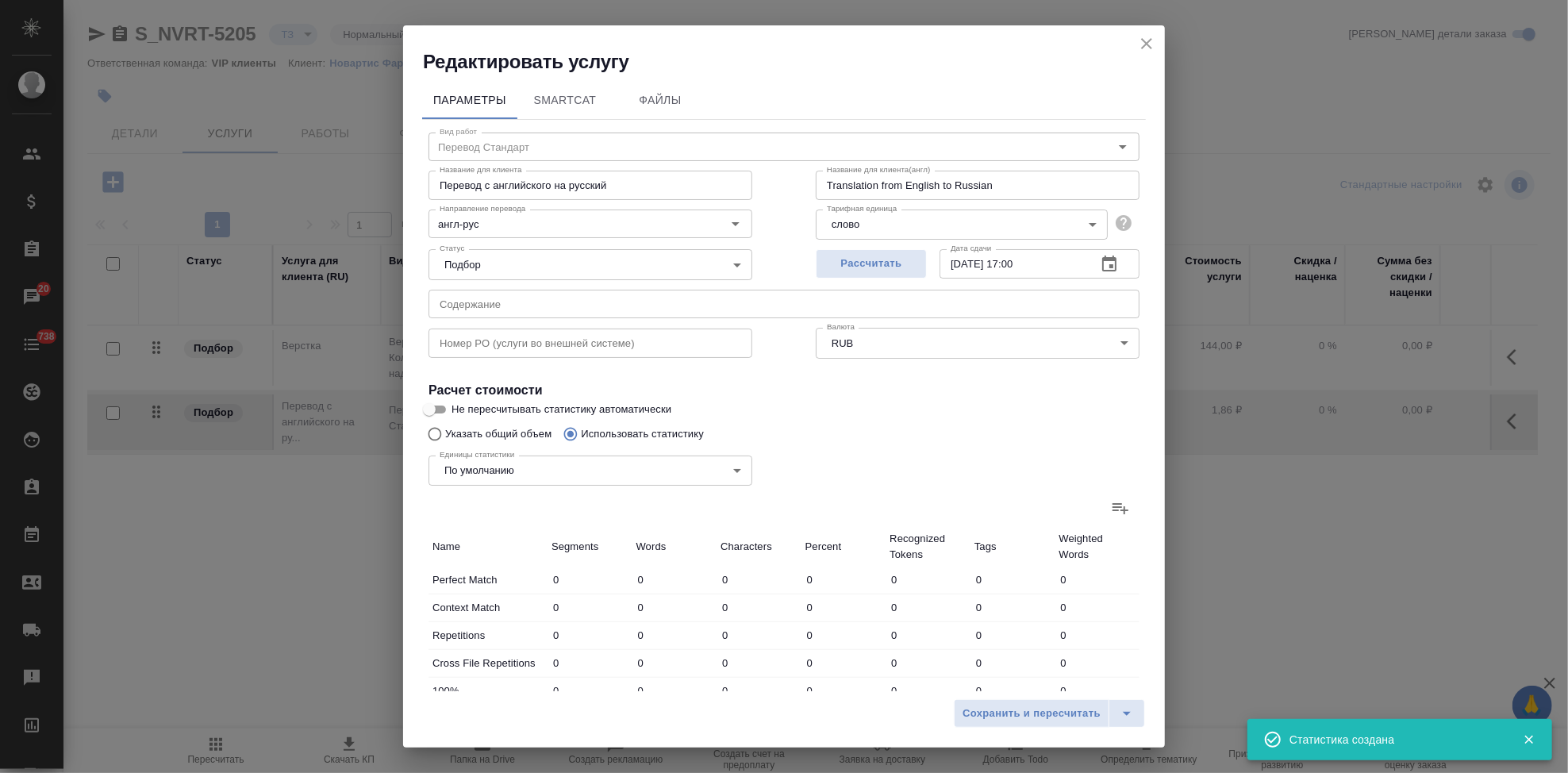
type input "3341"
type input "502"
type input "3824"
type input "23796"
type input "1689"
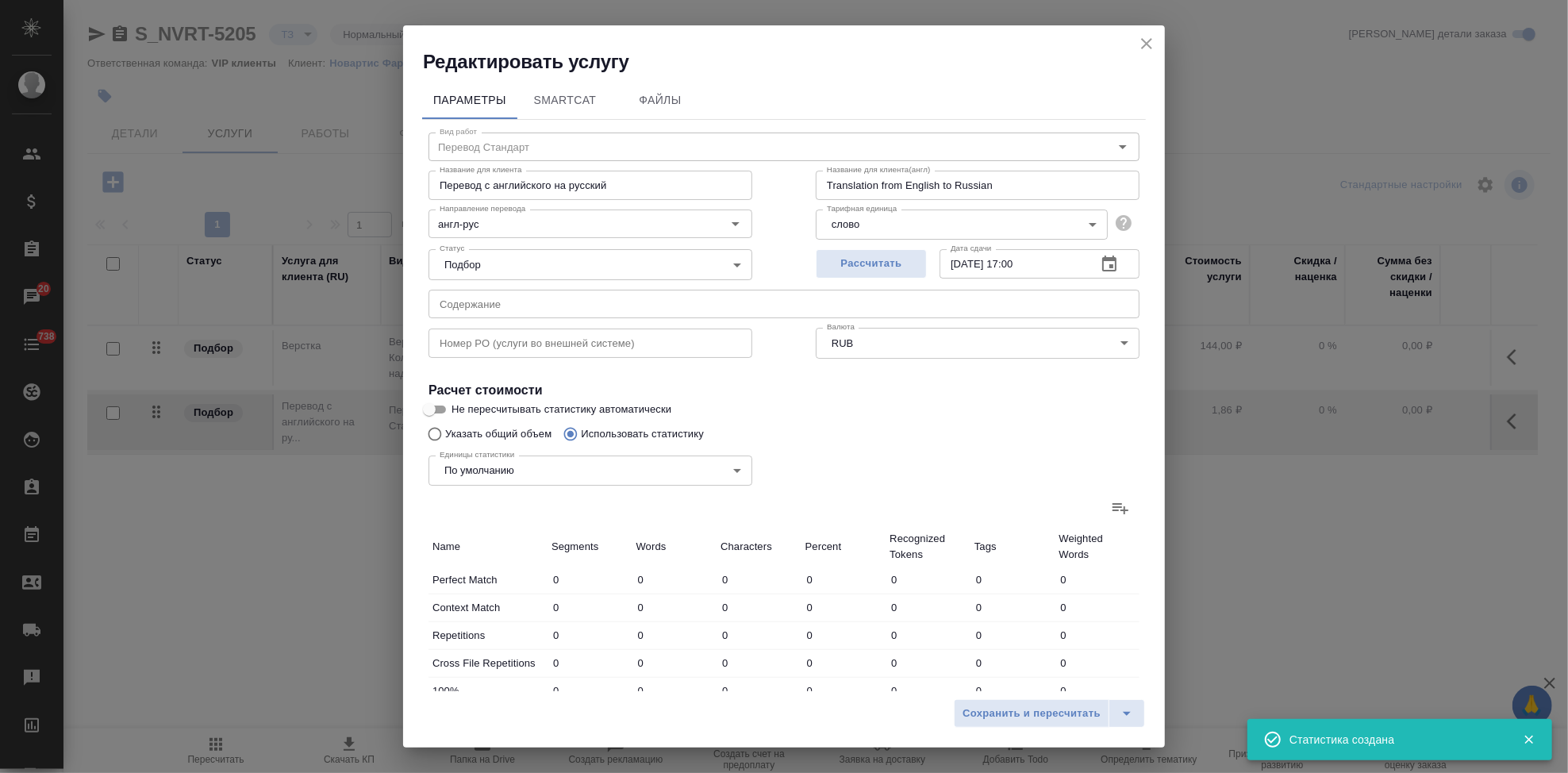
type input "8116"
type input "51758"
type input "2163"
type input "9426"
type input "59608"
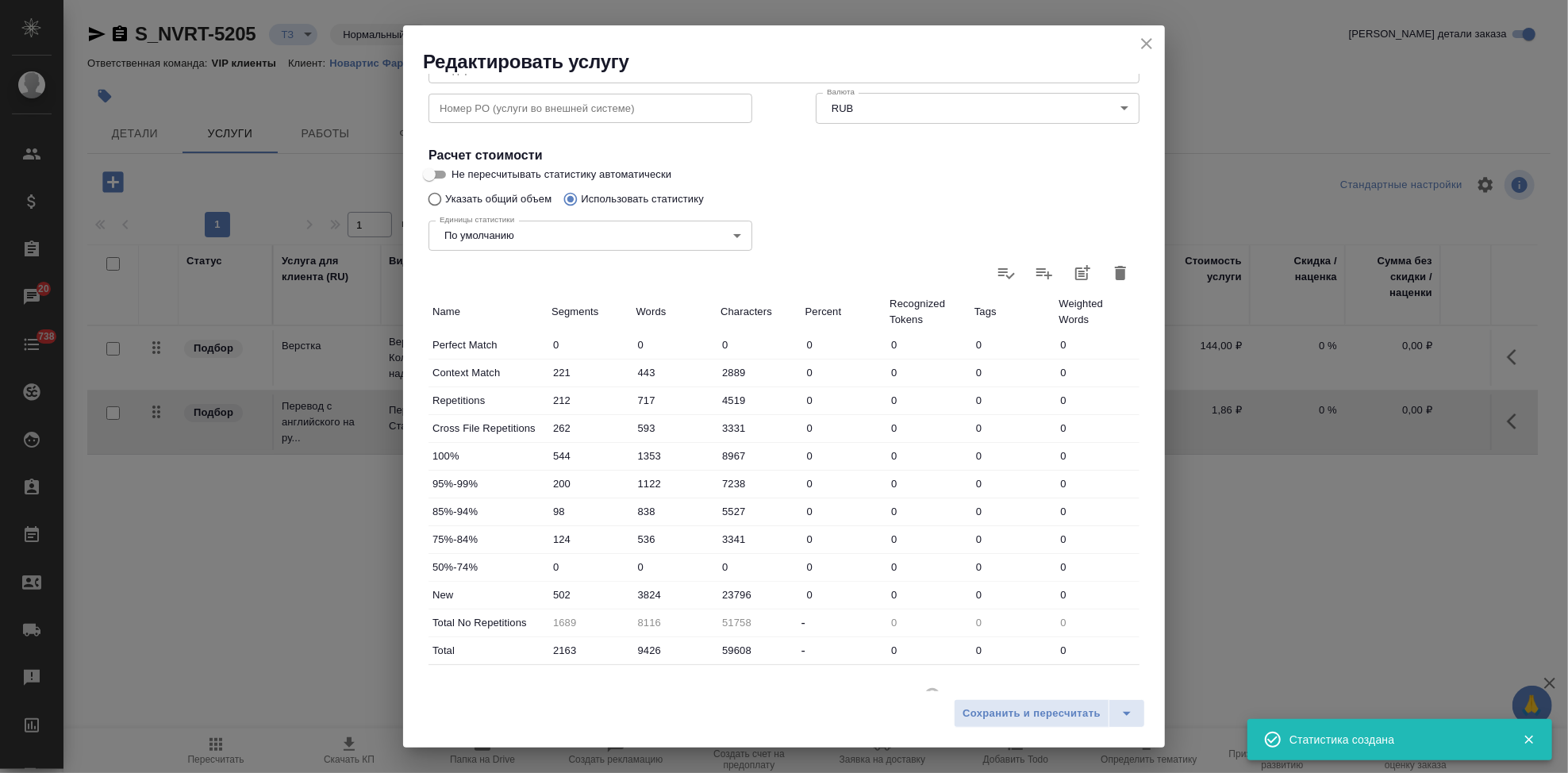
scroll to position [308, 0]
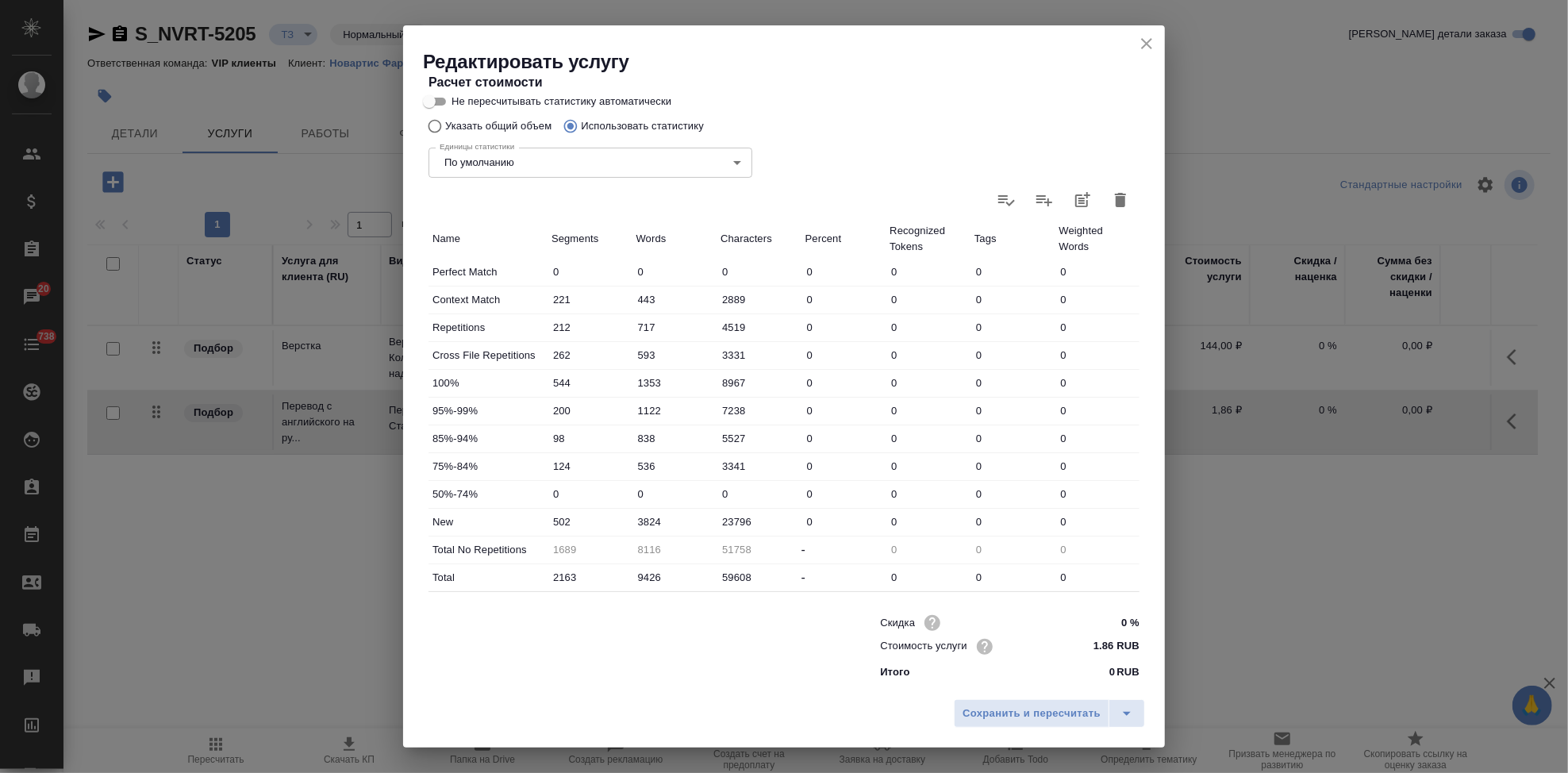
click at [647, 519] on input "3824" at bounding box center [675, 521] width 85 height 23
type input "4524"
click at [1115, 709] on button "split button" at bounding box center [1127, 713] width 37 height 29
click at [1080, 677] on li "Сохранить" at bounding box center [1051, 679] width 191 height 25
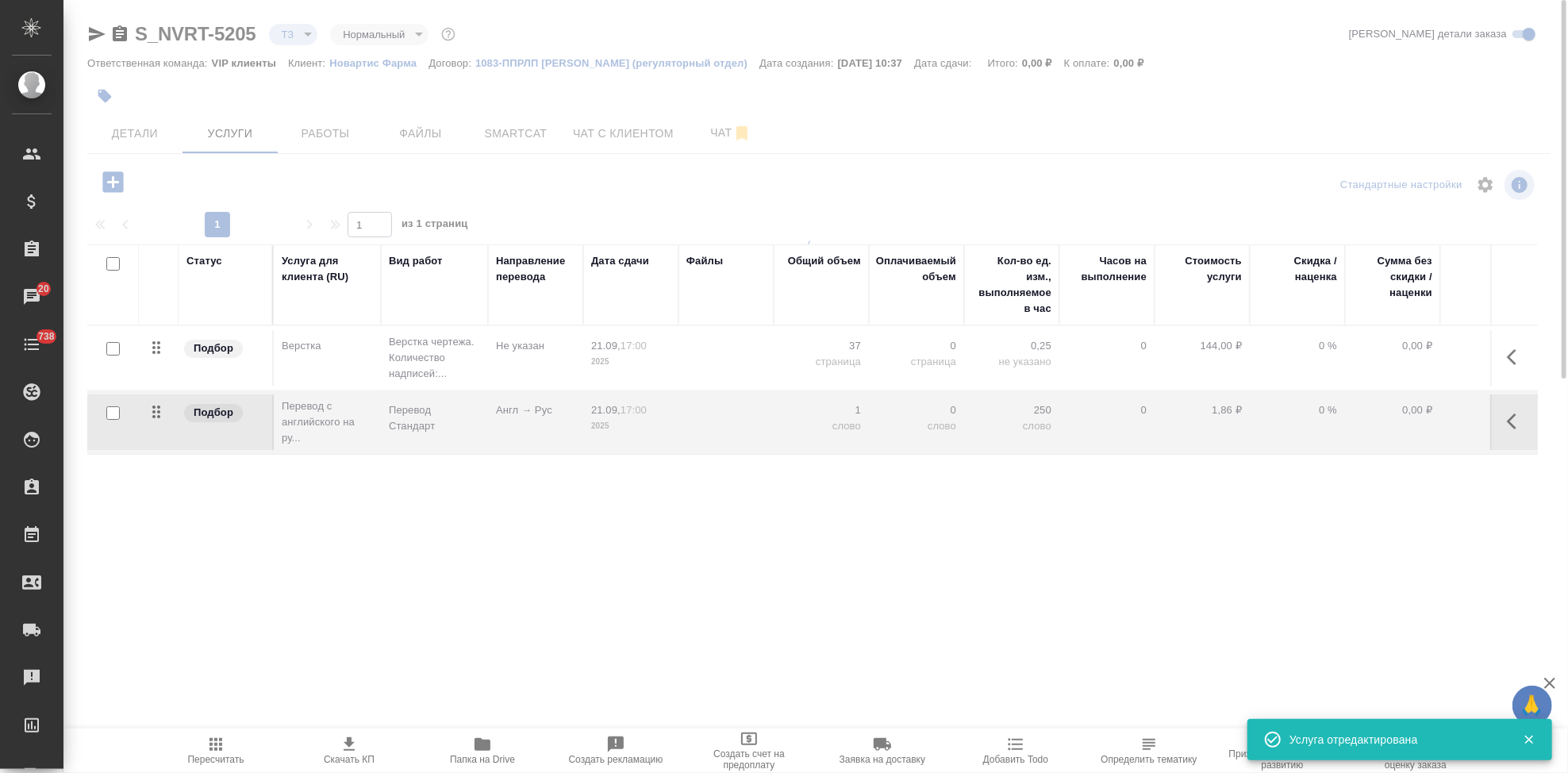
click at [222, 756] on span "Пересчитать" at bounding box center [216, 759] width 56 height 11
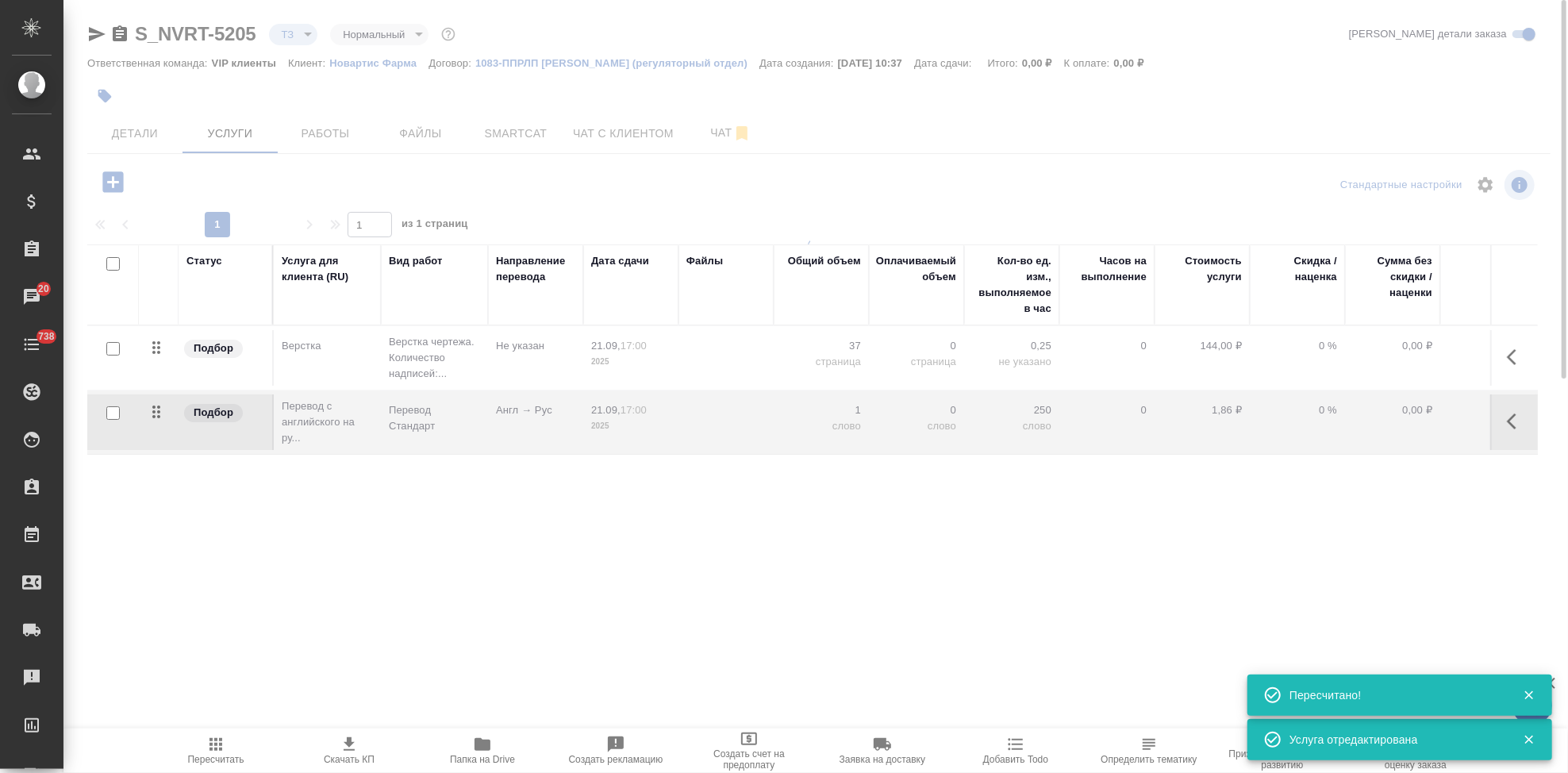
type input "new"
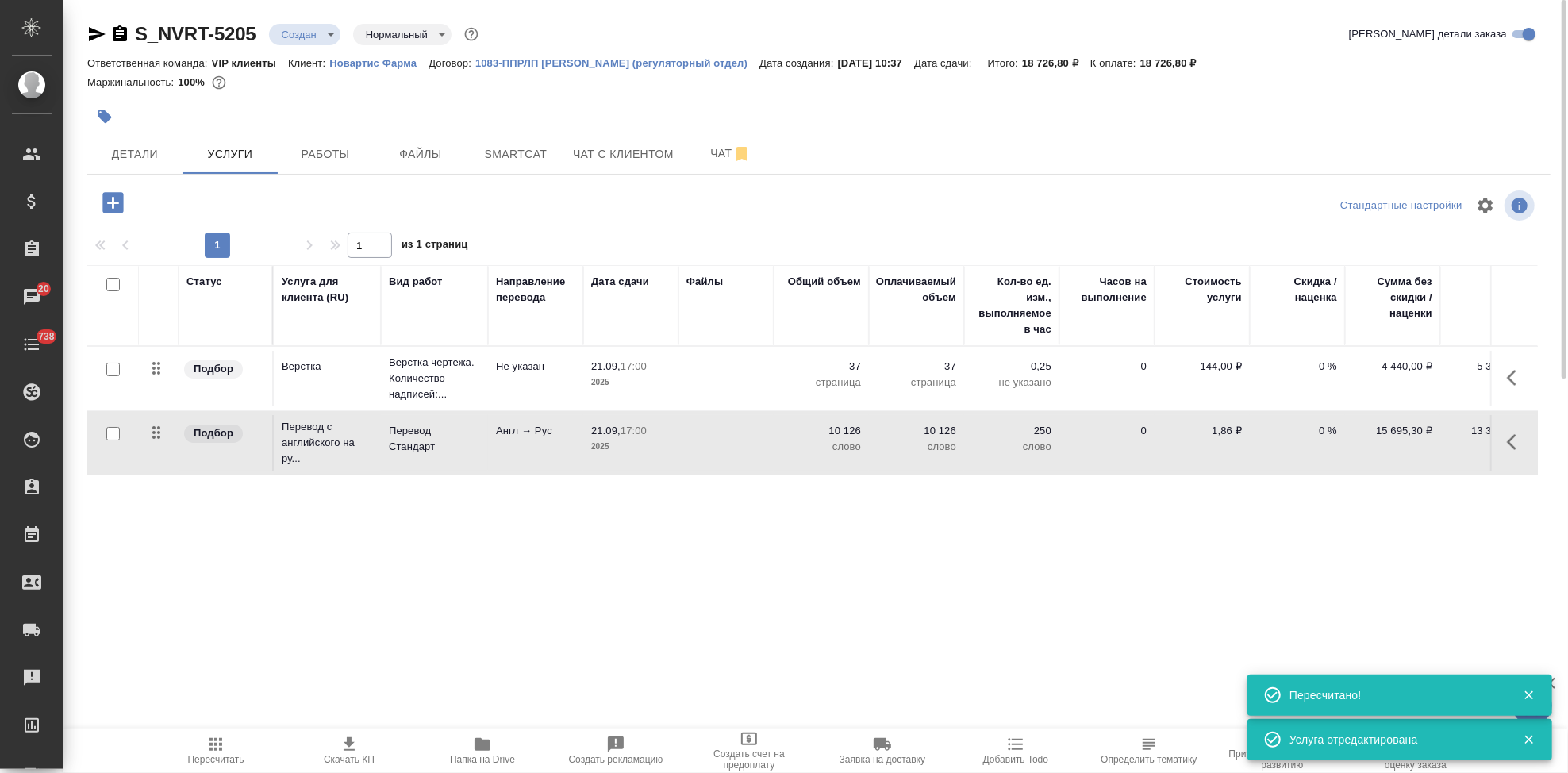
click at [361, 749] on span "Скачать КП" at bounding box center [349, 749] width 115 height 30
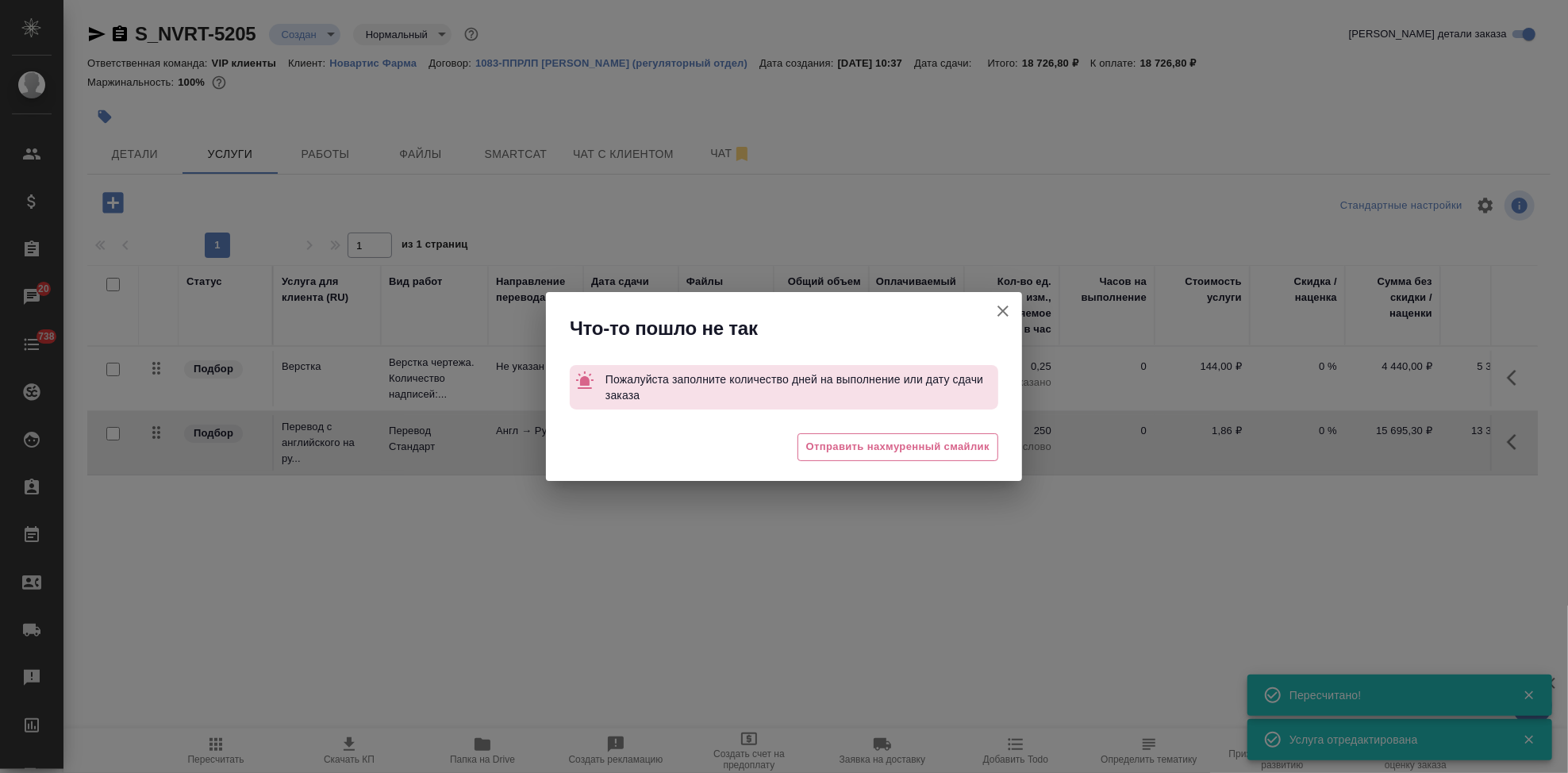
click at [993, 308] on icon "button" at bounding box center [1003, 310] width 19 height 19
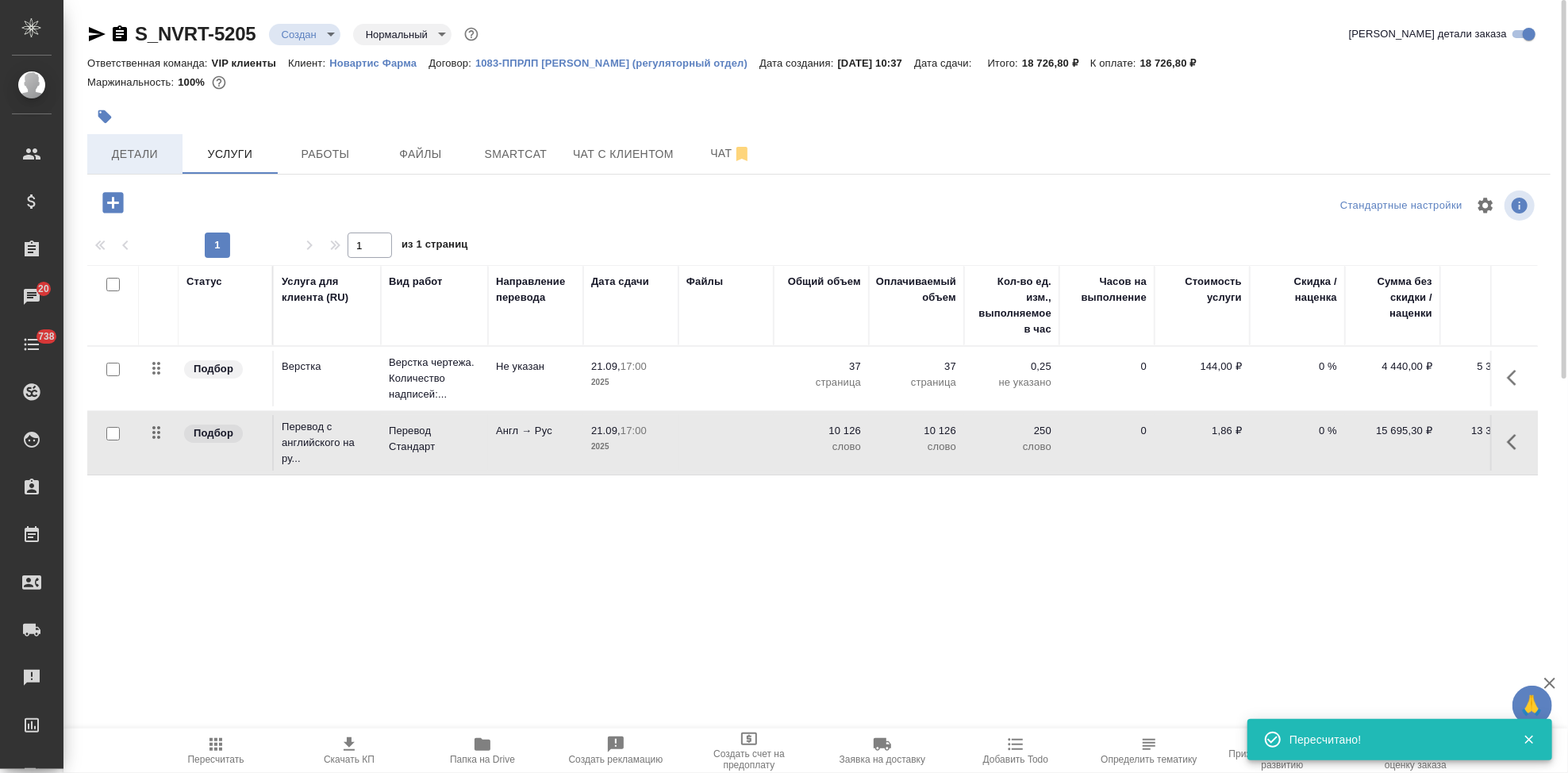
click at [150, 147] on span "Детали" at bounding box center [135, 153] width 76 height 19
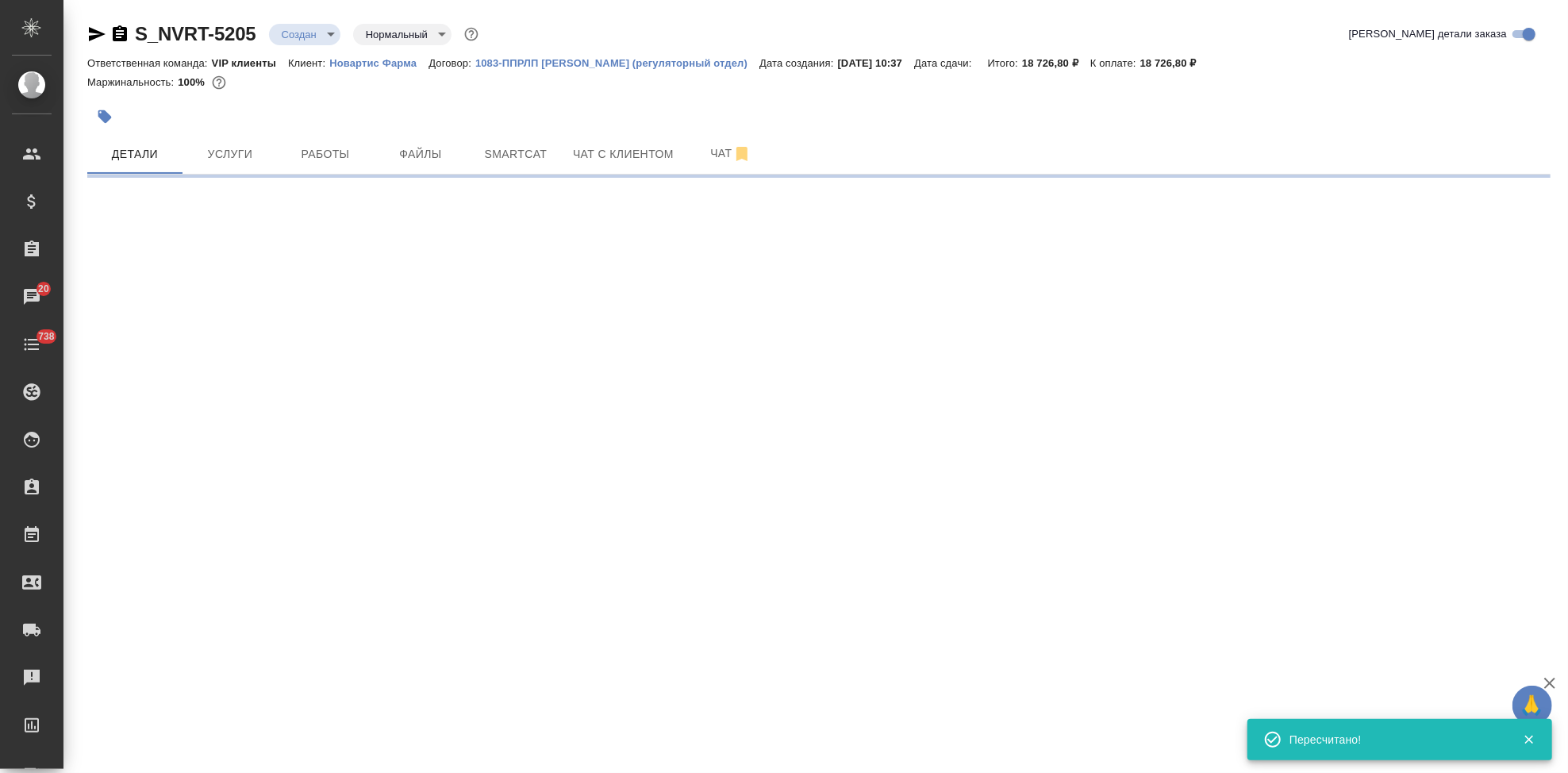
select select "RU"
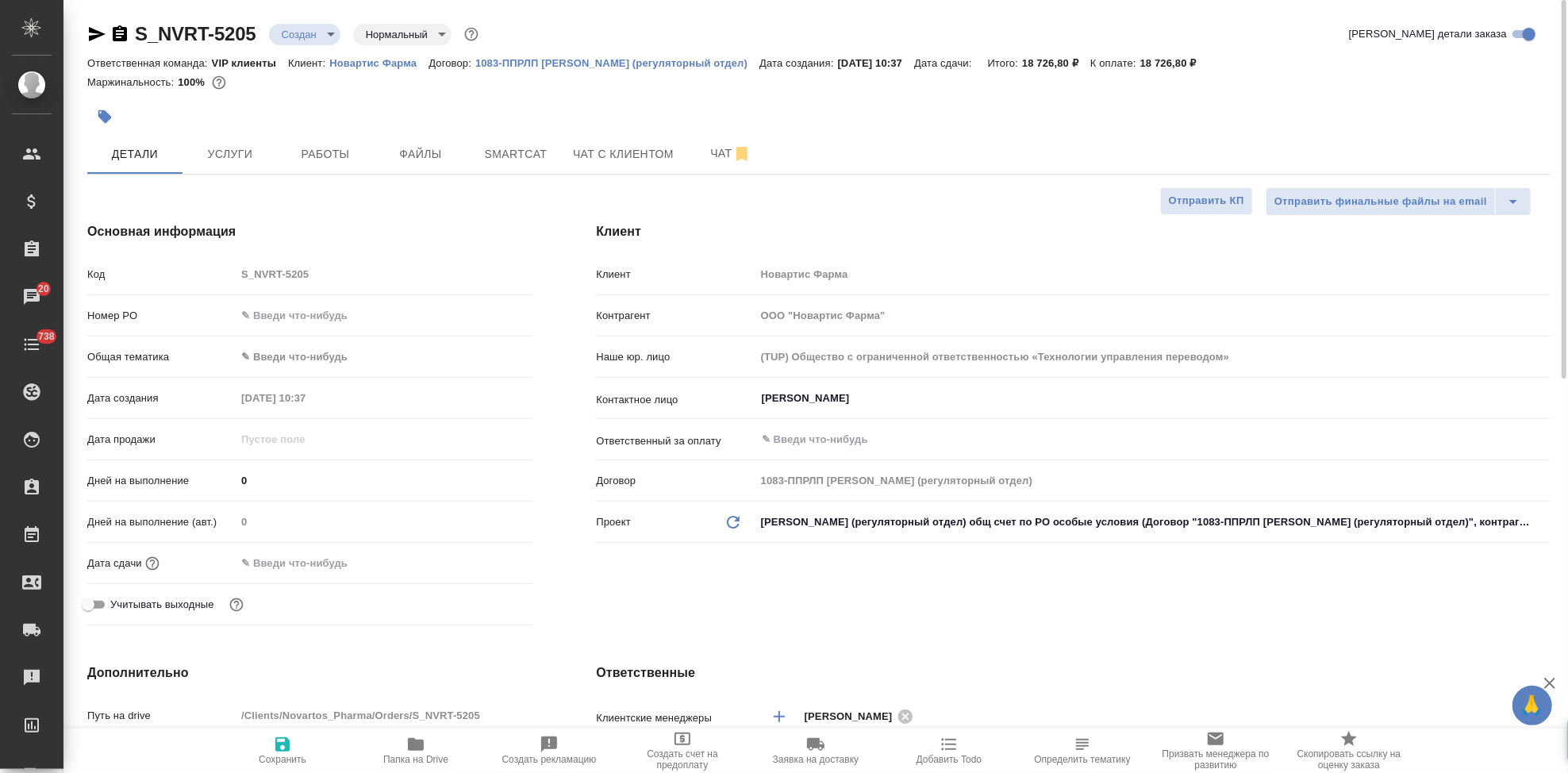
type textarea "x"
type input "Грабко Мария"
type input "Комаров Роман"
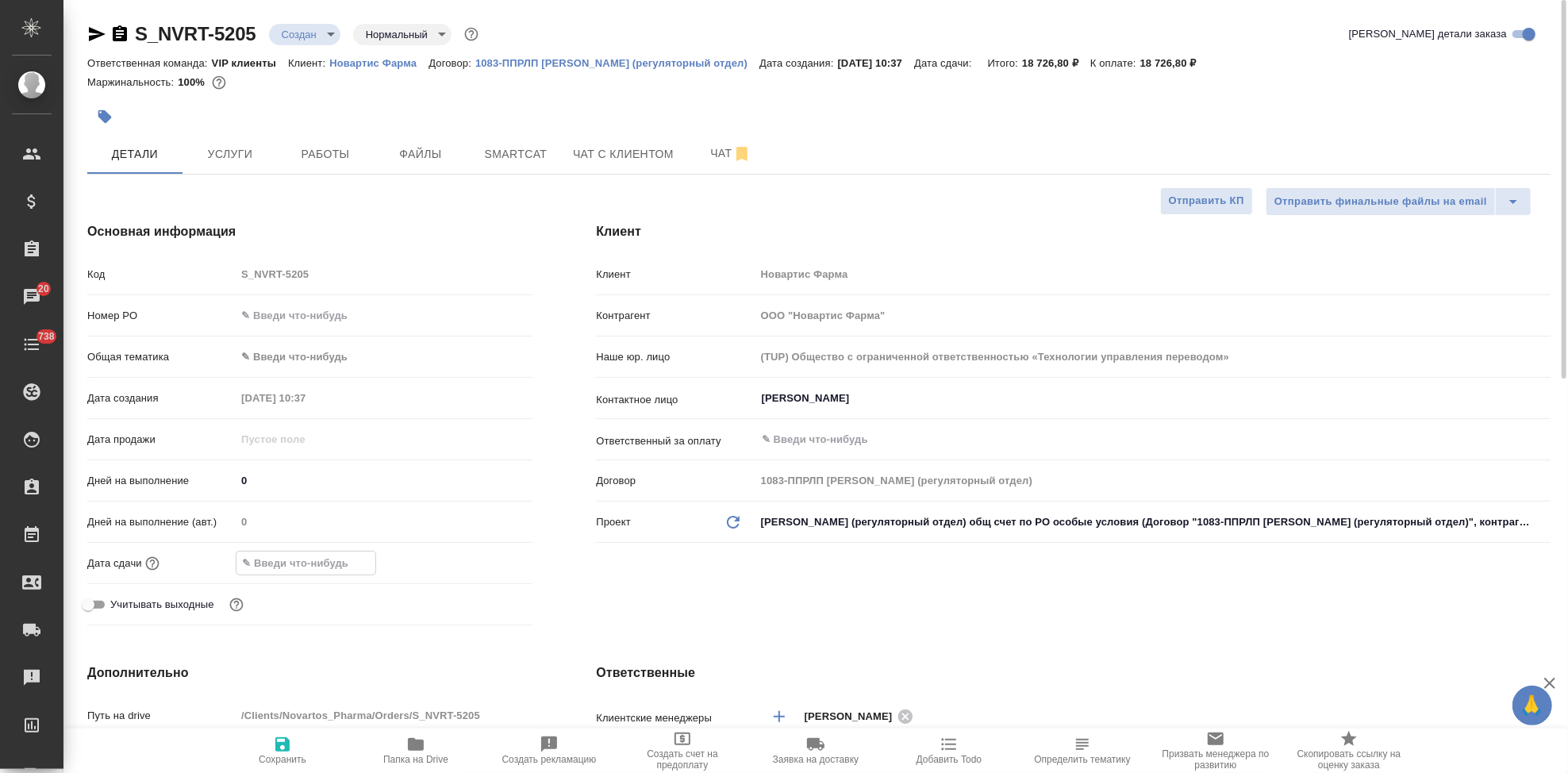
click at [368, 559] on input "text" at bounding box center [306, 562] width 139 height 23
click at [487, 564] on icon "button" at bounding box center [486, 562] width 19 height 19
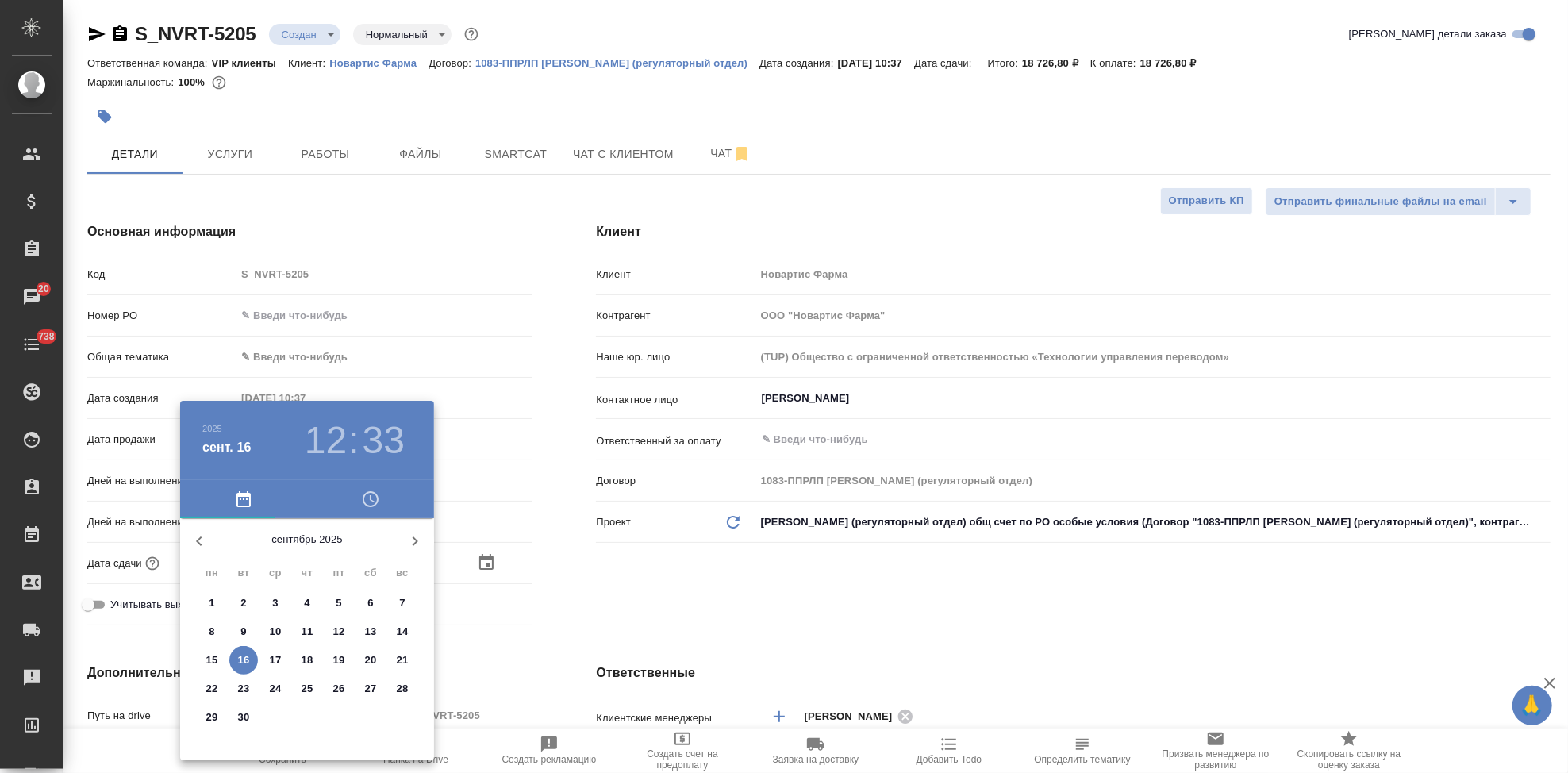
click at [401, 666] on p "21" at bounding box center [402, 659] width 12 height 16
type input "21.09.2025 12:33"
type textarea "x"
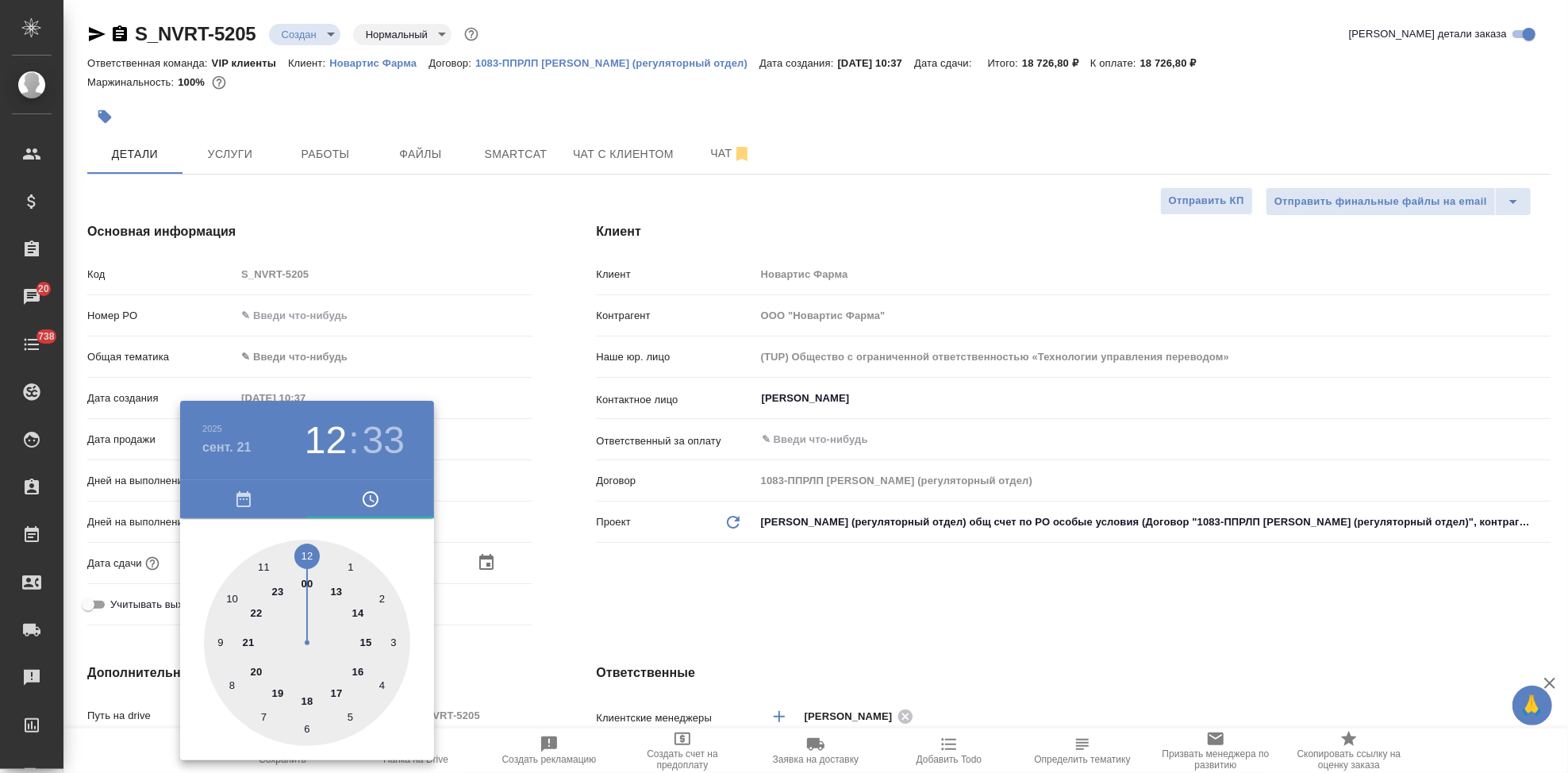
type input "21.09.2025 17:33"
type textarea "x"
click at [319, 664] on div at bounding box center [307, 642] width 206 height 206
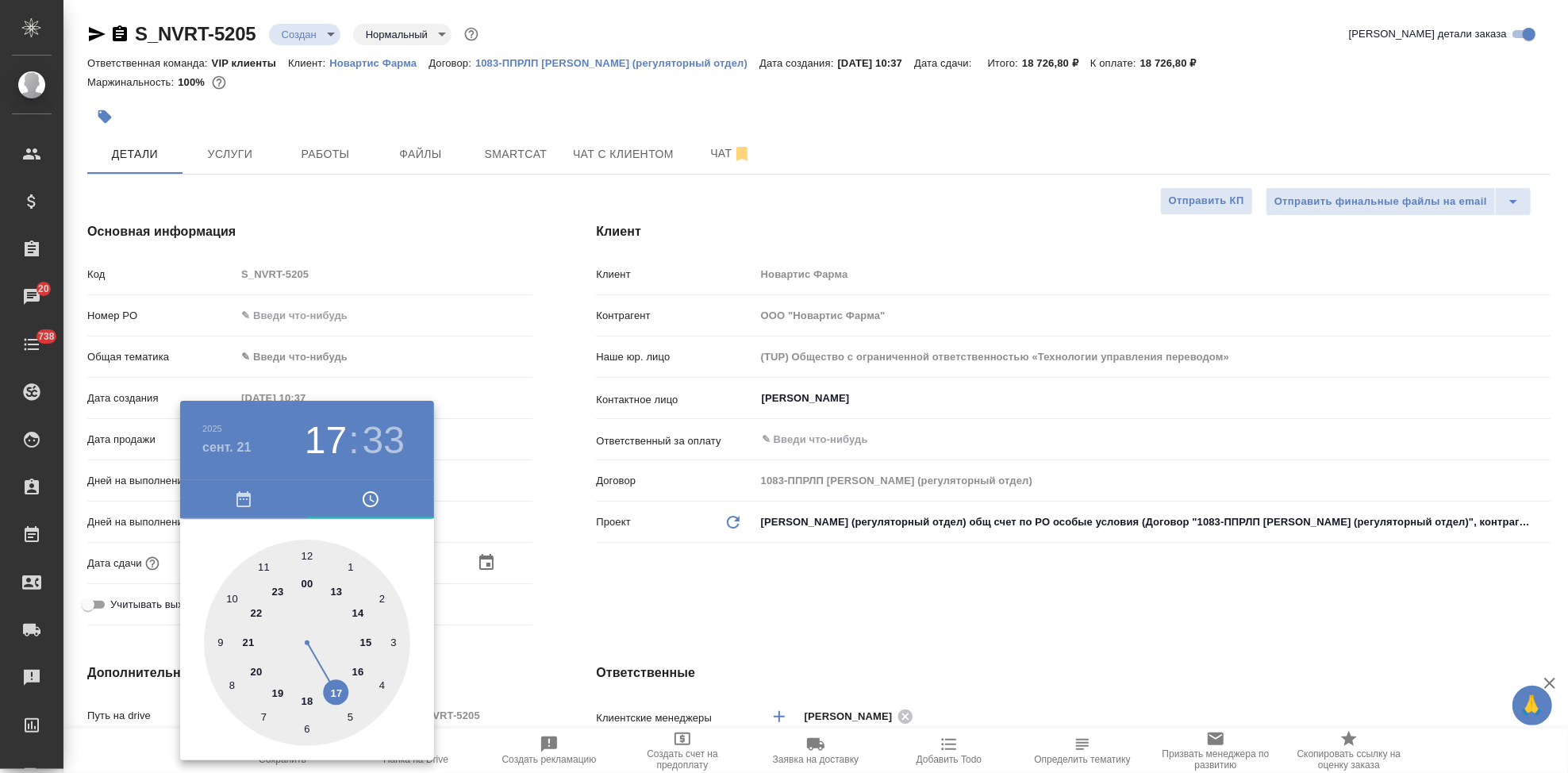
type textarea "x"
click at [312, 556] on div at bounding box center [307, 642] width 206 height 206
type input "21.09.2025 17:01"
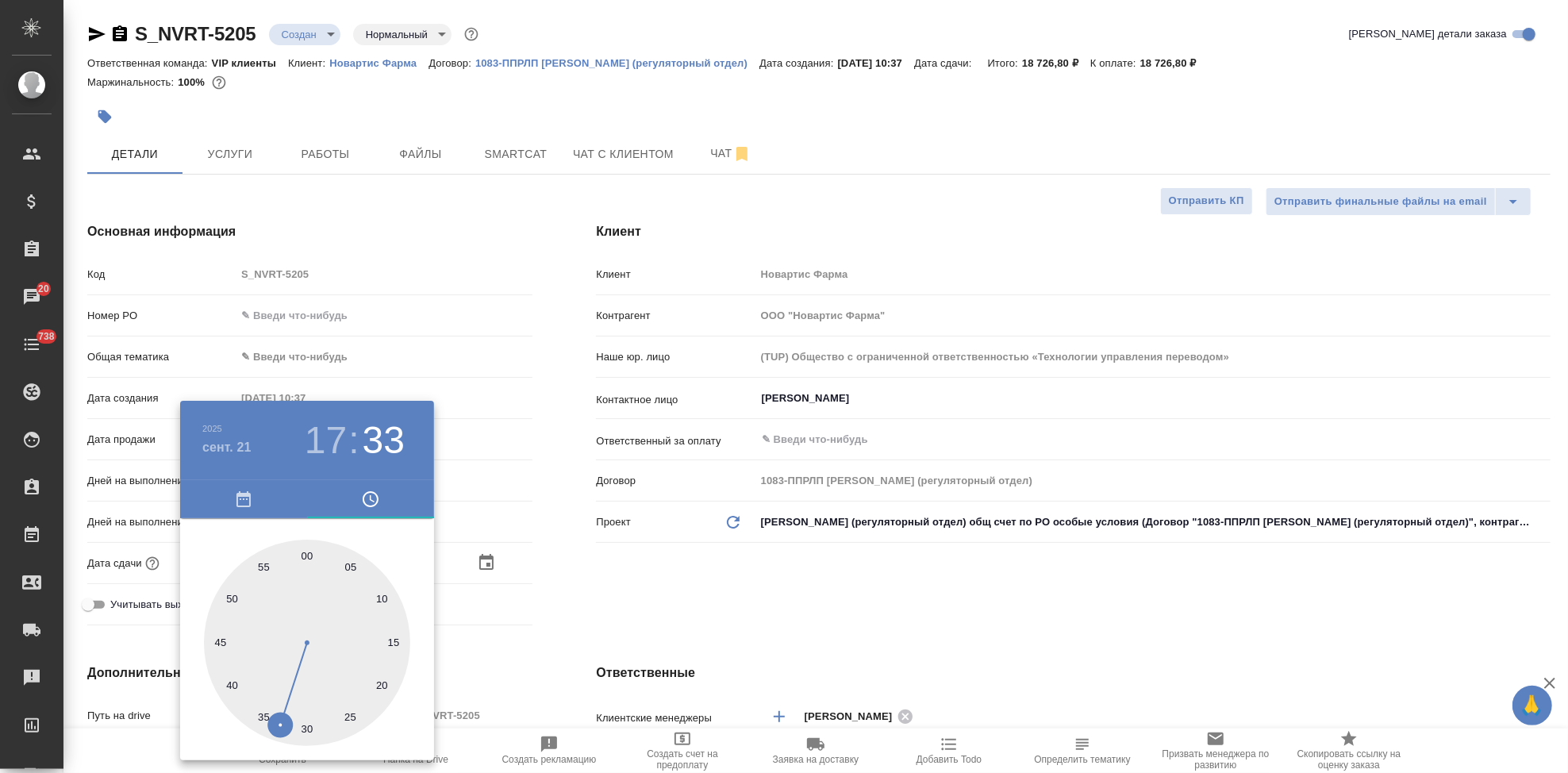
type textarea "x"
click at [308, 550] on div at bounding box center [307, 642] width 206 height 206
type input "21.09.2025 17:00"
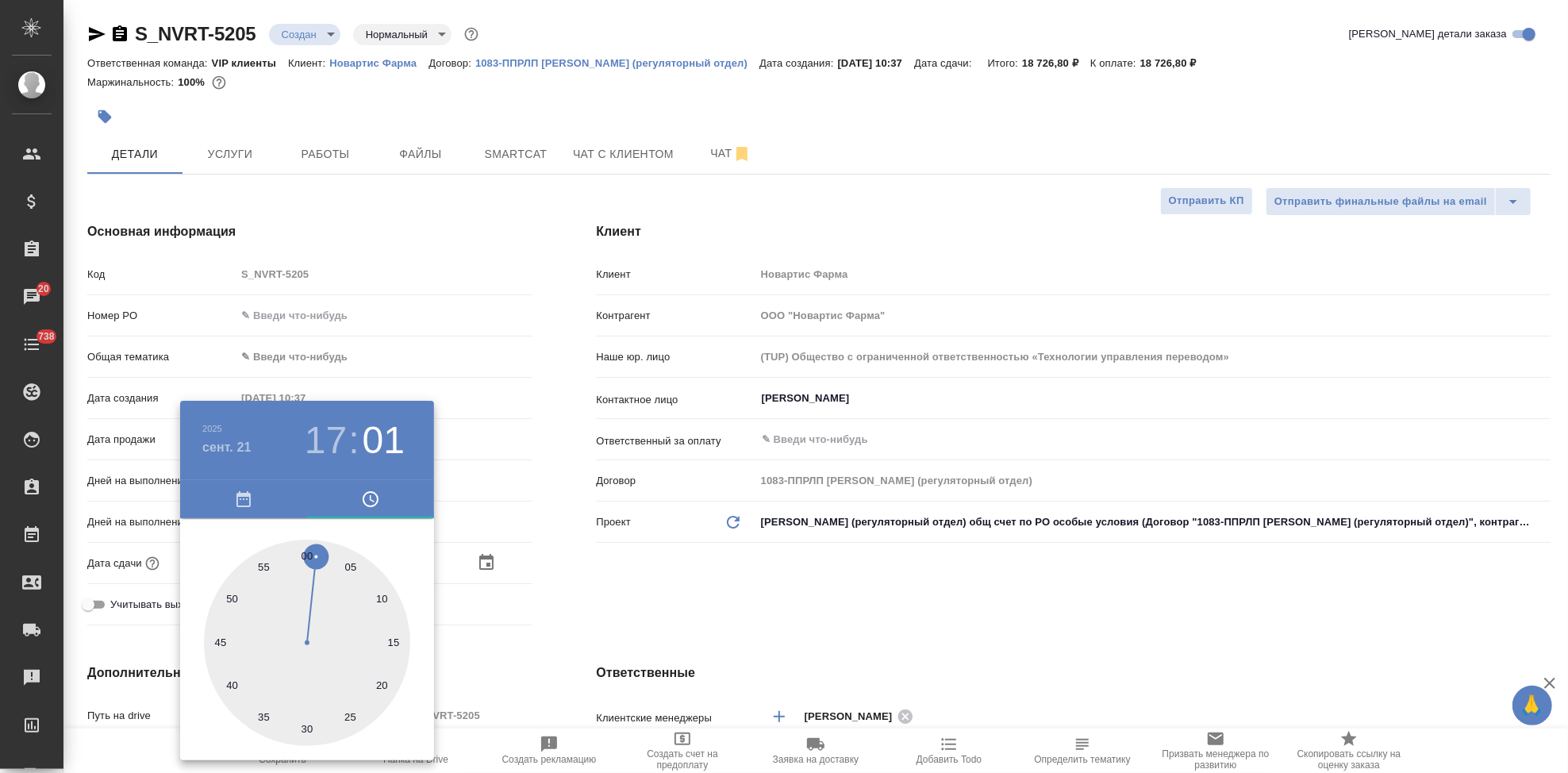
type textarea "x"
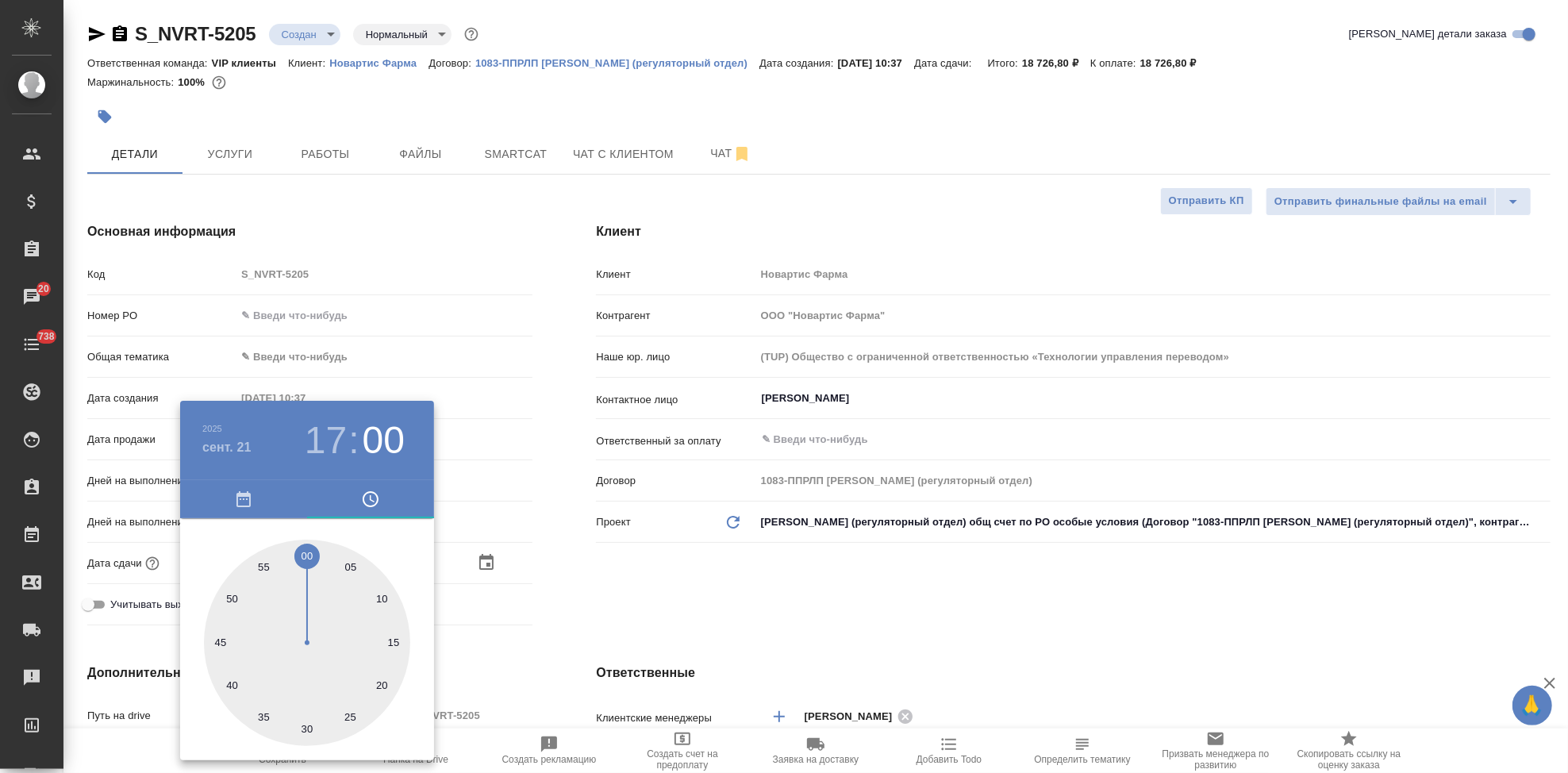
type textarea "x"
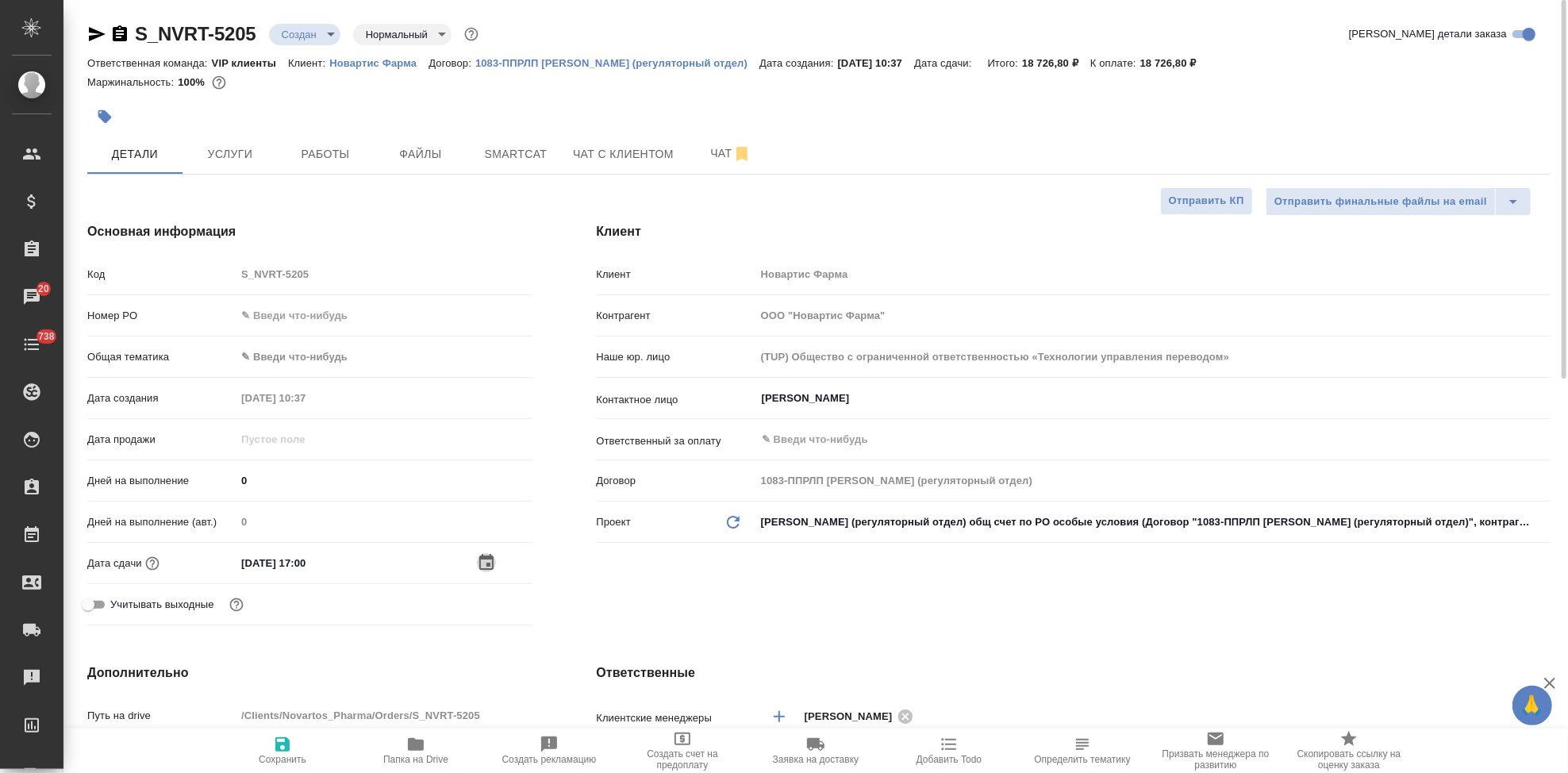
click at [303, 745] on span "Сохранить" at bounding box center [283, 749] width 115 height 30
type textarea "x"
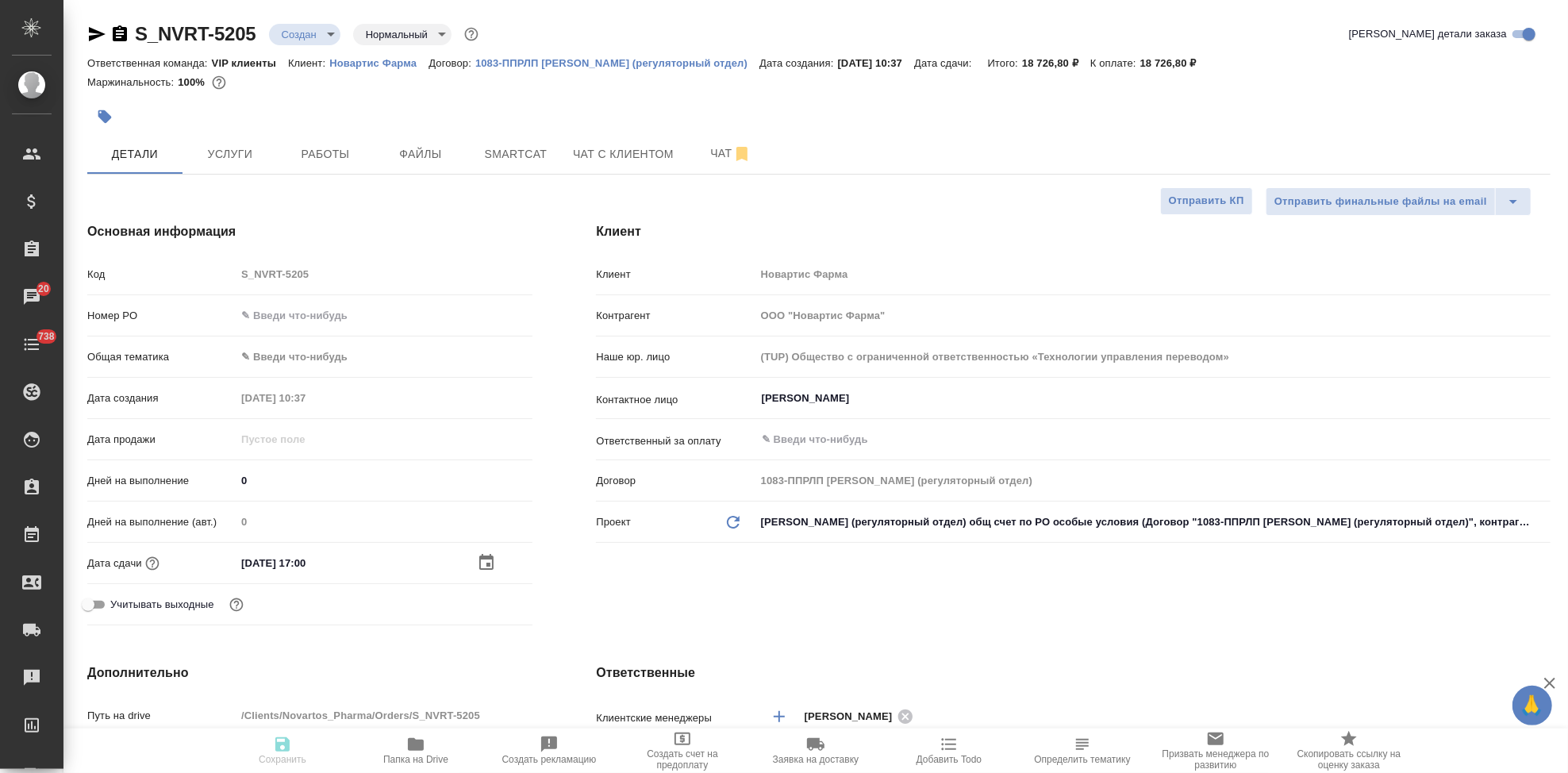
type textarea "x"
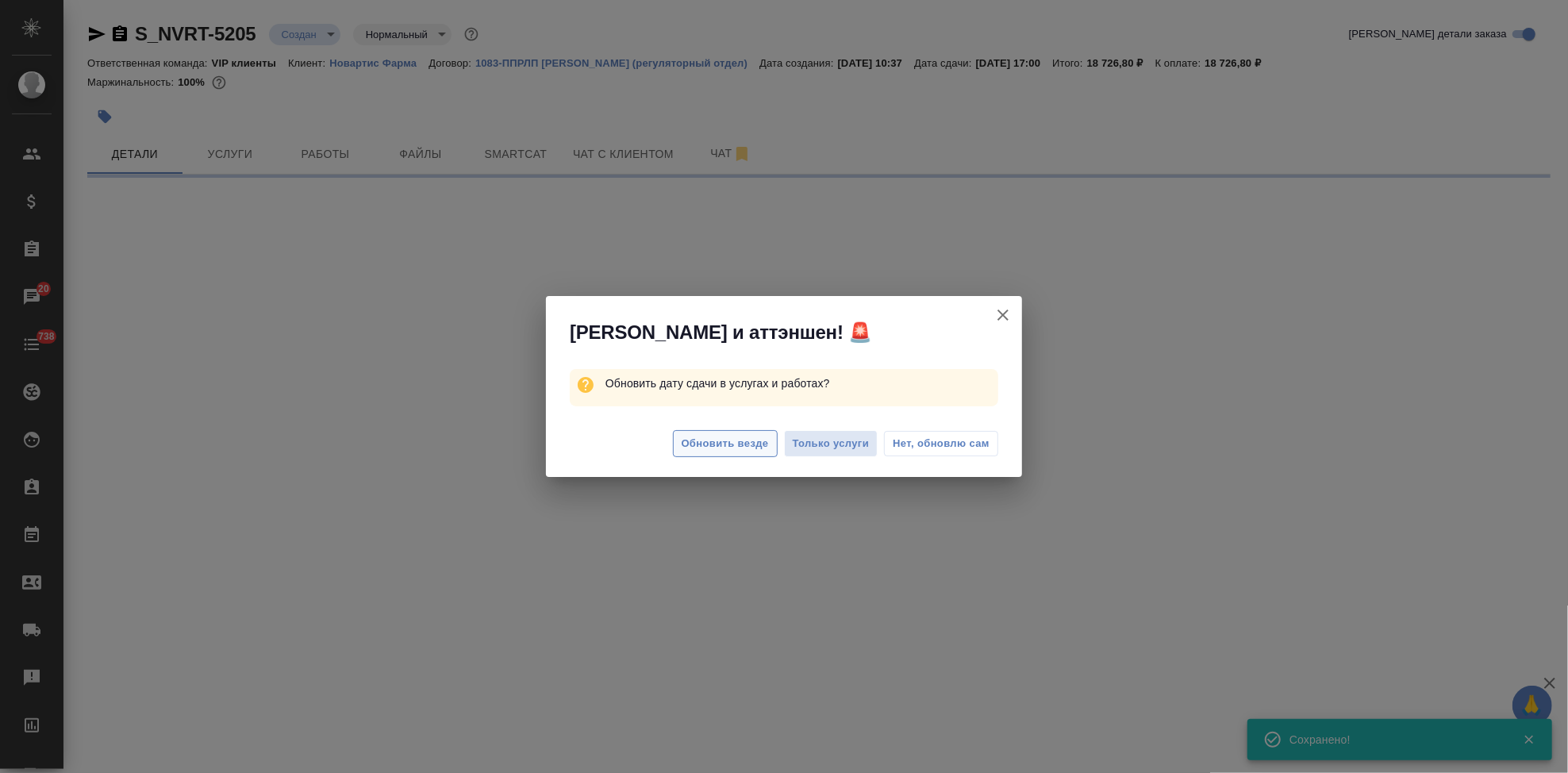
click at [737, 448] on span "Обновить везде" at bounding box center [725, 444] width 87 height 18
select select "RU"
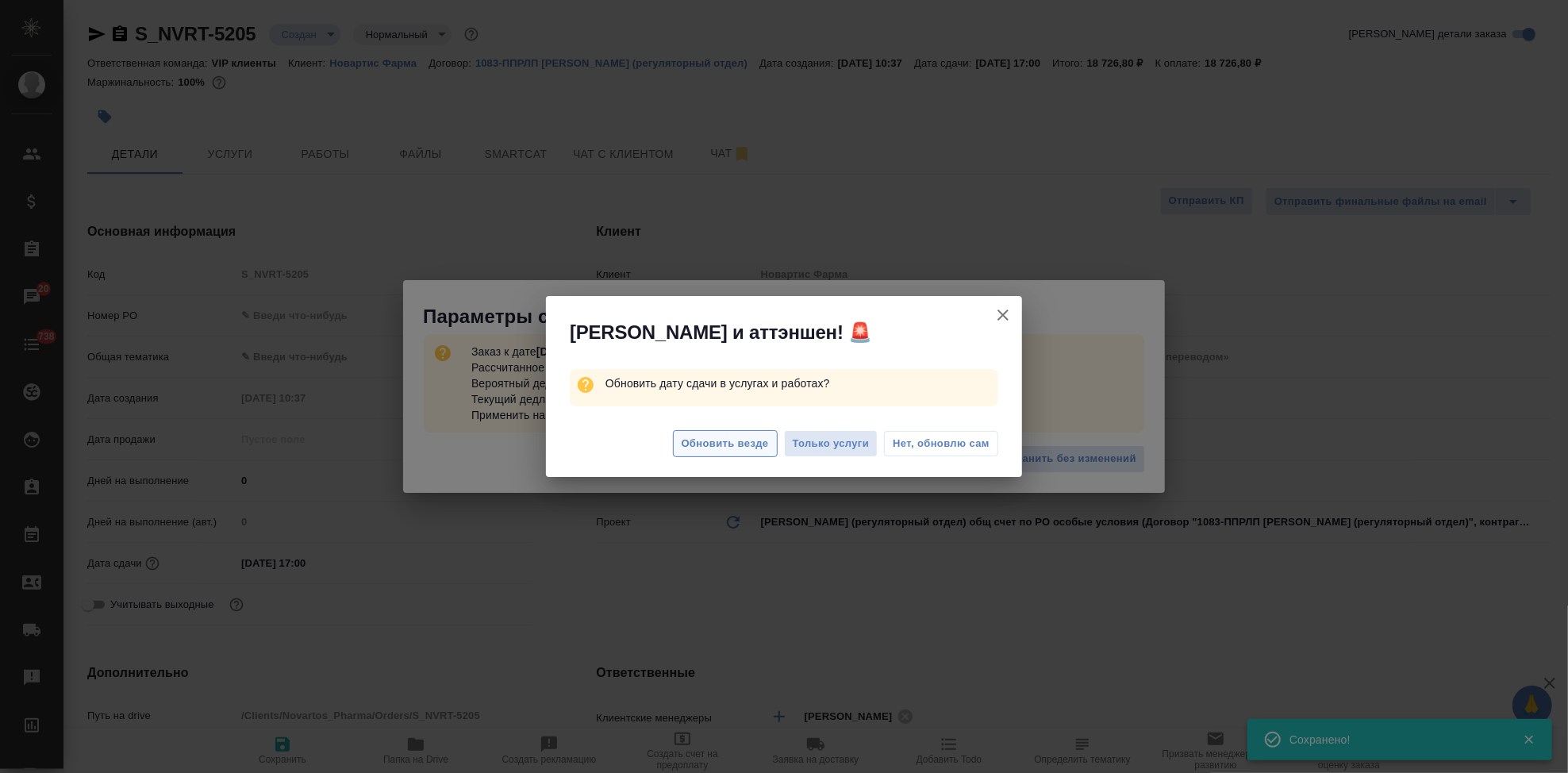
type textarea "x"
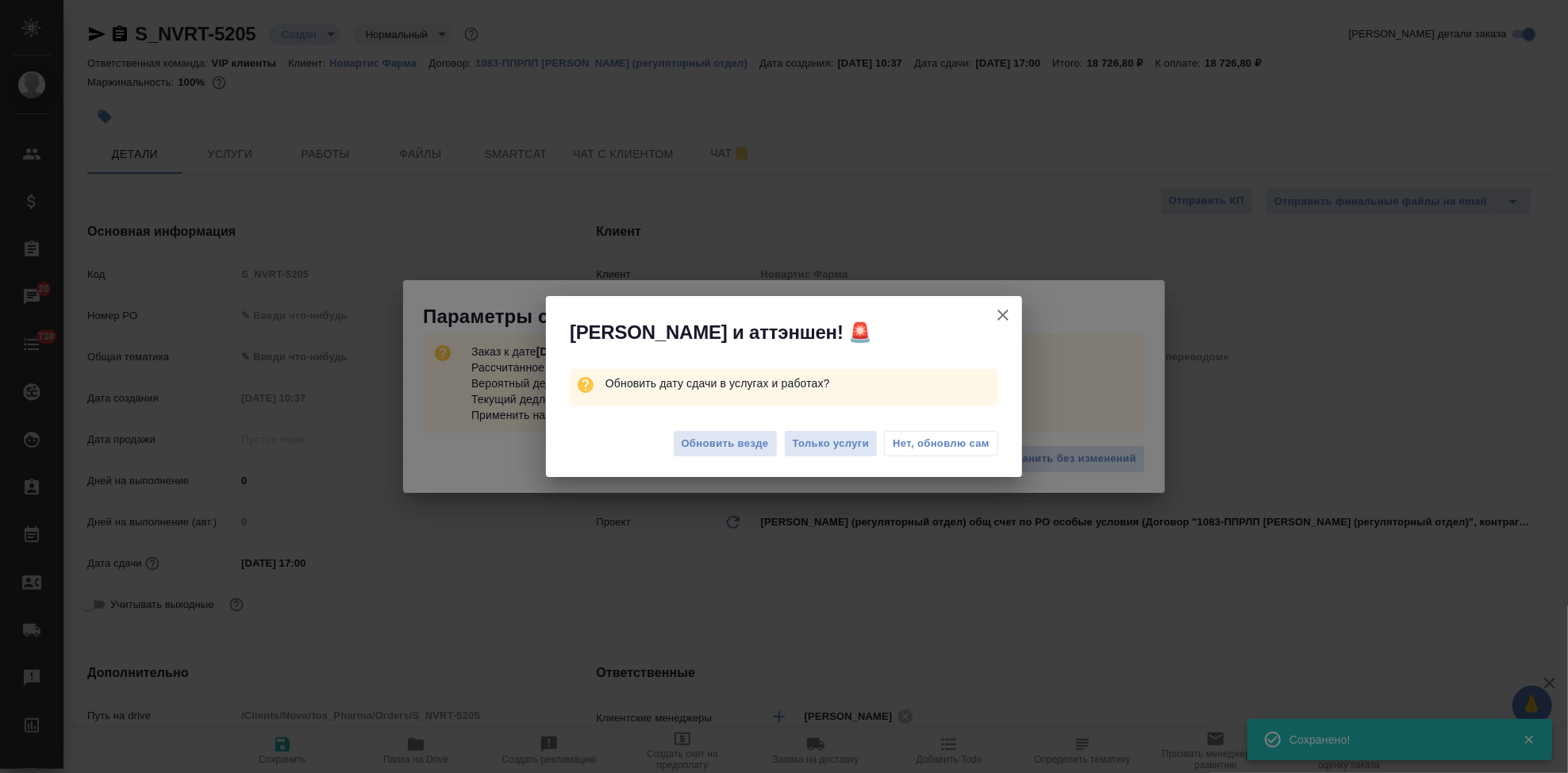
type textarea "x"
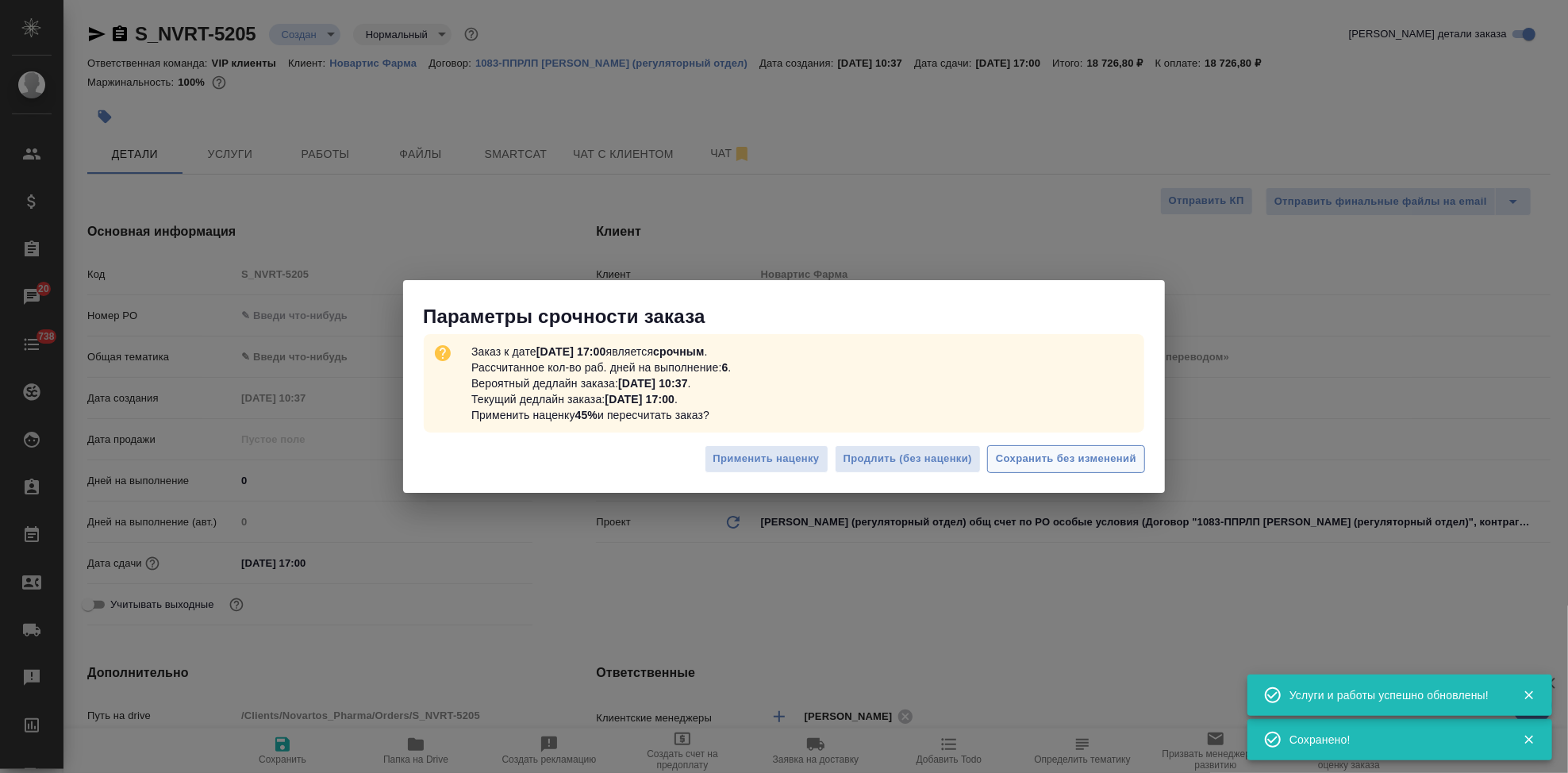
click at [1106, 457] on span "Сохранить без изменений" at bounding box center [1066, 459] width 140 height 18
type textarea "x"
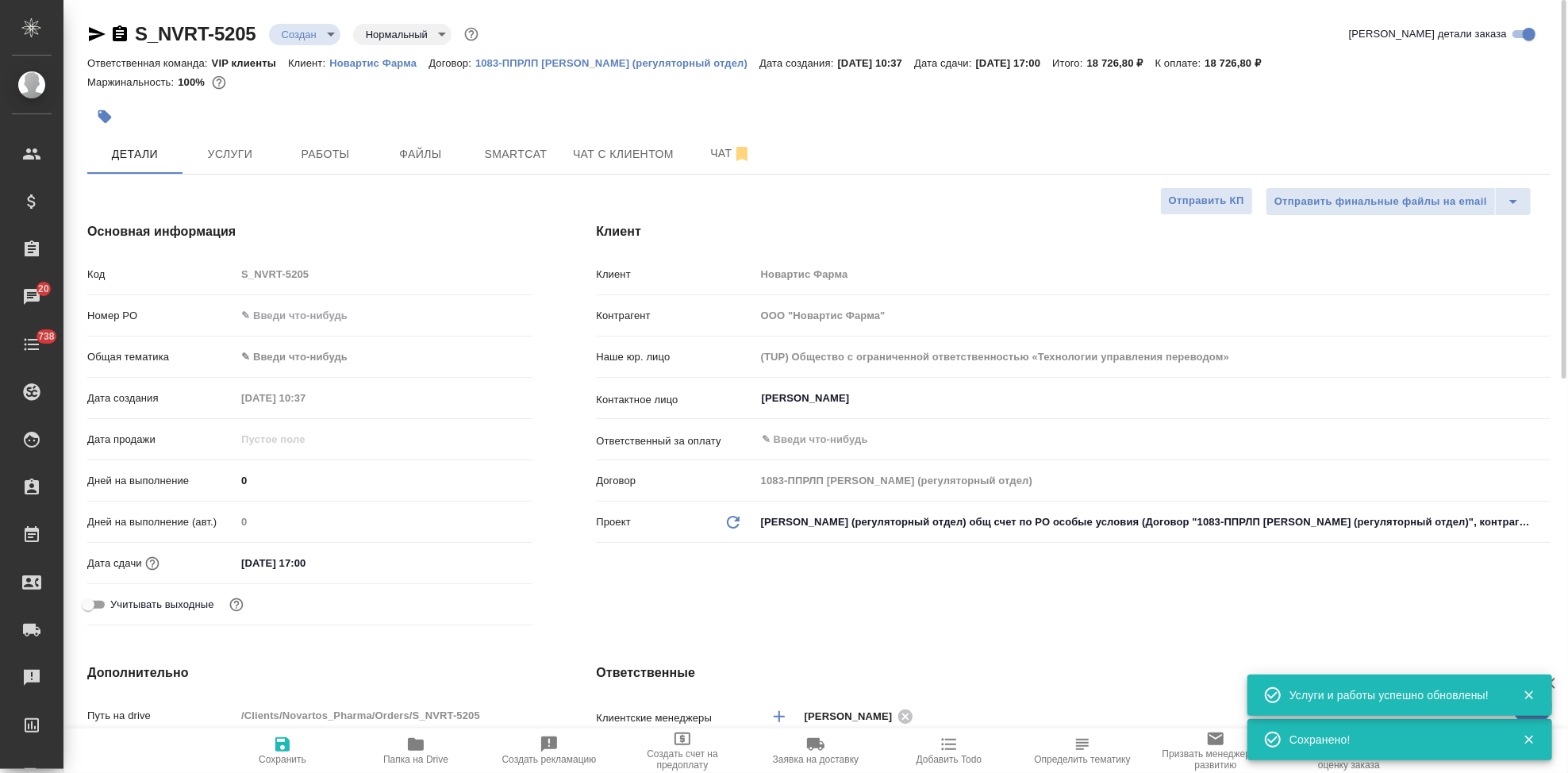
type textarea "x"
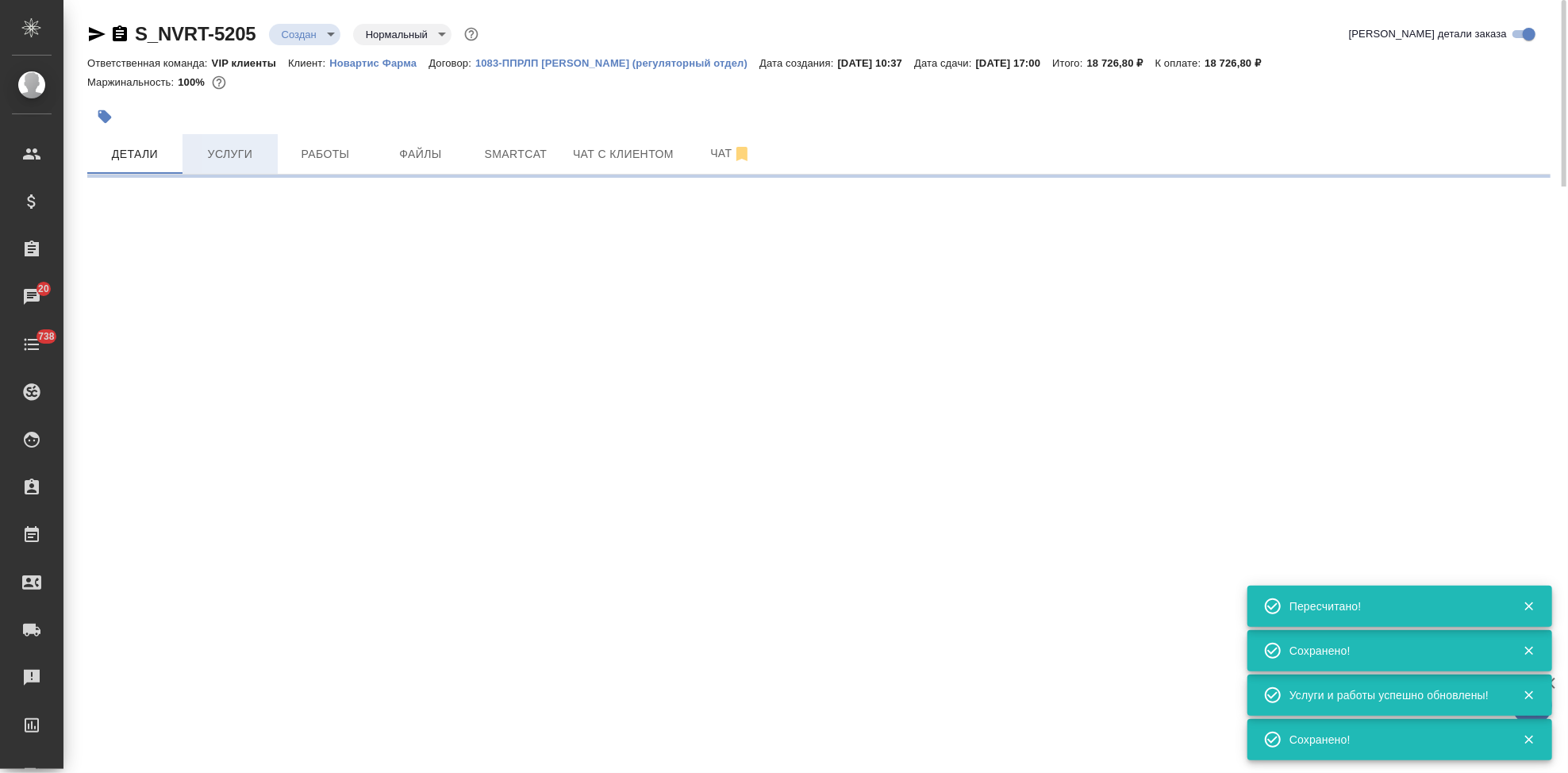
type input "urgent"
click at [234, 136] on button "Услуги" at bounding box center [230, 153] width 95 height 40
select select "RU"
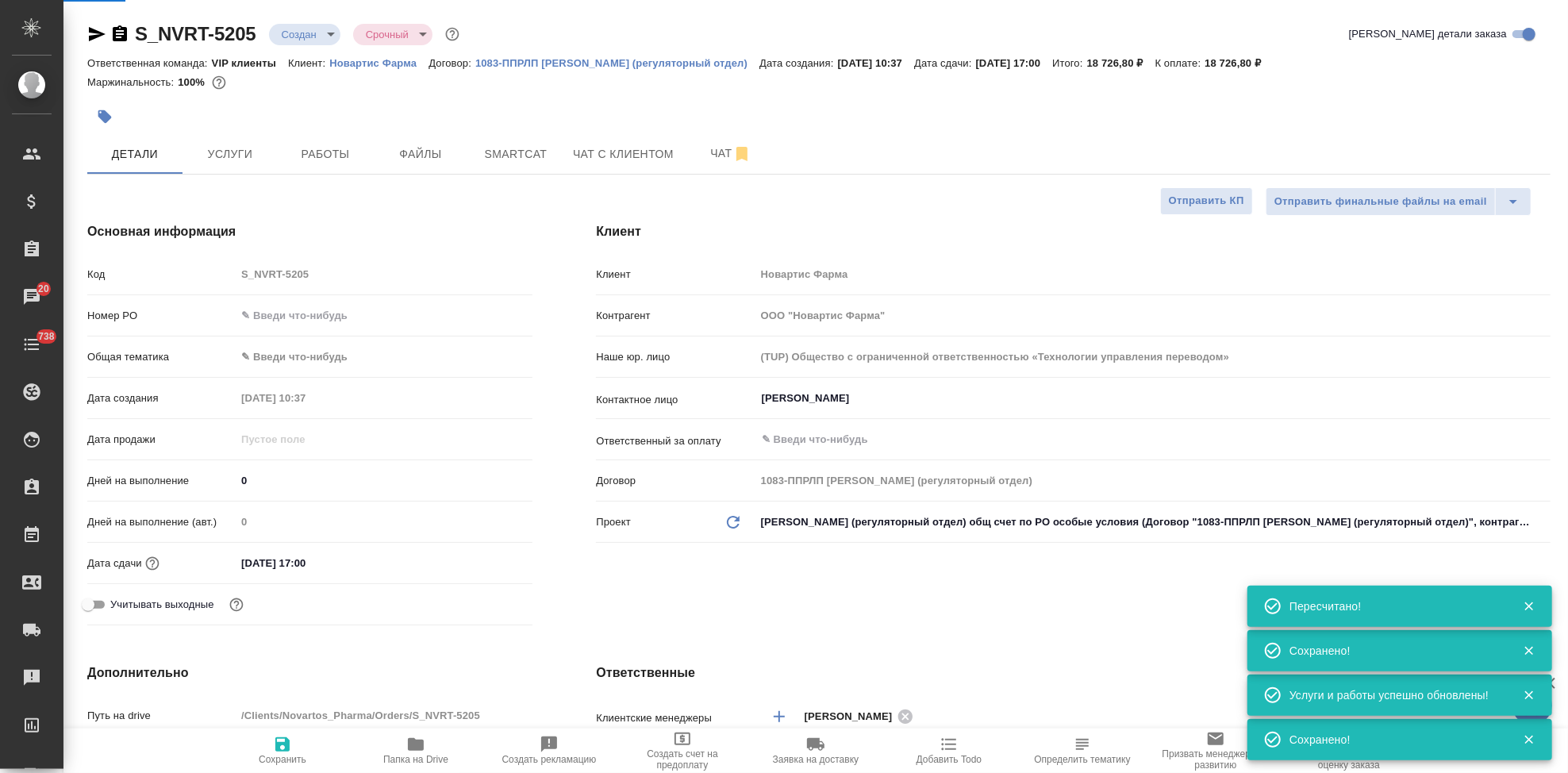
type textarea "x"
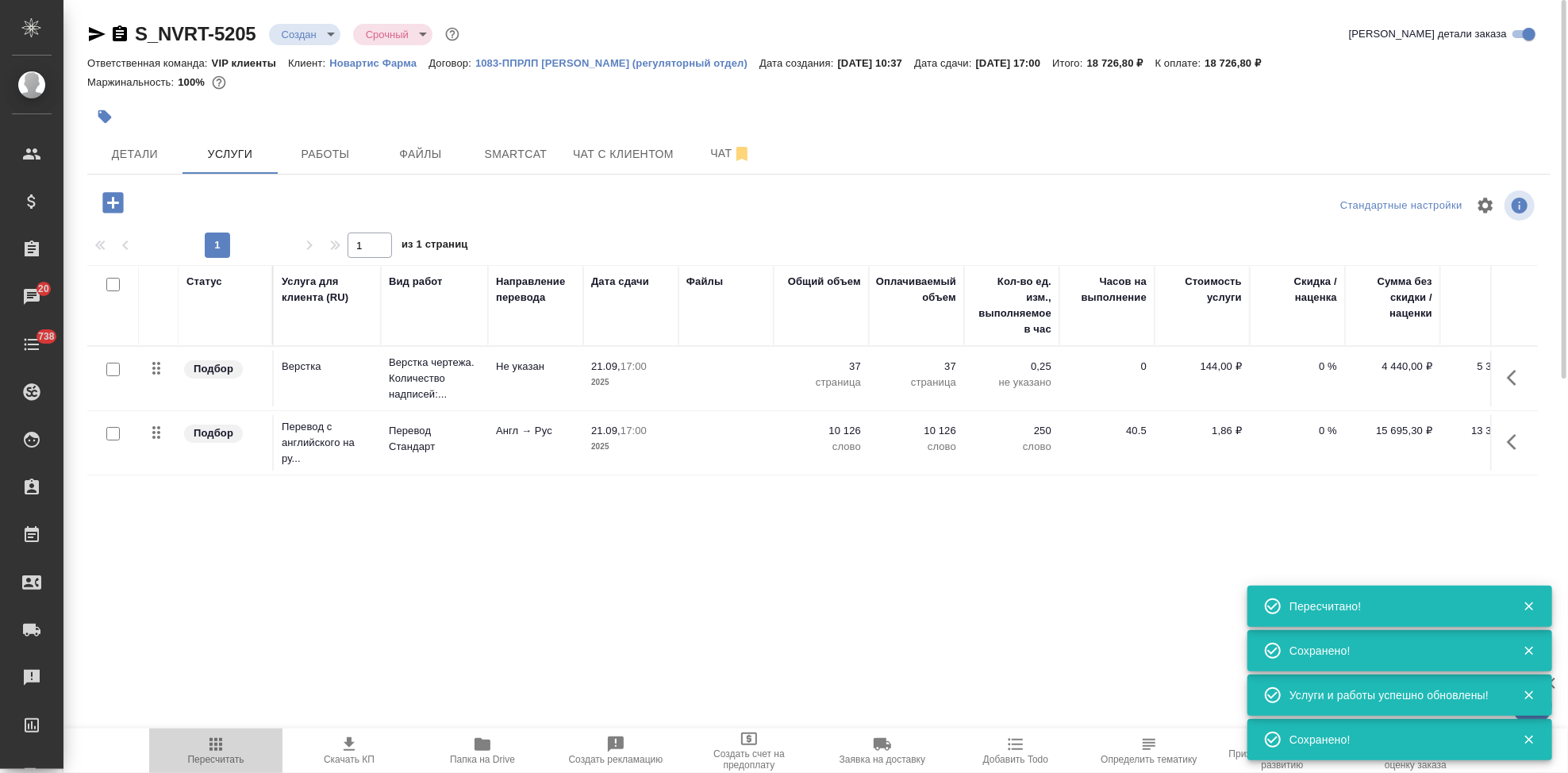
click at [228, 746] on span "Пересчитать" at bounding box center [216, 749] width 115 height 30
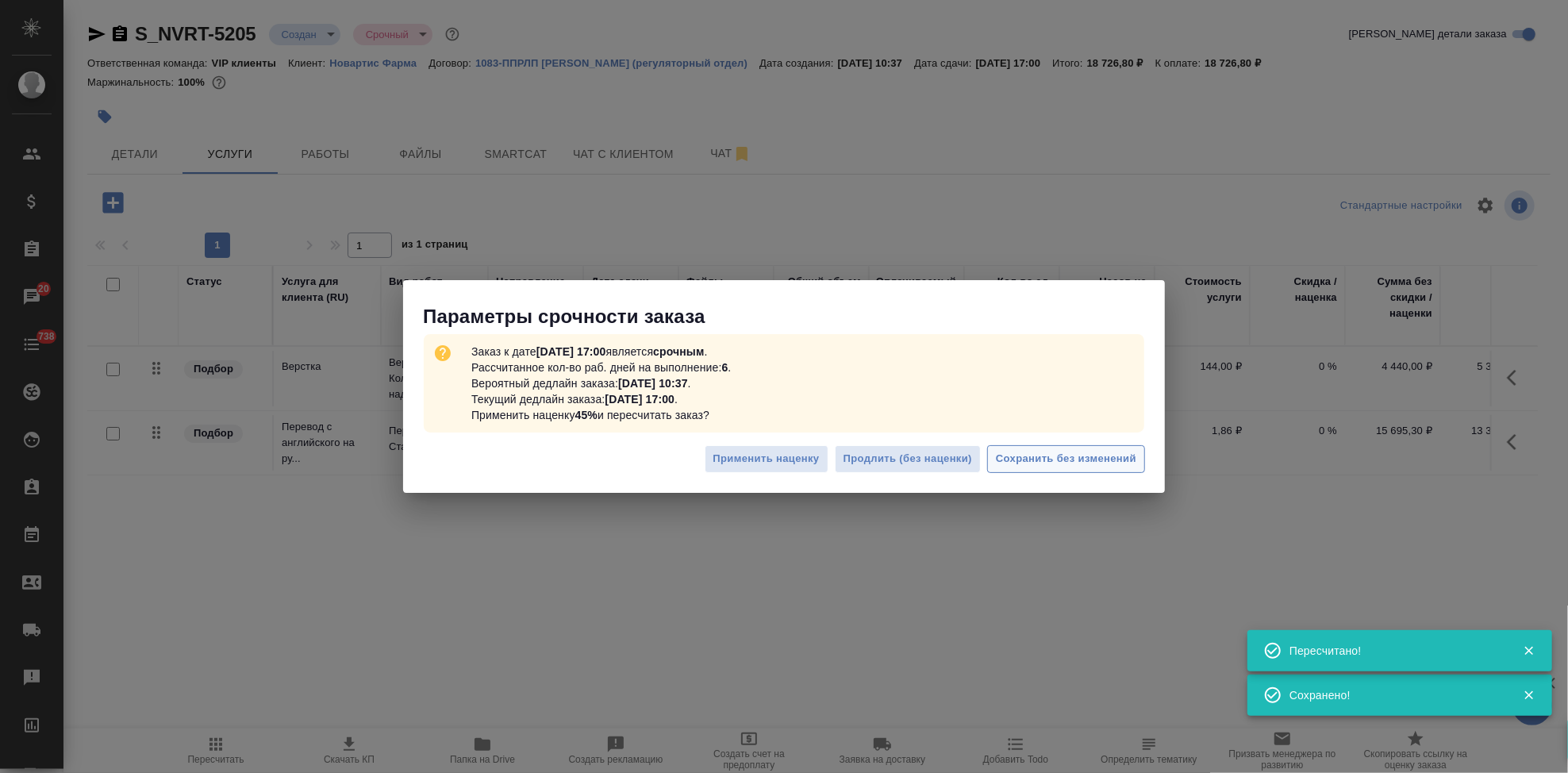
click at [1043, 457] on span "Сохранить без изменений" at bounding box center [1066, 459] width 140 height 18
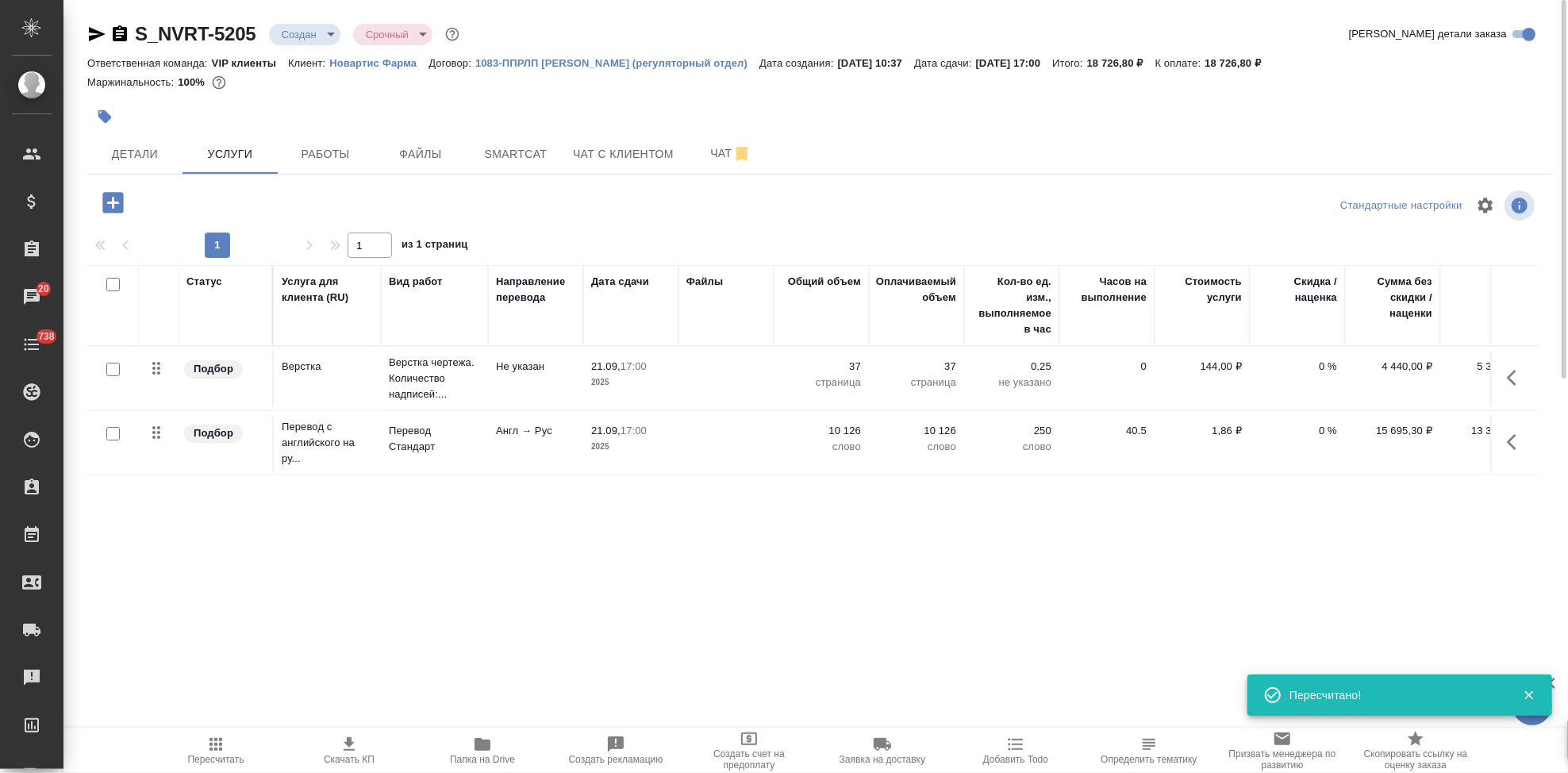
click at [351, 756] on span "Скачать КП" at bounding box center [348, 759] width 51 height 11
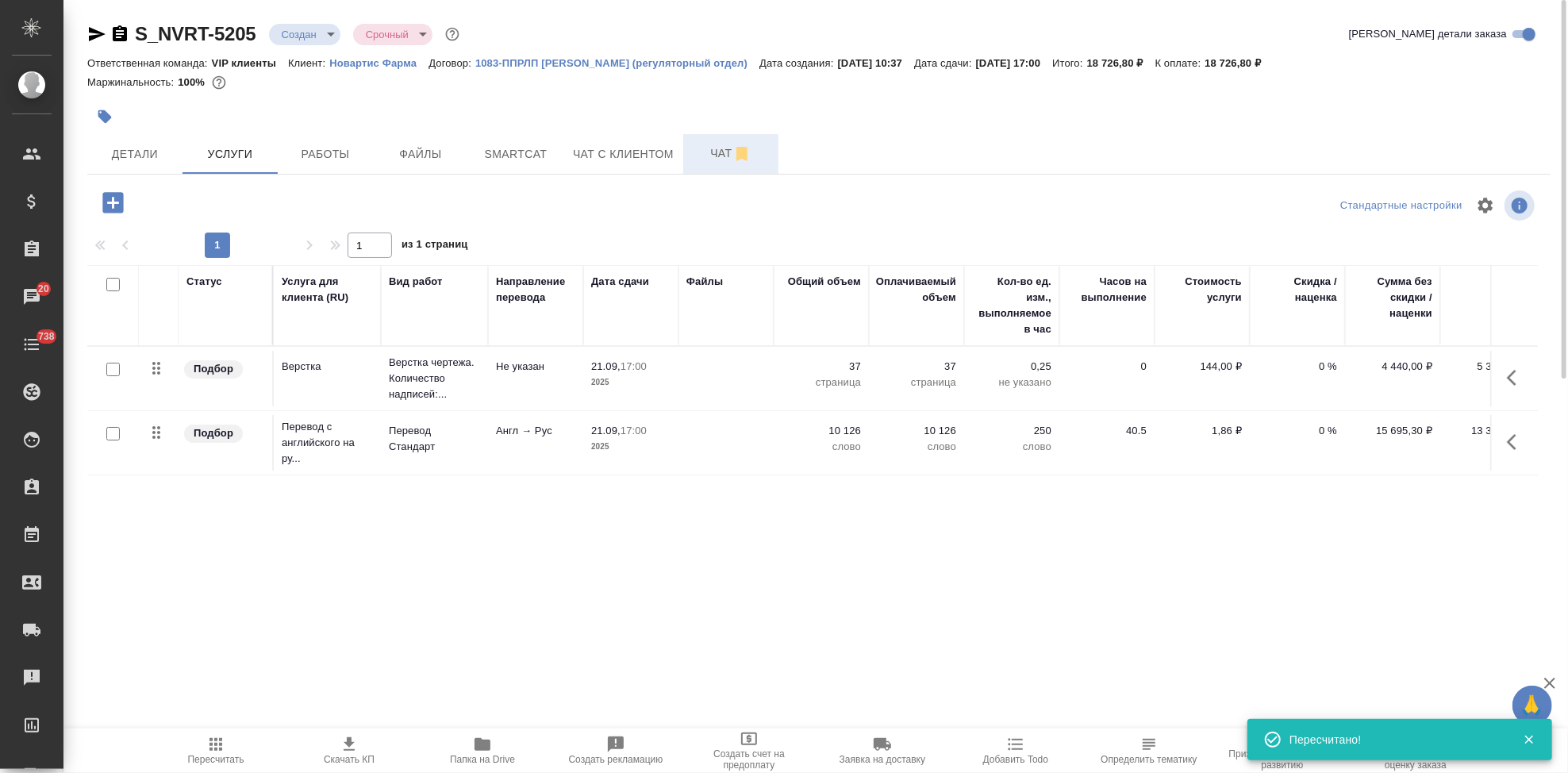
click at [711, 151] on span "Чат" at bounding box center [731, 152] width 76 height 19
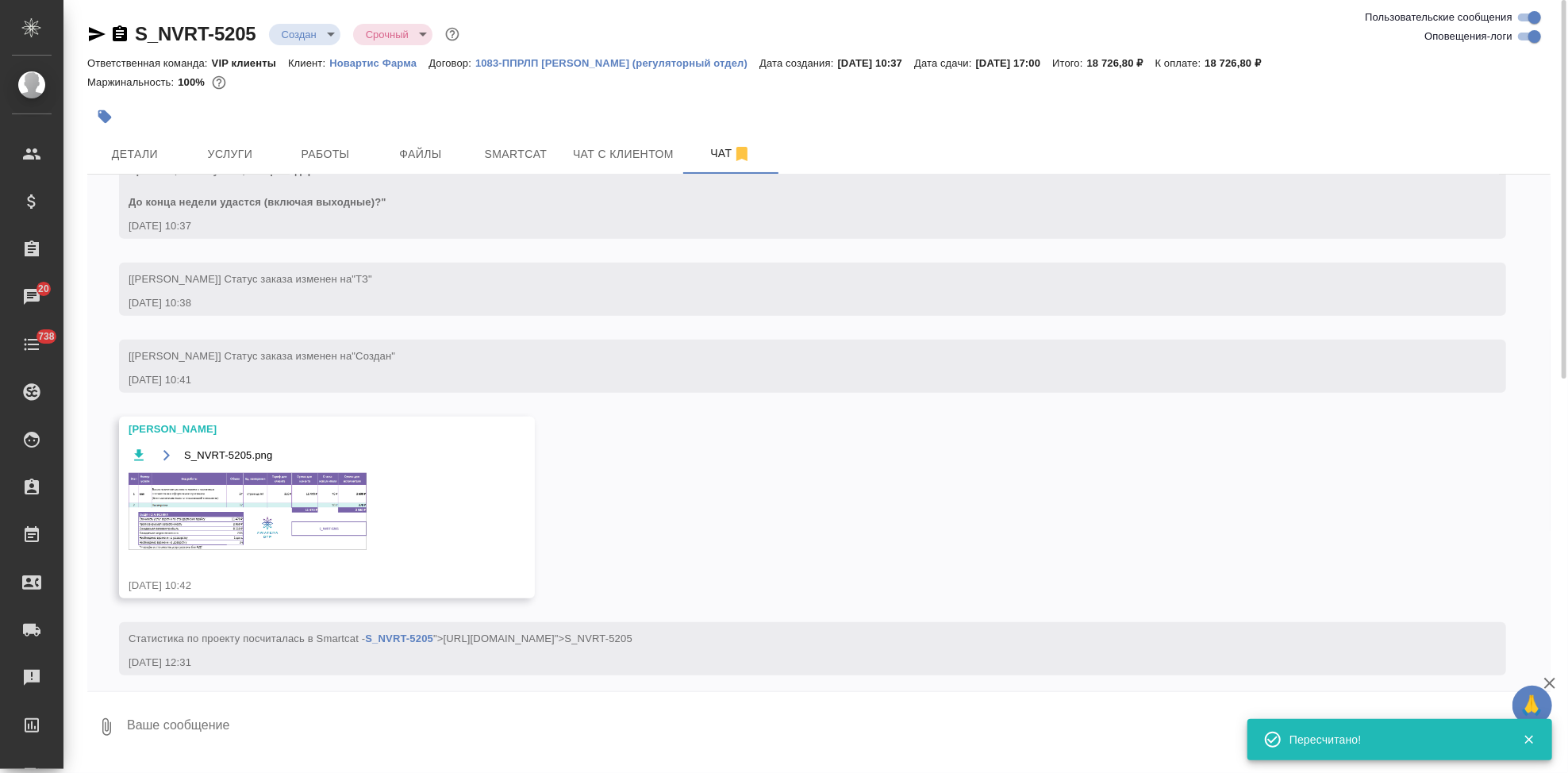
scroll to position [1078, 0]
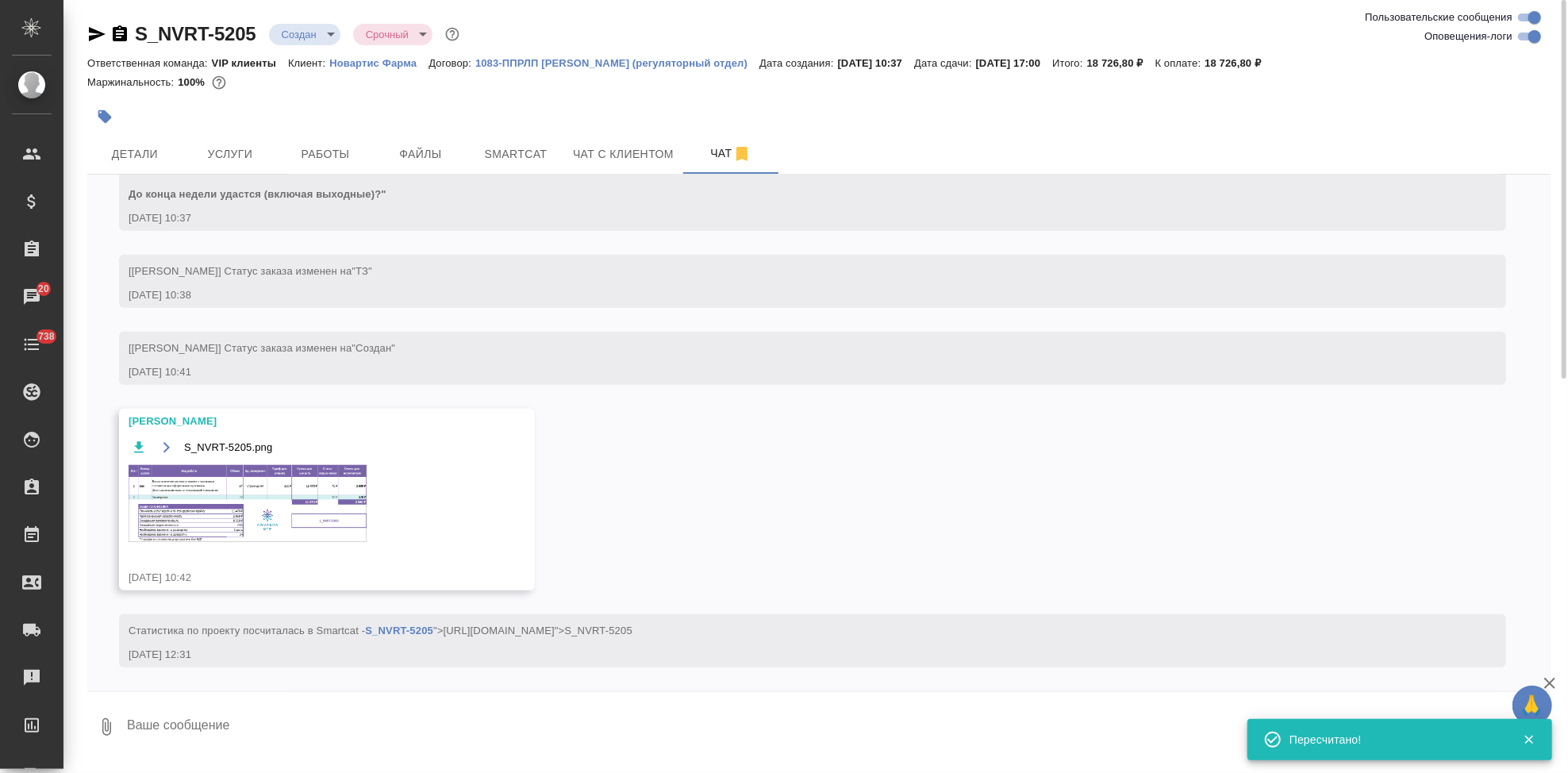
click at [273, 483] on img at bounding box center [248, 502] width 238 height 77
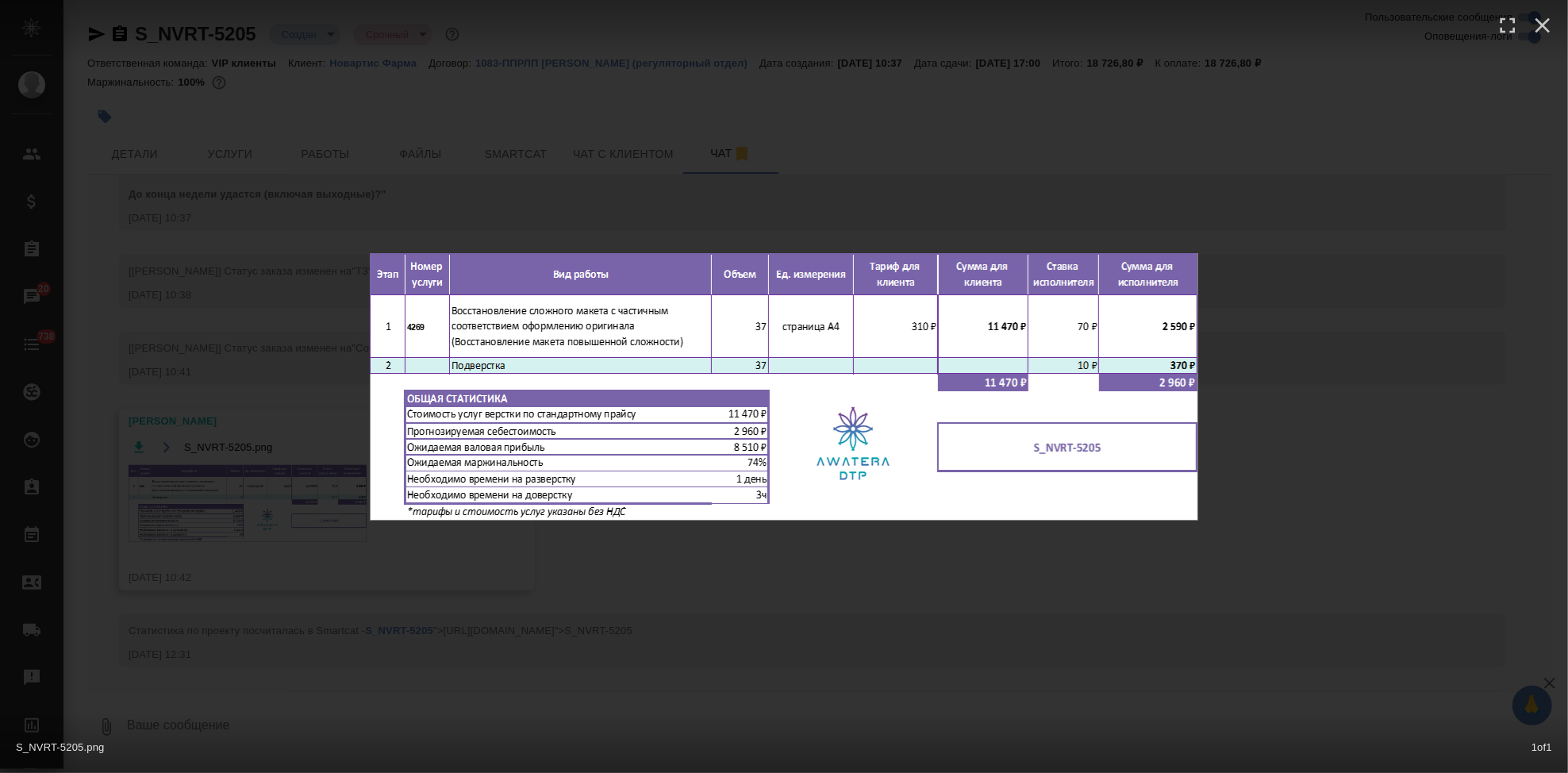
click at [931, 539] on div "S_NVRT-5205.png 1 of 1" at bounding box center [784, 386] width 1568 height 773
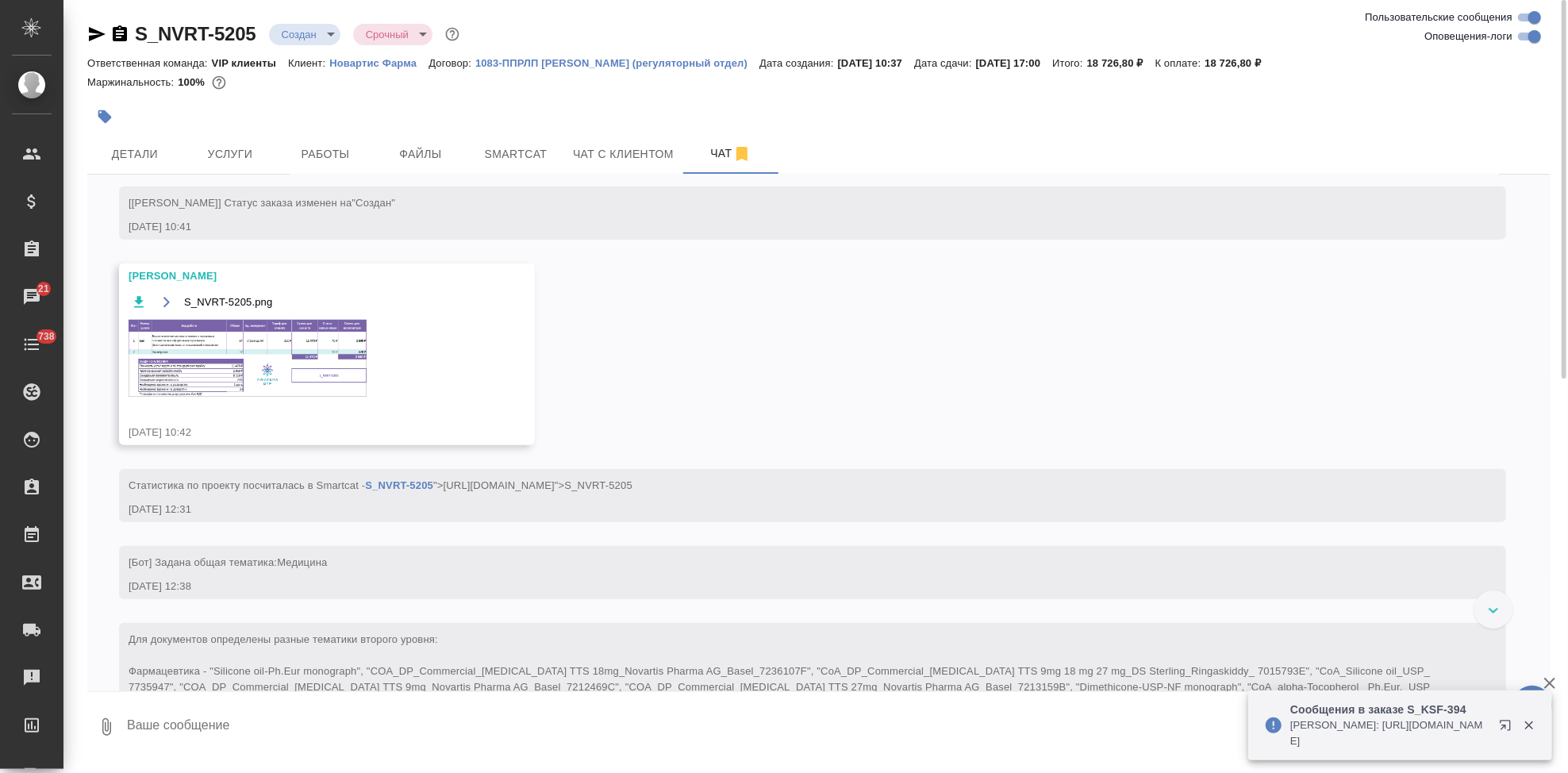
scroll to position [1211, 0]
click at [335, 30] on body "🙏 .cls-1 fill:#fff; AWATERA Kabargina Anna Клиенты Спецификации Заказы 21 Чаты …" at bounding box center [784, 386] width 1568 height 773
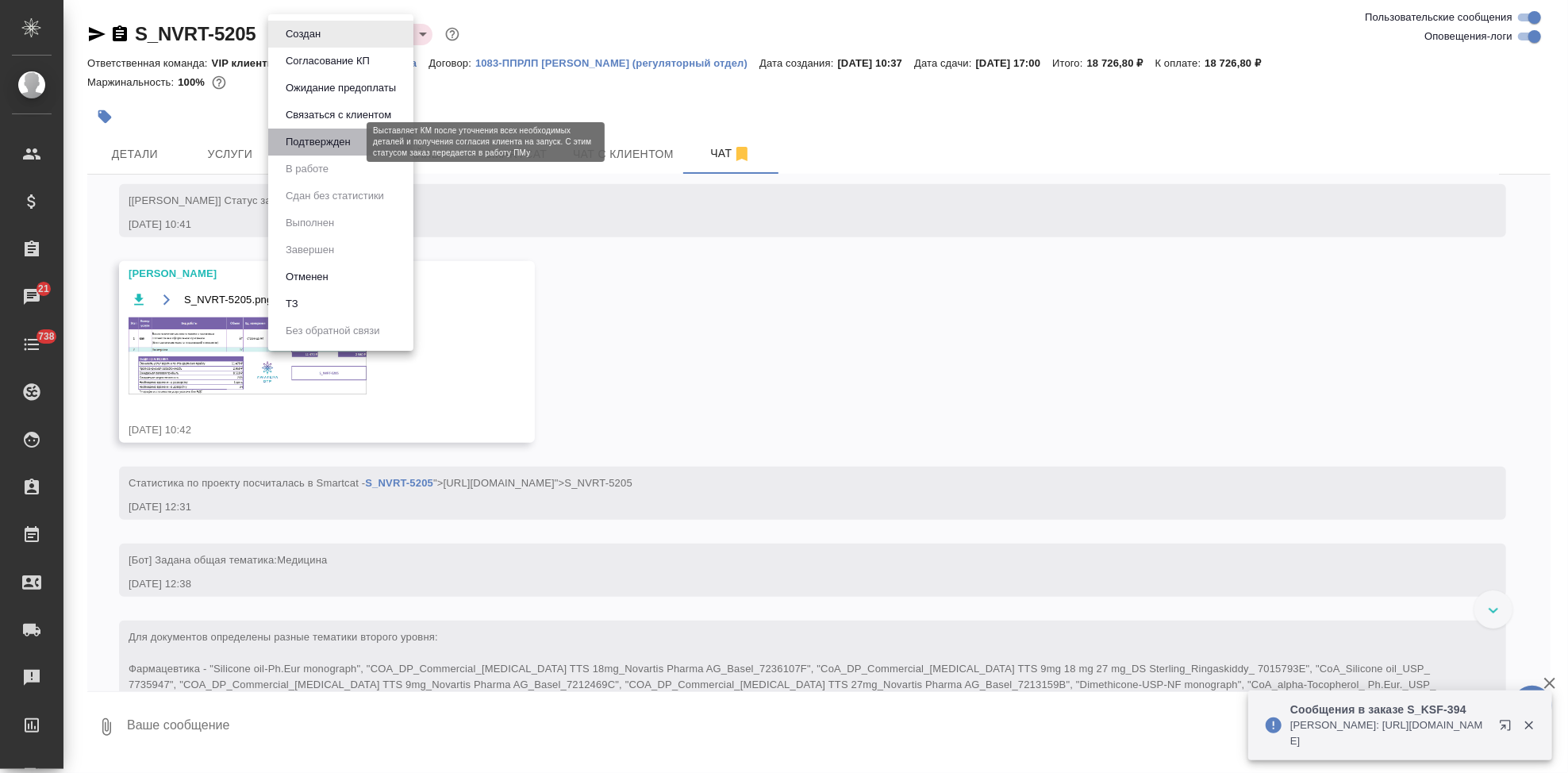
click at [316, 143] on button "Подтвержден" at bounding box center [318, 141] width 75 height 18
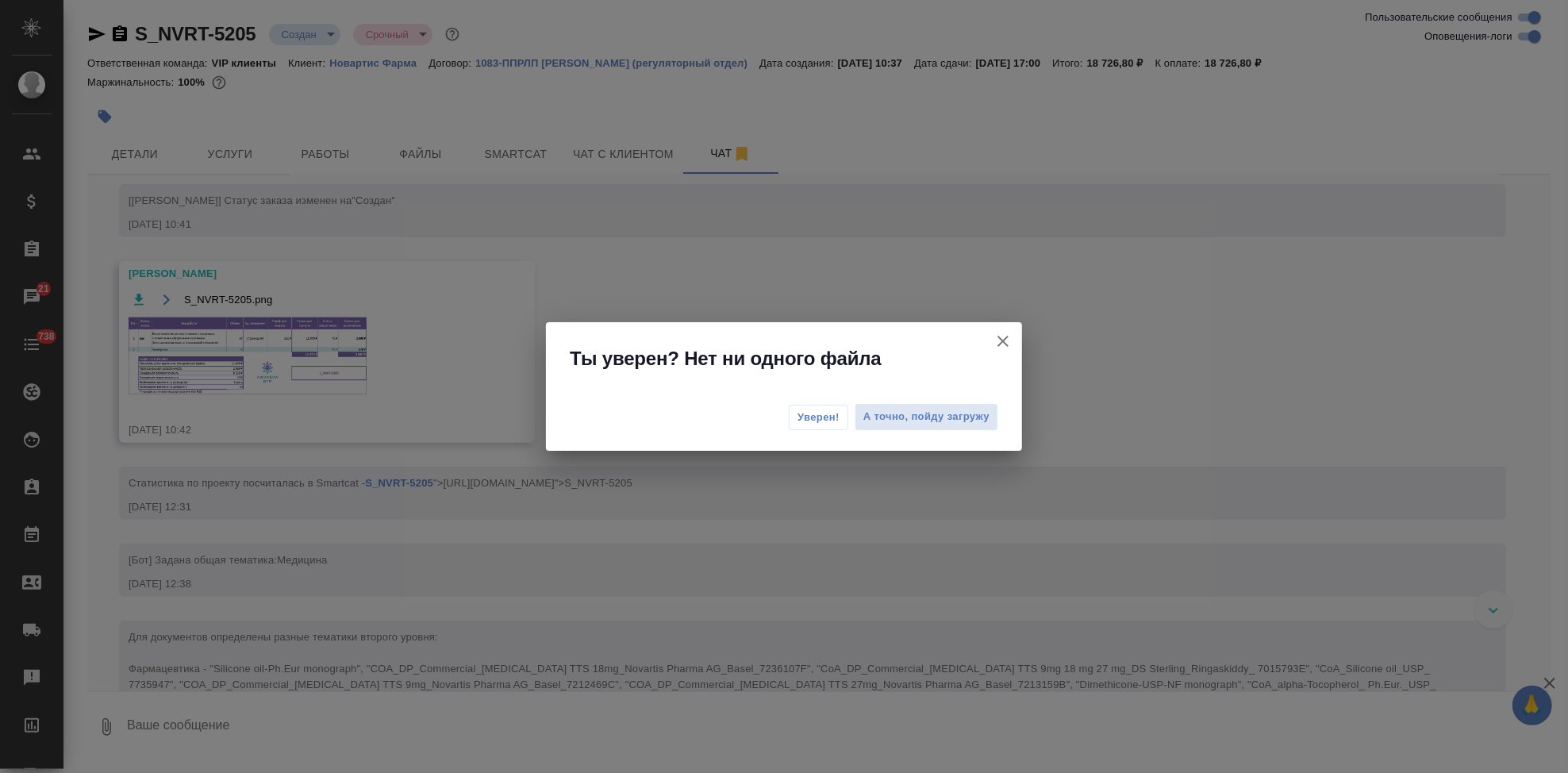
click at [833, 417] on span "Уверен!" at bounding box center [819, 417] width 43 height 16
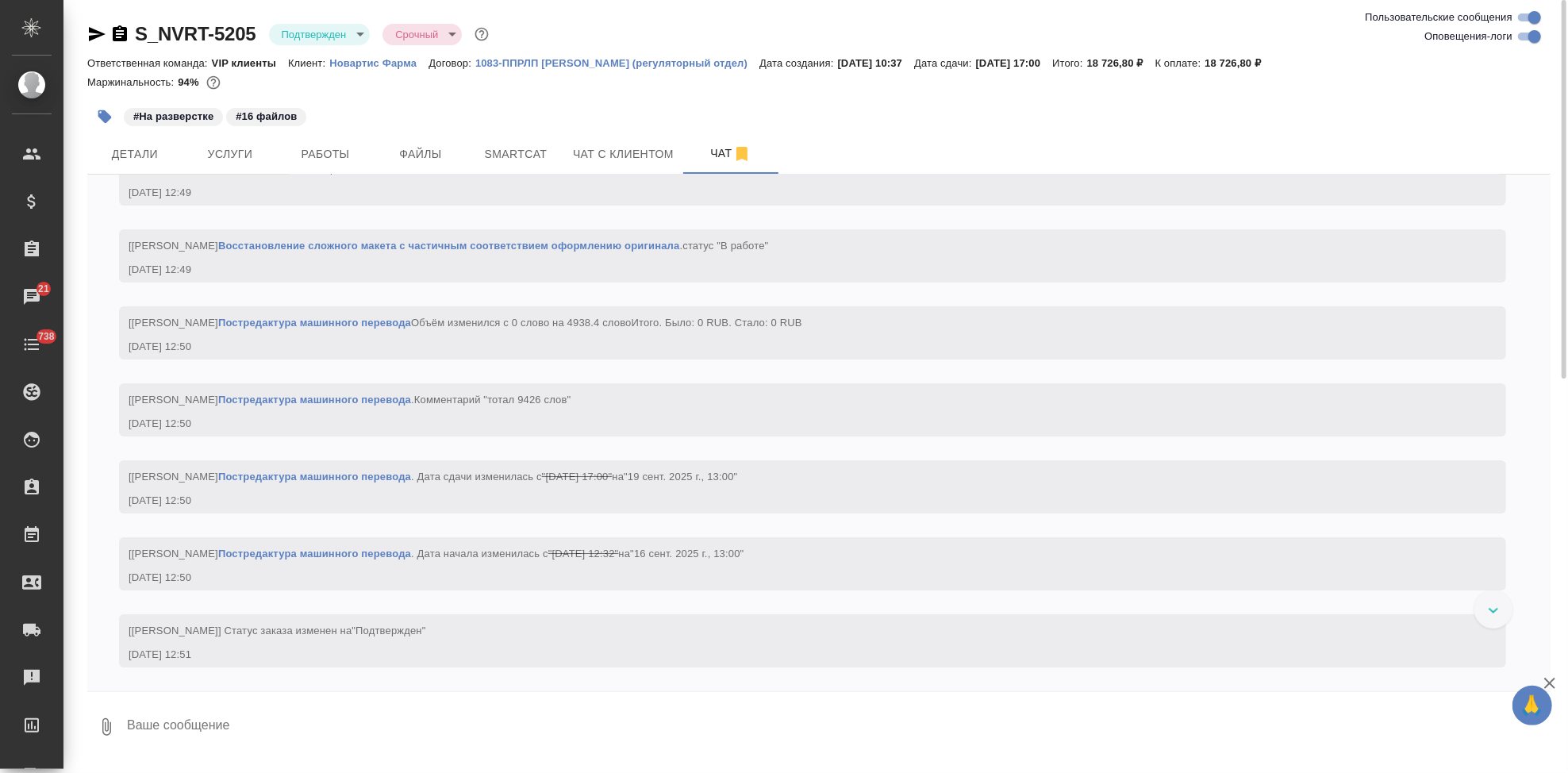
scroll to position [4284, 0]
click at [323, 733] on textarea at bounding box center [838, 727] width 1426 height 54
type textarea """
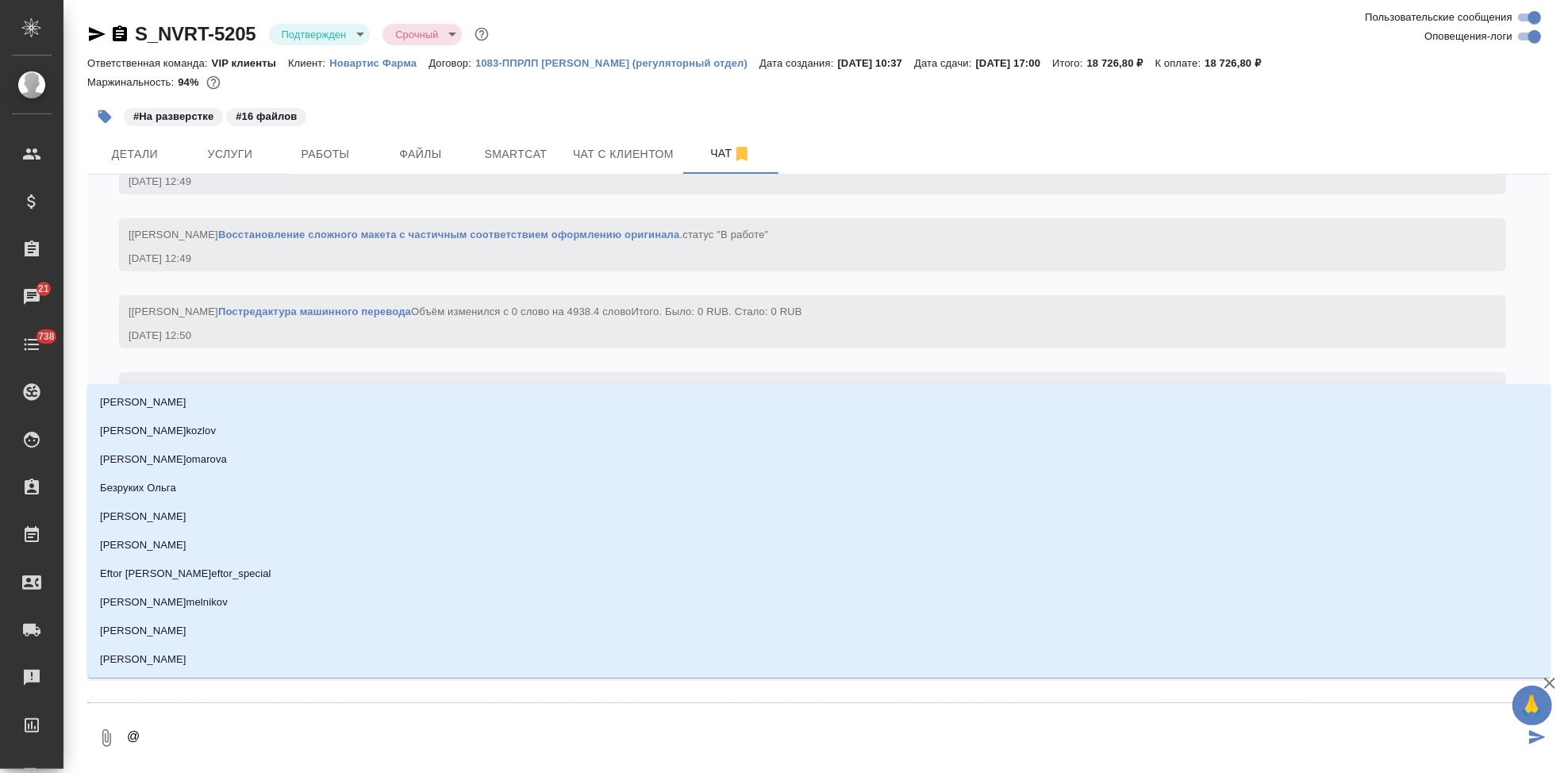
type textarea "@г"
type input "г"
type textarea "@гр"
type input "гр"
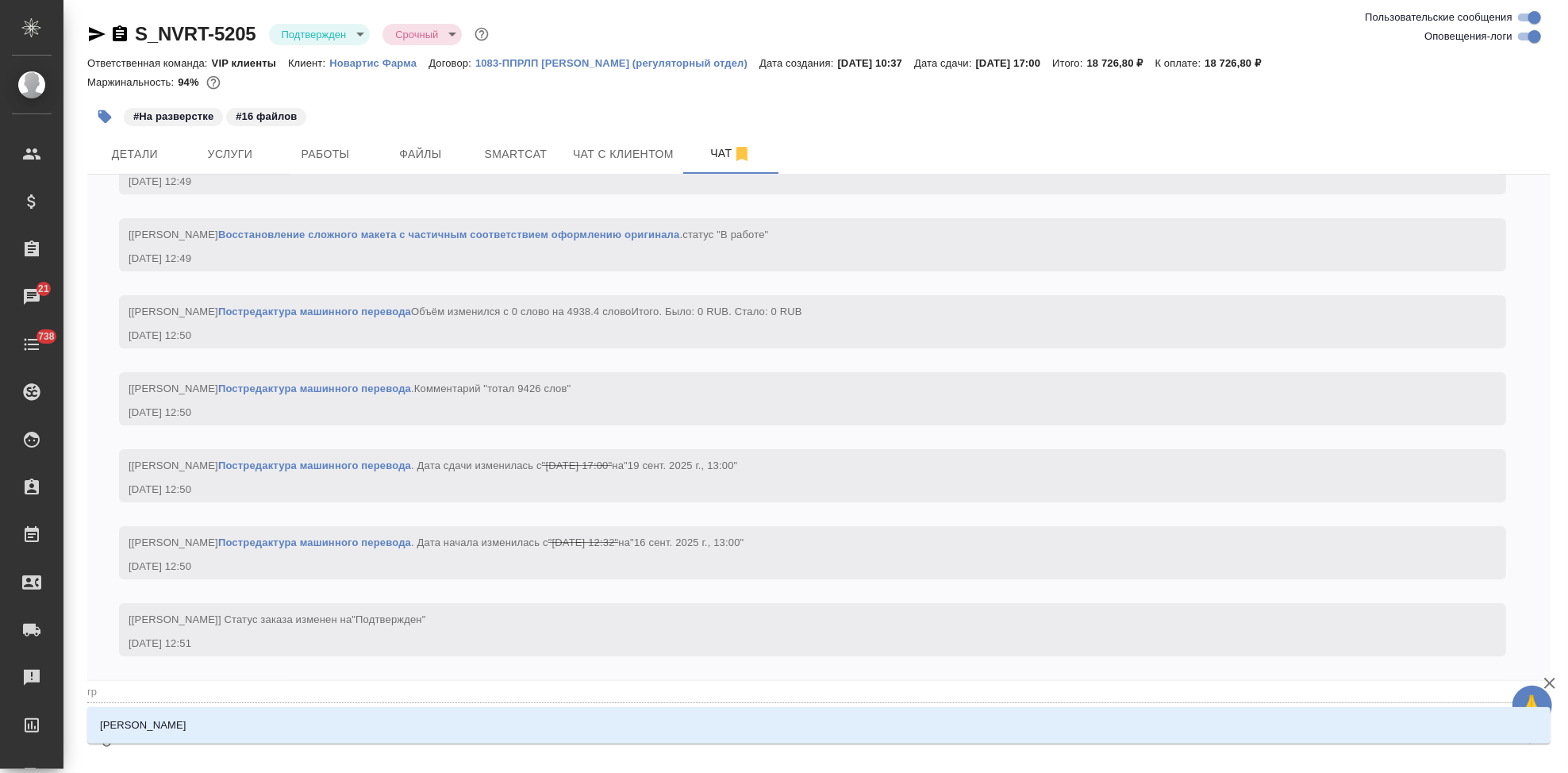
type textarea "@гра"
type input "гра"
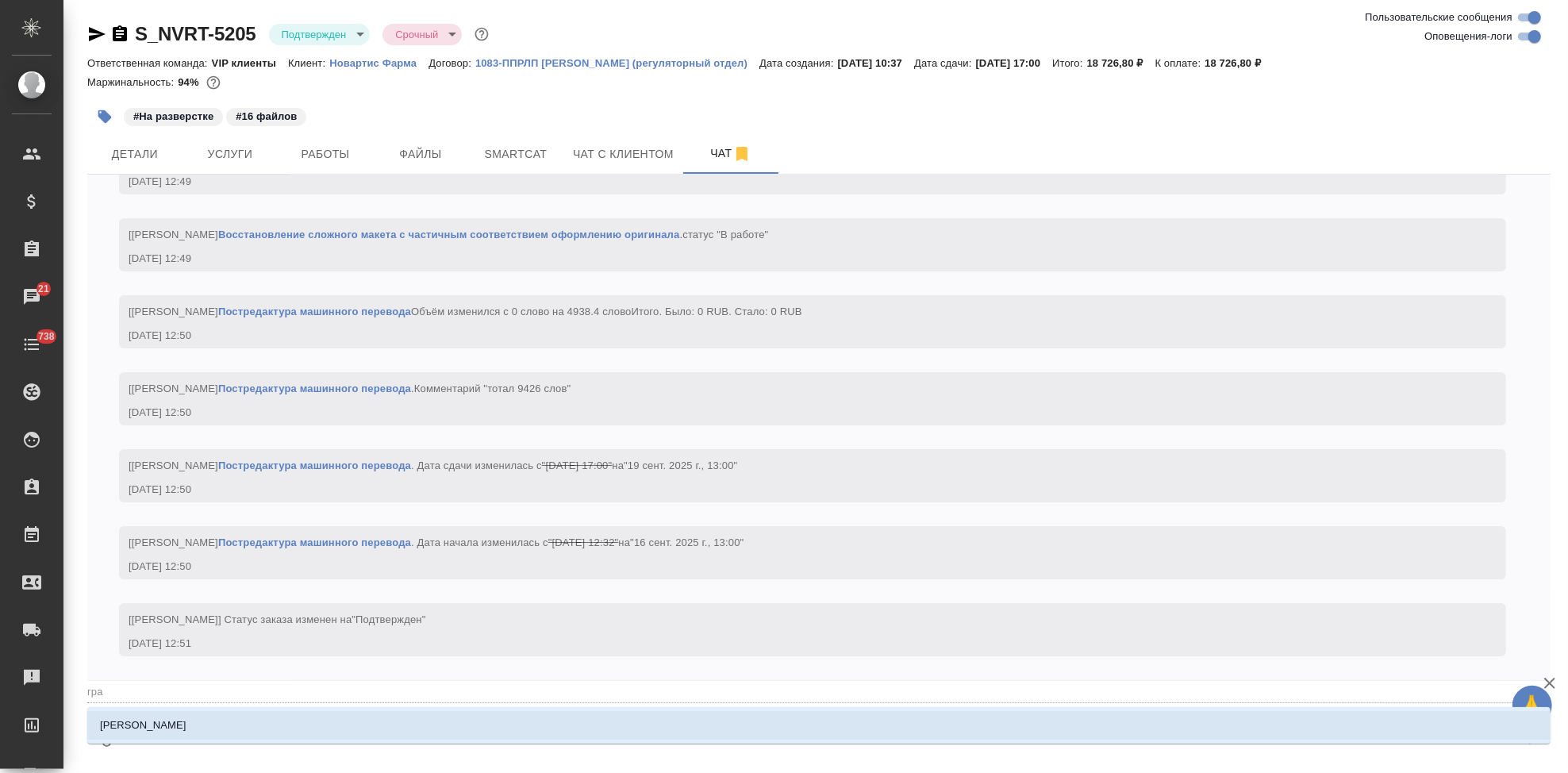
click at [779, 722] on li "Грабко Мария" at bounding box center [819, 725] width 1464 height 29
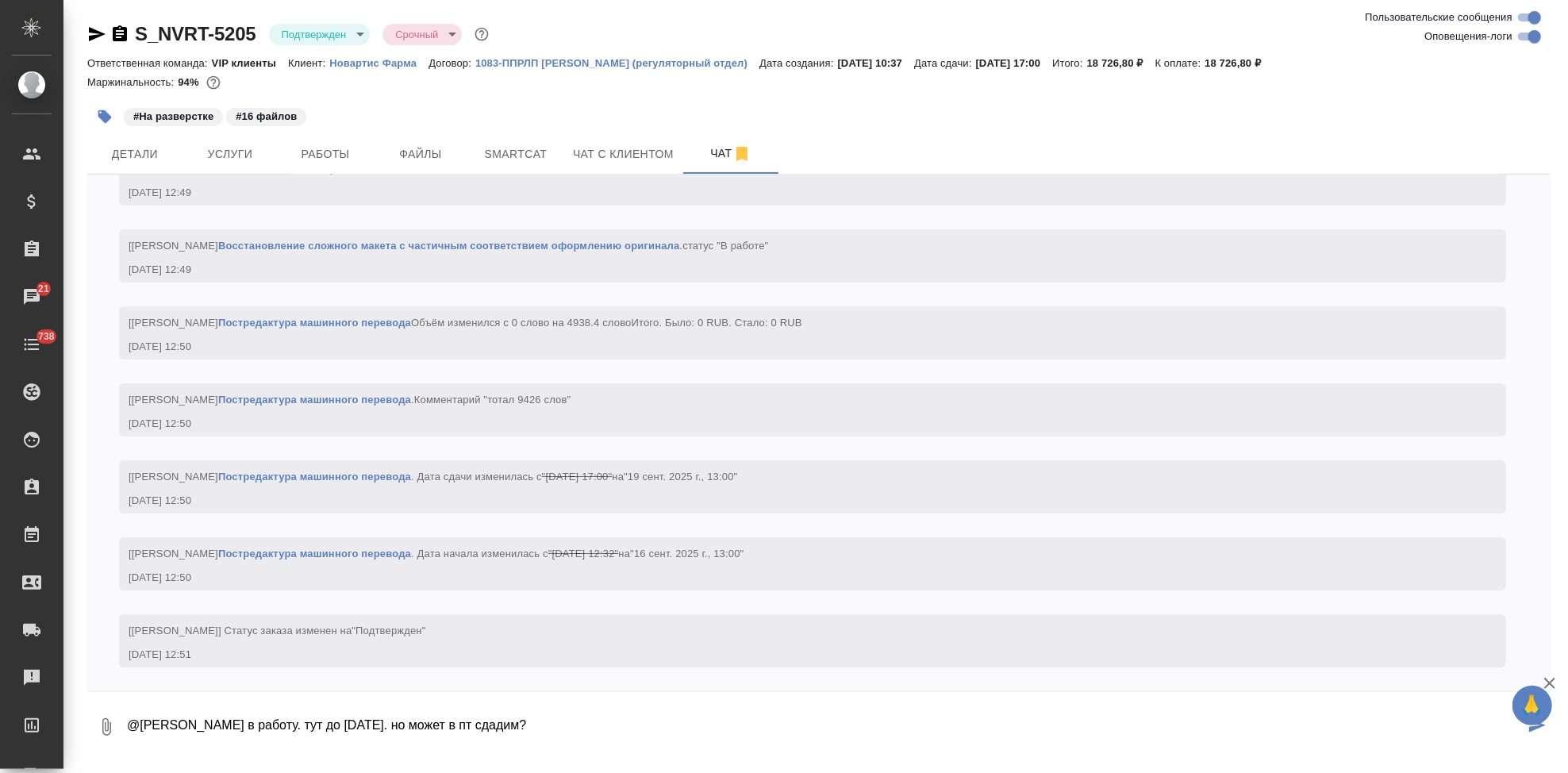
type textarea "@Грабко Мария в работу. тут до воскресенья. но может в пт сдадим?"
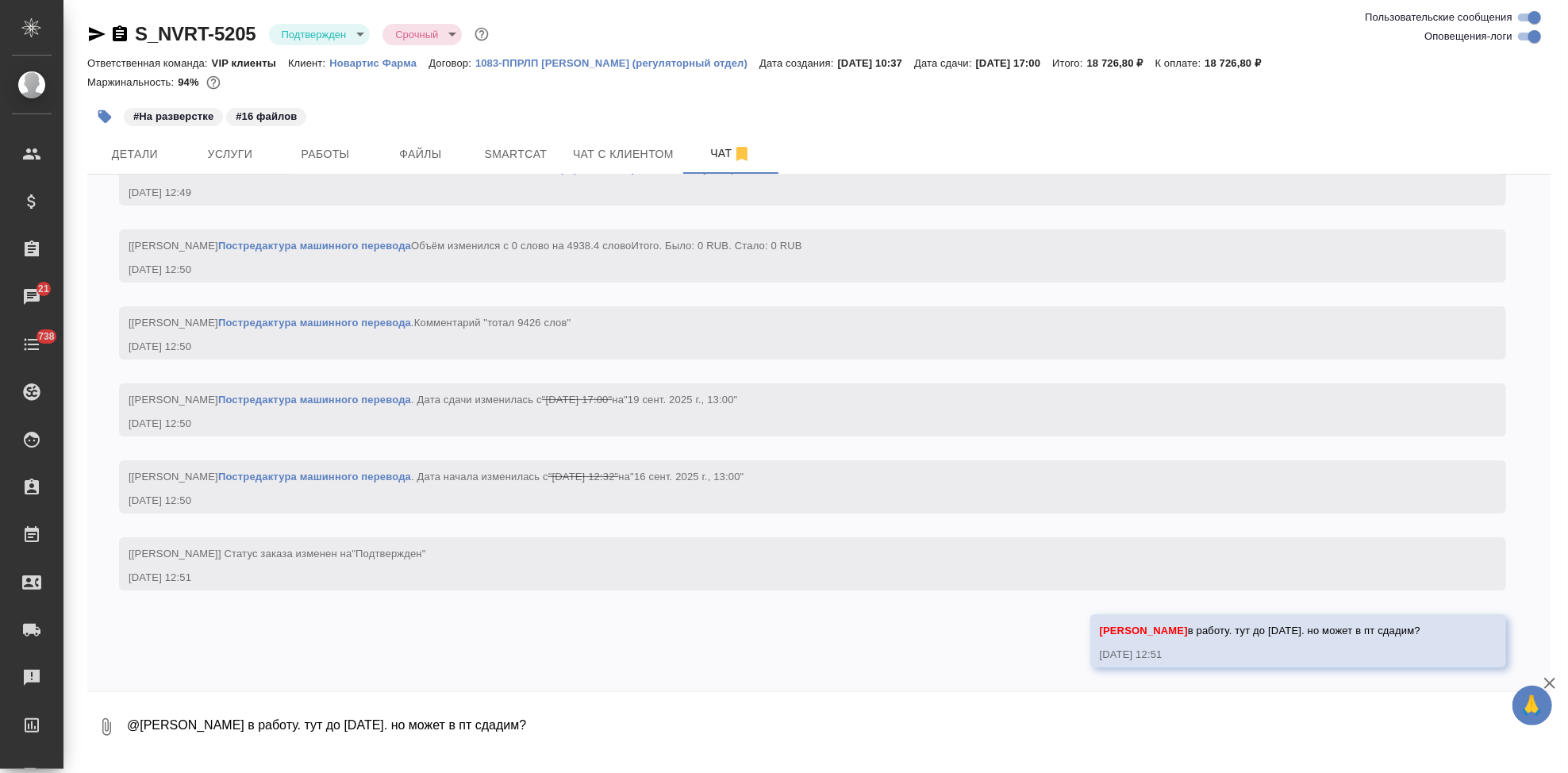
scroll to position [4361, 0]
type textarea "там небольшой обхем"
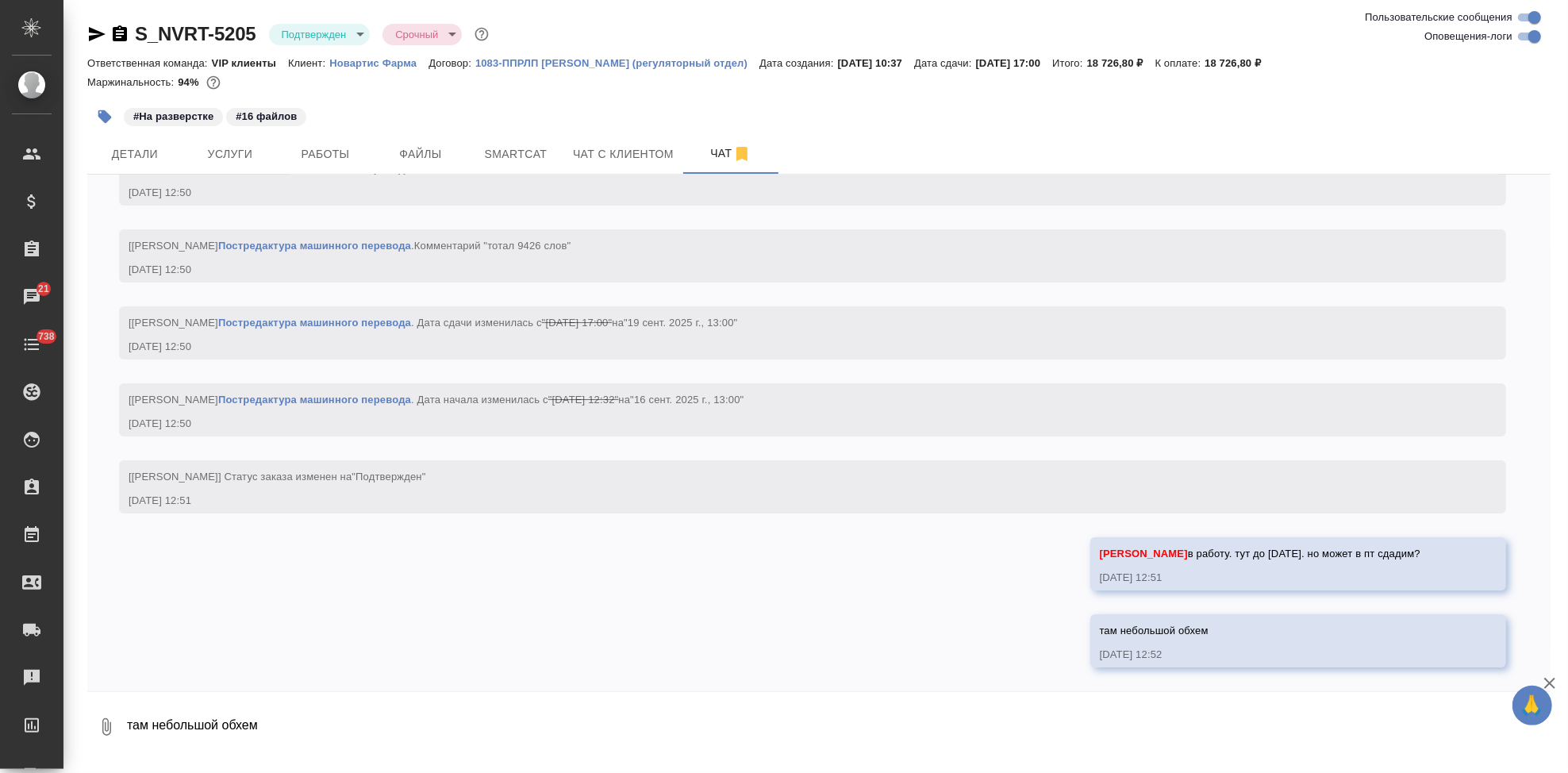
scroll to position [4439, 0]
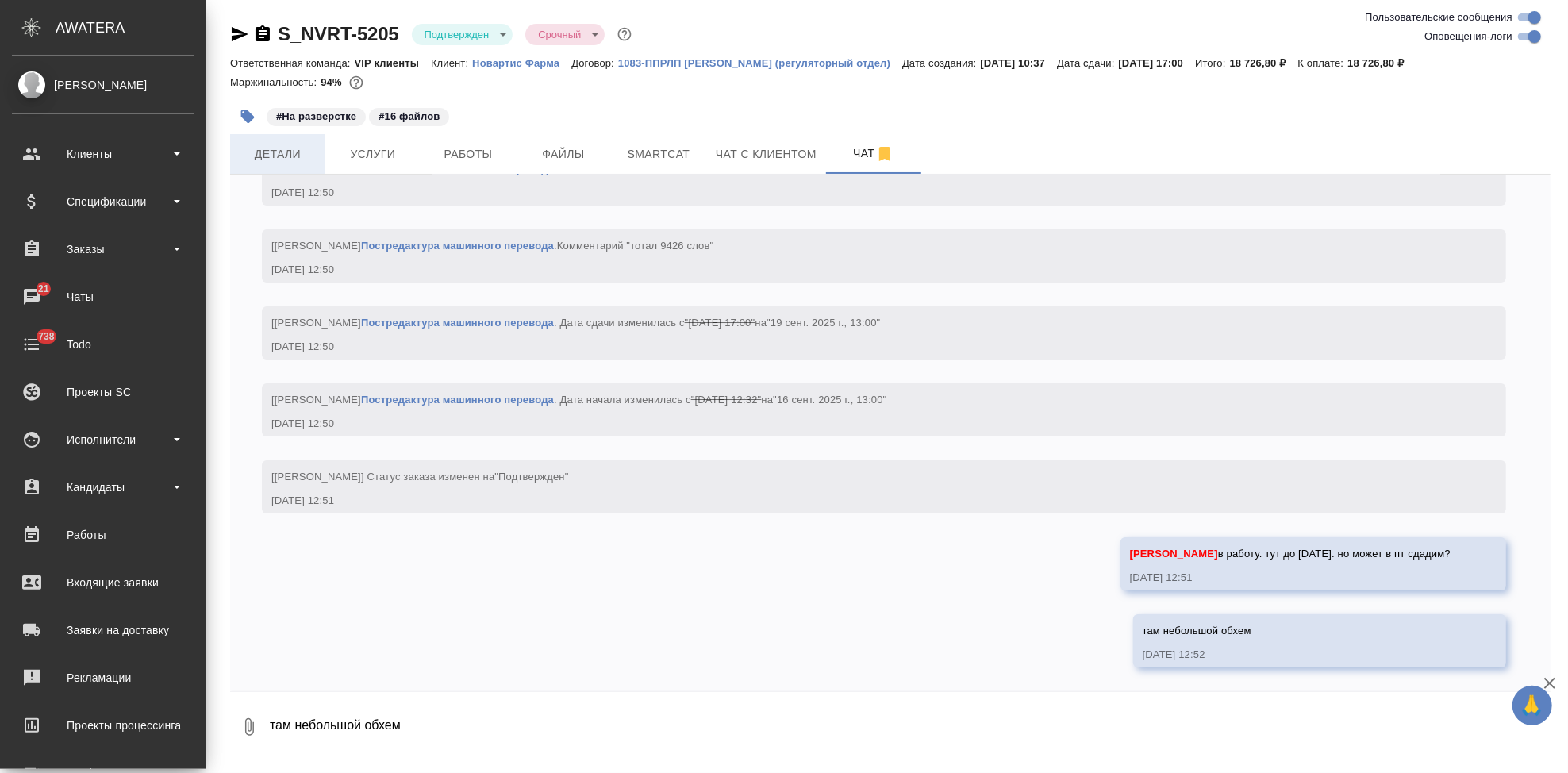
click at [280, 159] on span "Детали" at bounding box center [277, 153] width 76 height 19
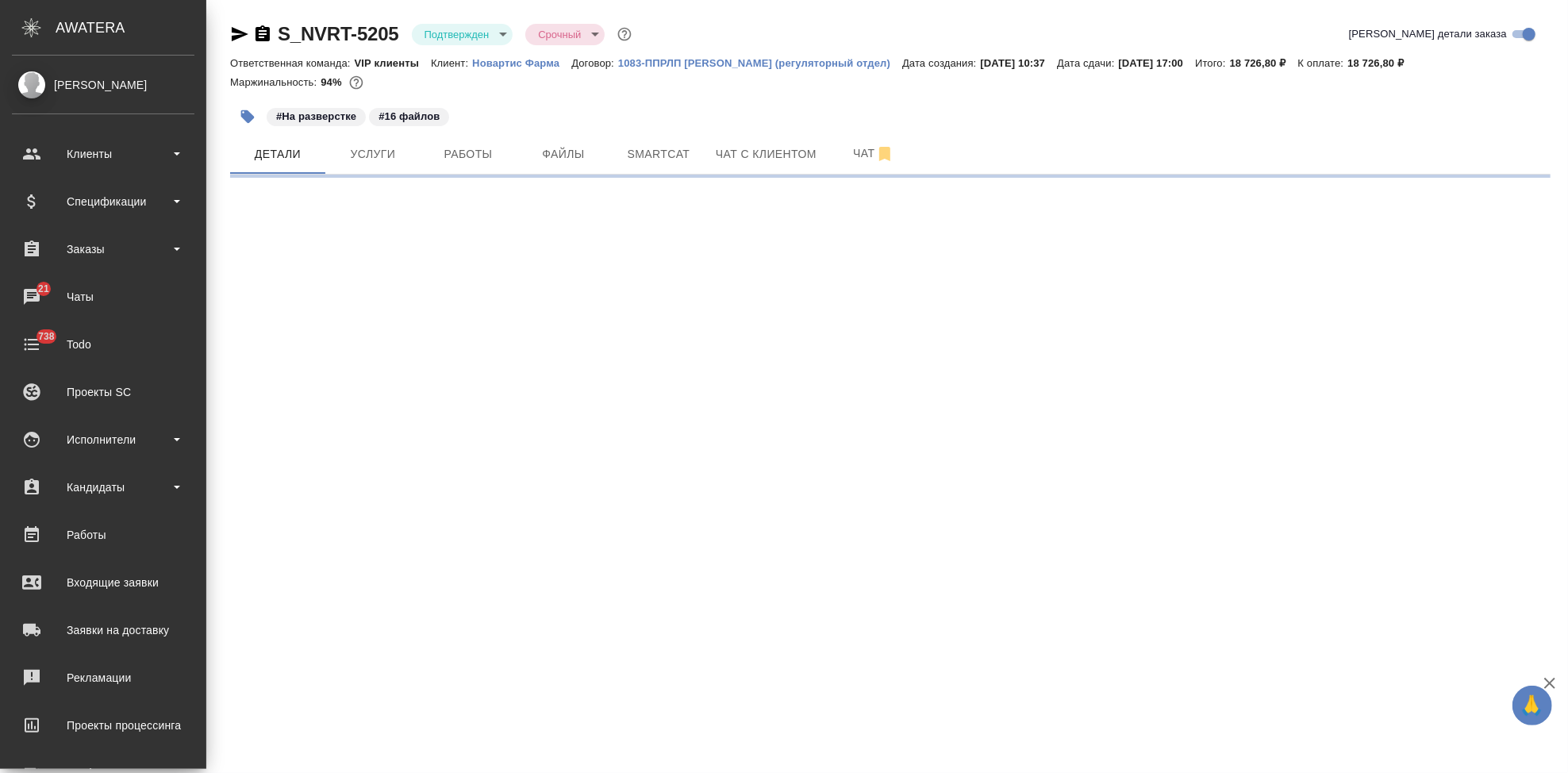
select select "RU"
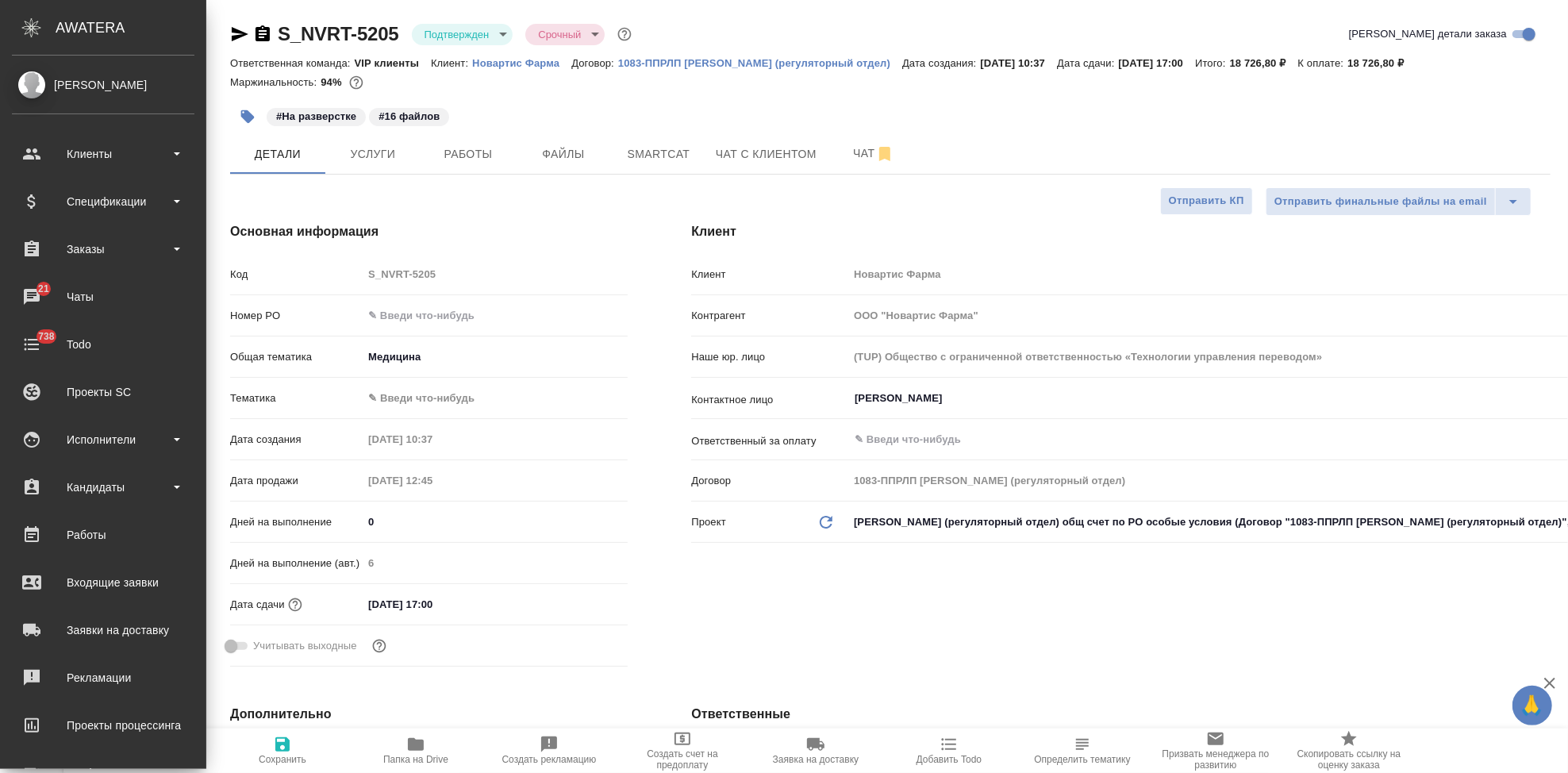
type textarea "x"
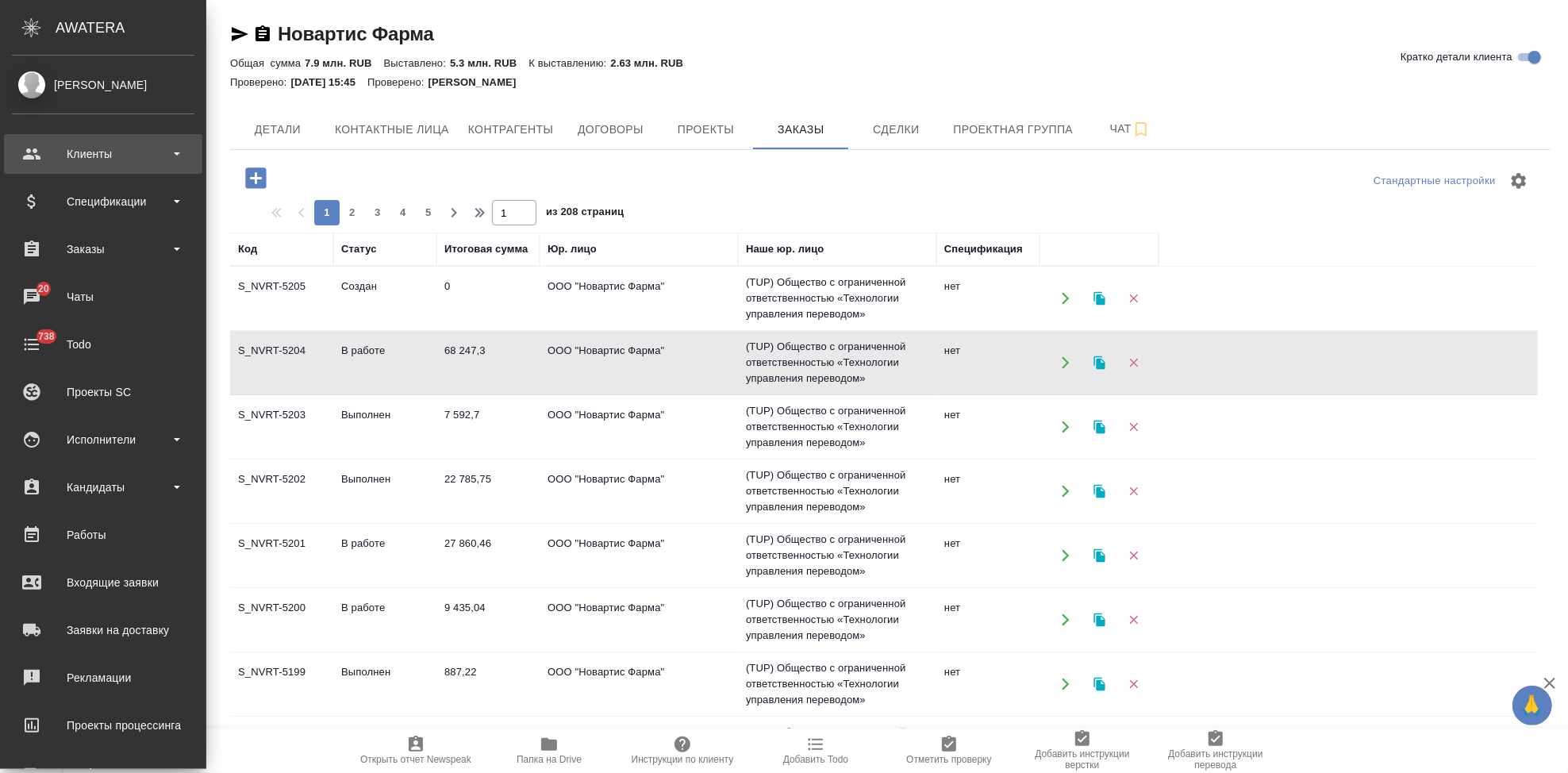
click at [30, 149] on div "Клиенты" at bounding box center [103, 154] width 183 height 24
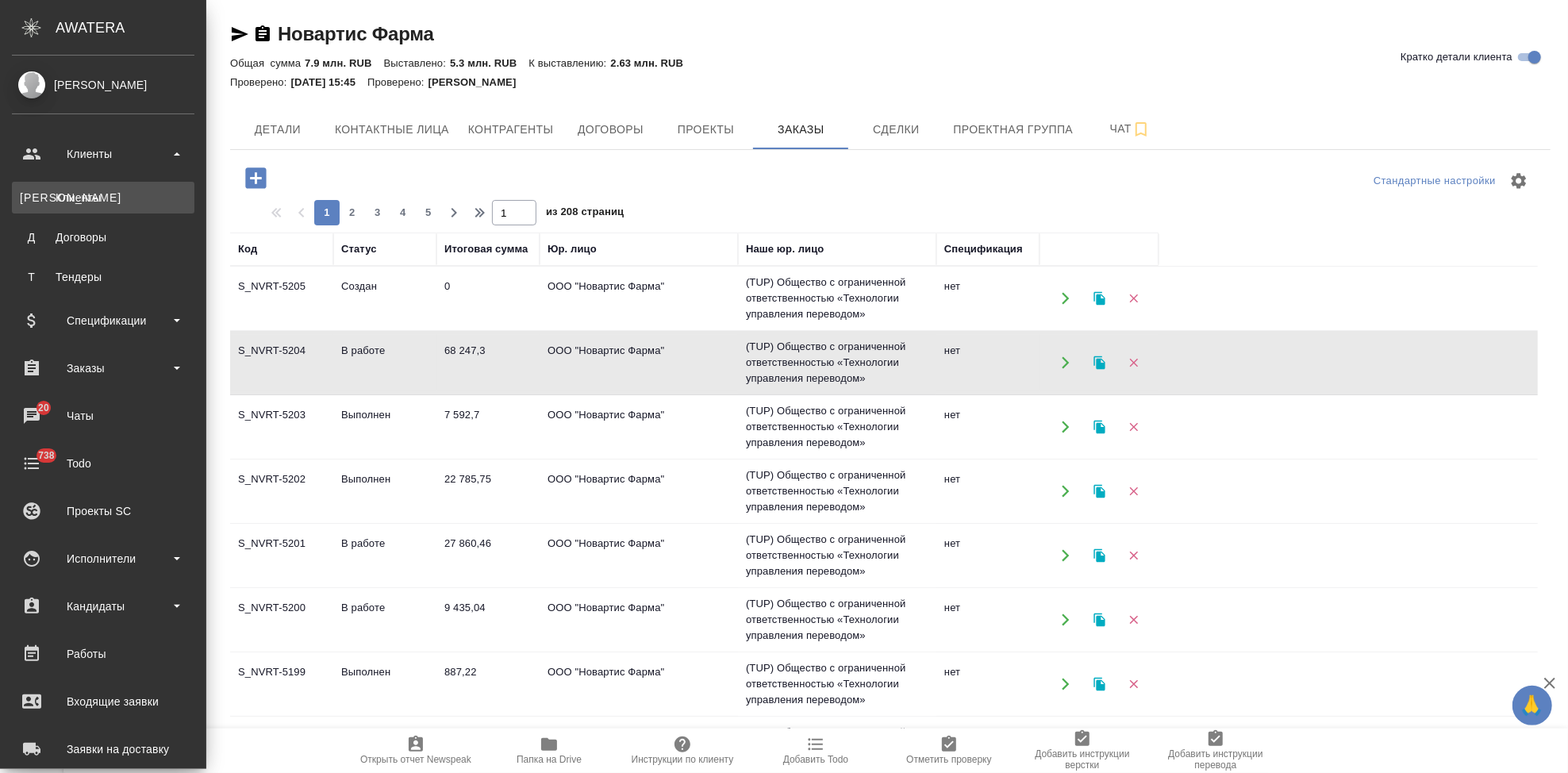
click at [62, 188] on link "К Клиенты" at bounding box center [103, 198] width 183 height 31
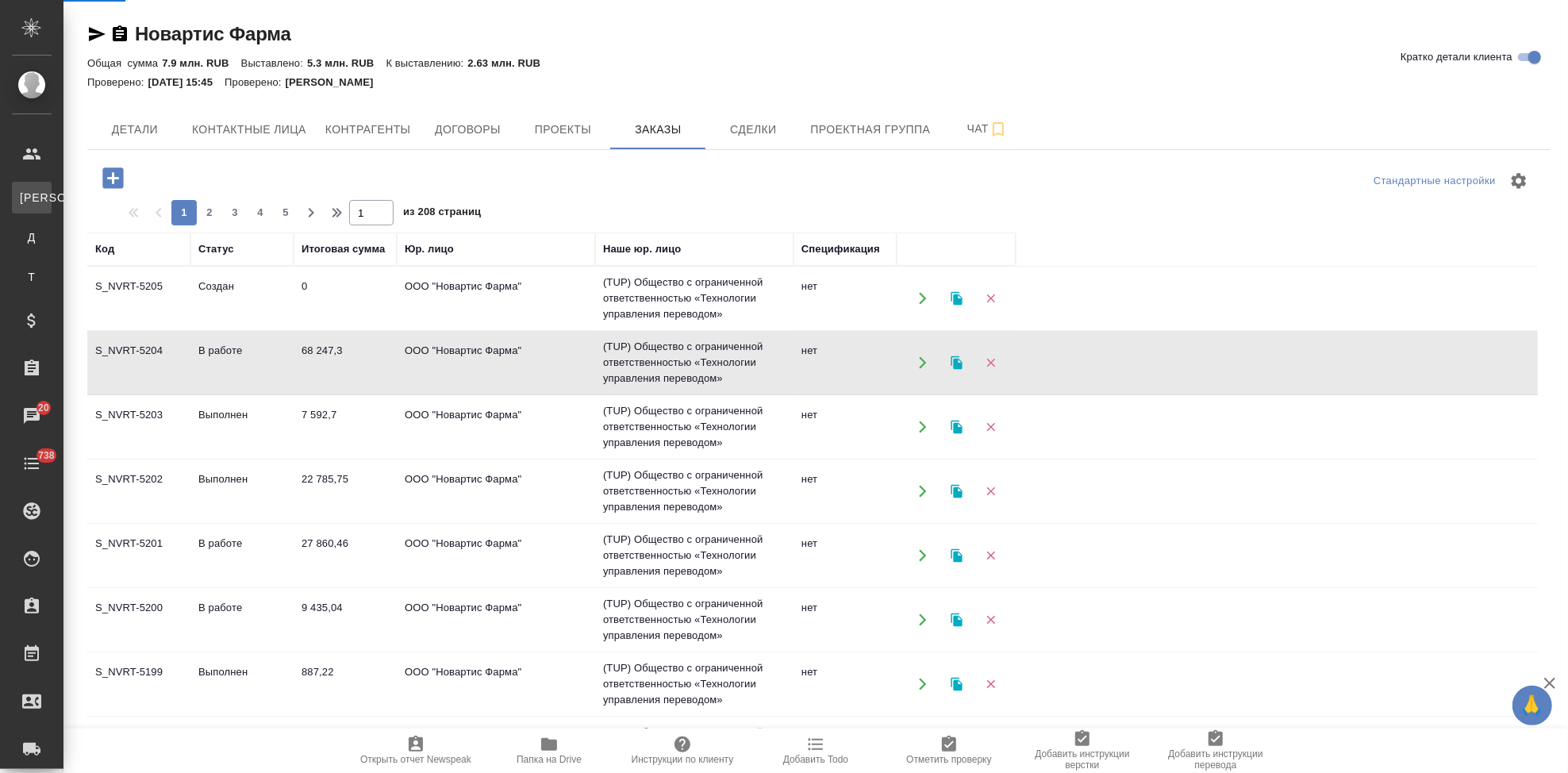
select select "RU"
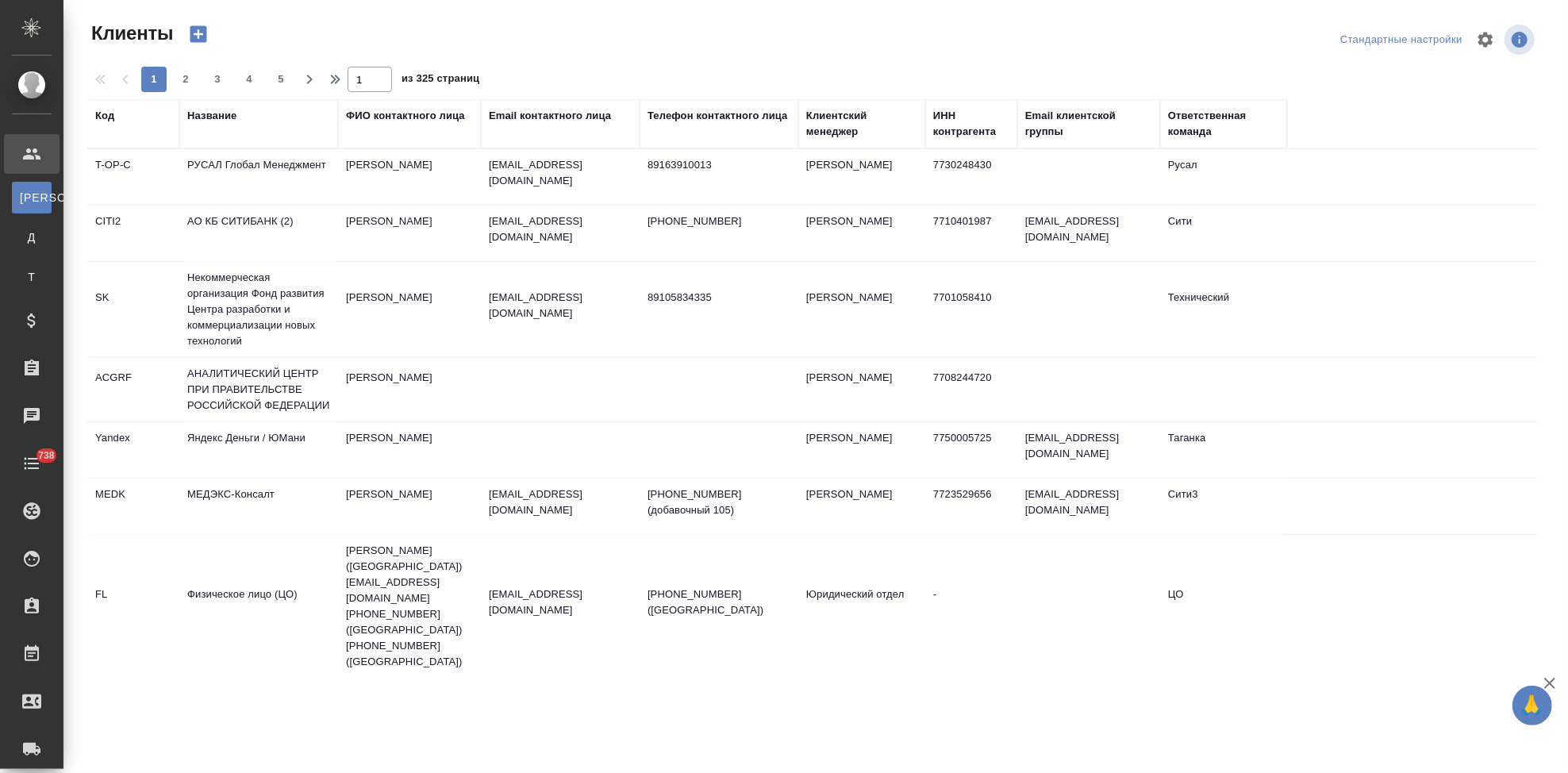
click at [109, 114] on div "Код" at bounding box center [104, 115] width 19 height 16
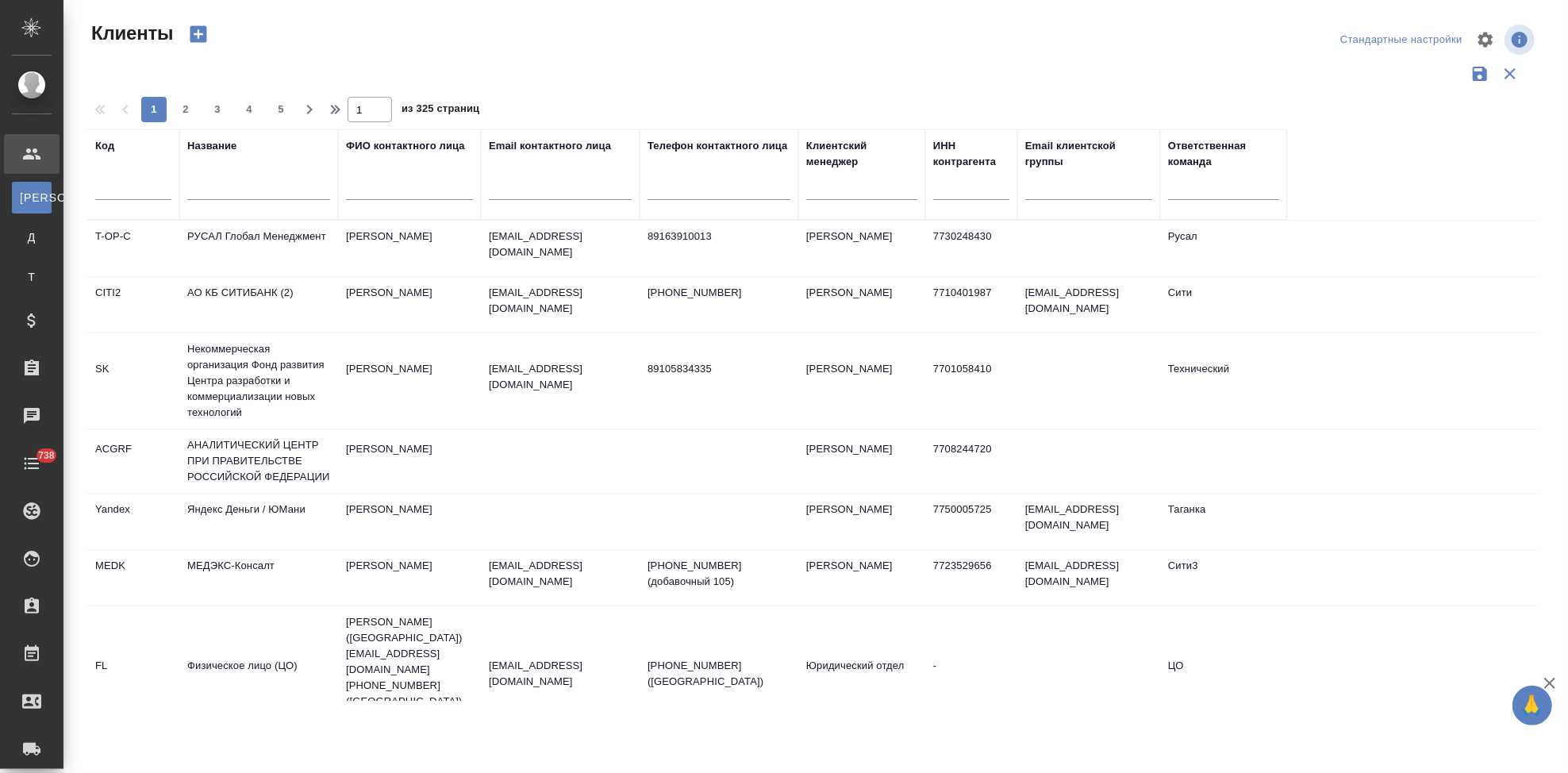
click at [119, 176] on div at bounding box center [133, 191] width 76 height 39
click at [120, 189] on input "text" at bounding box center [133, 189] width 76 height 19
type input "ksf"
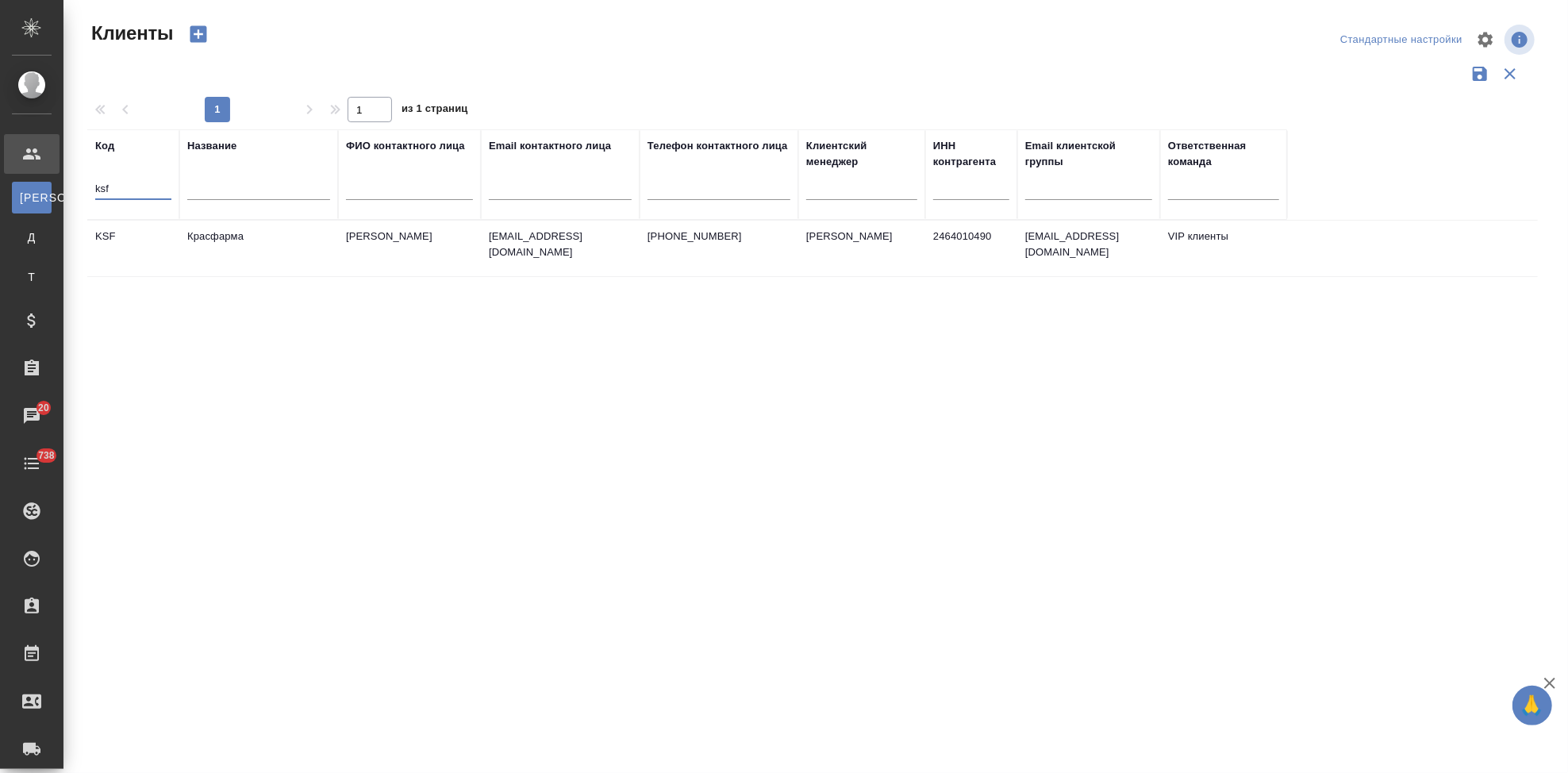
click at [291, 248] on td "Красфарма" at bounding box center [259, 248] width 159 height 55
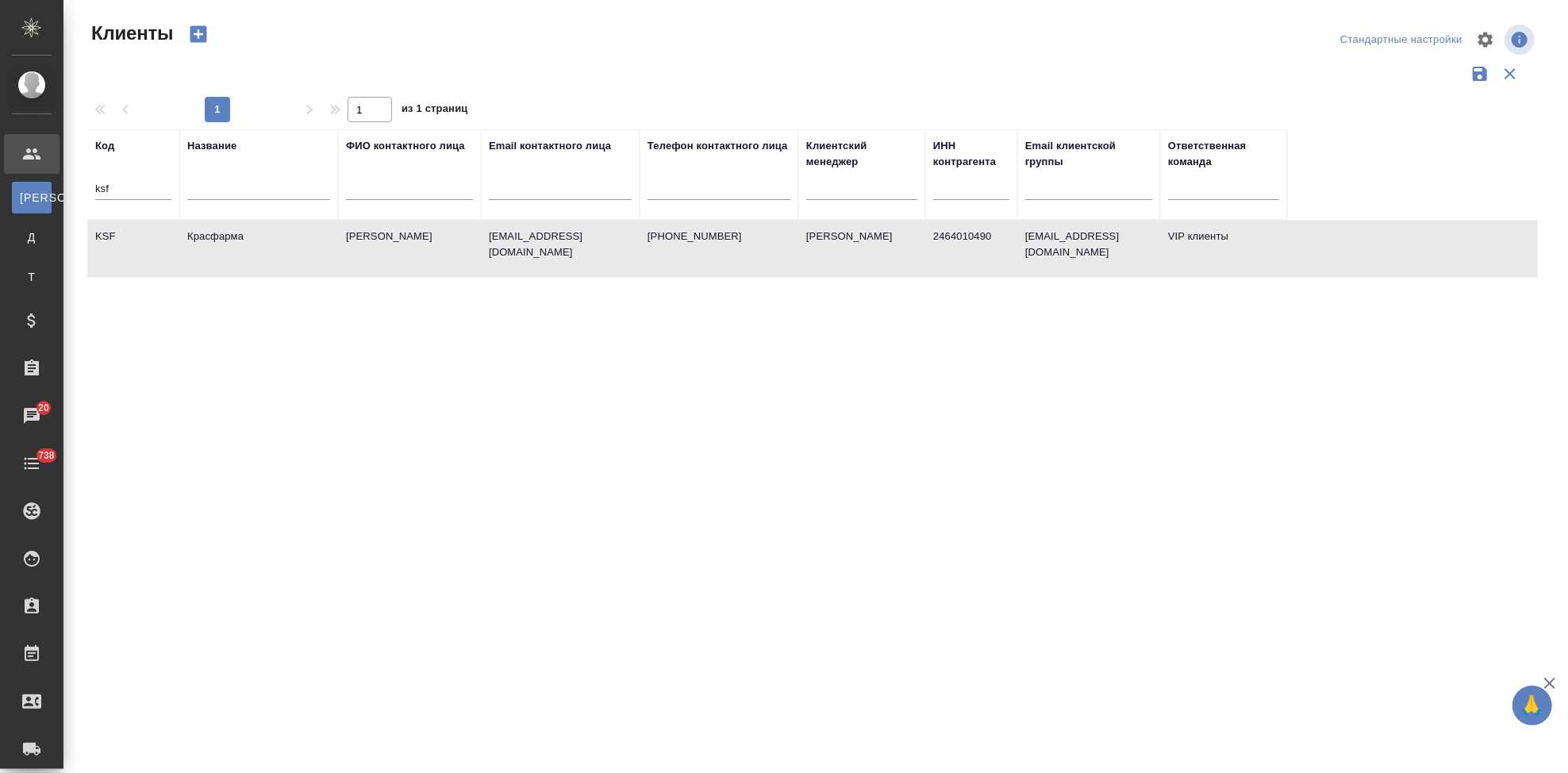
click at [291, 248] on td "Красфарма" at bounding box center [259, 248] width 159 height 55
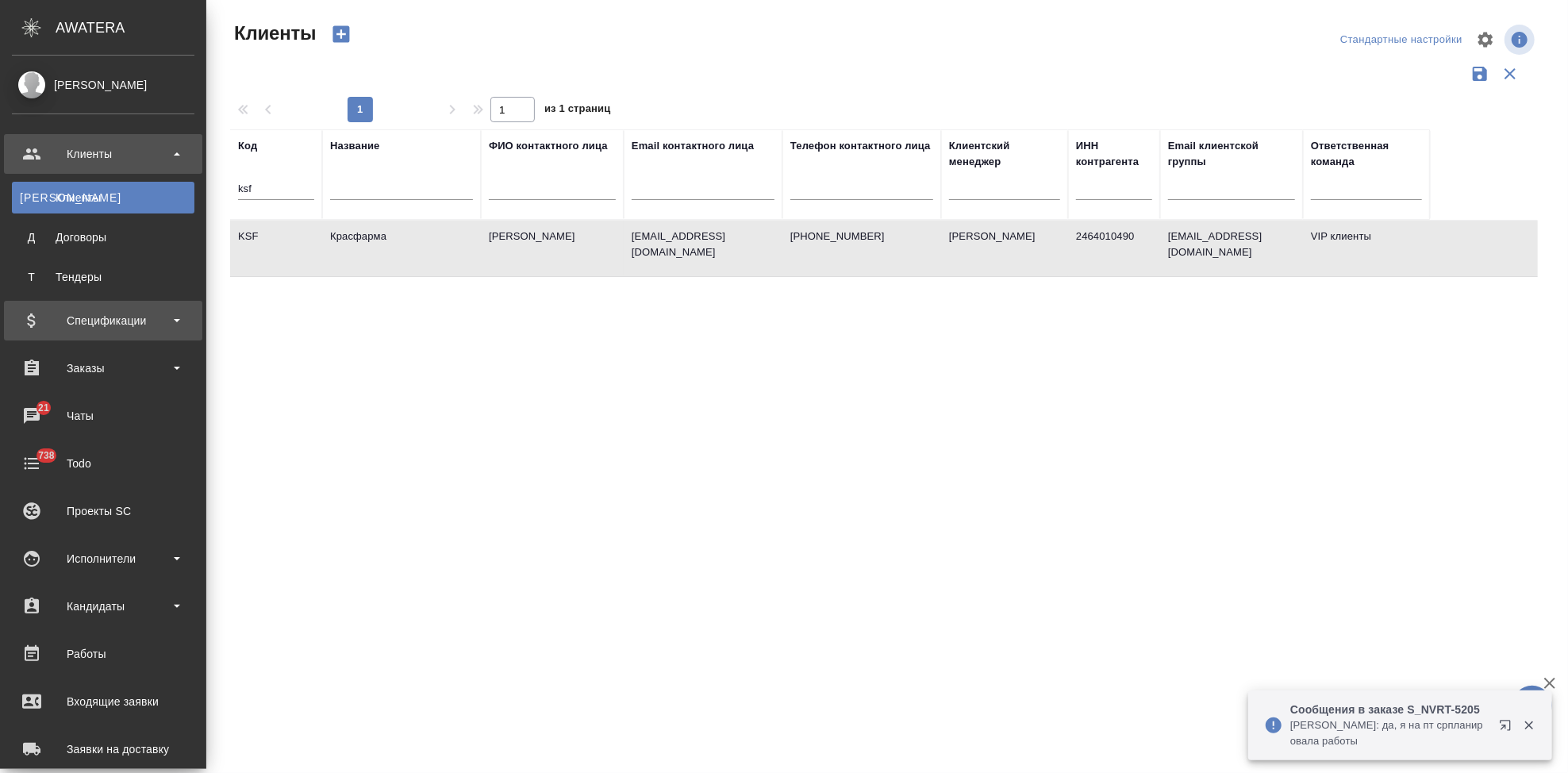
click at [111, 312] on div "Спецификации" at bounding box center [103, 320] width 183 height 24
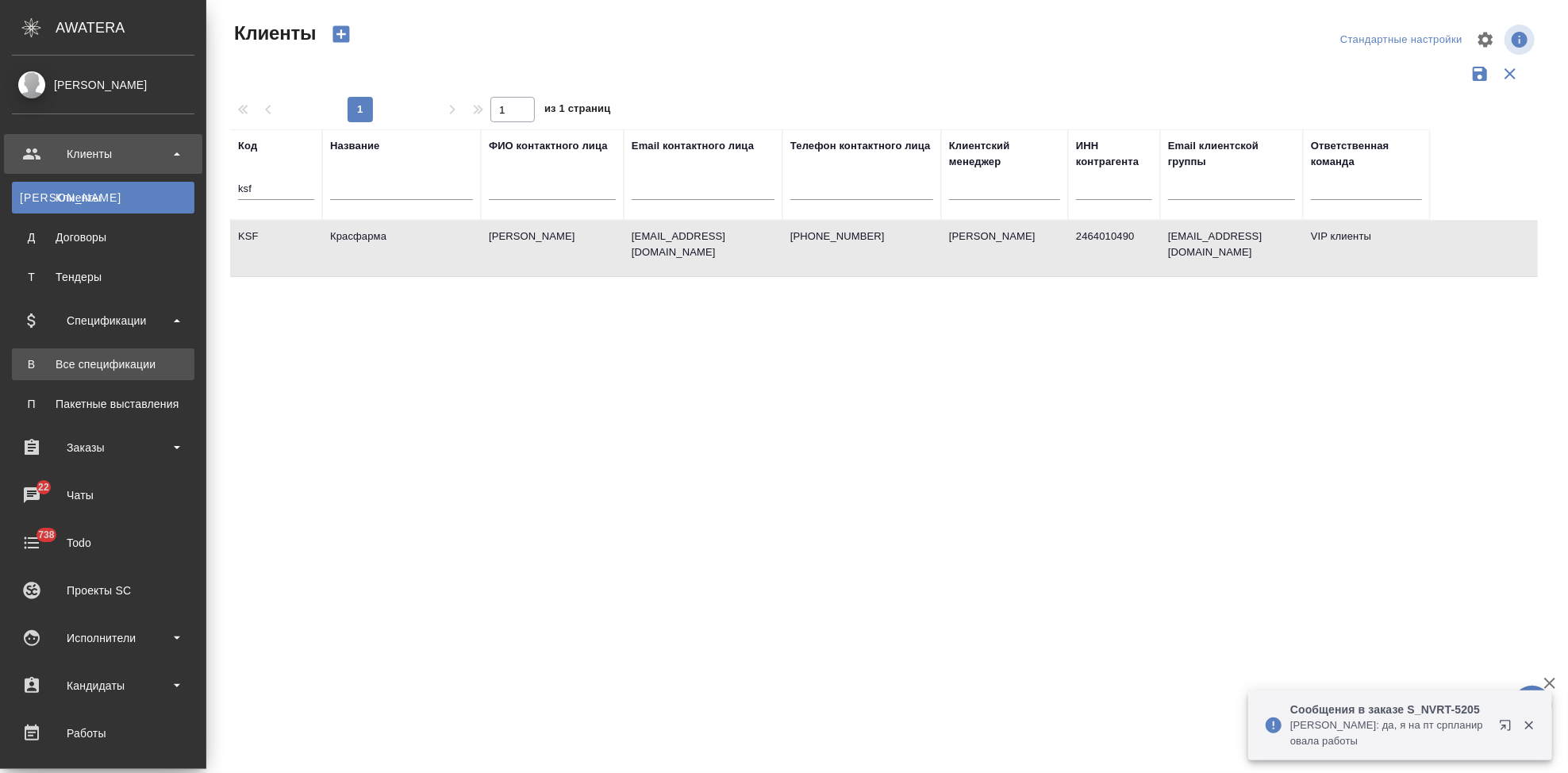
click at [124, 363] on div "Все спецификации" at bounding box center [103, 364] width 166 height 16
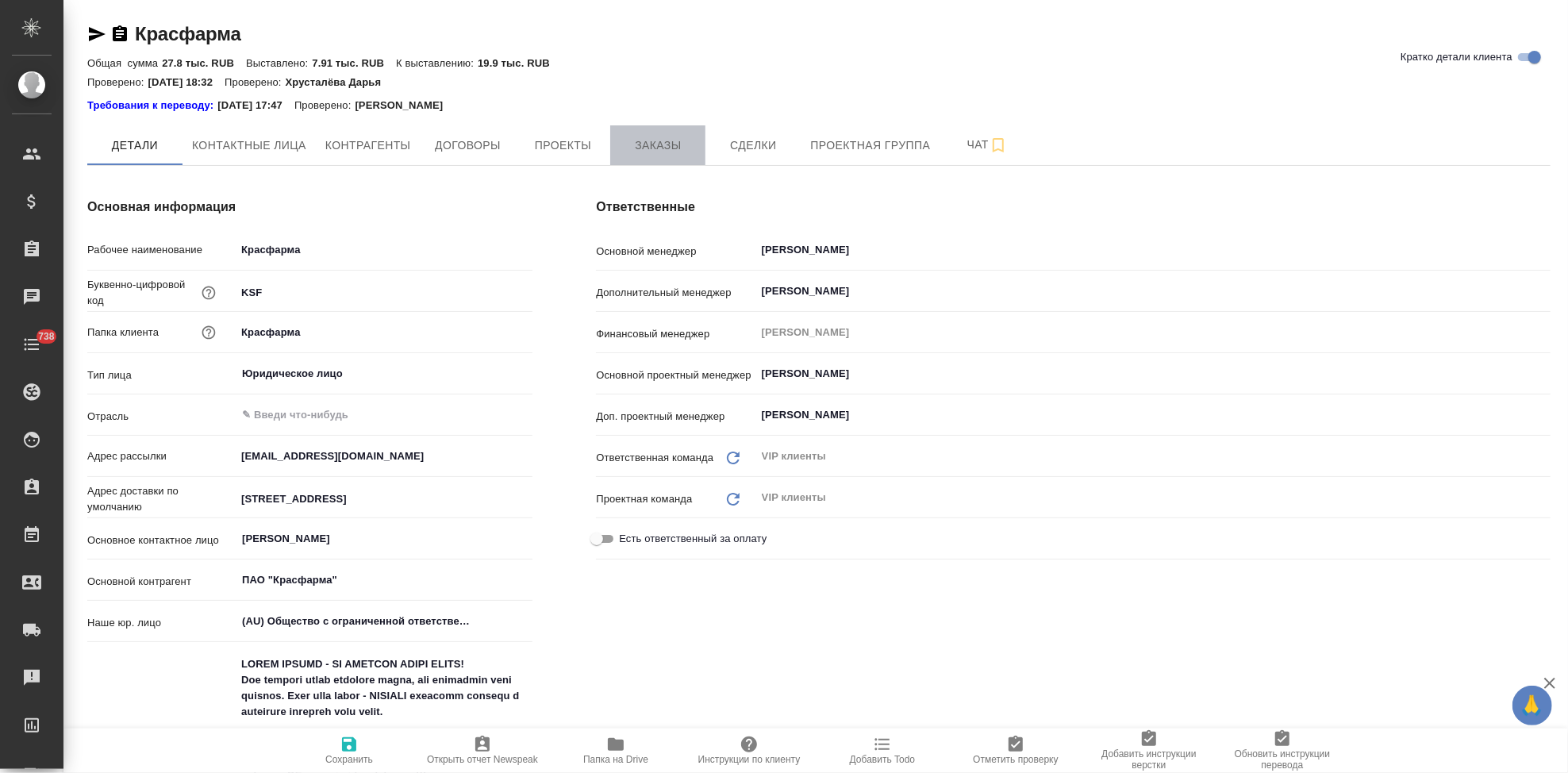
click at [698, 150] on button "Заказы" at bounding box center [657, 145] width 95 height 40
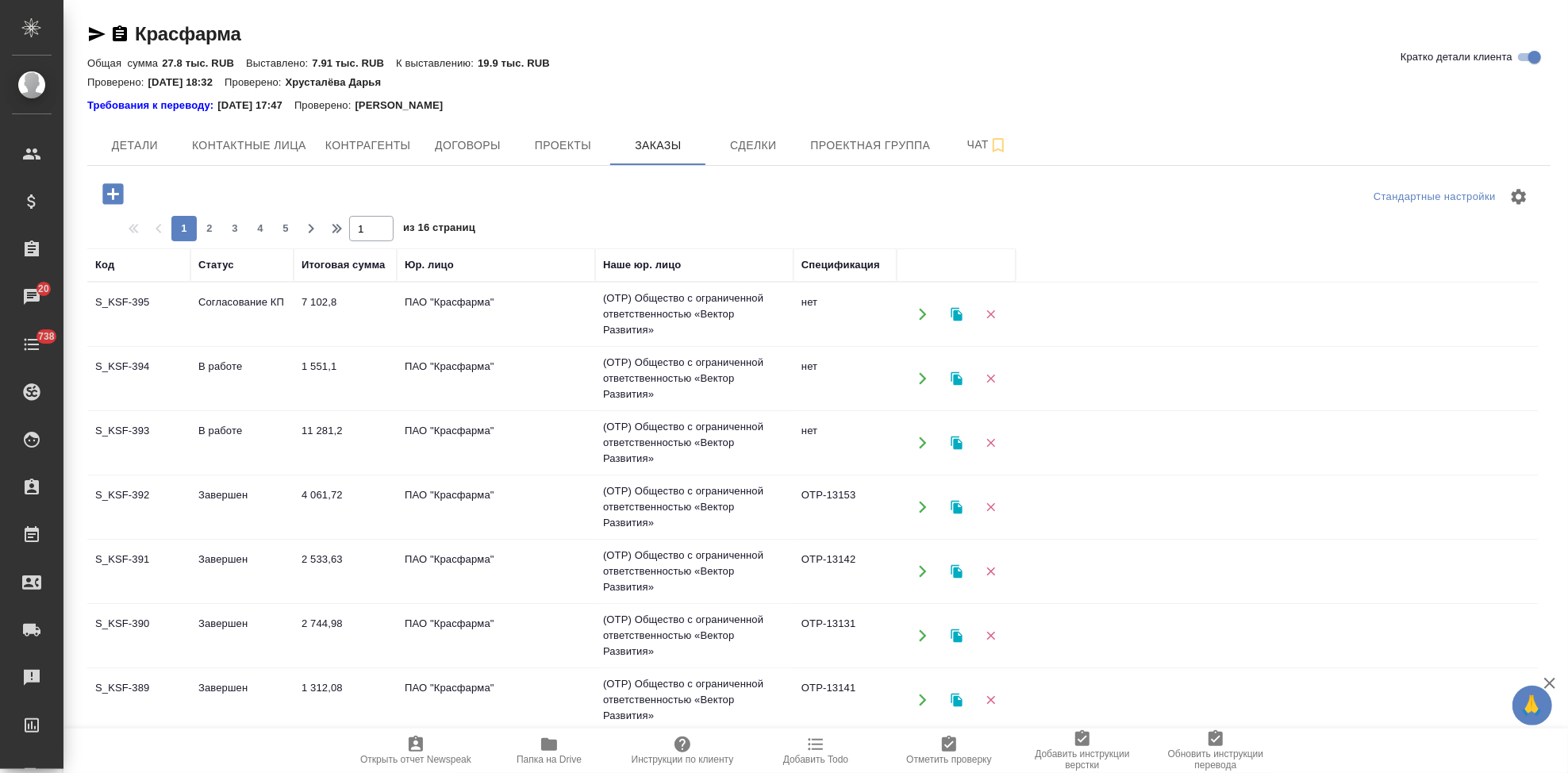
click at [338, 312] on td "7 102,8" at bounding box center [346, 314] width 103 height 55
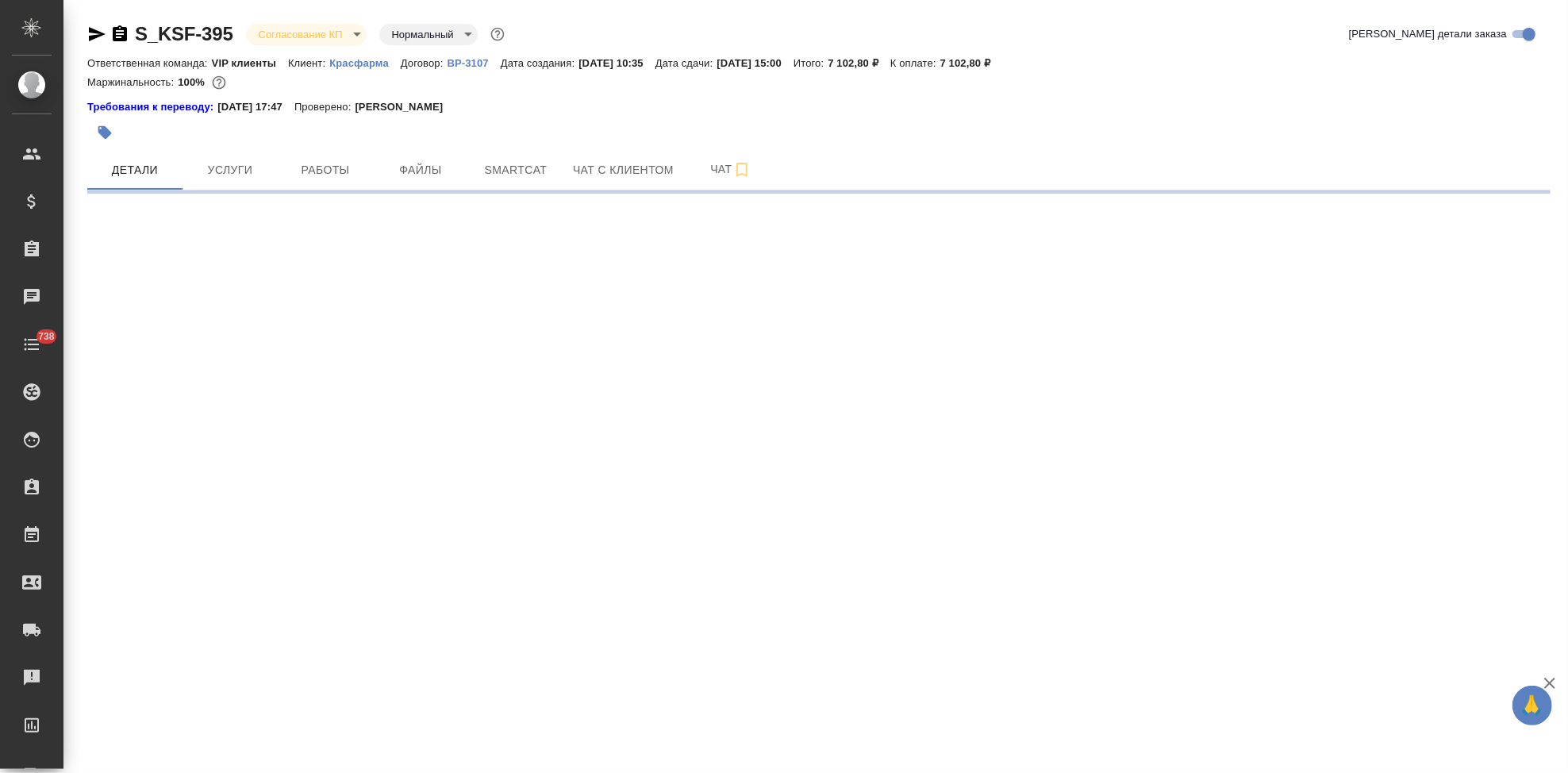
select select "RU"
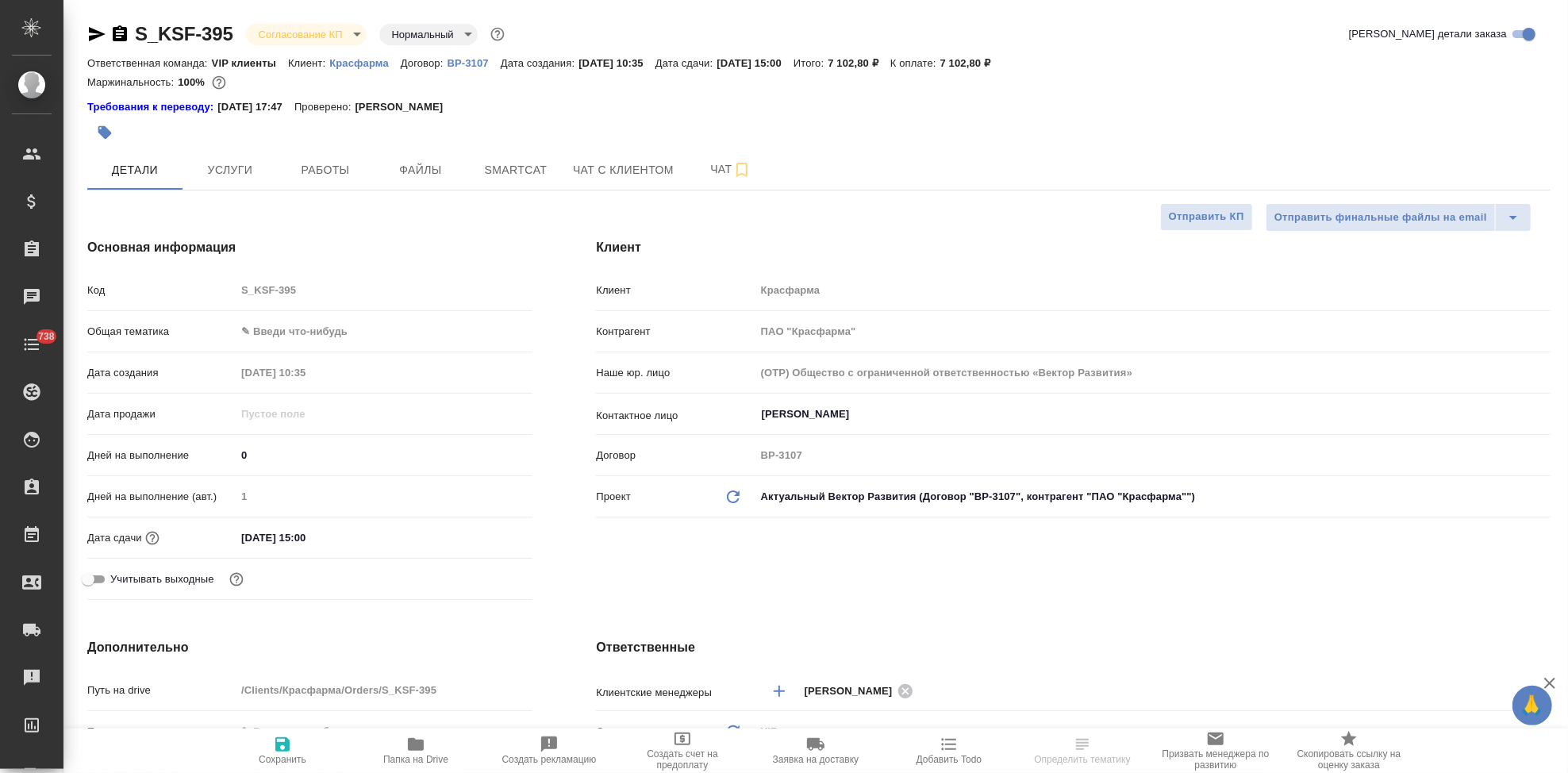
type textarea "x"
click at [356, 37] on body "🙏 .cls-1 fill:#fff; AWATERA Kabargina [PERSON_NAME] Спецификации Заказы Чаты 73…" at bounding box center [784, 386] width 1568 height 773
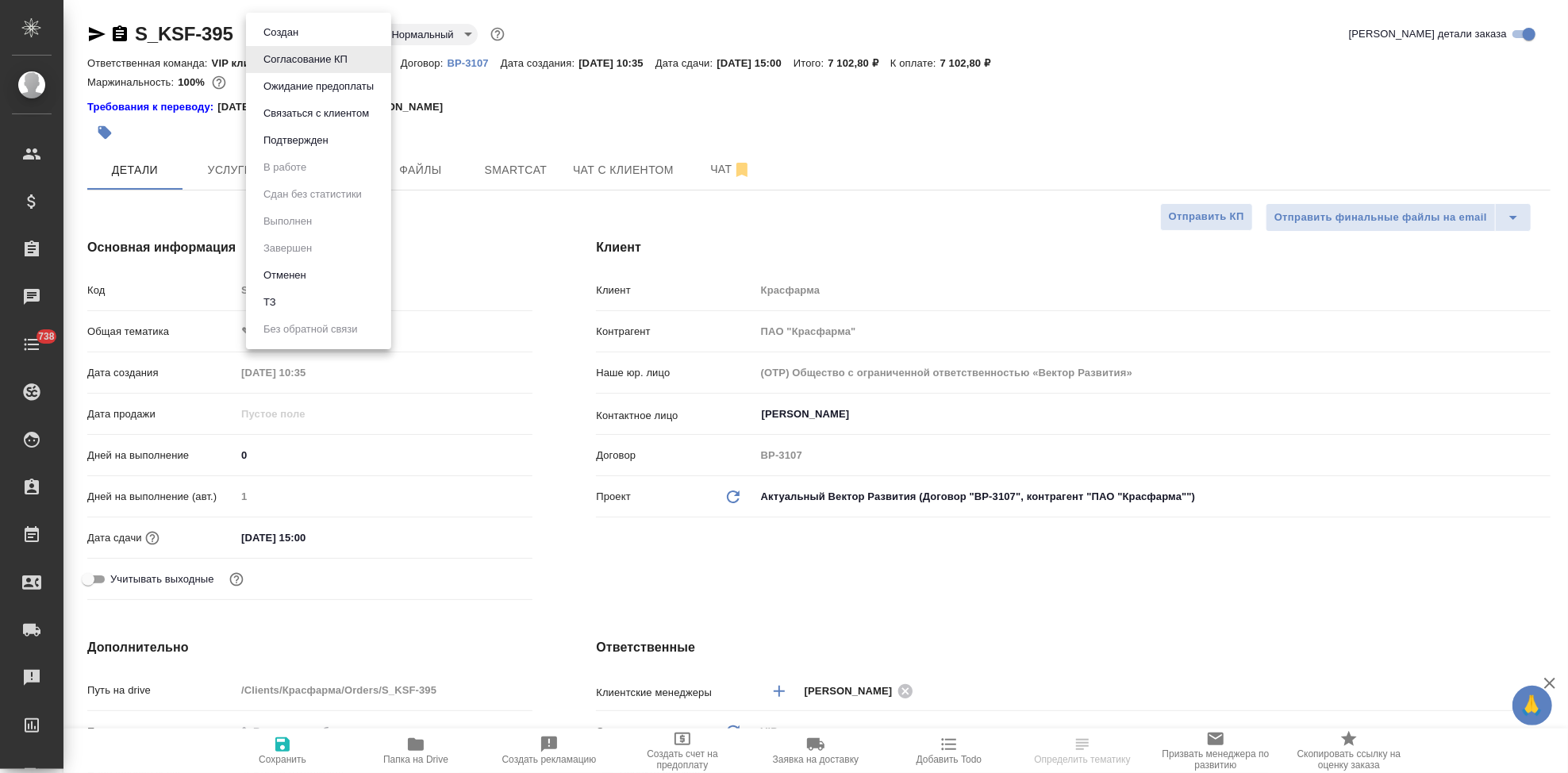
type textarea "x"
click at [307, 141] on button "Подтвержден" at bounding box center [296, 140] width 75 height 18
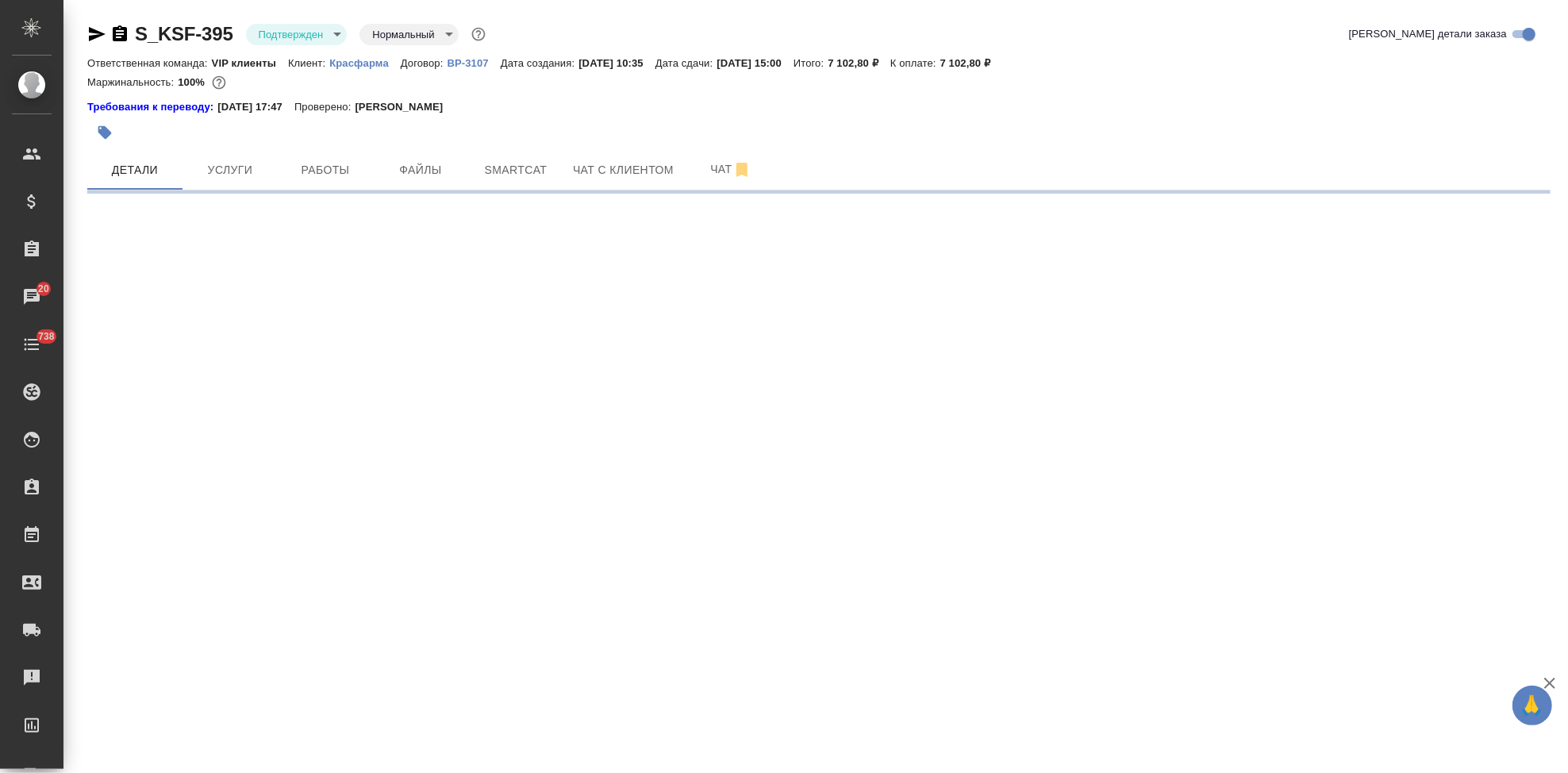
select select "RU"
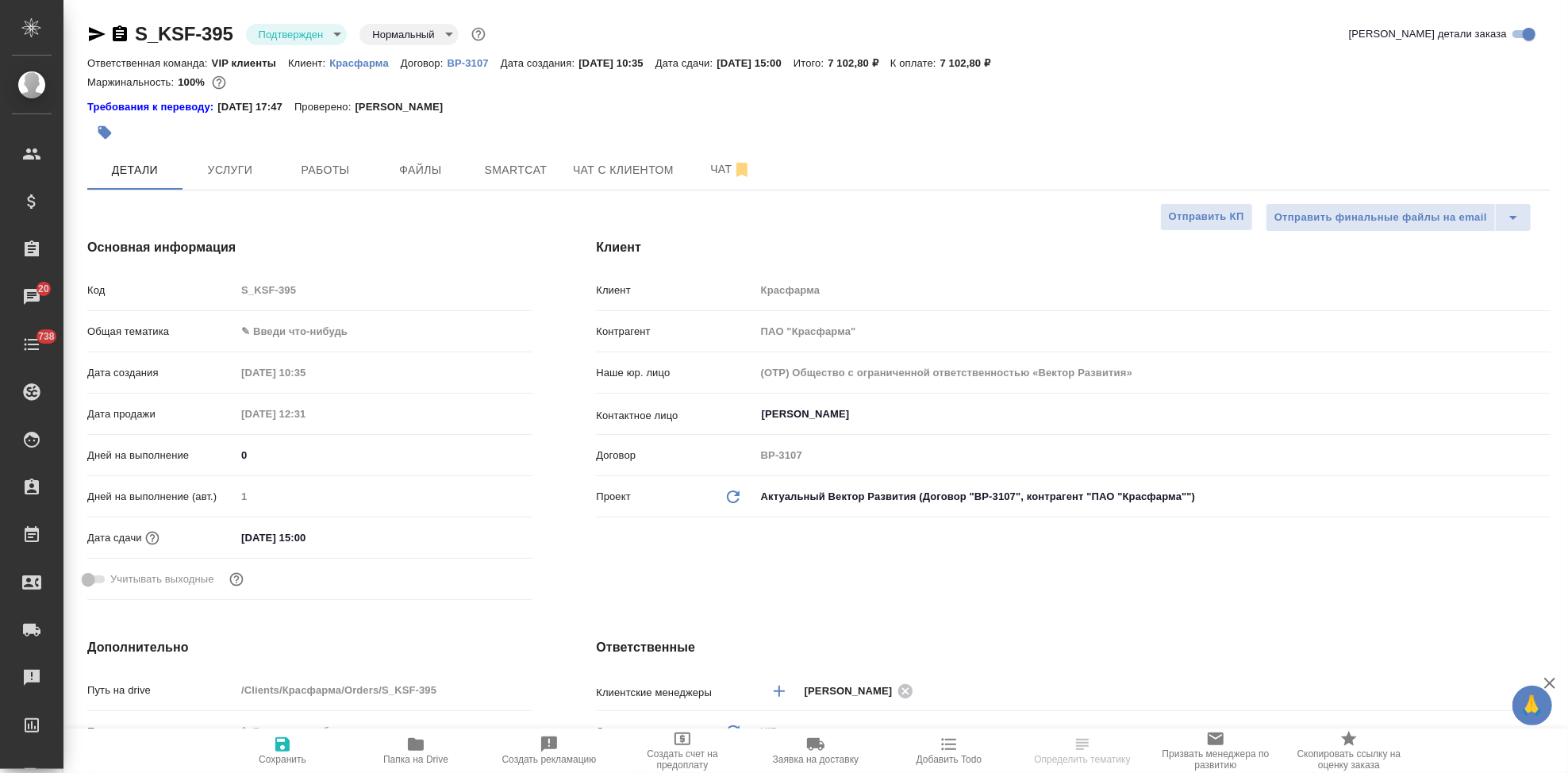
type textarea "x"
click at [694, 152] on button "Чат" at bounding box center [731, 169] width 95 height 40
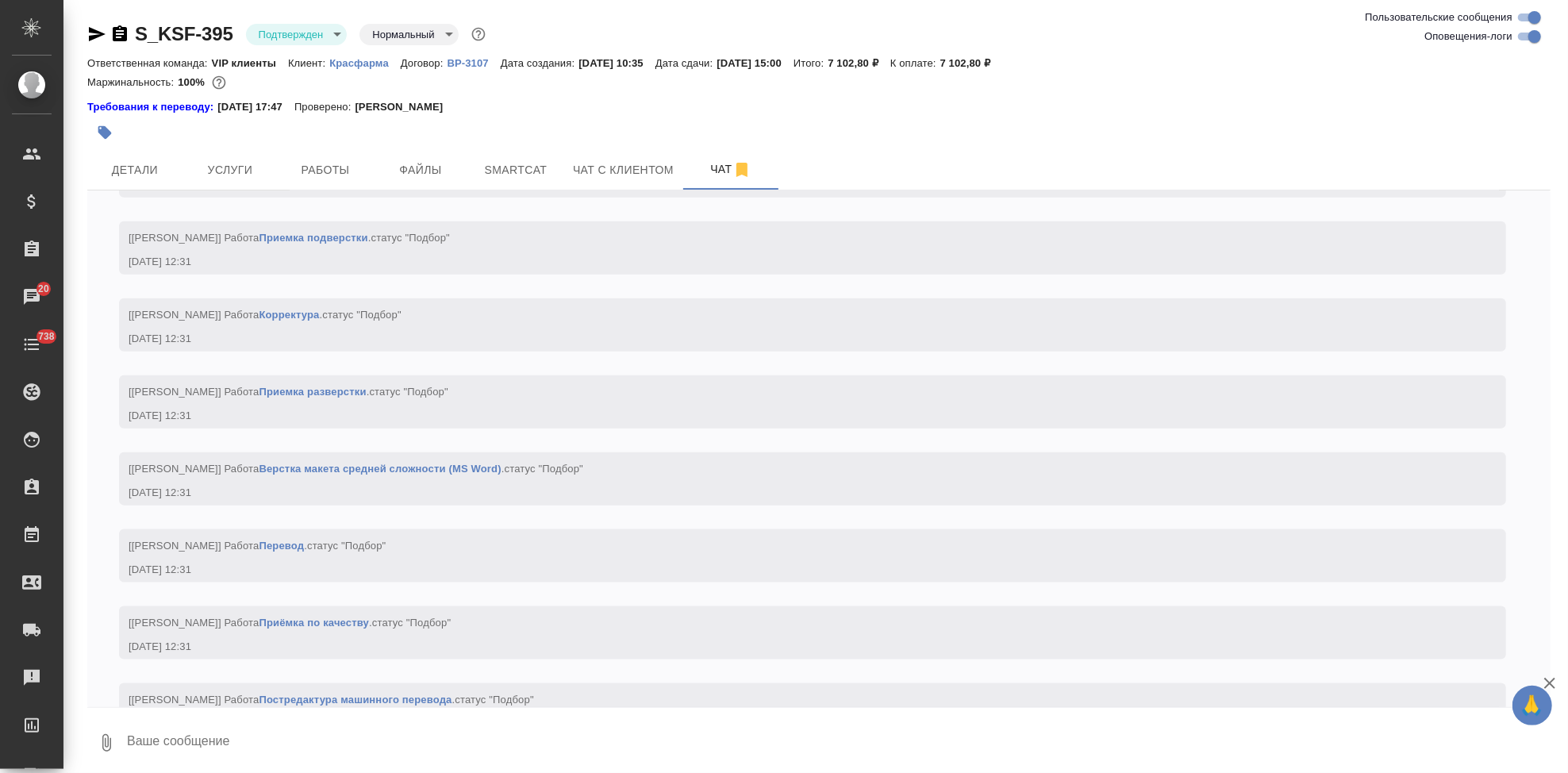
scroll to position [1478, 0]
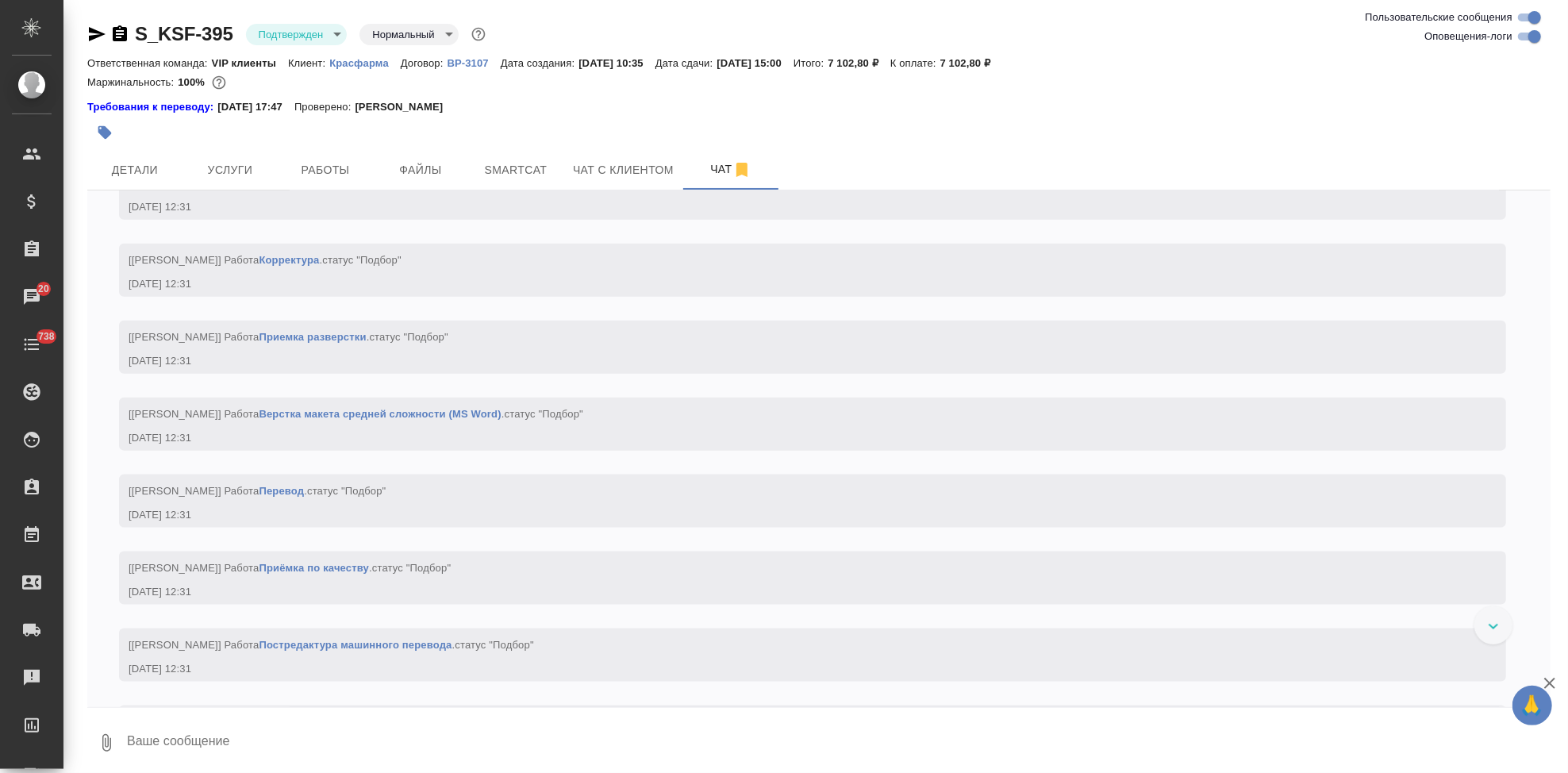
click at [284, 729] on textarea at bounding box center [838, 743] width 1426 height 54
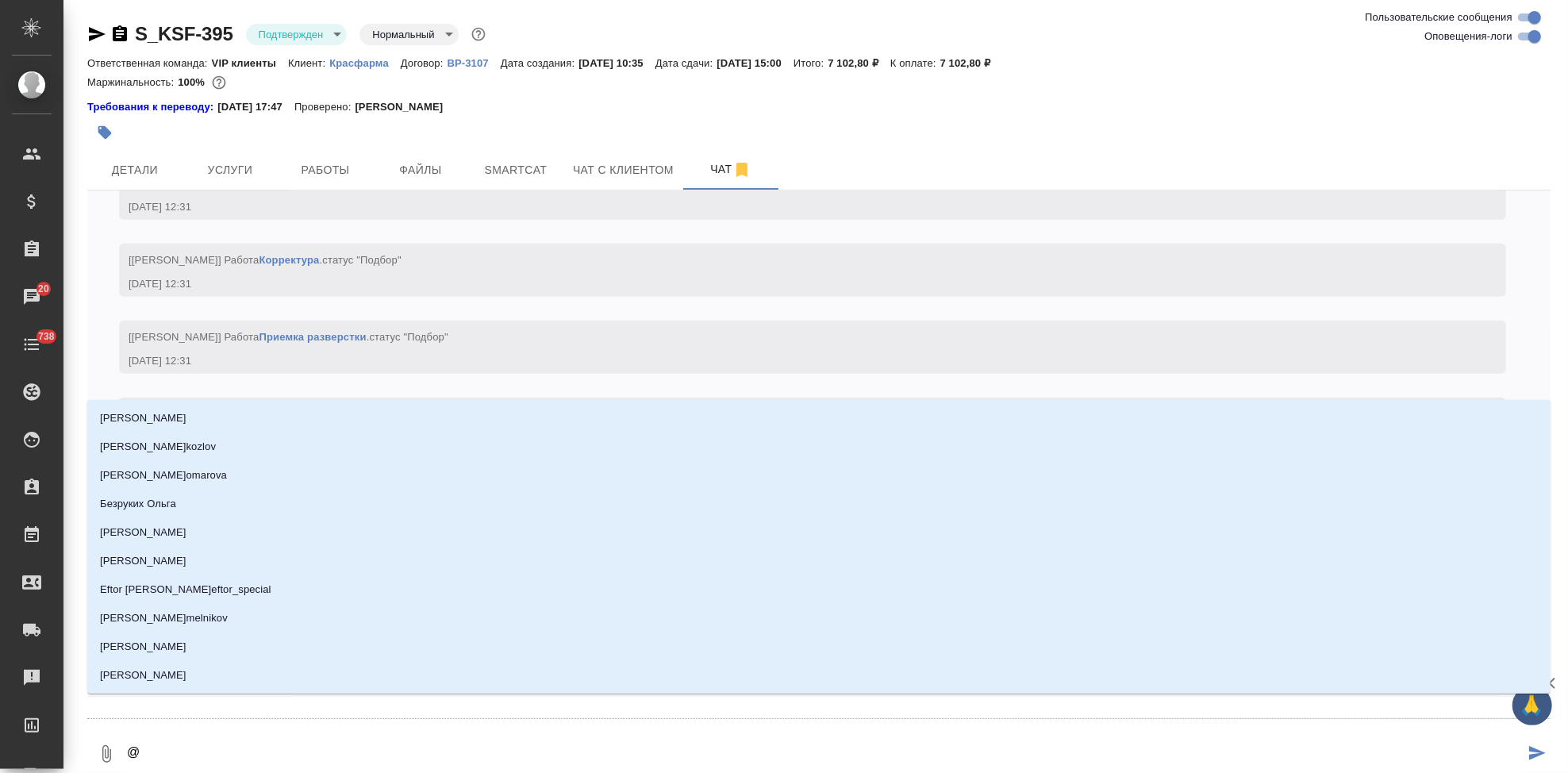
type textarea "@г"
type input "г"
type textarea "@го"
type input "го"
type textarea "@гор"
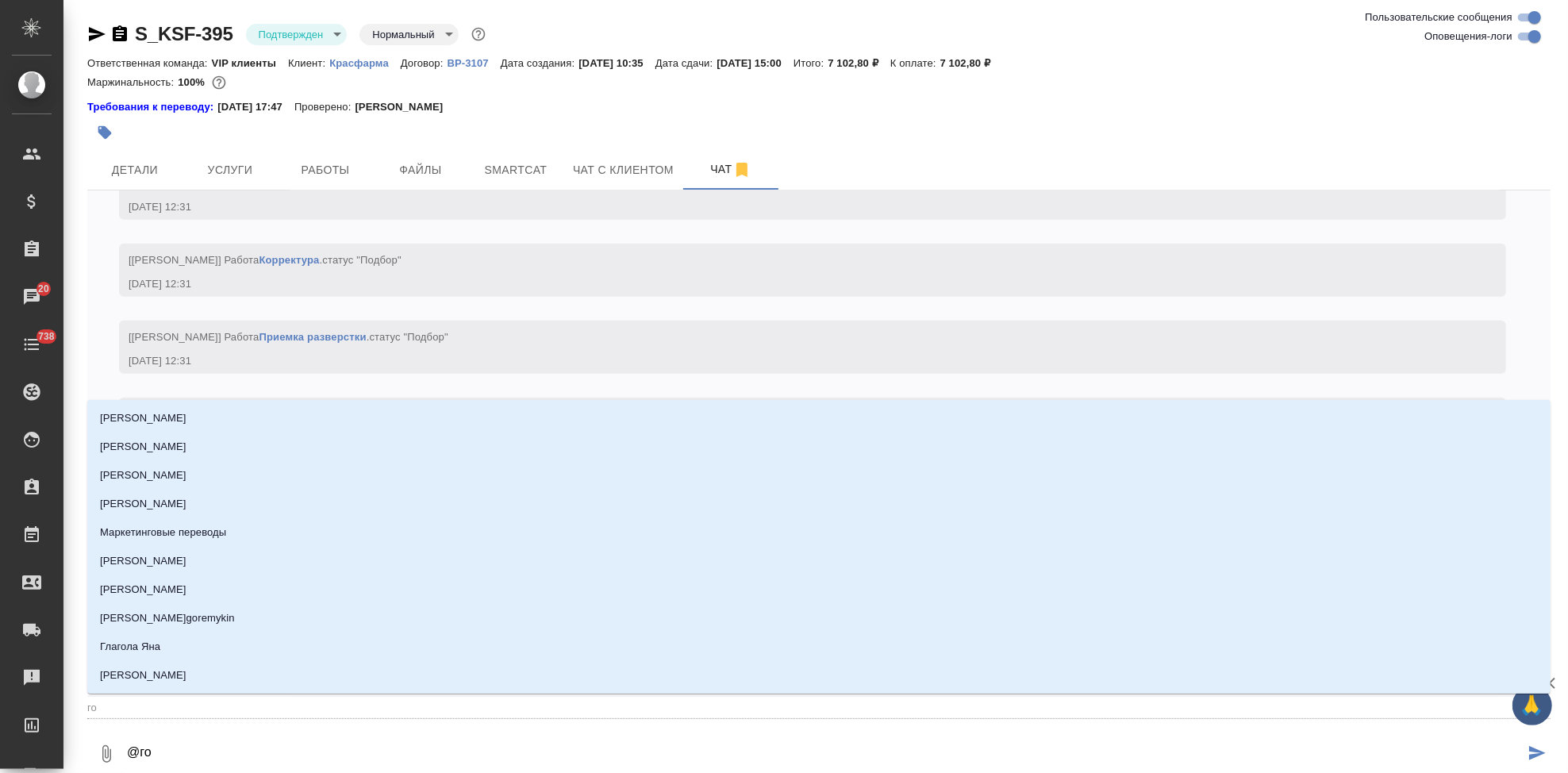
type input "гор"
type textarea "@горш"
type input "горш"
type textarea "@горшк"
type input "горшк"
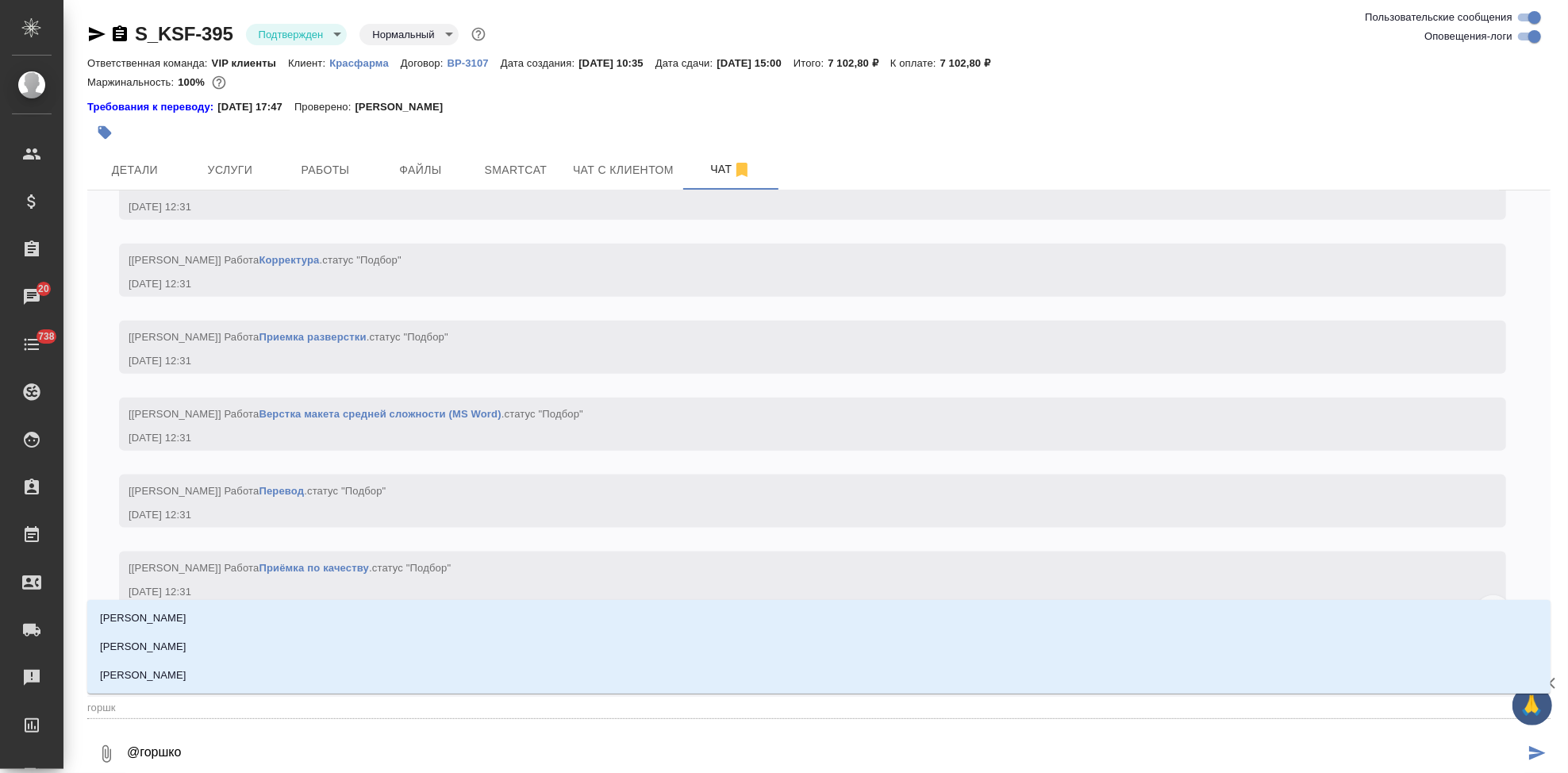
type textarea "@горшков"
type input "горшков"
type textarea "@горшкова"
type input "горшкова"
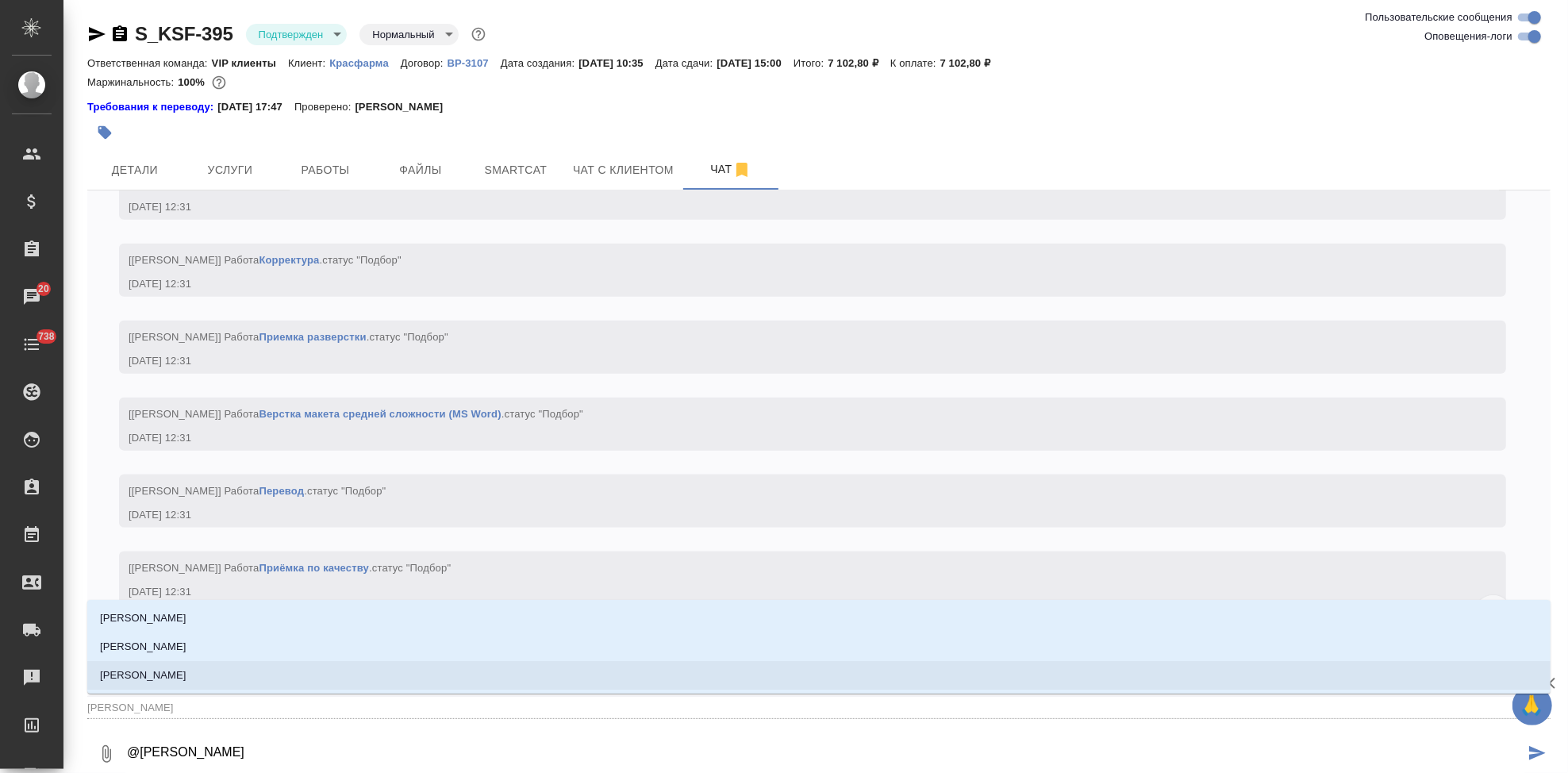
click at [187, 670] on p "Горшкова Валентина" at bounding box center [143, 674] width 87 height 16
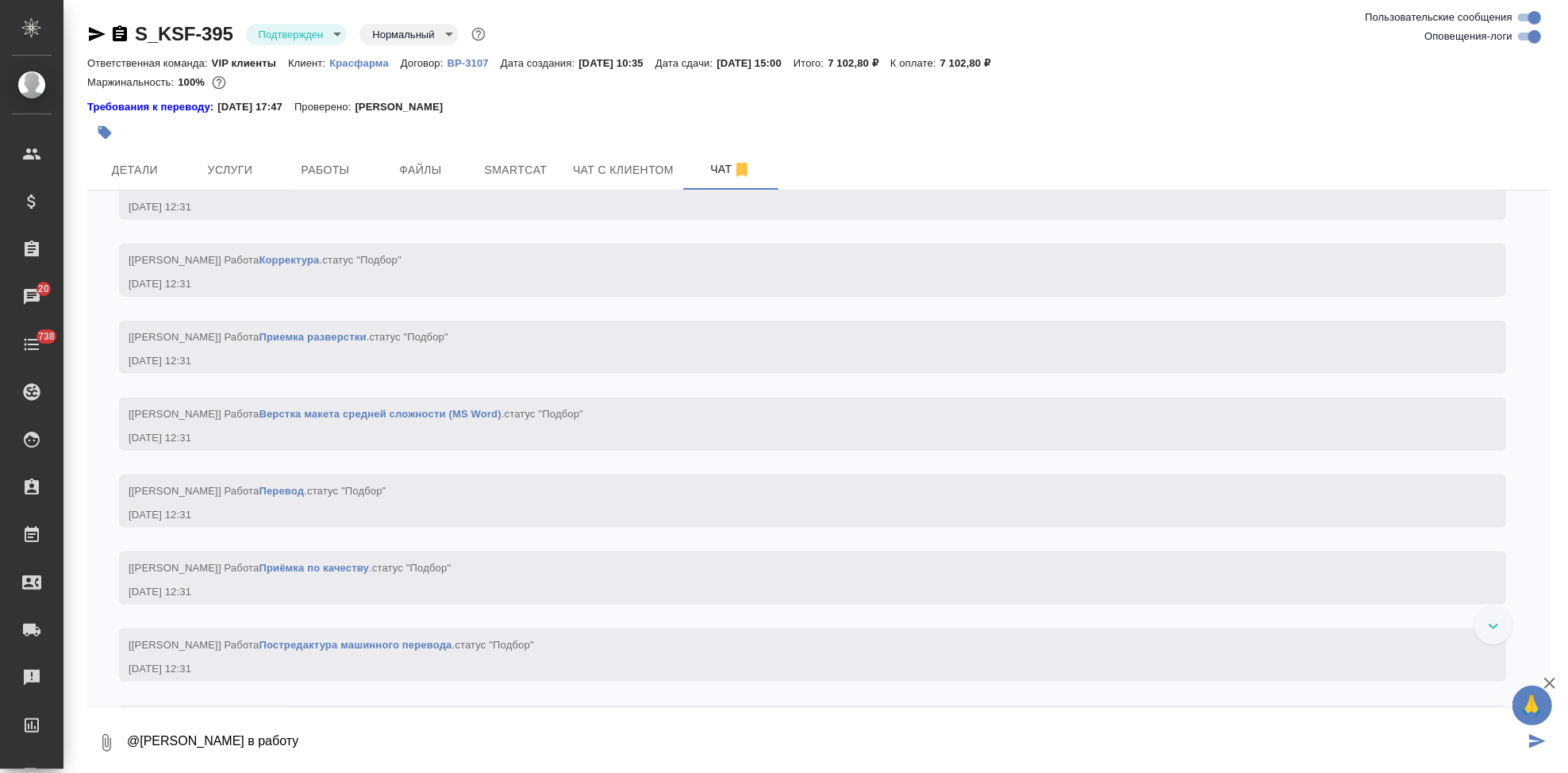
type textarea "@Горшкова Валентина в работу"
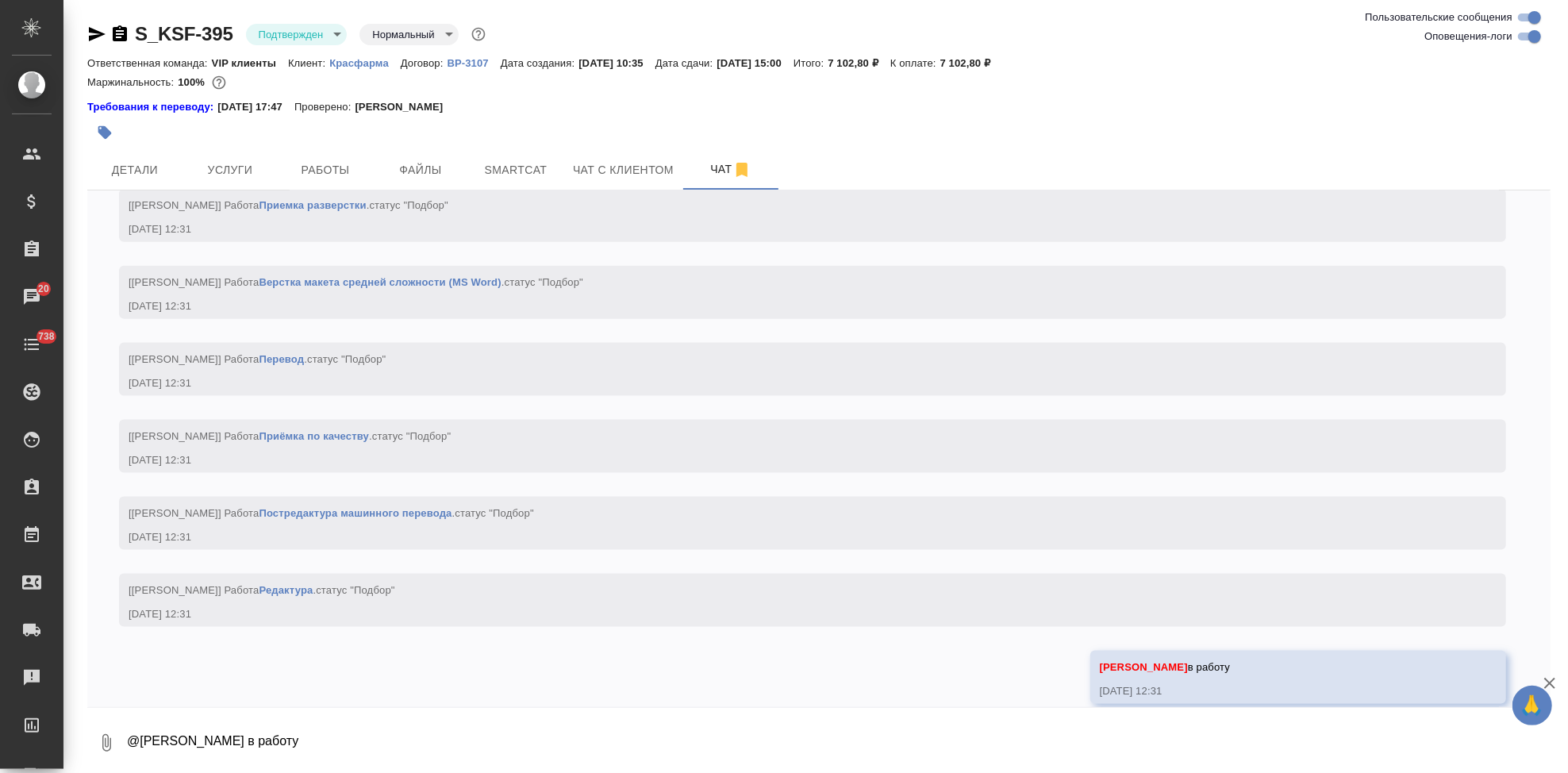
scroll to position [1629, 0]
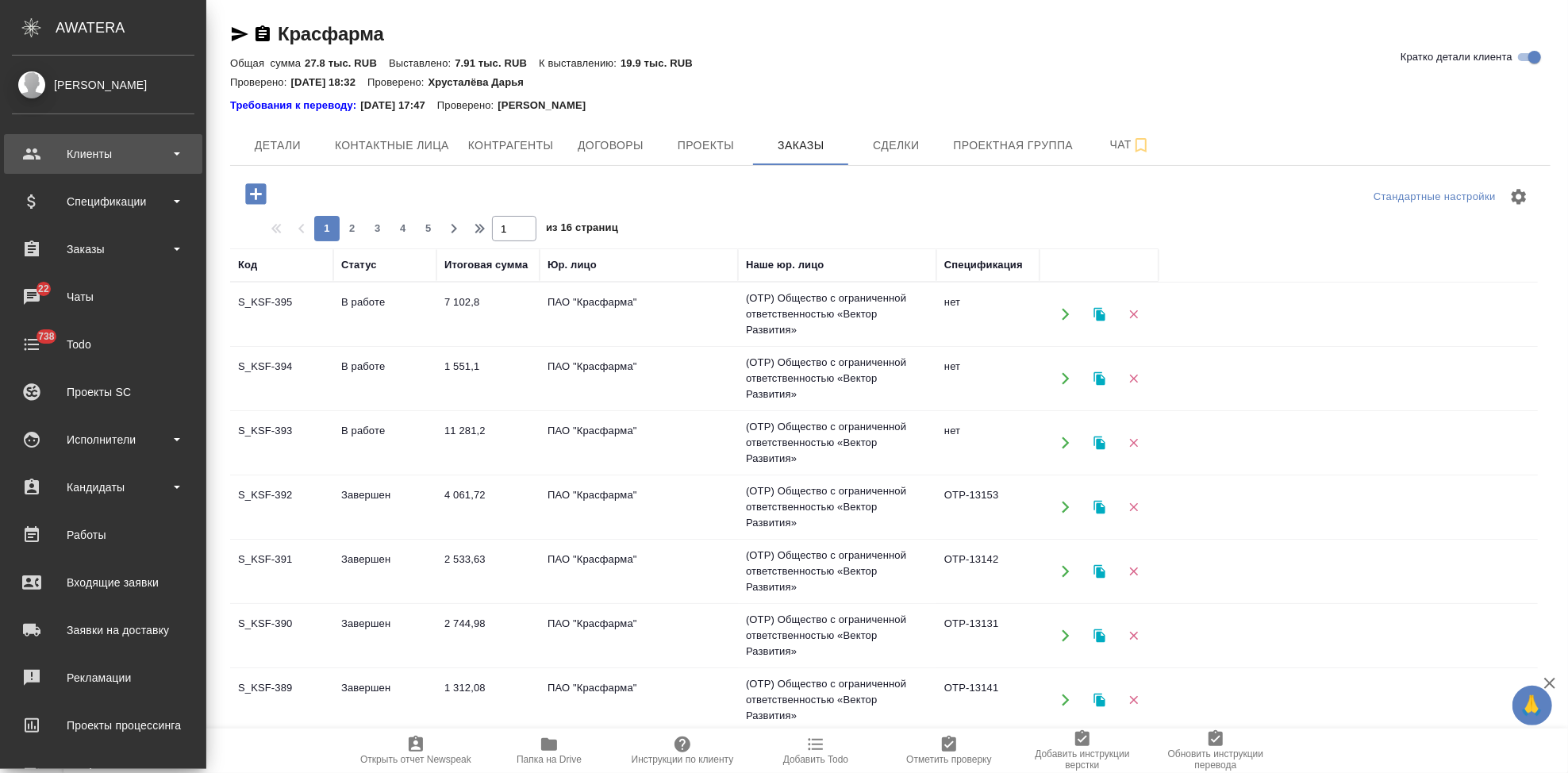
click at [43, 145] on div "Клиенты" at bounding box center [103, 154] width 183 height 24
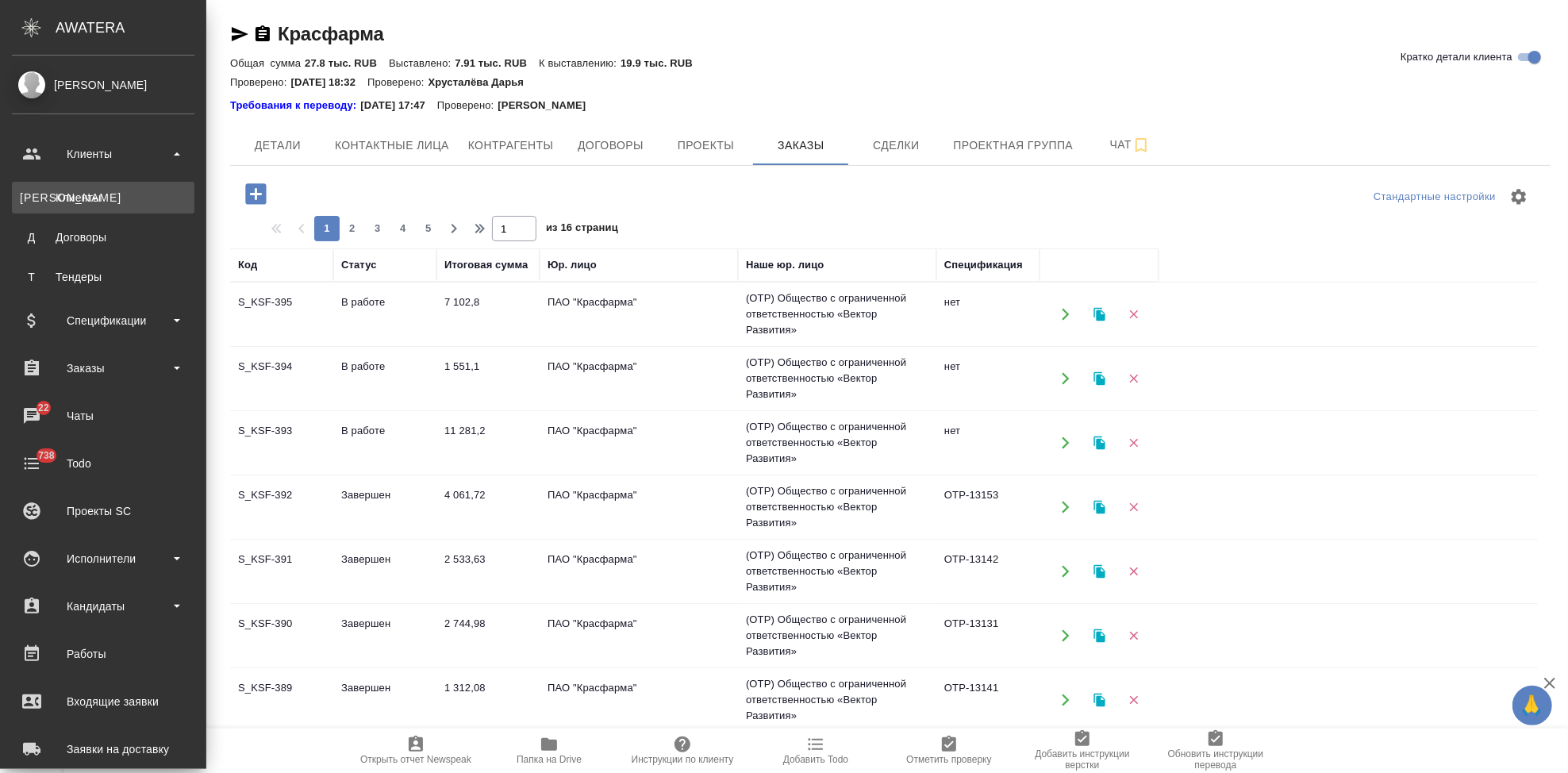
click at [64, 187] on link "К Клиенты" at bounding box center [103, 198] width 183 height 31
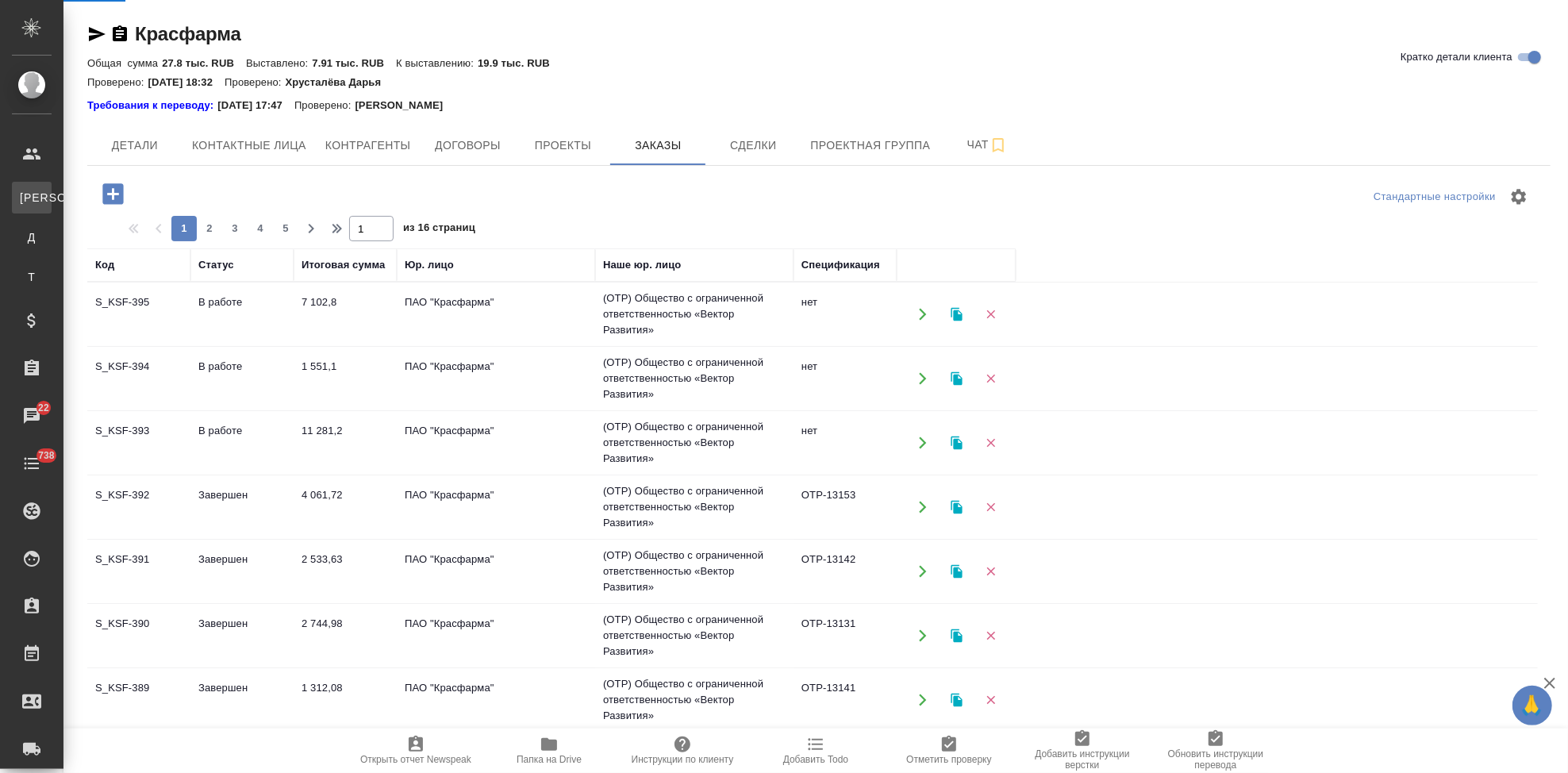
select select "RU"
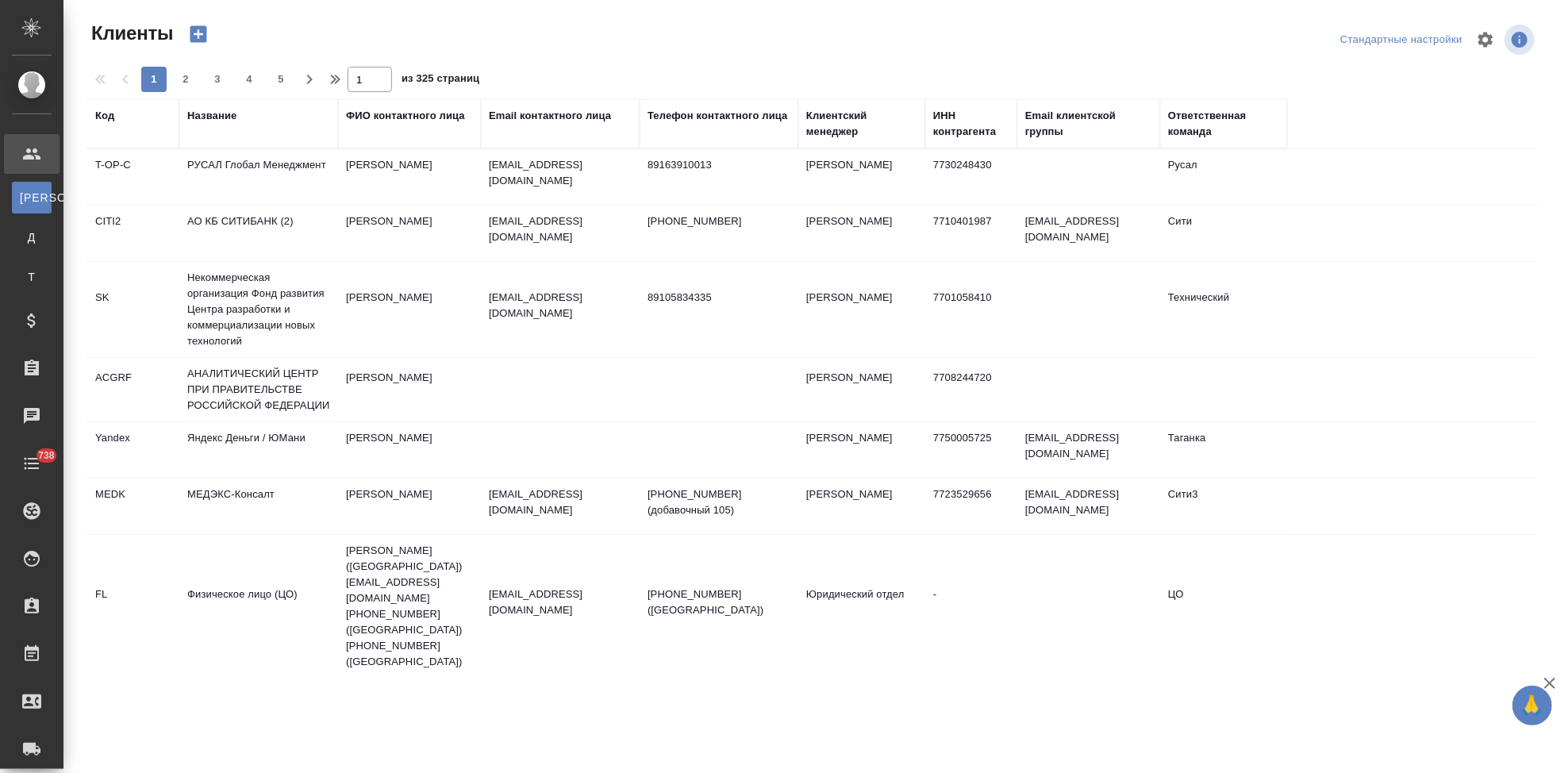
click at [107, 123] on div "Код" at bounding box center [104, 115] width 19 height 16
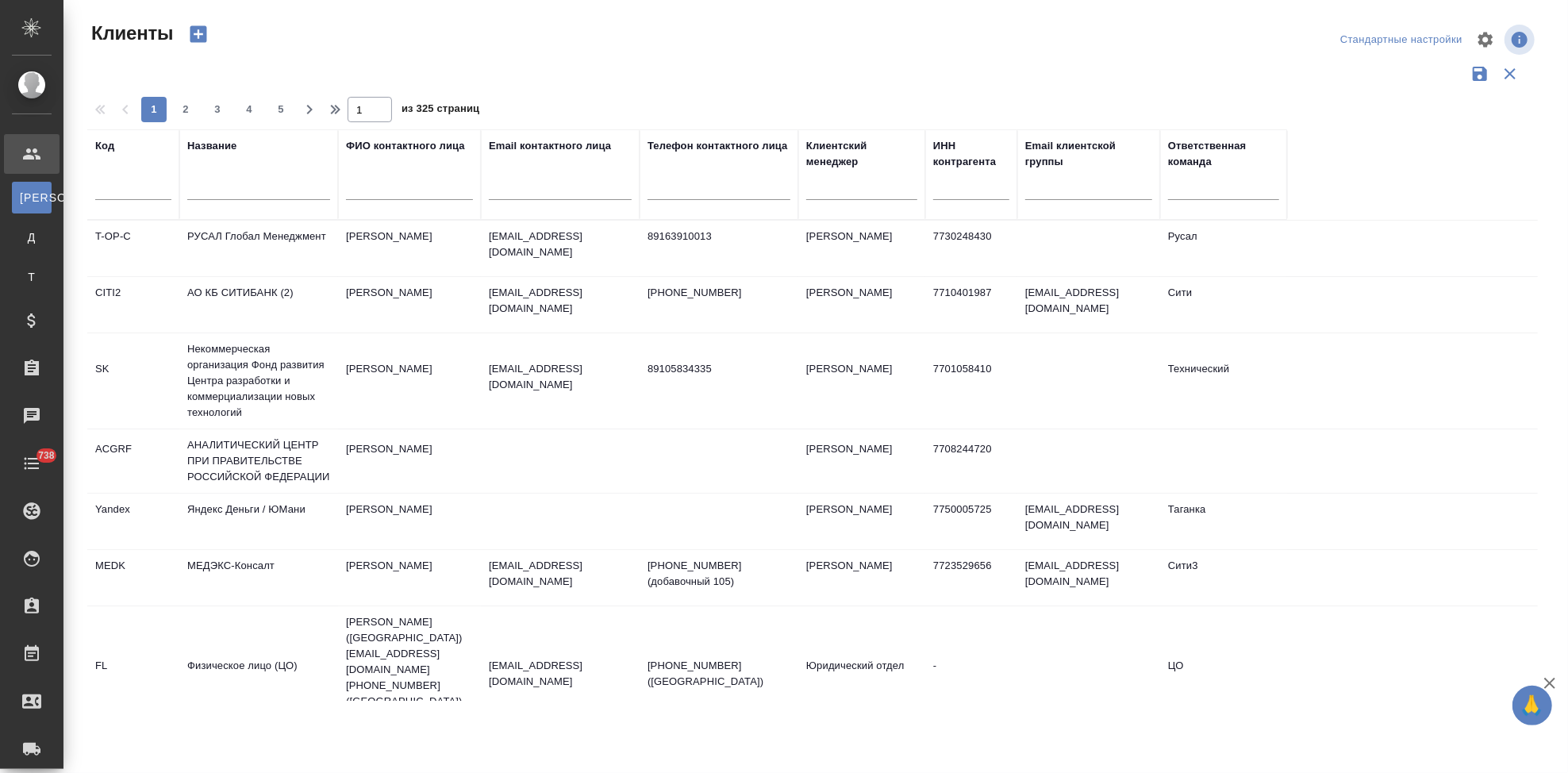
click at [118, 190] on input "text" at bounding box center [133, 189] width 76 height 19
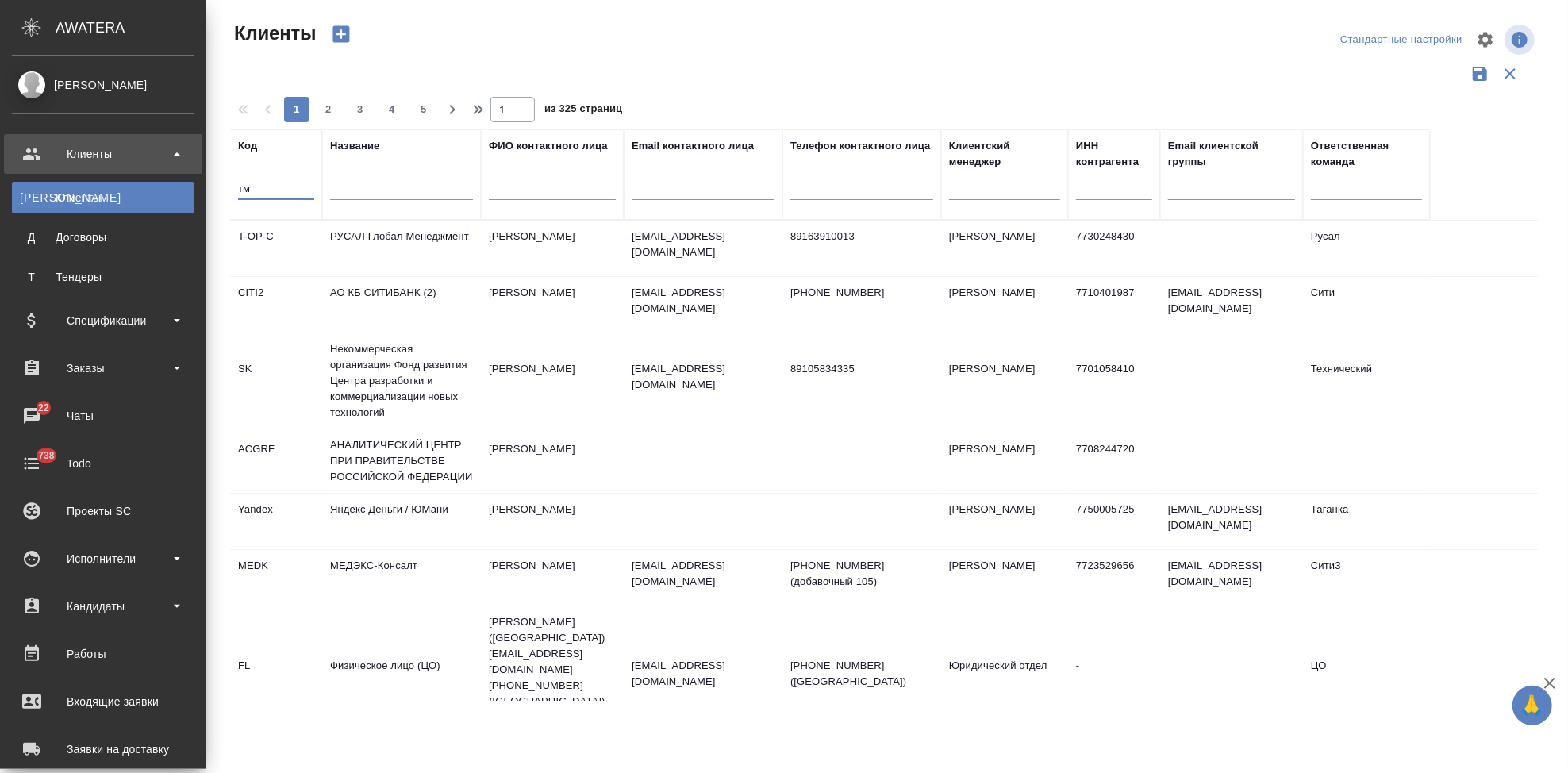
type input "т"
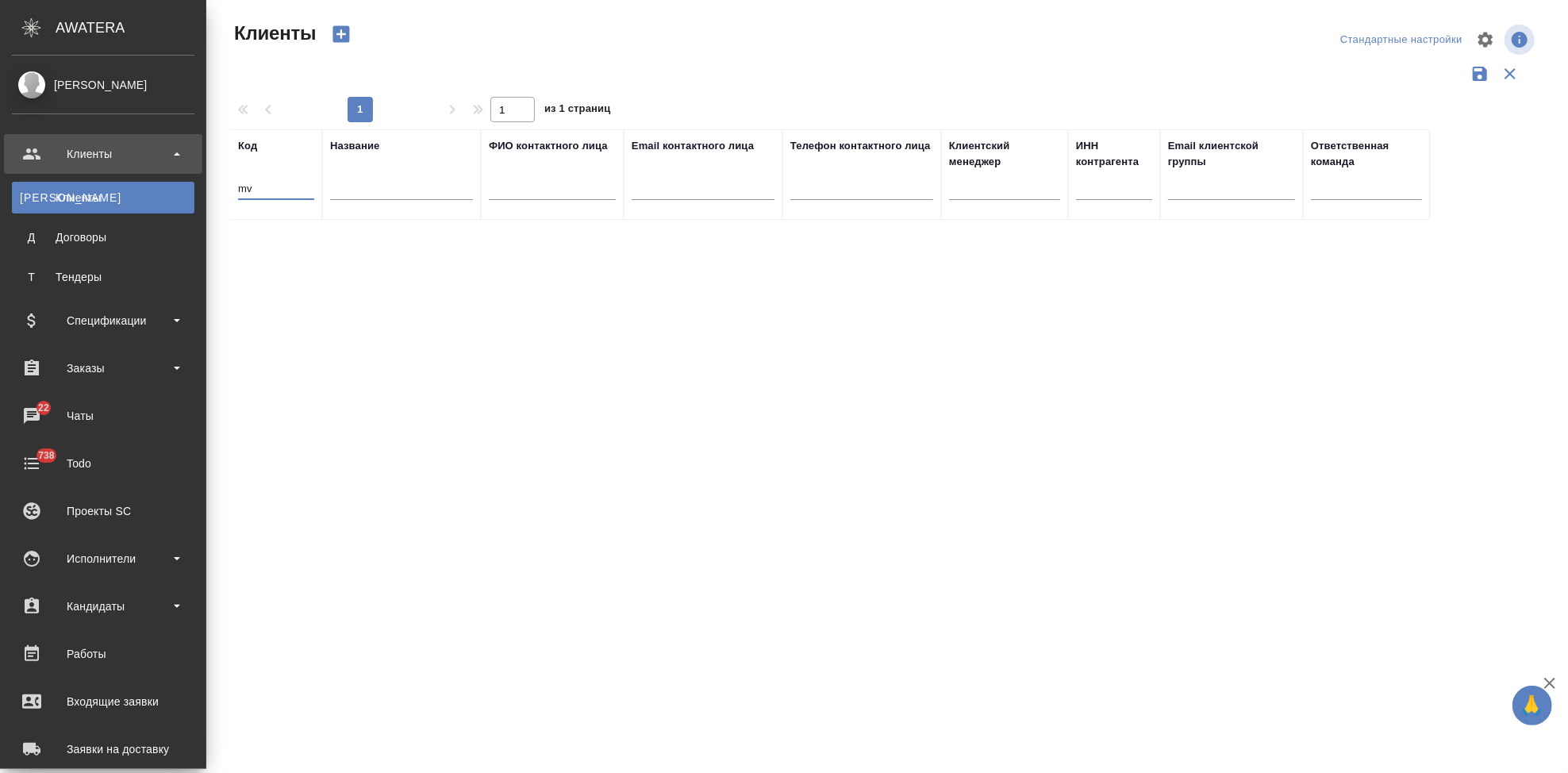
type input "m"
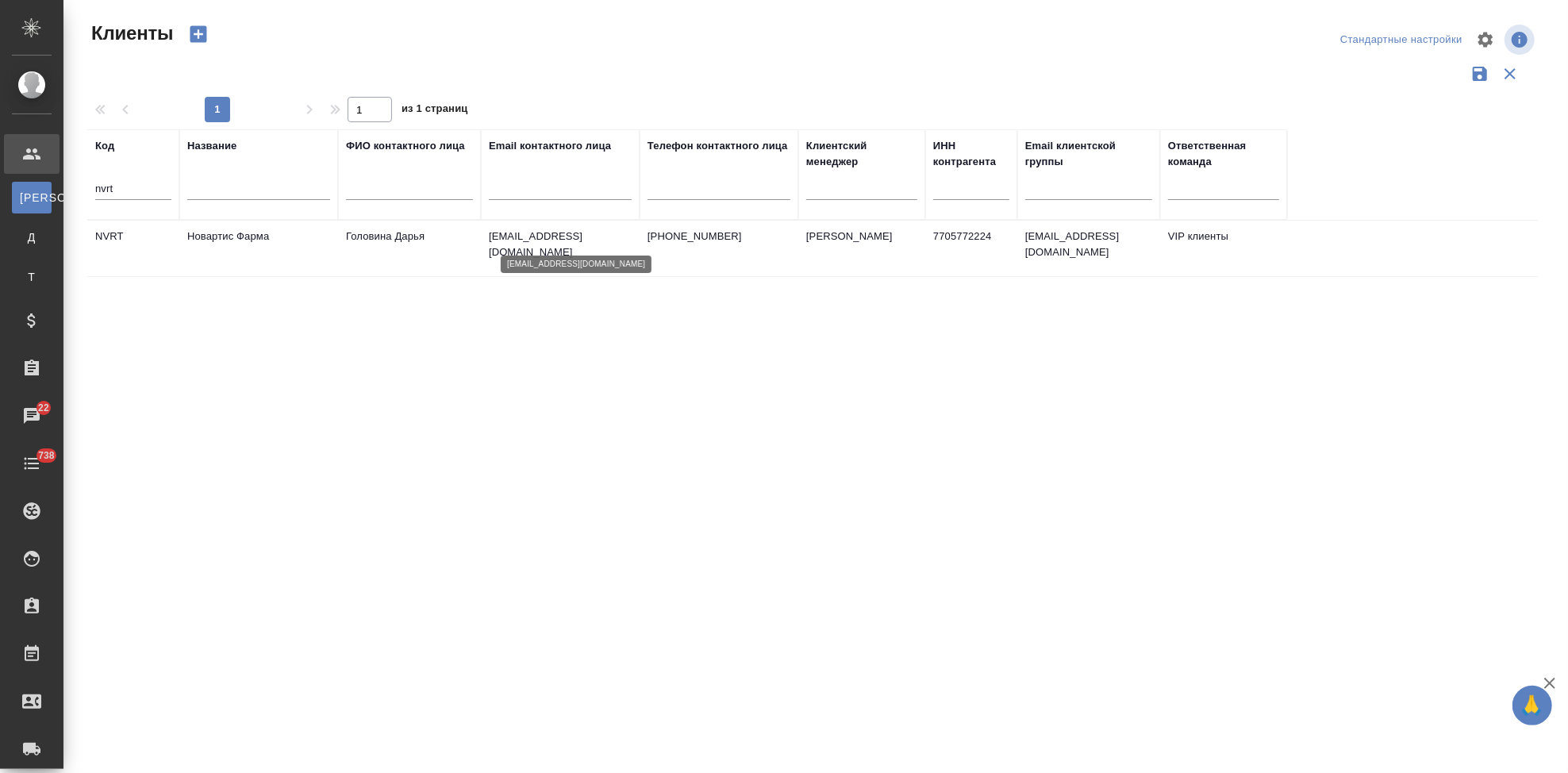
click at [499, 238] on p "daria.golovina@novartis.com" at bounding box center [560, 244] width 143 height 31
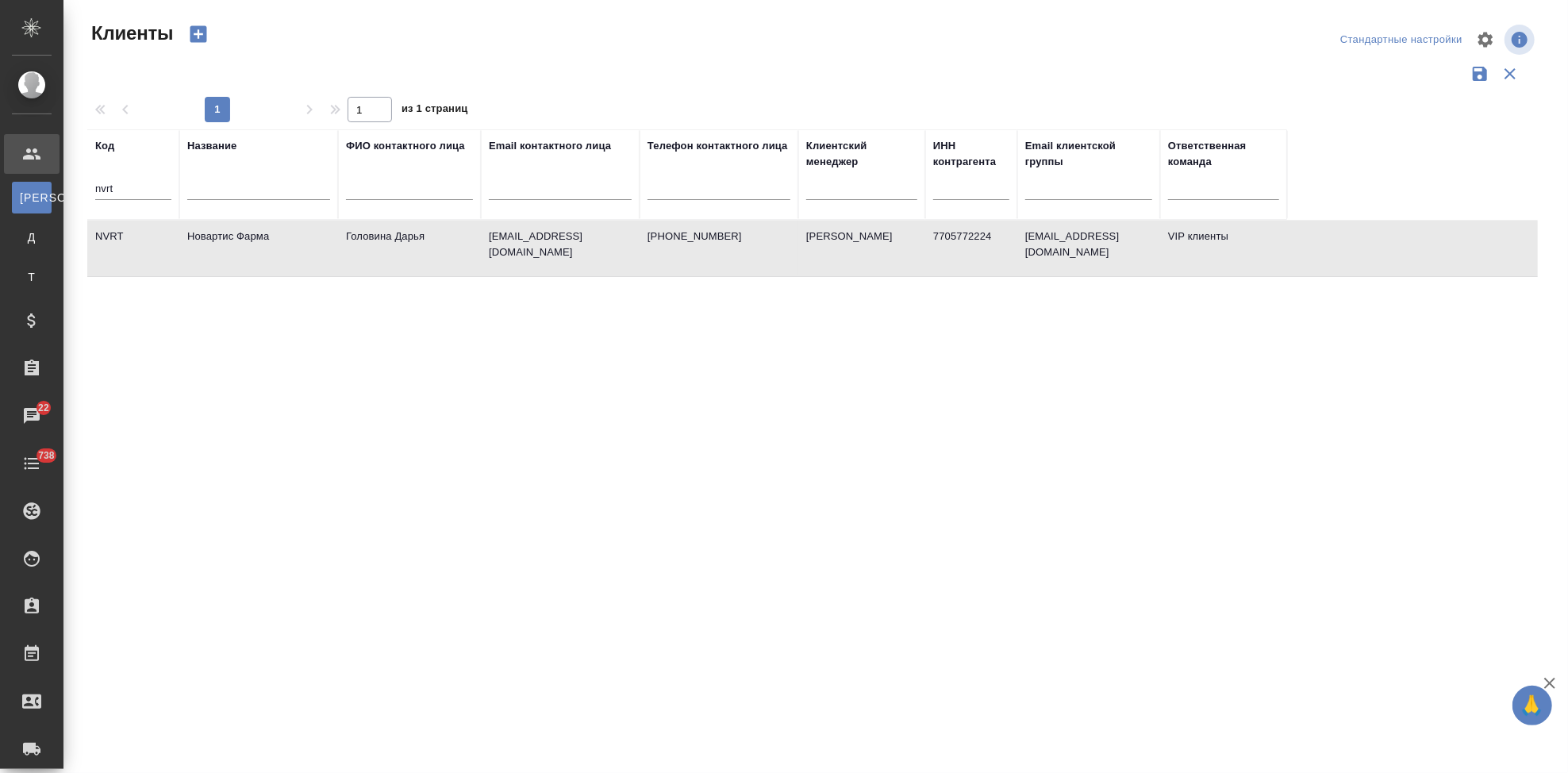
click at [121, 191] on input "nvrt" at bounding box center [133, 189] width 76 height 19
type input "n"
type input "ы"
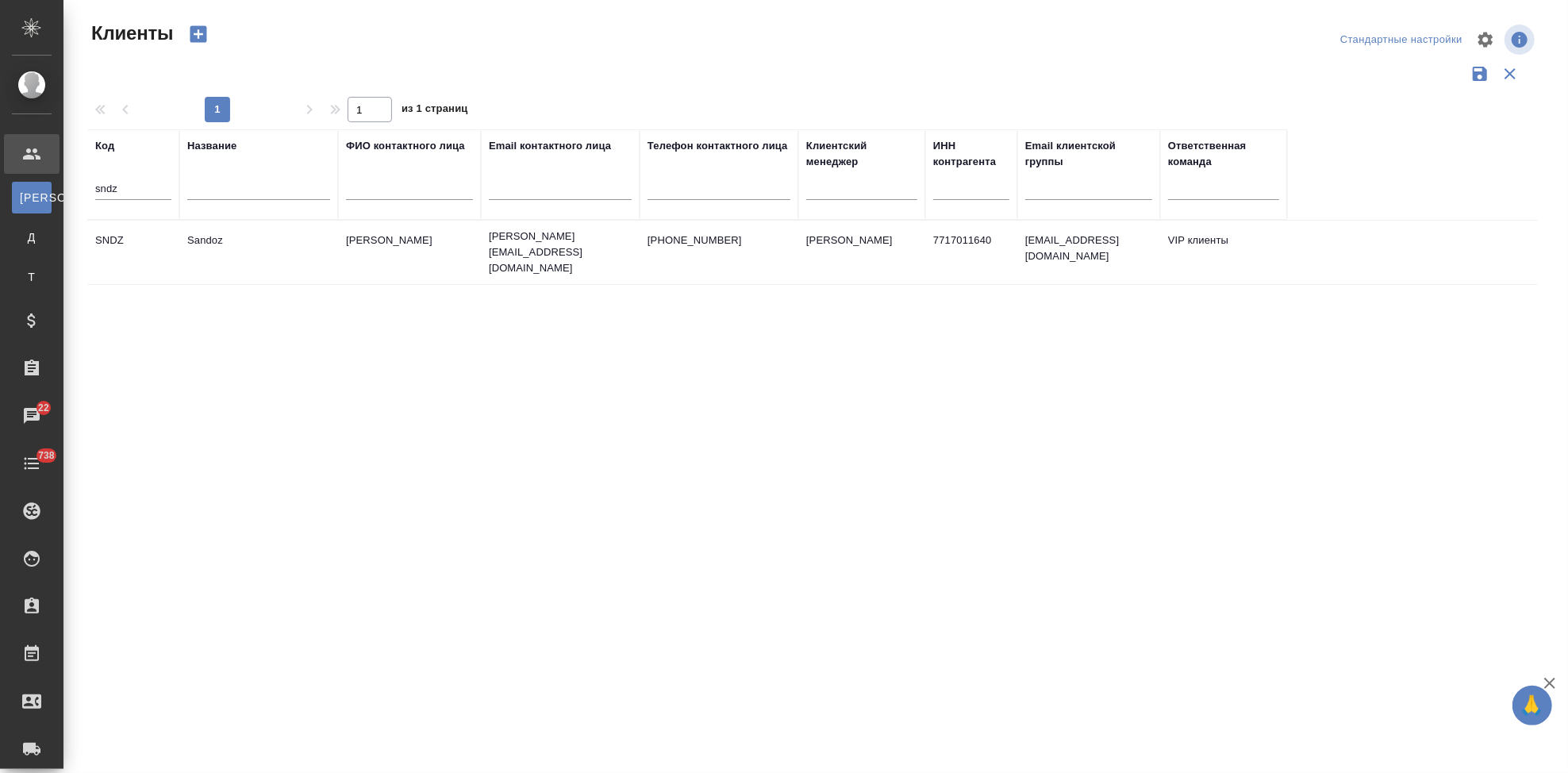
click at [244, 255] on td "Sandoz" at bounding box center [259, 252] width 159 height 55
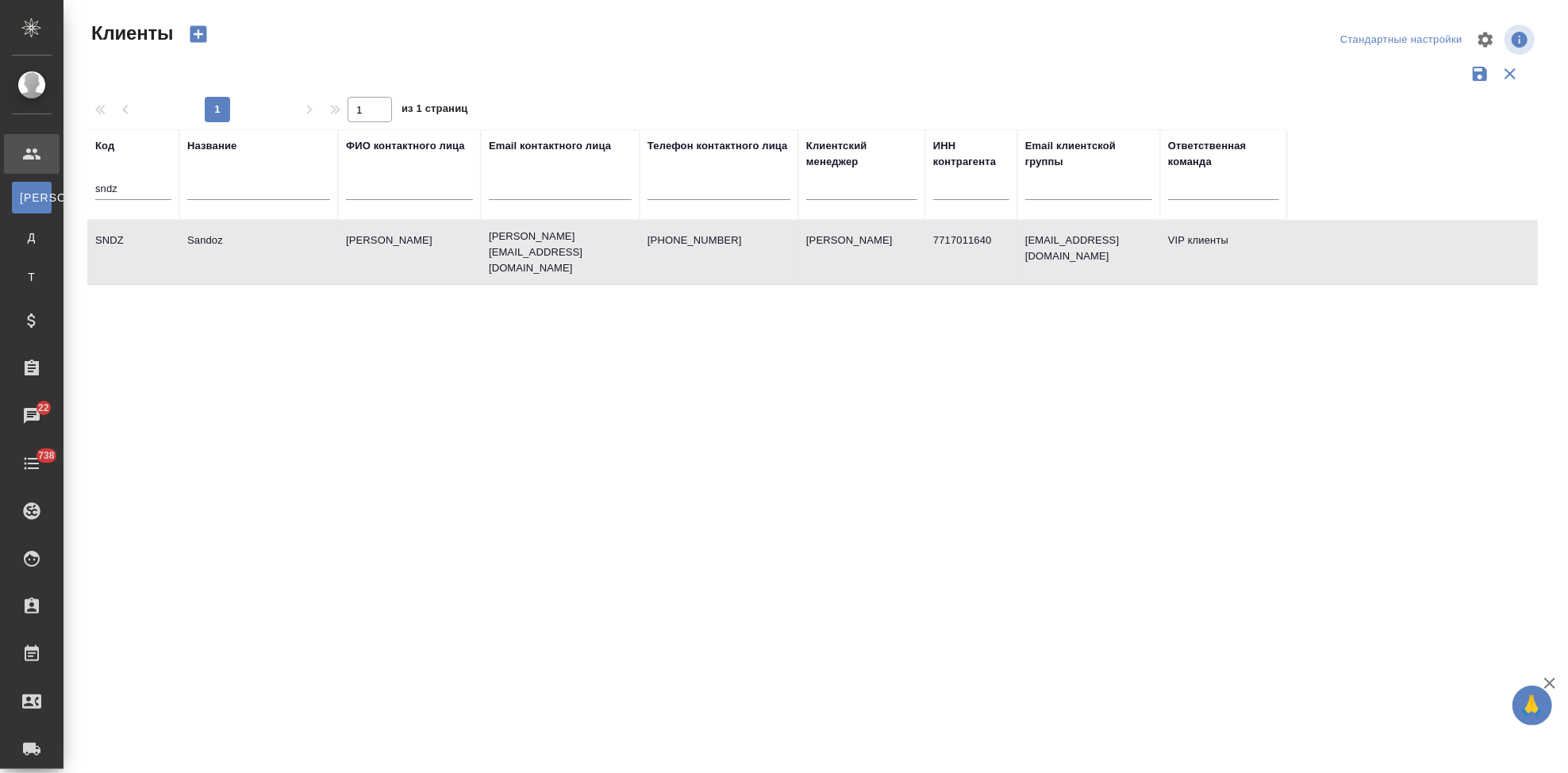
click at [123, 180] on input "sndz" at bounding box center [133, 189] width 76 height 19
type input "s"
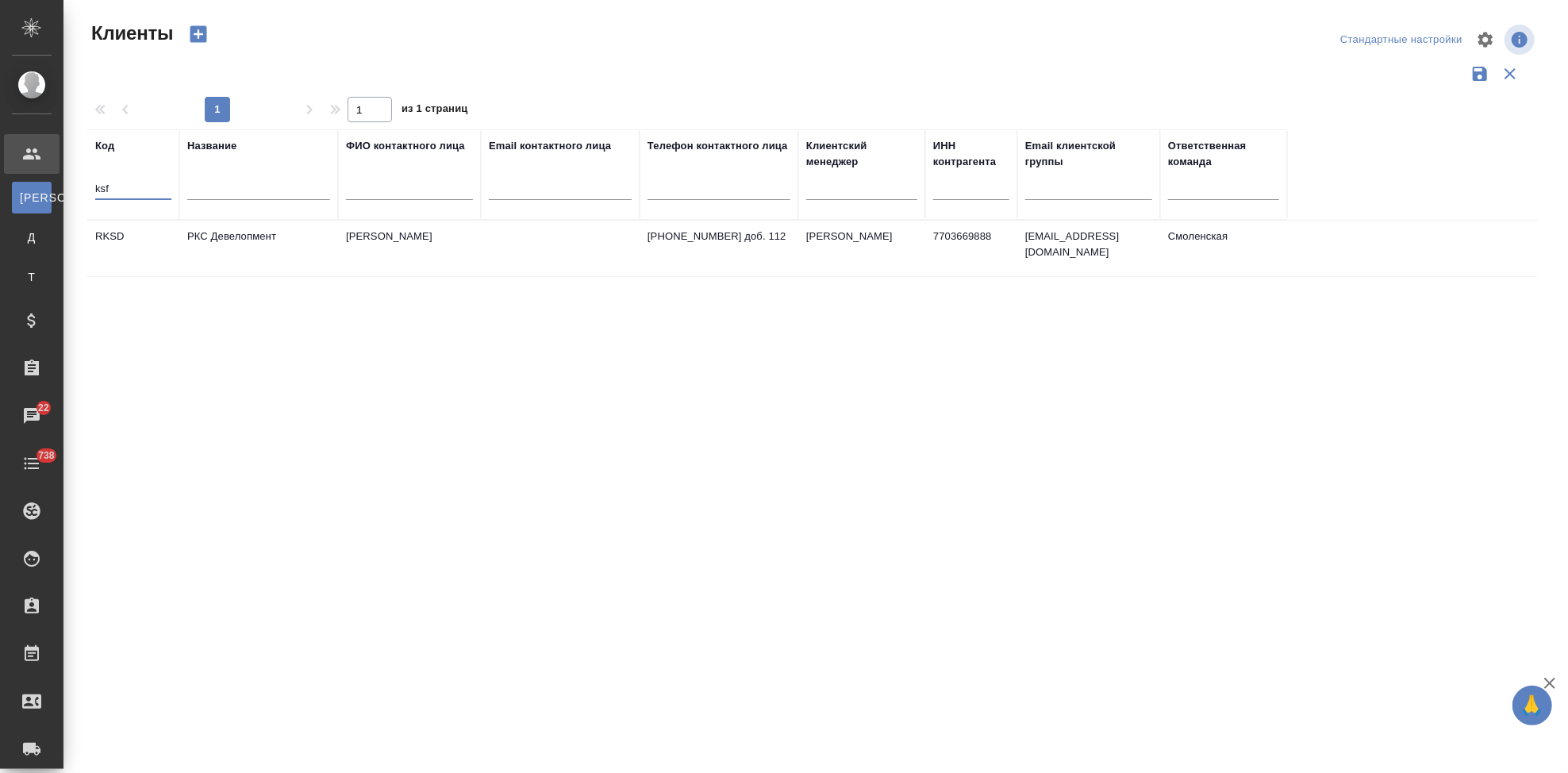
type input "ksf"
click at [263, 248] on td "Красфарма" at bounding box center [259, 248] width 159 height 55
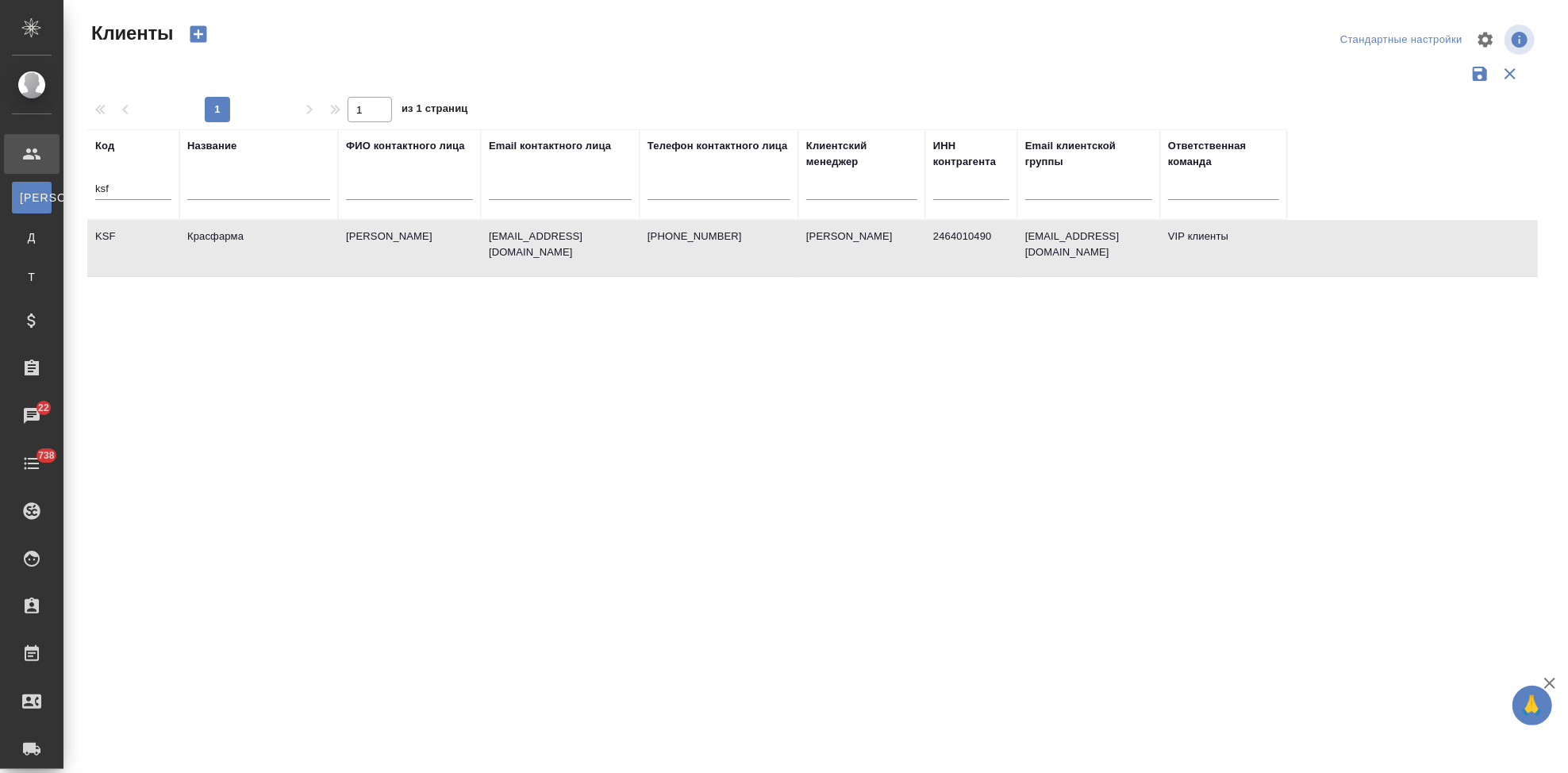
click at [263, 248] on td "Красфарма" at bounding box center [259, 248] width 159 height 55
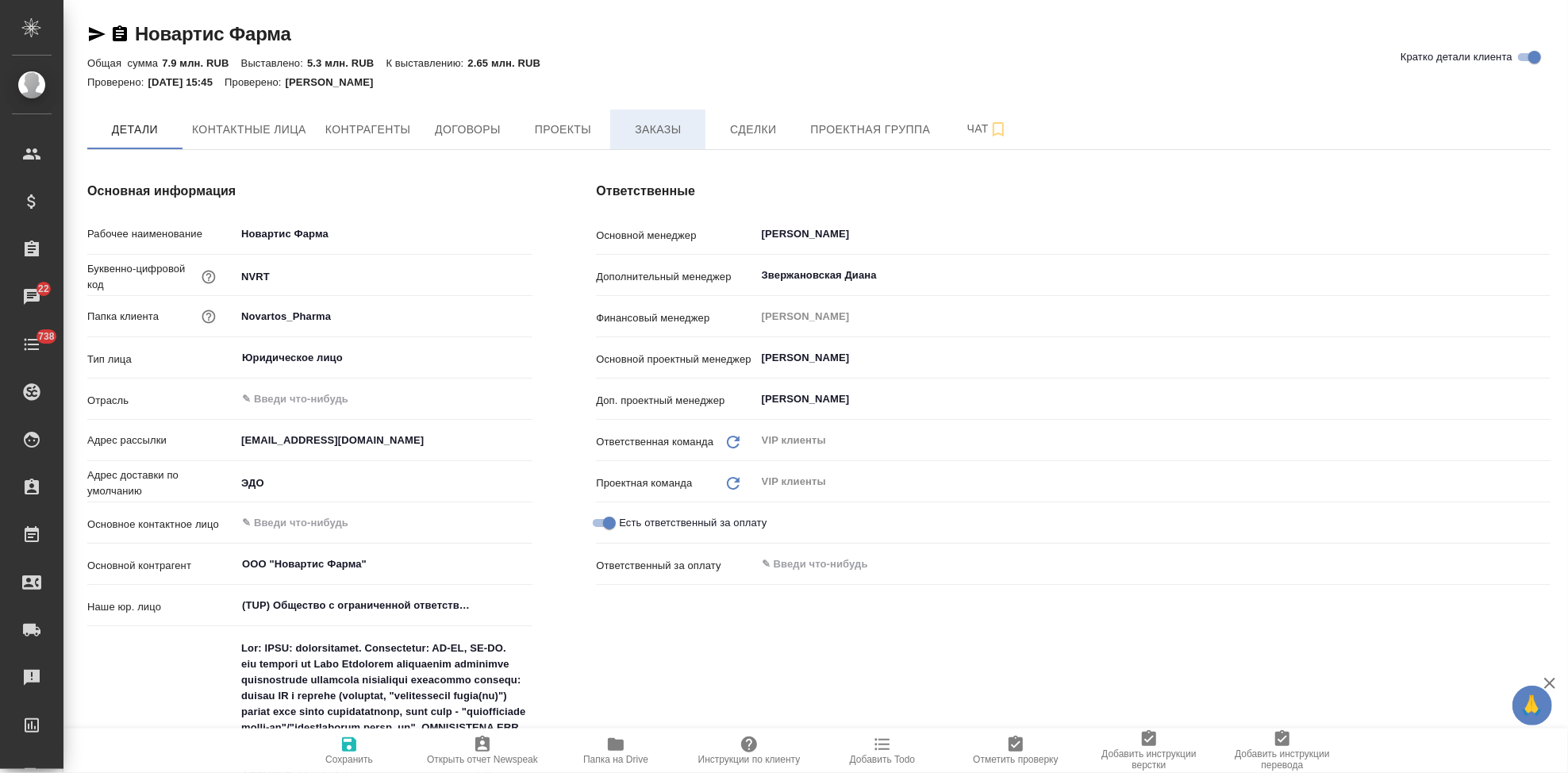
click at [643, 138] on span "Заказы" at bounding box center [658, 129] width 76 height 19
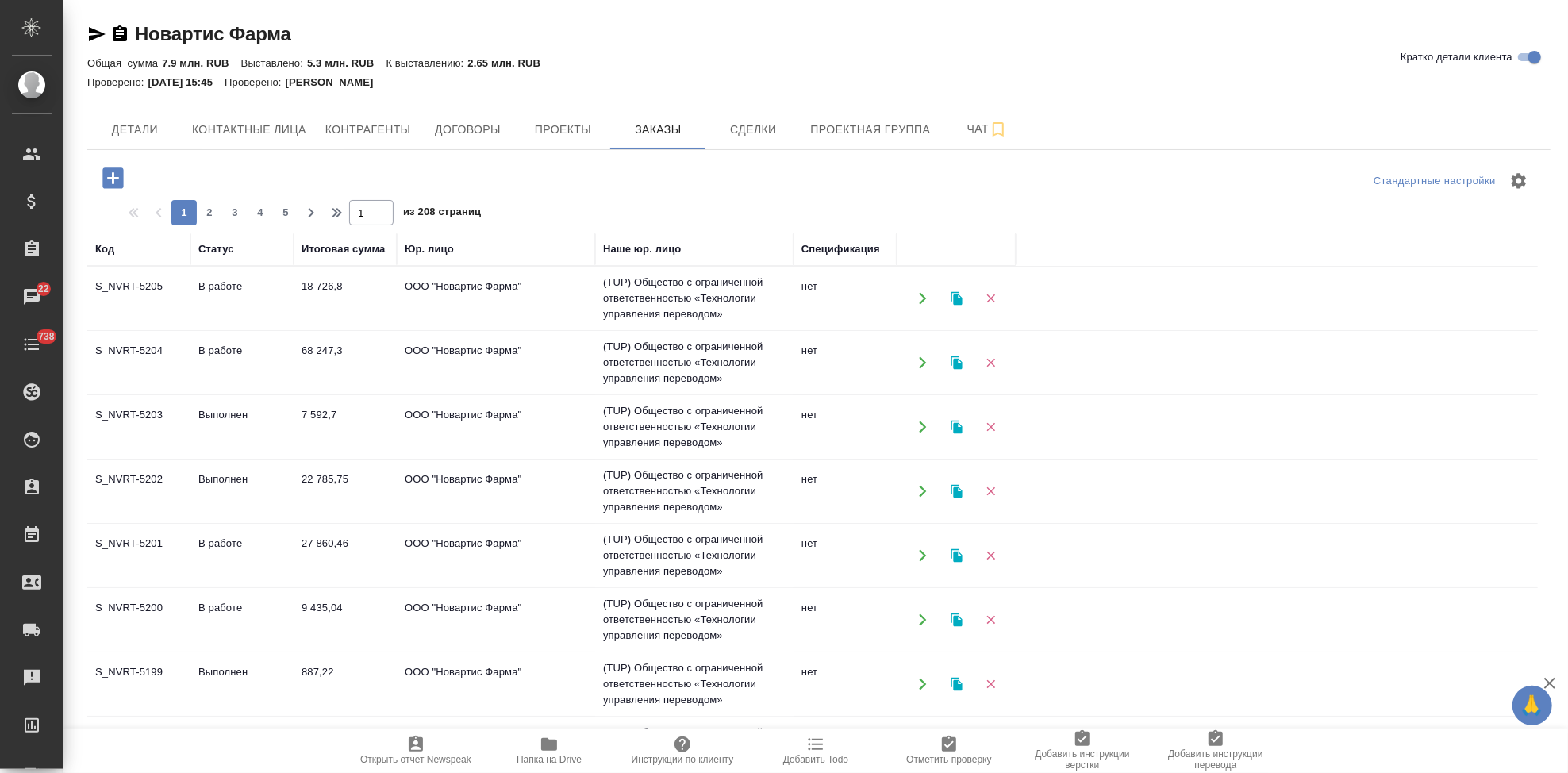
click at [211, 354] on td "В работе" at bounding box center [242, 362] width 103 height 55
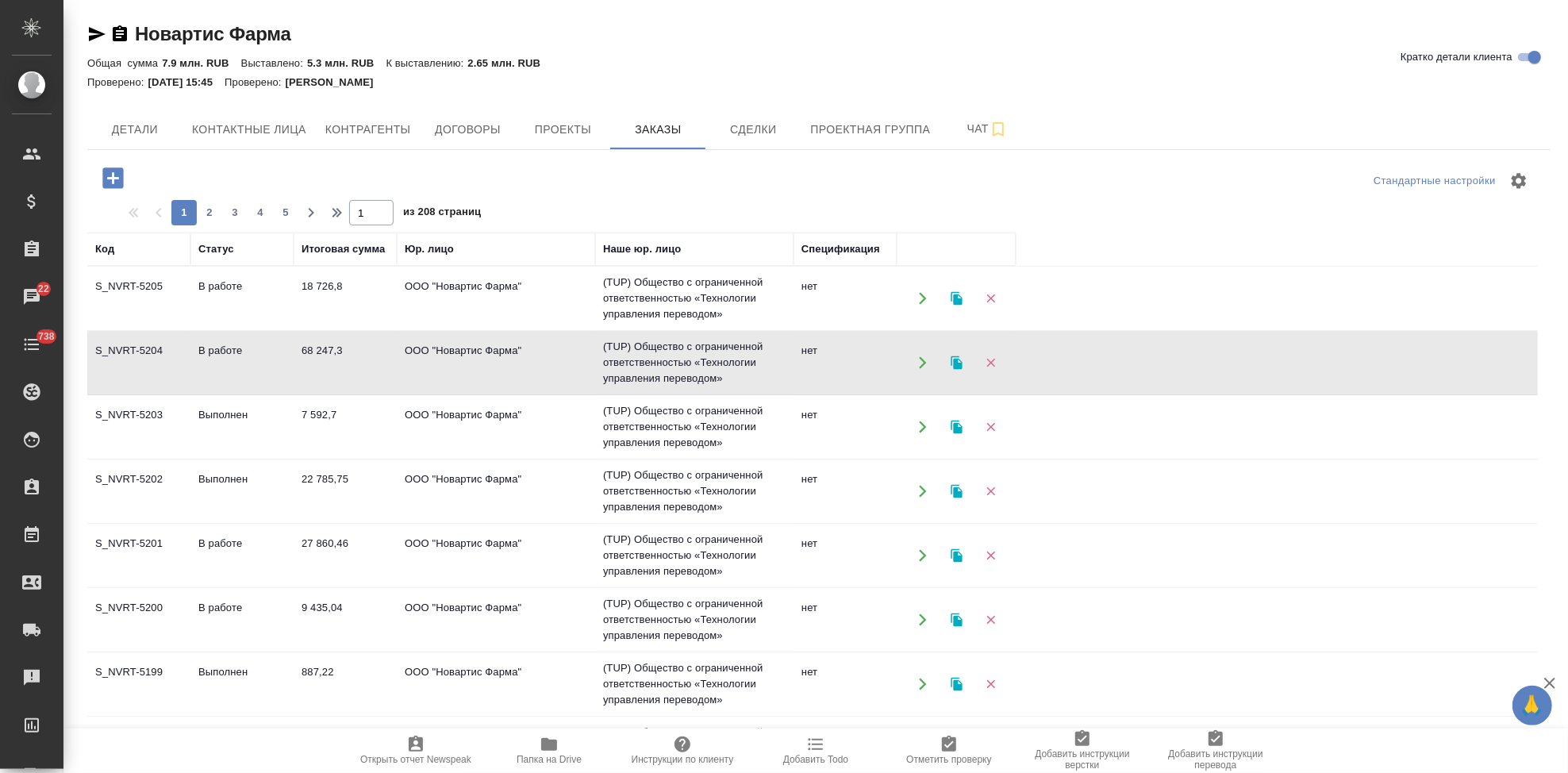
click at [239, 473] on td "Выполнен" at bounding box center [242, 491] width 103 height 55
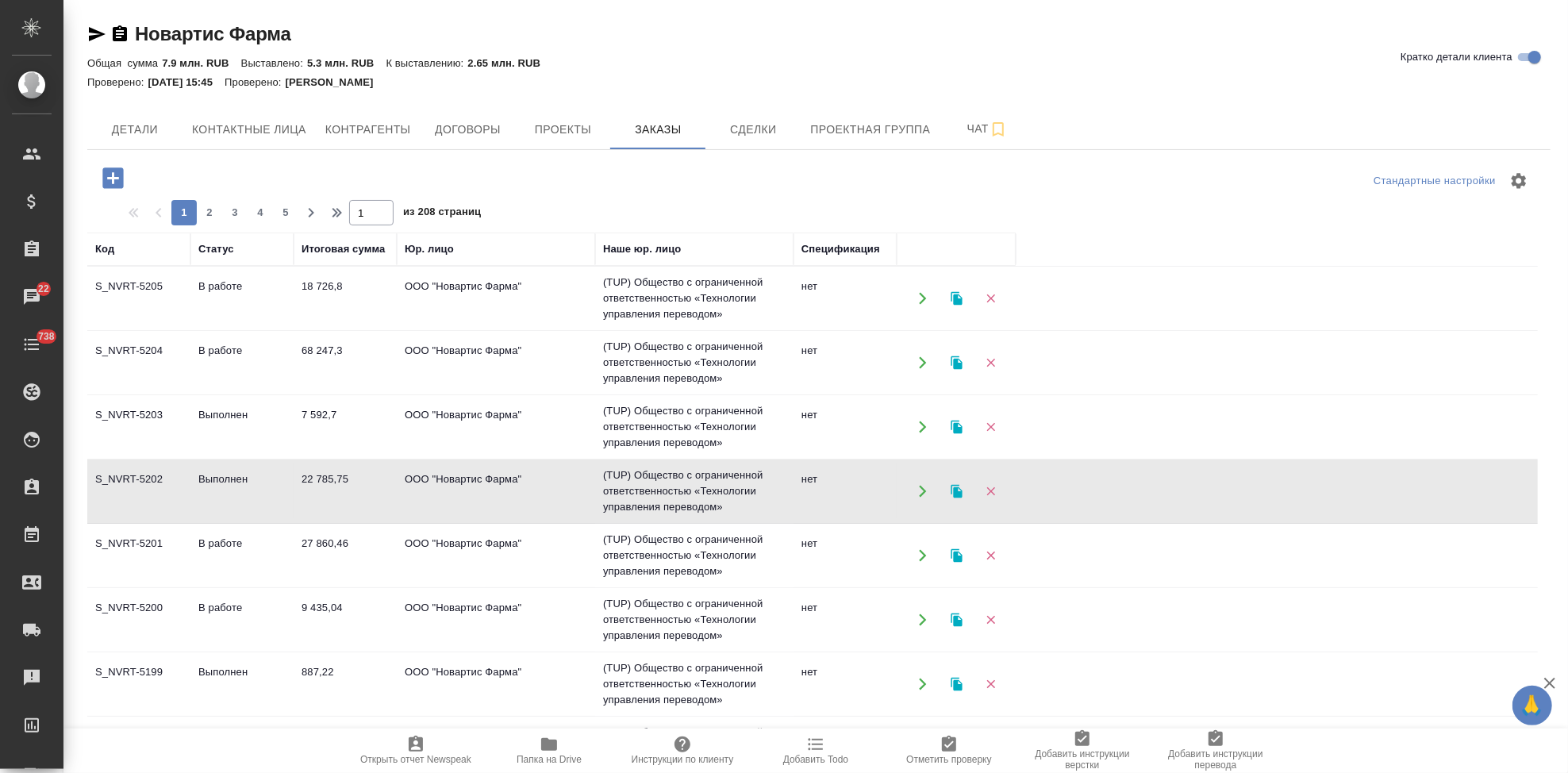
click at [239, 473] on td "Выполнен" at bounding box center [242, 491] width 103 height 55
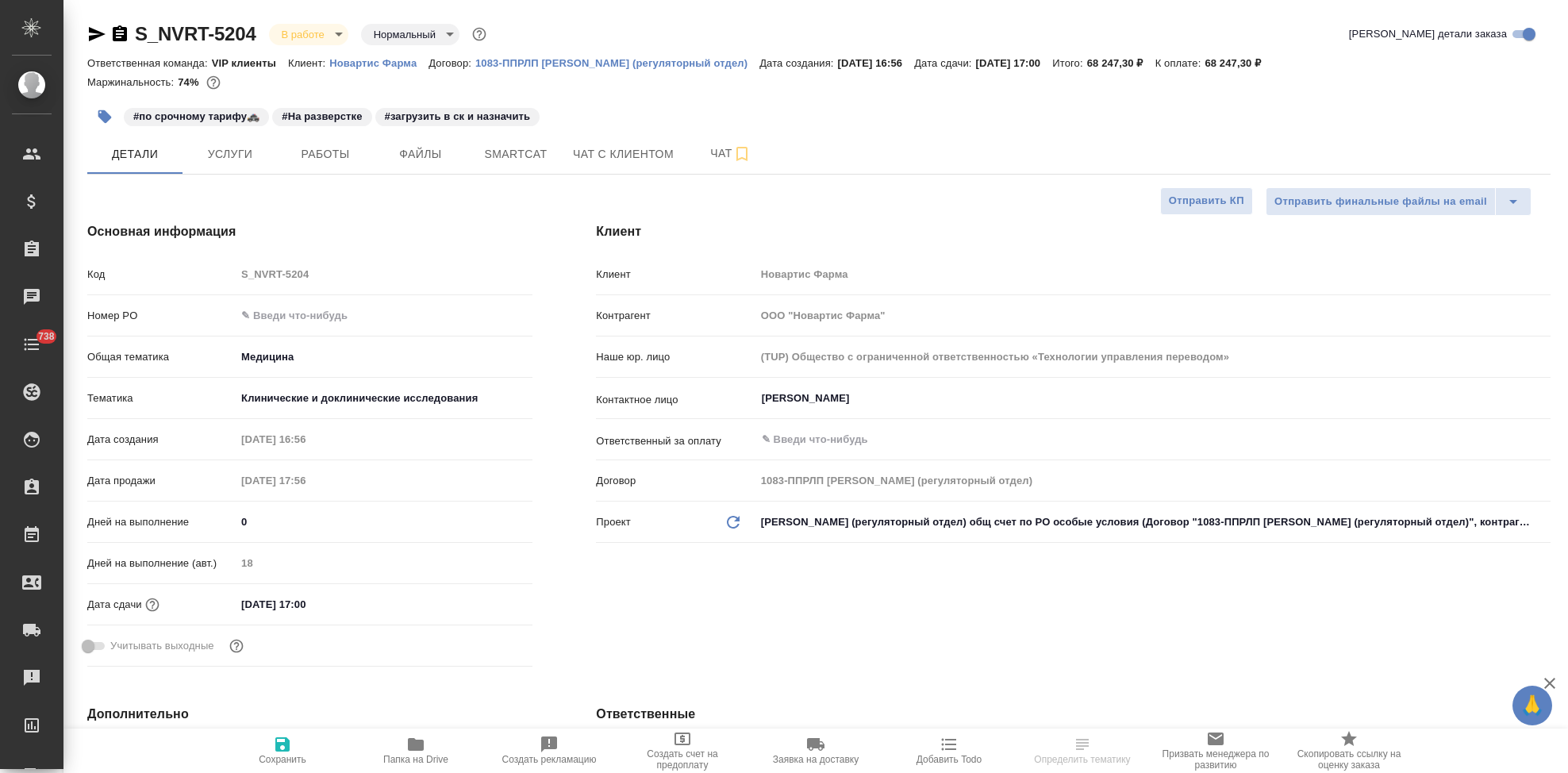
select select "RU"
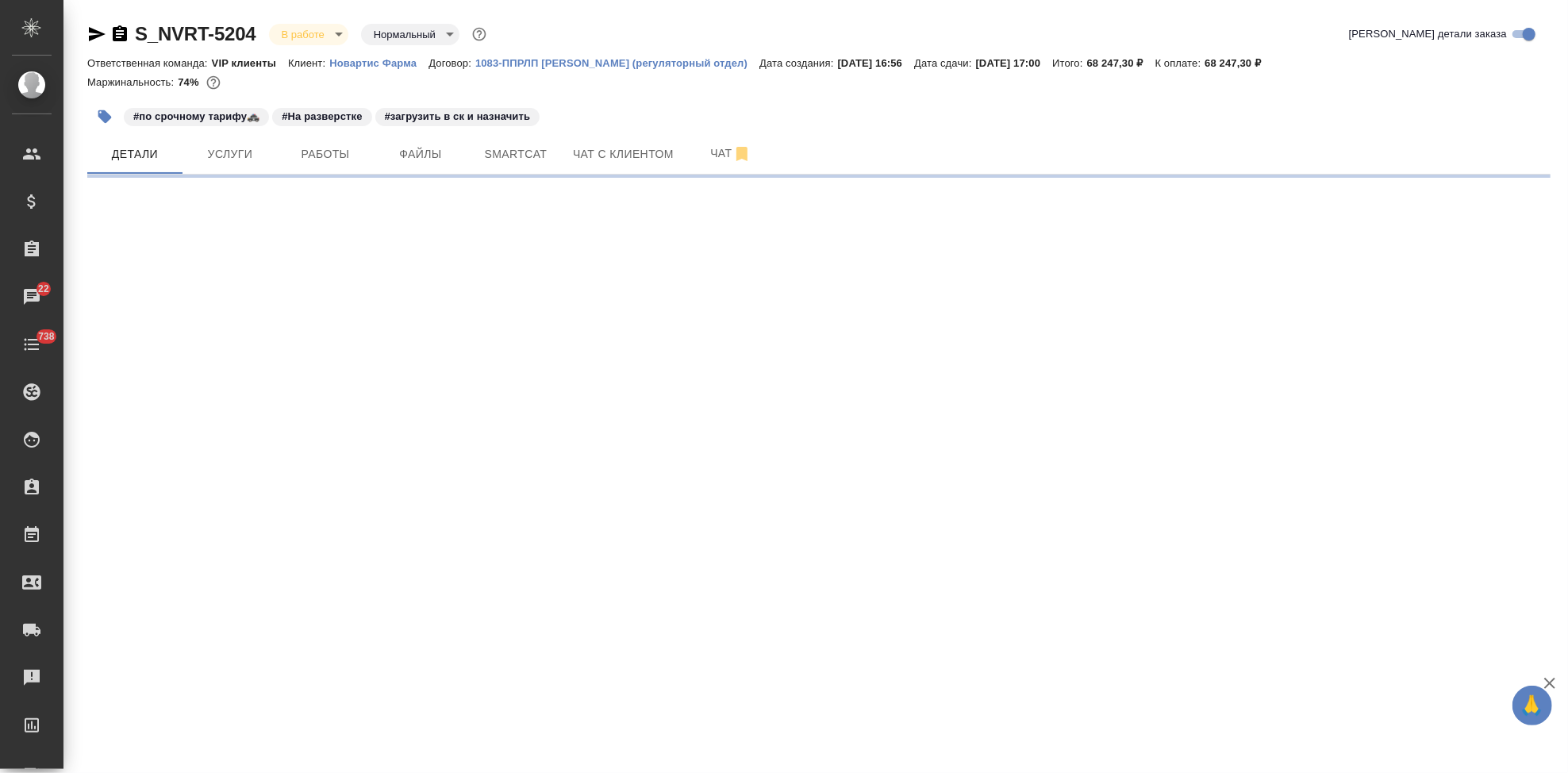
select select "RU"
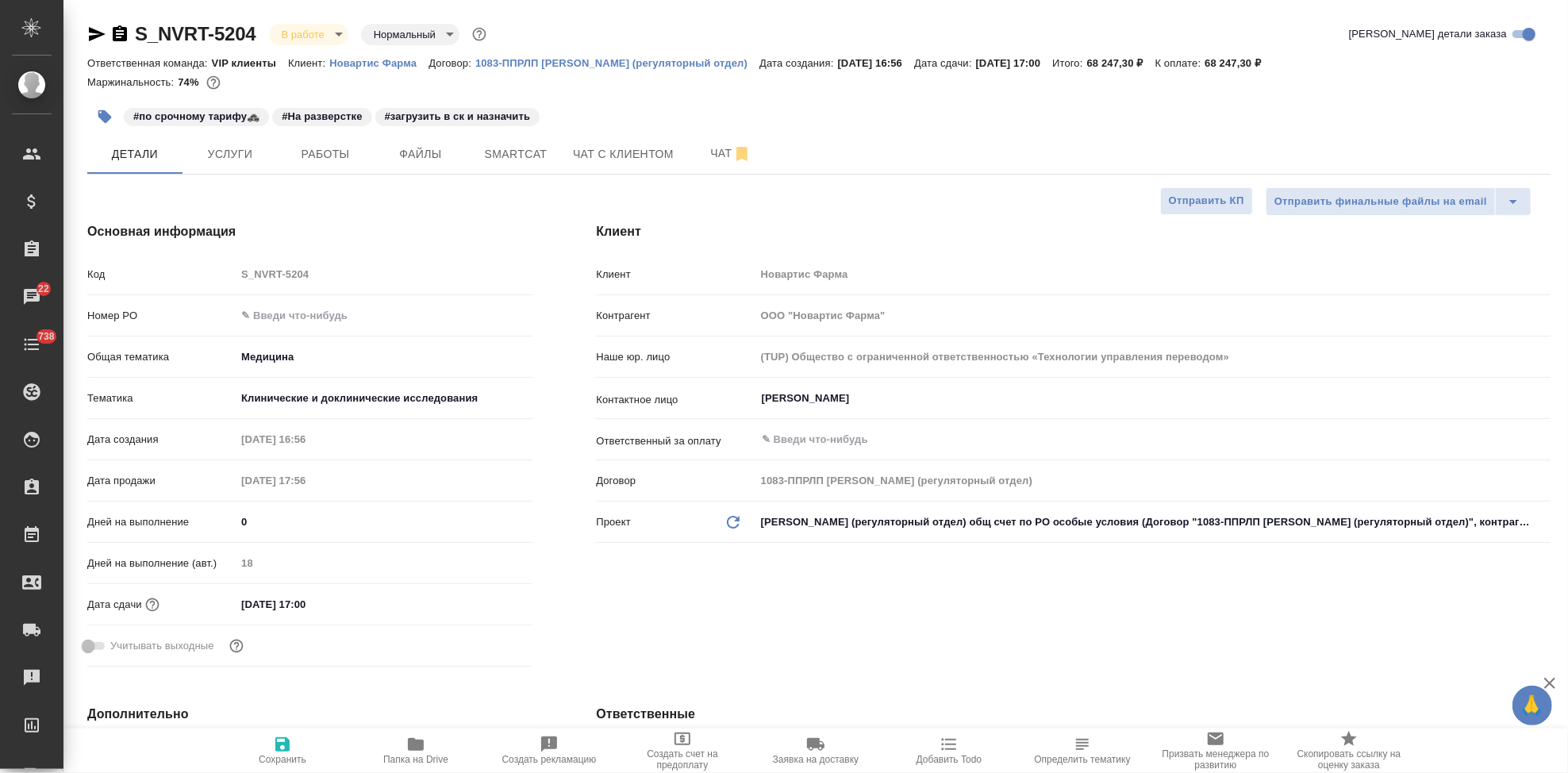
type textarea "x"
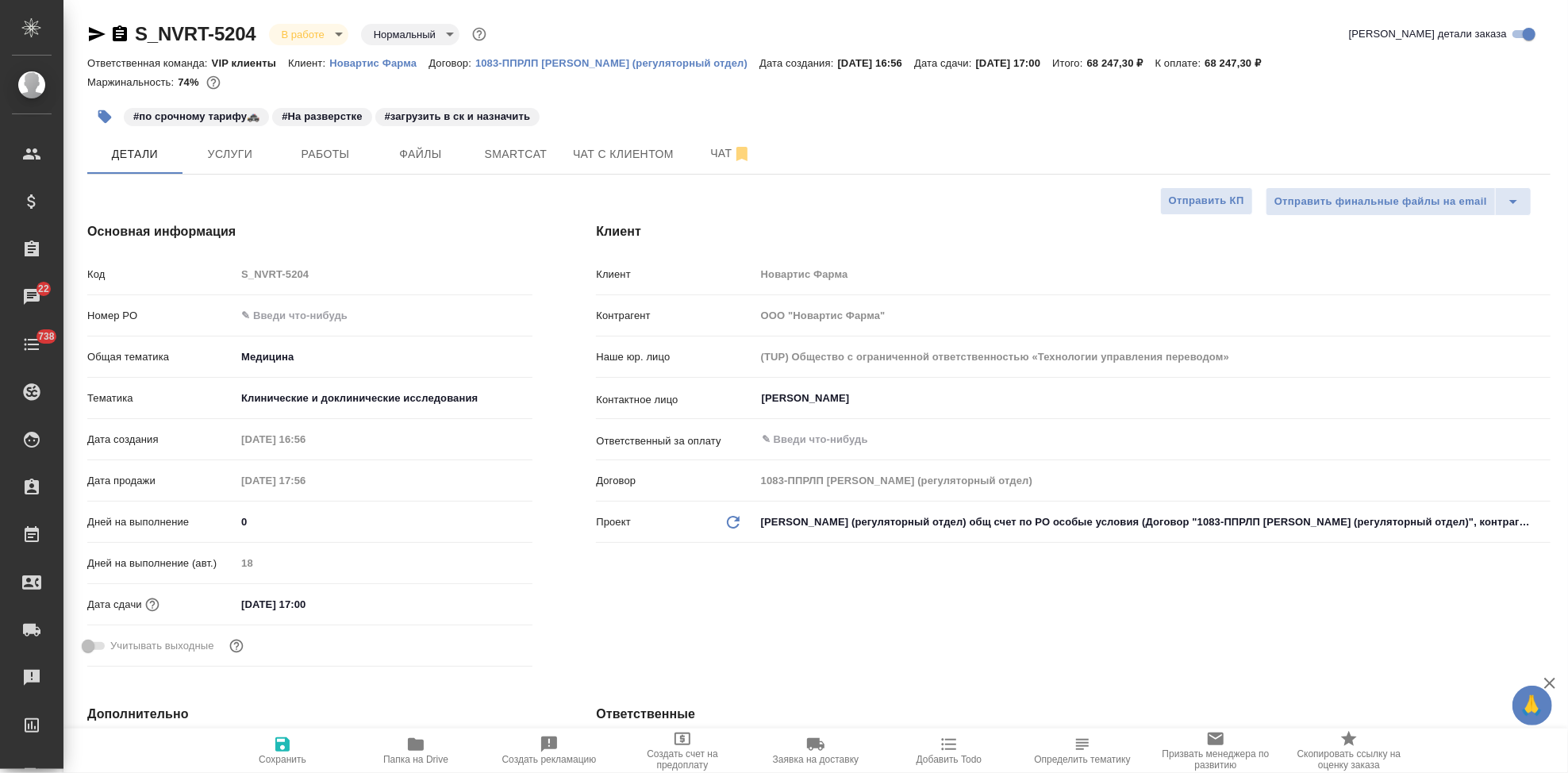
type textarea "x"
click at [1265, 65] on p "68 247,30 ₽" at bounding box center [1239, 63] width 68 height 12
drag, startPoint x: 1263, startPoint y: 65, endPoint x: 1204, endPoint y: 66, distance: 59.0
click at [1204, 66] on div "Ответственная команда: VIP клиенты Клиент: Новартис Фарма Договор: 1083-ППРЛП […" at bounding box center [819, 63] width 1464 height 19
copy p "68 247,30 ₽"
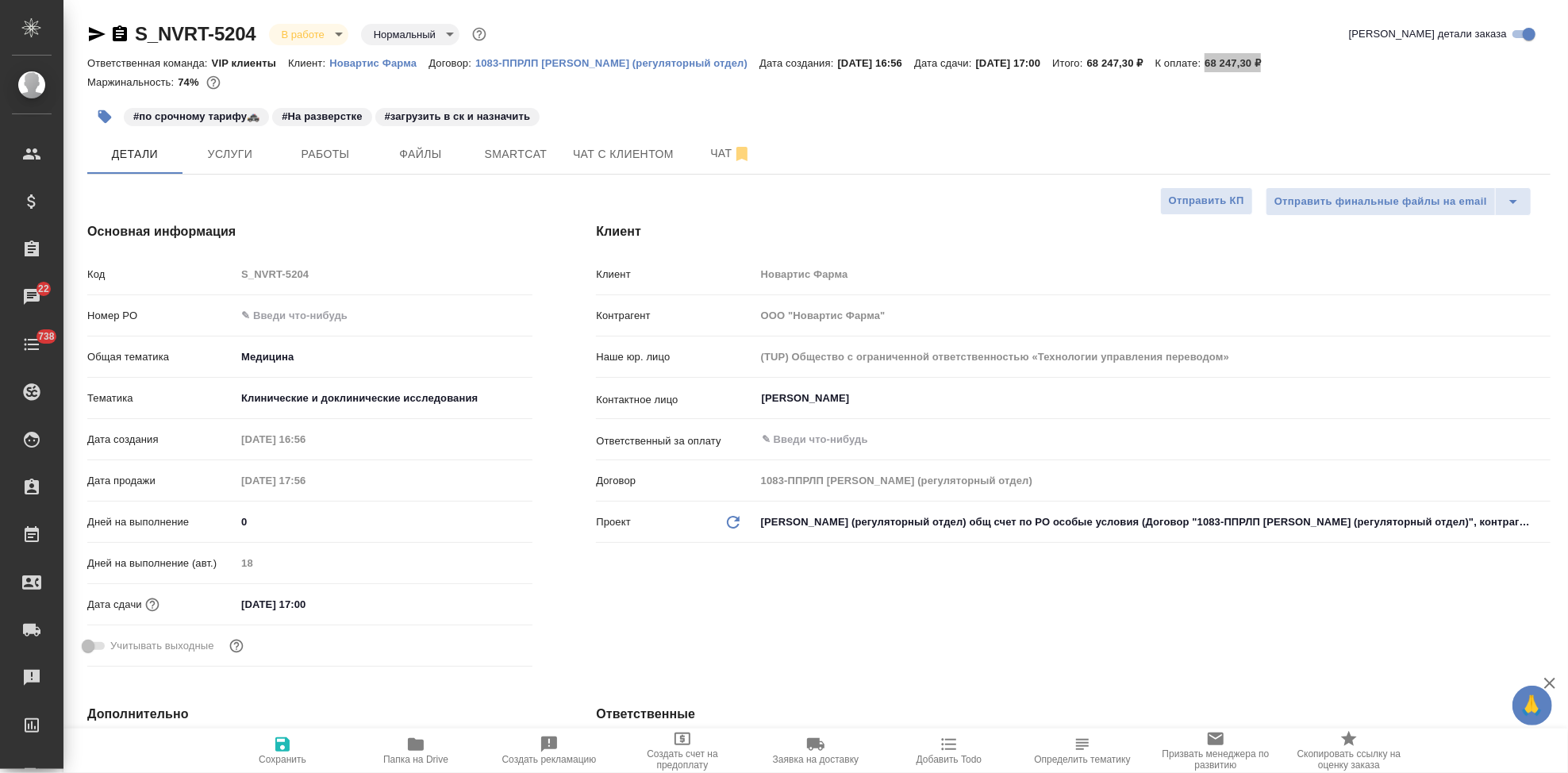
type textarea "x"
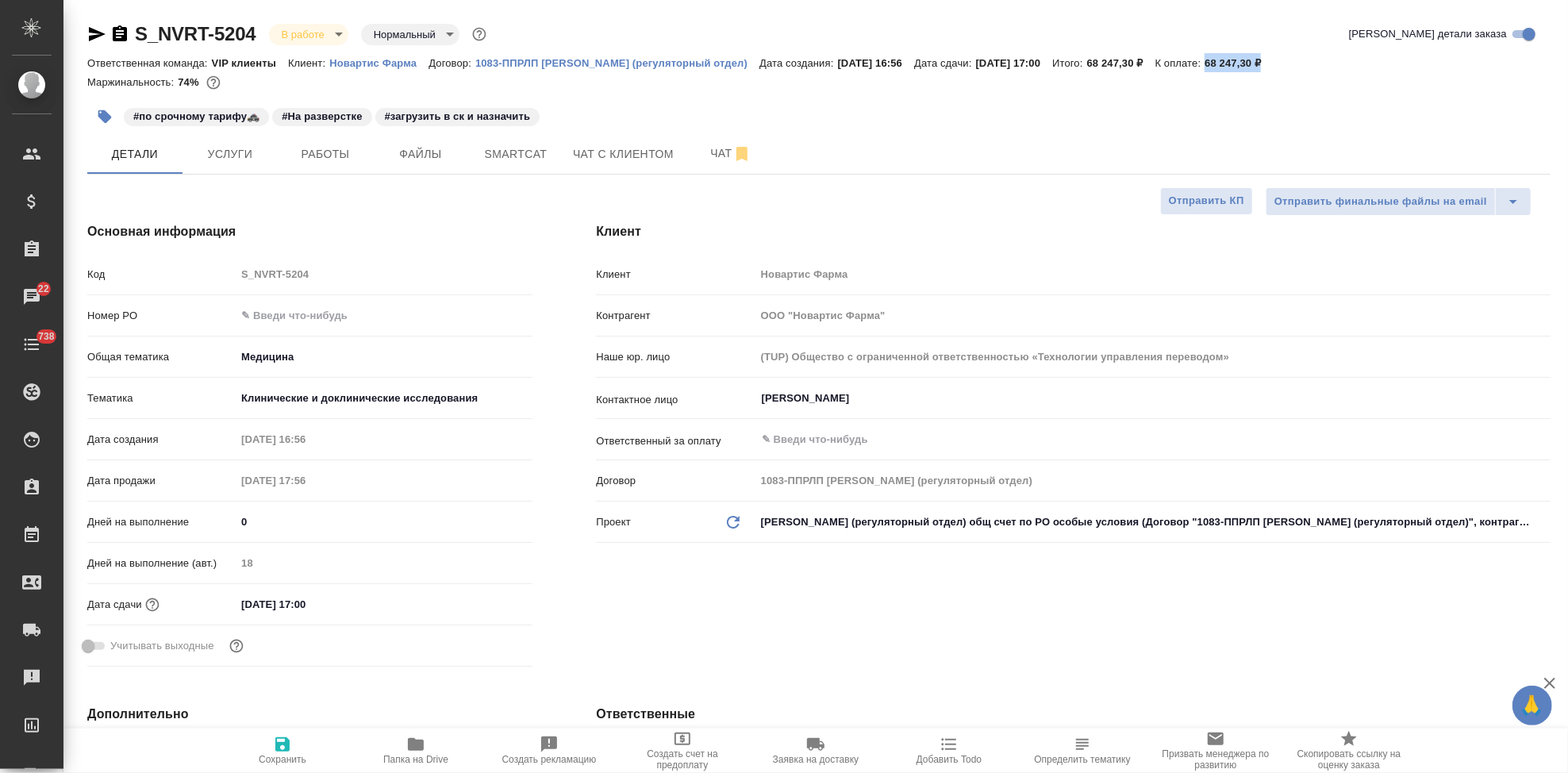
type textarea "x"
click at [212, 152] on span "Услуги" at bounding box center [230, 153] width 76 height 19
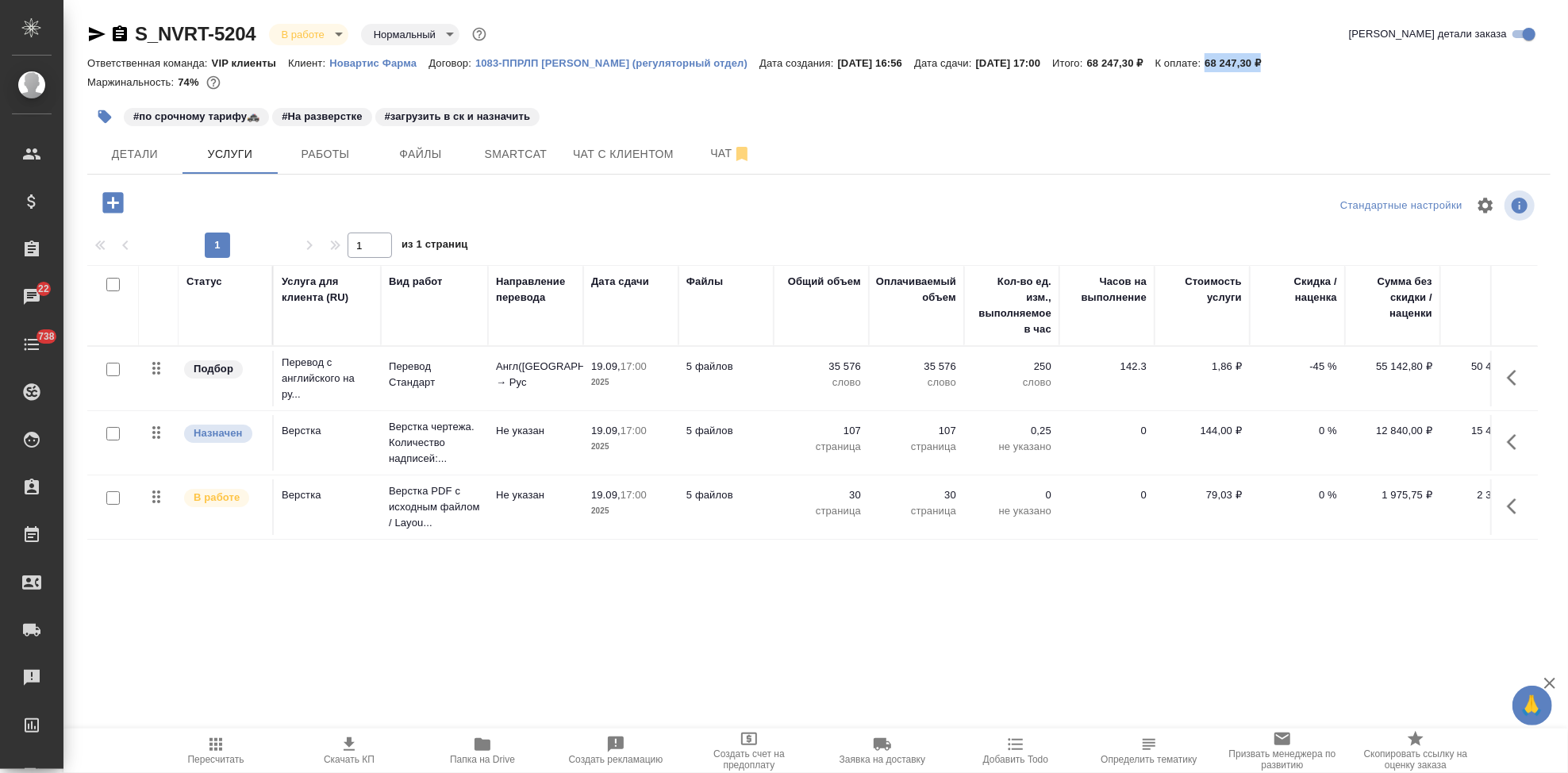
click at [348, 754] on span "Скачать КП" at bounding box center [348, 759] width 51 height 11
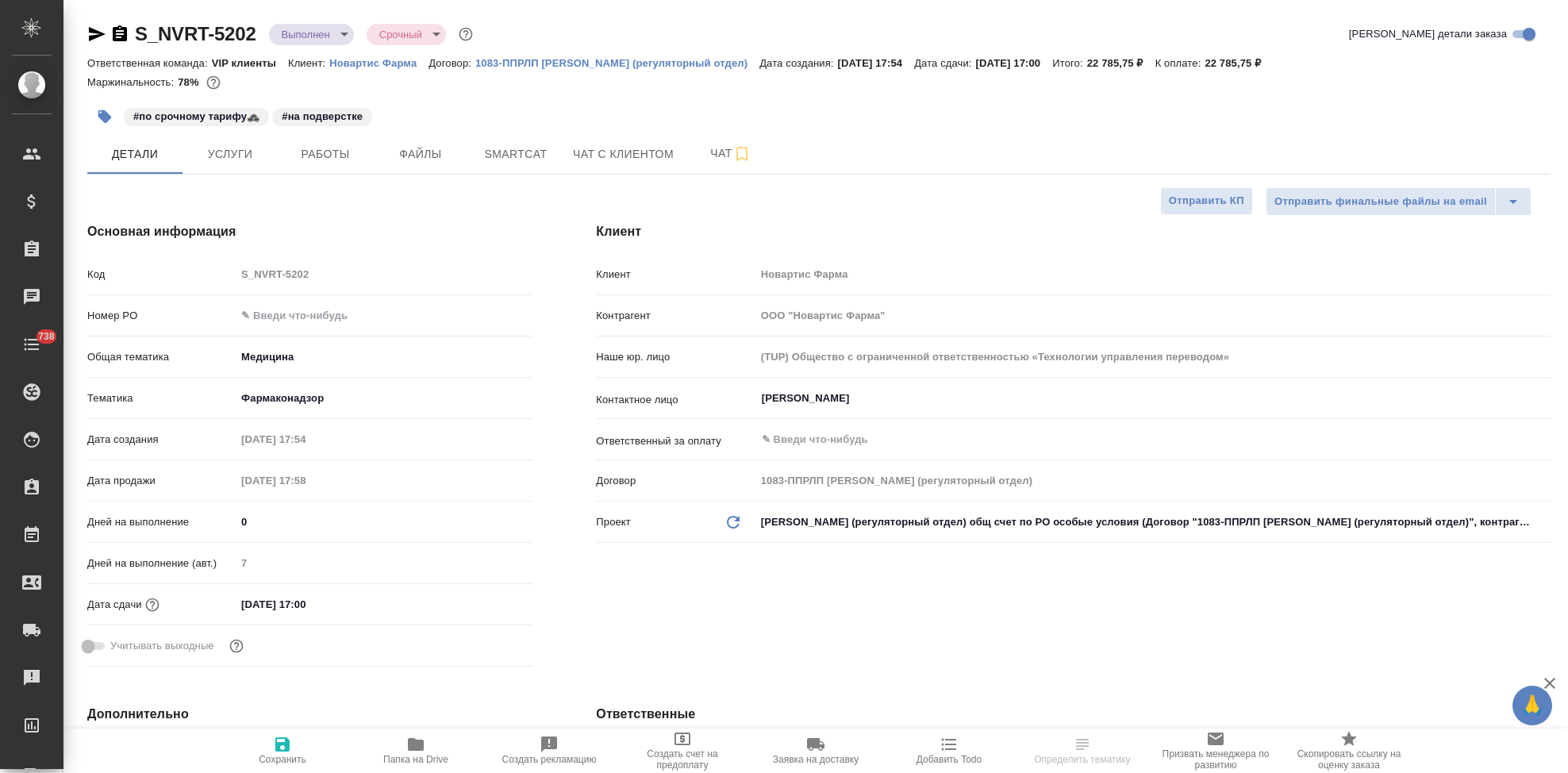
select select "RU"
click at [234, 479] on div "Дата продажи [DEMOGRAPHIC_DATA] 17:58" at bounding box center [310, 480] width 445 height 28
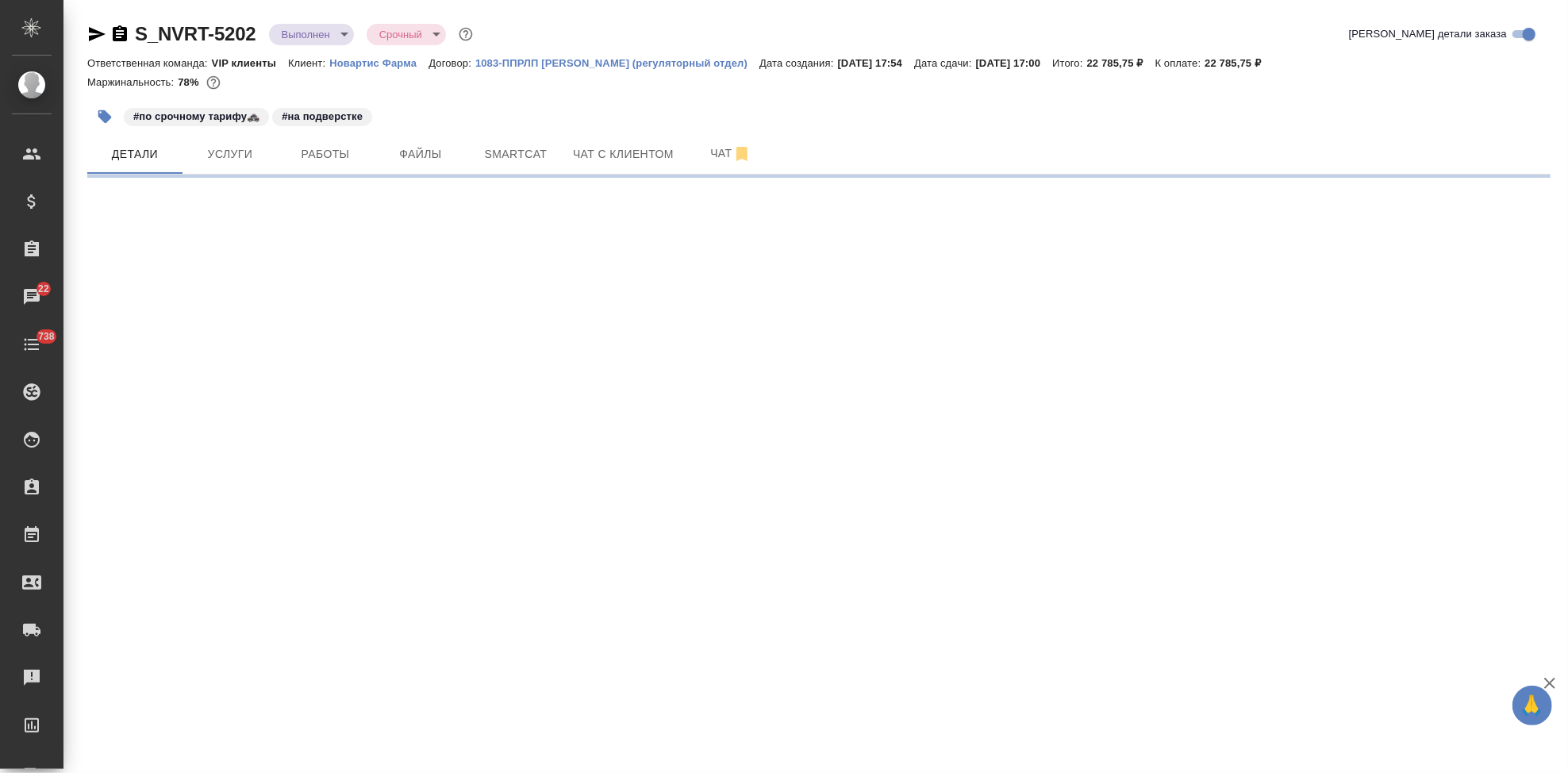
select select "RU"
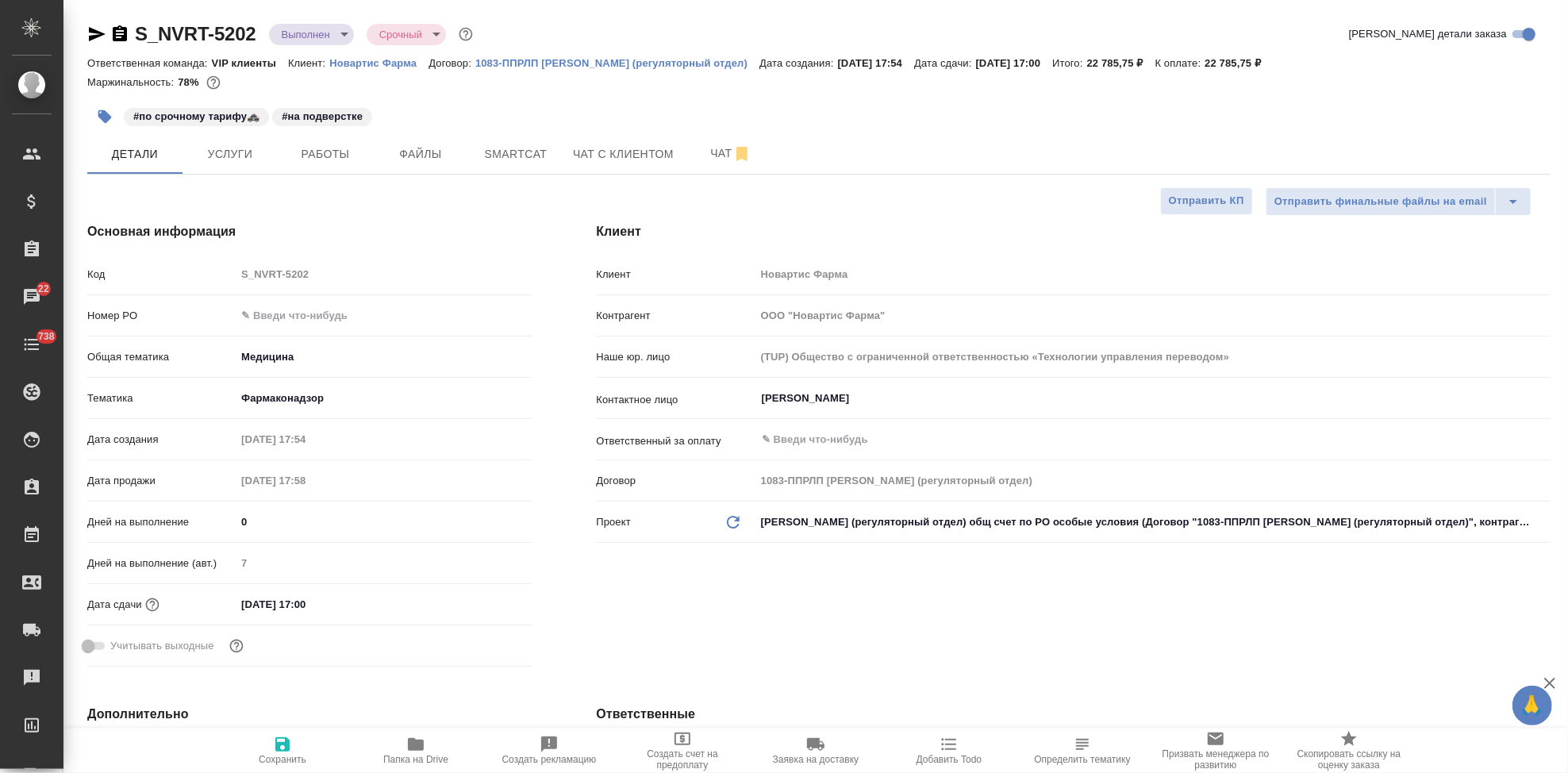
type textarea "x"
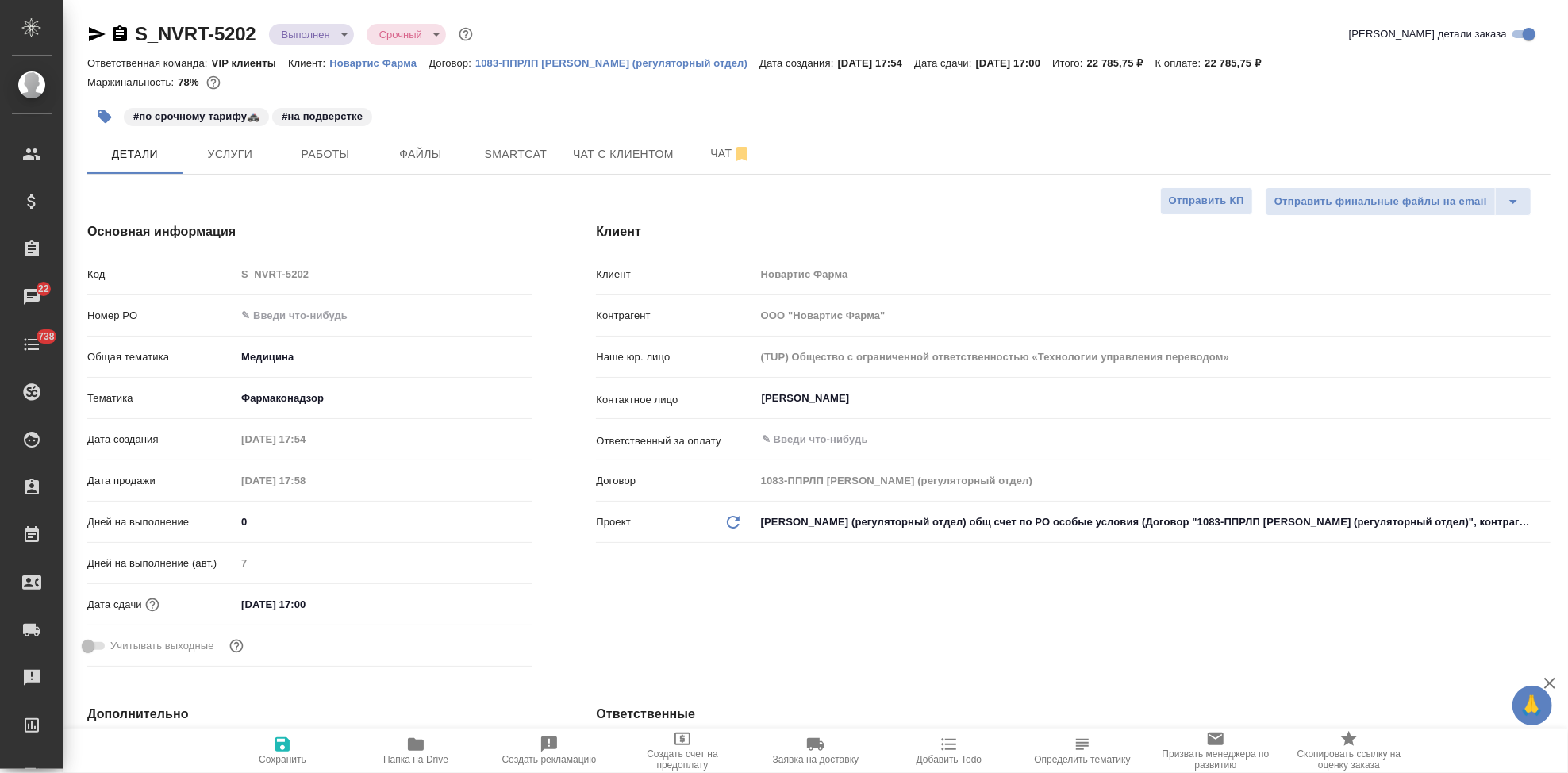
type textarea "x"
drag, startPoint x: 1260, startPoint y: 61, endPoint x: 1206, endPoint y: 63, distance: 54.0
click at [1206, 63] on p "22 785,75 ₽" at bounding box center [1239, 63] width 68 height 12
copy p "22 785,75 ₽"
type textarea "x"
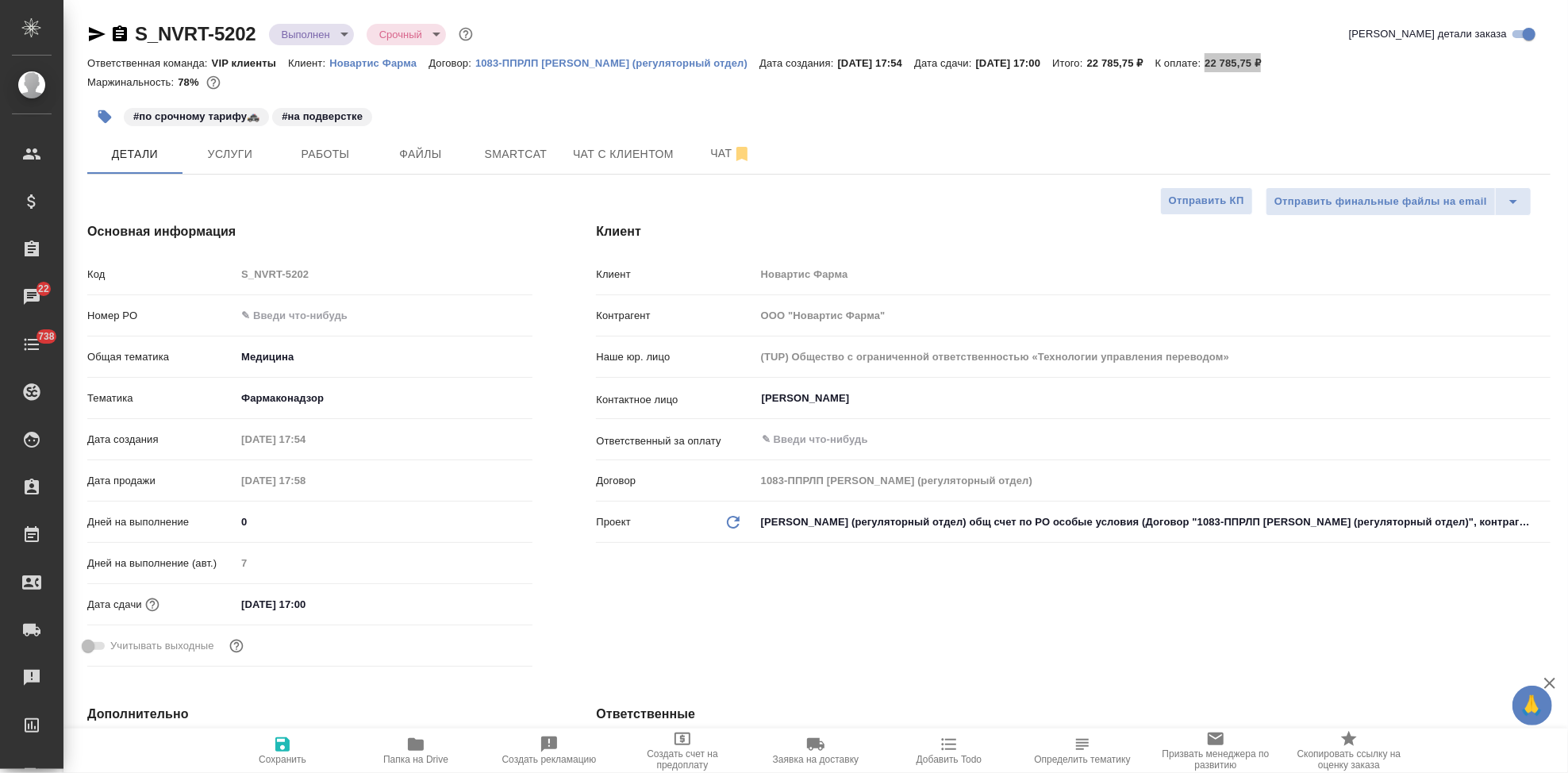
type textarea "x"
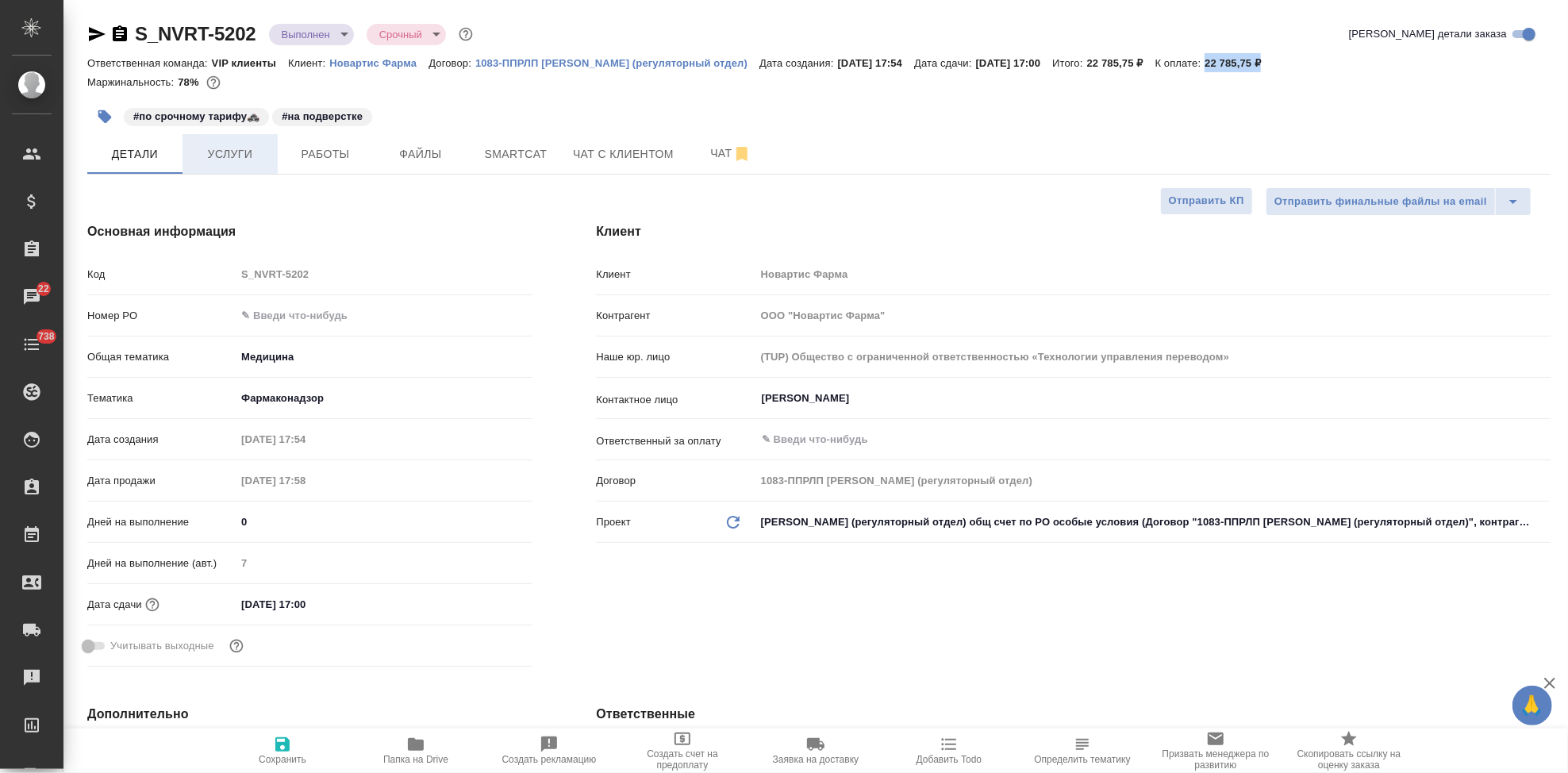
click at [267, 171] on button "Услуги" at bounding box center [230, 153] width 95 height 40
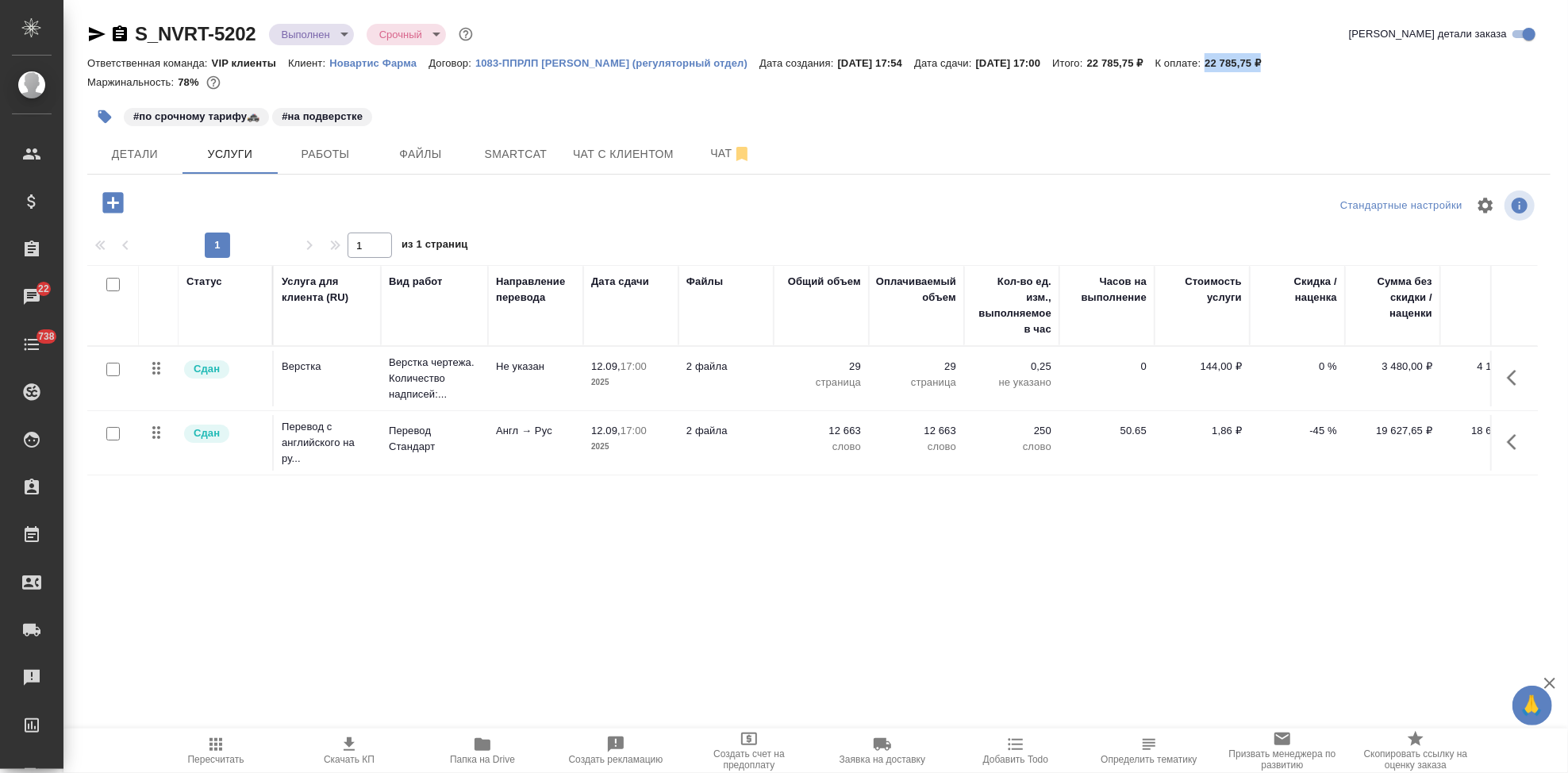
click at [347, 744] on icon "button" at bounding box center [349, 743] width 11 height 14
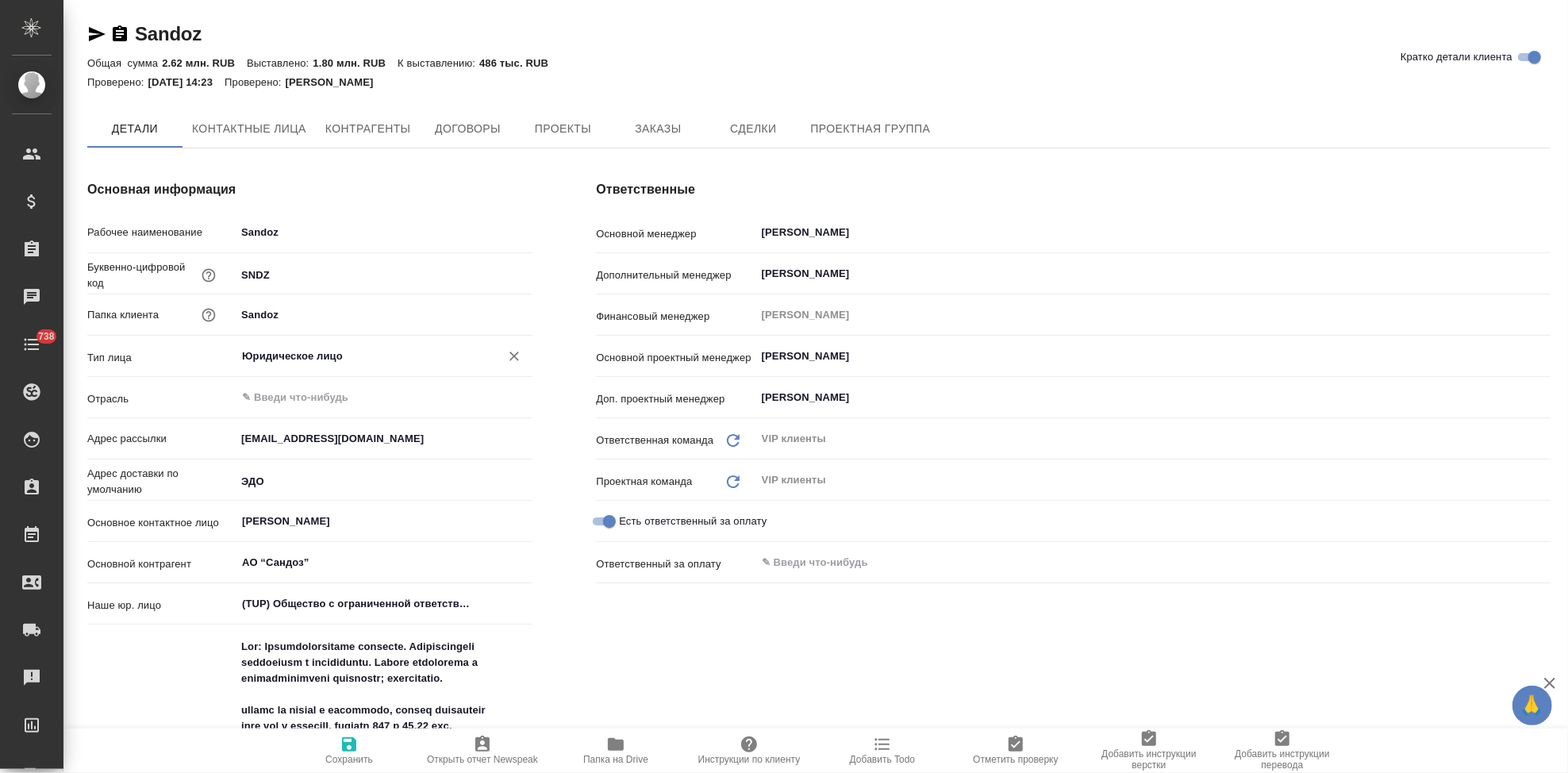
type textarea "x"
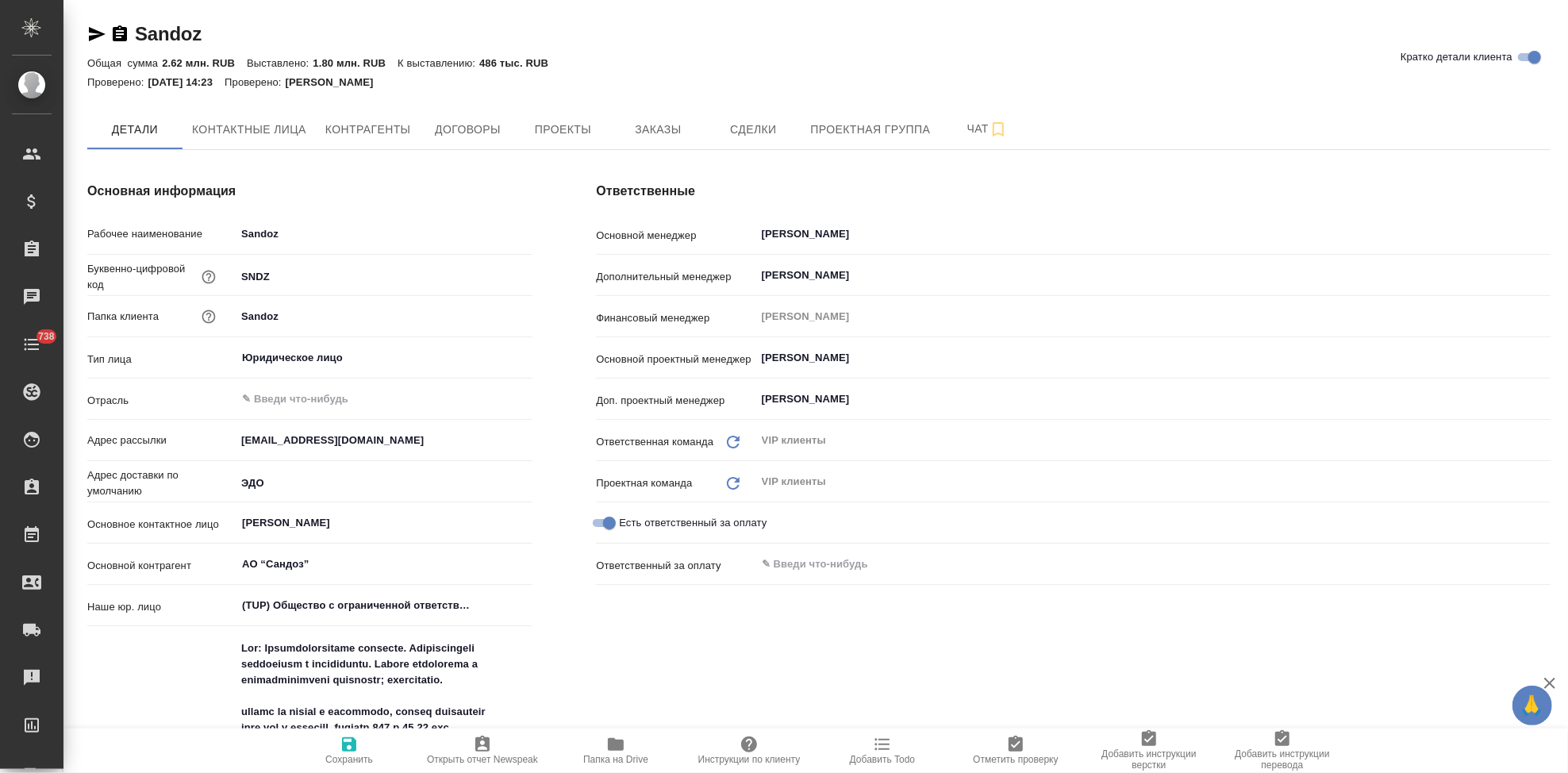
type textarea "x"
click at [649, 150] on div "Ответственные Основной менеджер [PERSON_NAME] ​ Дополнительный менеджер [PERSON…" at bounding box center [1074, 666] width 1018 height 1033
click at [652, 138] on span "Заказы" at bounding box center [658, 129] width 76 height 19
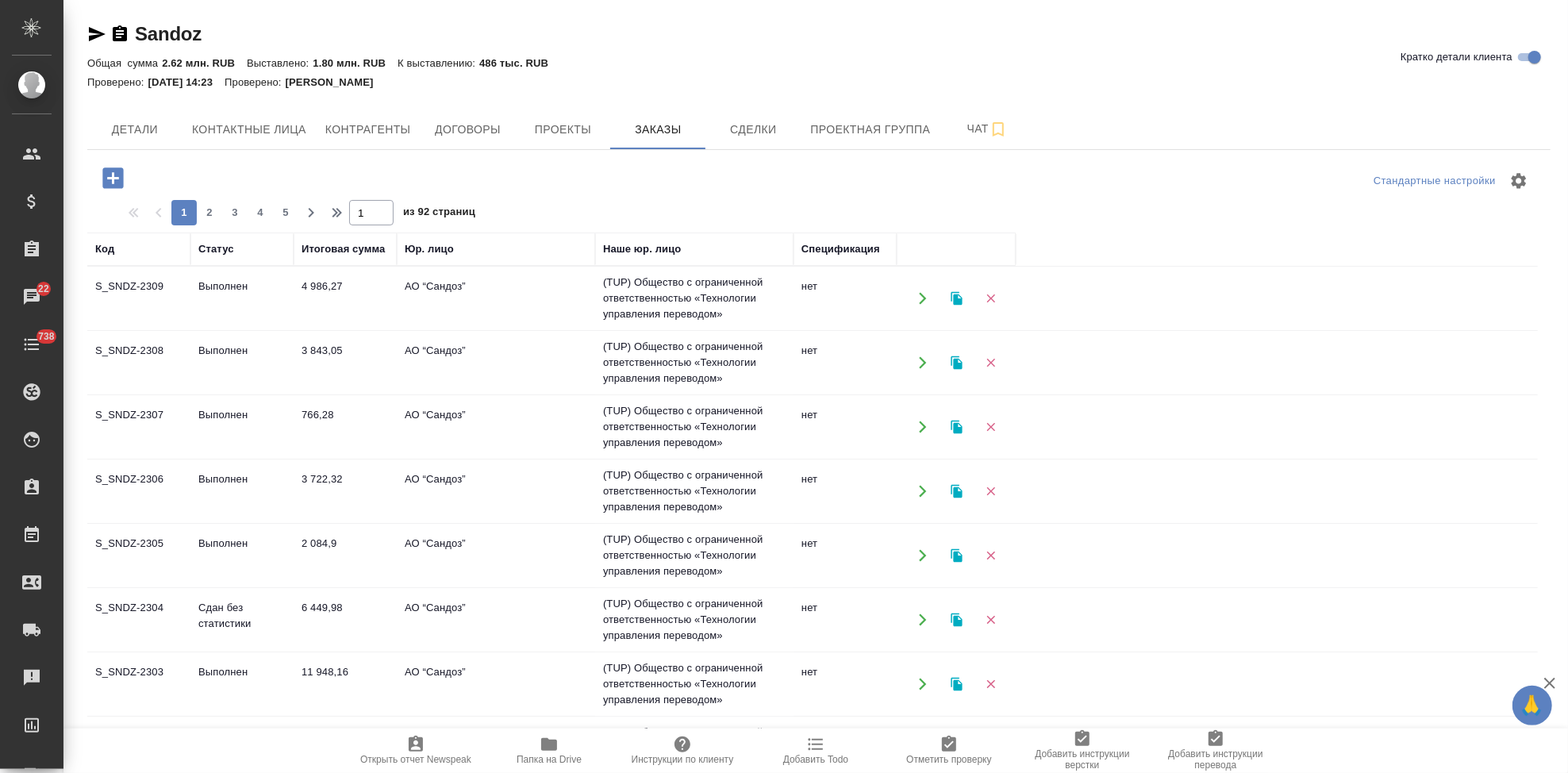
click at [180, 290] on td "S_SNDZ-2309" at bounding box center [139, 298] width 103 height 55
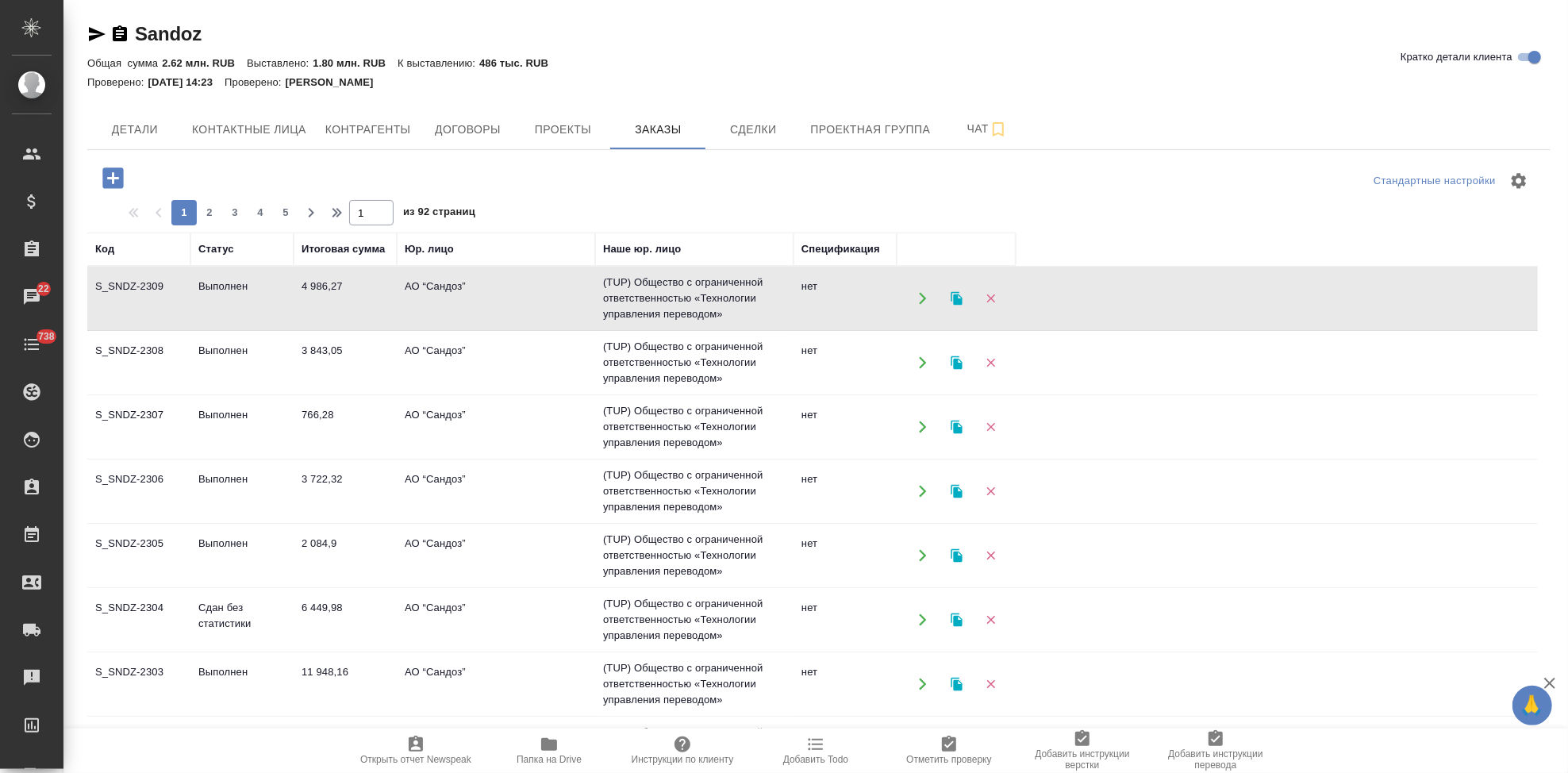
click at [180, 290] on td "S_SNDZ-2309" at bounding box center [139, 298] width 103 height 55
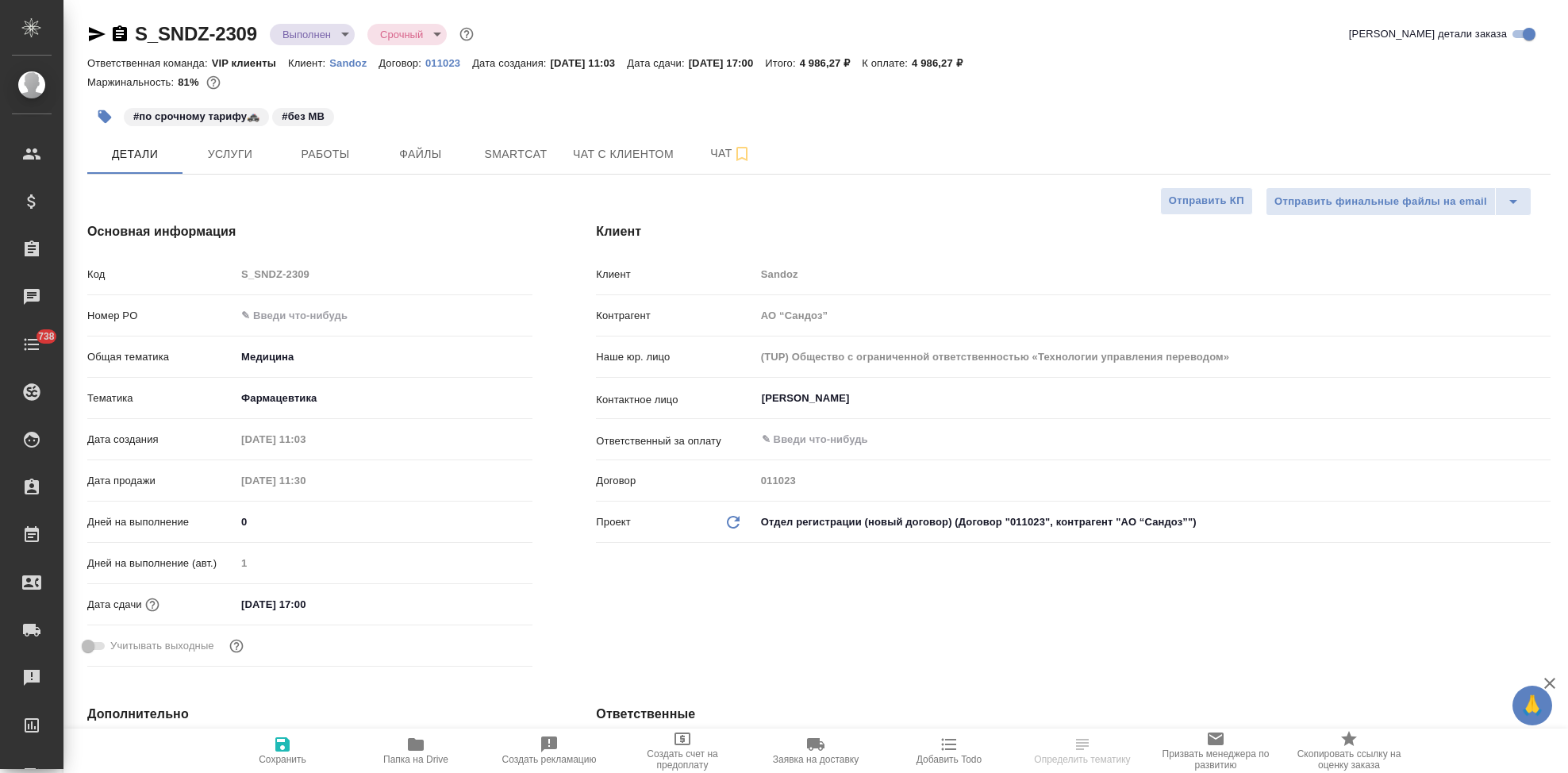
select select "RU"
type textarea "x"
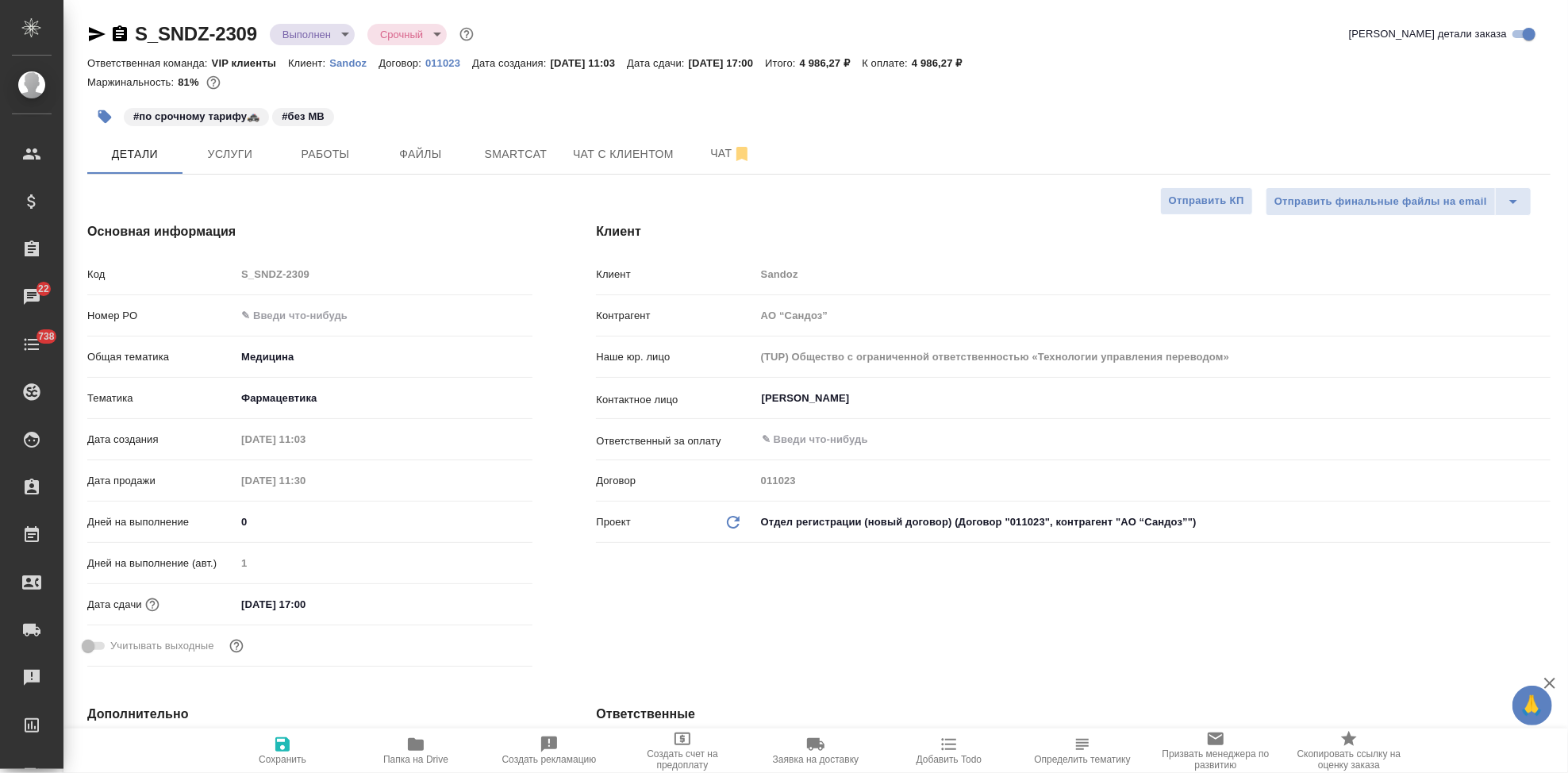
type textarea "x"
drag, startPoint x: 1005, startPoint y: 59, endPoint x: 953, endPoint y: 65, distance: 52.3
click at [953, 65] on p "4 986,27 ₽" at bounding box center [943, 63] width 63 height 12
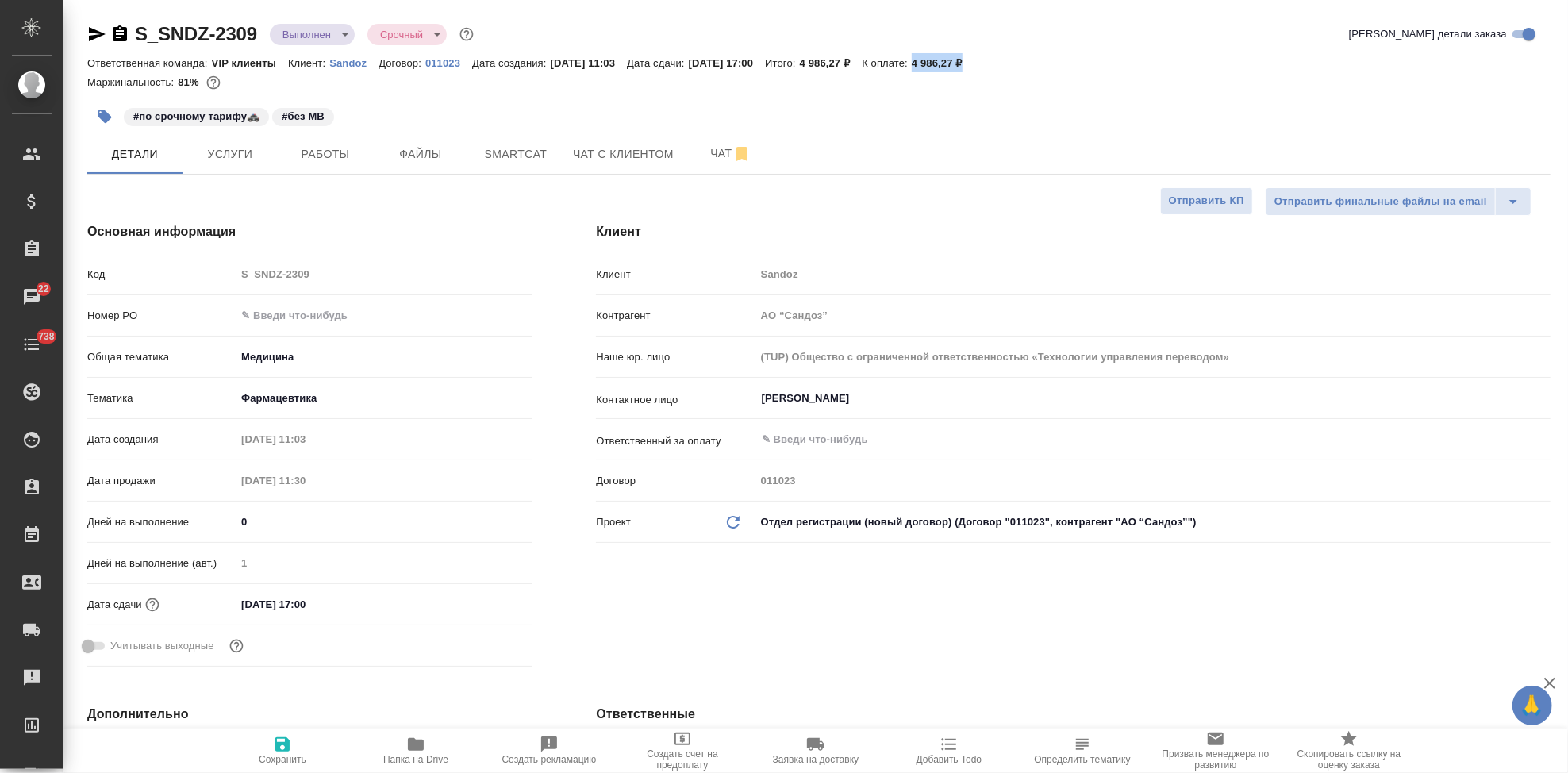
copy p "4 986,27 ₽"
type textarea "x"
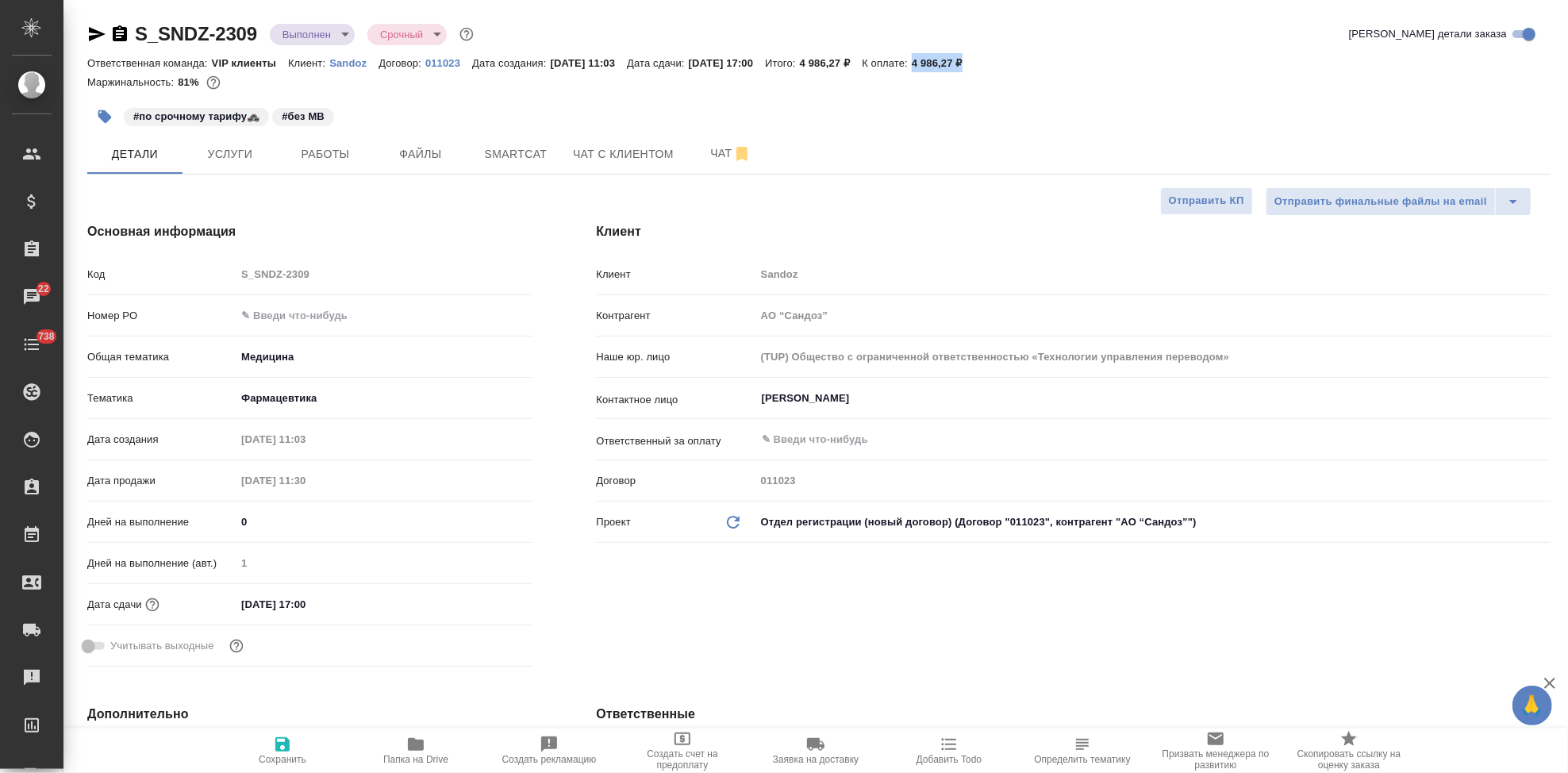
type textarea "x"
click at [237, 157] on span "Услуги" at bounding box center [230, 153] width 76 height 19
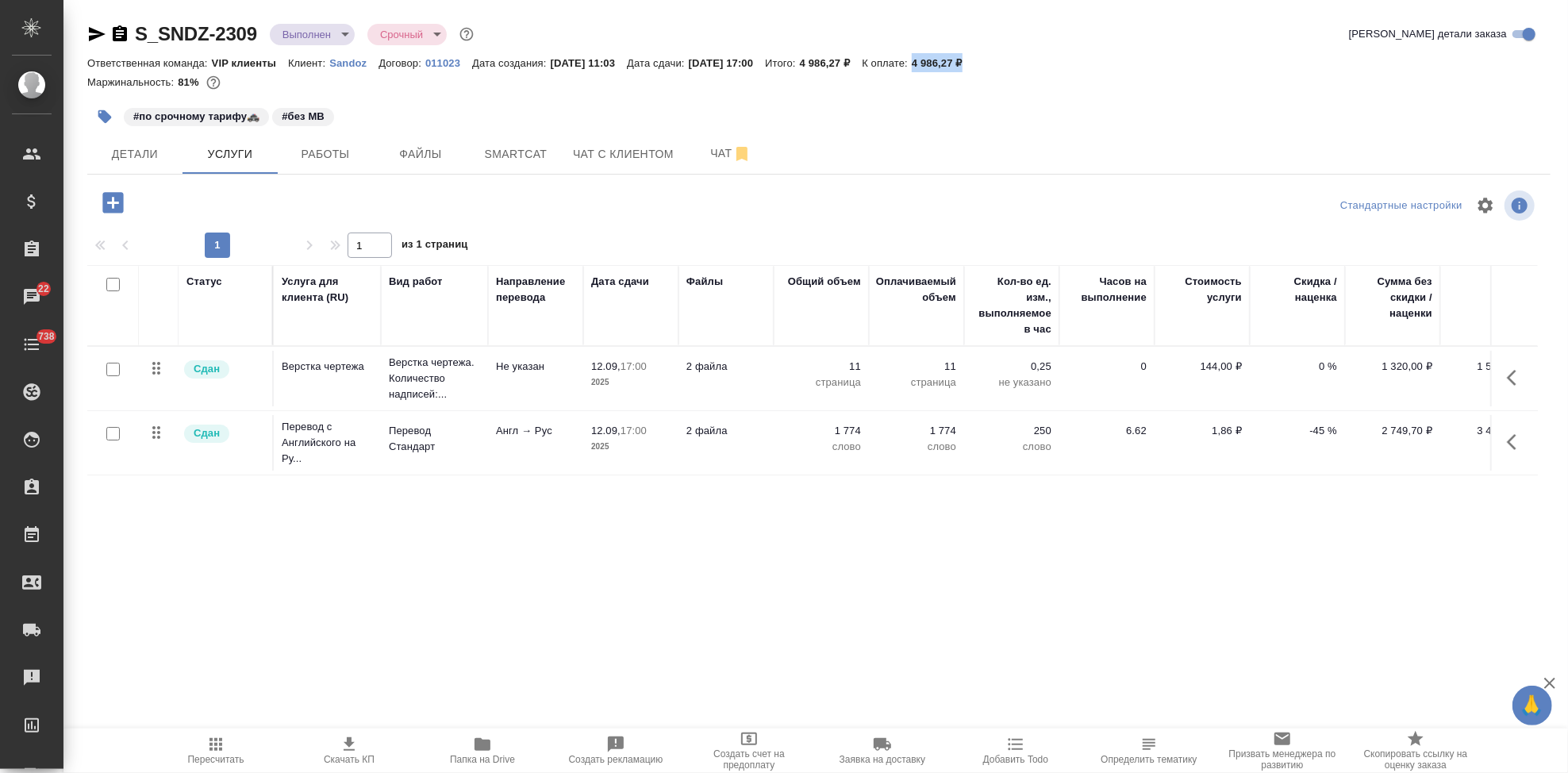
click at [359, 755] on span "Скачать КП" at bounding box center [348, 759] width 51 height 11
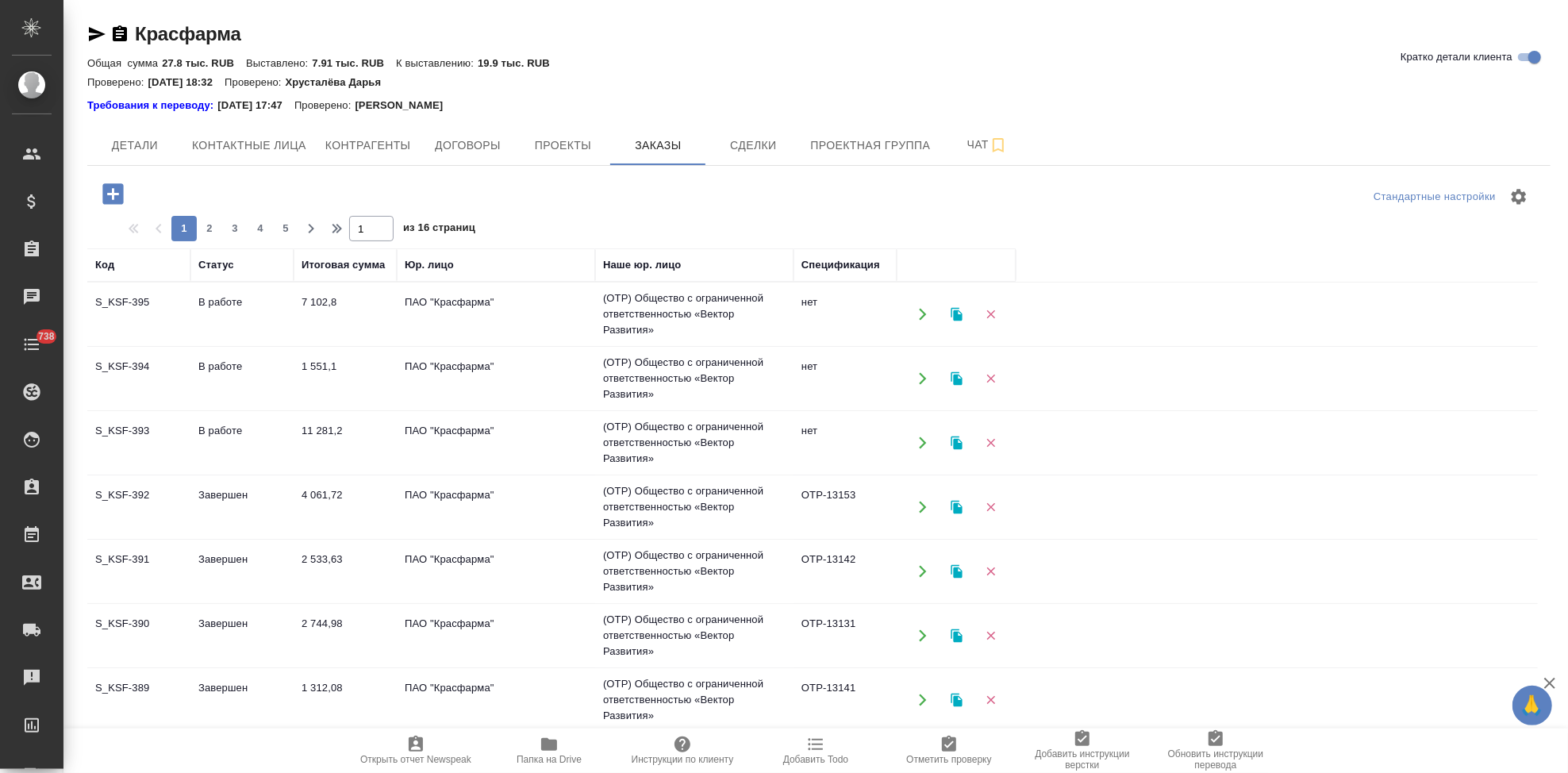
click at [221, 444] on td "В работе" at bounding box center [242, 442] width 103 height 55
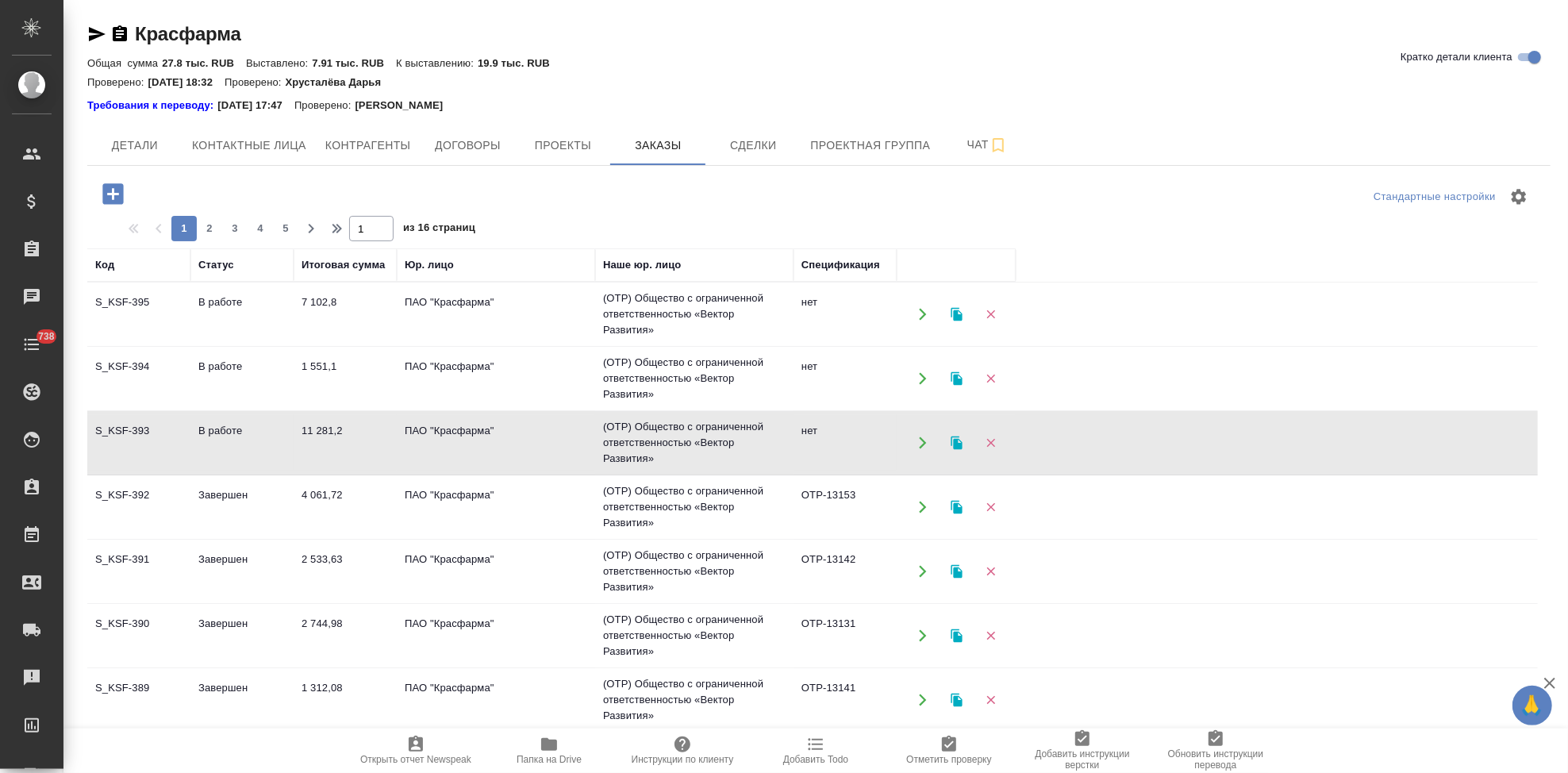
click at [221, 444] on td "В работе" at bounding box center [242, 442] width 103 height 55
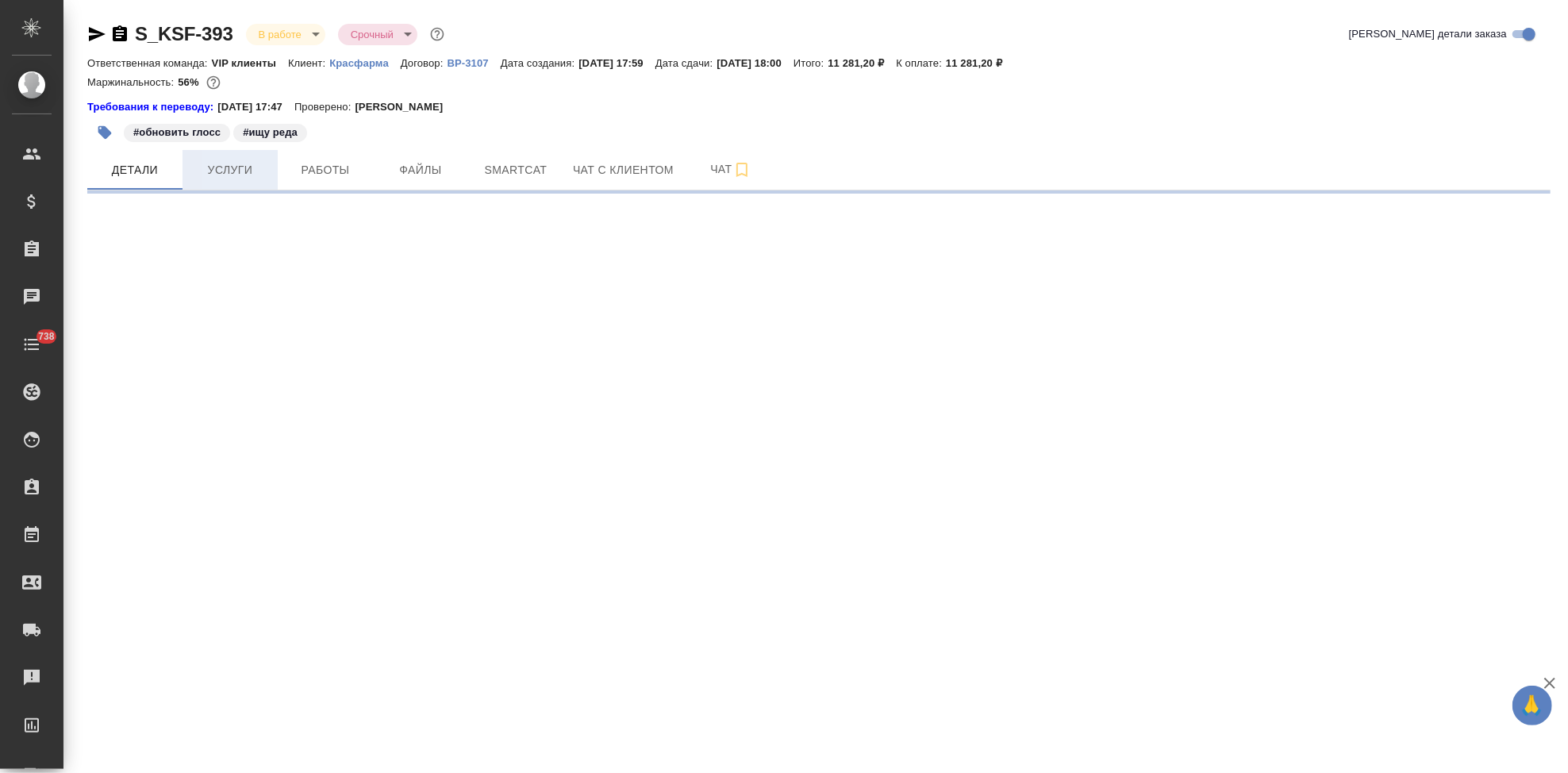
select select "RU"
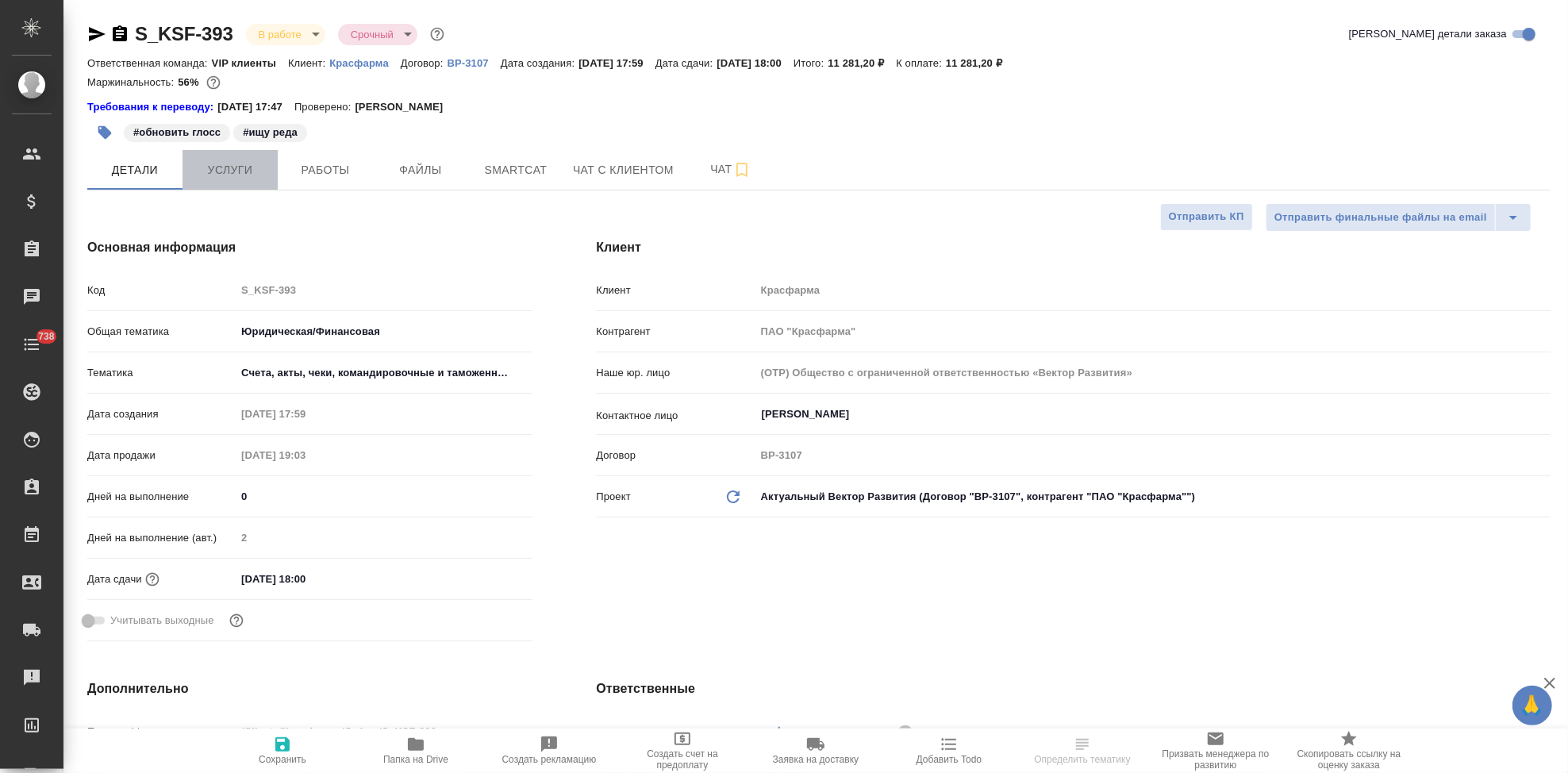
click at [217, 170] on span "Услуги" at bounding box center [230, 169] width 76 height 19
type textarea "x"
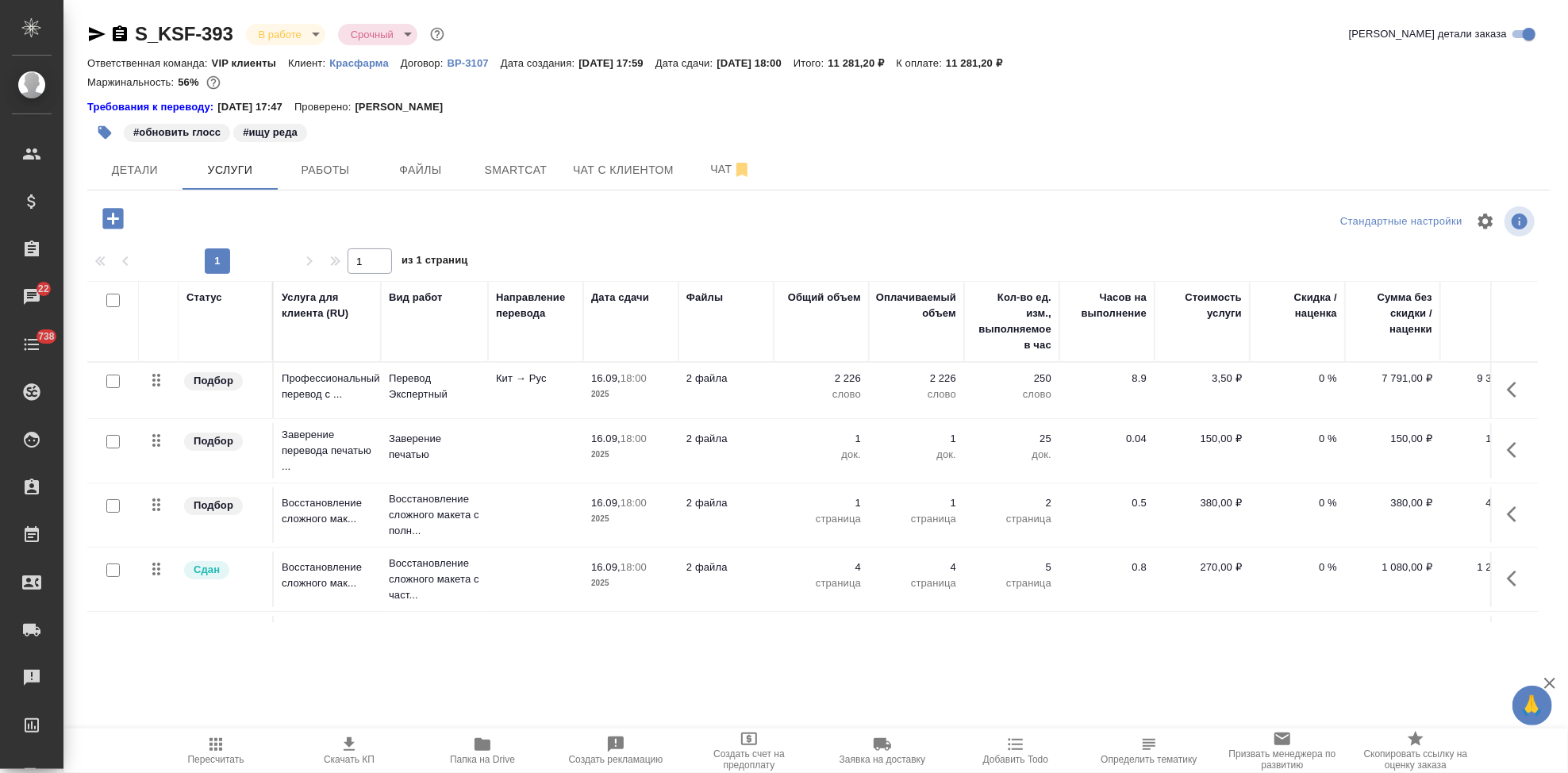
click at [1498, 393] on button "button" at bounding box center [1516, 389] width 38 height 38
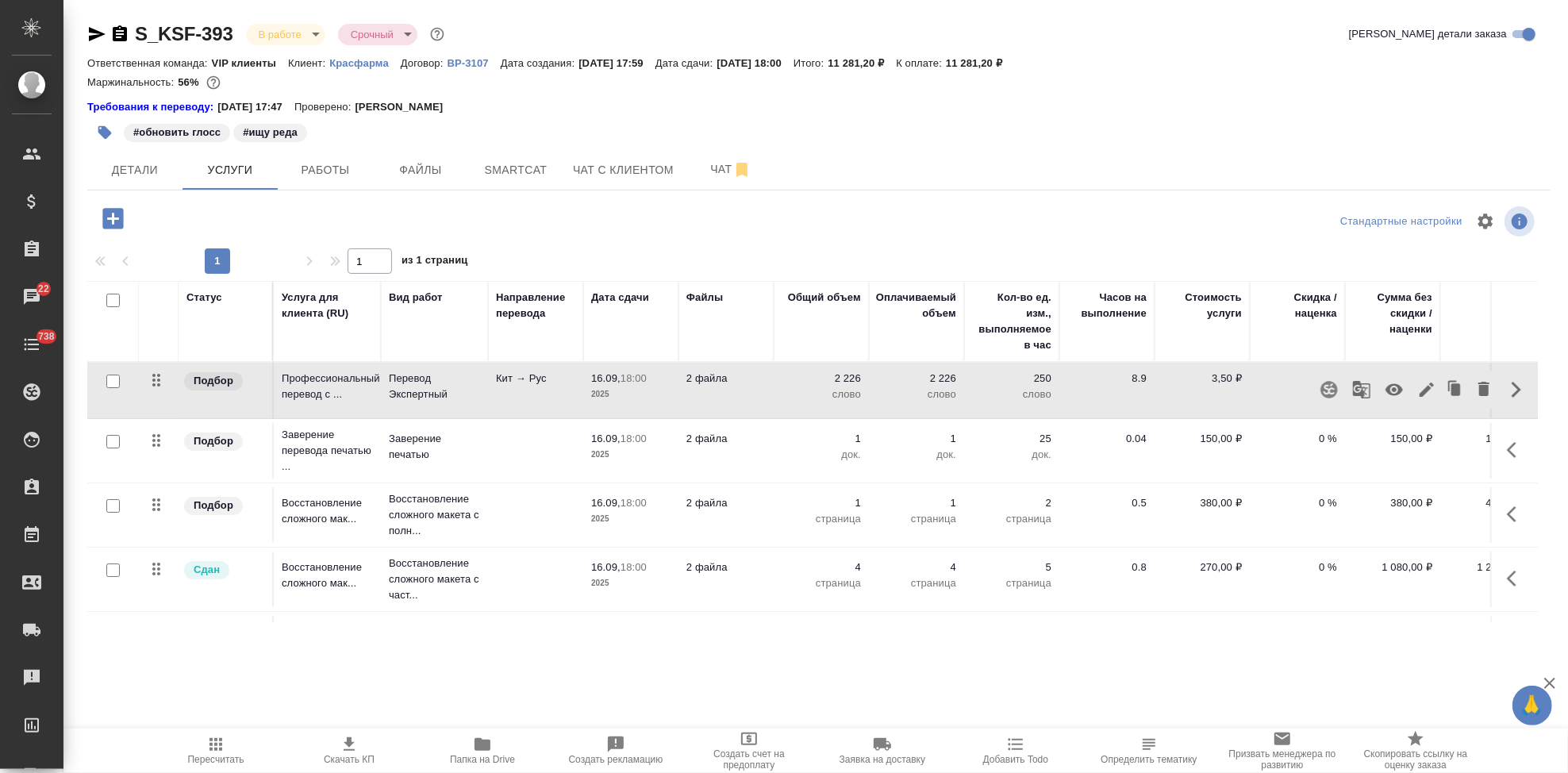
click at [1417, 390] on icon "button" at bounding box center [1427, 389] width 19 height 19
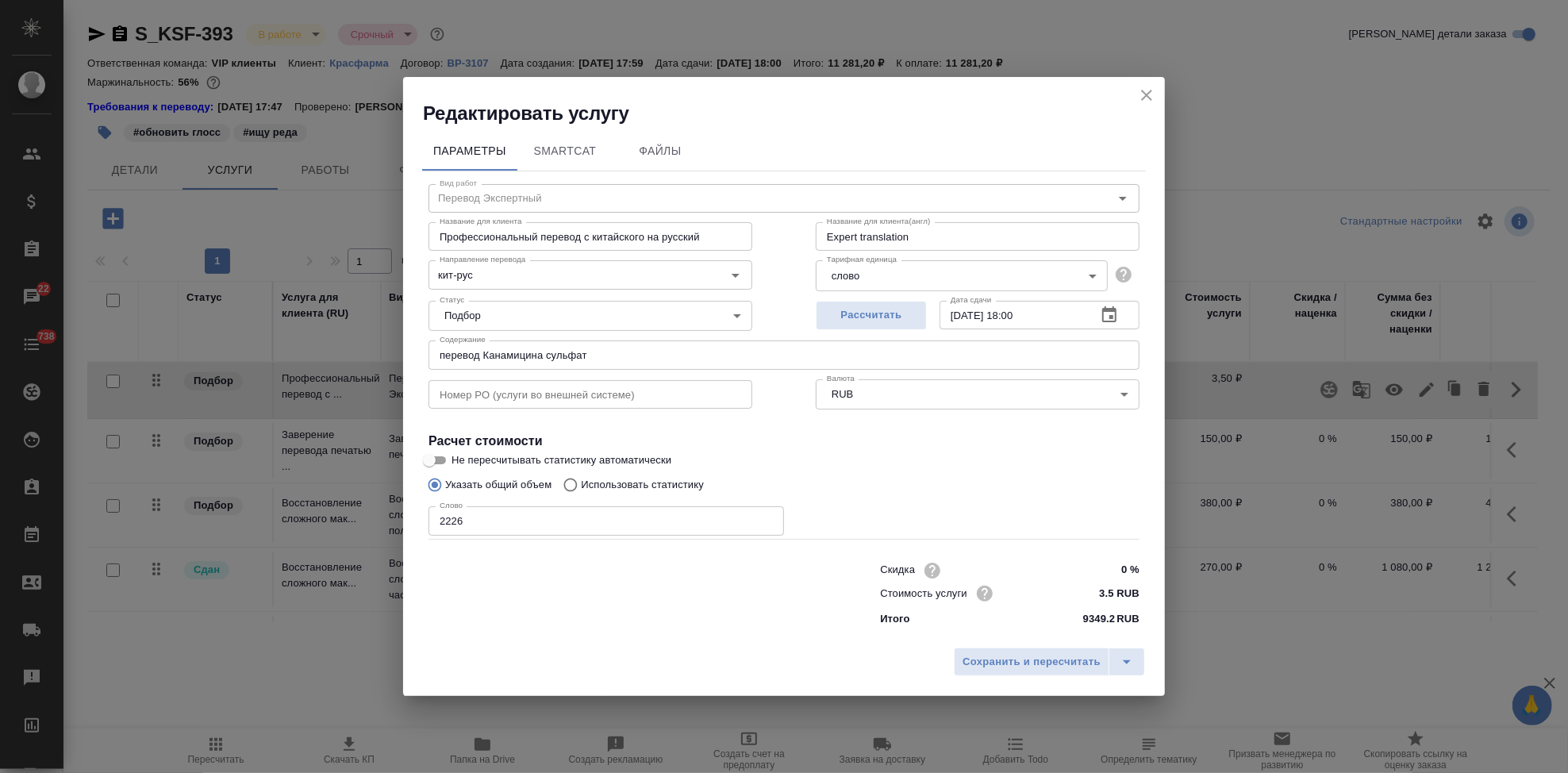
click at [1146, 103] on icon "close" at bounding box center [1147, 95] width 19 height 19
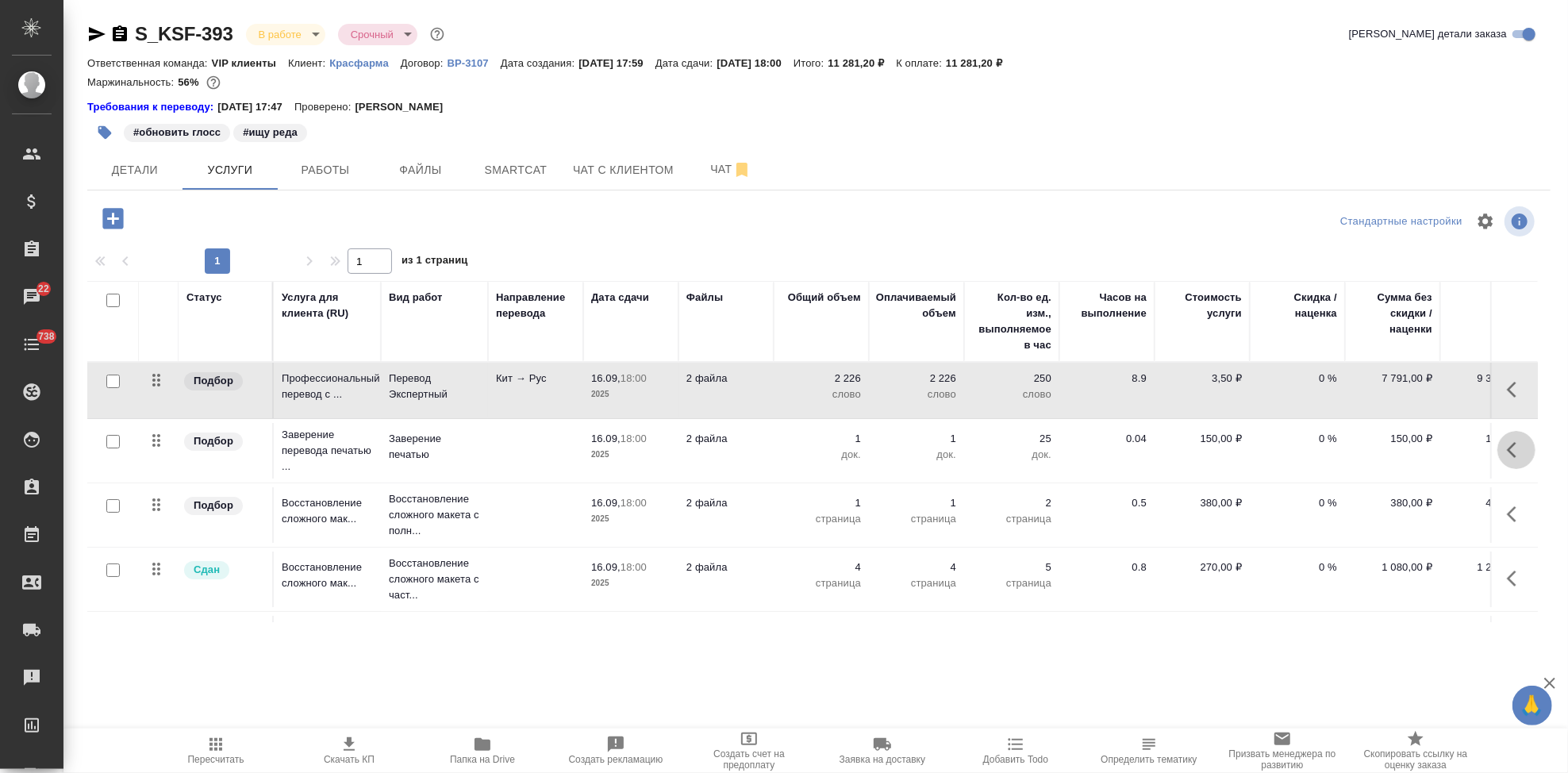
click at [1498, 448] on button "button" at bounding box center [1516, 449] width 38 height 38
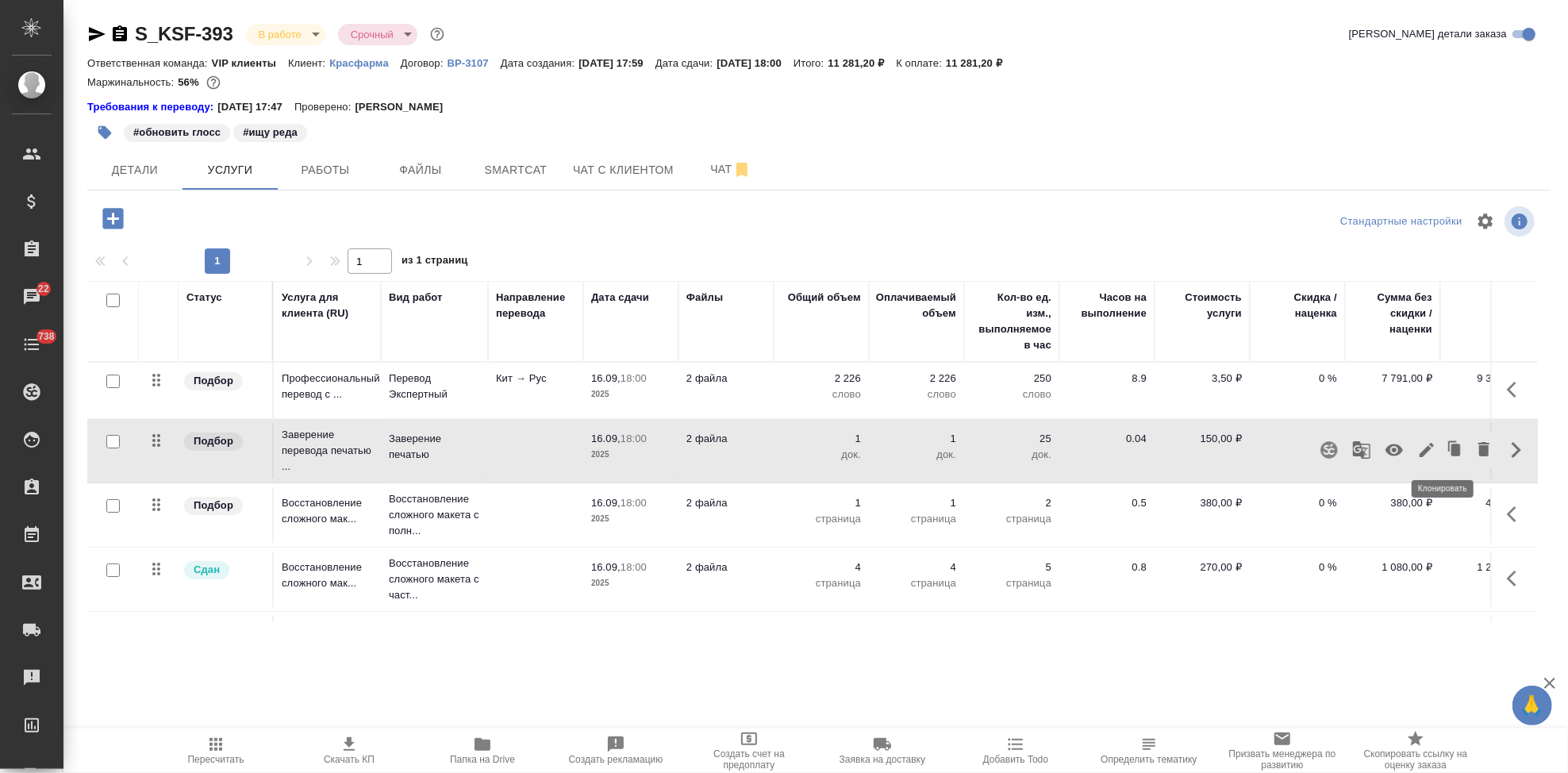
click at [1420, 449] on icon "button" at bounding box center [1427, 449] width 14 height 14
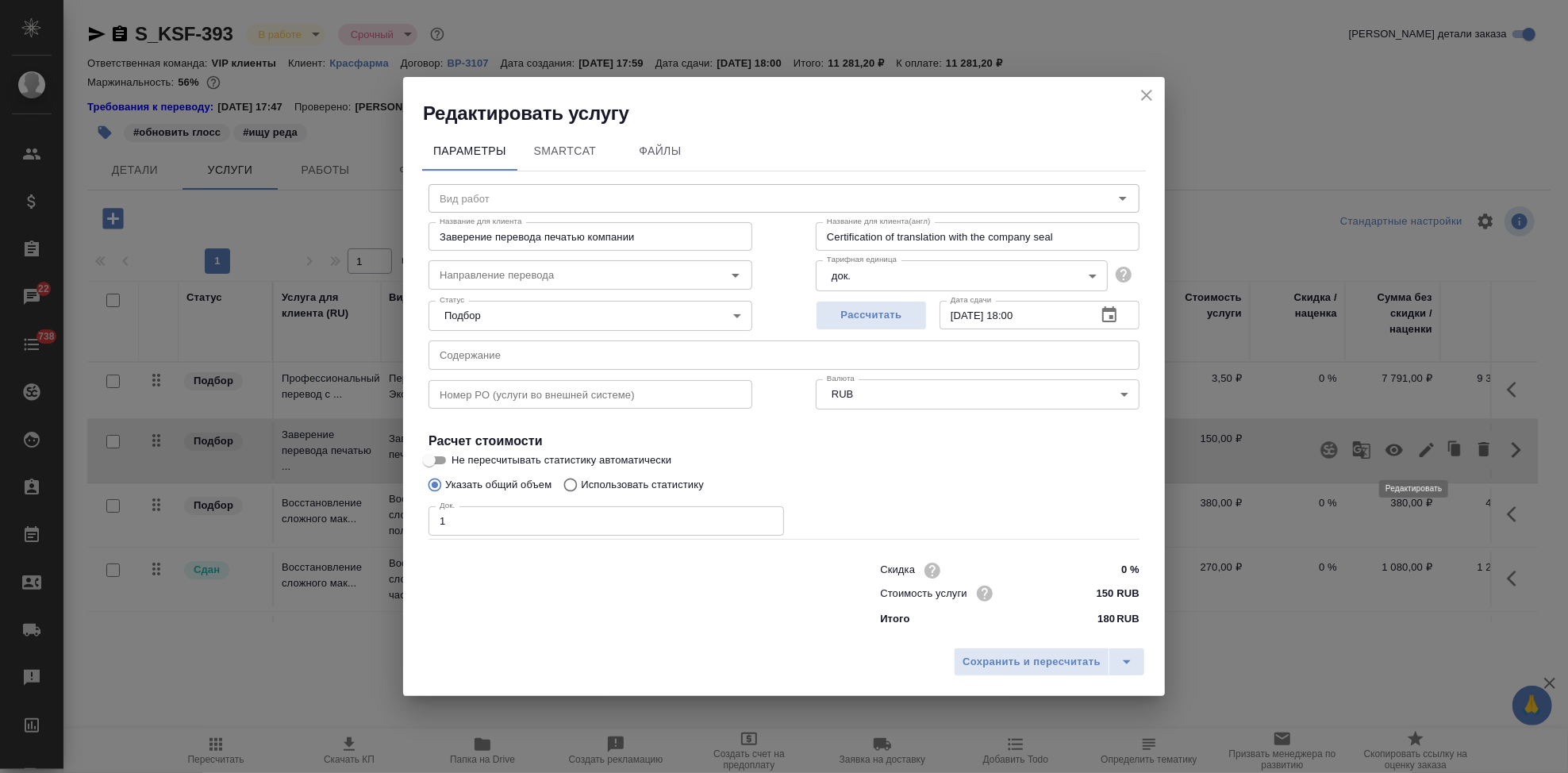
type input "Заверение печатью"
click at [526, 357] on input "text" at bounding box center [784, 354] width 711 height 29
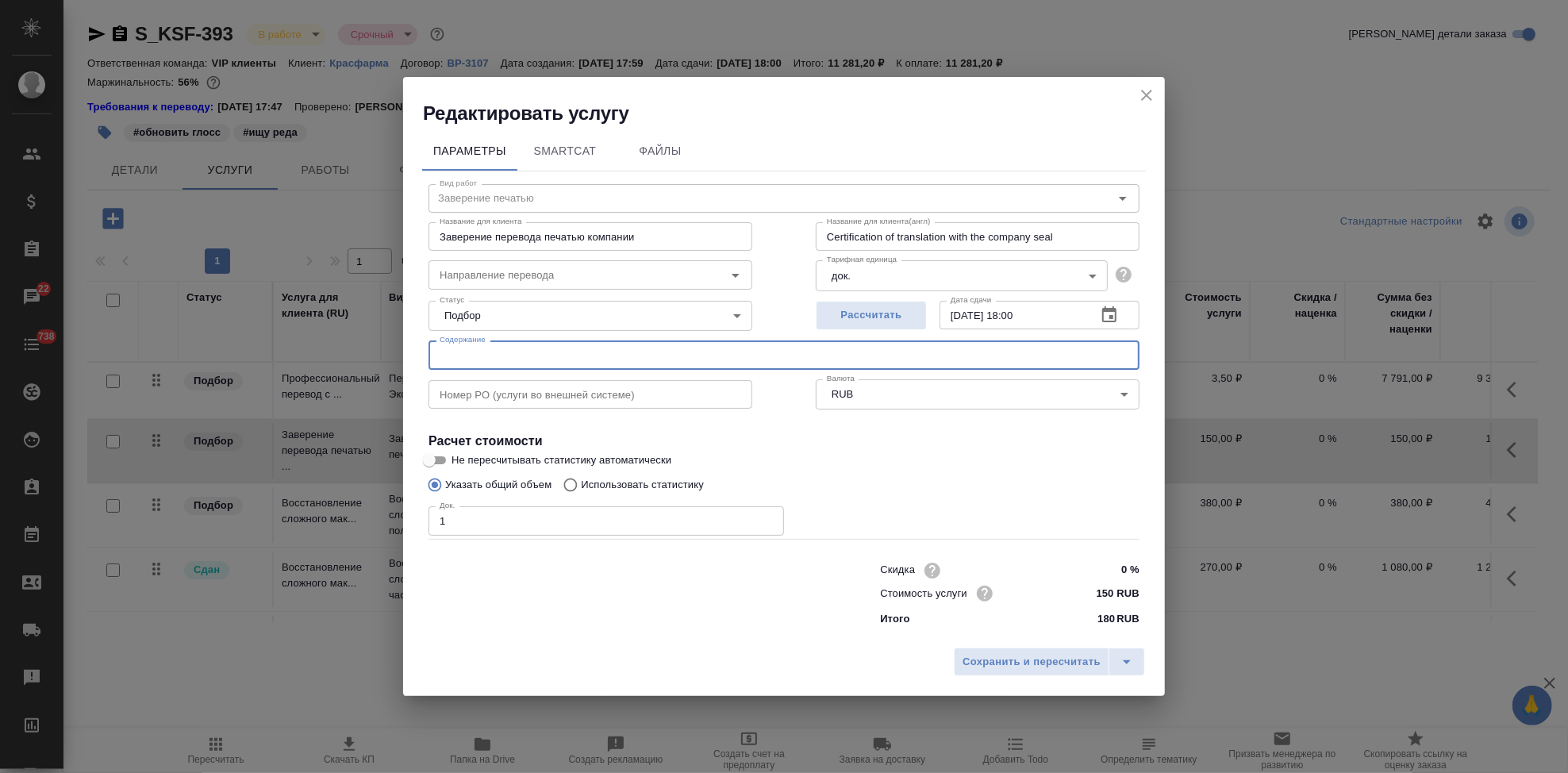
paste input "перевод Канамицина сульфат"
type input "перевод Канамицина сульфат"
click at [1125, 657] on icon "split button" at bounding box center [1126, 661] width 19 height 19
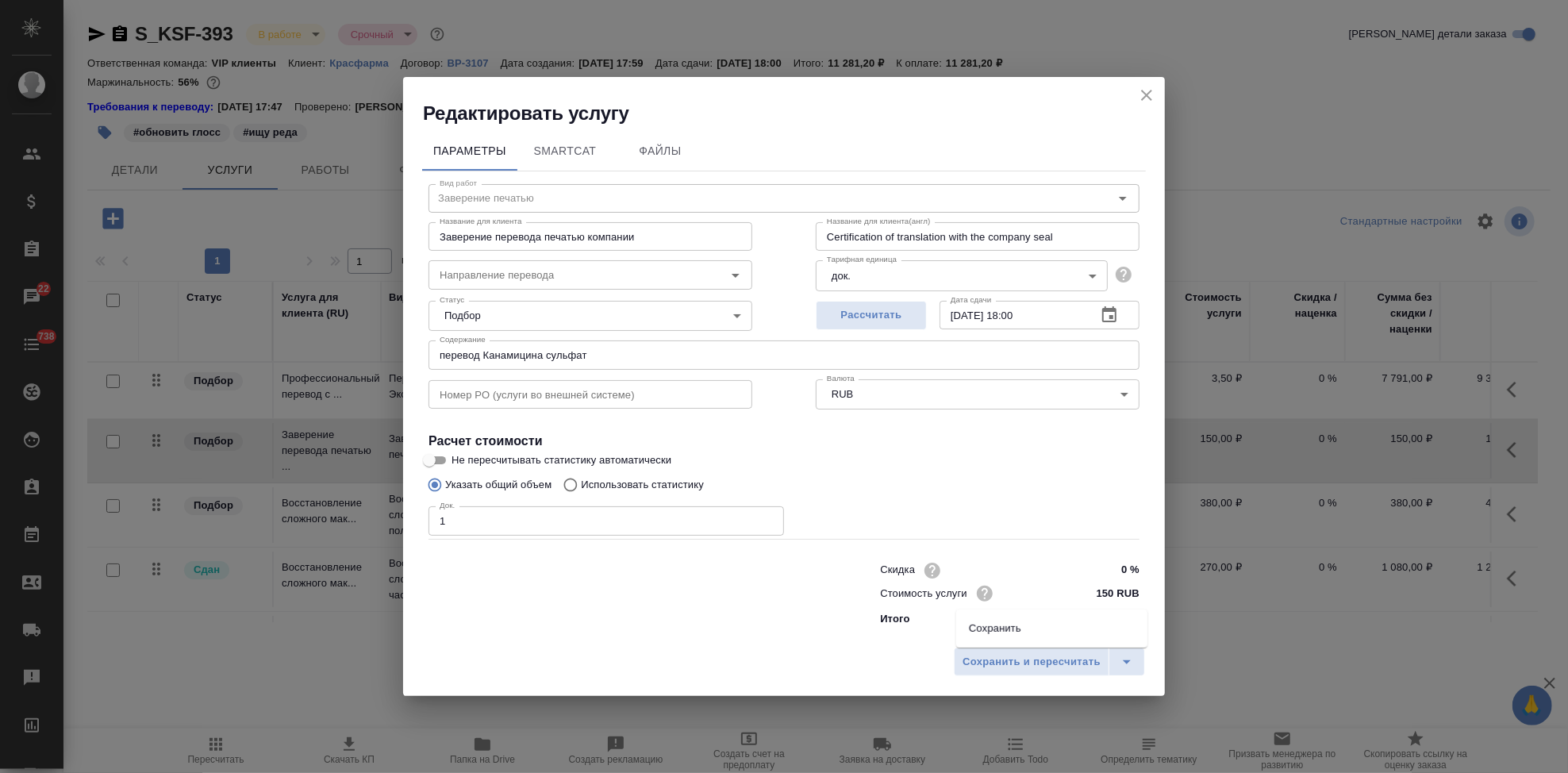
click at [1065, 632] on li "Сохранить" at bounding box center [1051, 628] width 191 height 25
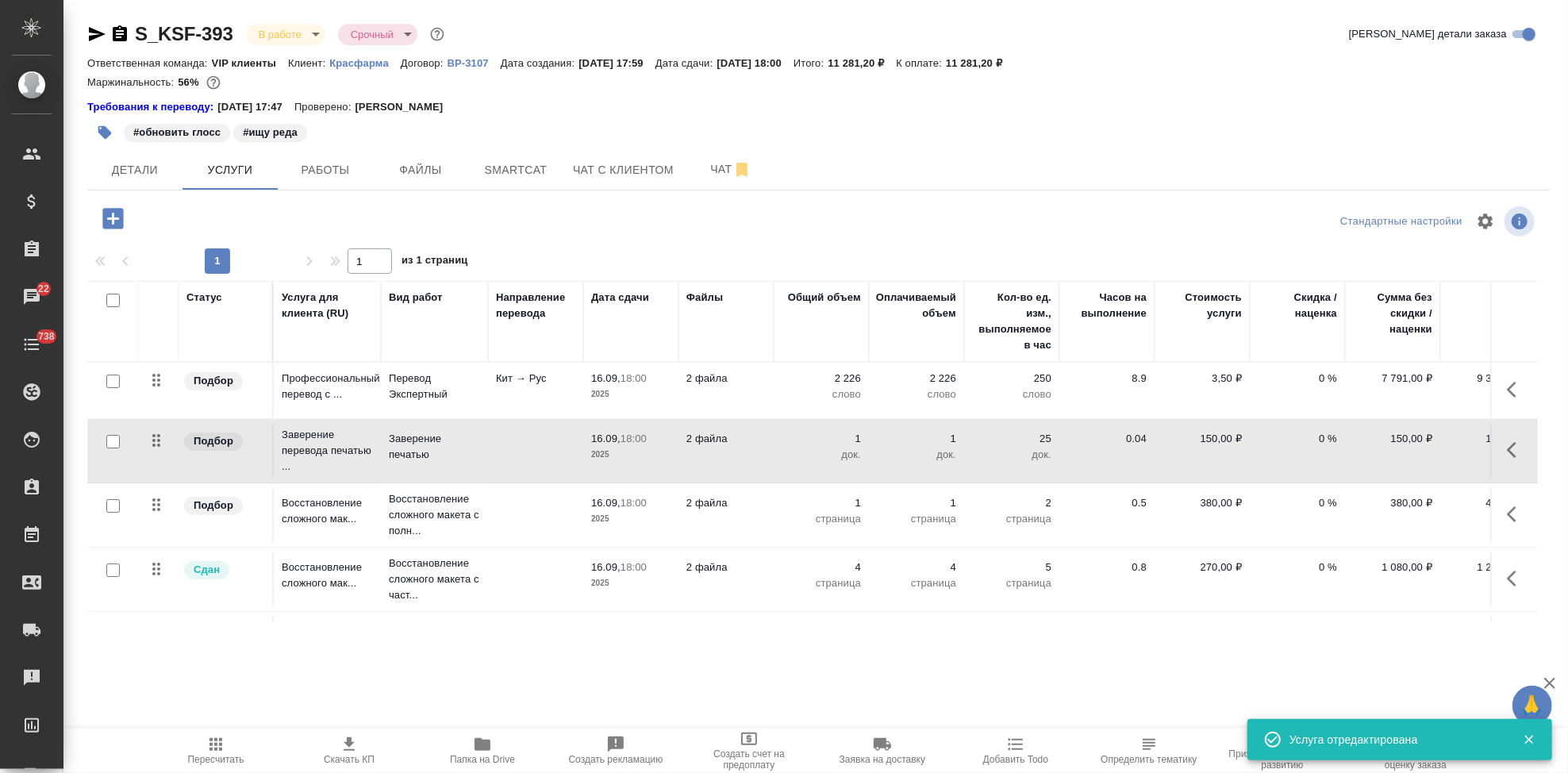
click at [1498, 511] on button "button" at bounding box center [1516, 513] width 38 height 38
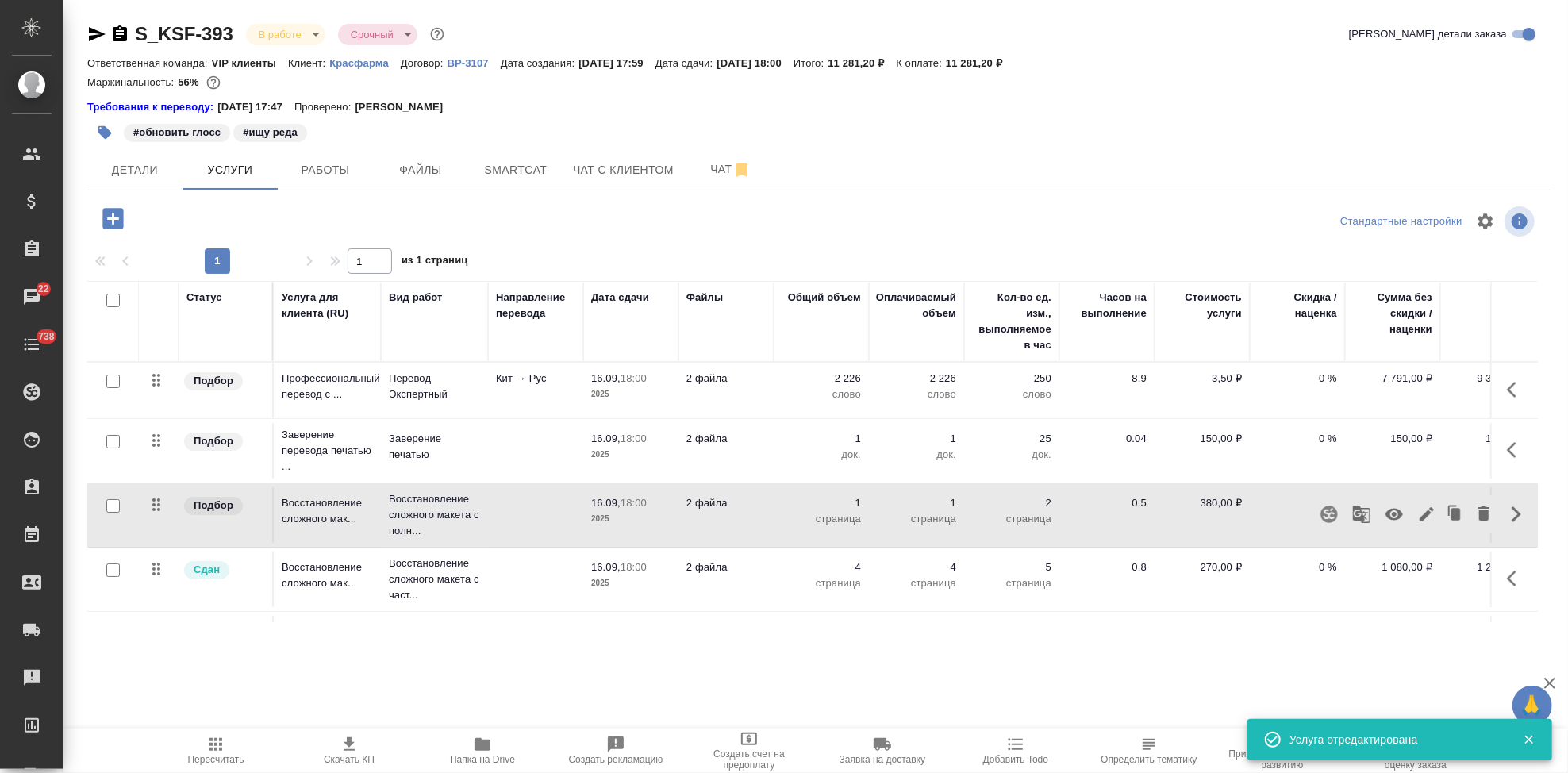
click at [1420, 516] on icon "button" at bounding box center [1427, 513] width 14 height 14
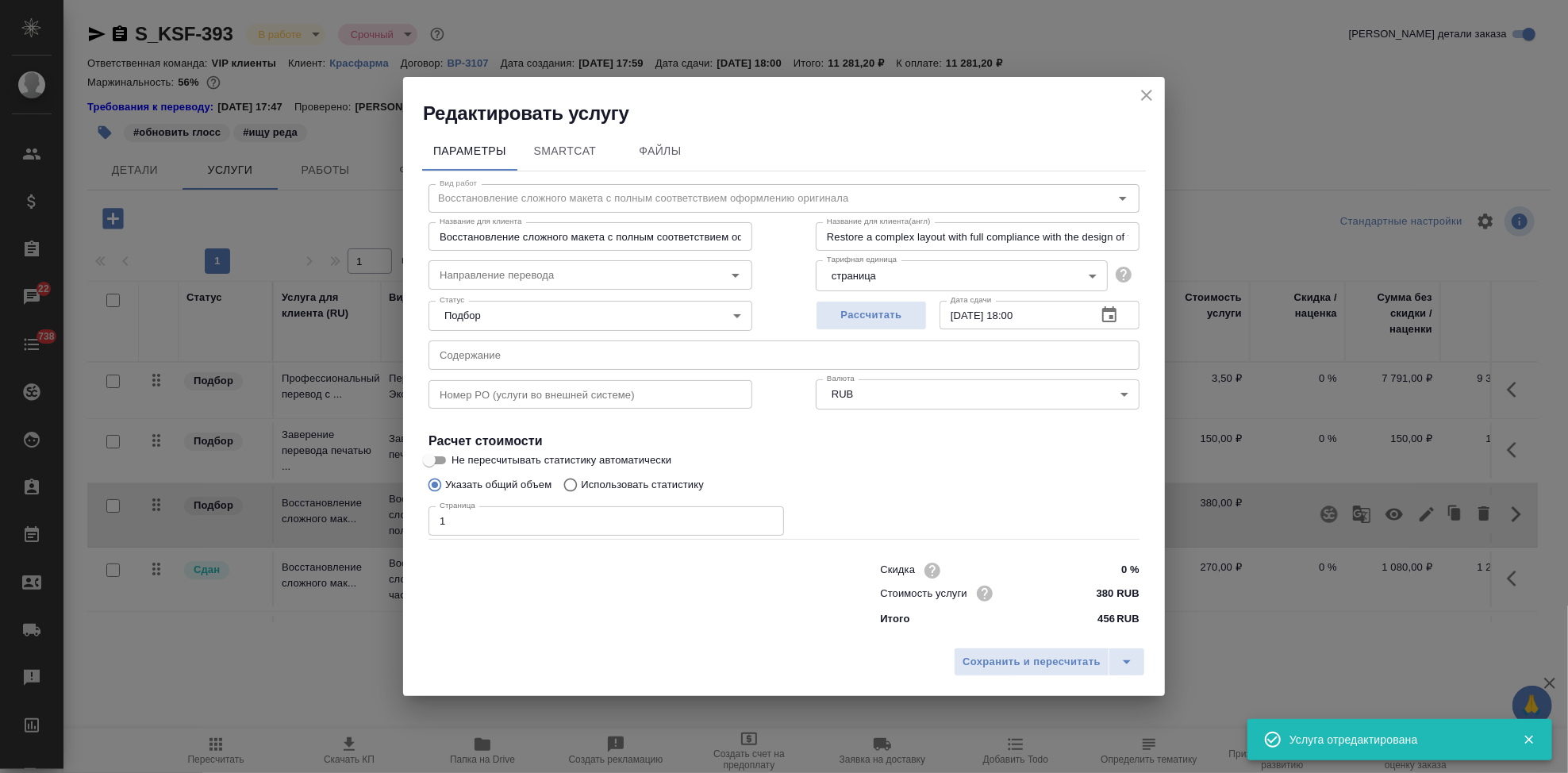
type input "Восстановление сложного макета с полным соответствием оформлению оригинала"
click at [554, 355] on input "text" at bounding box center [784, 354] width 711 height 29
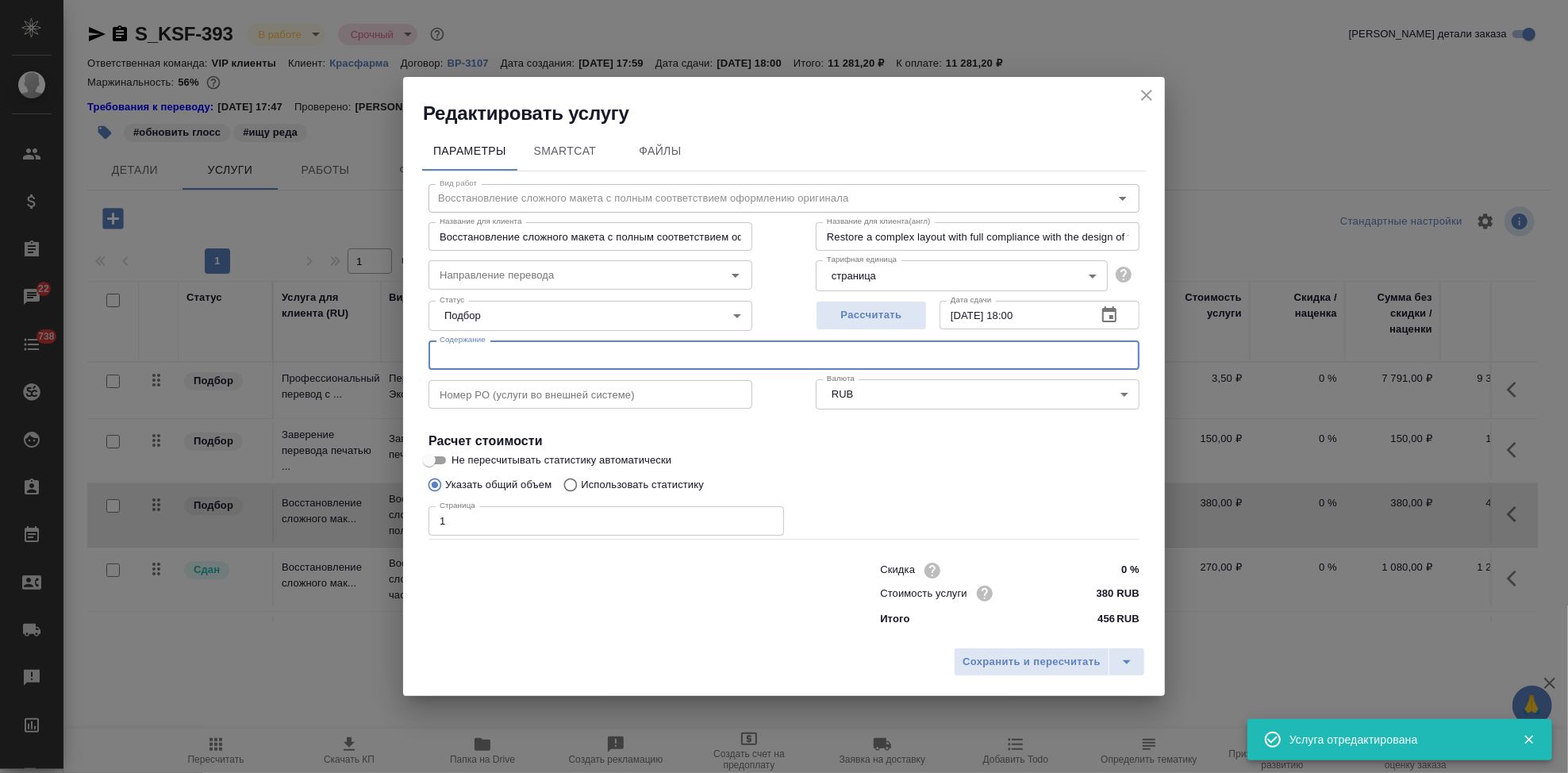
paste input "перевод Канамицина сульфат"
type input "перевод Канамицина сульфат"
click at [1127, 665] on icon "split button" at bounding box center [1126, 661] width 19 height 19
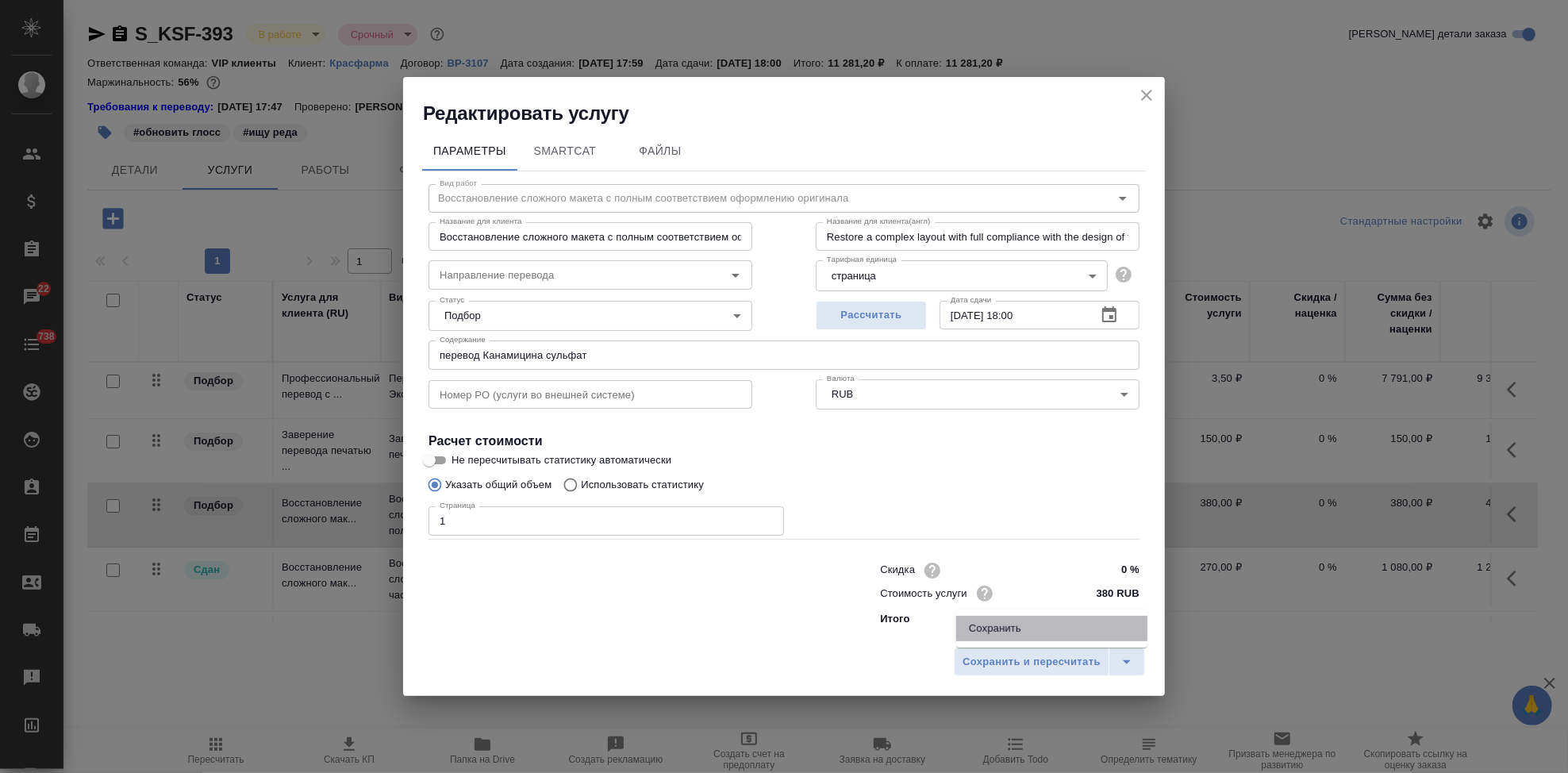
click at [1038, 633] on li "Сохранить" at bounding box center [1051, 628] width 191 height 25
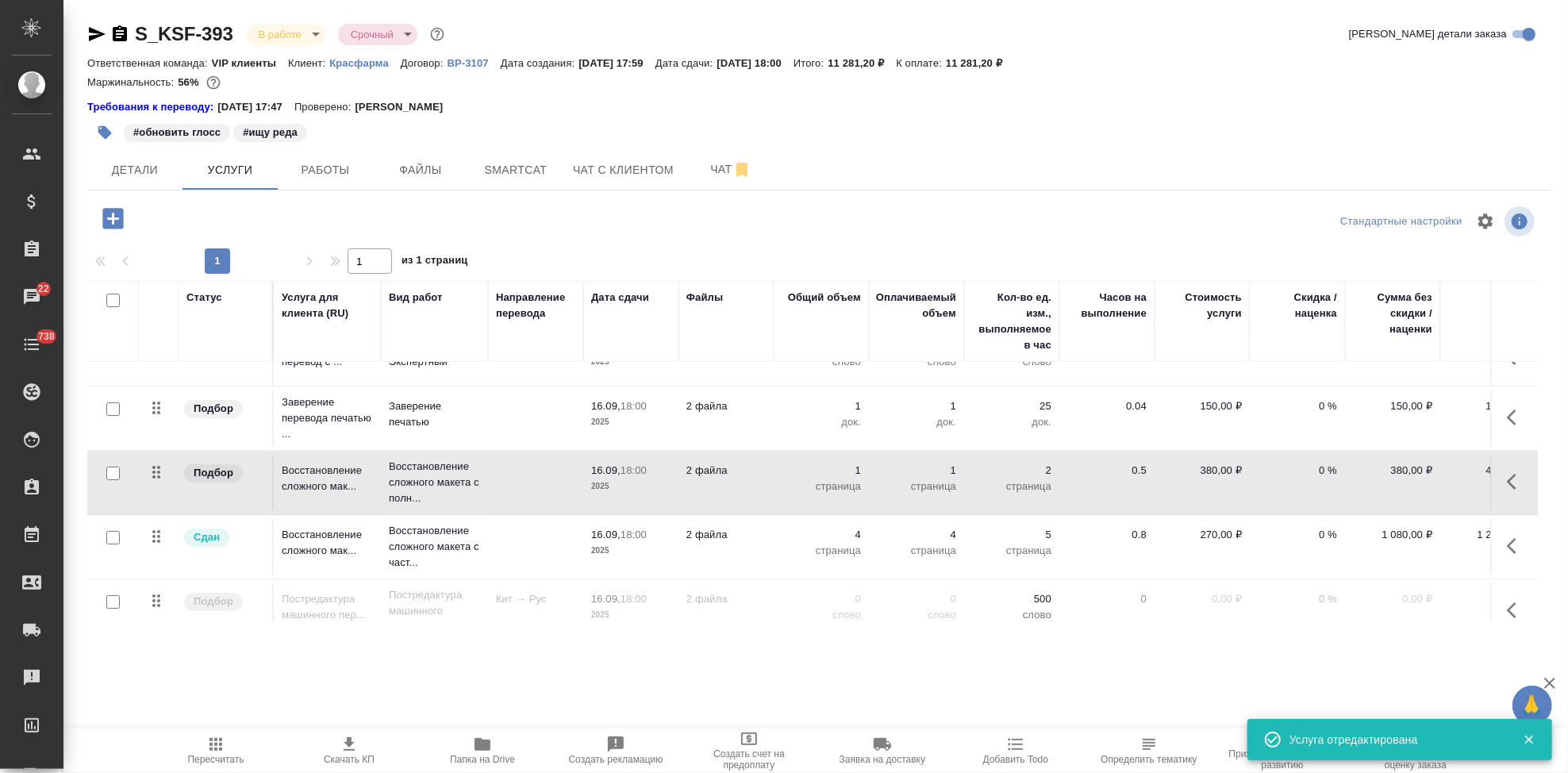
scroll to position [34, 0]
click at [1507, 539] on icon "button" at bounding box center [1516, 544] width 19 height 19
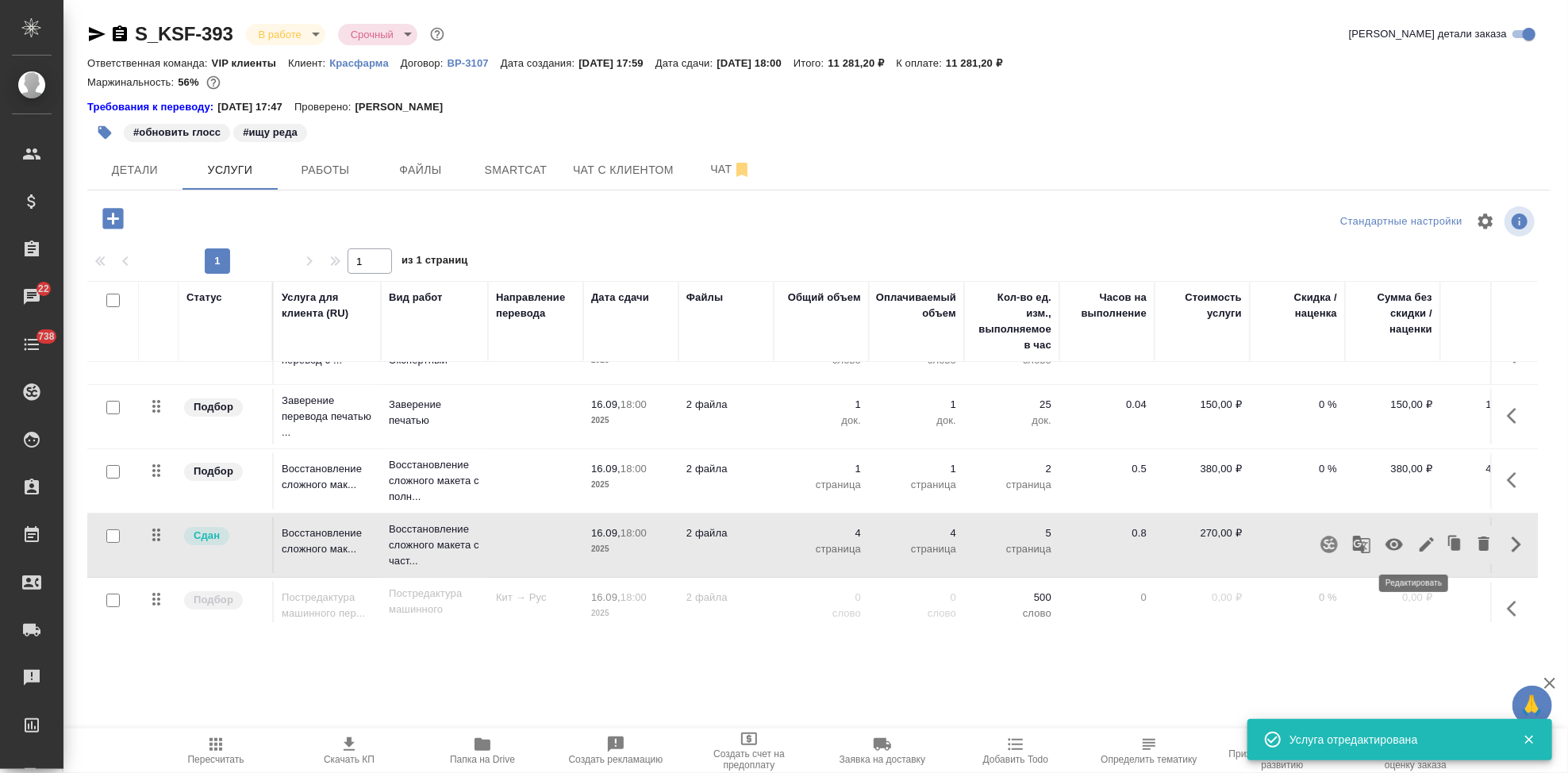
click at [1420, 549] on icon "button" at bounding box center [1427, 543] width 14 height 14
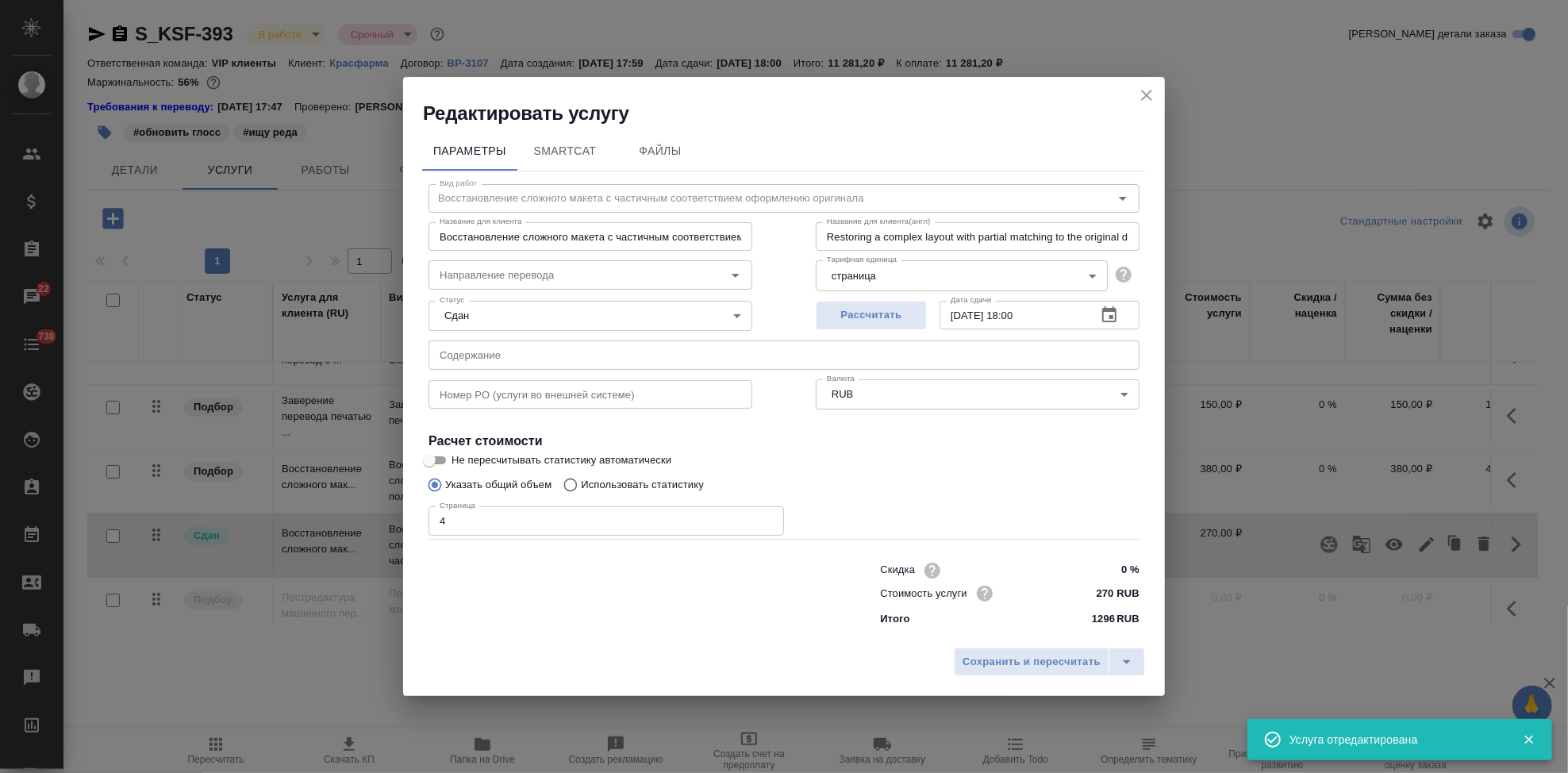
click at [622, 357] on input "text" at bounding box center [784, 354] width 711 height 29
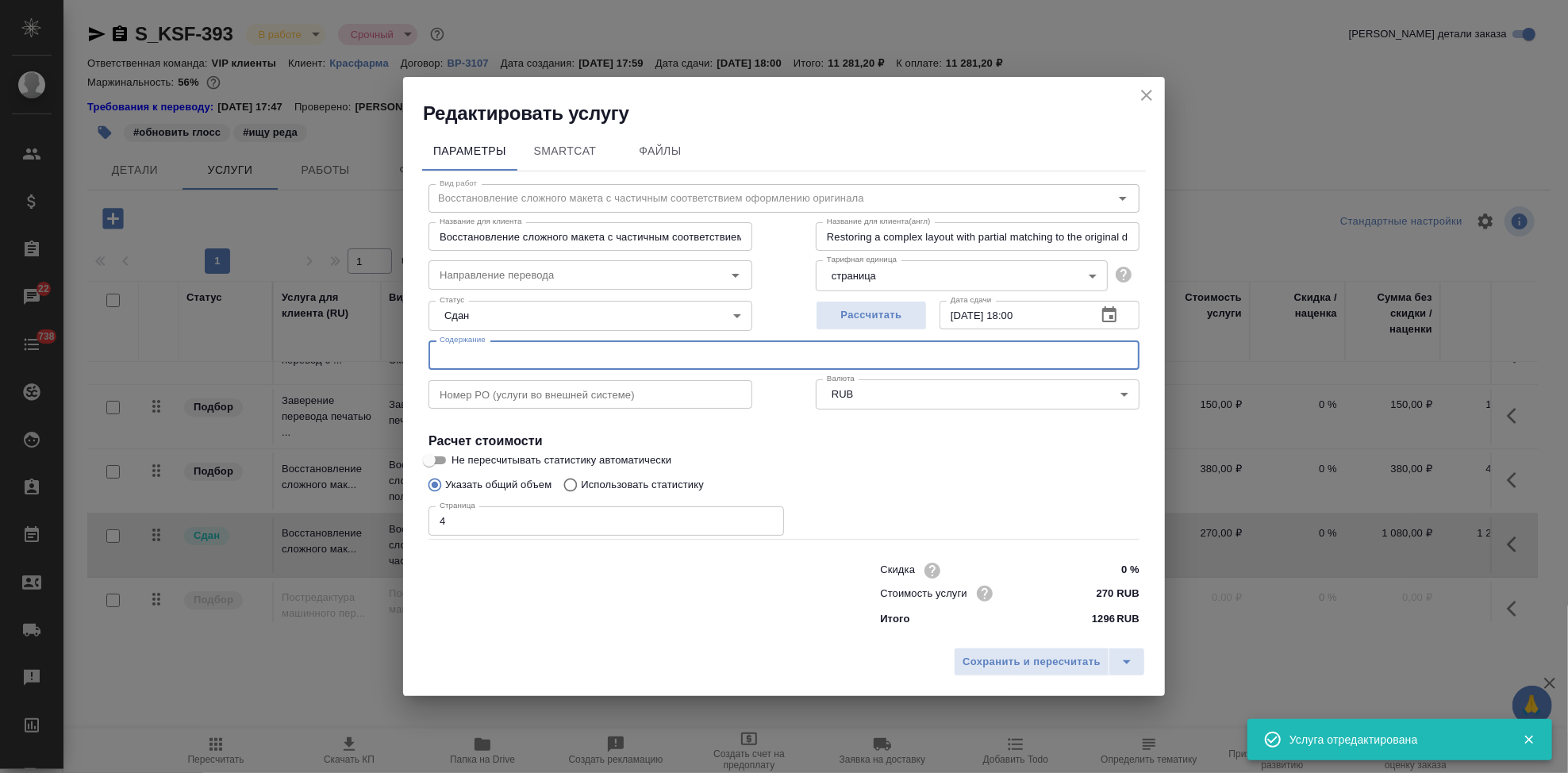
paste input "перевод Канамицина сульфат"
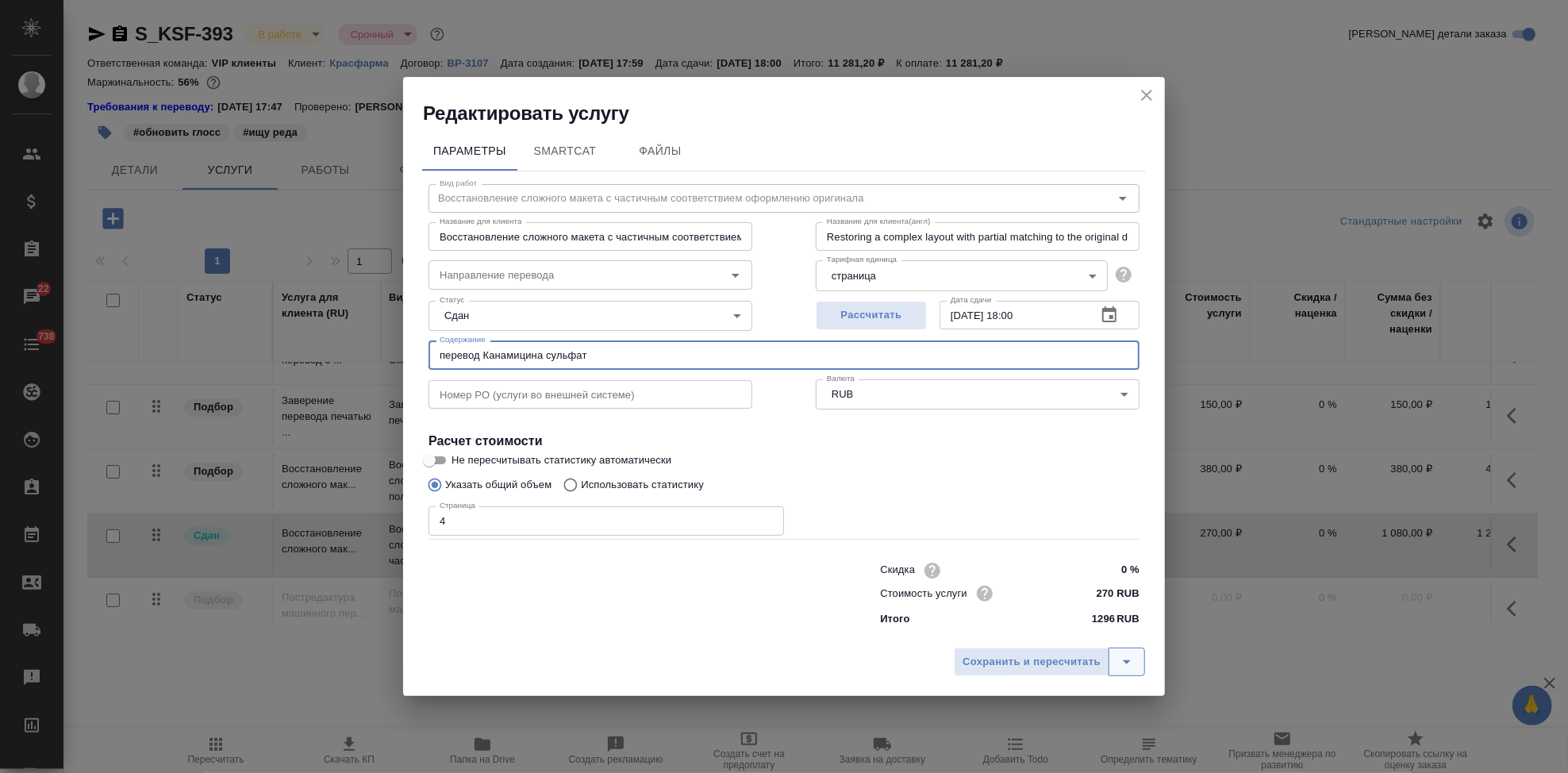
type input "перевод Канамицина сульфат"
click at [1120, 654] on icon "split button" at bounding box center [1126, 661] width 19 height 19
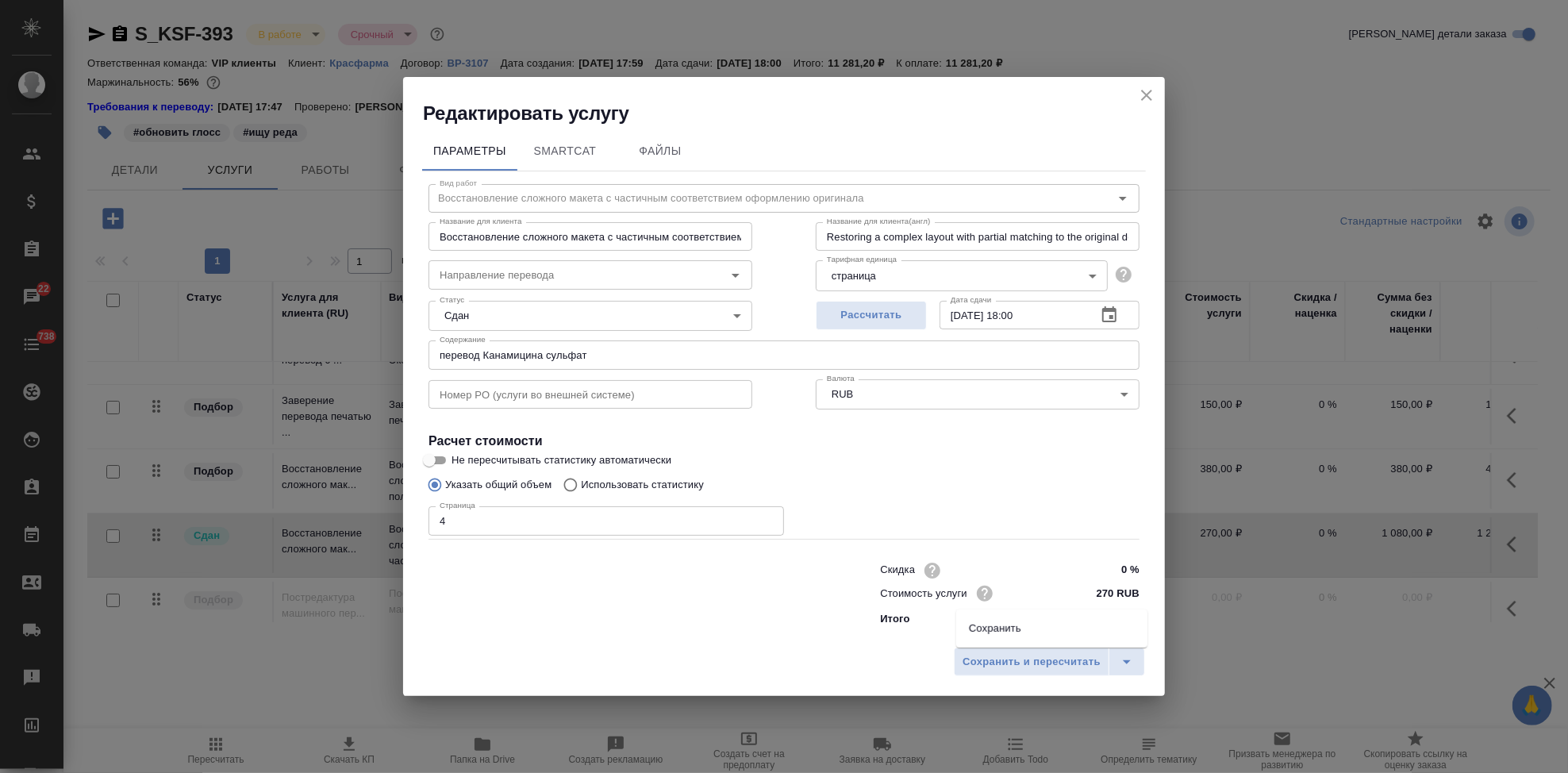
click at [987, 631] on li "Сохранить" at bounding box center [1051, 628] width 191 height 25
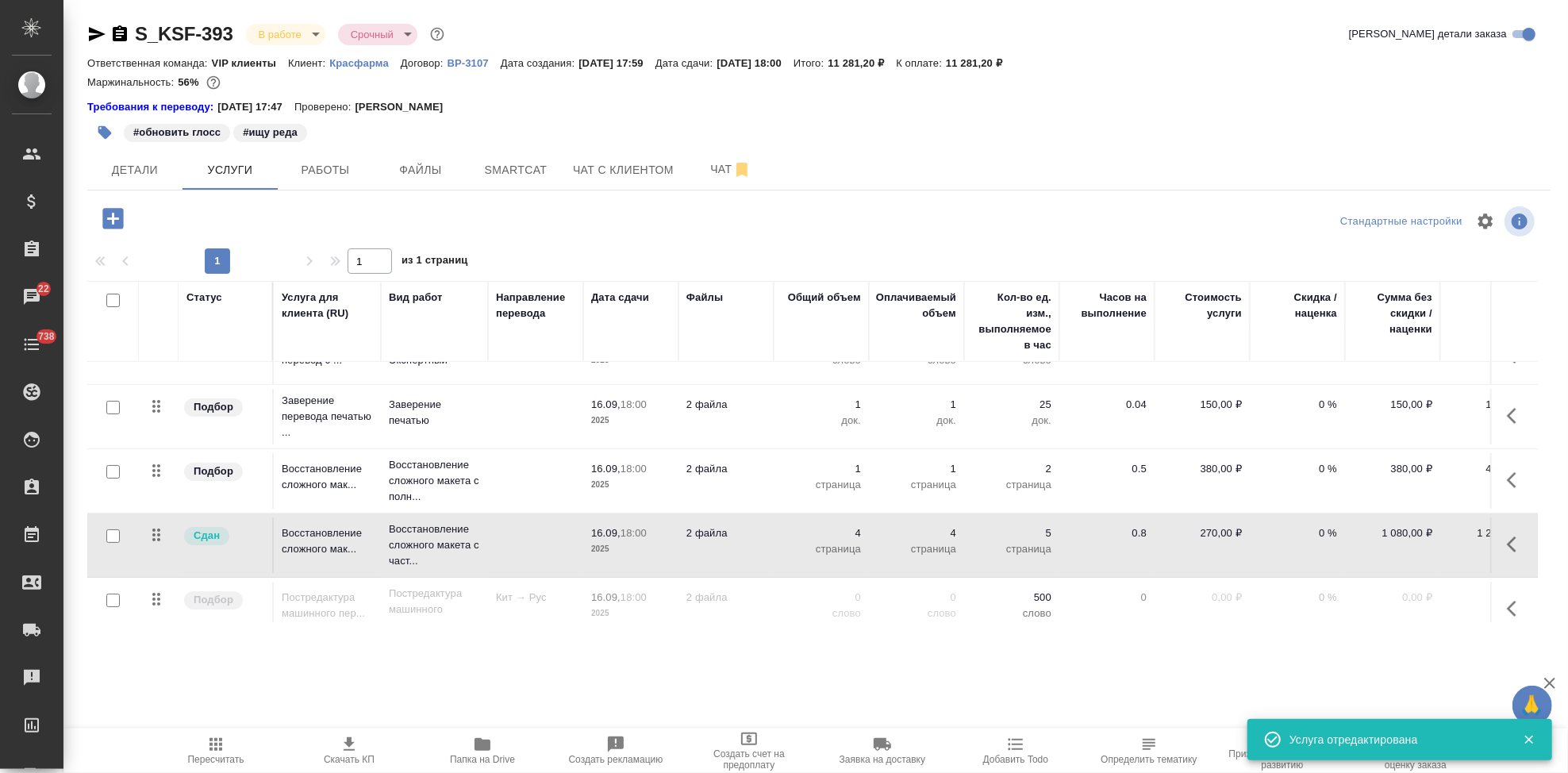
click at [211, 747] on icon "button" at bounding box center [215, 743] width 19 height 19
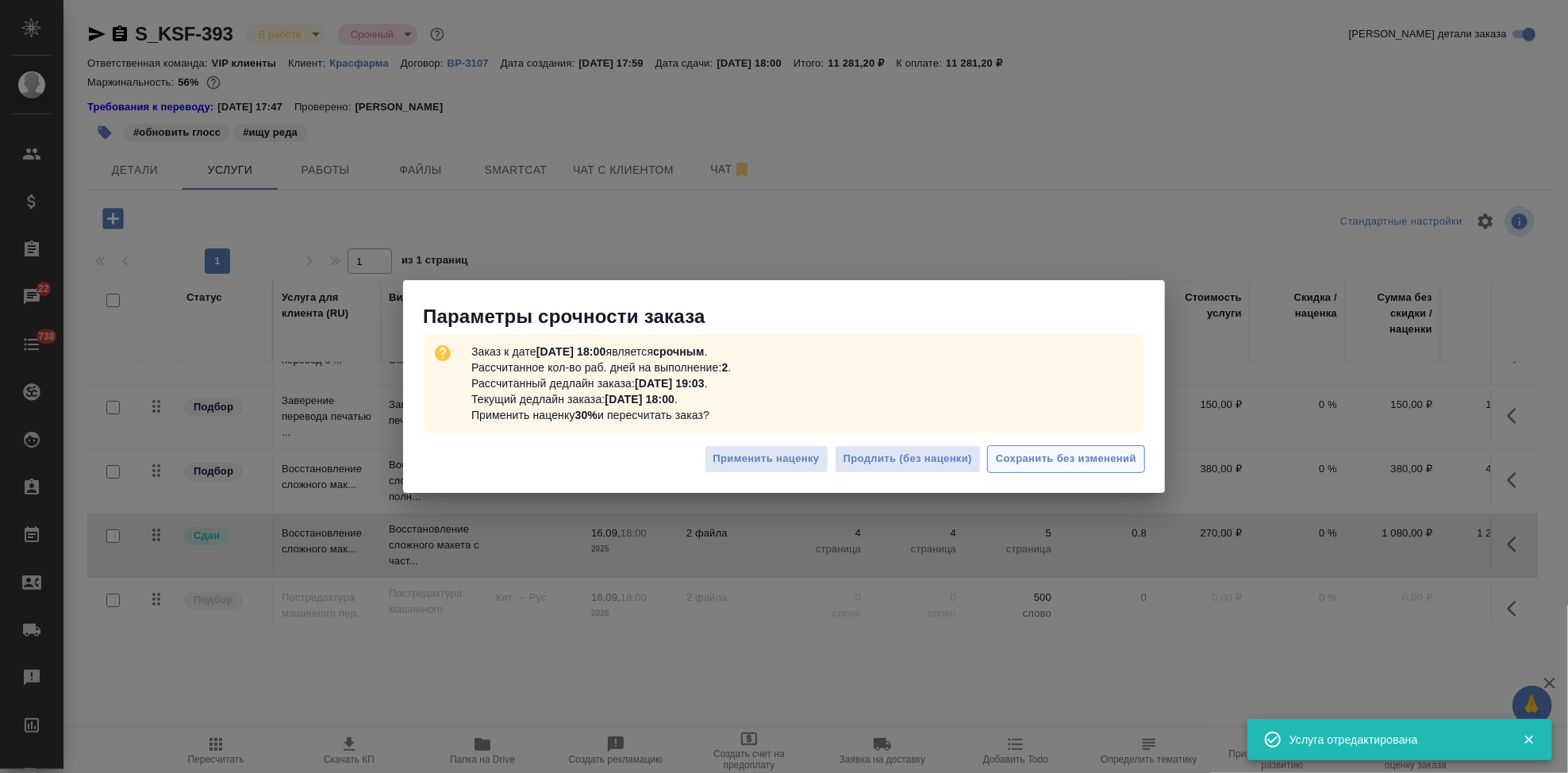
click at [1091, 455] on span "Сохранить без изменений" at bounding box center [1066, 459] width 140 height 18
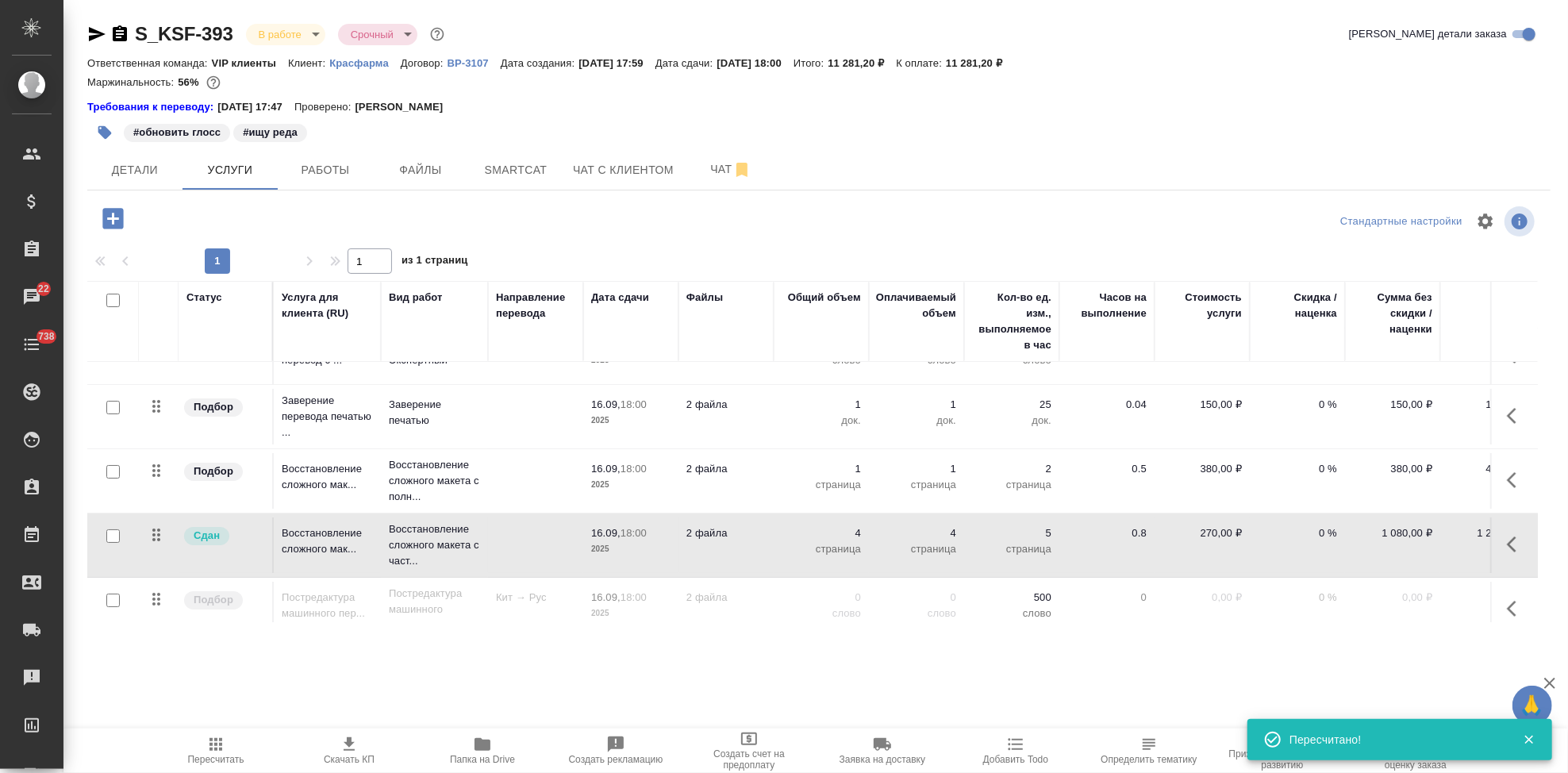
click at [346, 747] on icon "button" at bounding box center [349, 743] width 19 height 19
